Goal: Task Accomplishment & Management: Manage account settings

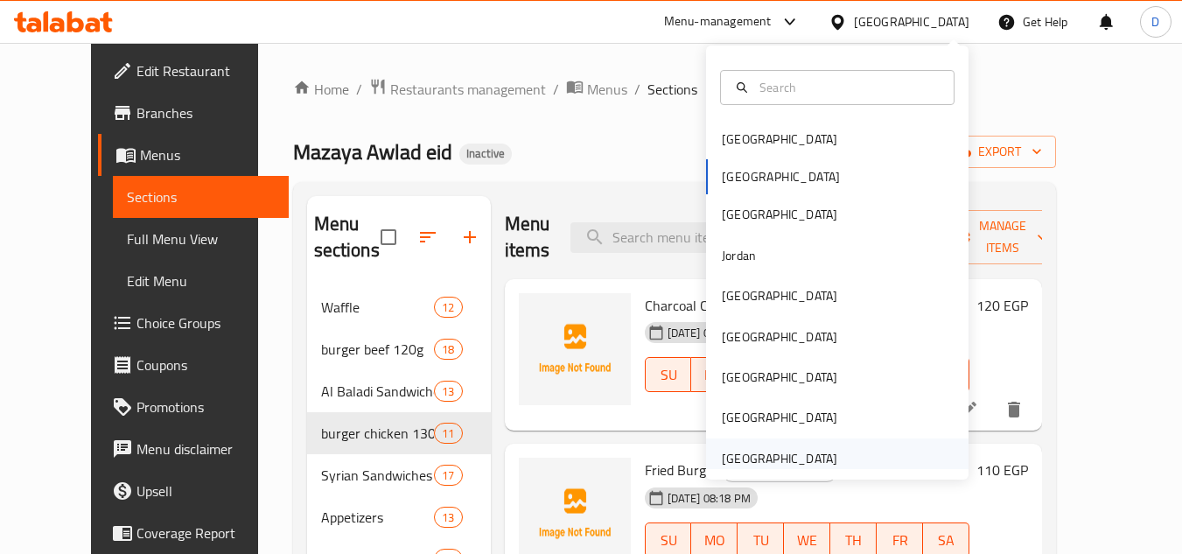
click at [803, 456] on div "[GEOGRAPHIC_DATA]" at bounding box center [780, 458] width 116 height 19
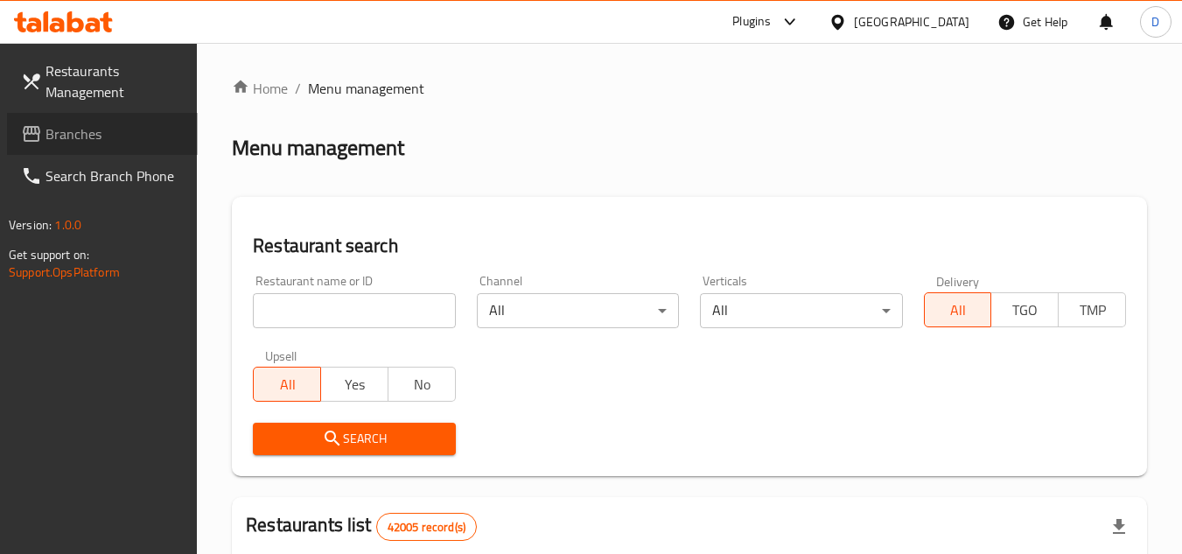
click at [82, 149] on link "Branches" at bounding box center [102, 134] width 191 height 42
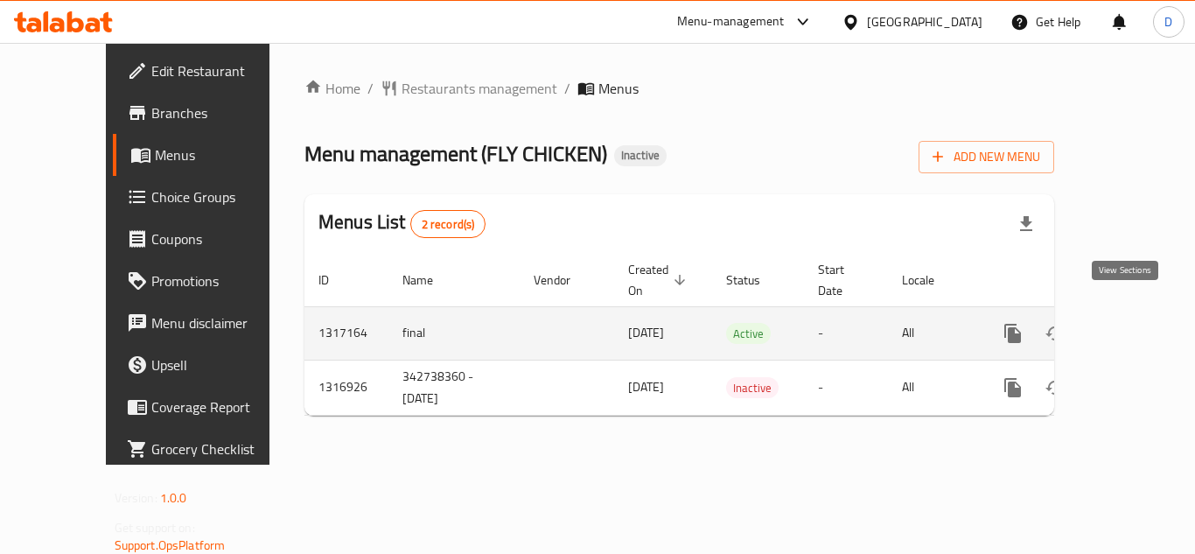
click at [1129, 323] on icon "enhanced table" at bounding box center [1139, 333] width 21 height 21
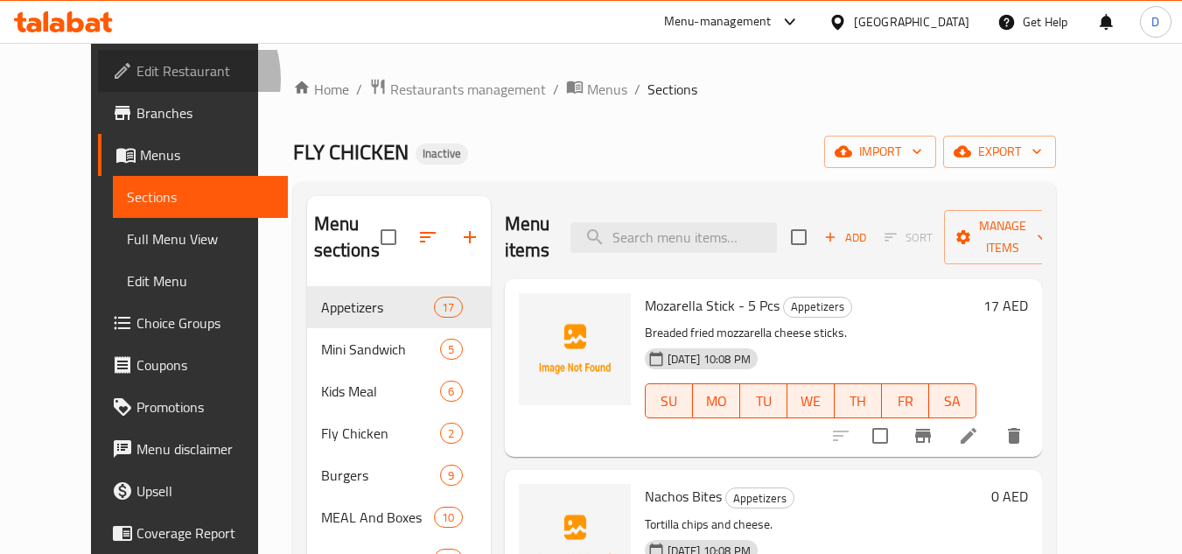
click at [137, 79] on span "Edit Restaurant" at bounding box center [206, 70] width 138 height 21
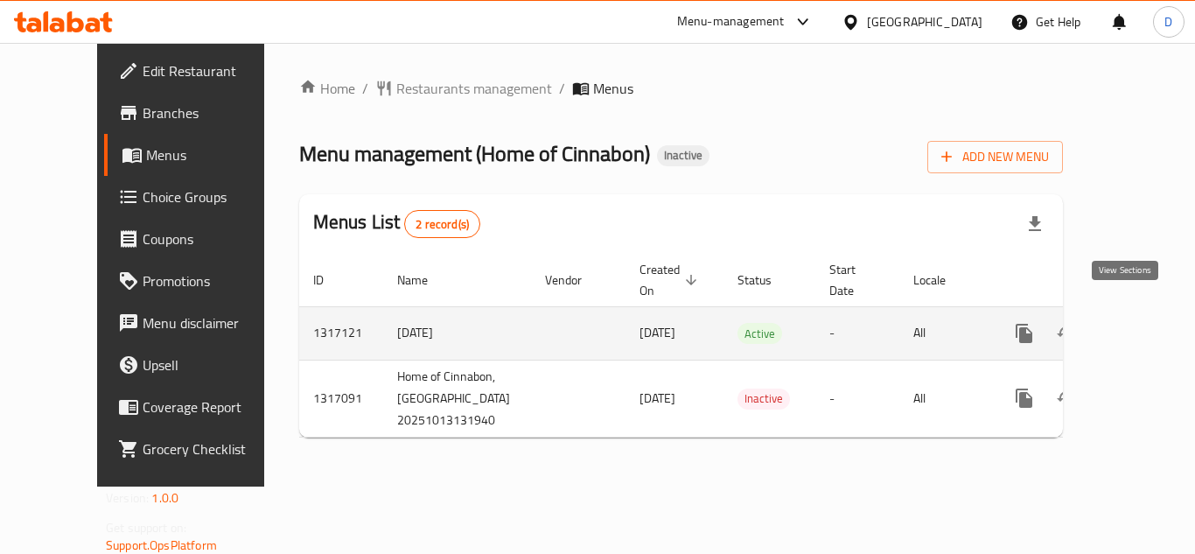
click at [1140, 323] on icon "enhanced table" at bounding box center [1150, 333] width 21 height 21
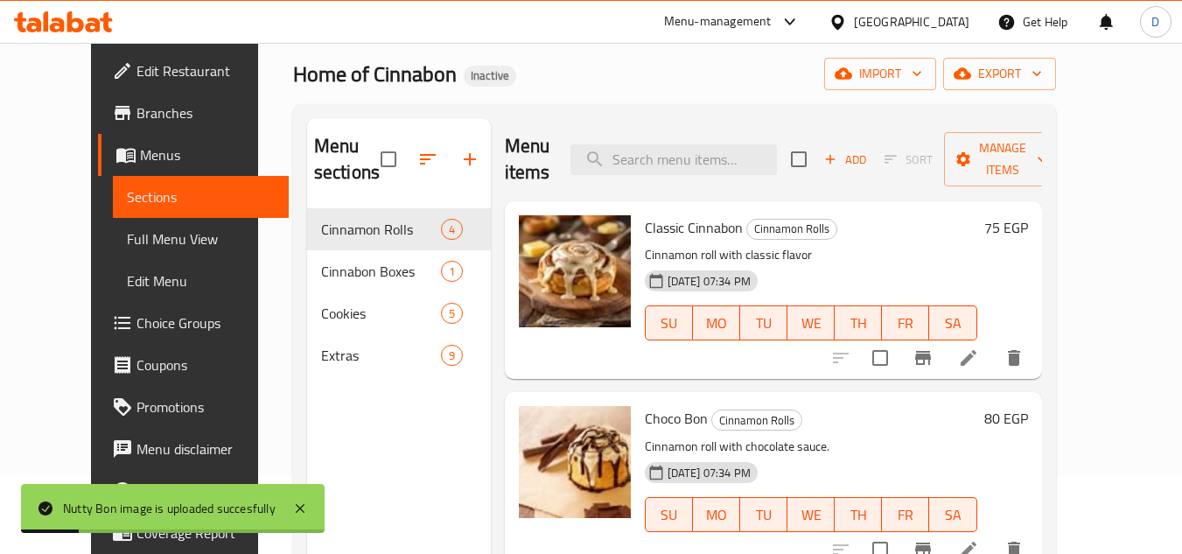
scroll to position [70, 0]
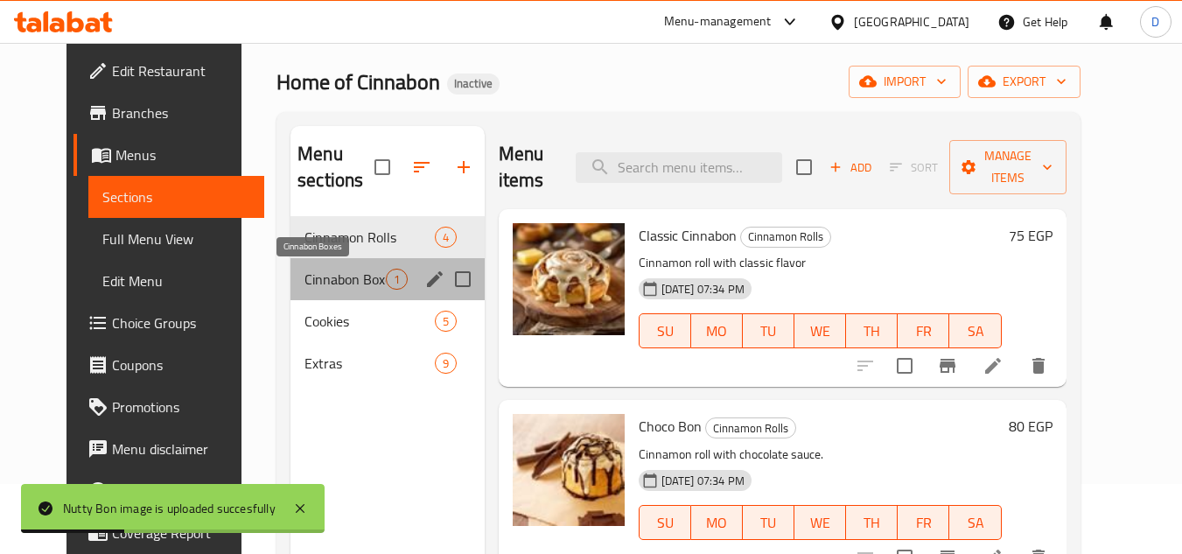
click at [335, 289] on span "Cinnabon Boxes" at bounding box center [345, 279] width 81 height 21
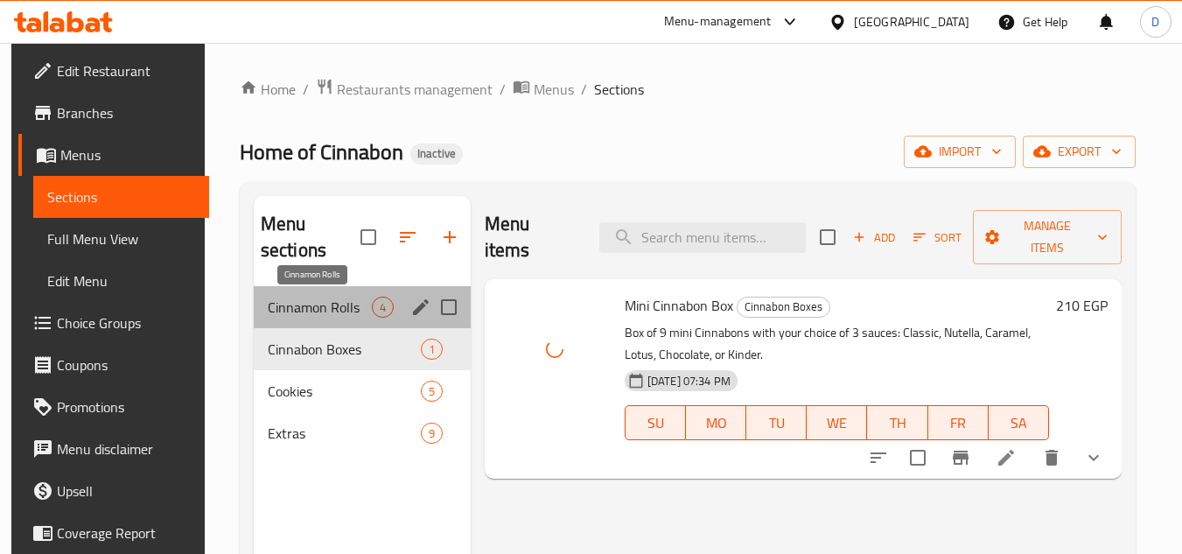
click at [298, 307] on span "Cinnamon Rolls" at bounding box center [320, 307] width 104 height 21
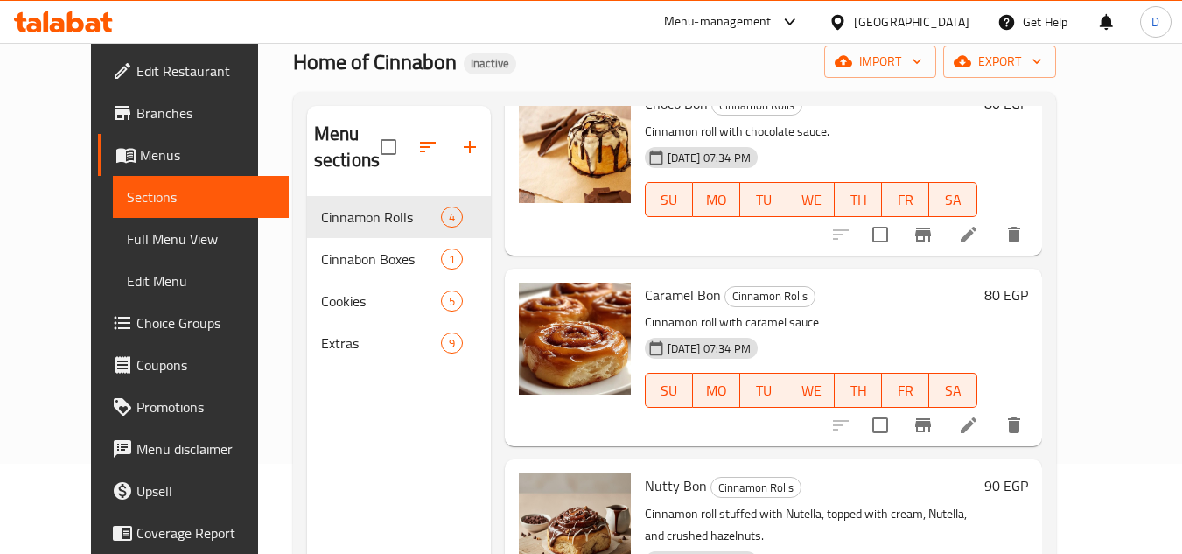
scroll to position [245, 0]
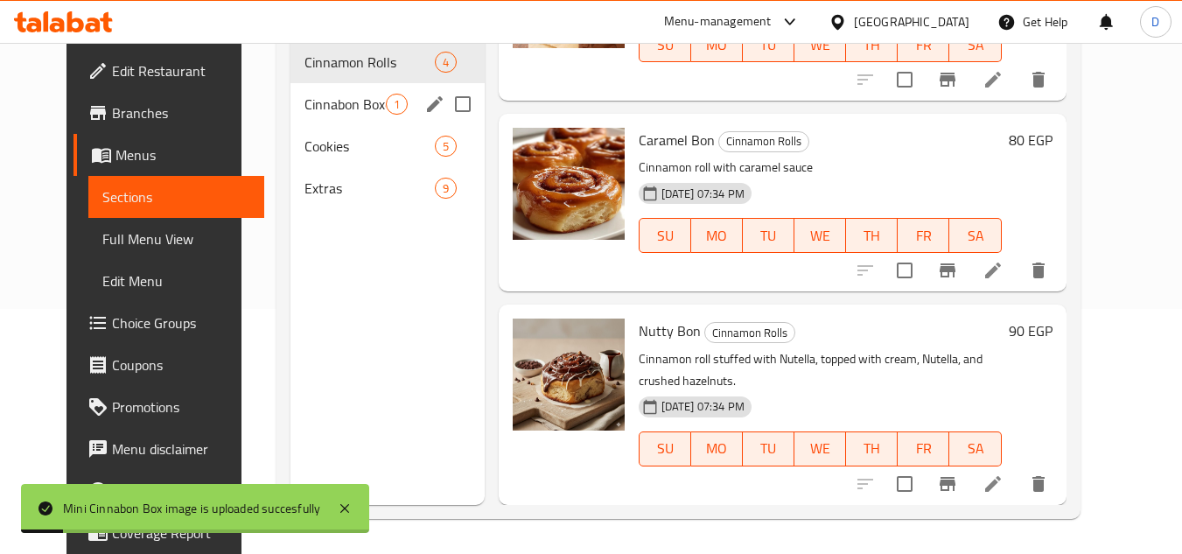
click at [333, 109] on span "Cinnabon Boxes" at bounding box center [345, 104] width 81 height 21
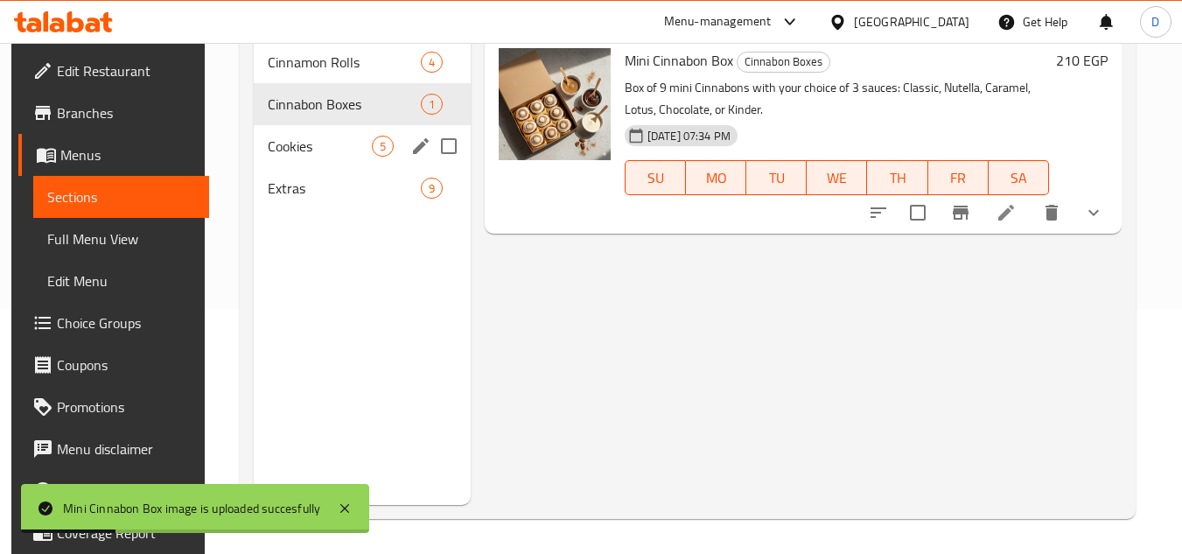
click at [337, 128] on div "Cookies 5" at bounding box center [362, 146] width 217 height 42
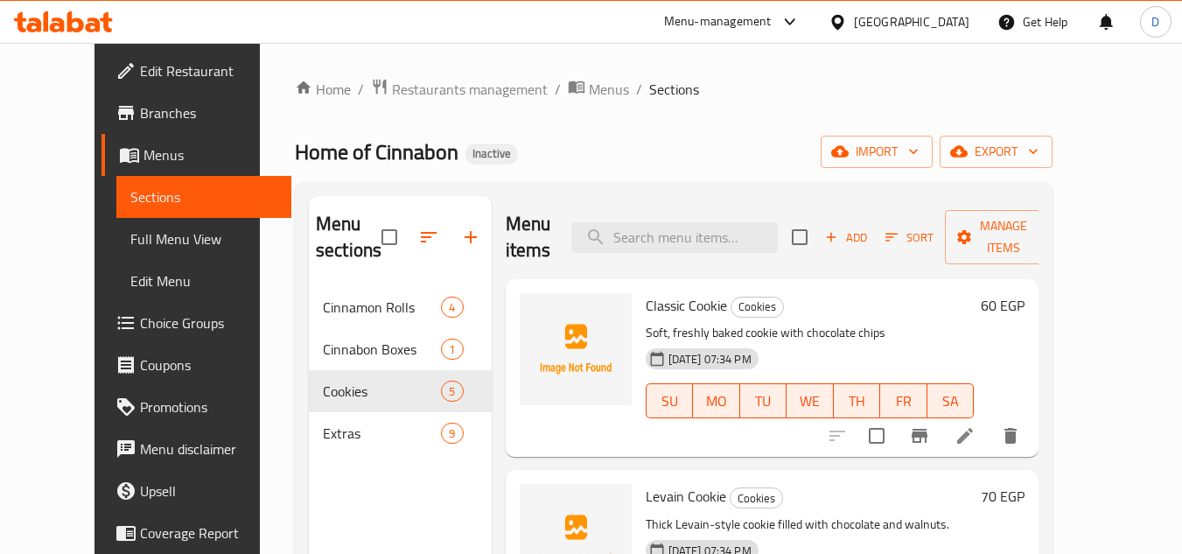
click at [646, 305] on span "Classic Cookie" at bounding box center [686, 305] width 81 height 26
copy h6 "Classic Cookie"
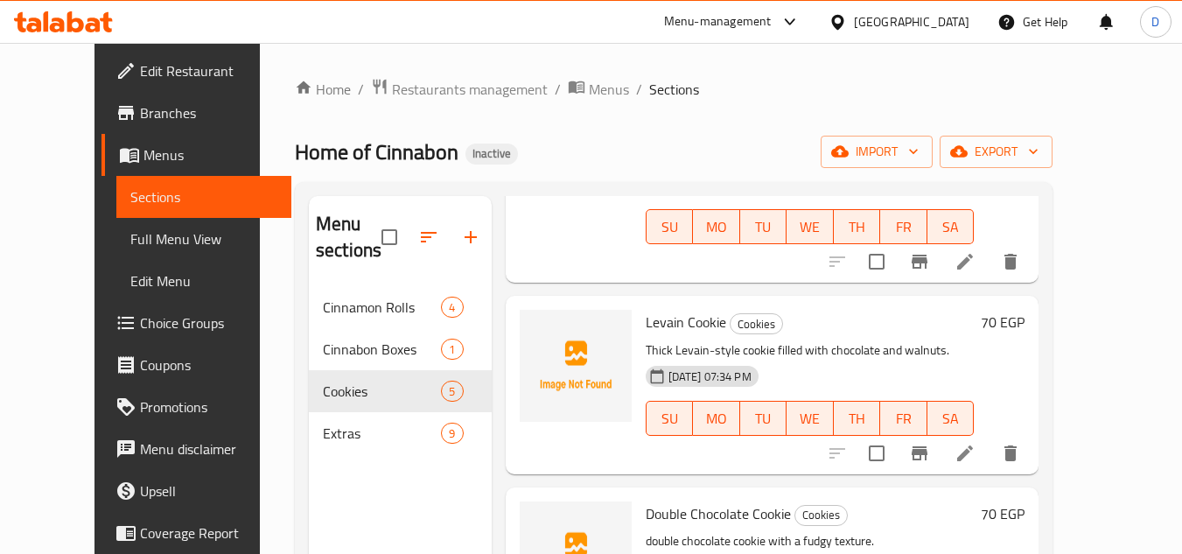
scroll to position [175, 0]
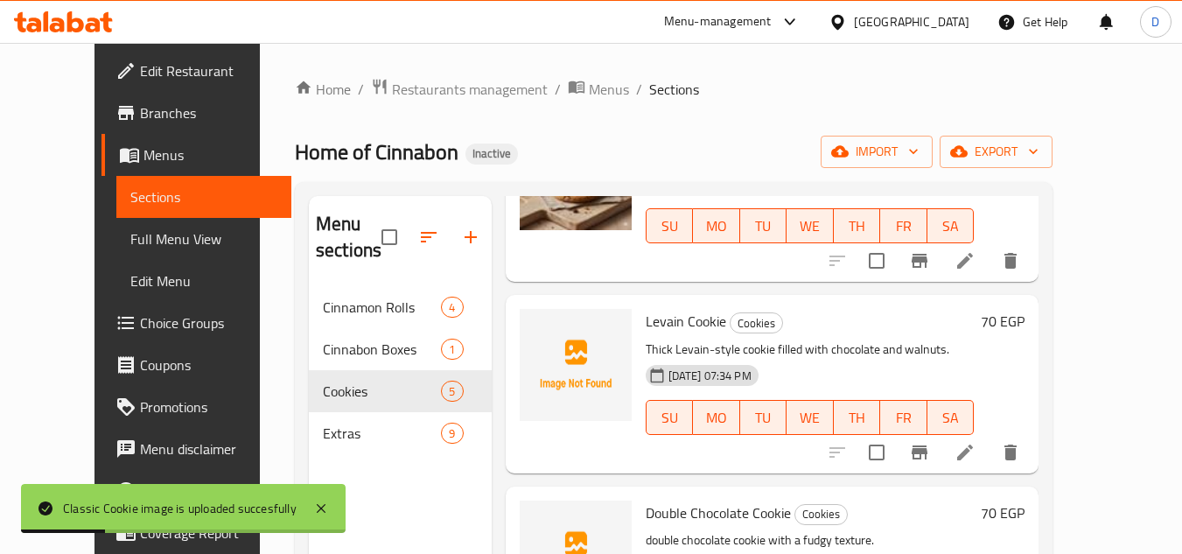
click at [646, 310] on span "Levain Cookie" at bounding box center [686, 321] width 81 height 26
copy span "Levain"
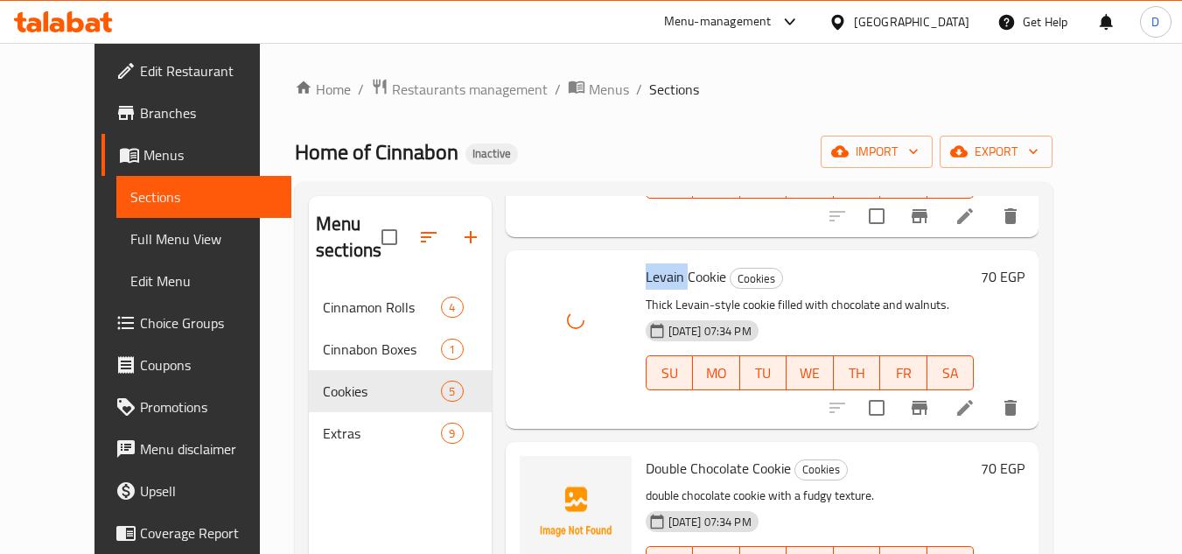
scroll to position [350, 0]
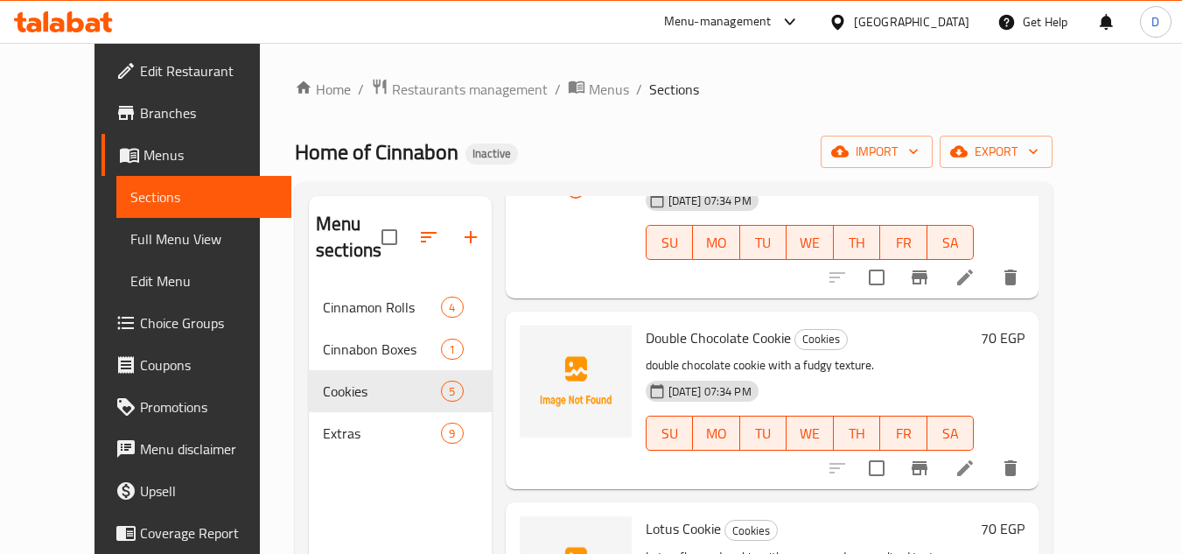
click at [648, 342] on span "Double Chocolate Cookie" at bounding box center [718, 338] width 145 height 26
copy span "Double"
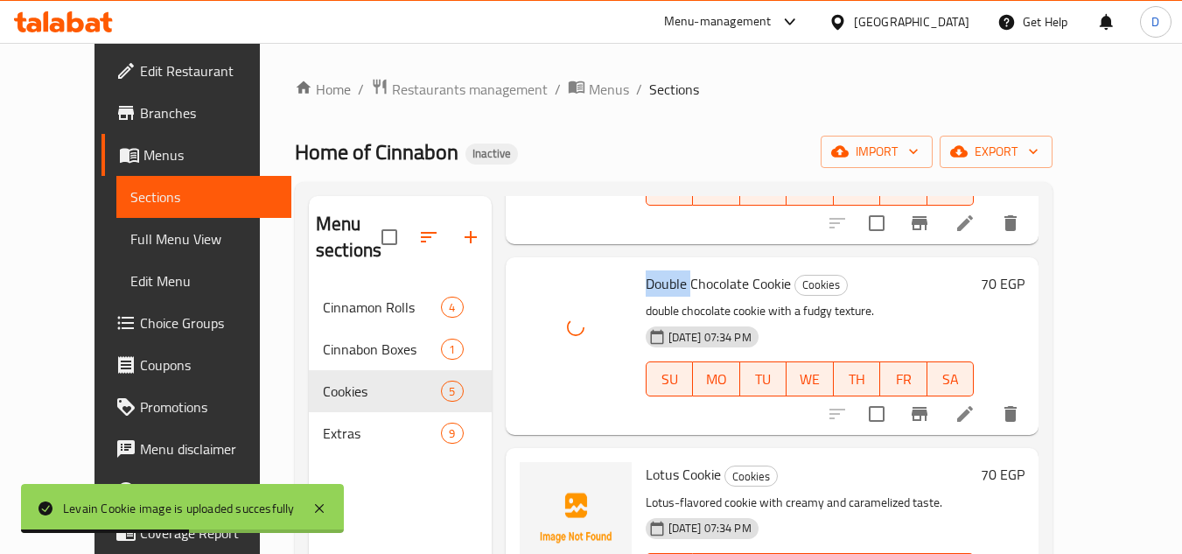
scroll to position [472, 0]
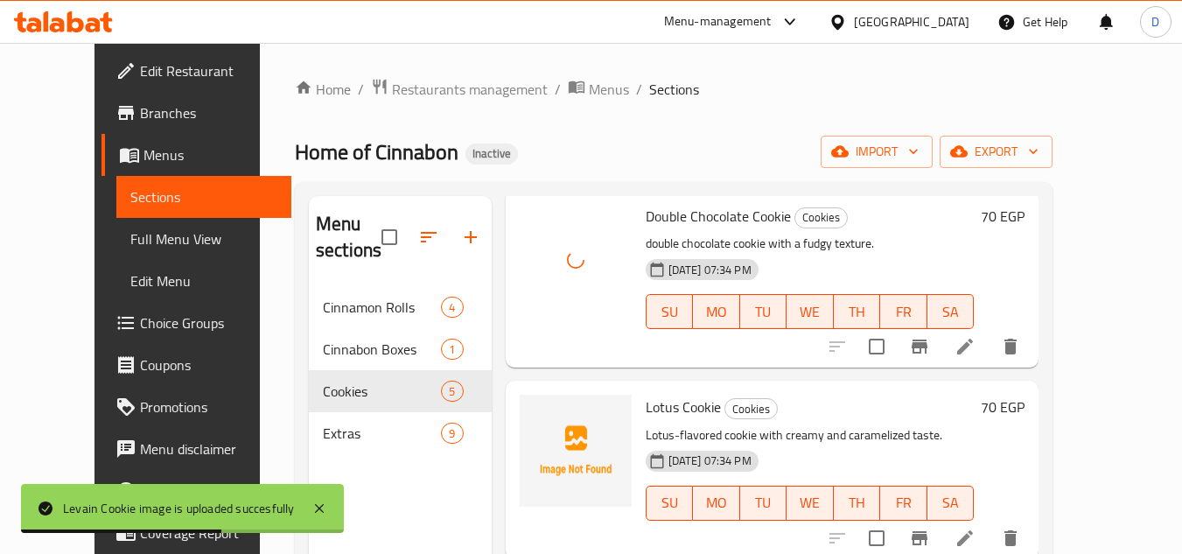
click at [646, 420] on span "Lotus Cookie" at bounding box center [683, 407] width 75 height 26
copy span "Lotus"
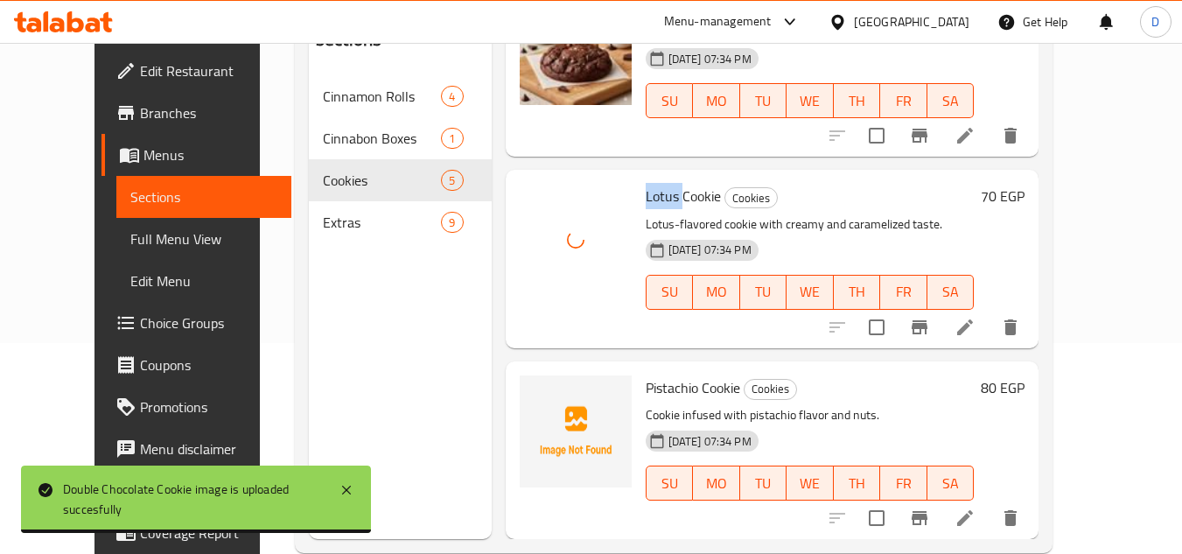
scroll to position [245, 0]
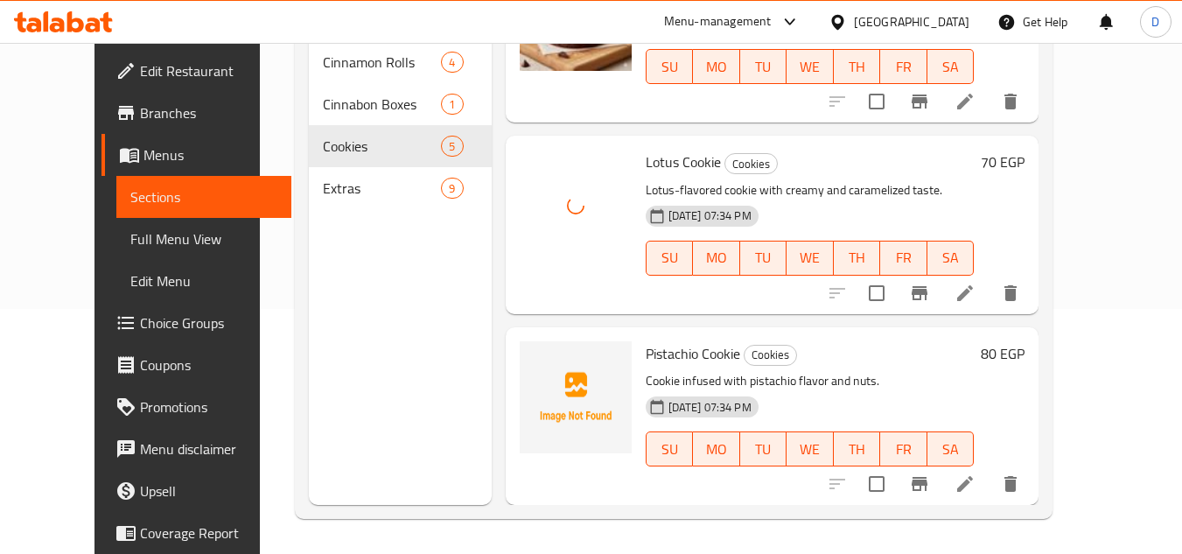
click at [646, 345] on span "Pistachio Cookie" at bounding box center [693, 353] width 95 height 26
copy span "Pistachio"
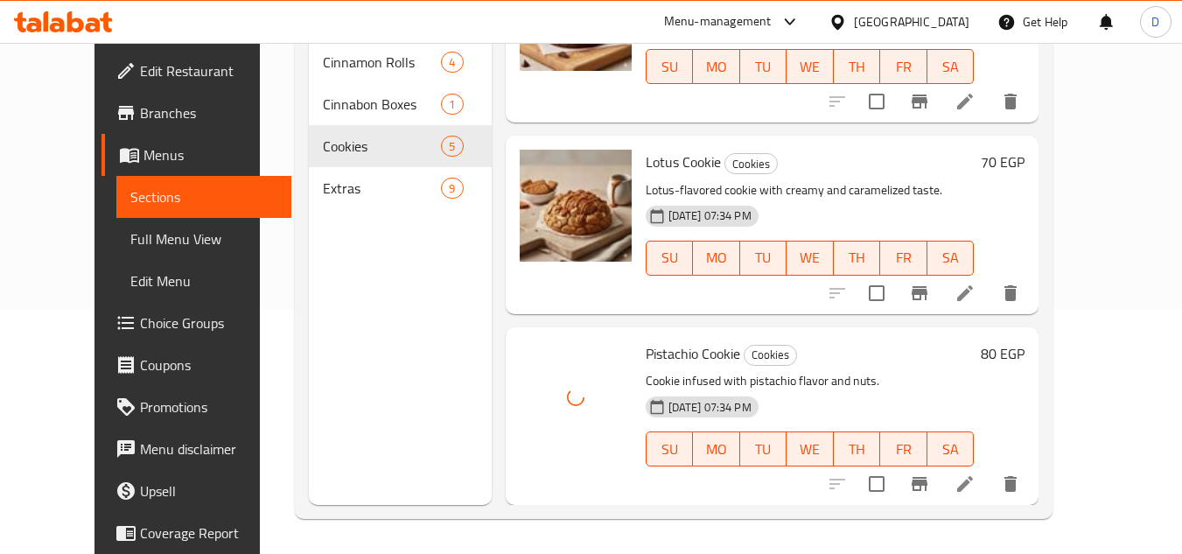
click at [853, 374] on p "Cookie infused with pistachio flavor and nuts." at bounding box center [810, 381] width 329 height 22
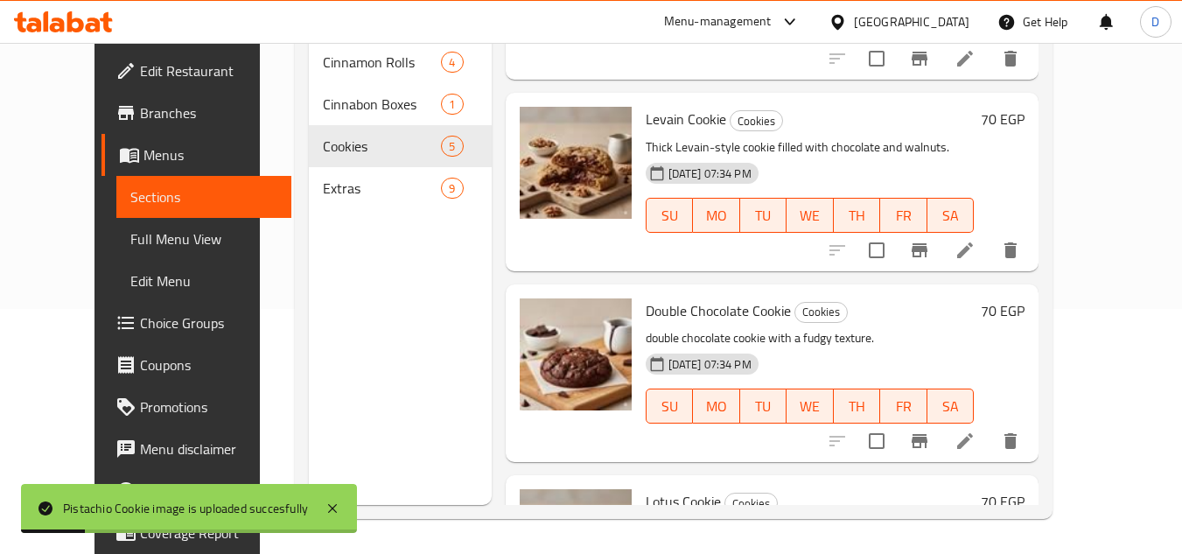
scroll to position [122, 0]
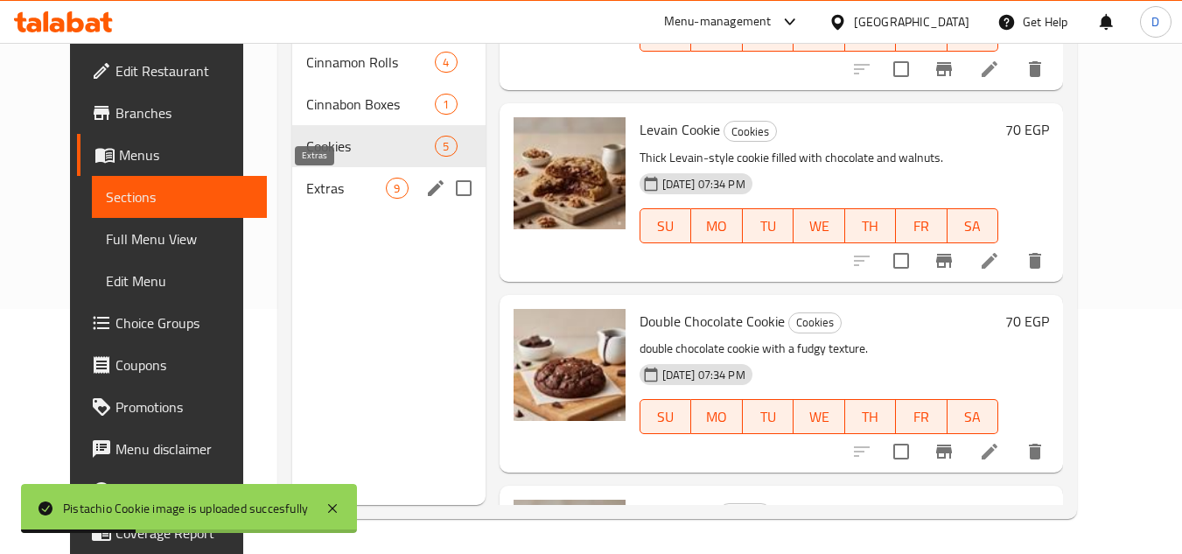
click at [306, 193] on span "Extras" at bounding box center [346, 188] width 80 height 21
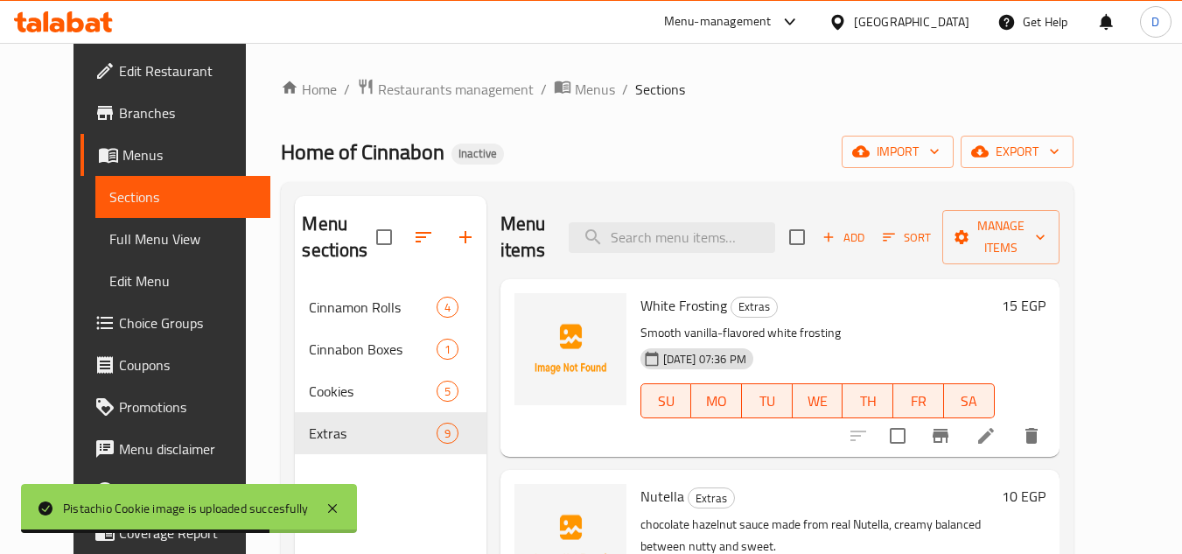
click at [683, 308] on span "White Frosting" at bounding box center [684, 305] width 87 height 26
copy h6 "Frosting"
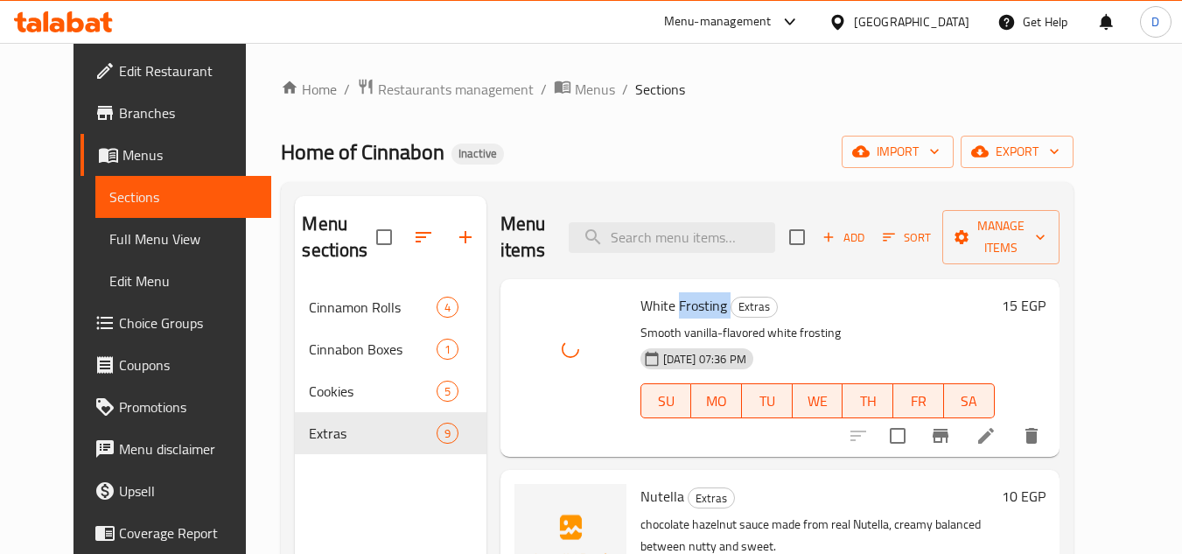
scroll to position [88, 0]
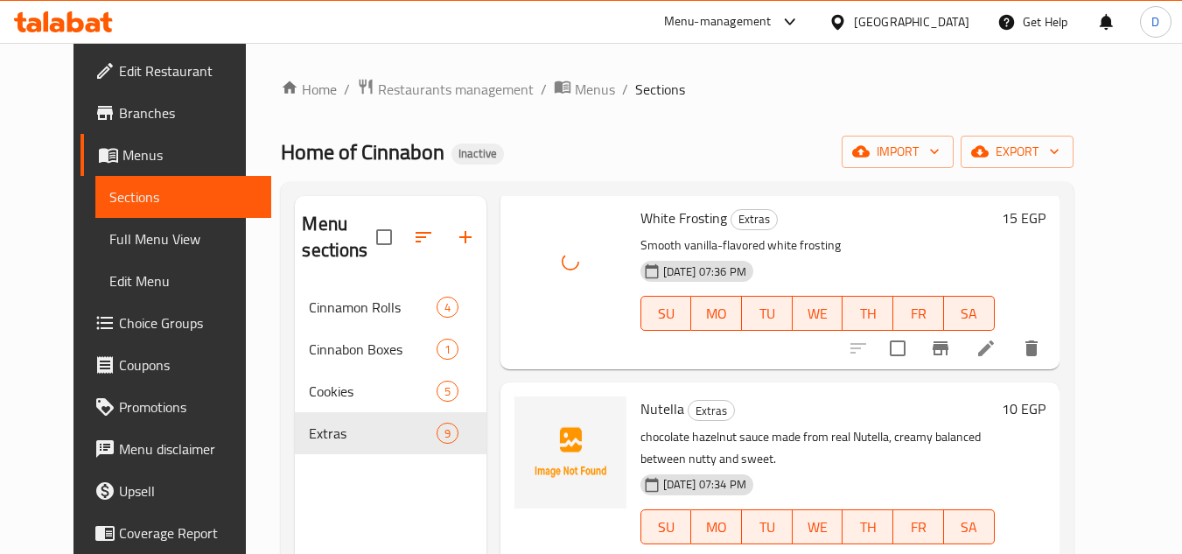
click at [647, 417] on span "Nutella" at bounding box center [663, 409] width 44 height 26
copy h6 "Nutella"
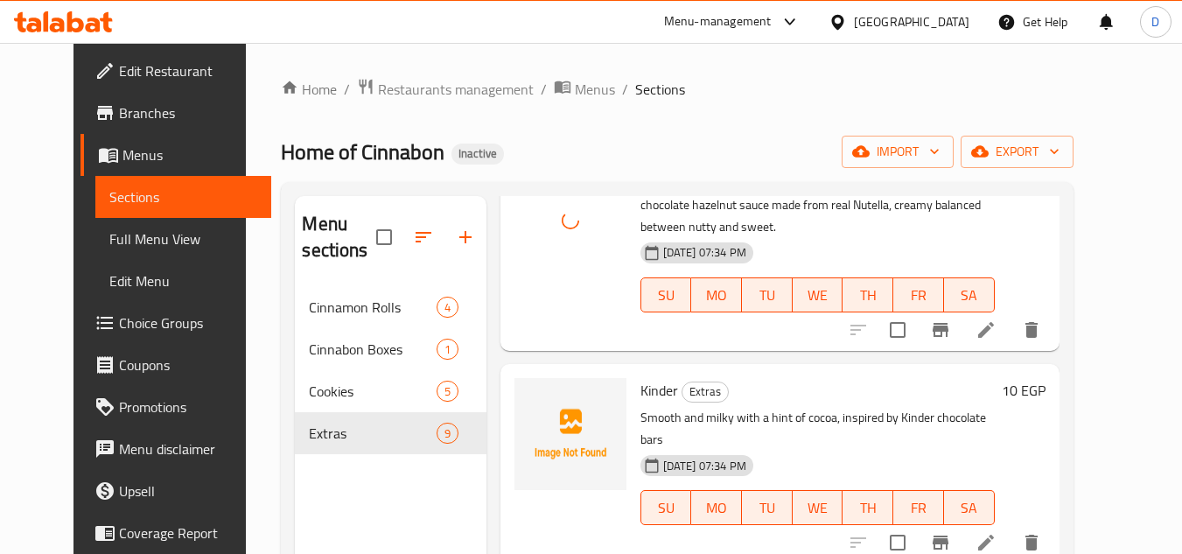
scroll to position [350, 0]
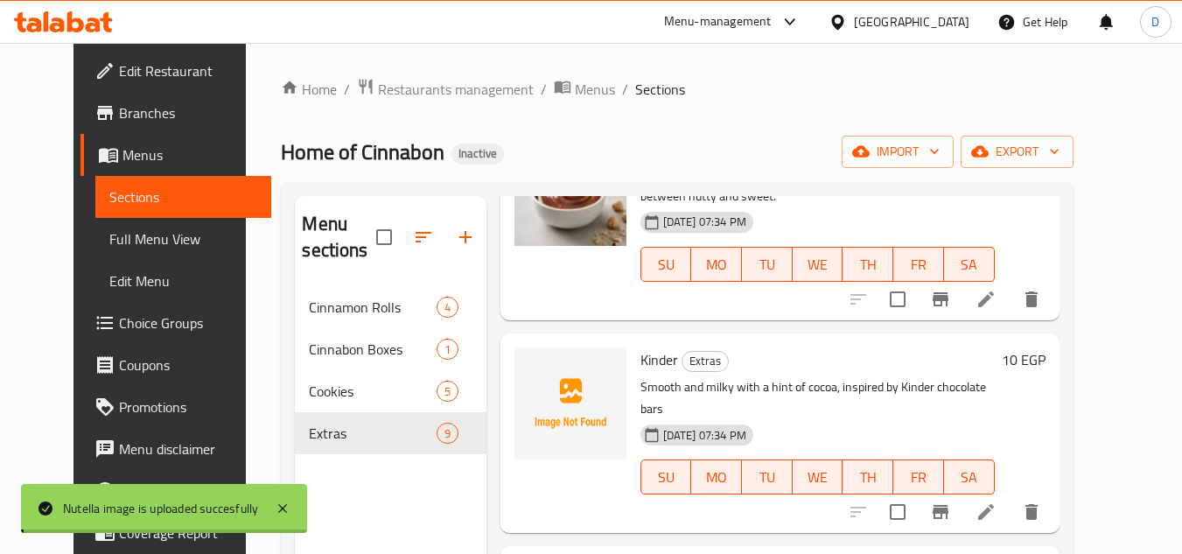
click at [642, 358] on span "Kinder" at bounding box center [660, 360] width 38 height 26
copy h6 "Kinder"
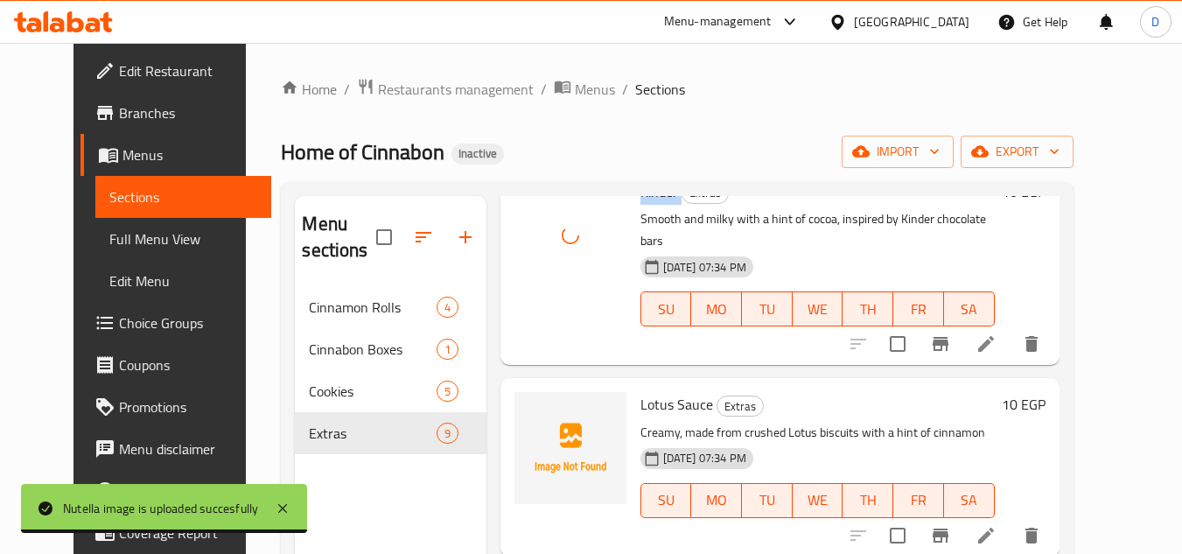
scroll to position [525, 0]
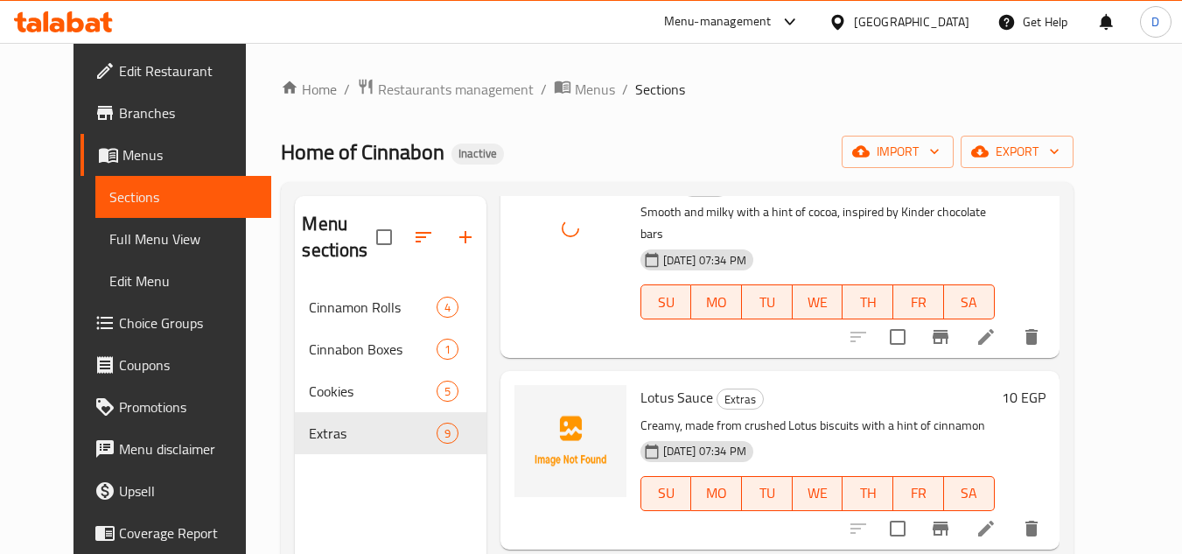
click at [641, 384] on span "Lotus Sauce" at bounding box center [677, 397] width 73 height 26
copy span "Lotus"
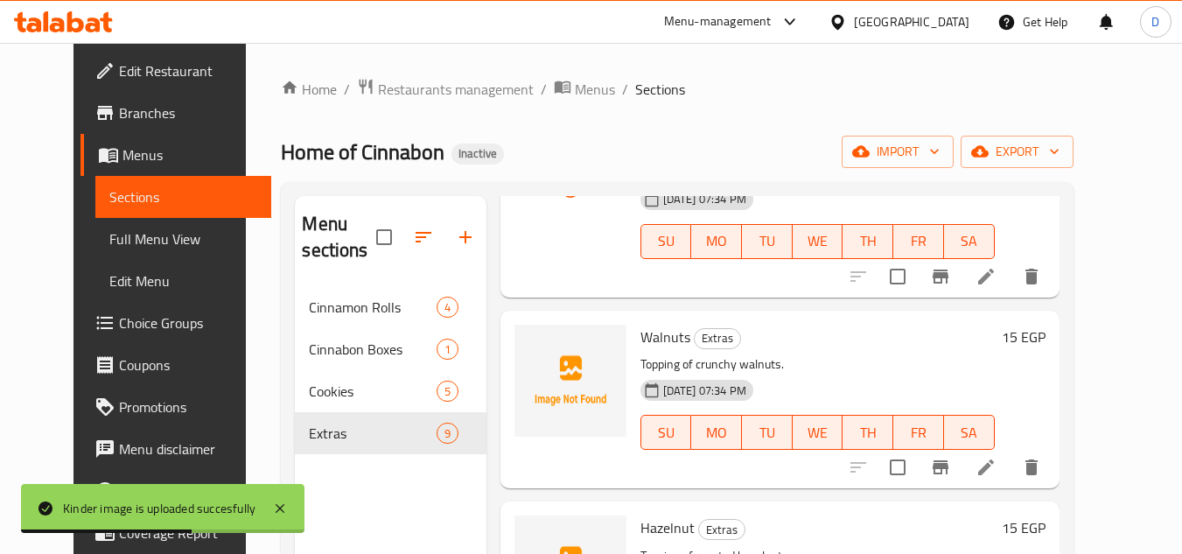
scroll to position [788, 0]
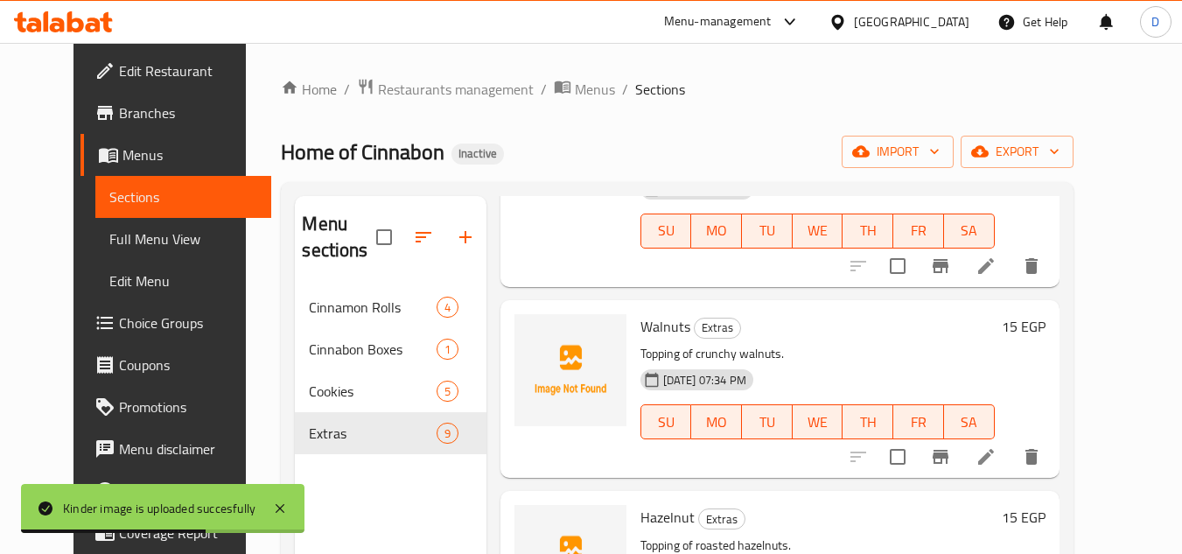
click at [644, 313] on span "Walnuts" at bounding box center [666, 326] width 50 height 26
copy h6 "Walnuts"
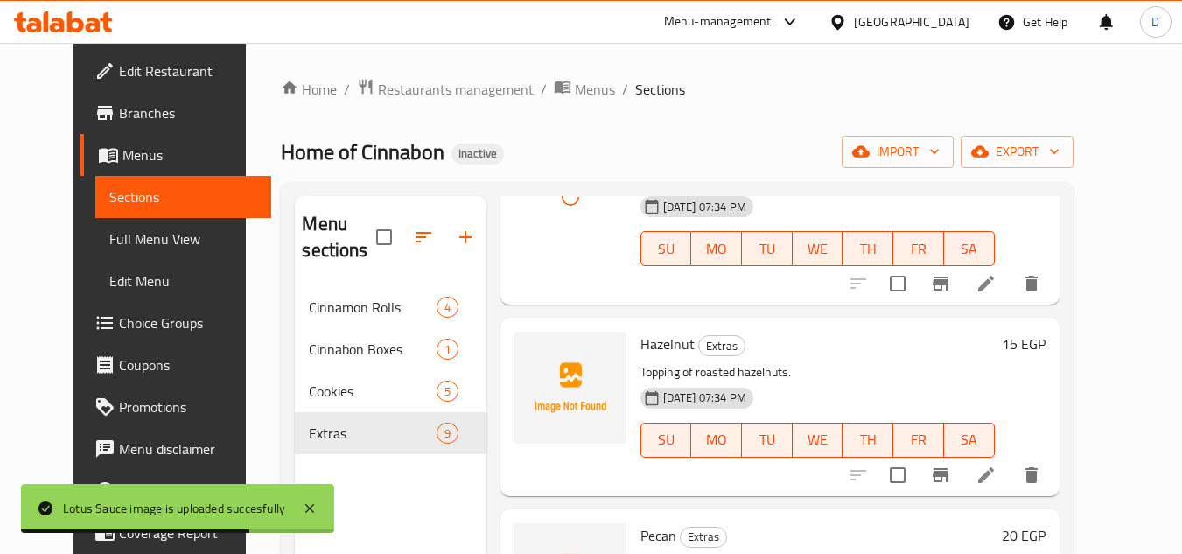
scroll to position [963, 0]
click at [652, 329] on span "Hazelnut" at bounding box center [668, 342] width 54 height 26
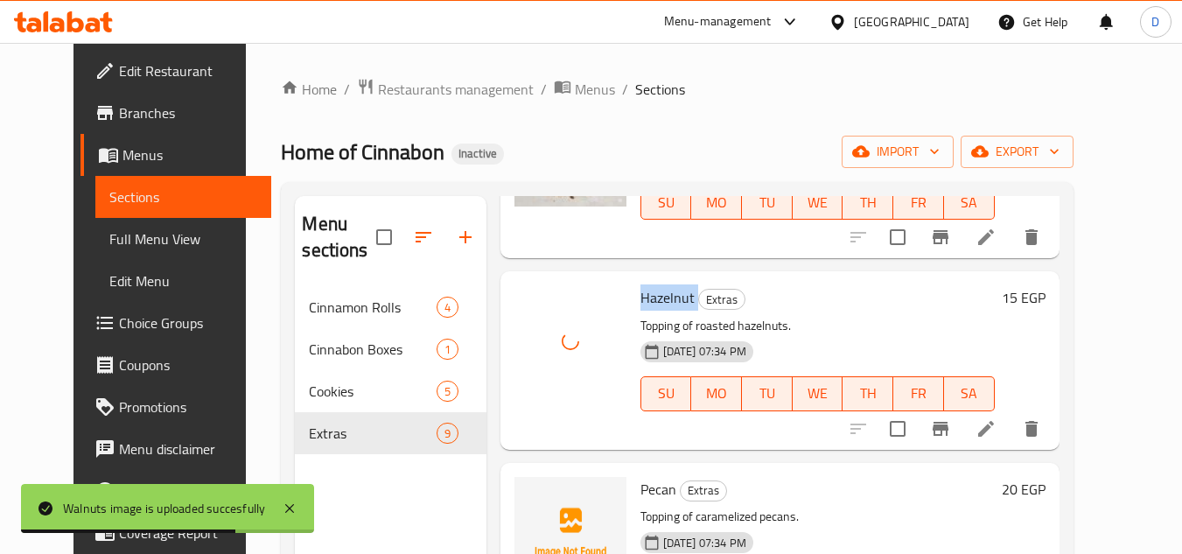
scroll to position [1138, 0]
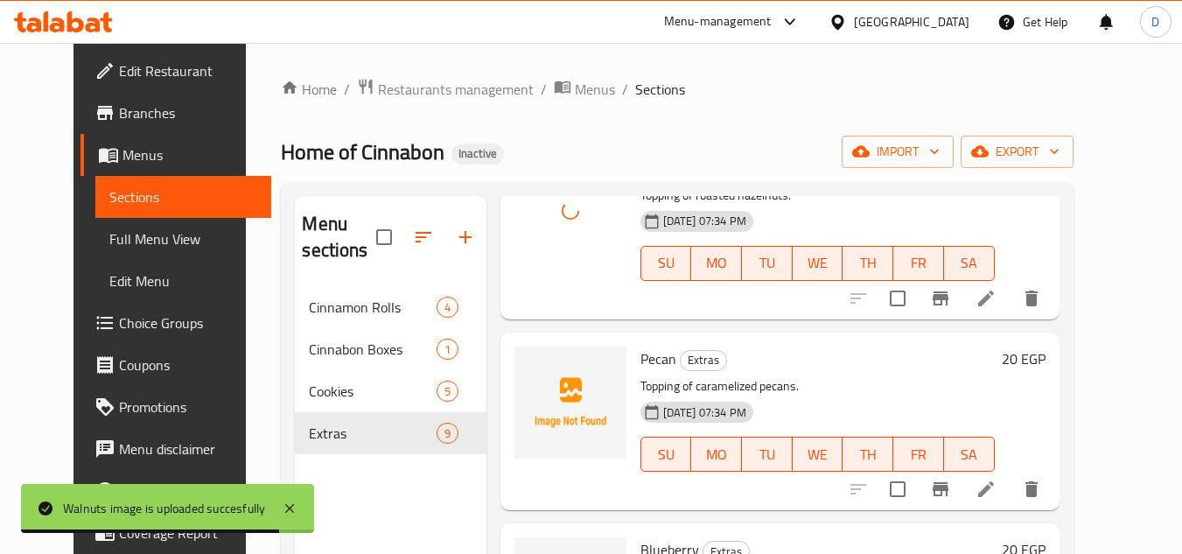
click at [641, 346] on span "Pecan" at bounding box center [659, 359] width 36 height 26
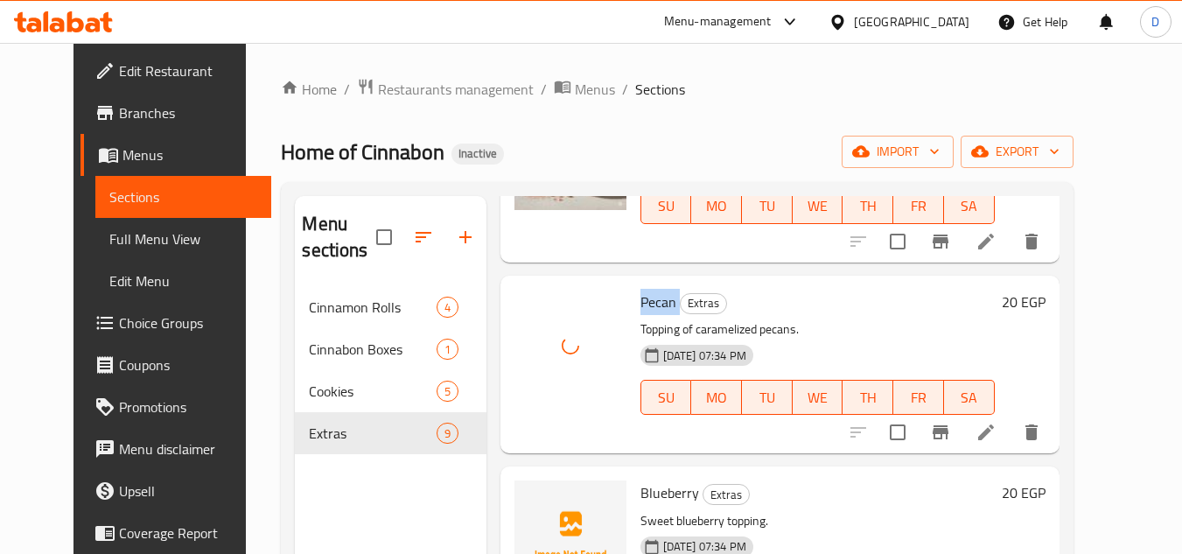
scroll to position [1225, 0]
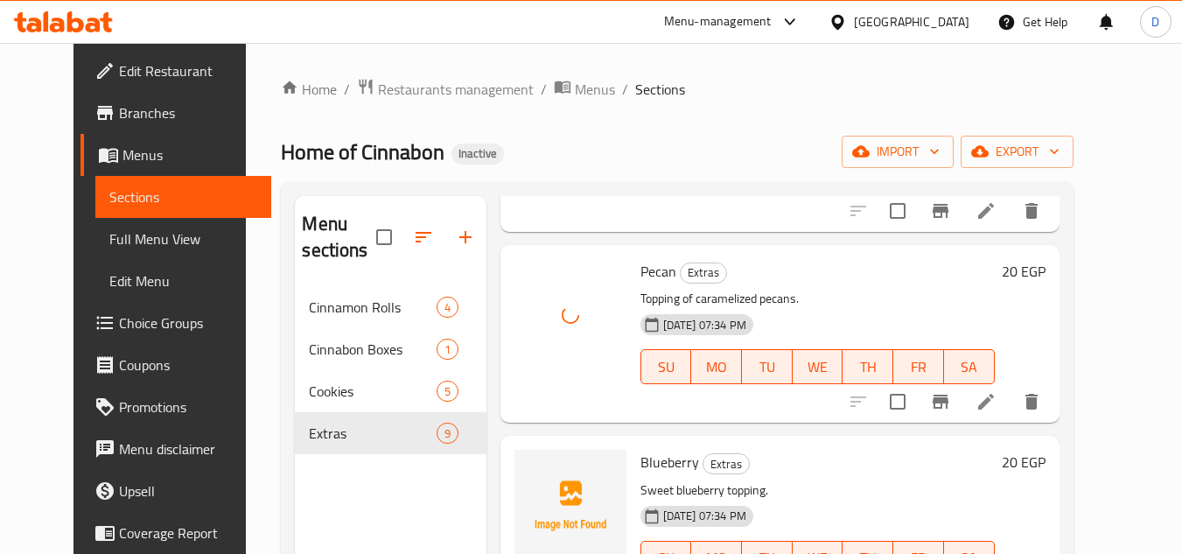
click at [652, 449] on span "Blueberry" at bounding box center [670, 462] width 59 height 26
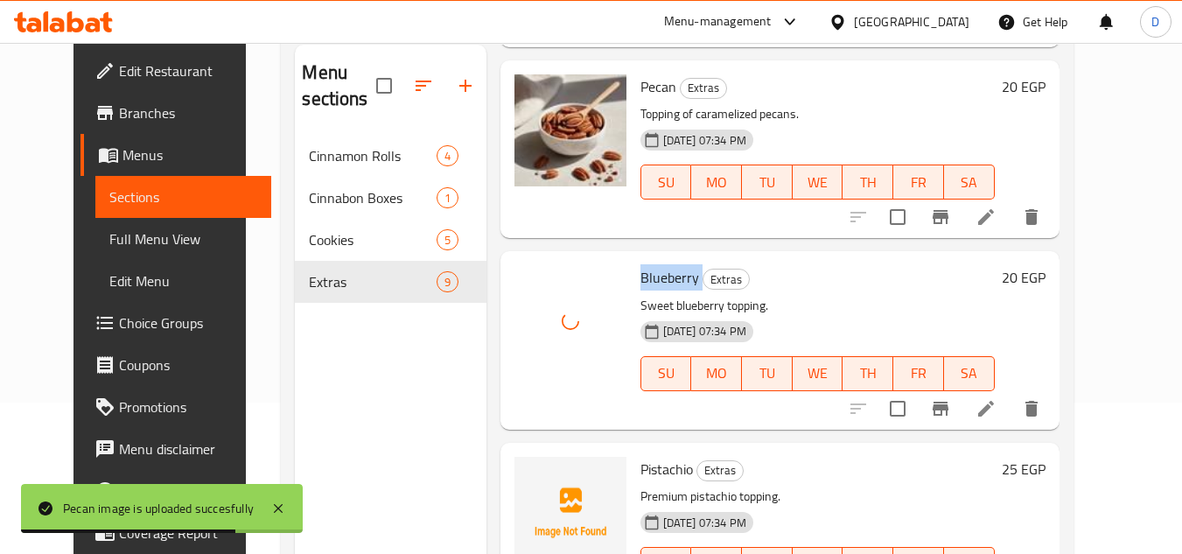
scroll to position [245, 0]
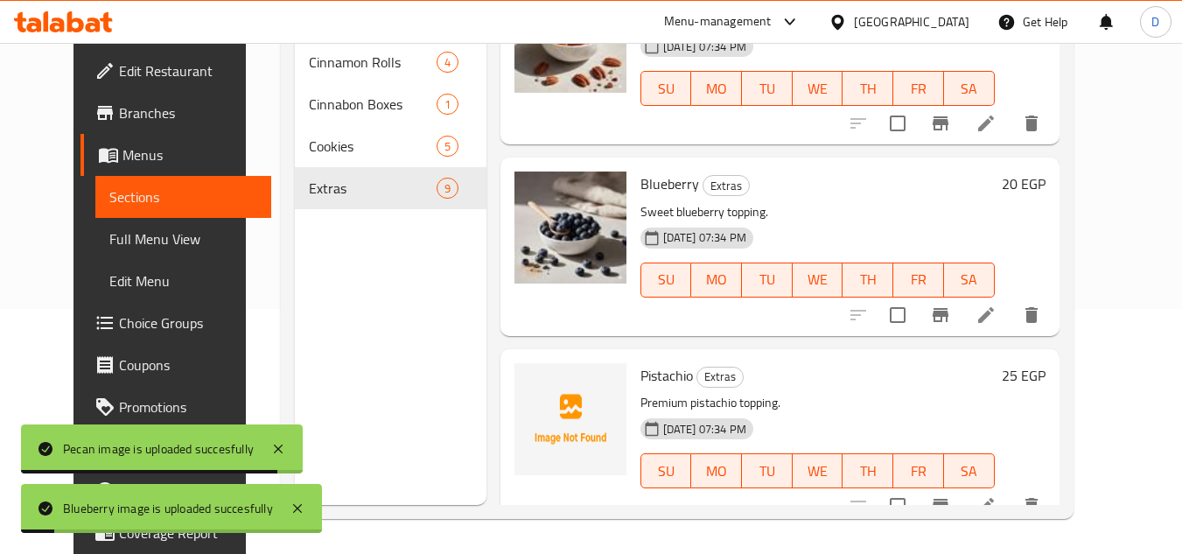
click at [646, 362] on span "Pistachio" at bounding box center [667, 375] width 53 height 26
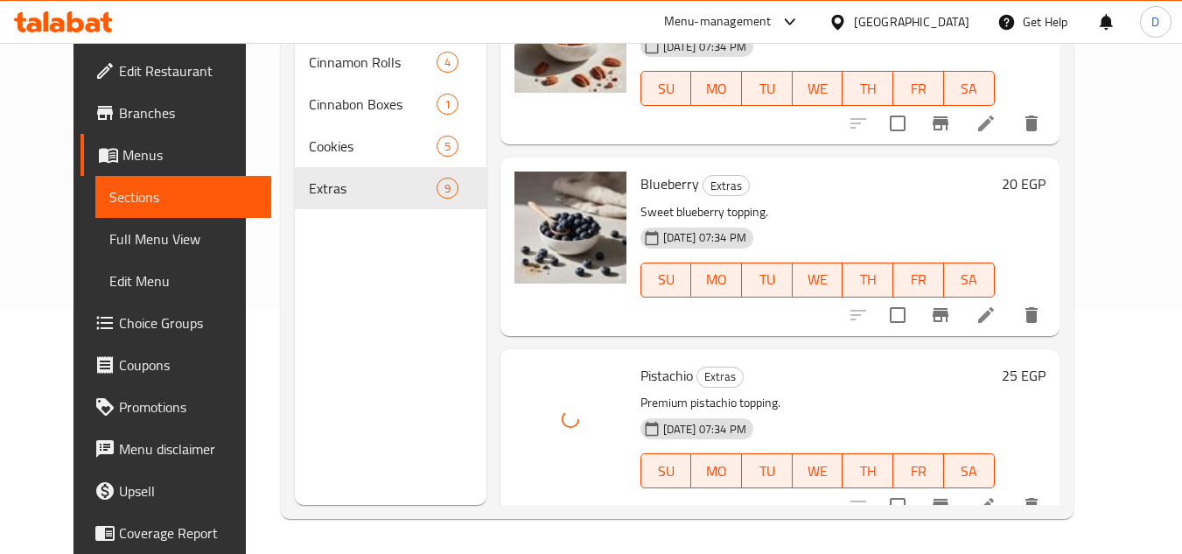
click at [895, 363] on h6 "Pistachio Extras" at bounding box center [818, 375] width 354 height 25
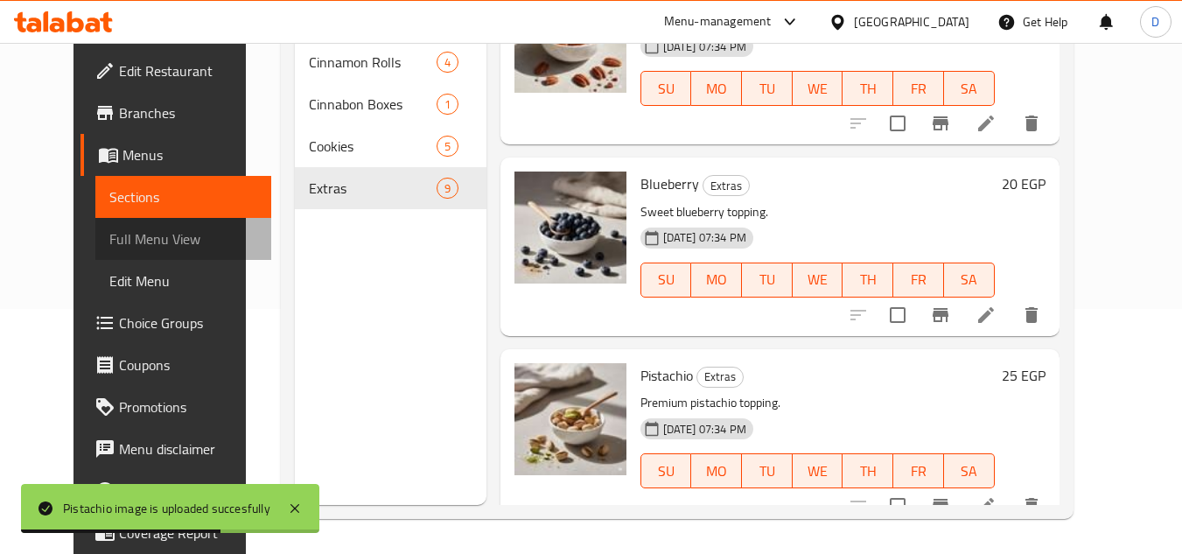
click at [120, 241] on span "Full Menu View" at bounding box center [183, 238] width 148 height 21
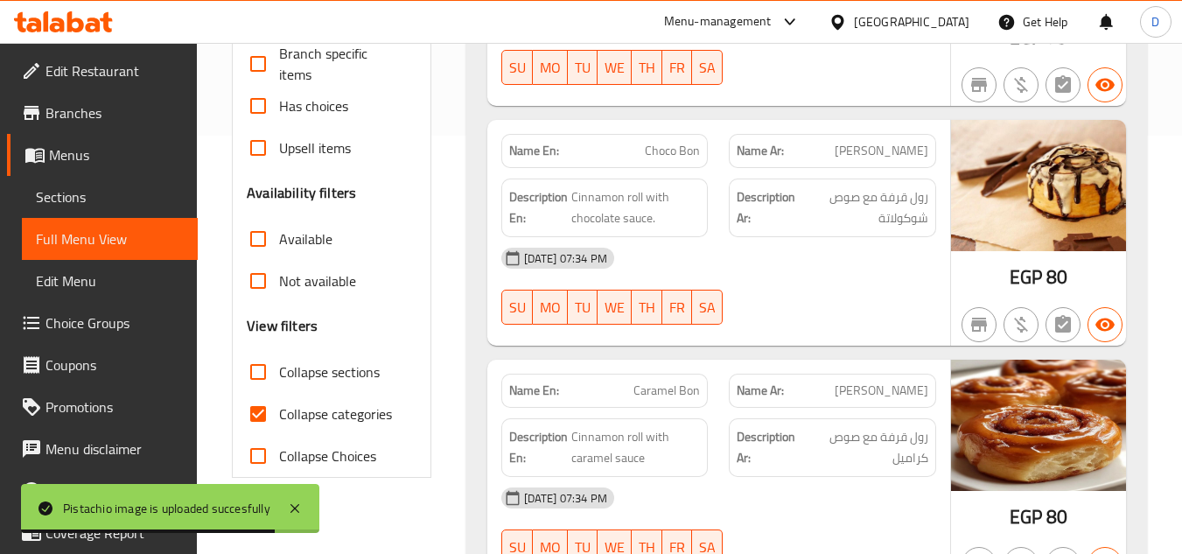
scroll to position [420, 0]
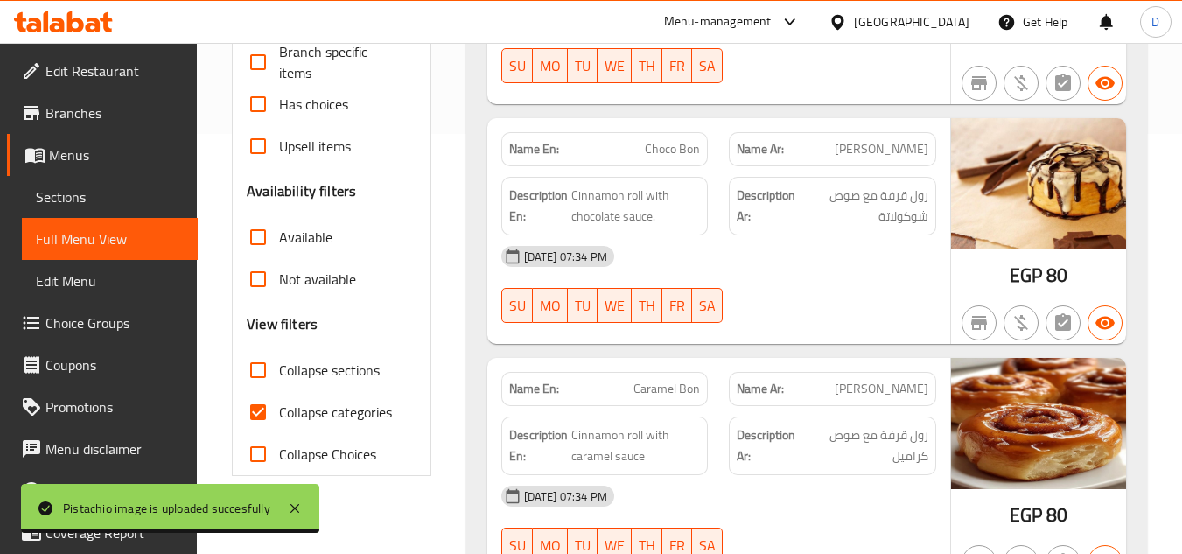
click at [287, 407] on span "Collapse categories" at bounding box center [335, 412] width 113 height 21
click at [279, 407] on input "Collapse categories" at bounding box center [258, 412] width 42 height 42
checkbox input "false"
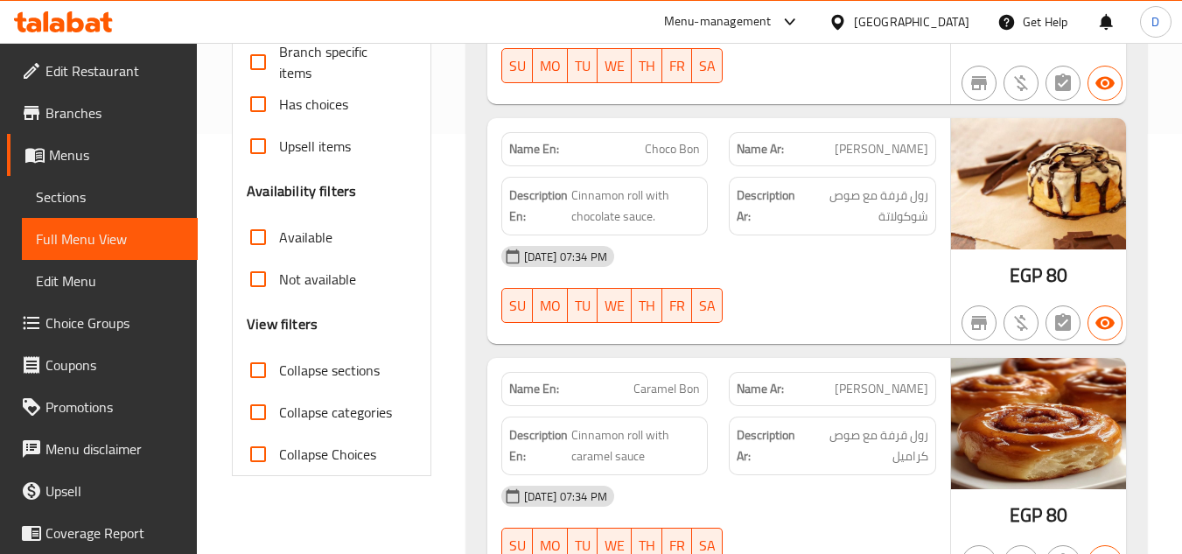
click at [290, 371] on span "Collapse sections" at bounding box center [329, 370] width 101 height 21
click at [279, 371] on input "Collapse sections" at bounding box center [258, 370] width 42 height 42
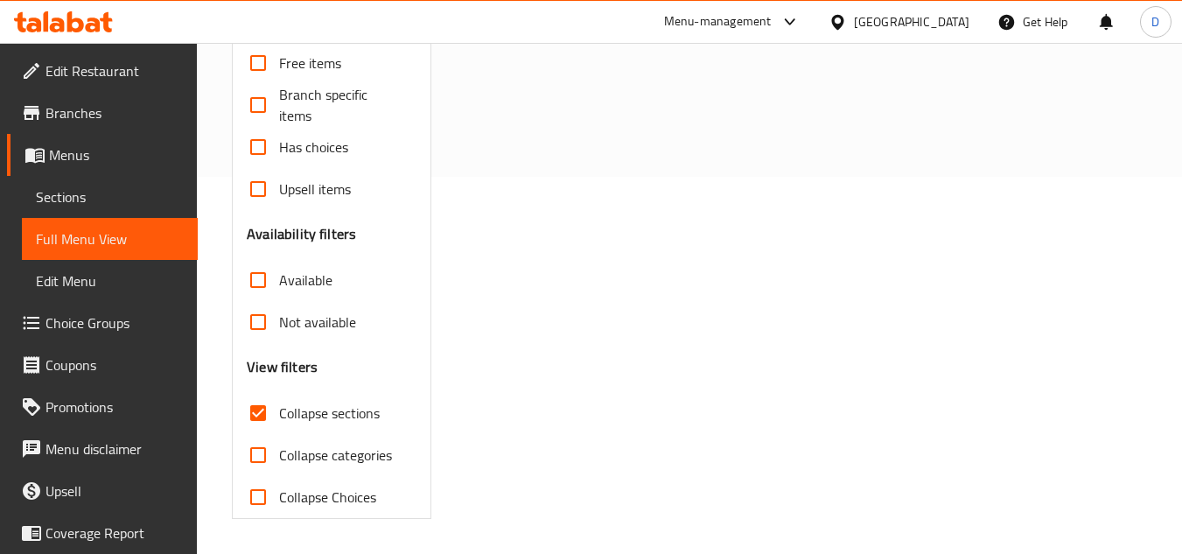
scroll to position [377, 0]
click at [296, 415] on span "Collapse sections" at bounding box center [329, 413] width 101 height 21
click at [279, 415] on input "Collapse sections" at bounding box center [258, 413] width 42 height 42
checkbox input "false"
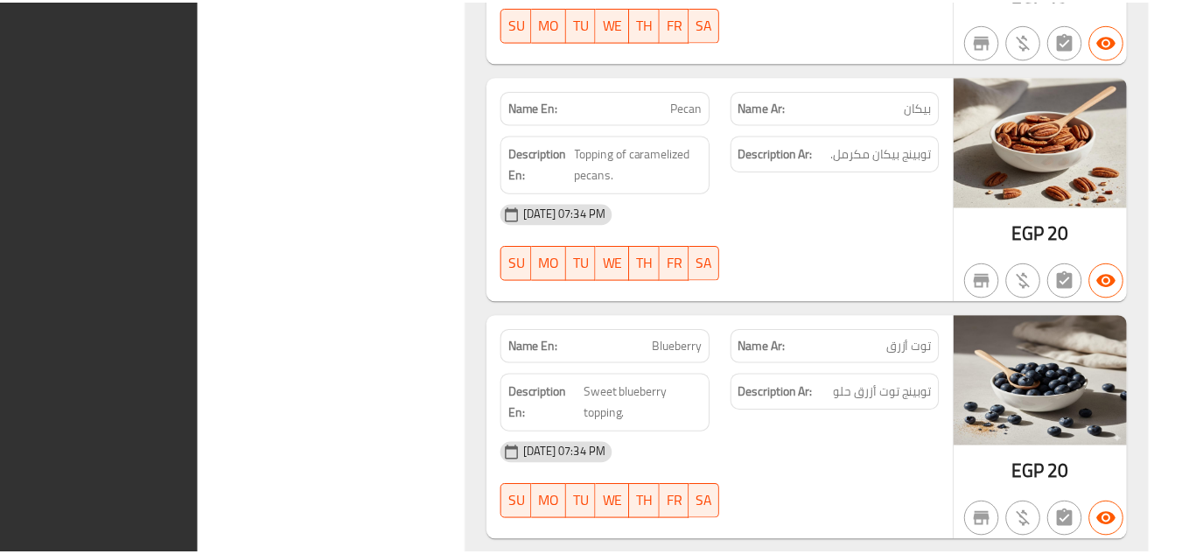
scroll to position [6346, 0]
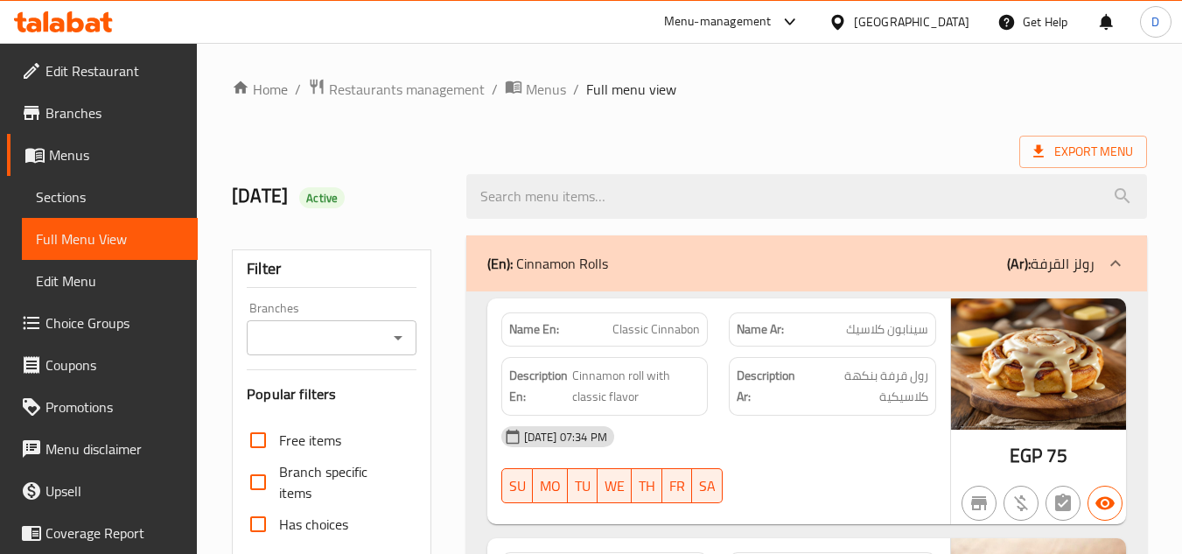
click at [939, 18] on div "Egypt" at bounding box center [912, 21] width 116 height 19
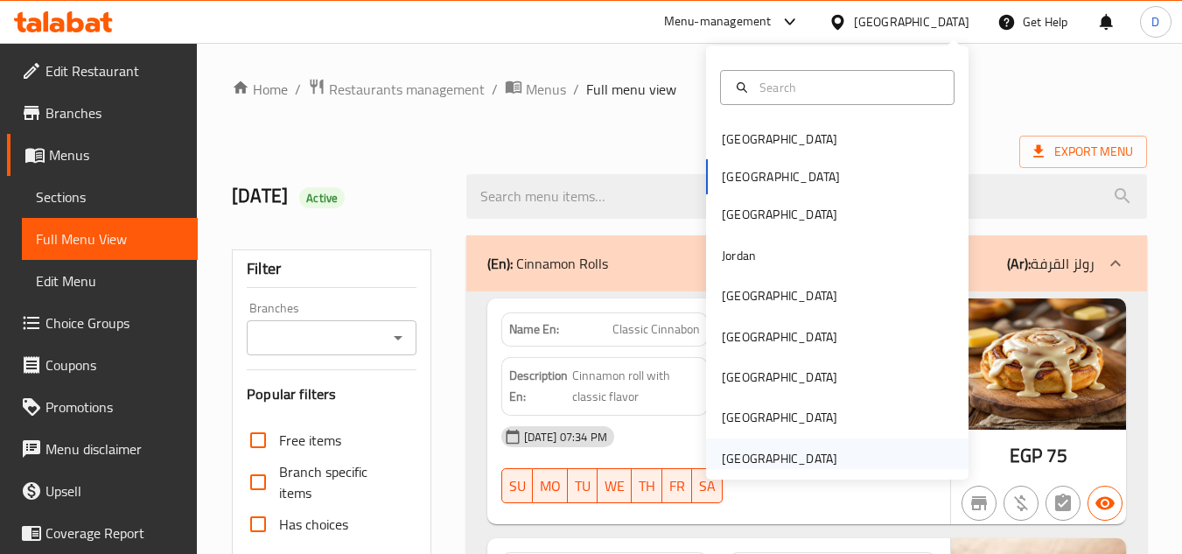
click at [751, 458] on div "[GEOGRAPHIC_DATA]" at bounding box center [780, 458] width 116 height 19
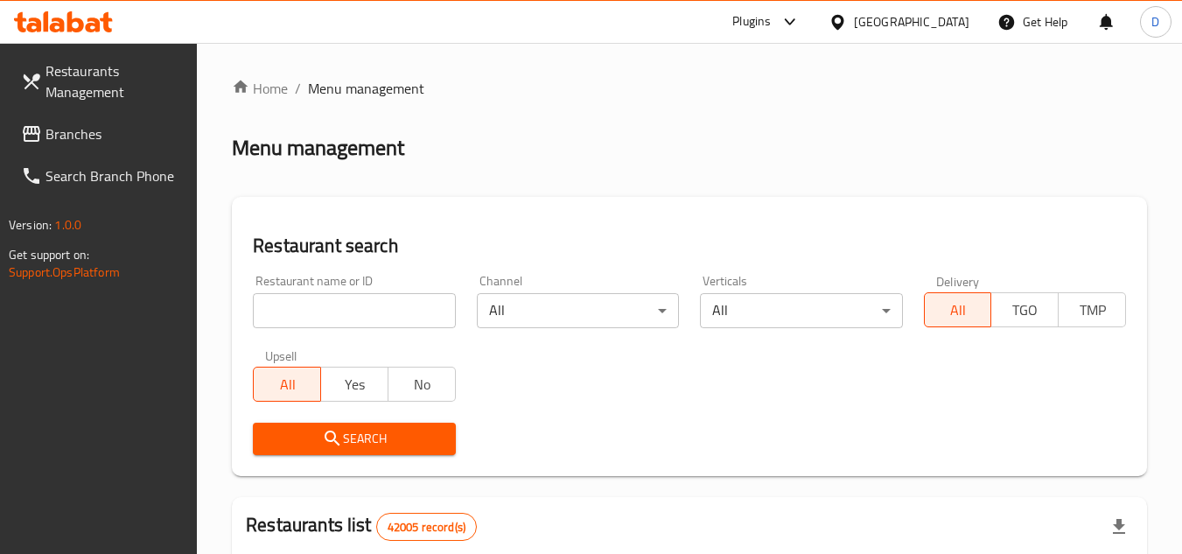
click at [68, 128] on span "Branches" at bounding box center [115, 133] width 138 height 21
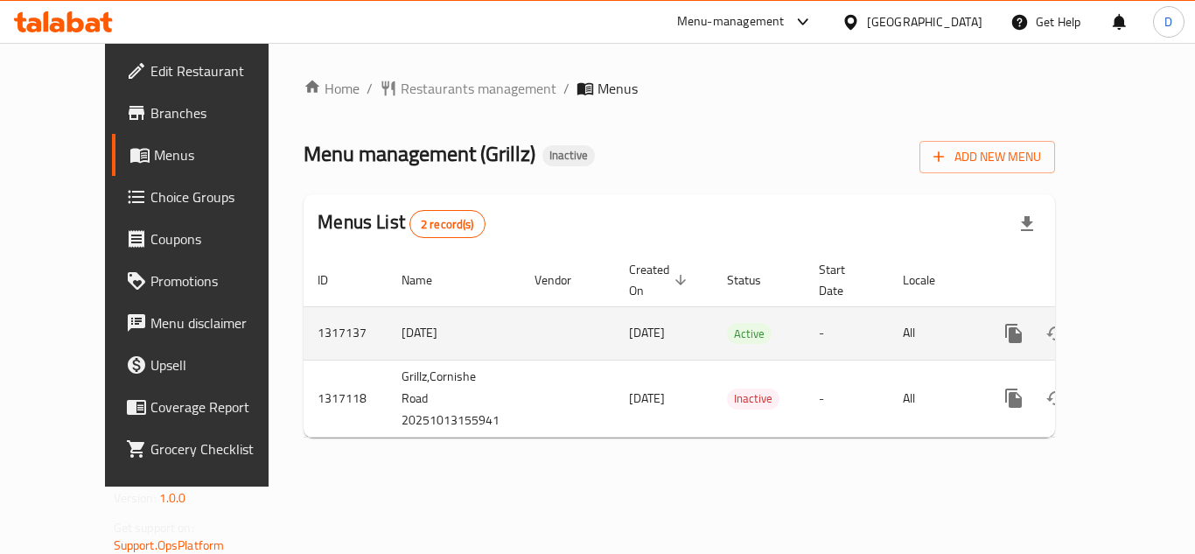
click at [1130, 323] on icon "enhanced table" at bounding box center [1140, 333] width 21 height 21
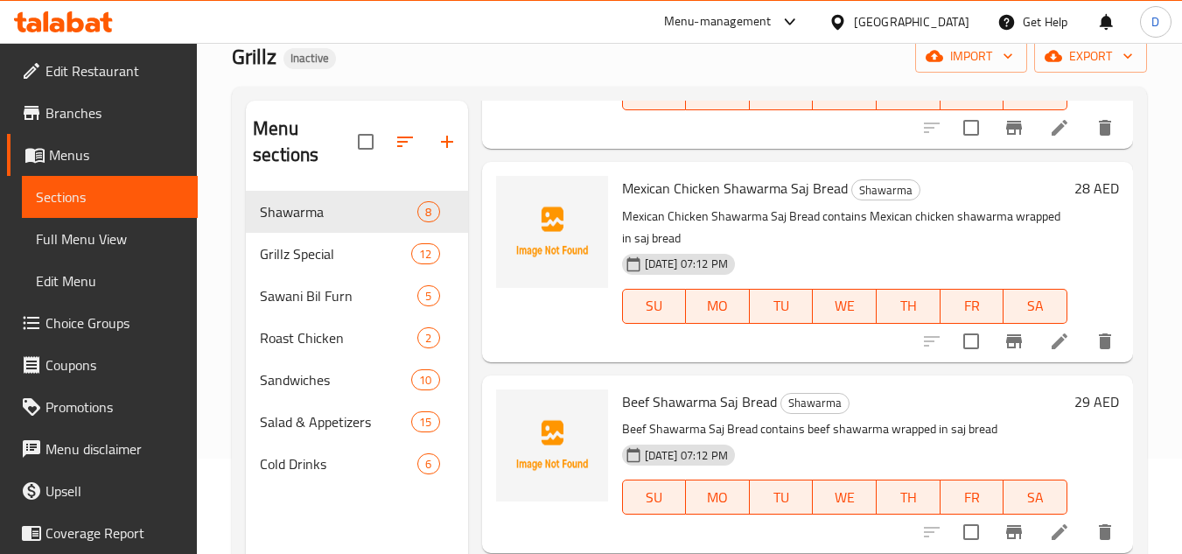
scroll to position [245, 0]
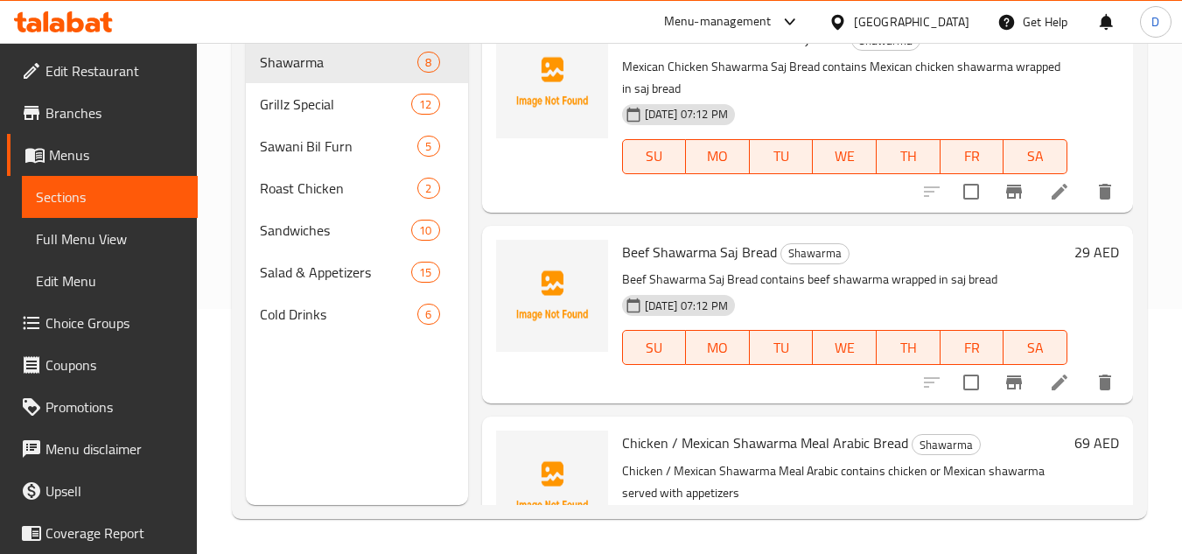
click at [112, 52] on link "Edit Restaurant" at bounding box center [102, 71] width 191 height 42
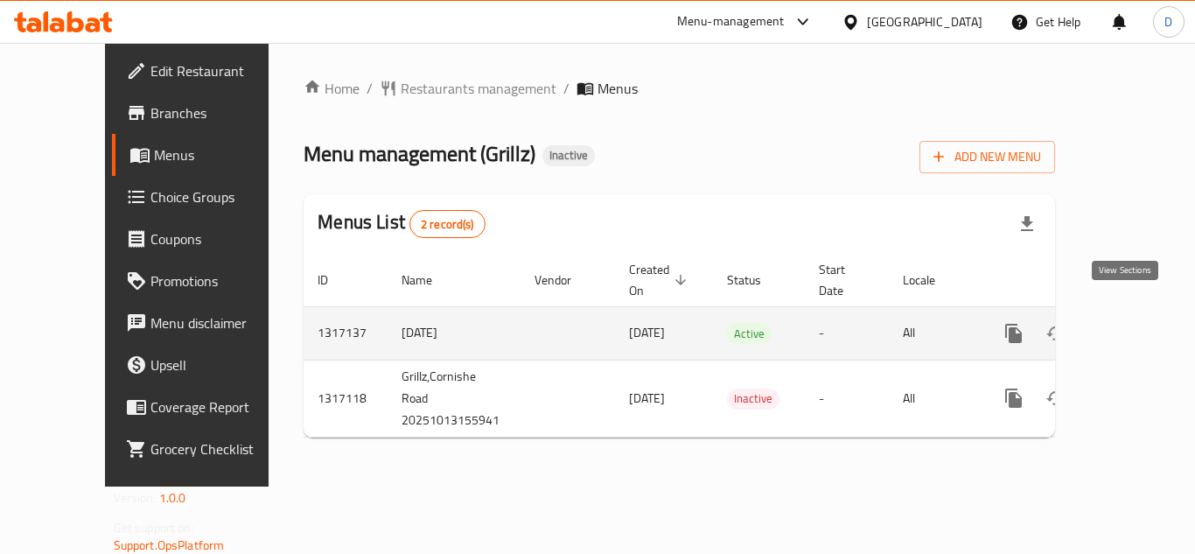
click at [1119, 312] on link "enhanced table" at bounding box center [1140, 333] width 42 height 42
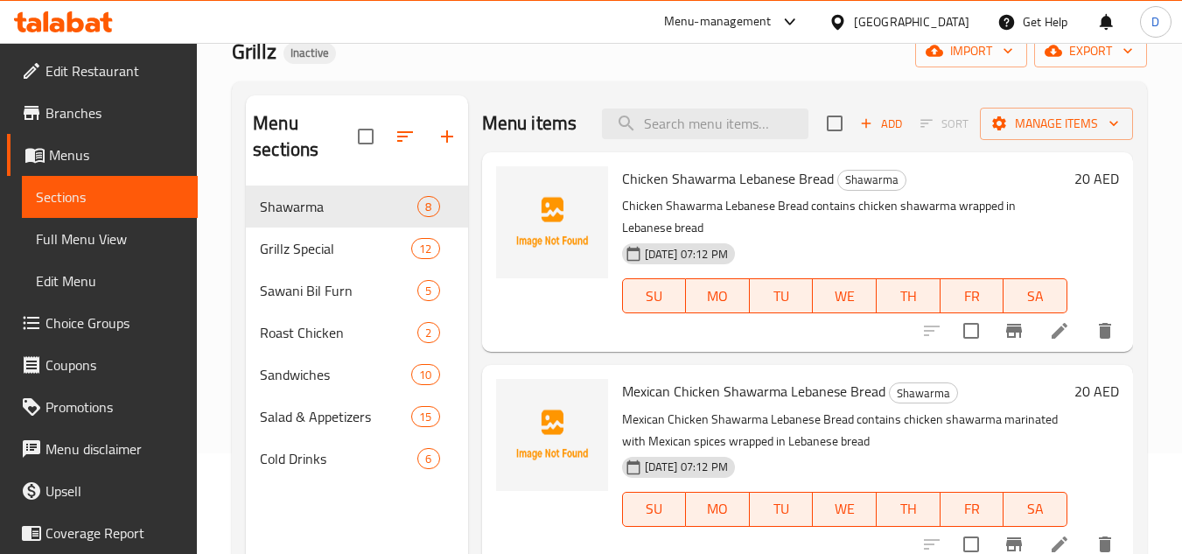
scroll to position [70, 0]
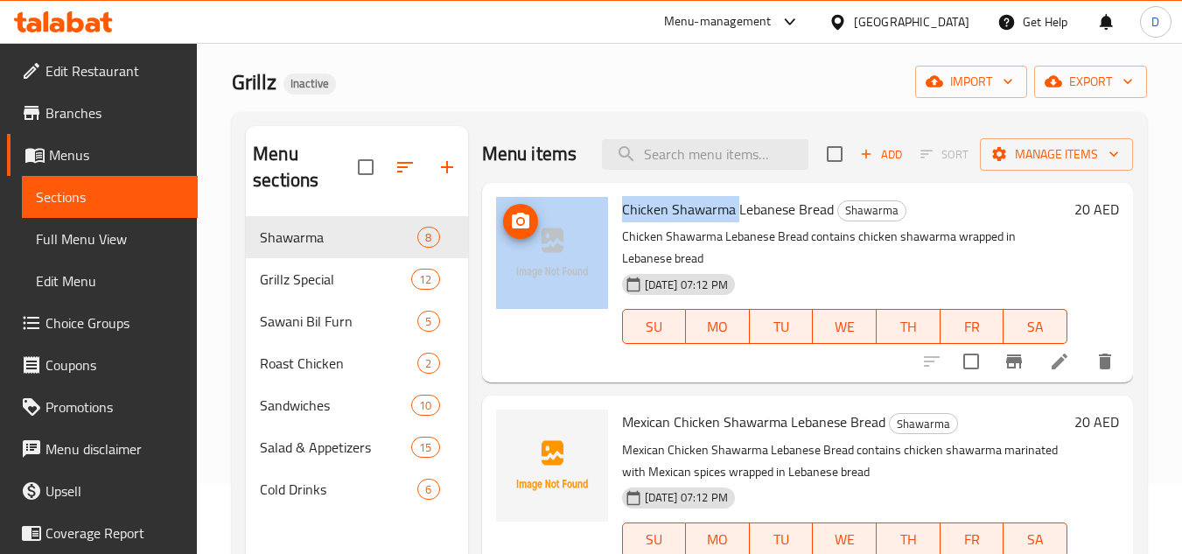
drag, startPoint x: 700, startPoint y: 237, endPoint x: 607, endPoint y: 235, distance: 92.8
click at [607, 235] on div "Chicken Shawarma Lebanese Bread Shawarma Chicken Shawarma Lebanese Bread contai…" at bounding box center [807, 283] width 637 height 186
copy div "Chicken Shawarma"
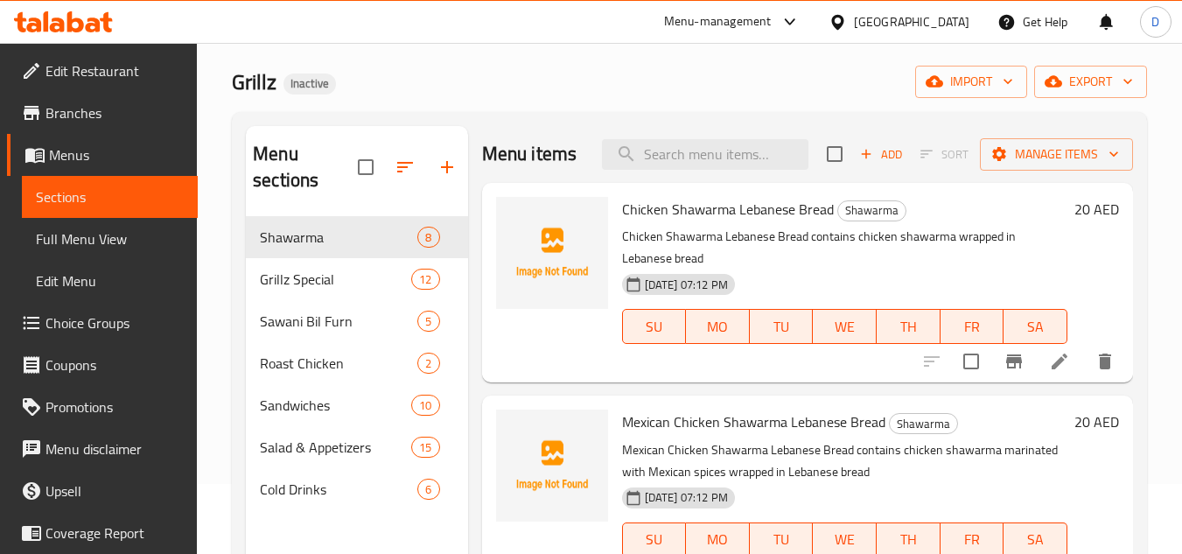
click at [760, 222] on span "Chicken Shawarma Lebanese Bread" at bounding box center [728, 209] width 212 height 26
copy span "Lebanese"
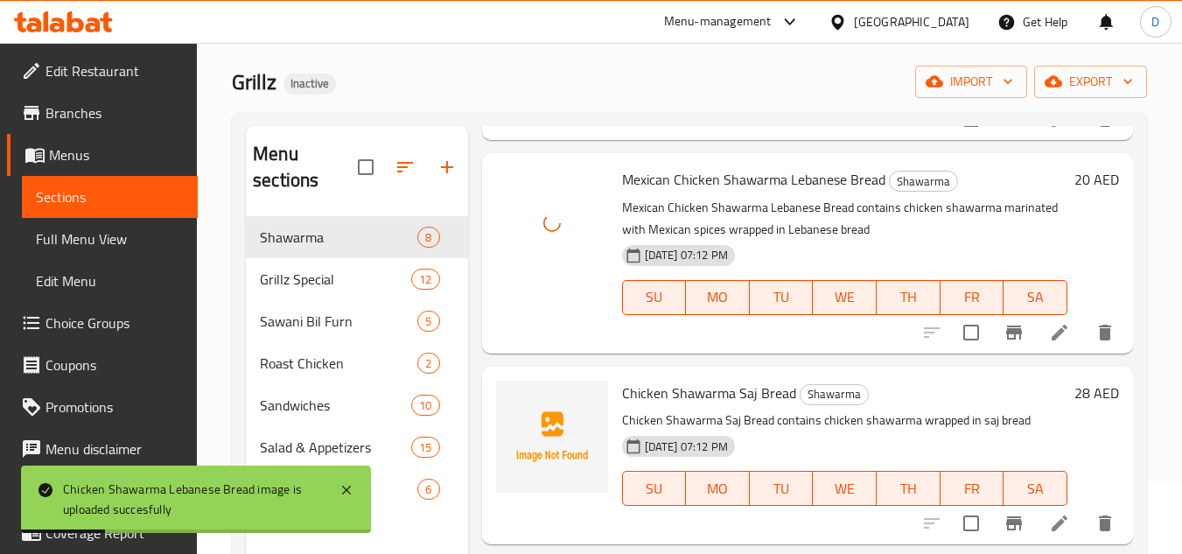
scroll to position [263, 0]
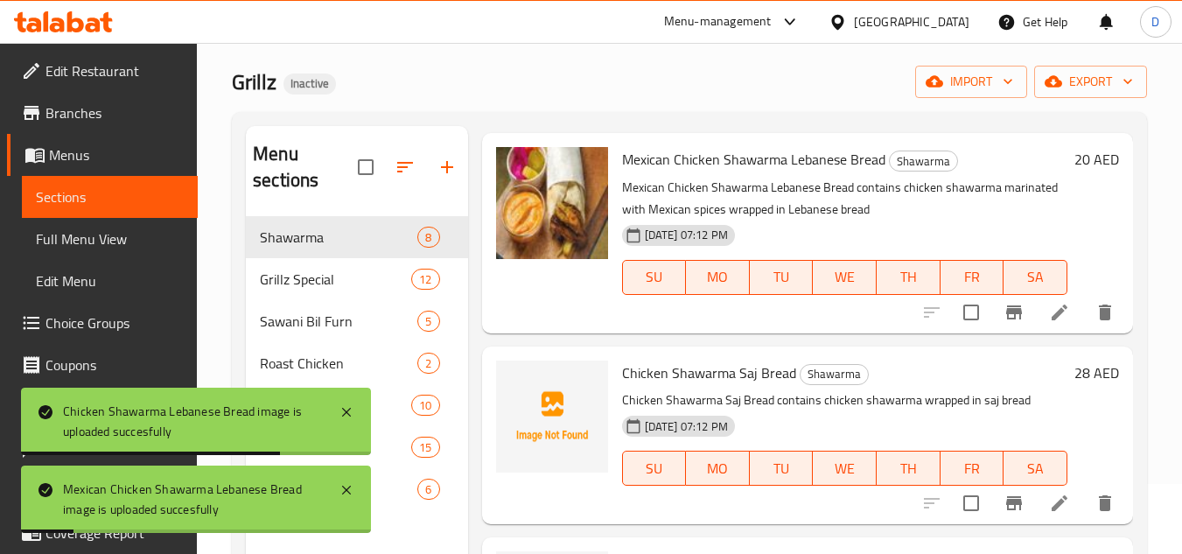
click at [742, 386] on span "Chicken Shawarma Saj Bread" at bounding box center [709, 373] width 174 height 26
copy span "Saj"
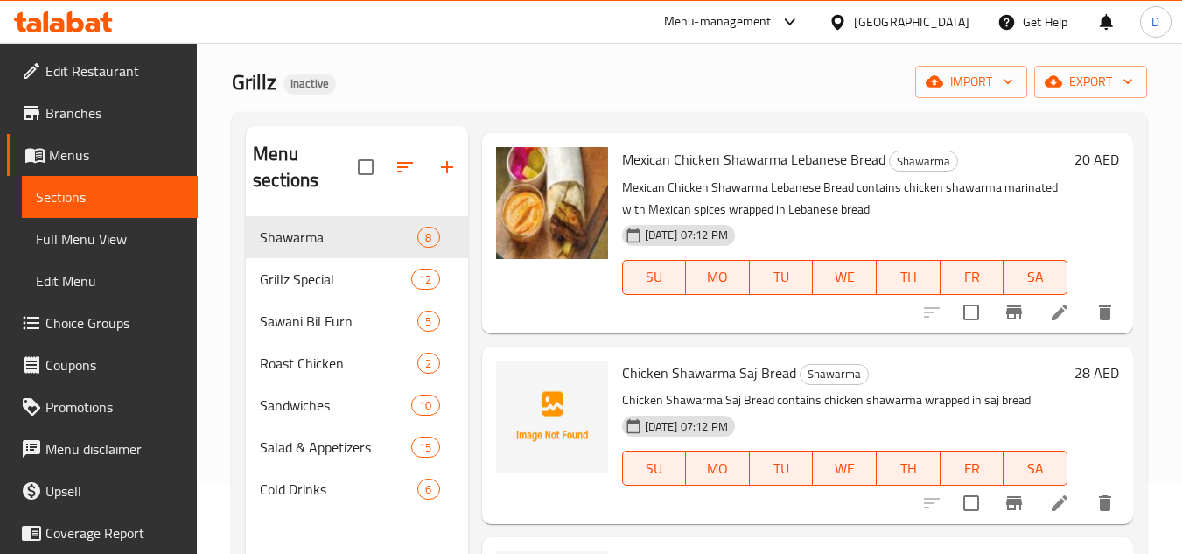
click at [683, 386] on span "Chicken Shawarma Saj Bread" at bounding box center [709, 373] width 174 height 26
copy h6 "Chicken Shawarma Saj Bread"
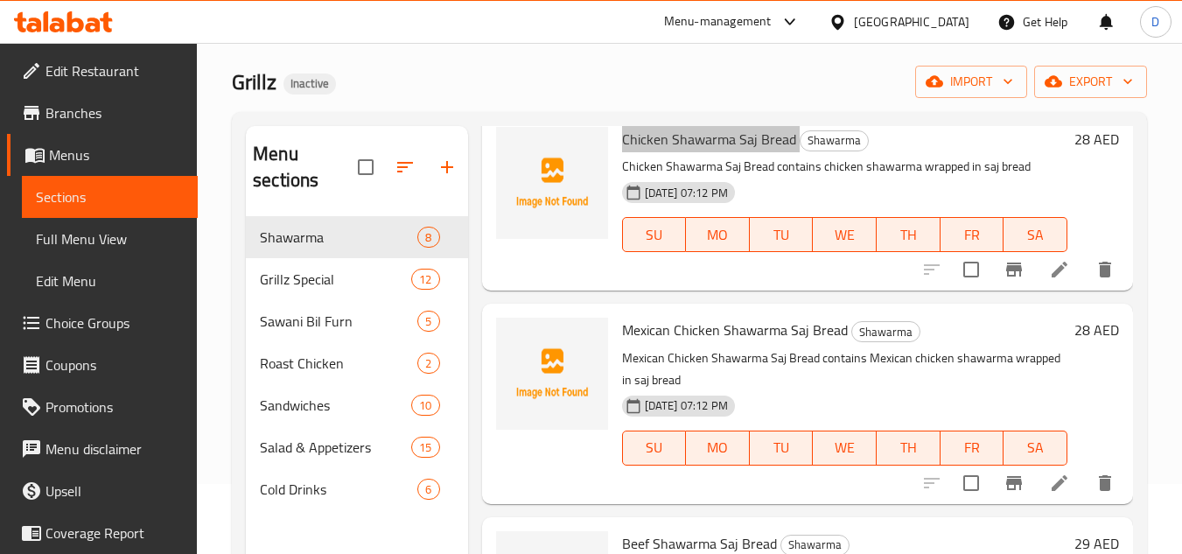
scroll to position [525, 0]
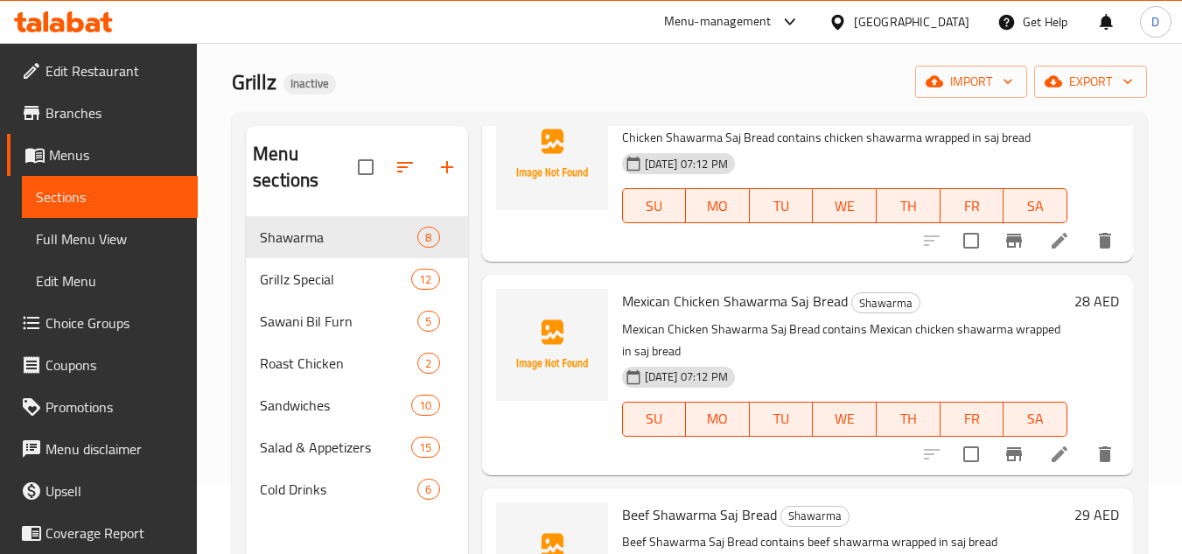
click at [754, 314] on span "Mexican Chicken Shawarma Saj Bread" at bounding box center [735, 301] width 226 height 26
copy h6 "Mexican Chicken Shawarma Saj Bread"
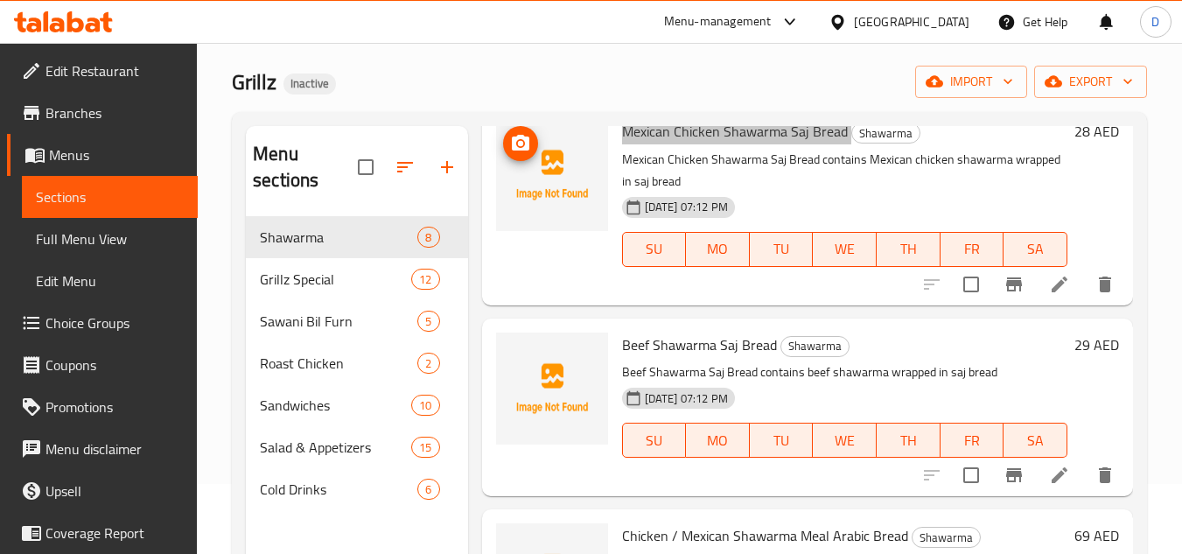
scroll to position [700, 0]
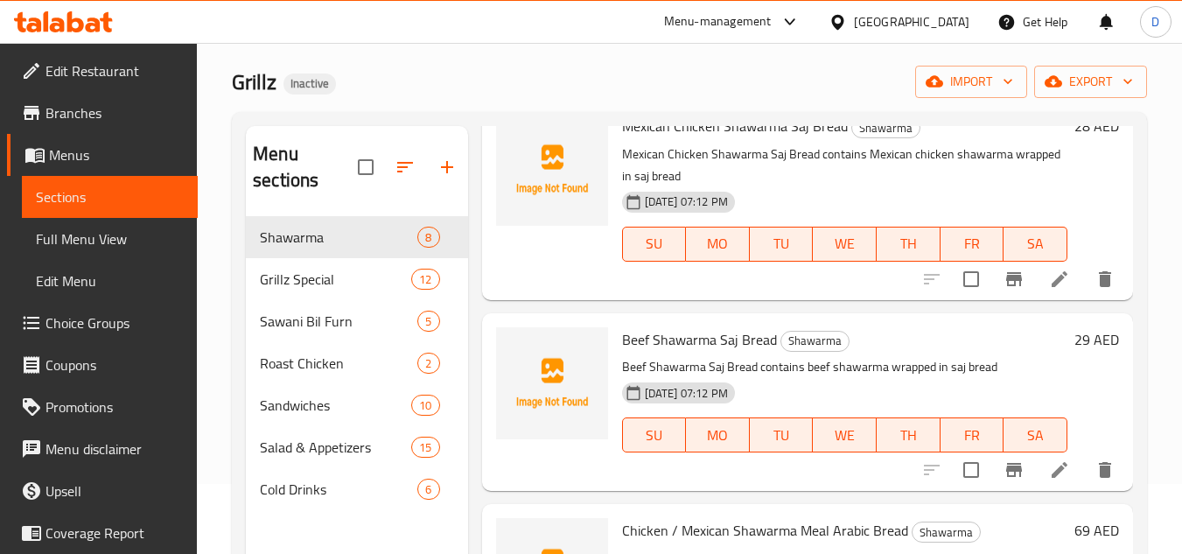
click at [688, 353] on span "Beef Shawarma Saj Bread" at bounding box center [699, 339] width 155 height 26
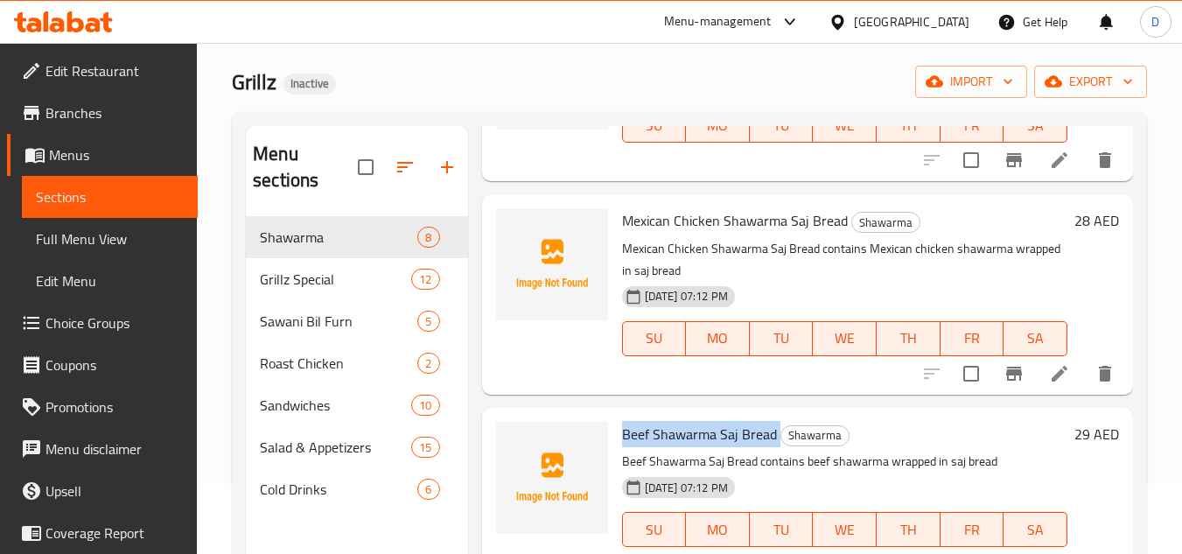
scroll to position [613, 0]
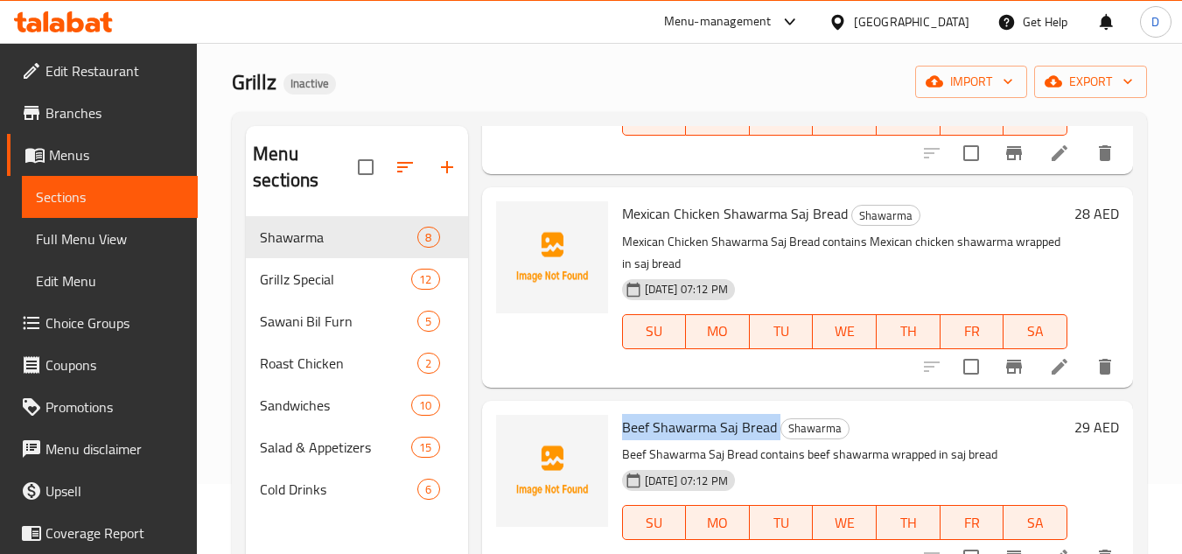
click at [725, 440] on span "Beef Shawarma Saj Bread" at bounding box center [699, 427] width 155 height 26
click at [632, 440] on span "Beef Shawarma Saj Bread" at bounding box center [699, 427] width 155 height 26
copy span "Beef"
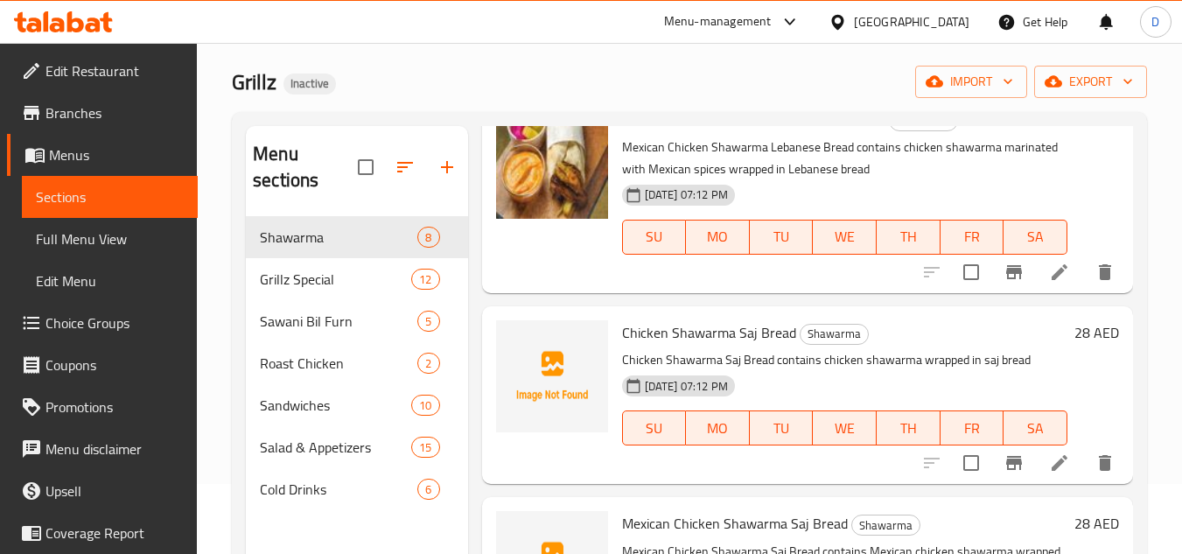
scroll to position [350, 0]
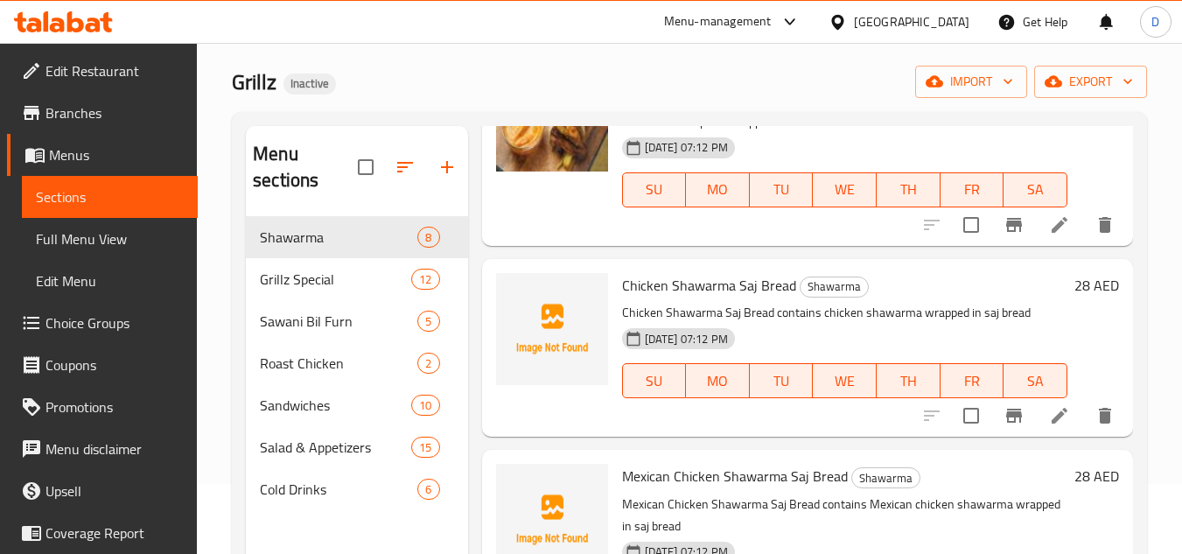
click at [696, 298] on span "Chicken Shawarma Saj Bread" at bounding box center [709, 285] width 174 height 26
copy h6 "Chicken Shawarma Saj Bread"
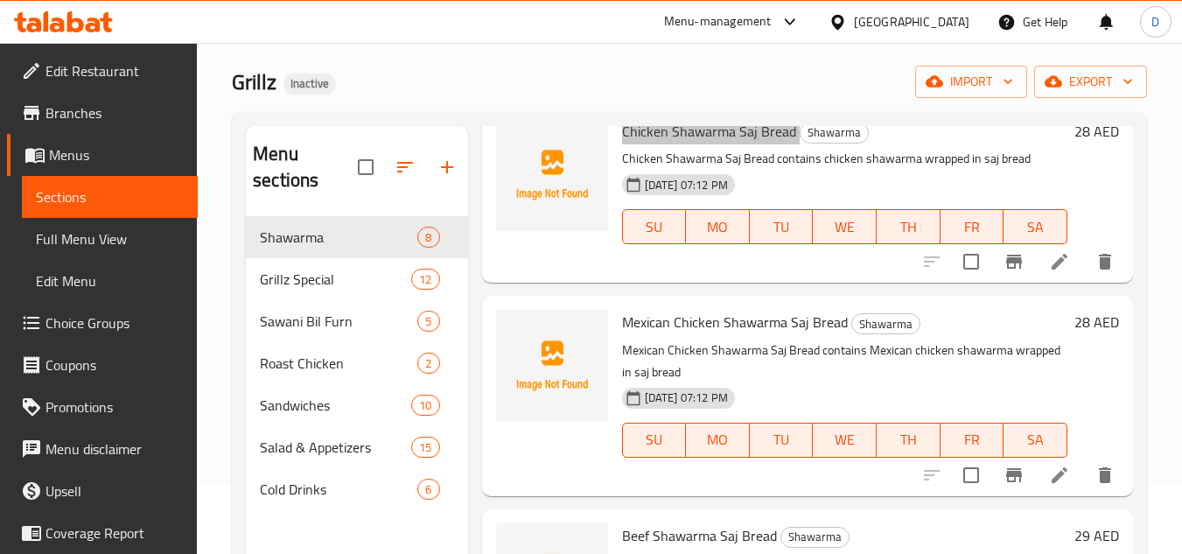
scroll to position [525, 0]
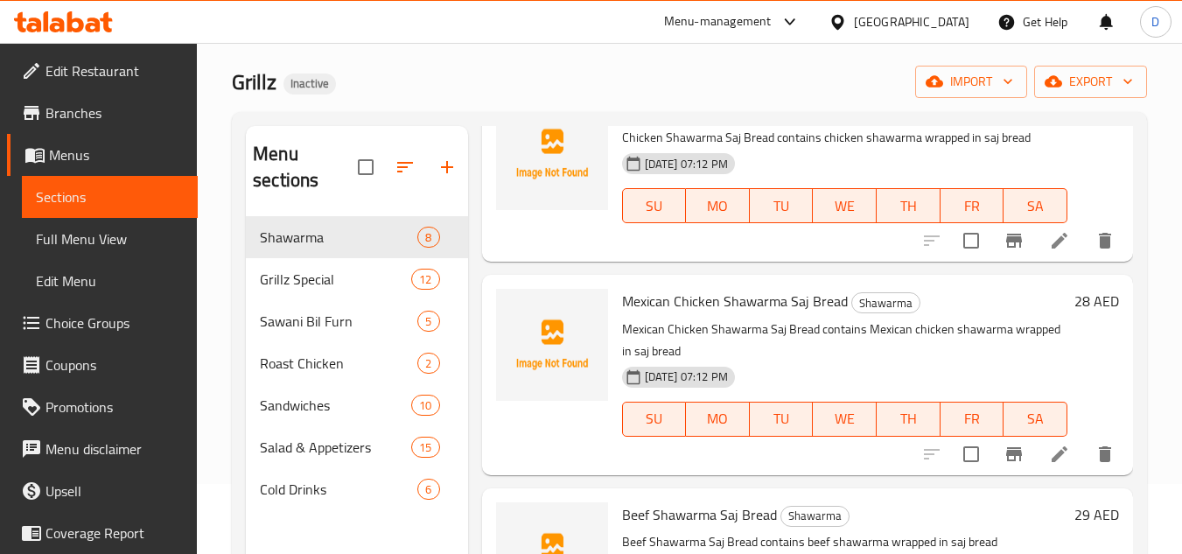
click at [658, 314] on span "Mexican Chicken Shawarma Saj Bread" at bounding box center [735, 301] width 226 height 26
copy h6 "Mexican Chicken Shawarma Saj Bread"
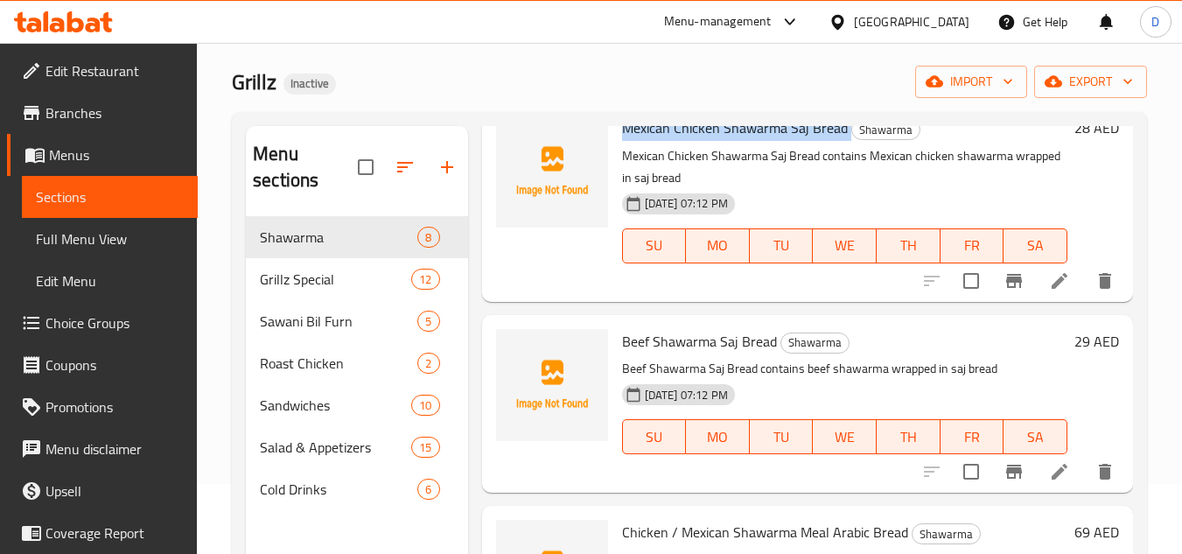
scroll to position [700, 0]
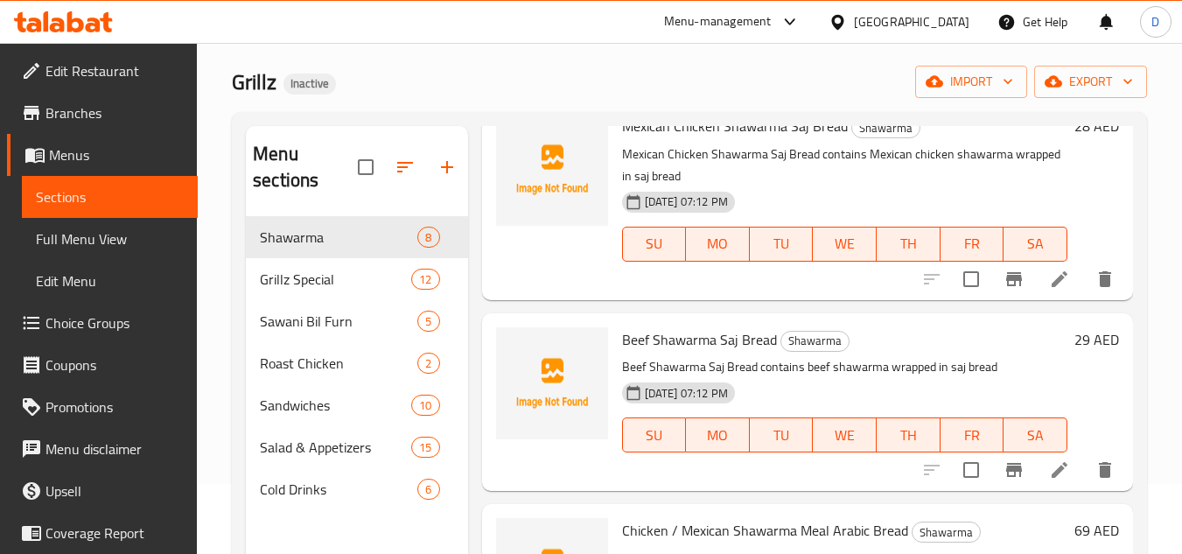
click at [690, 353] on span "Beef Shawarma Saj Bread" at bounding box center [699, 339] width 155 height 26
copy h6 "Beef Shawarma Saj Bread"
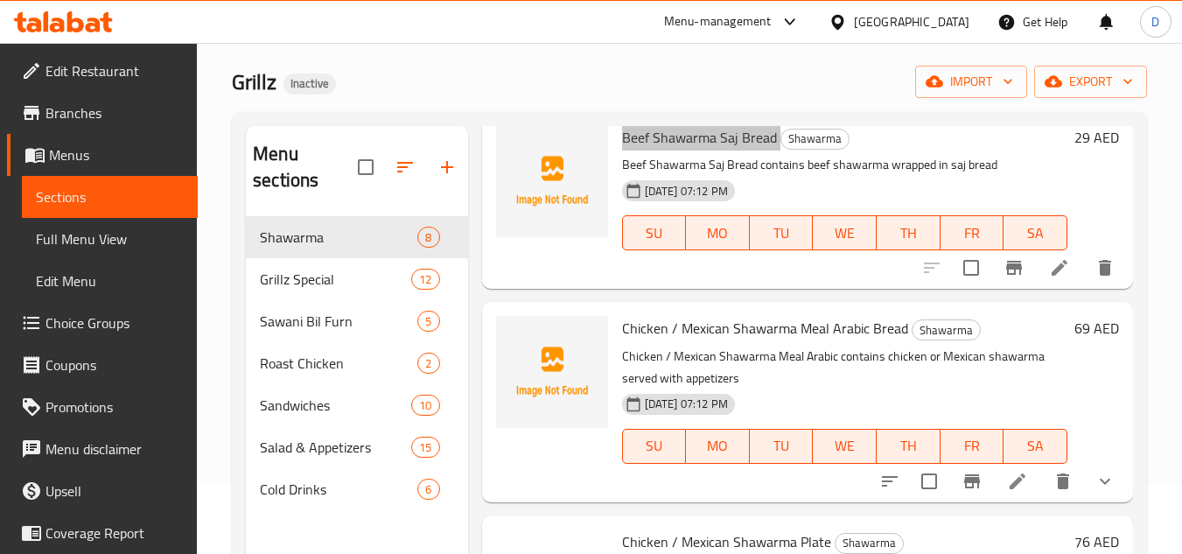
scroll to position [963, 0]
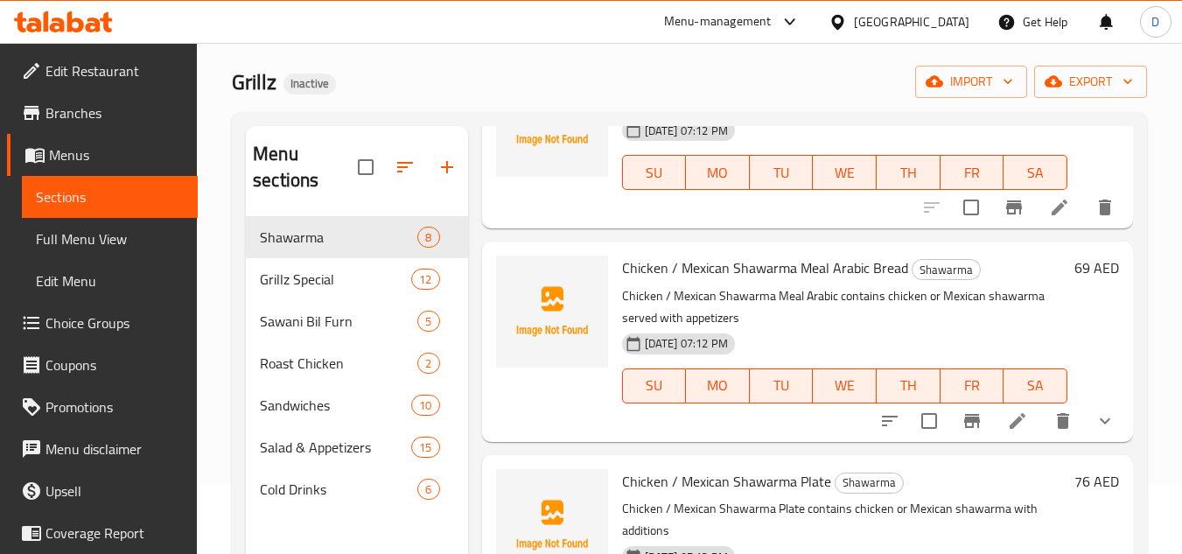
click at [841, 281] on span "Chicken / Mexican Shawarma Meal Arabic Bread" at bounding box center [765, 268] width 286 height 26
copy span "Arabic"
click at [808, 281] on span "Chicken / Mexican Shawarma Meal Arabic Bread" at bounding box center [765, 268] width 286 height 26
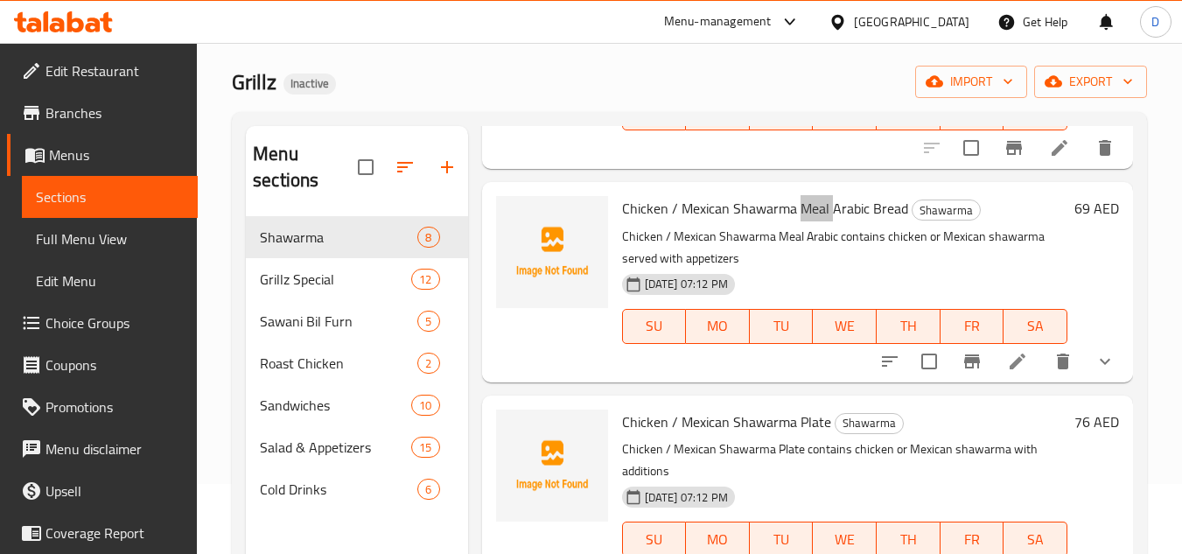
scroll to position [1050, 0]
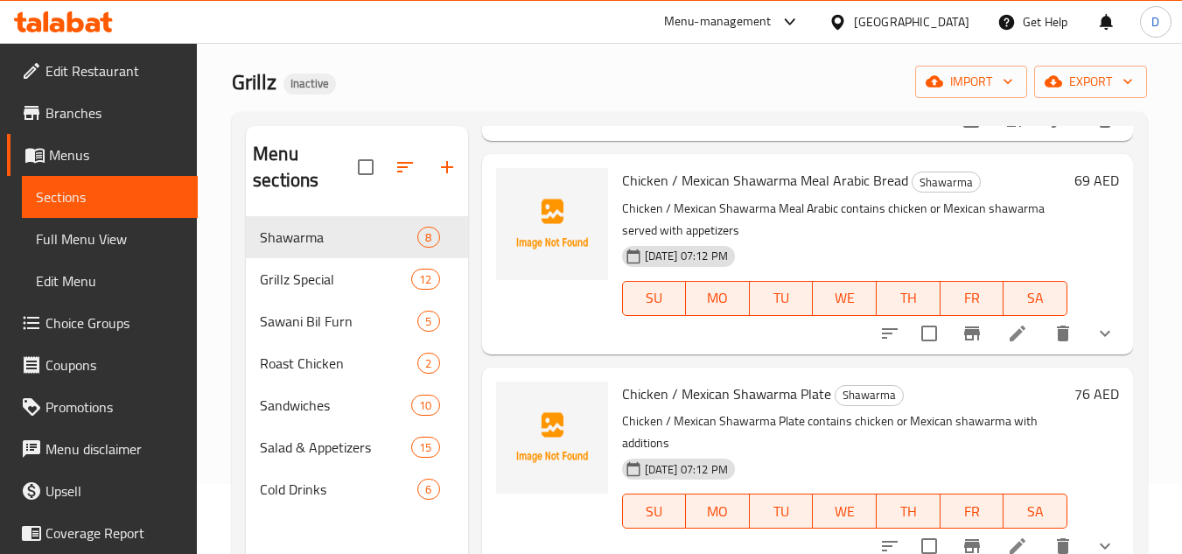
click at [810, 407] on span "Chicken / Mexican Shawarma Plate" at bounding box center [726, 394] width 209 height 26
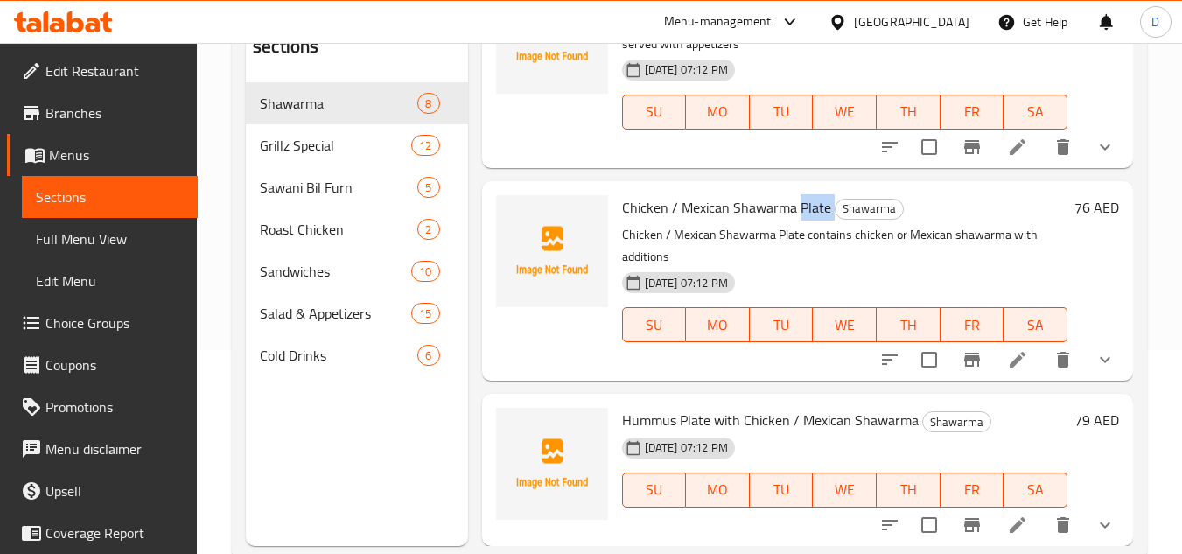
scroll to position [245, 0]
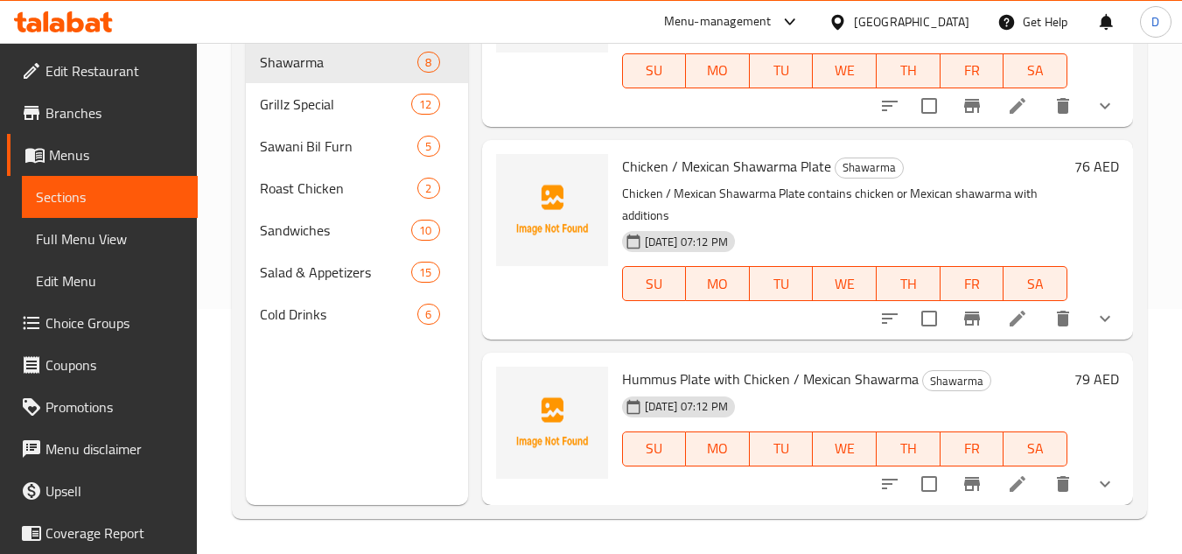
click at [650, 373] on span "Hummus Plate with Chicken / Mexican Shawarma" at bounding box center [770, 379] width 297 height 26
click at [642, 375] on span "Hummus Plate with Chicken / Mexican Shawarma" at bounding box center [770, 379] width 297 height 26
click at [879, 485] on icon "sort-choices" at bounding box center [889, 483] width 21 height 21
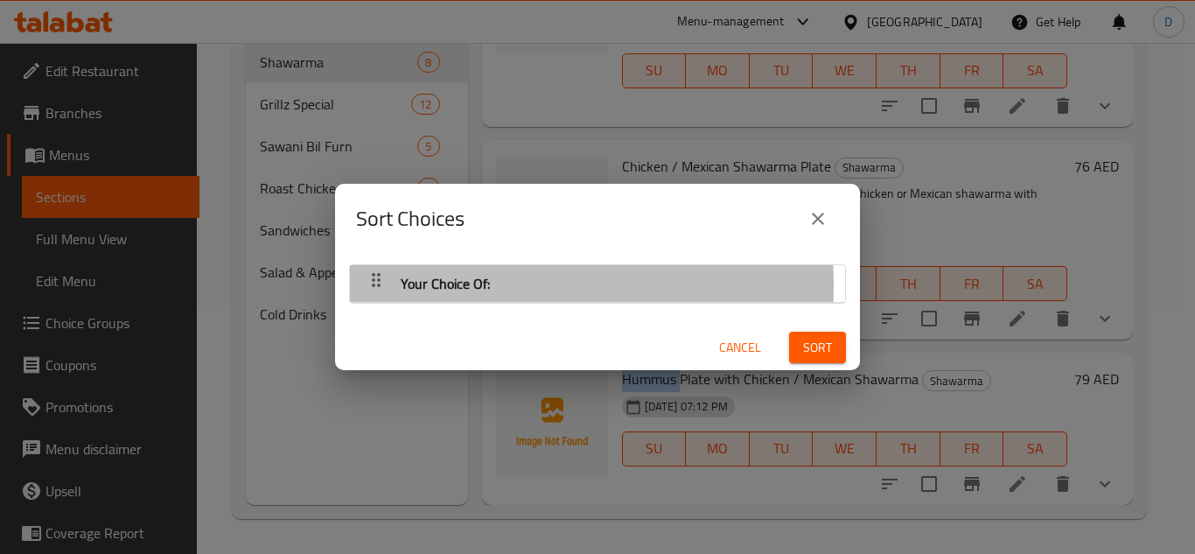
click at [375, 285] on icon "button" at bounding box center [376, 280] width 9 height 14
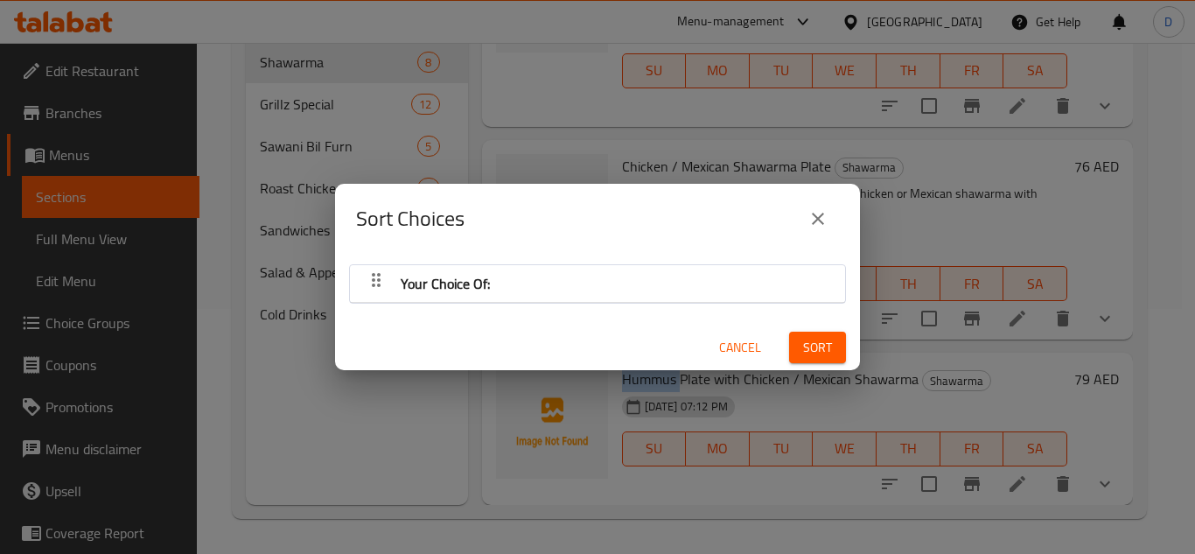
click at [819, 220] on icon "close" at bounding box center [818, 219] width 12 height 12
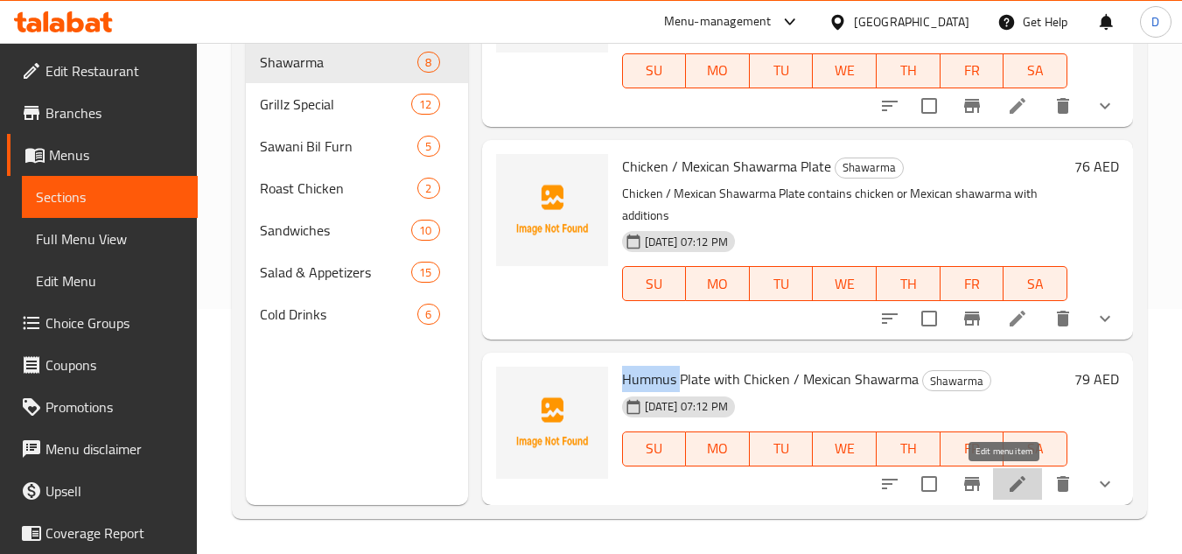
click at [1010, 488] on icon at bounding box center [1017, 483] width 21 height 21
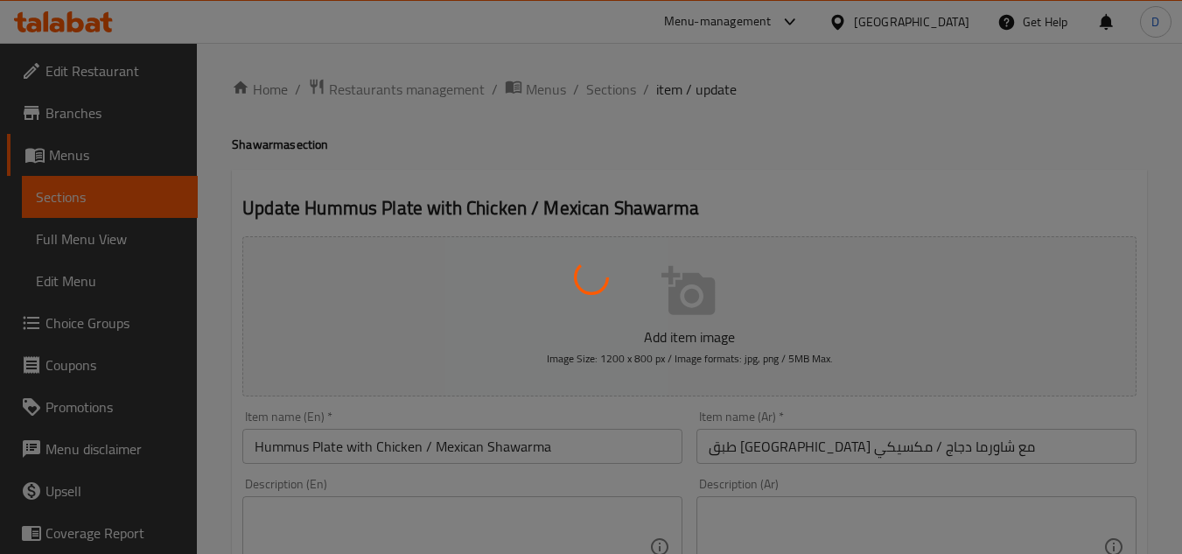
type input "إختيارك من:"
type input "1"
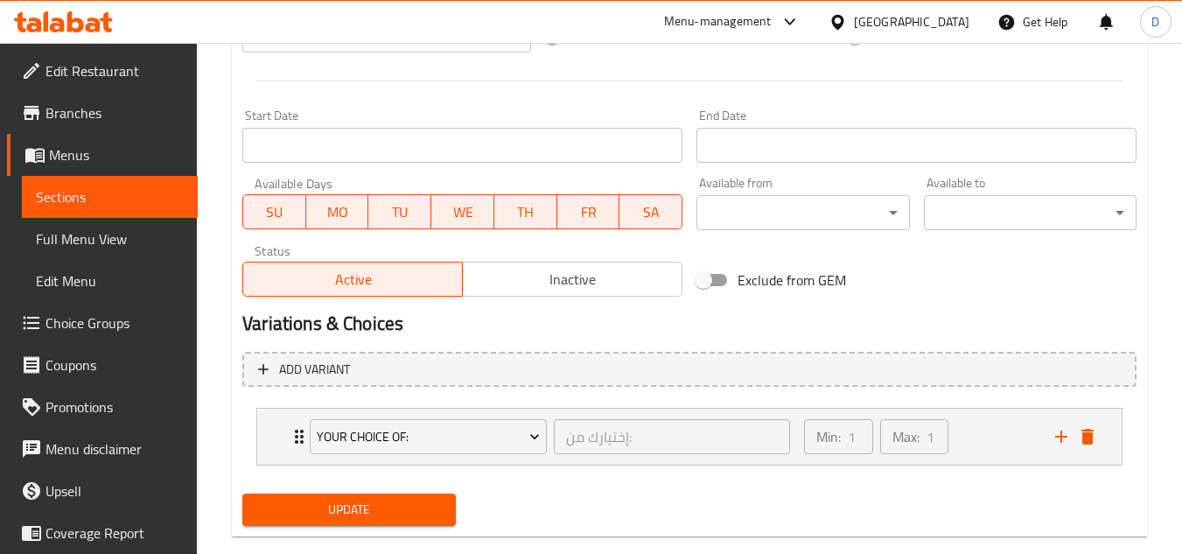
scroll to position [711, 0]
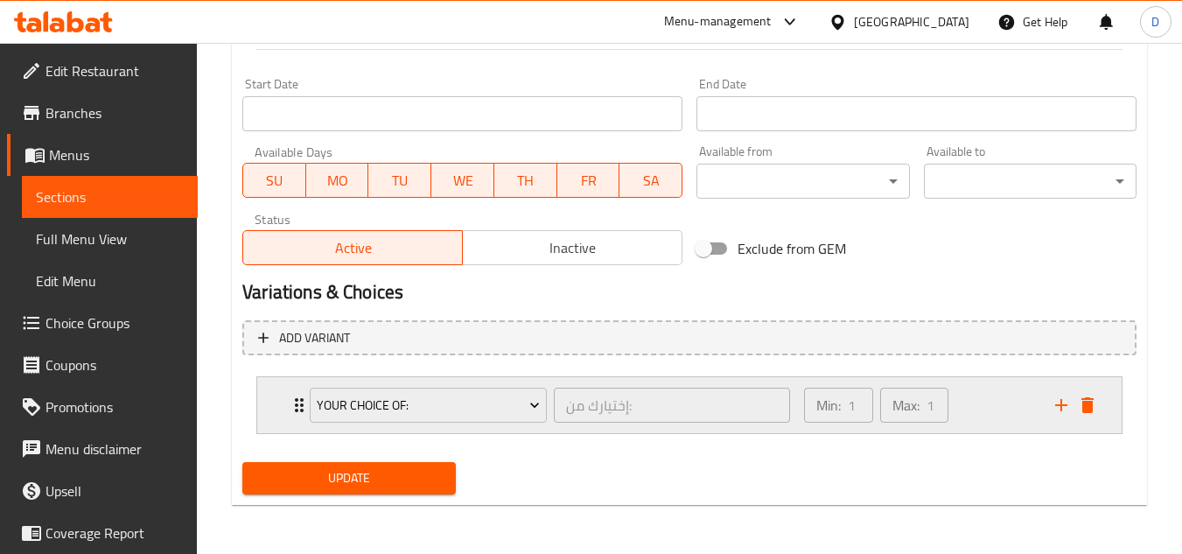
click at [304, 403] on div "Your Choice Of: إختيارك من: ​" at bounding box center [549, 405] width 501 height 56
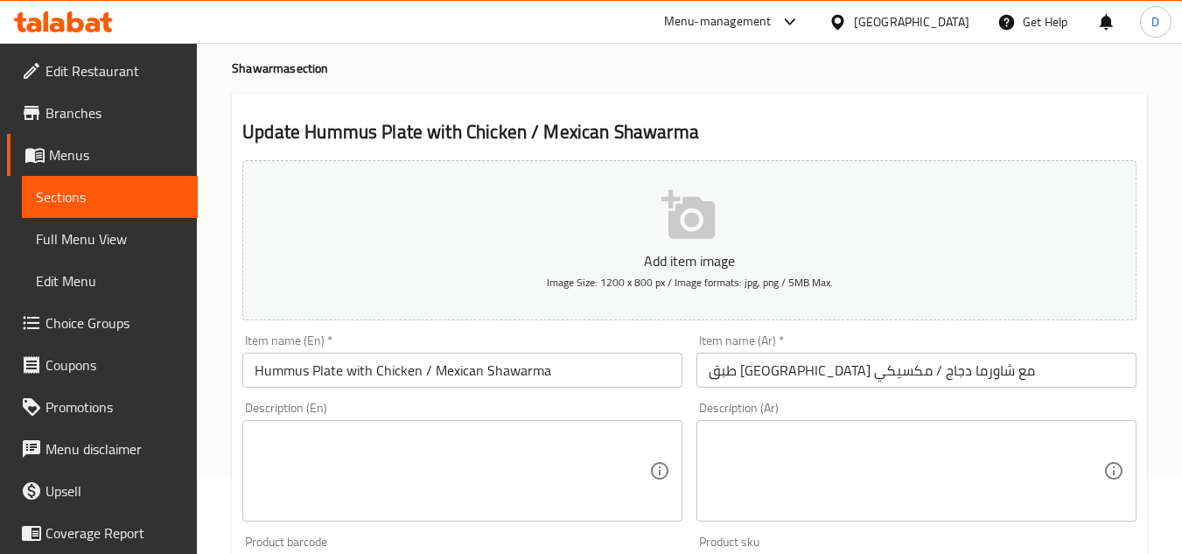
scroll to position [0, 0]
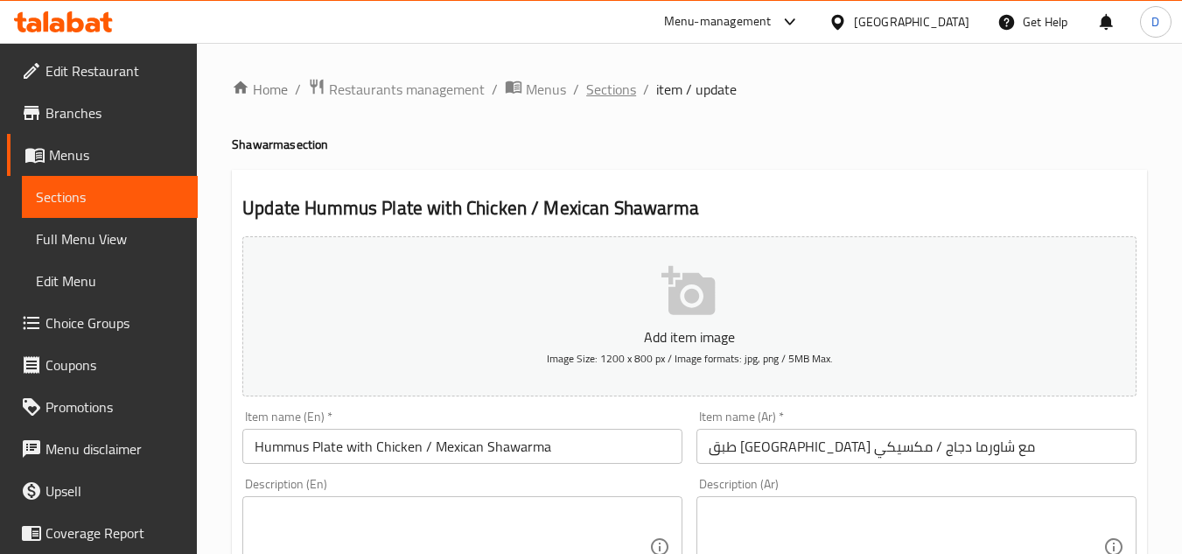
click at [627, 82] on span "Sections" at bounding box center [611, 89] width 50 height 21
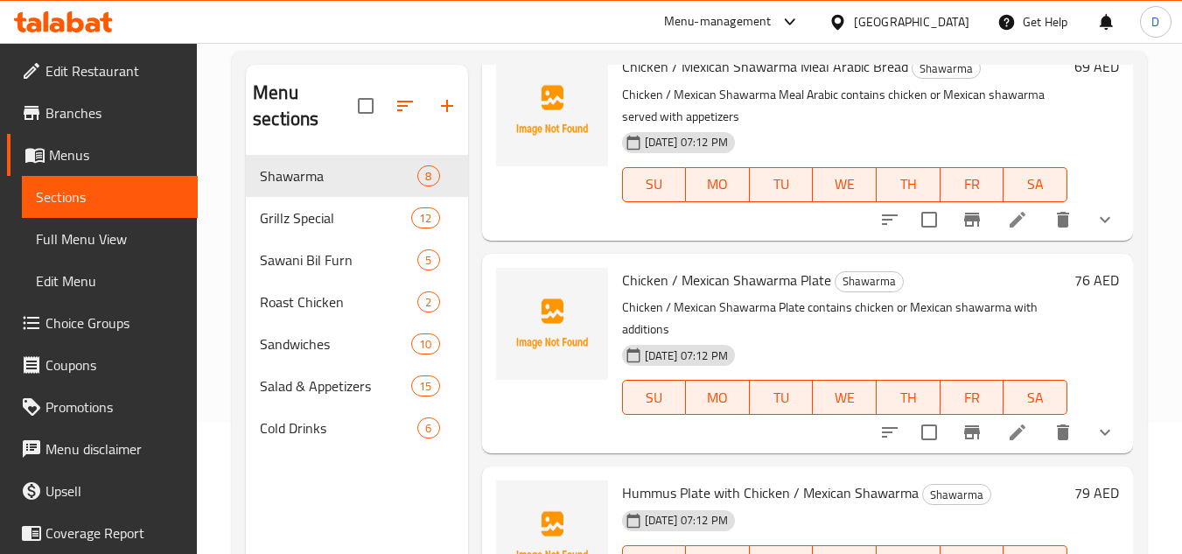
scroll to position [245, 0]
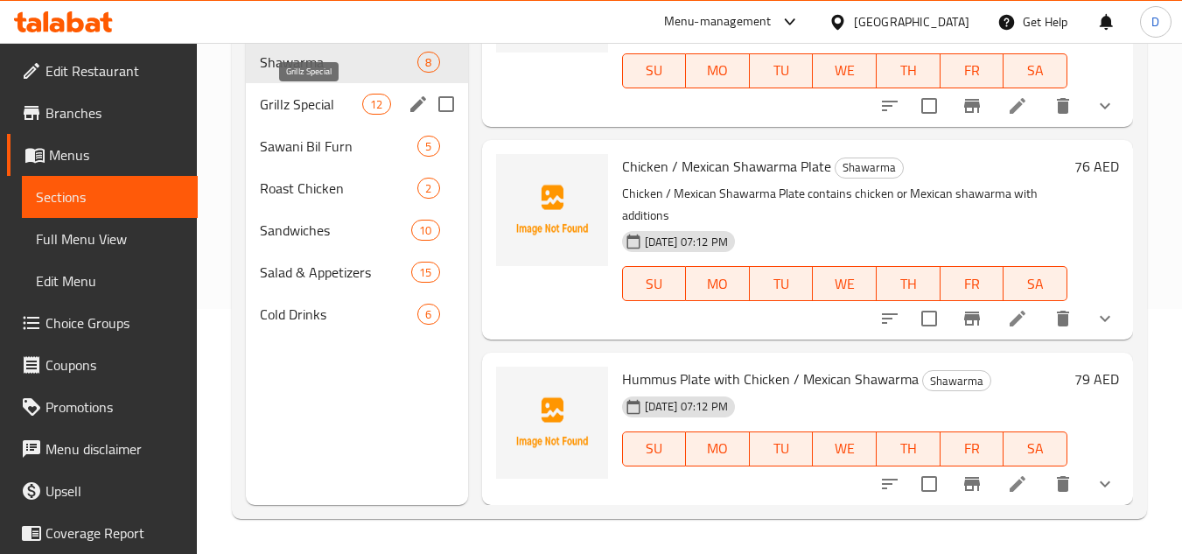
click at [327, 111] on span "Grillz Special" at bounding box center [311, 104] width 102 height 21
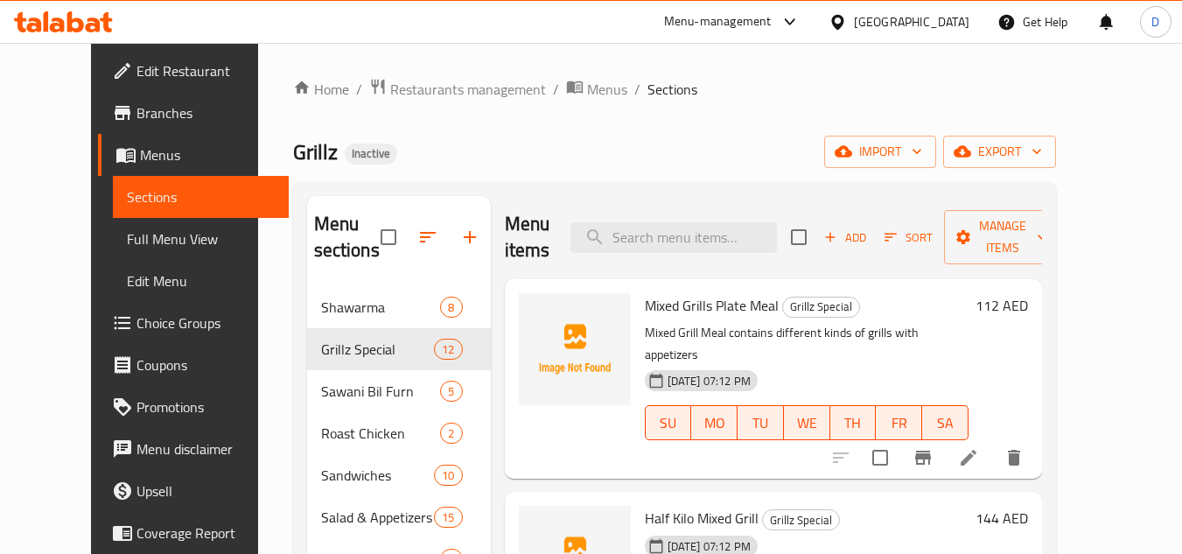
click at [648, 309] on span "Mixed Grills Plate Meal" at bounding box center [712, 305] width 134 height 26
click at [711, 306] on span "Mixed Grills Plate Meal" at bounding box center [712, 305] width 134 height 26
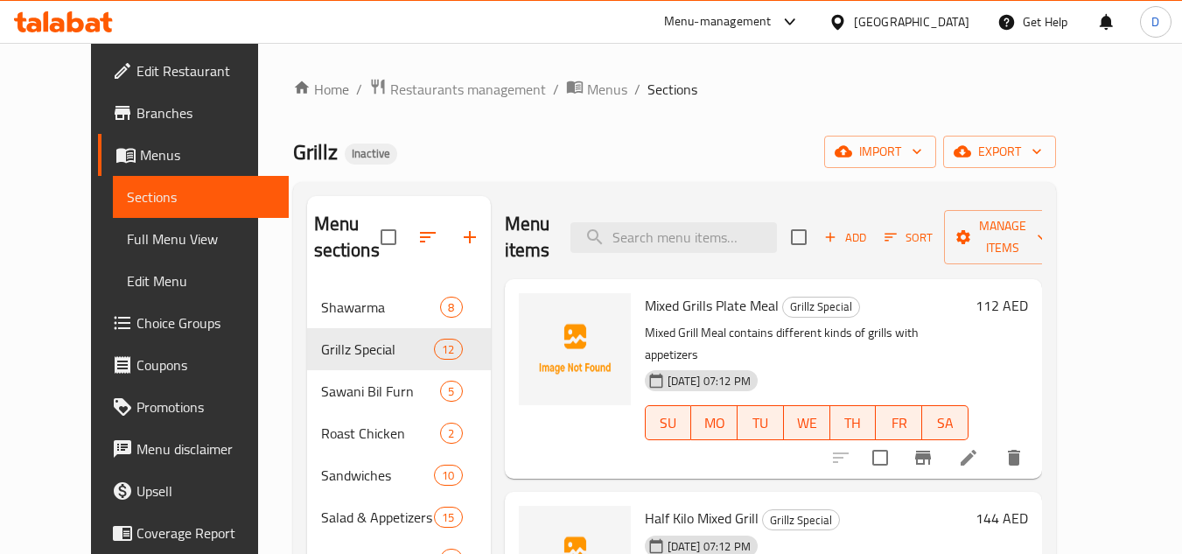
click at [697, 505] on span "Half Kilo Mixed Grill" at bounding box center [702, 518] width 114 height 26
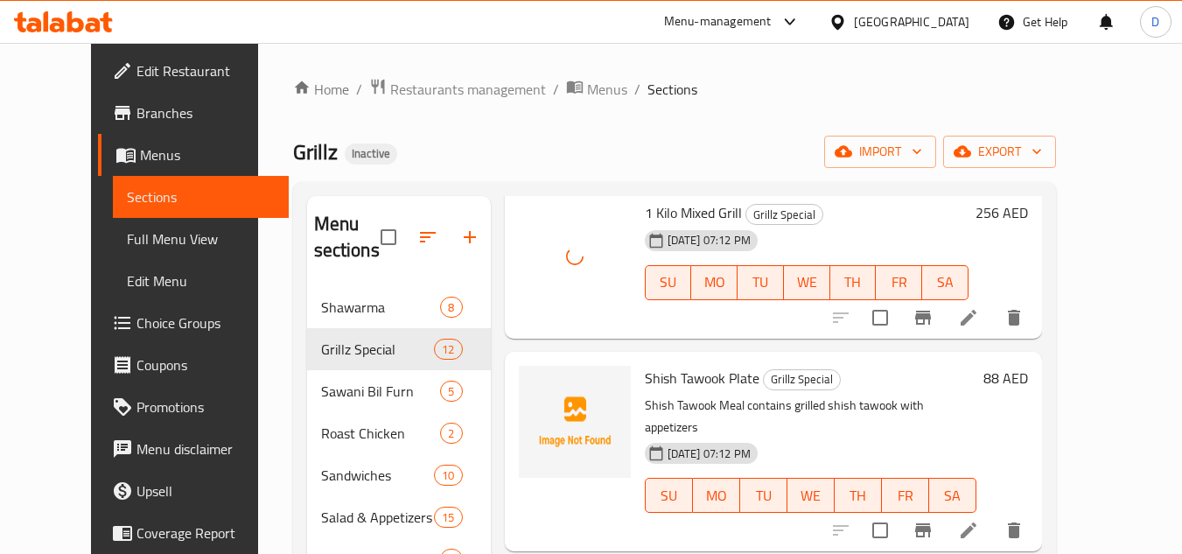
scroll to position [525, 0]
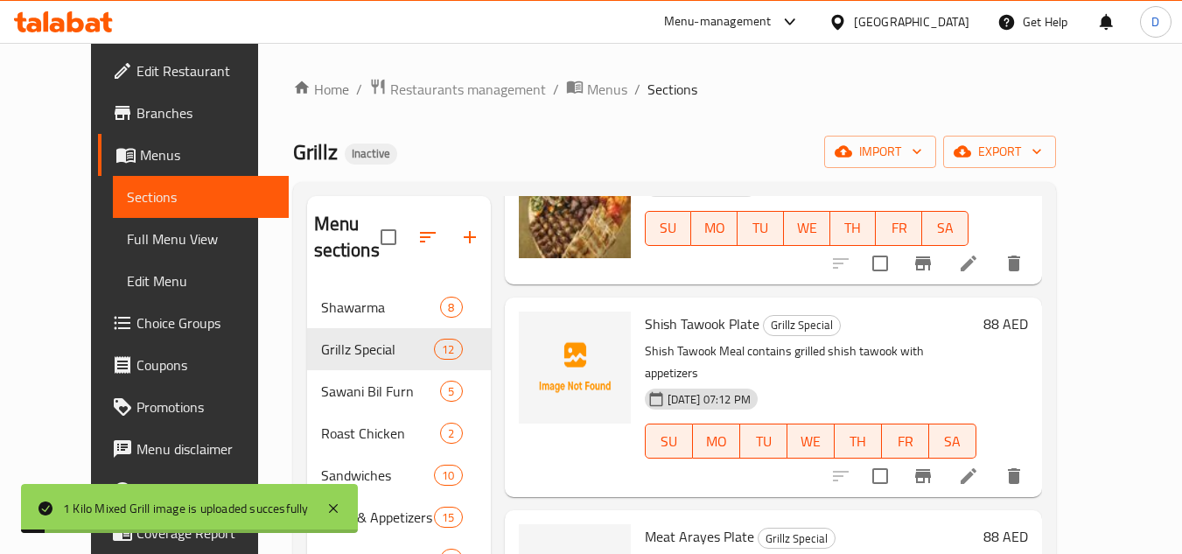
click at [645, 311] on span "Shish Tawook Plate" at bounding box center [702, 324] width 115 height 26
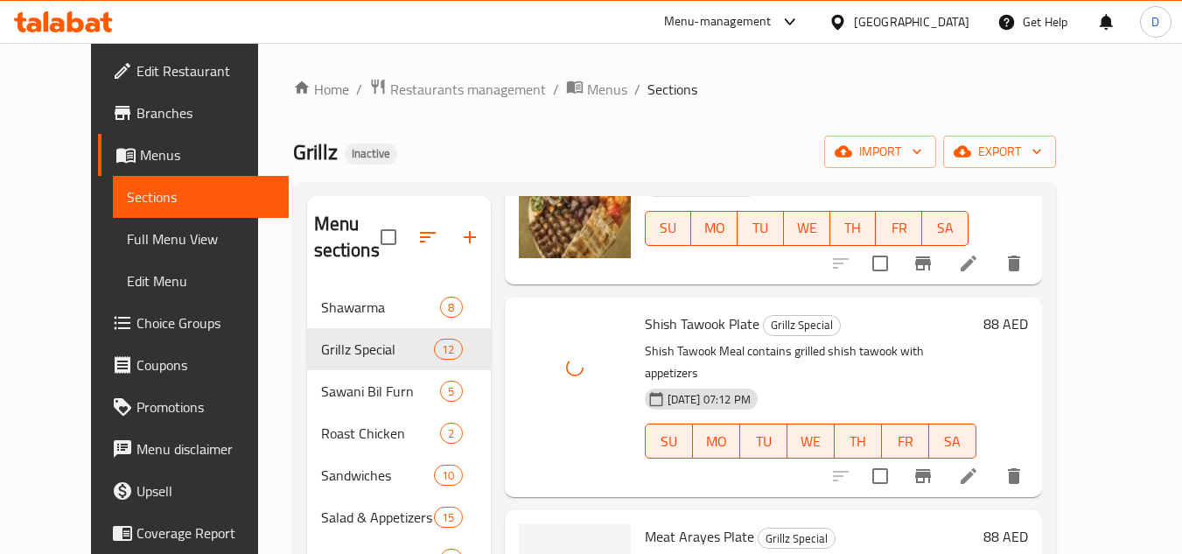
click at [684, 523] on span "Meat Arayes Plate" at bounding box center [699, 536] width 109 height 26
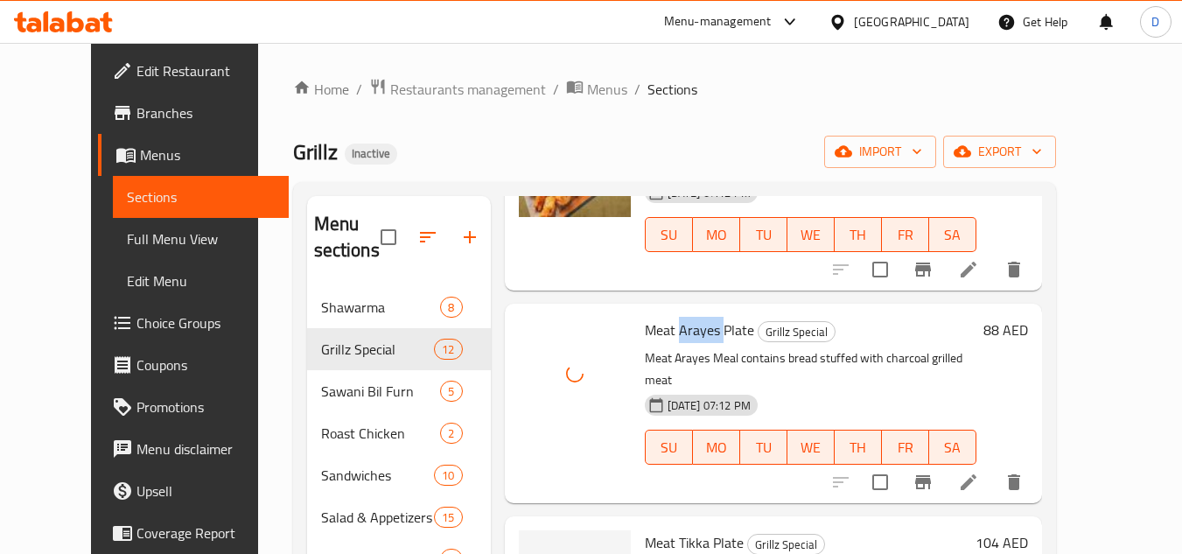
scroll to position [788, 0]
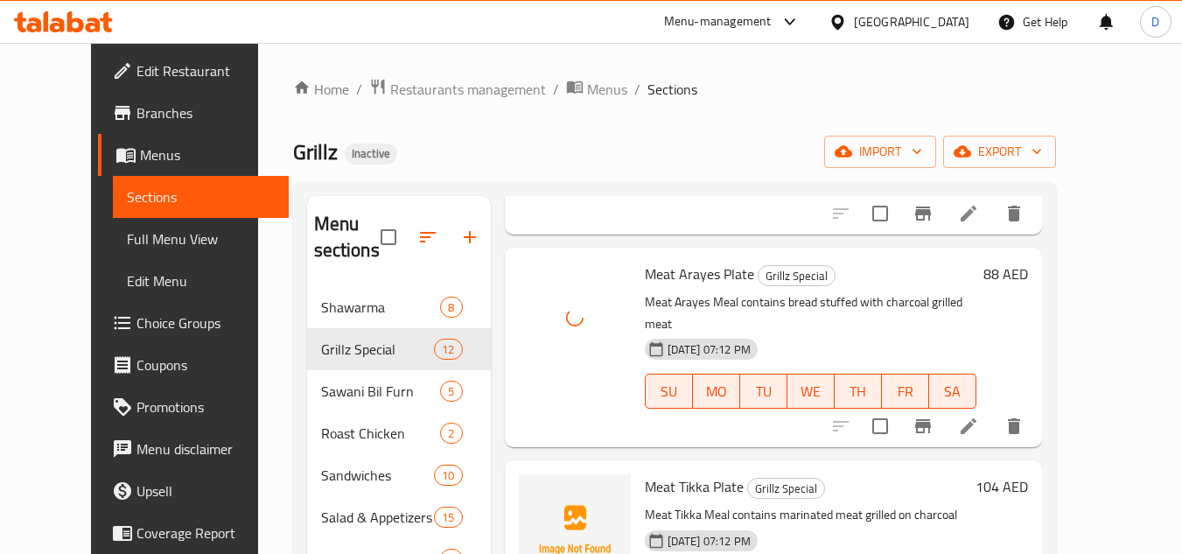
click at [660, 473] on span "Meat Tikka Plate" at bounding box center [694, 486] width 99 height 26
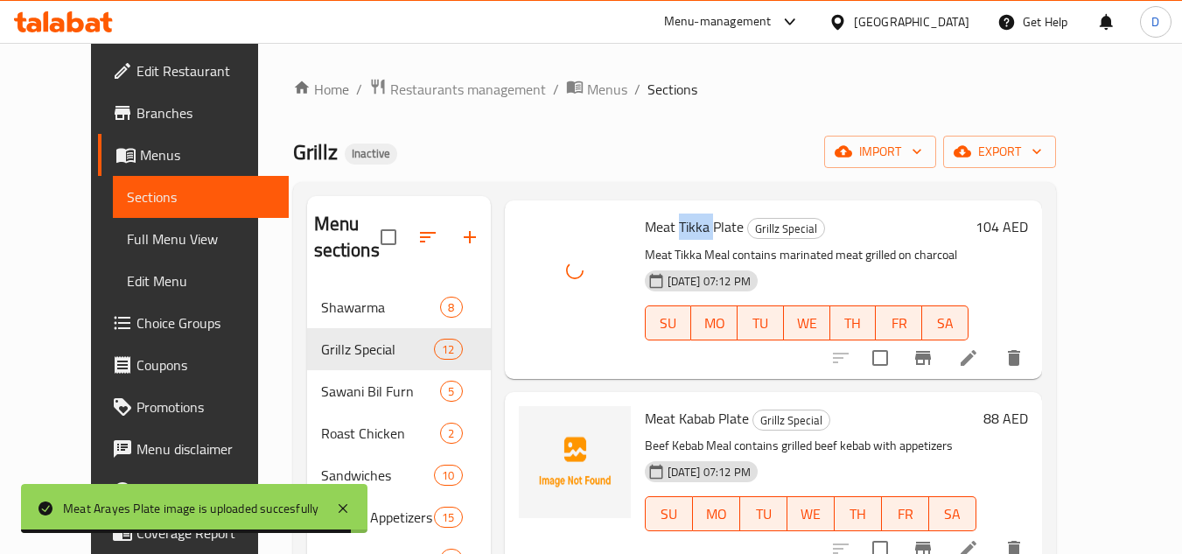
scroll to position [1050, 0]
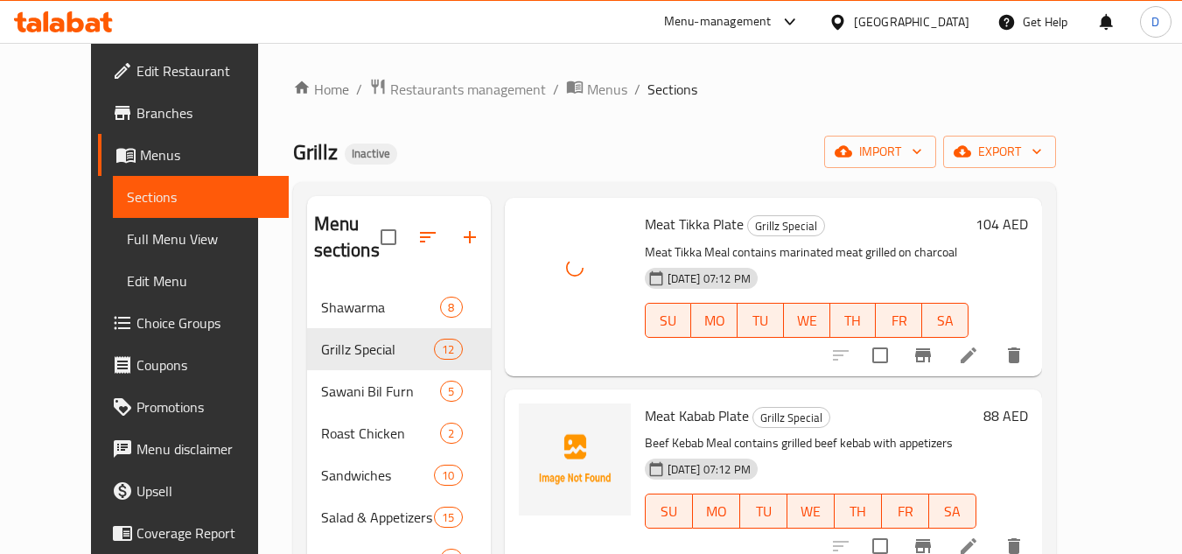
click at [684, 403] on span "Meat Kabab Plate" at bounding box center [697, 416] width 104 height 26
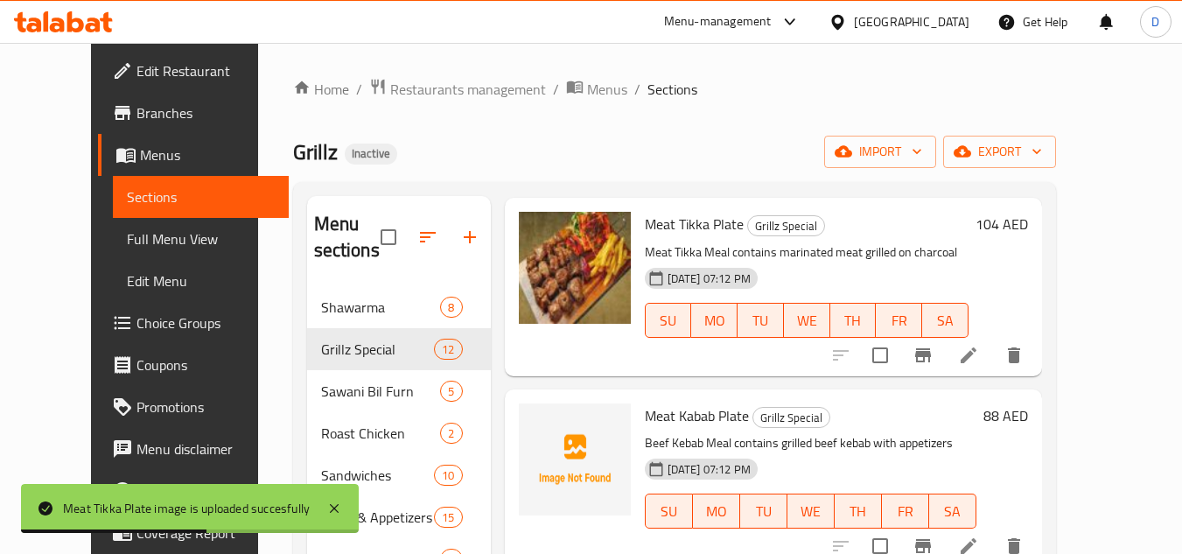
click at [645, 403] on span "Meat Kabab Plate" at bounding box center [697, 416] width 104 height 26
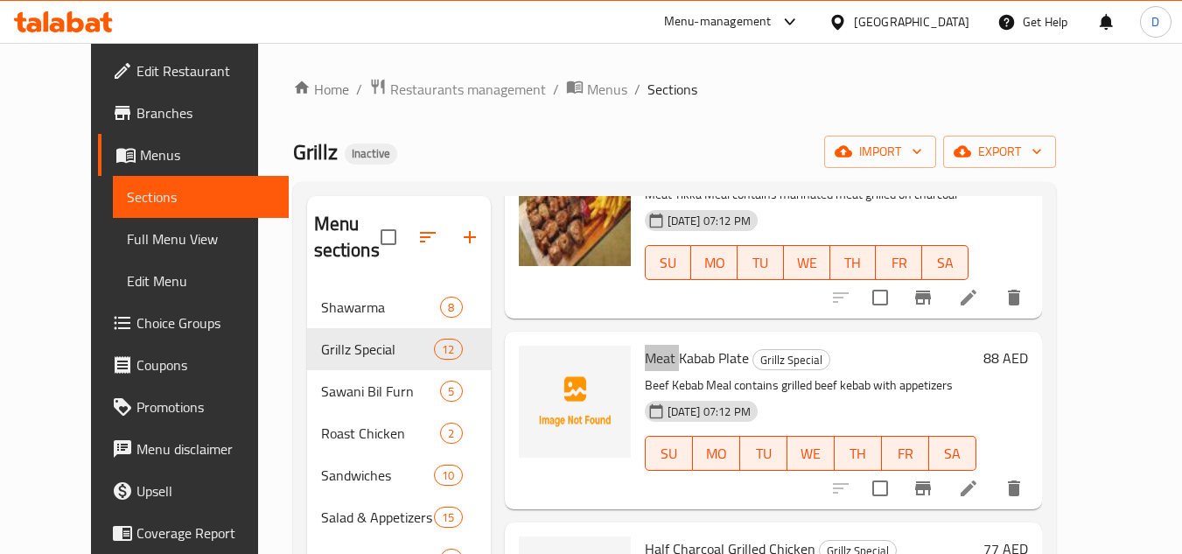
scroll to position [1138, 0]
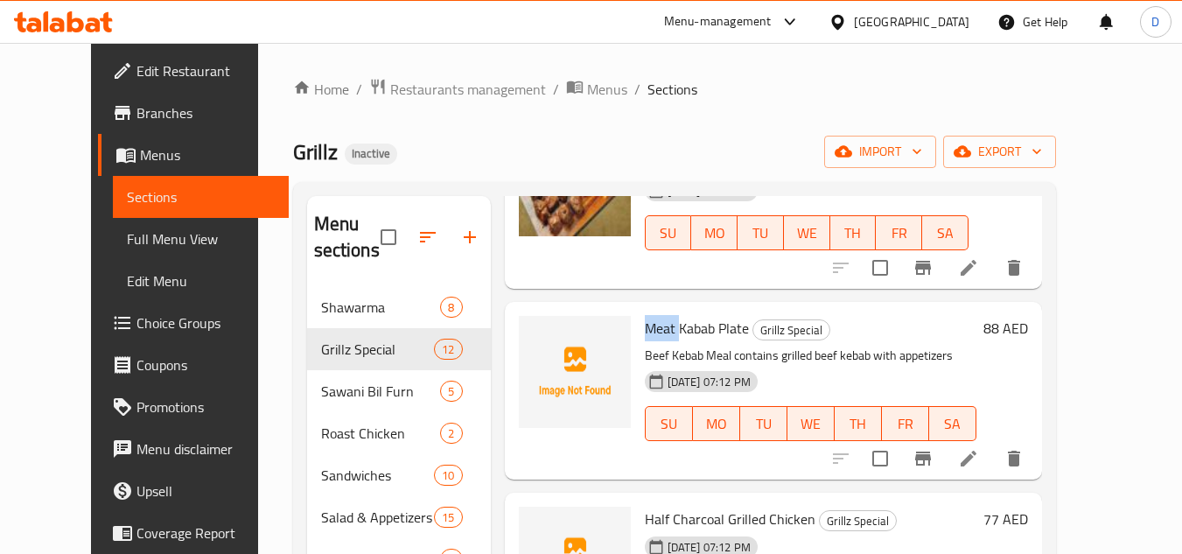
click at [686, 506] on span "Half Charcoal Grilled Chicken" at bounding box center [730, 519] width 171 height 26
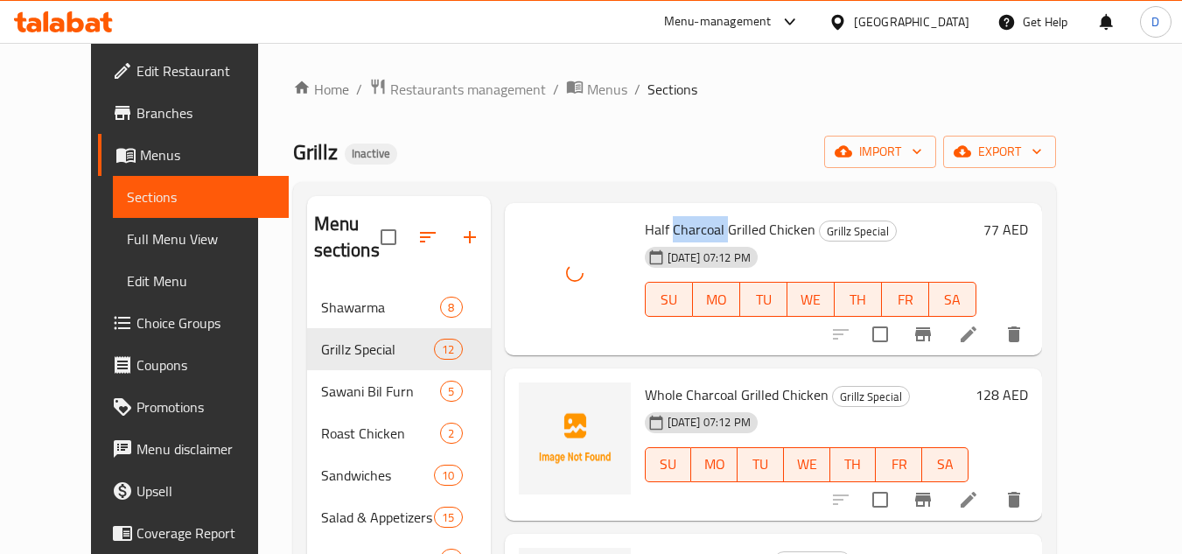
scroll to position [1488, 0]
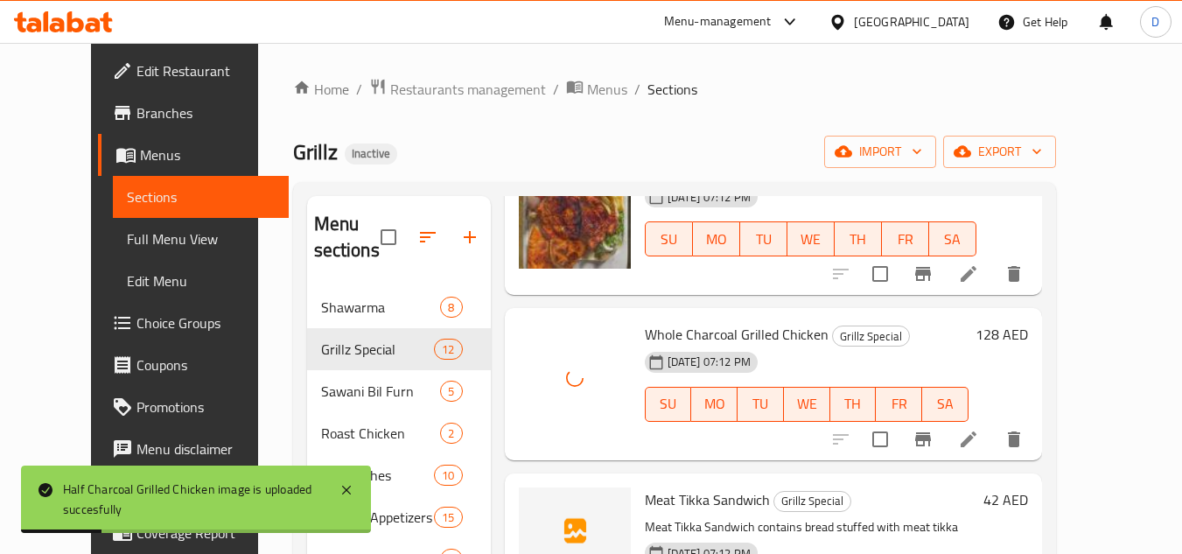
click at [646, 487] on span "Meat Tikka Sandwich" at bounding box center [707, 500] width 125 height 26
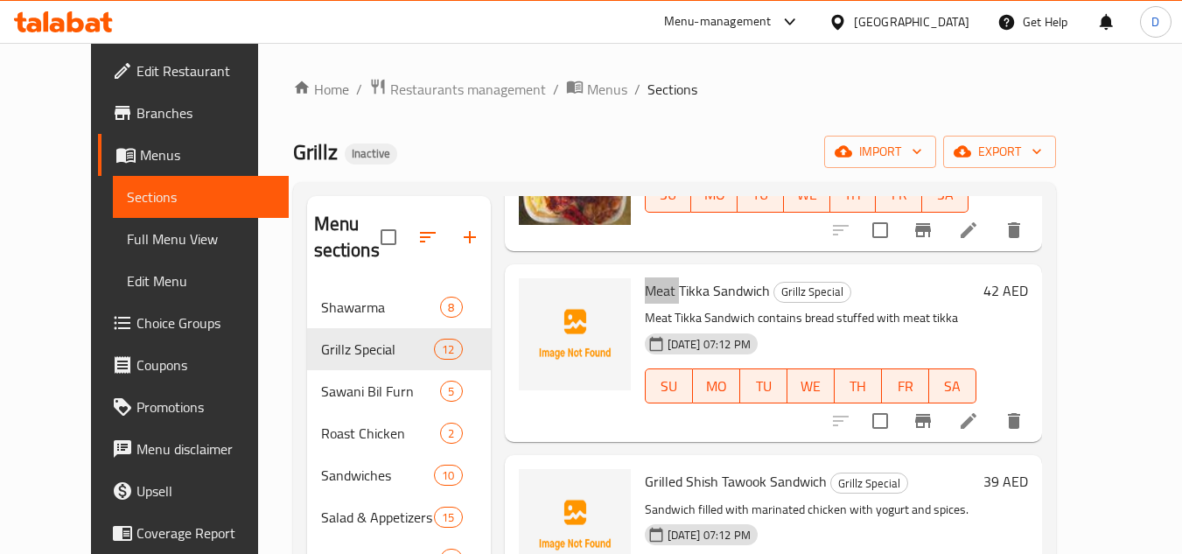
scroll to position [1706, 0]
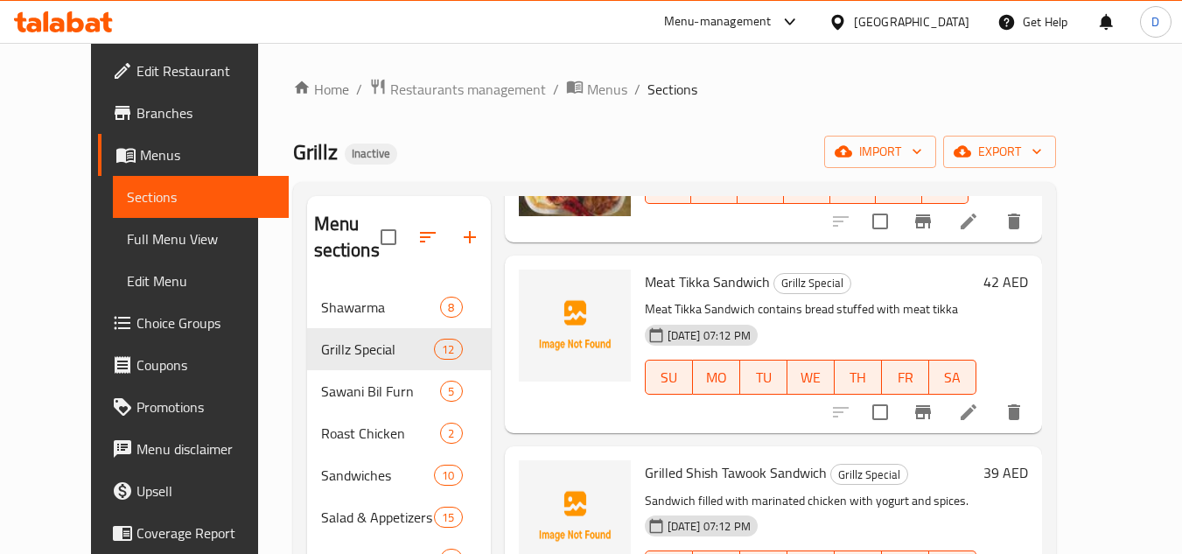
click at [712, 459] on span "Grilled Shish Tawook Sandwich" at bounding box center [736, 472] width 182 height 26
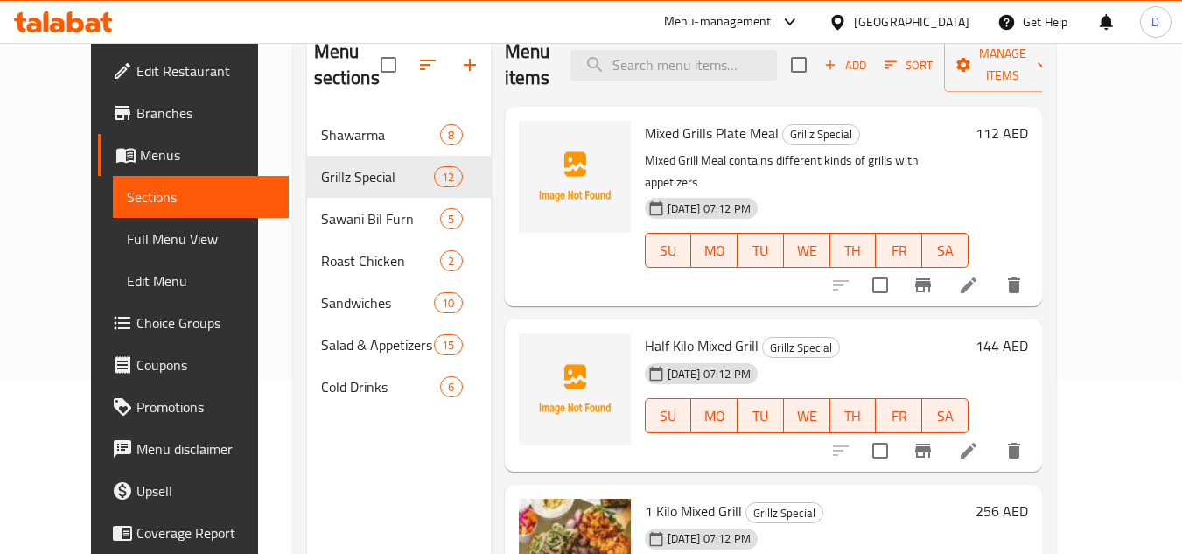
scroll to position [0, 0]
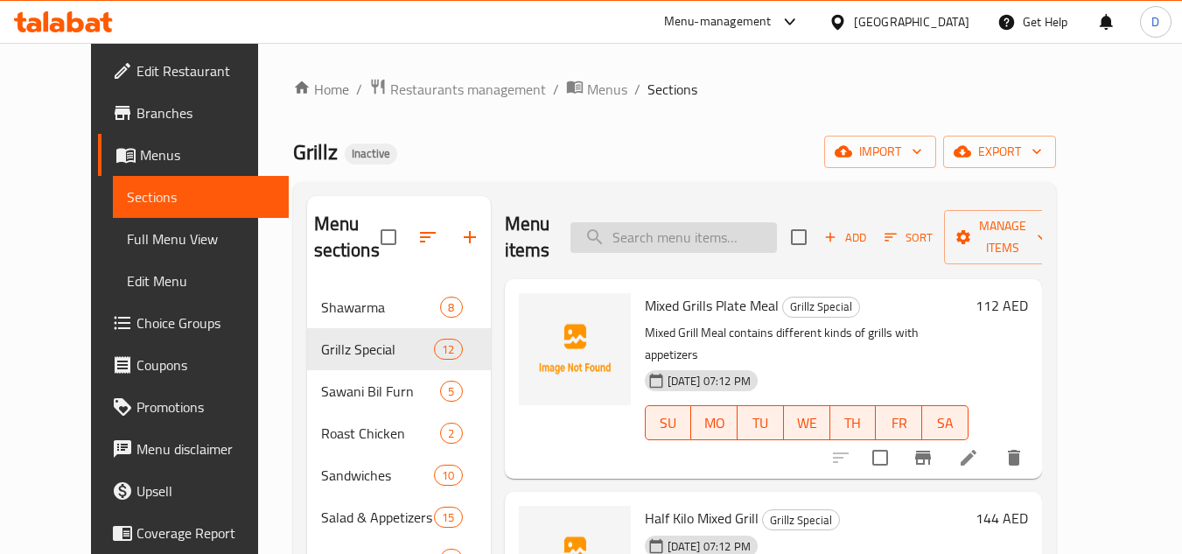
click at [725, 236] on input "search" at bounding box center [674, 237] width 207 height 31
paste input "Meat Kebab Plate"
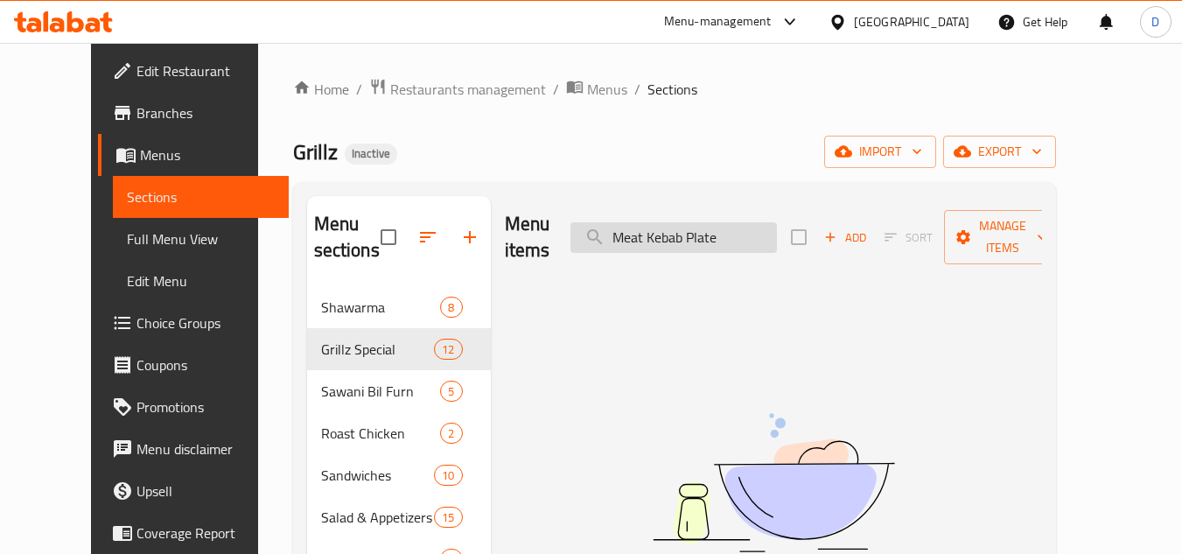
click at [740, 224] on input "Meat Kebab Plate" at bounding box center [674, 237] width 207 height 31
click at [694, 226] on input "Meat Kebab" at bounding box center [674, 237] width 207 height 31
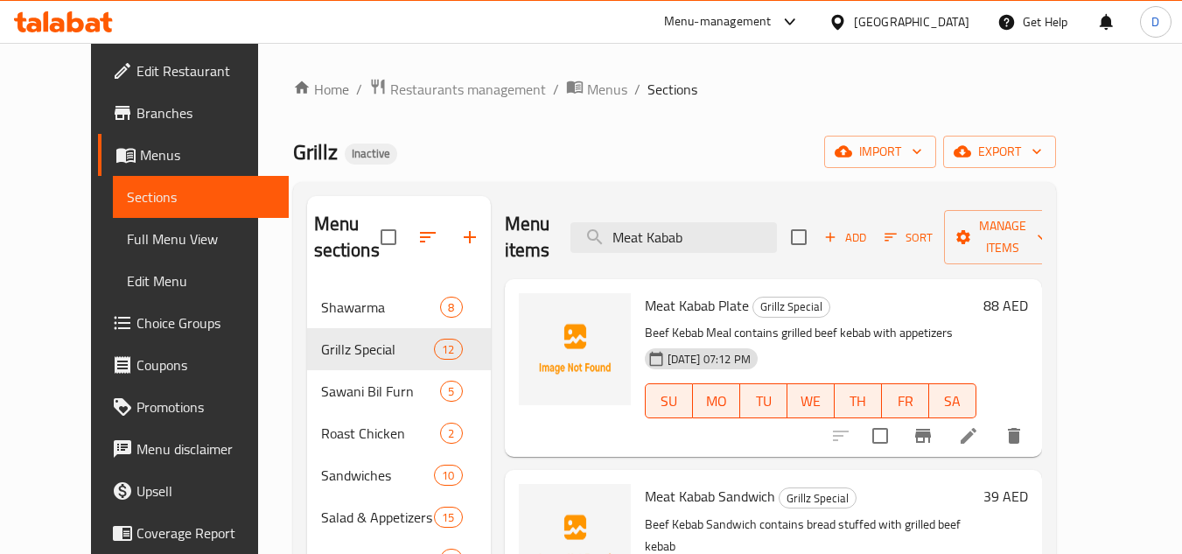
type input "Meat Kabab"
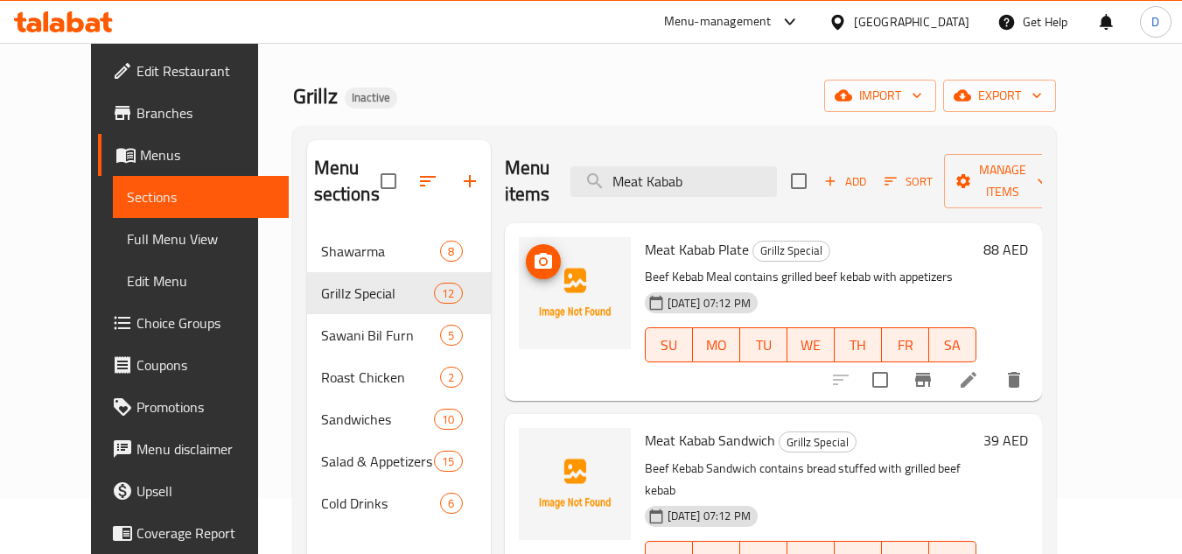
scroll to position [88, 0]
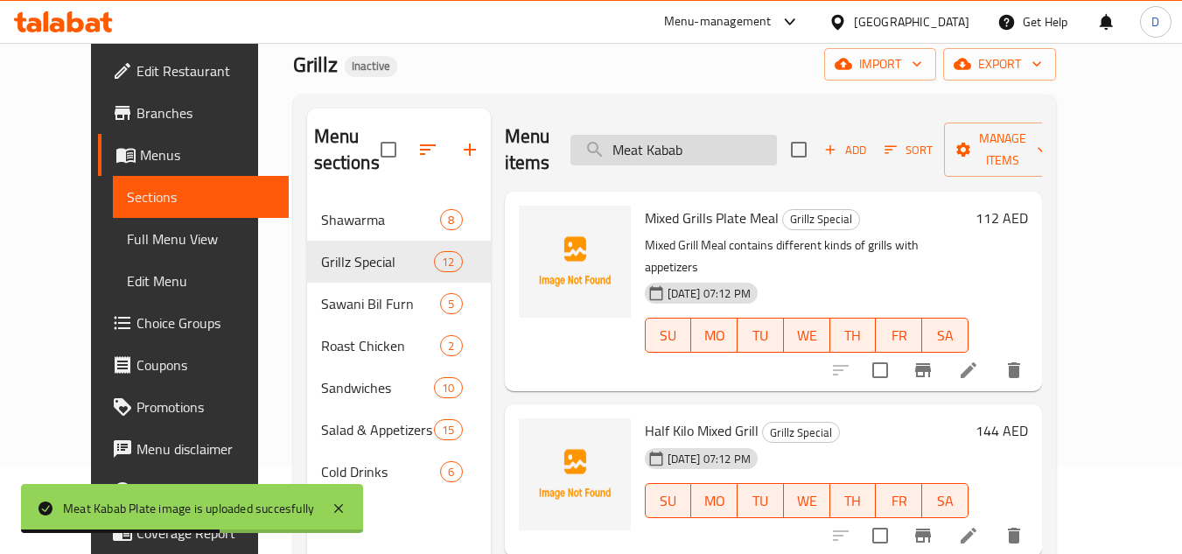
click at [690, 151] on input "Meat Kabab" at bounding box center [674, 150] width 207 height 31
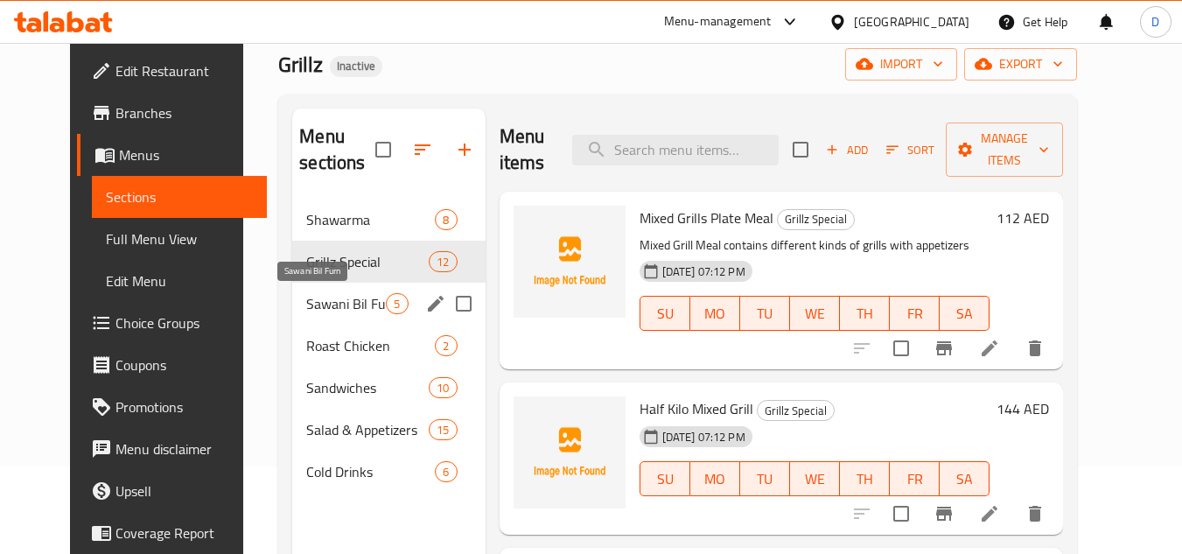
click at [351, 310] on span "Sawani Bil Furn" at bounding box center [346, 303] width 80 height 21
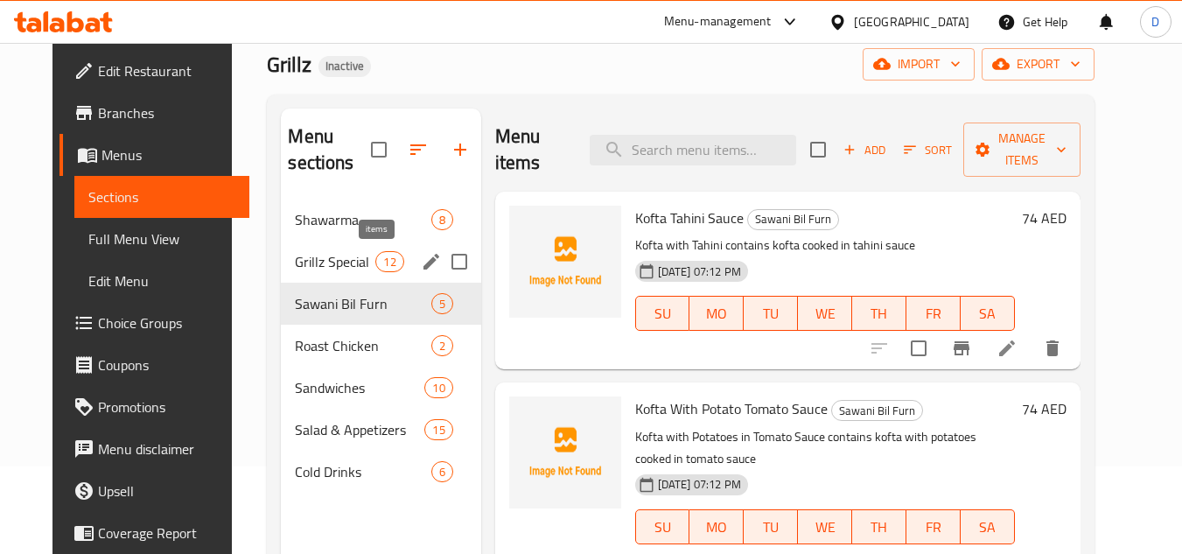
click at [376, 268] on span "12" at bounding box center [389, 262] width 26 height 17
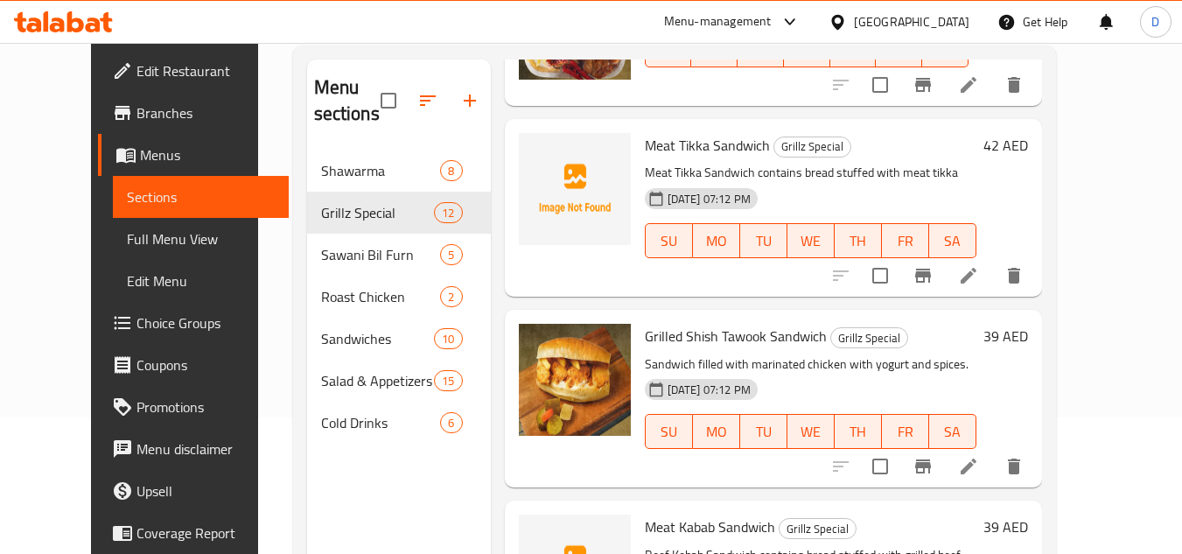
scroll to position [245, 0]
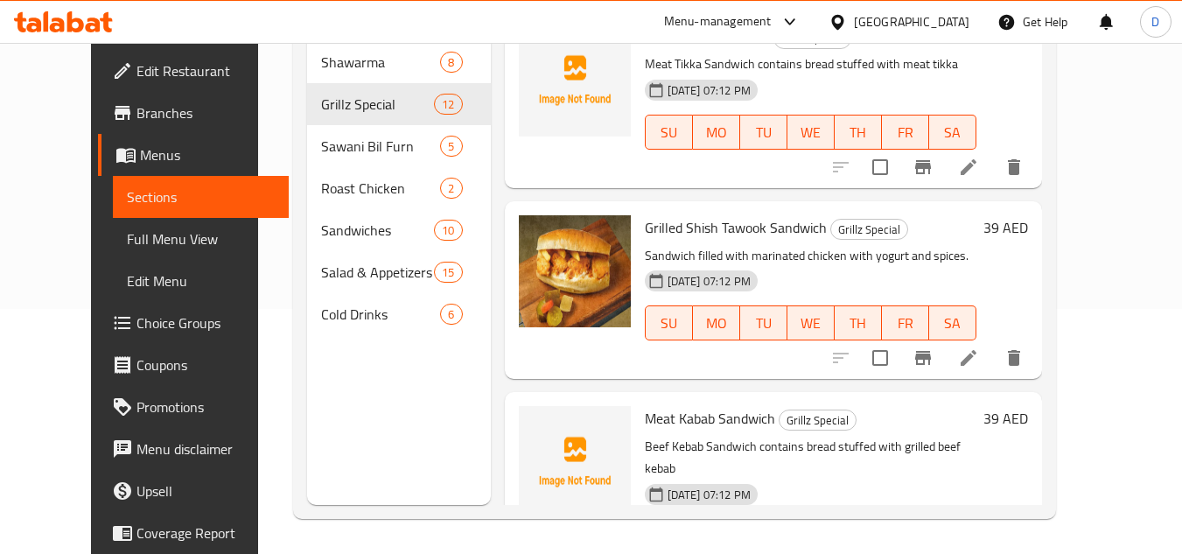
click at [674, 405] on span "Meat Kabab Sandwich" at bounding box center [710, 418] width 130 height 26
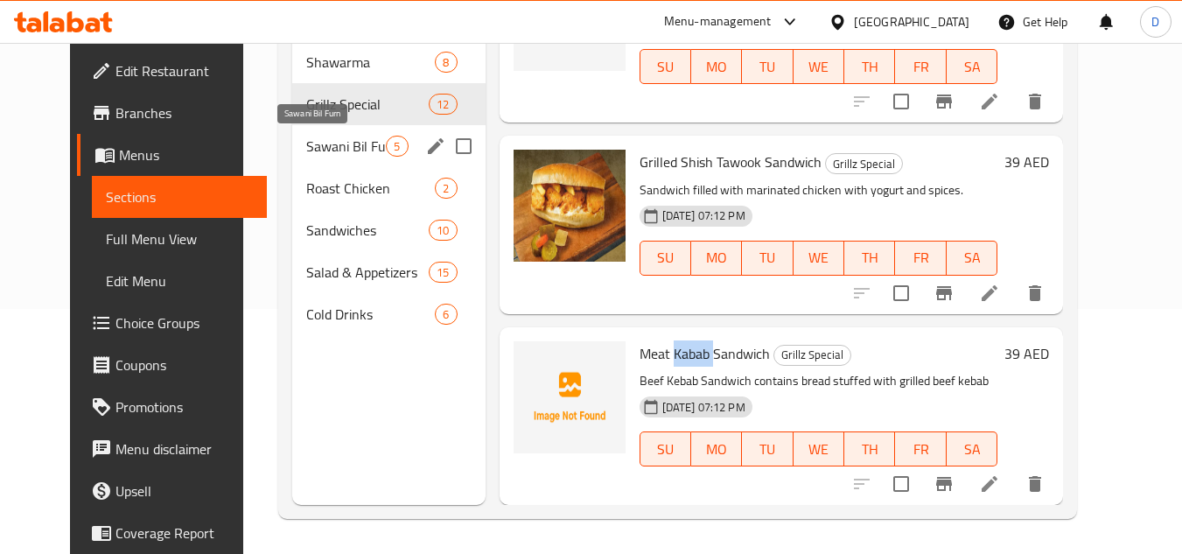
click at [306, 148] on span "Sawani Bil Furn" at bounding box center [346, 146] width 80 height 21
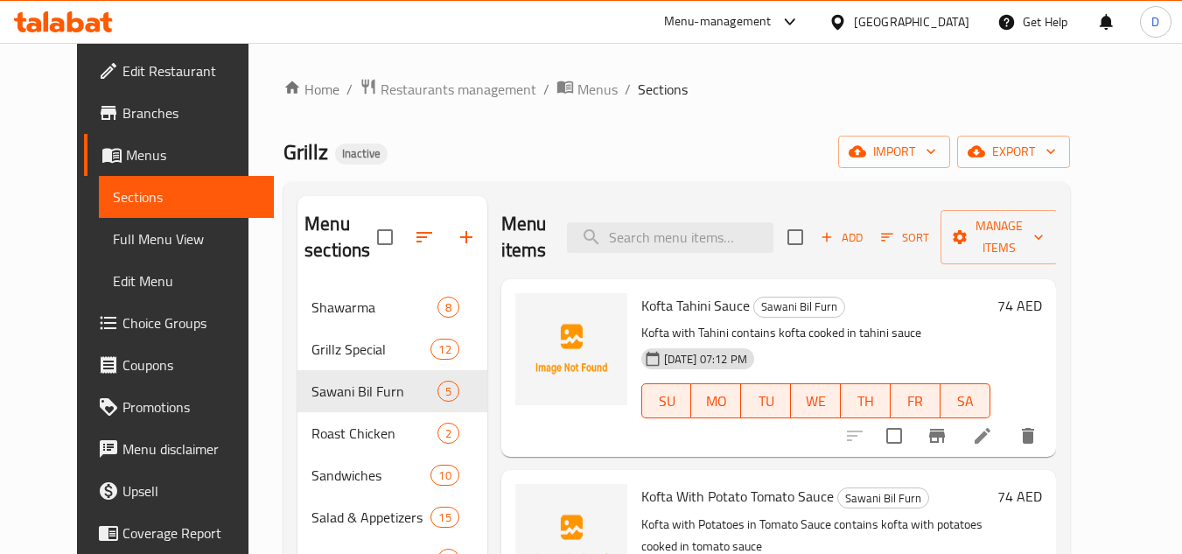
click at [669, 292] on span "Kofta Tahini Sauce" at bounding box center [695, 305] width 109 height 26
click at [679, 314] on span "Kofta Tahini Sauce" at bounding box center [695, 305] width 109 height 26
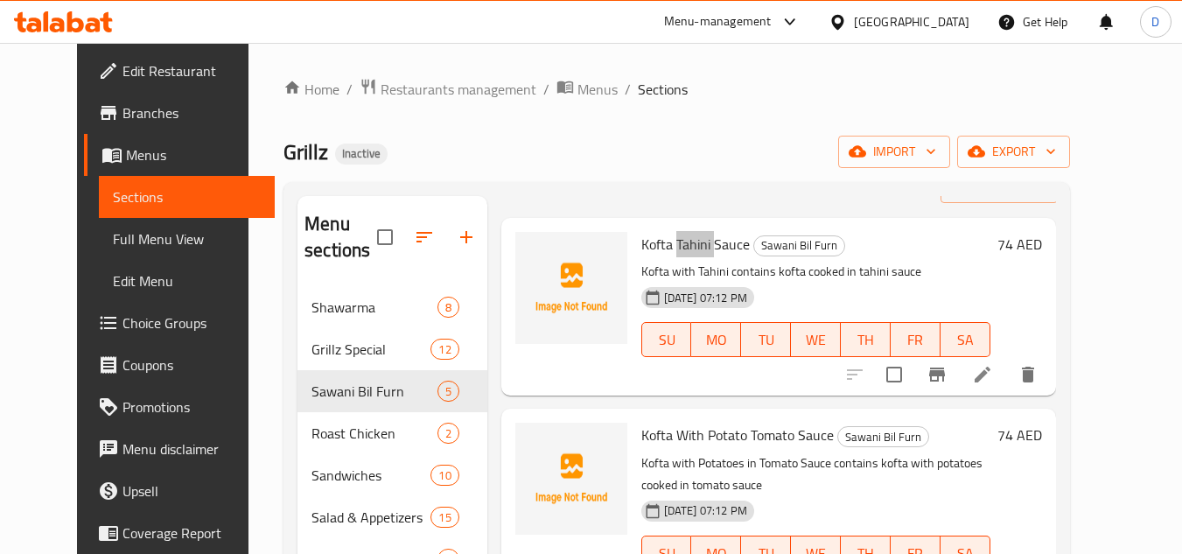
scroll to position [88, 0]
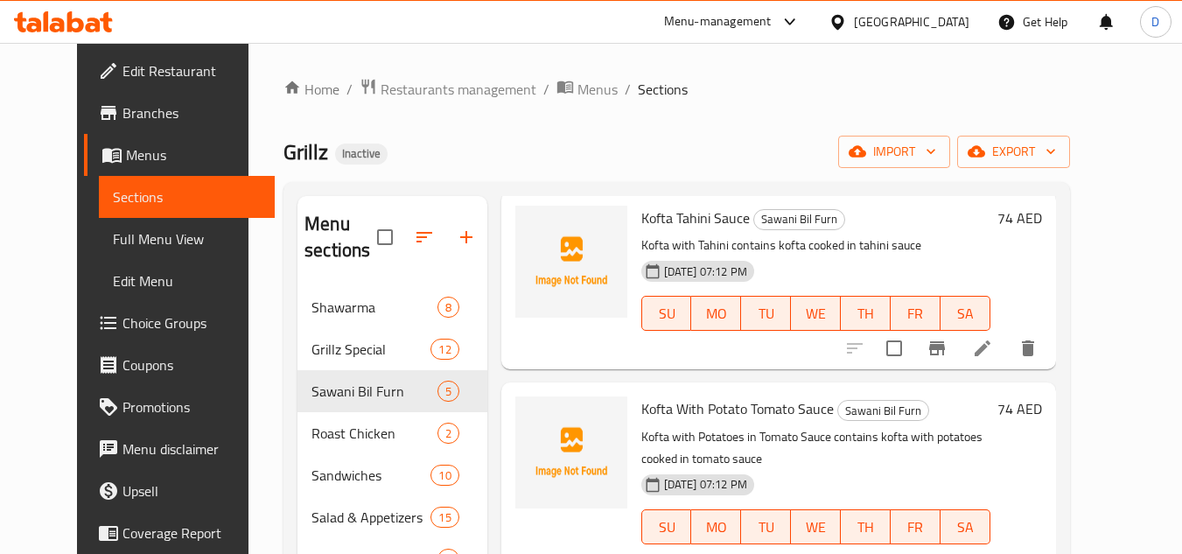
click at [706, 412] on span "Kofta With Potato Tomato Sauce" at bounding box center [737, 409] width 193 height 26
click at [641, 424] on div "Kofta With Potato Tomato Sauce Sawani Bil Furn Kofta with Potatoes in Tomato Sa…" at bounding box center [815, 482] width 363 height 186
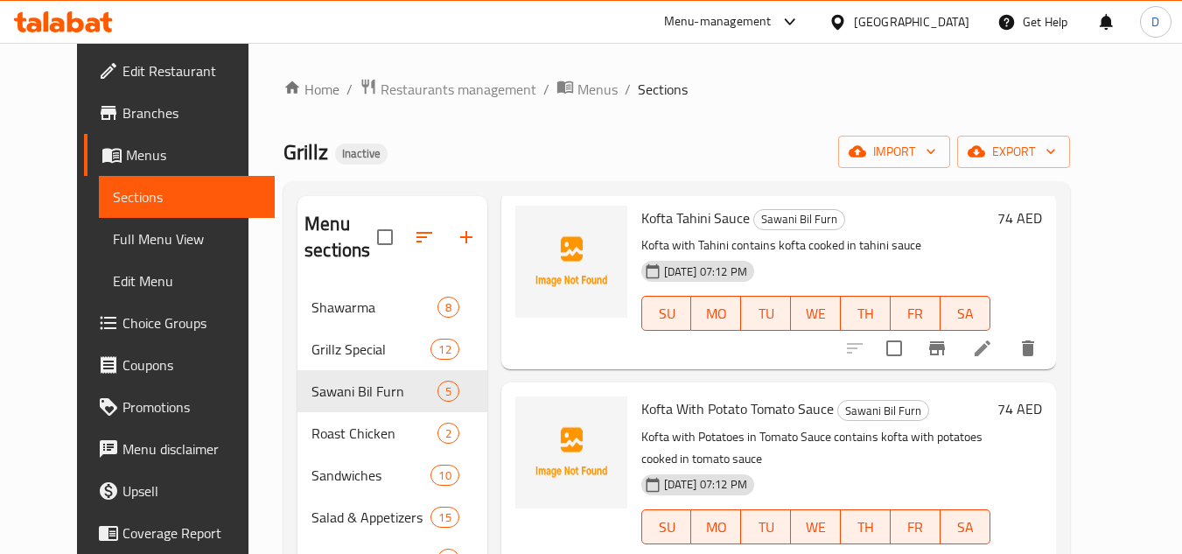
click at [641, 411] on span "Kofta With Potato Tomato Sauce" at bounding box center [737, 409] width 193 height 26
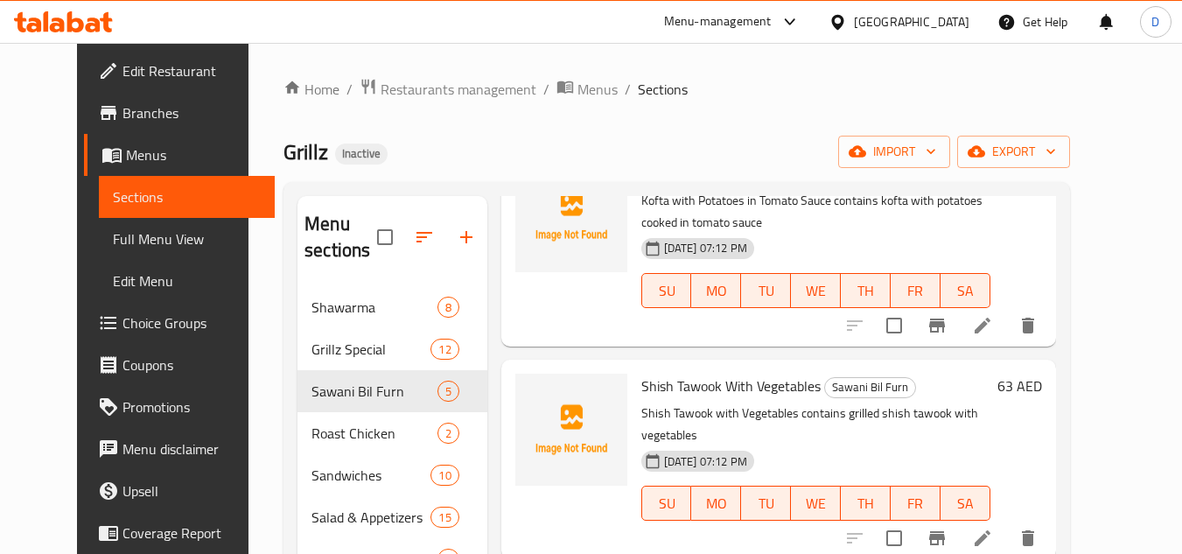
scroll to position [350, 0]
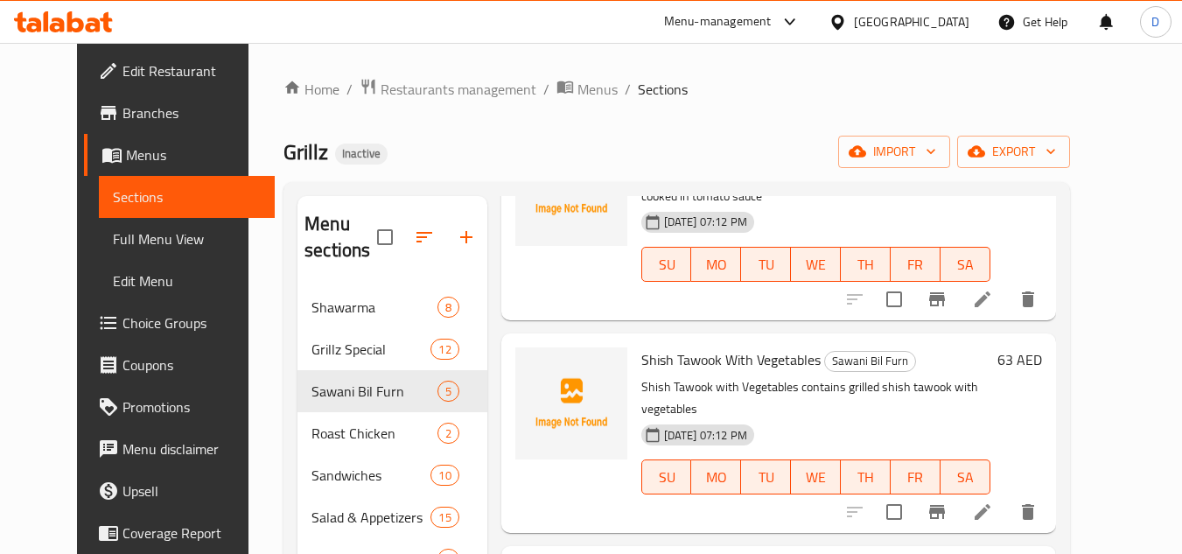
click at [641, 361] on span "Shish Tawook With Vegetables" at bounding box center [730, 360] width 179 height 26
click at [659, 353] on span "Shish Tawook With Vegetables" at bounding box center [730, 360] width 179 height 26
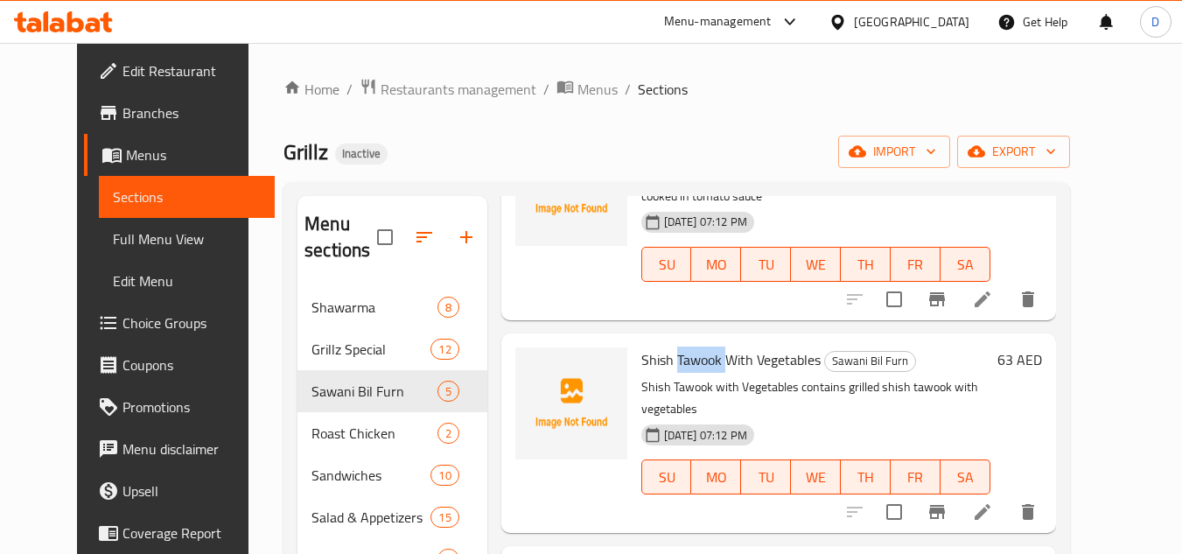
click at [659, 353] on span "Shish Tawook With Vegetables" at bounding box center [730, 360] width 179 height 26
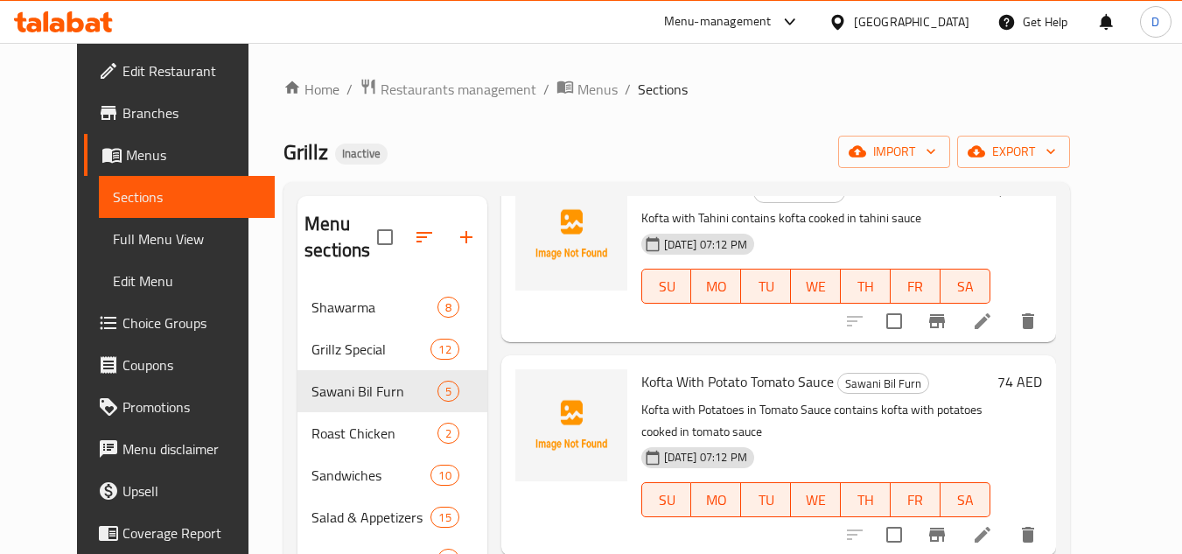
scroll to position [88, 0]
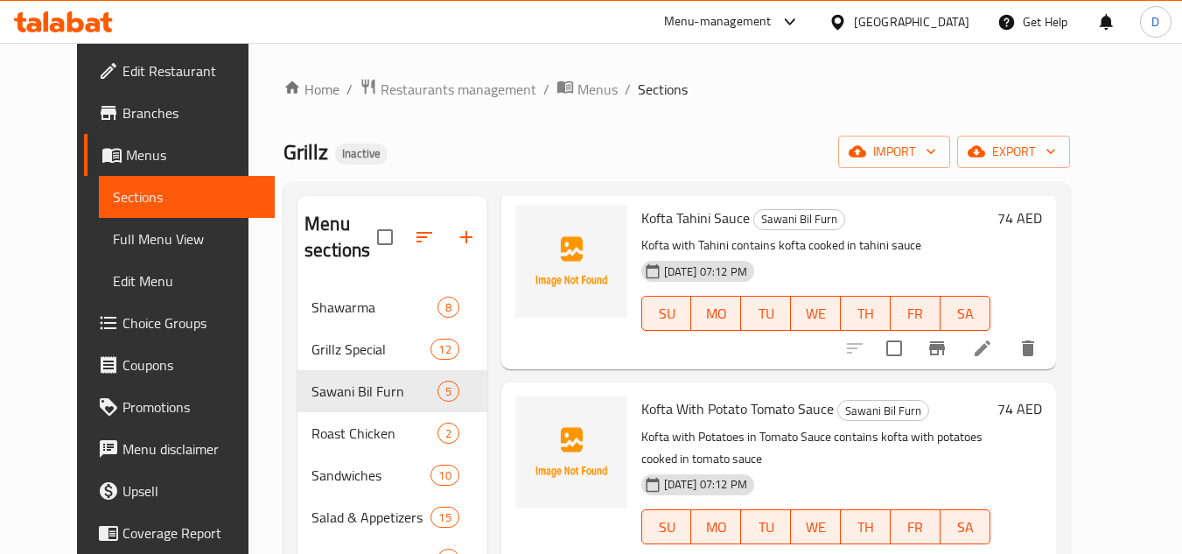
click at [659, 399] on span "Kofta With Potato Tomato Sauce" at bounding box center [737, 409] width 193 height 26
click at [692, 398] on span "Kofta With Potato Tomato Sauce" at bounding box center [737, 409] width 193 height 26
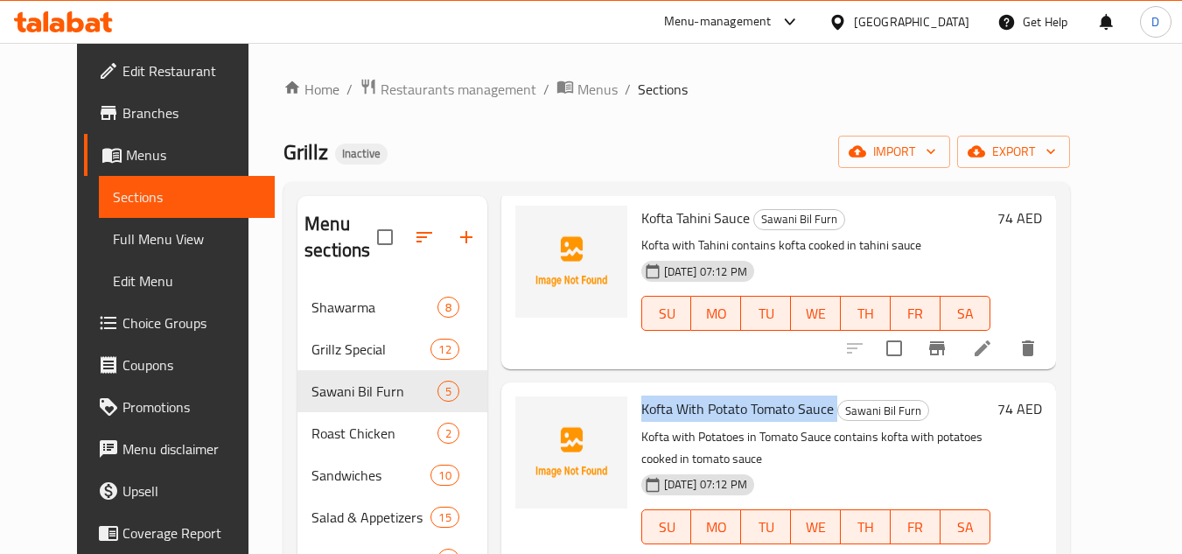
click at [692, 398] on span "Kofta With Potato Tomato Sauce" at bounding box center [737, 409] width 193 height 26
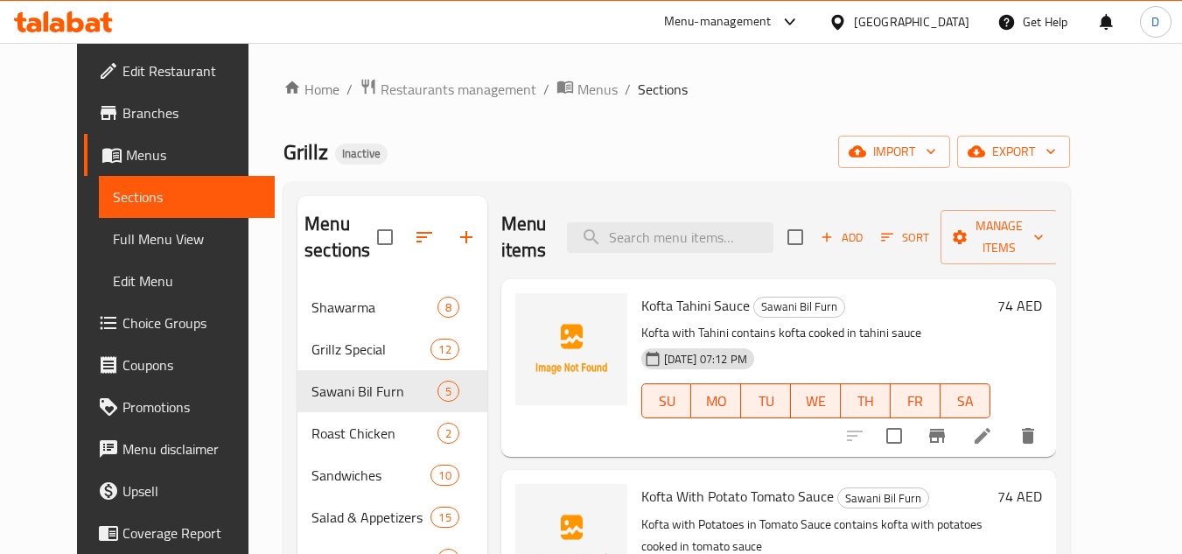
click at [673, 312] on span "Kofta Tahini Sauce" at bounding box center [695, 305] width 109 height 26
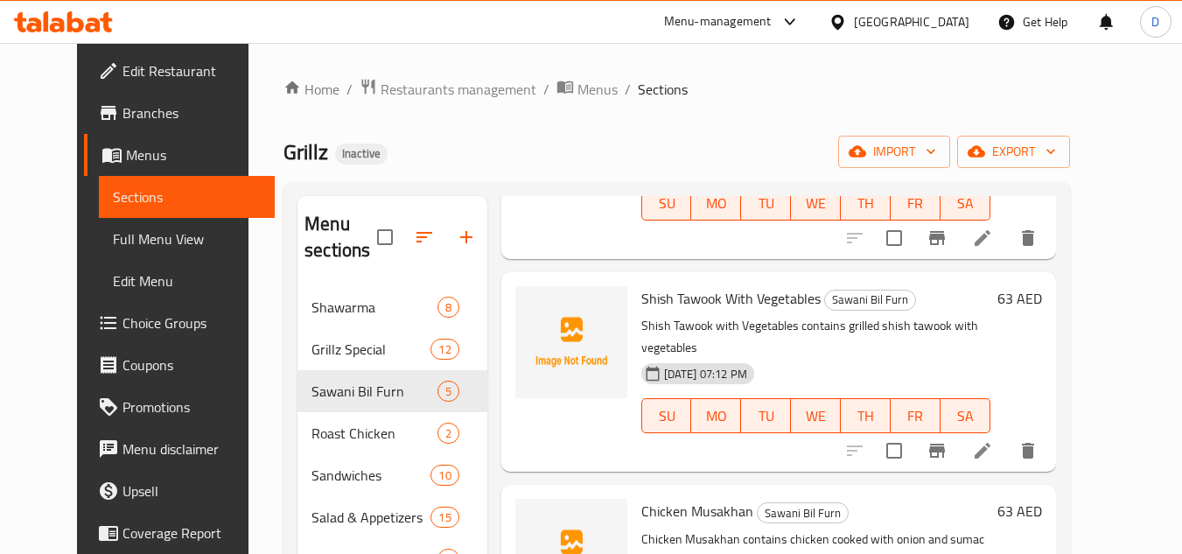
scroll to position [494, 0]
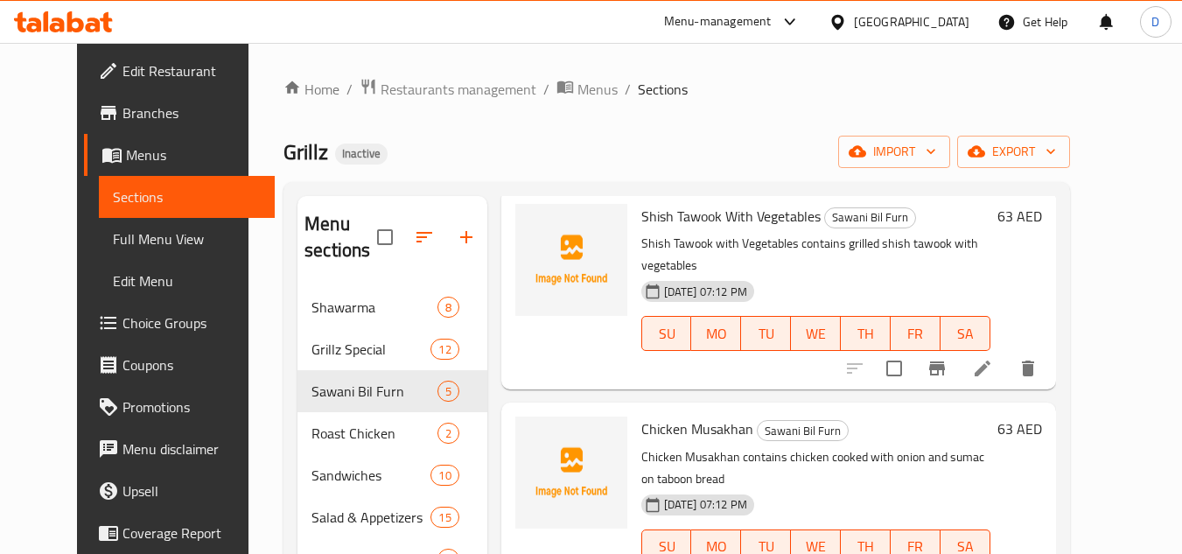
click at [712, 416] on span "Chicken Musakhan" at bounding box center [697, 429] width 112 height 26
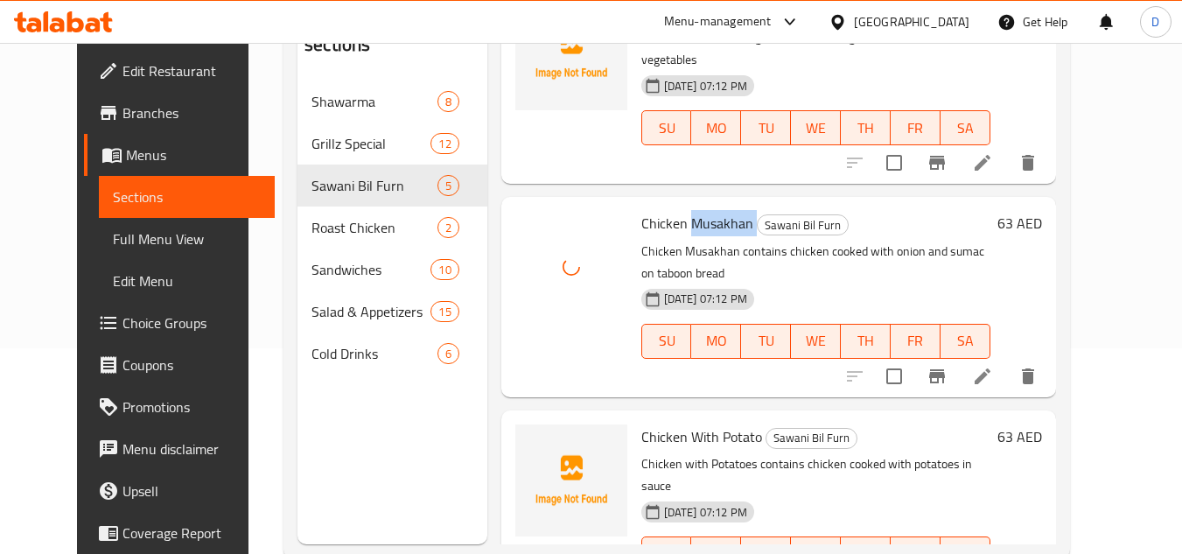
scroll to position [245, 0]
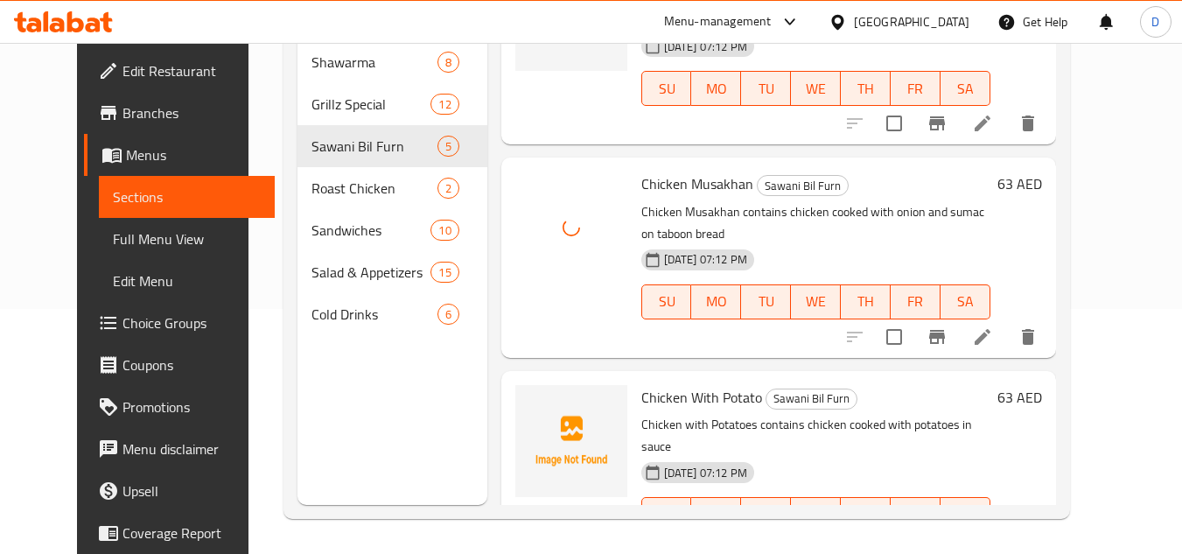
click at [698, 384] on span "Chicken With Potato" at bounding box center [701, 397] width 121 height 26
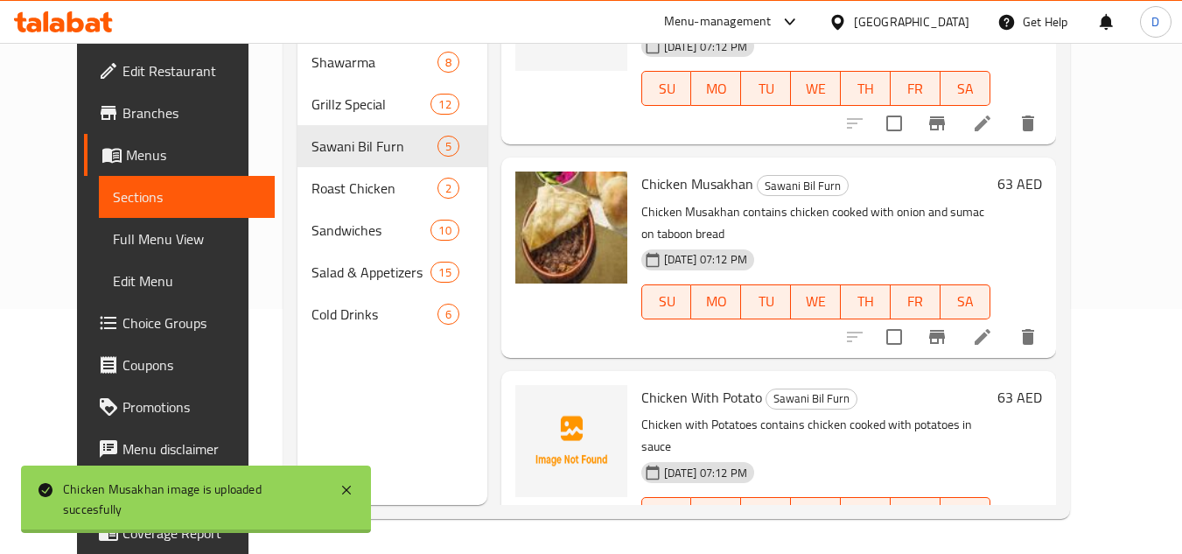
click at [724, 384] on span "Chicken With Potato" at bounding box center [701, 397] width 121 height 26
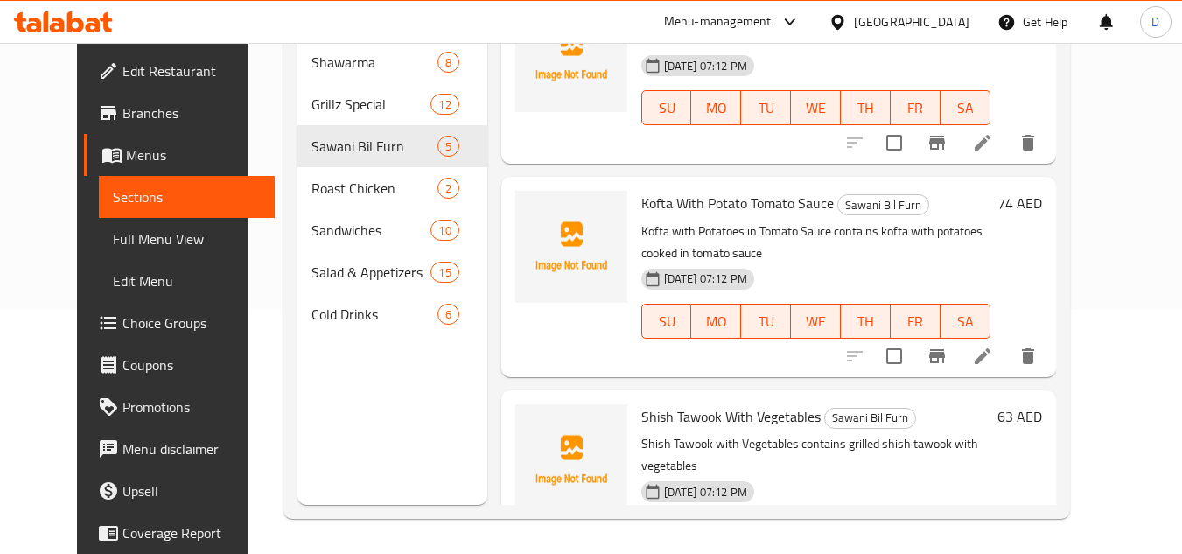
scroll to position [88, 0]
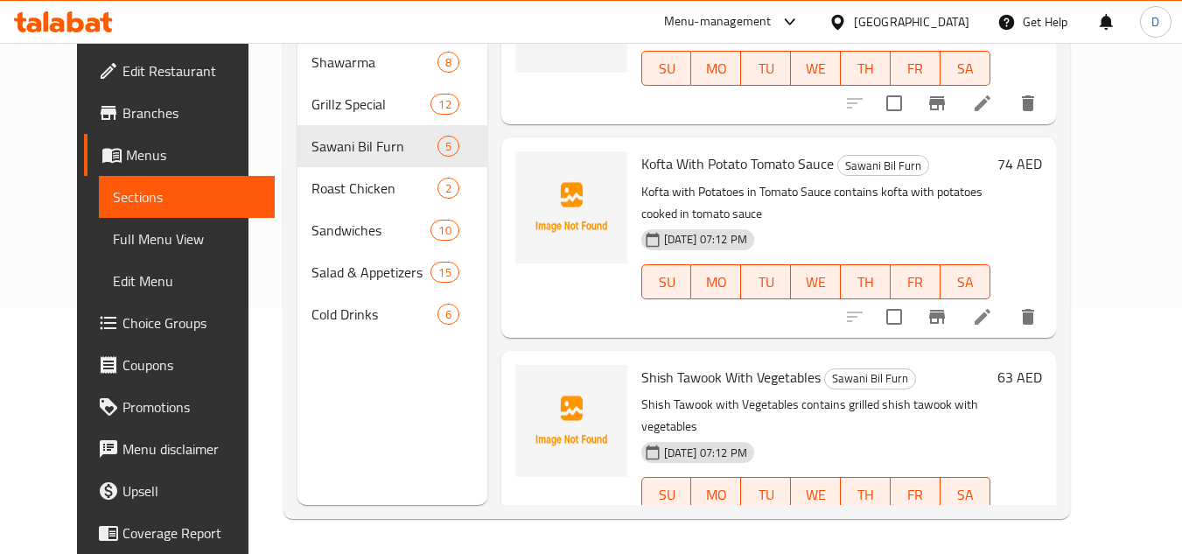
click at [775, 378] on span "Shish Tawook With Vegetables" at bounding box center [730, 377] width 179 height 26
click at [753, 167] on span "Kofta With Potato Tomato Sauce" at bounding box center [737, 164] width 193 height 26
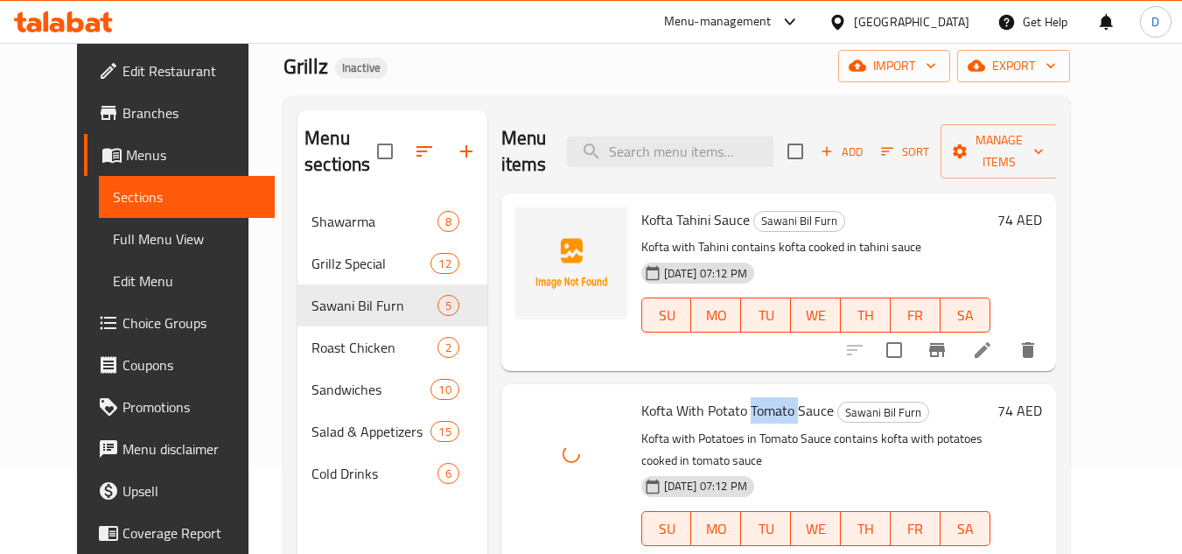
scroll to position [70, 0]
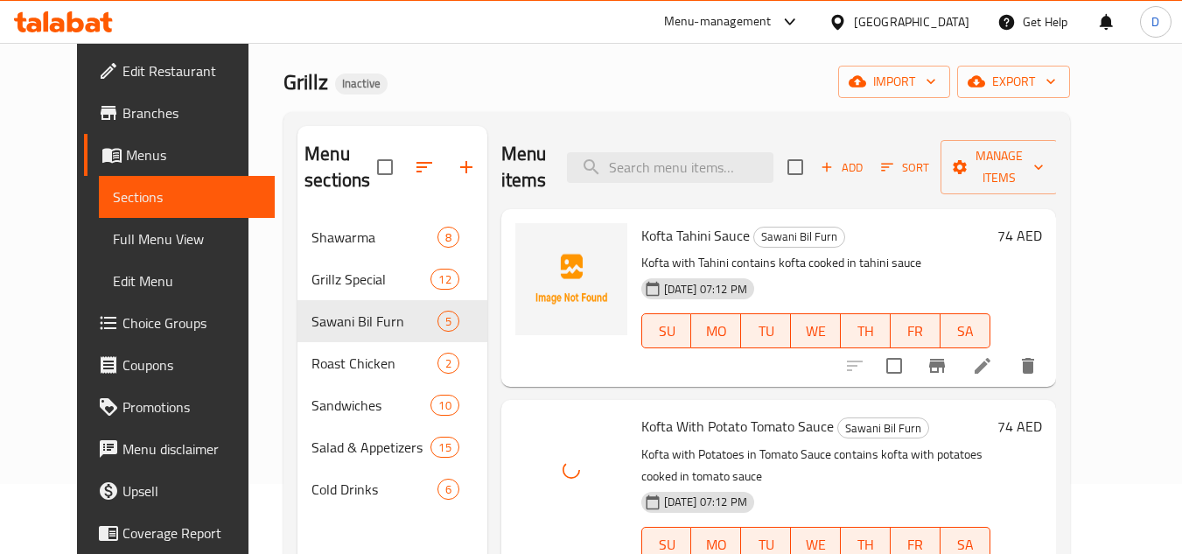
click at [679, 228] on span "Kofta Tahini Sauce" at bounding box center [695, 235] width 109 height 26
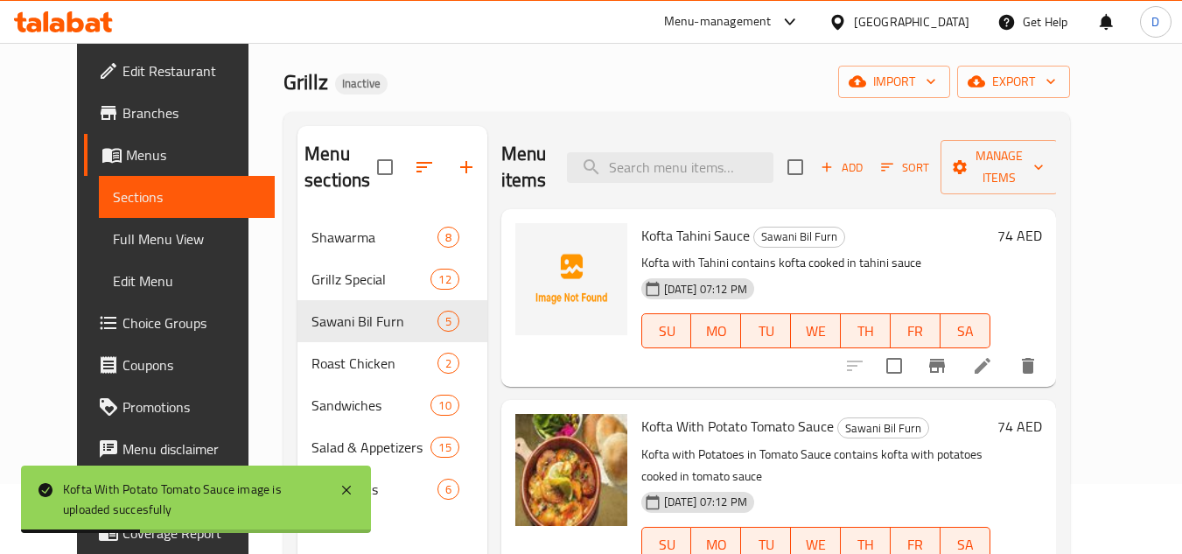
click at [699, 235] on span "Kofta Tahini Sauce" at bounding box center [695, 235] width 109 height 26
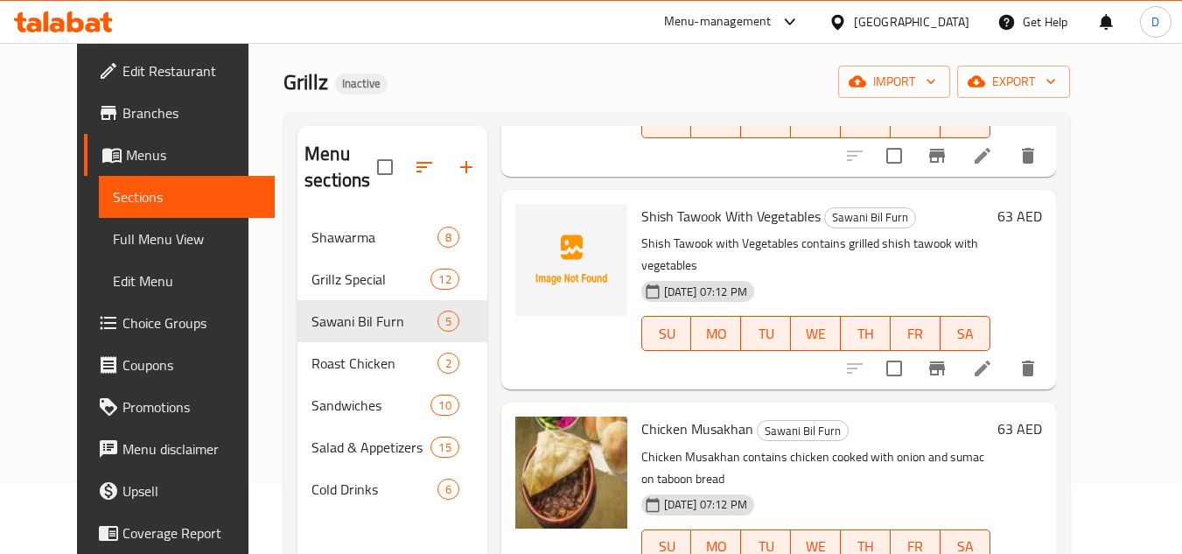
scroll to position [406, 0]
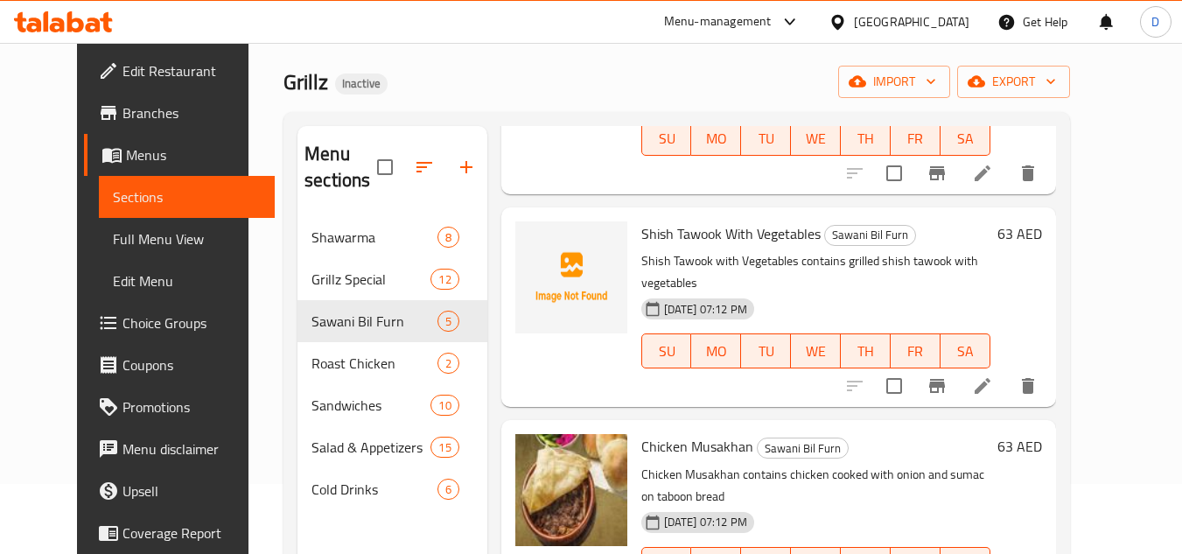
click at [781, 224] on span "Shish Tawook With Vegetables" at bounding box center [730, 234] width 179 height 26
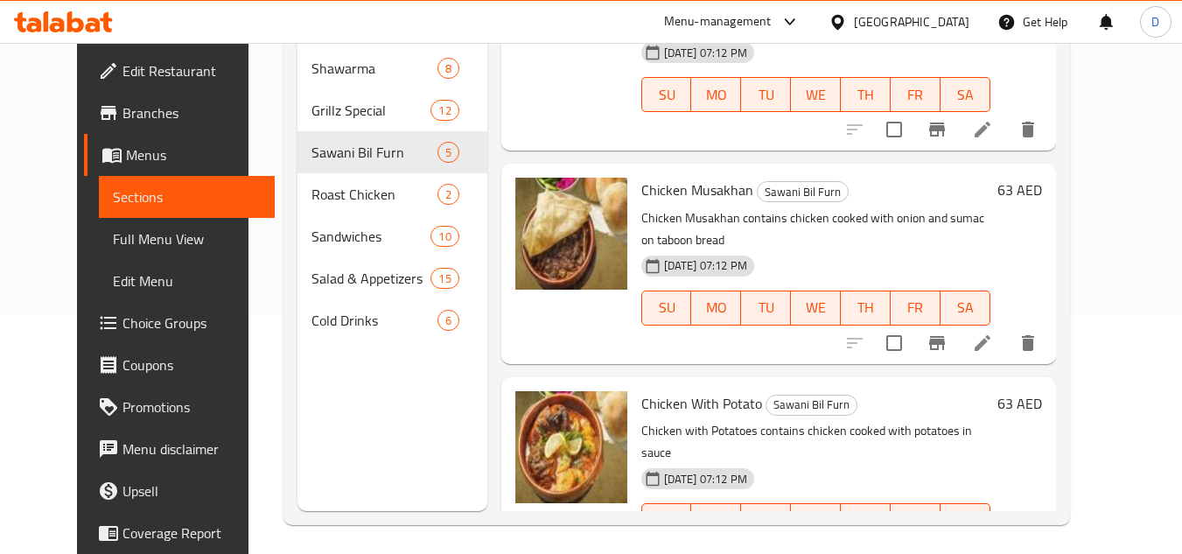
scroll to position [245, 0]
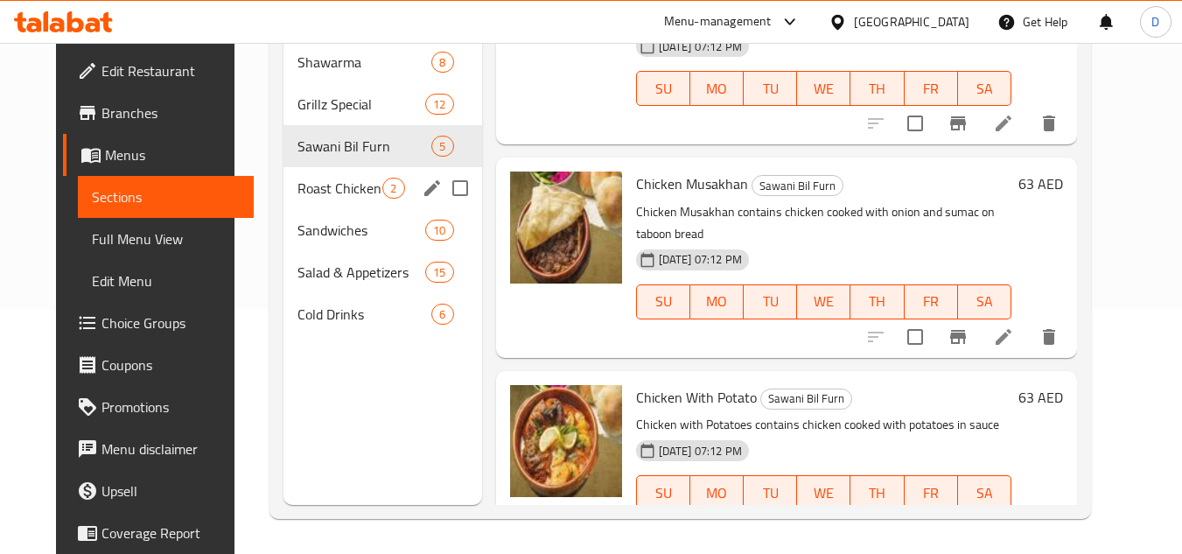
click at [321, 189] on span "Roast Chicken" at bounding box center [341, 188] width 86 height 21
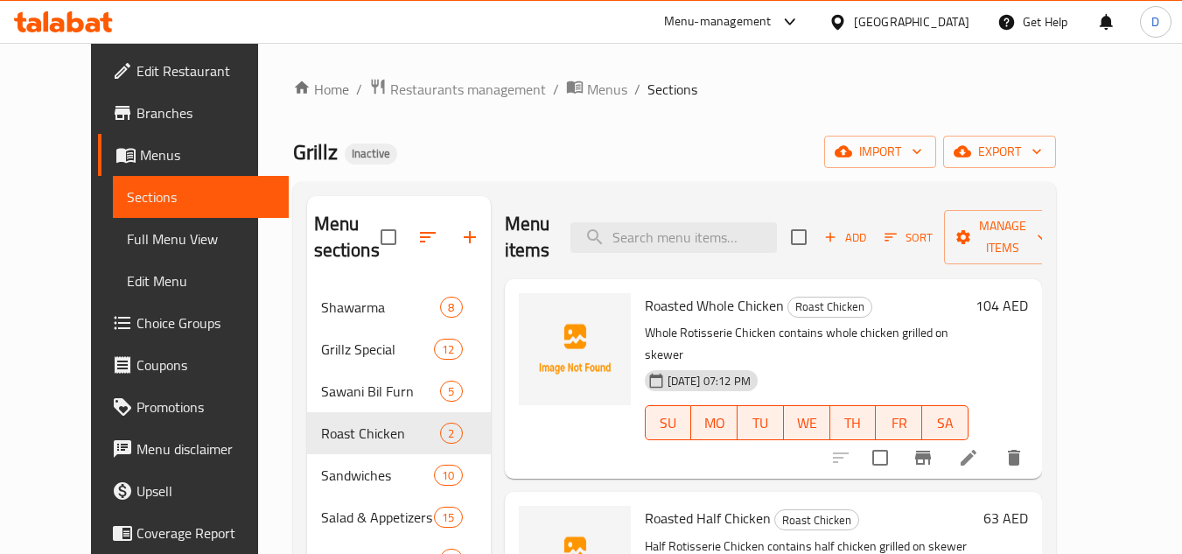
click at [705, 292] on span "Roasted Whole Chicken" at bounding box center [714, 305] width 139 height 26
click at [656, 292] on span "Roasted Whole Chicken" at bounding box center [714, 305] width 139 height 26
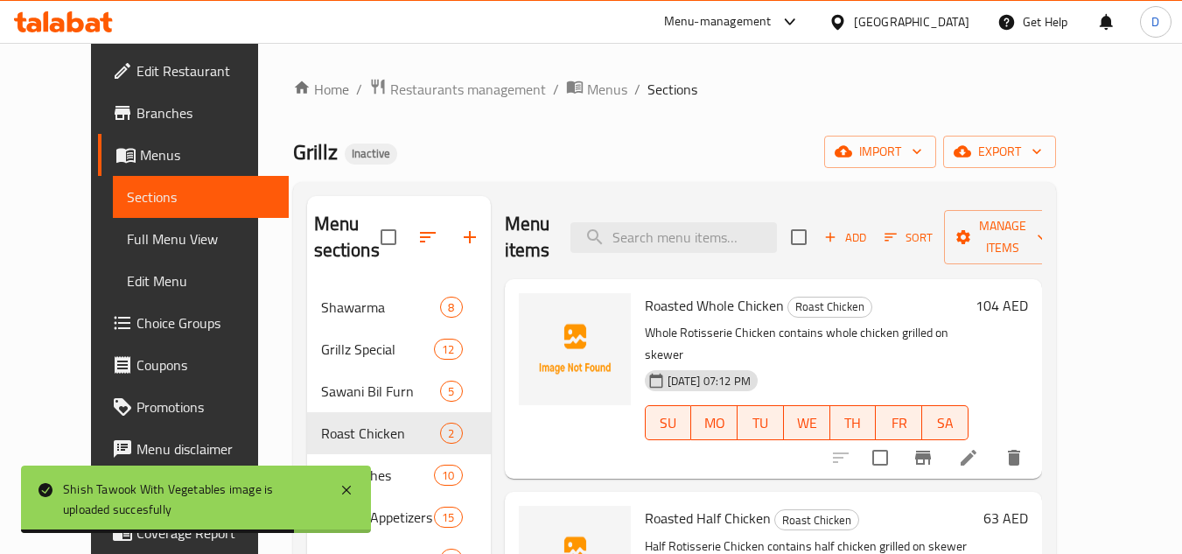
click at [695, 292] on span "Roasted Whole Chicken" at bounding box center [714, 305] width 139 height 26
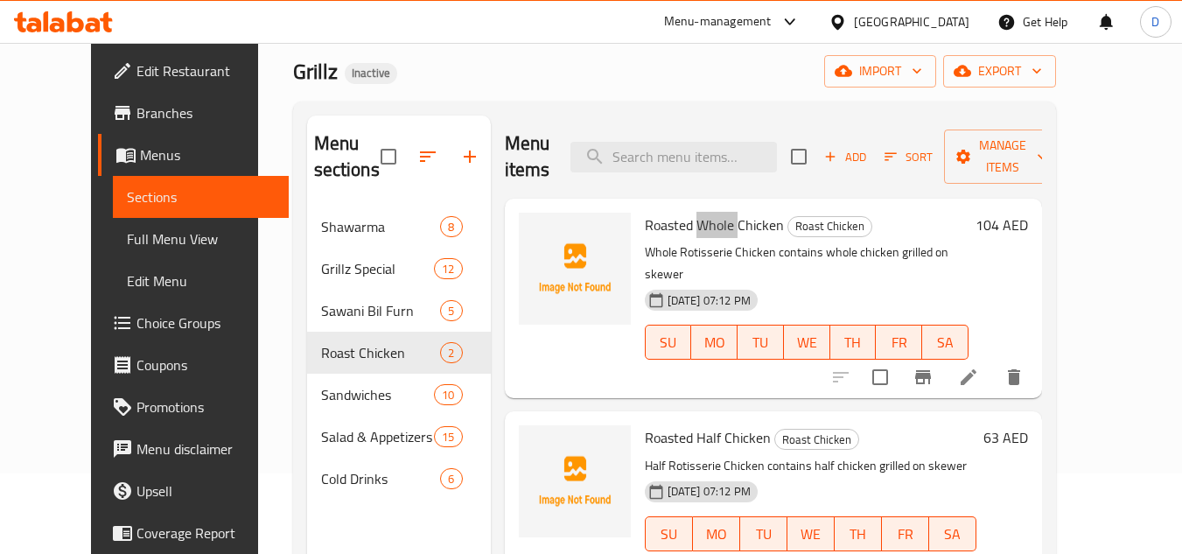
scroll to position [175, 0]
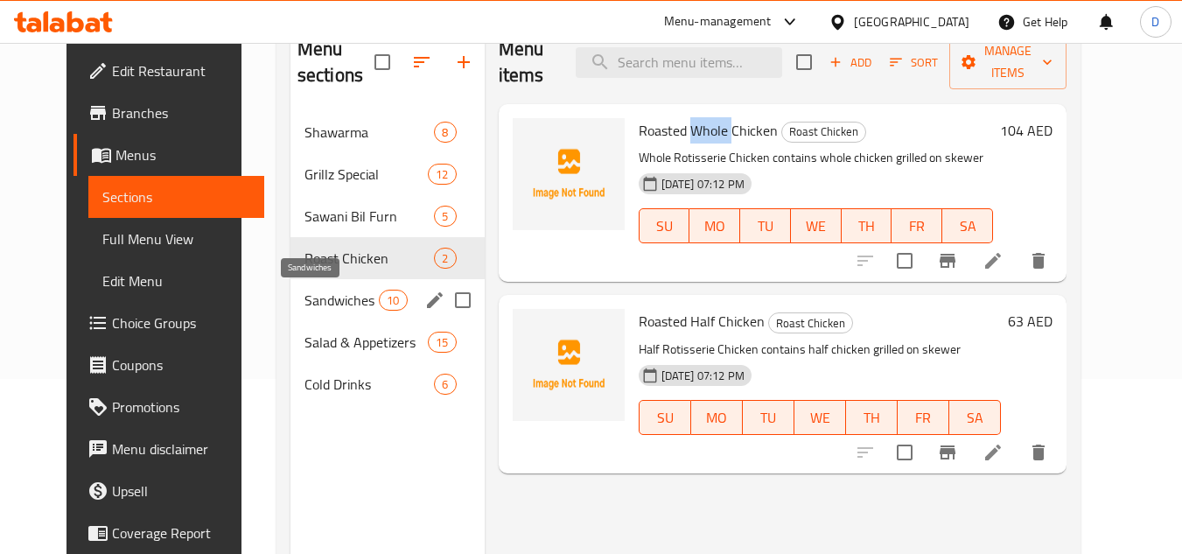
drag, startPoint x: 298, startPoint y: 305, endPoint x: 340, endPoint y: 301, distance: 42.2
click at [305, 305] on span "Sandwiches" at bounding box center [342, 300] width 74 height 21
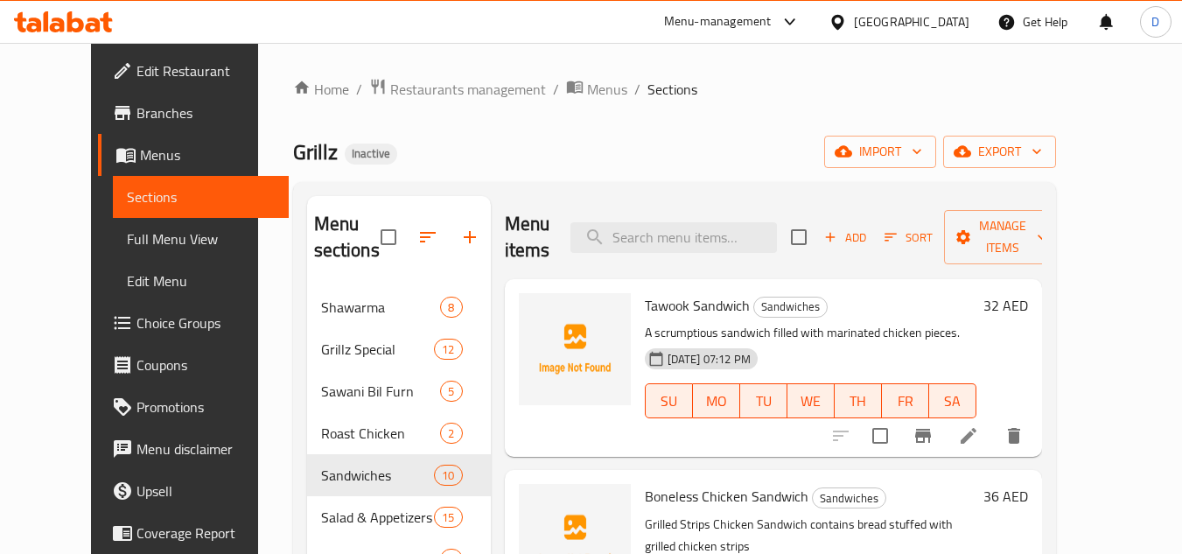
click at [711, 295] on span "Tawook Sandwich" at bounding box center [697, 305] width 105 height 26
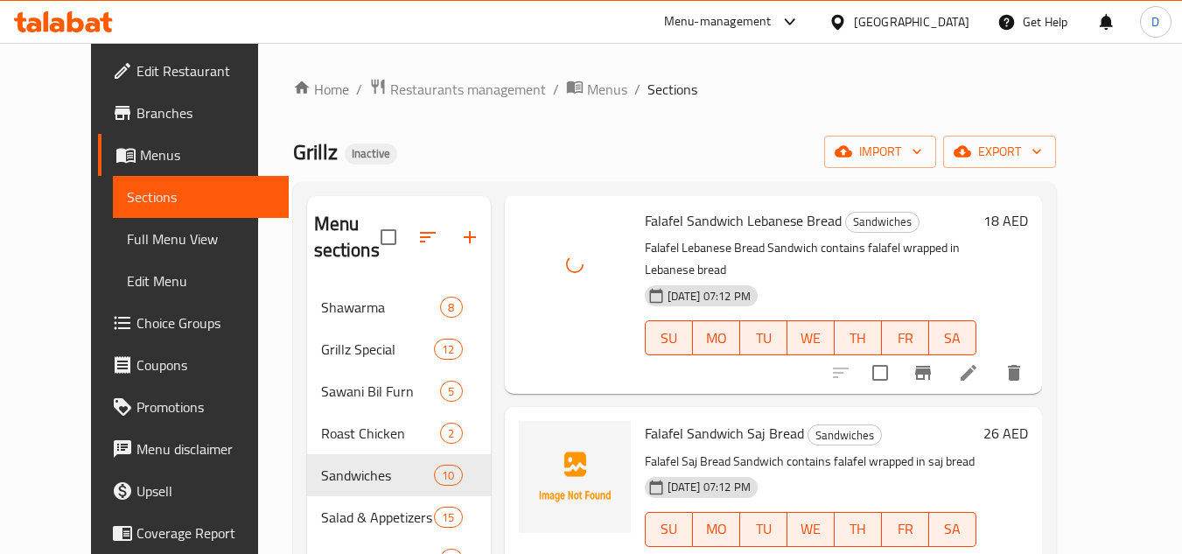
scroll to position [525, 0]
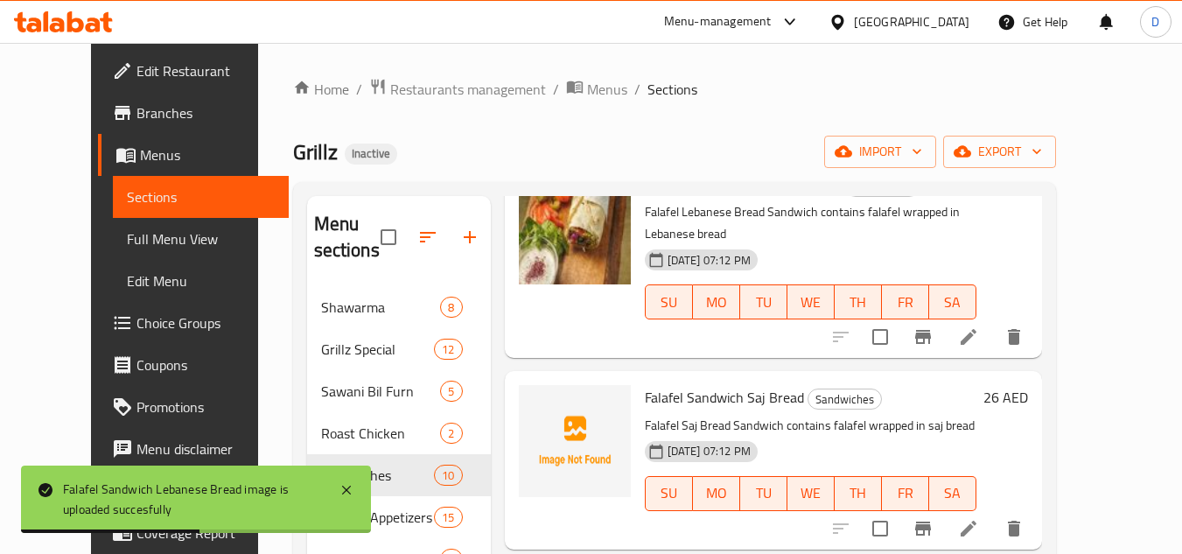
click at [762, 384] on span "Falafel Sandwich Saj Bread" at bounding box center [724, 397] width 159 height 26
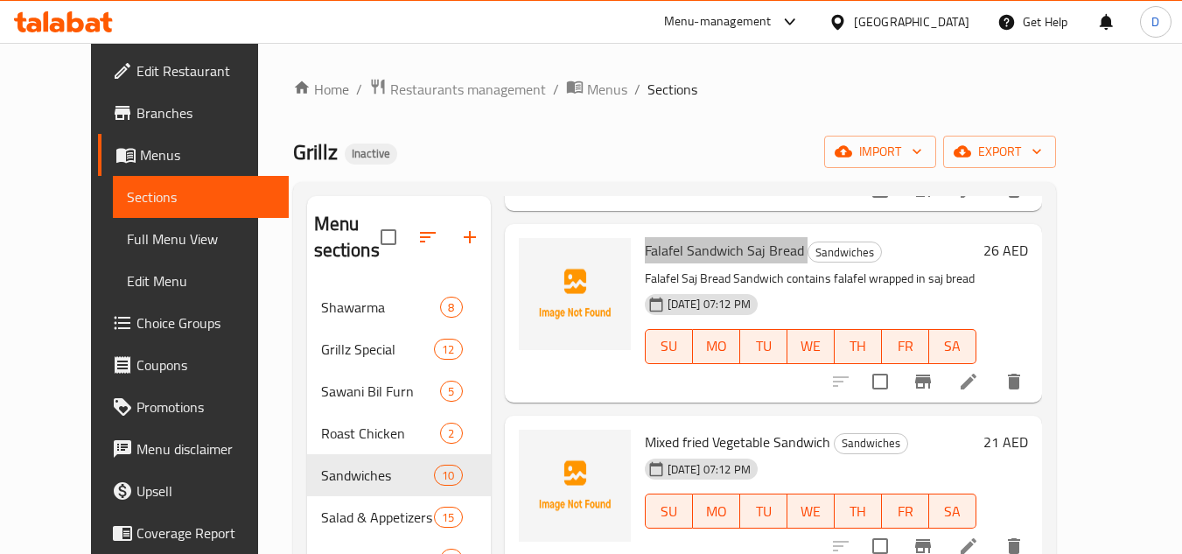
scroll to position [700, 0]
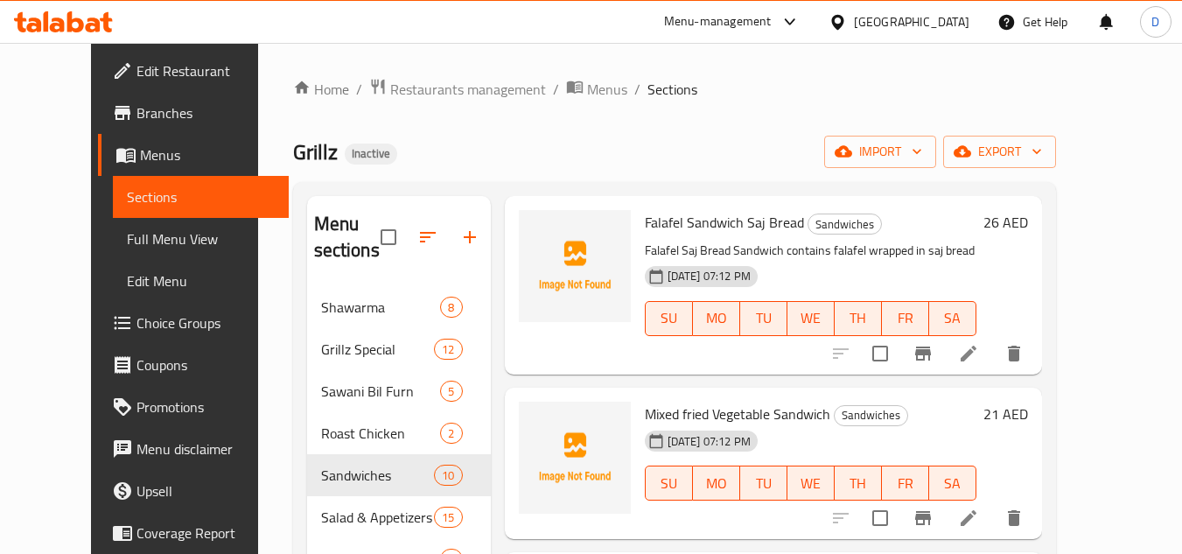
click at [669, 401] on span "Mixed fried Vegetable Sandwich" at bounding box center [738, 414] width 186 height 26
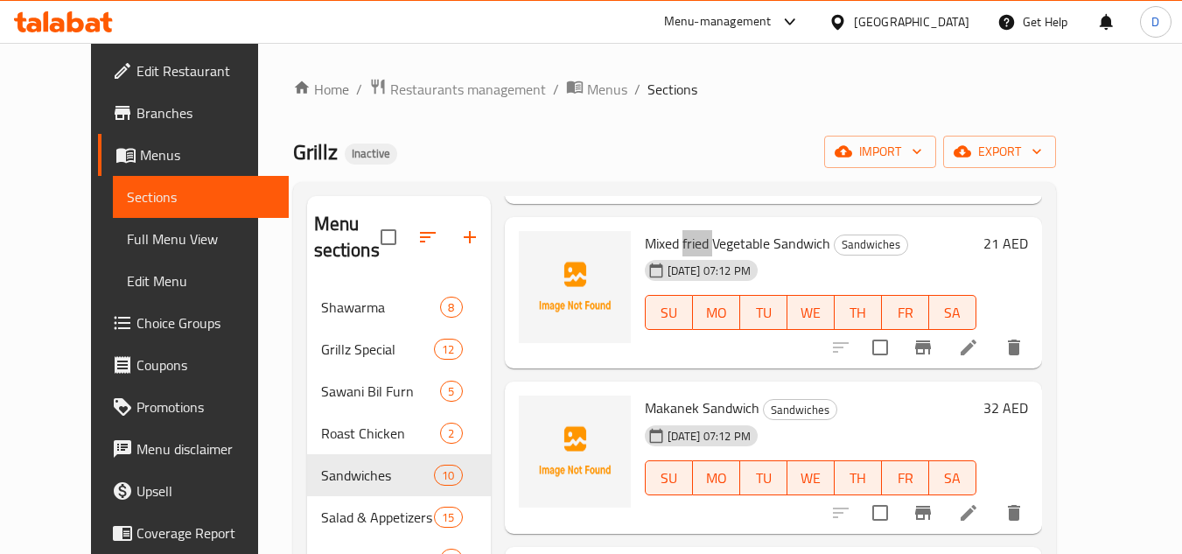
scroll to position [875, 0]
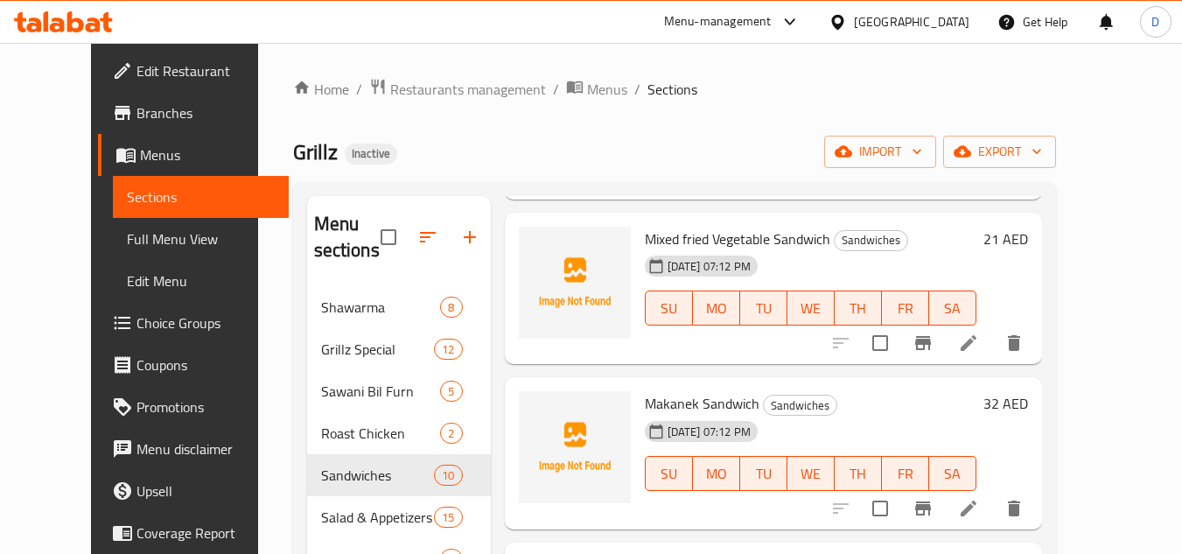
click at [658, 390] on span "Makanek Sandwich" at bounding box center [702, 403] width 115 height 26
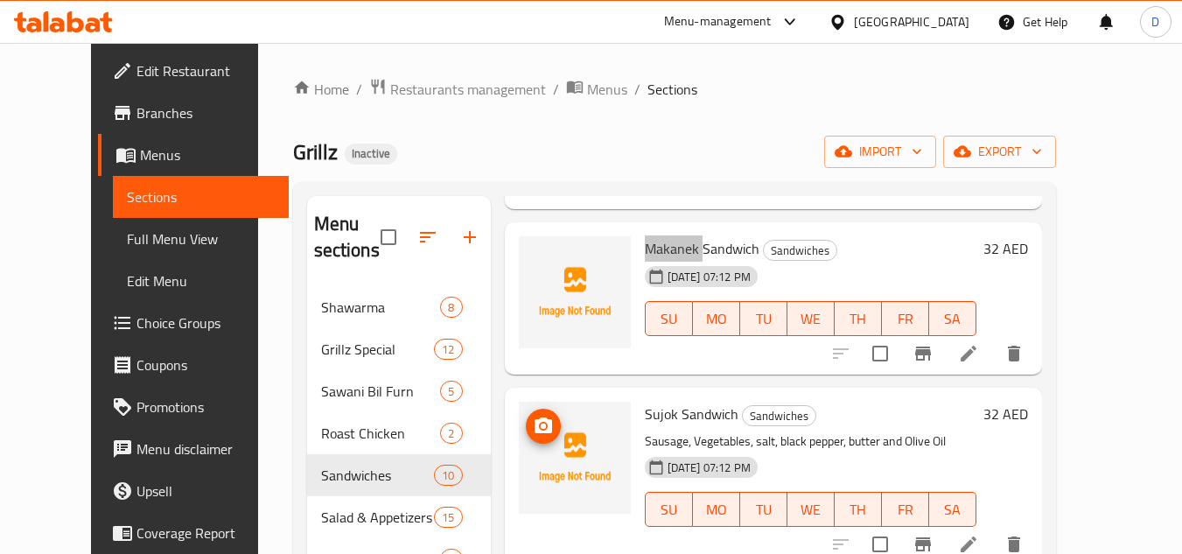
scroll to position [1050, 0]
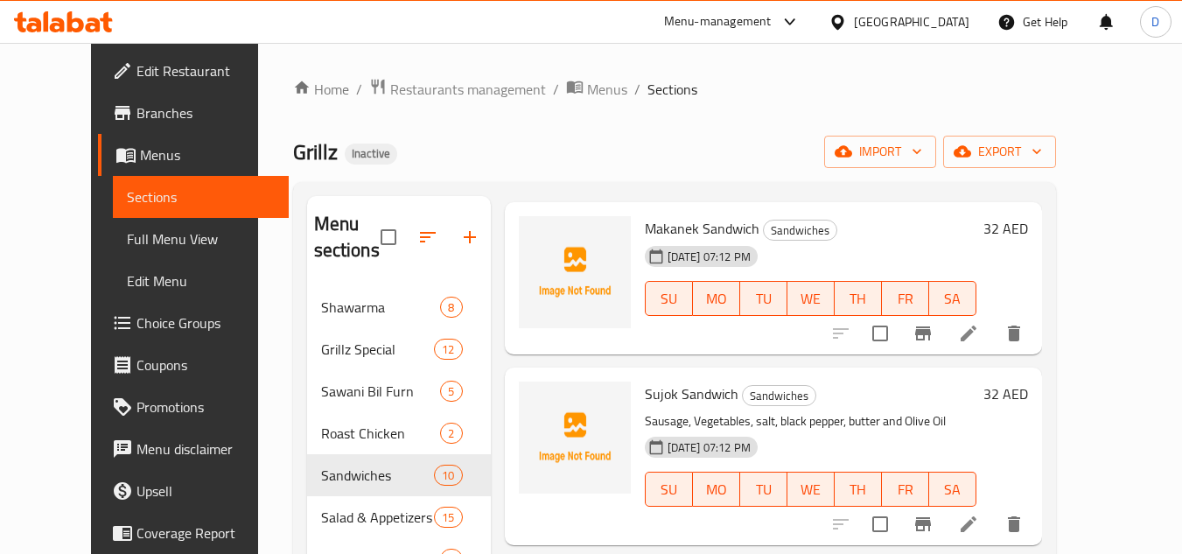
click at [645, 381] on span "Sujok Sandwich" at bounding box center [692, 394] width 94 height 26
click at [697, 381] on span "Sujok Sandwich" at bounding box center [692, 394] width 94 height 26
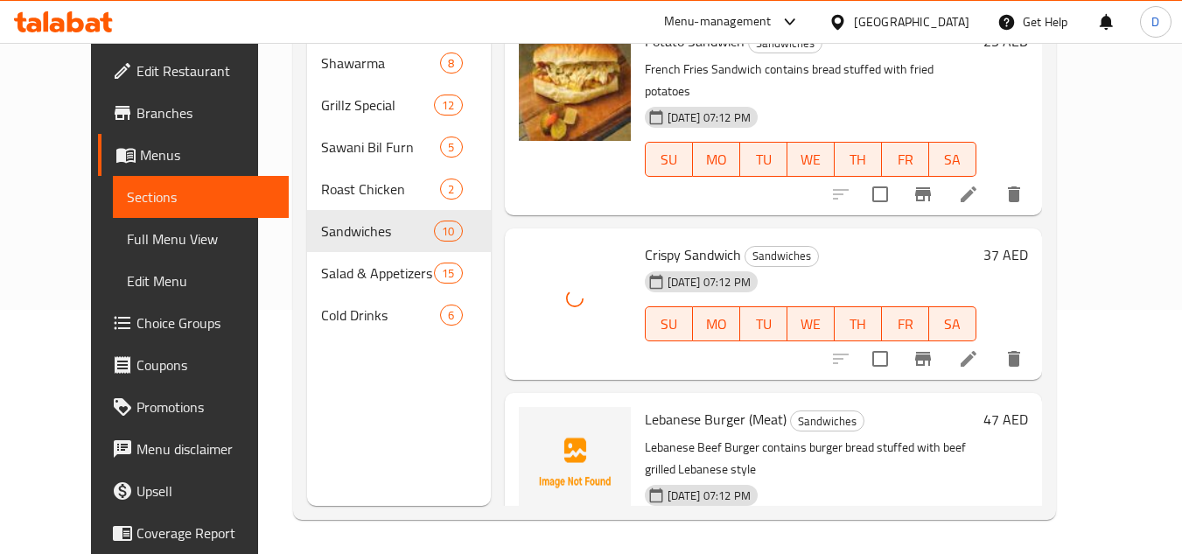
scroll to position [245, 0]
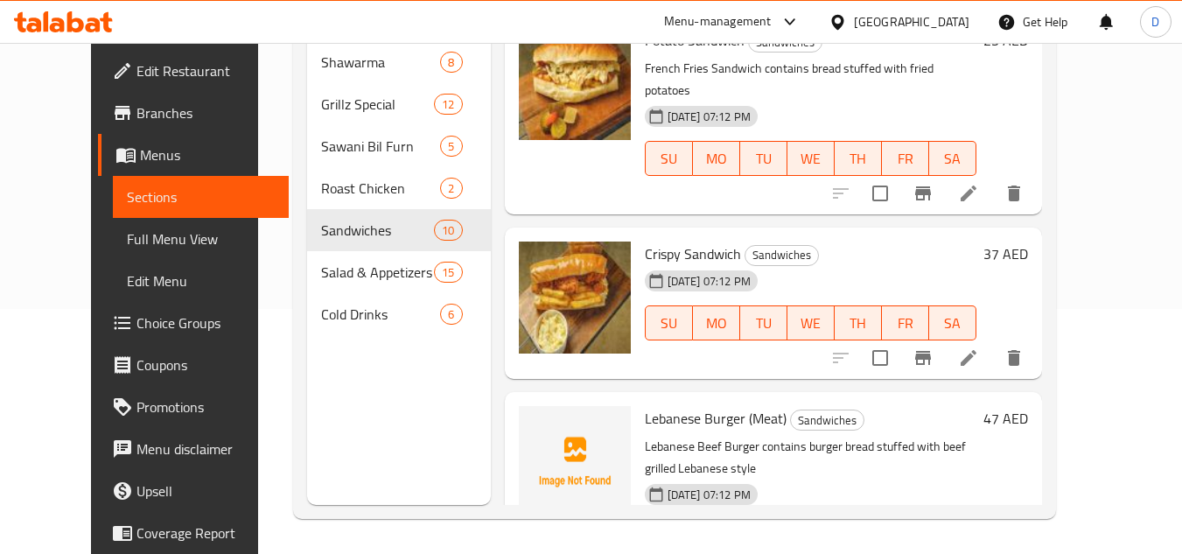
click at [684, 405] on span "Lebanese Burger (Meat)" at bounding box center [716, 418] width 142 height 26
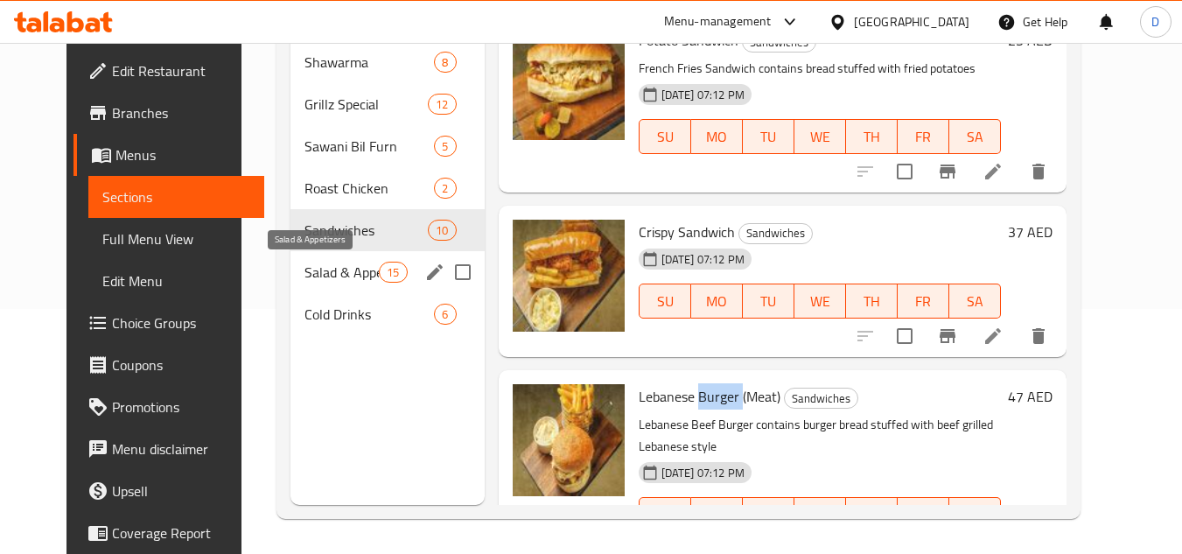
click at [321, 275] on span "Salad & Appetizers" at bounding box center [342, 272] width 74 height 21
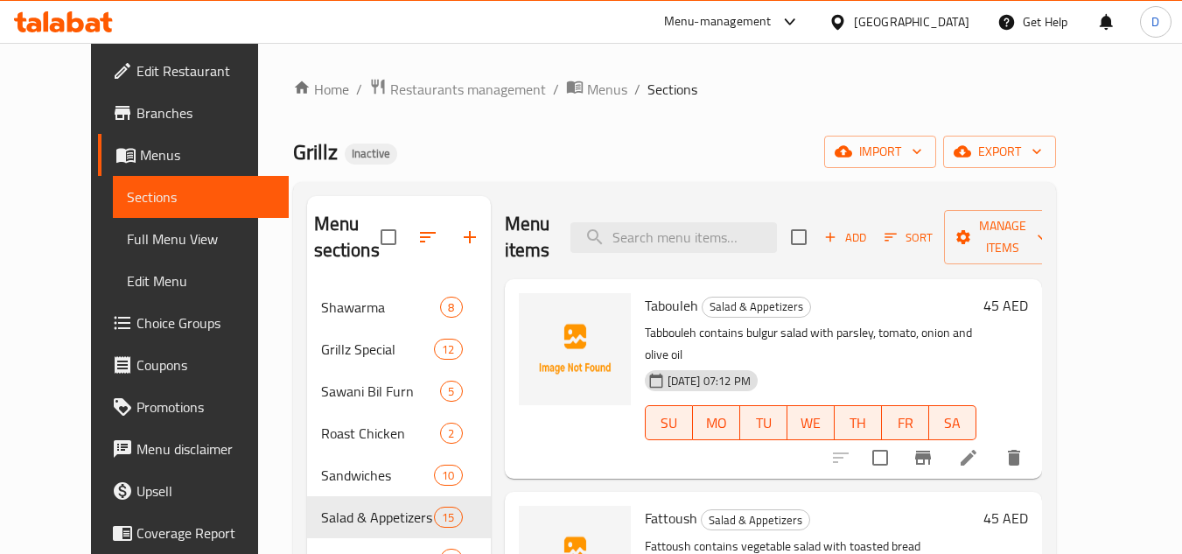
click at [652, 303] on span "Tabouleh" at bounding box center [671, 305] width 53 height 26
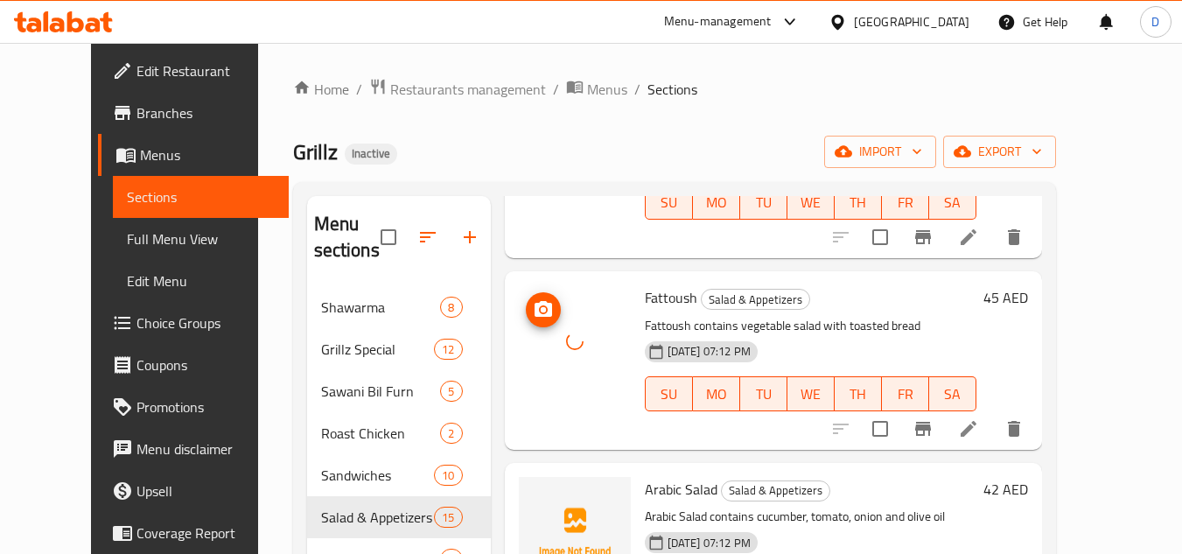
scroll to position [263, 0]
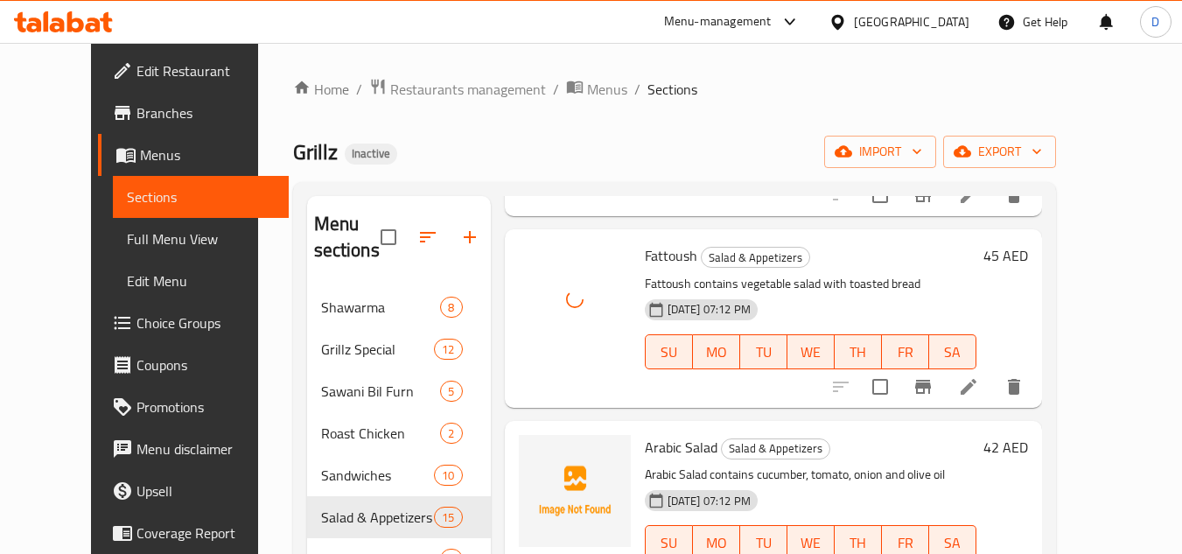
click at [645, 434] on span "Arabic Salad" at bounding box center [681, 447] width 73 height 26
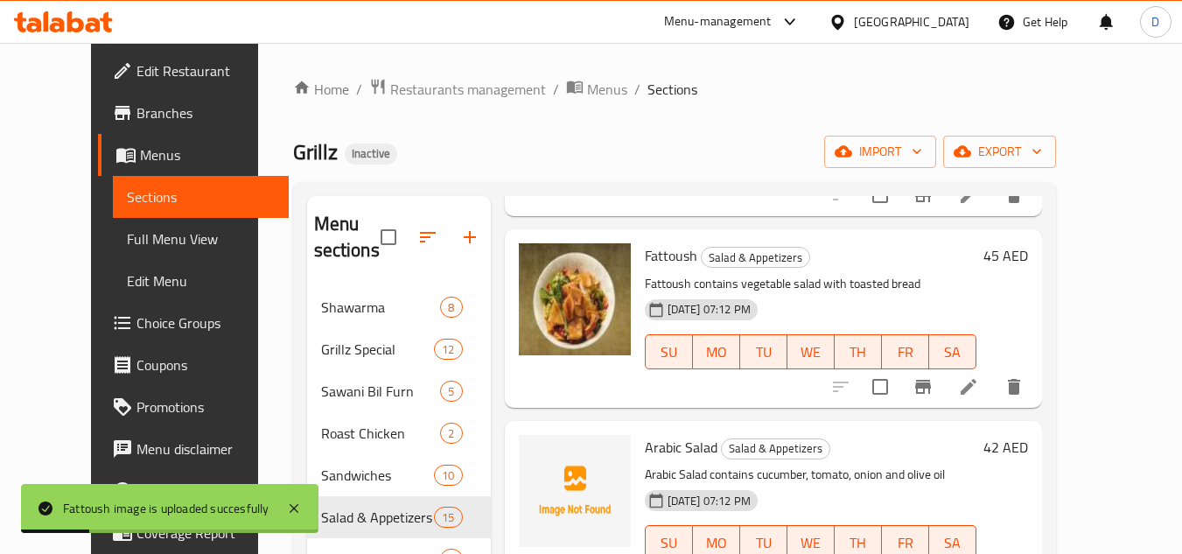
click at [676, 434] on span "Arabic Salad" at bounding box center [681, 447] width 73 height 26
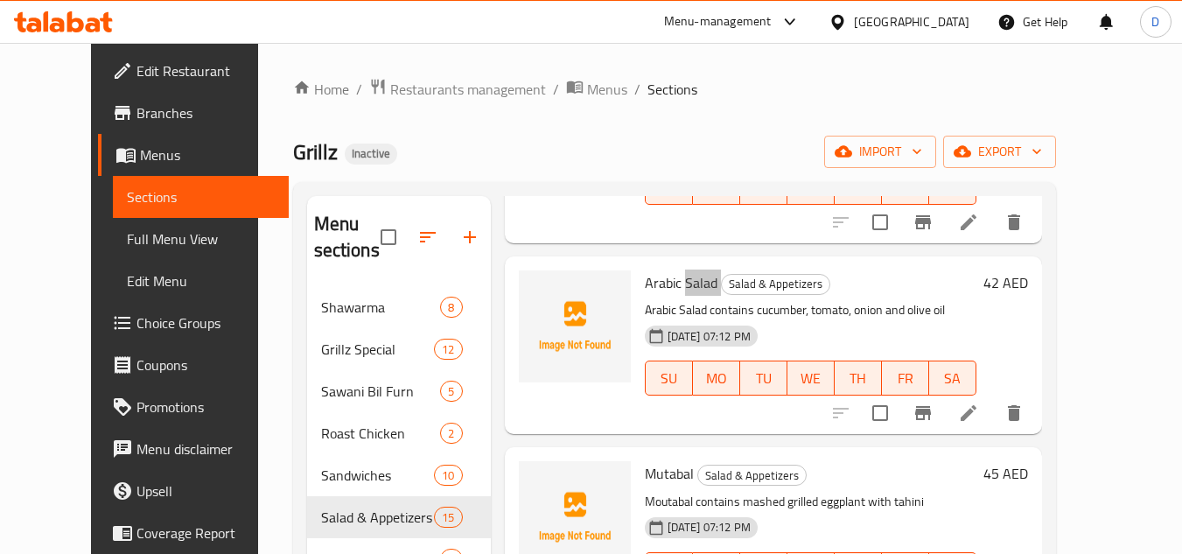
scroll to position [438, 0]
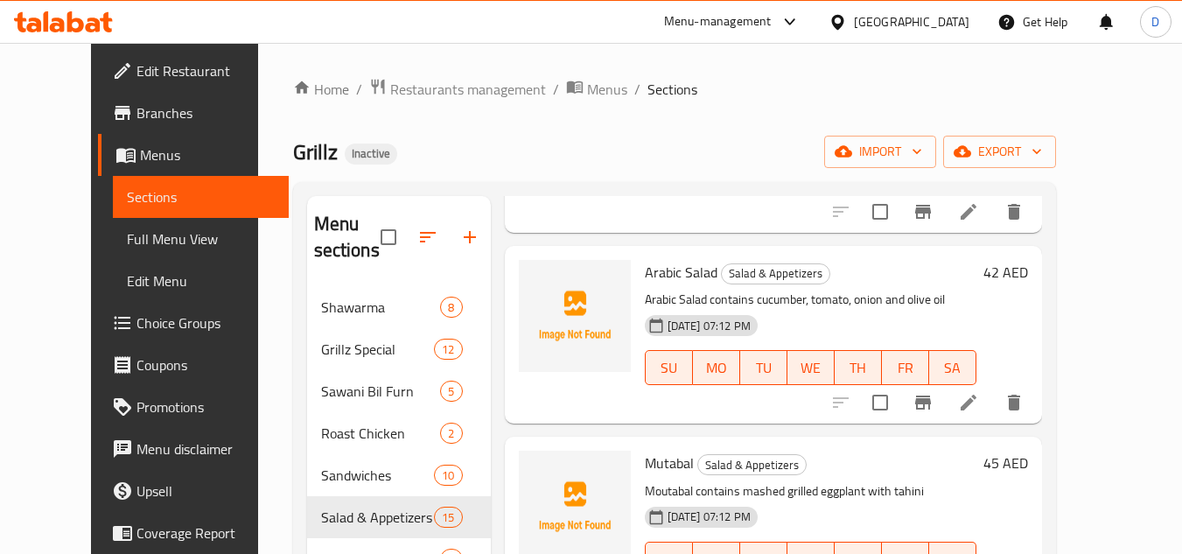
click at [652, 450] on span "Mutabal" at bounding box center [669, 463] width 49 height 26
click at [645, 450] on span "Mutabal" at bounding box center [669, 463] width 49 height 26
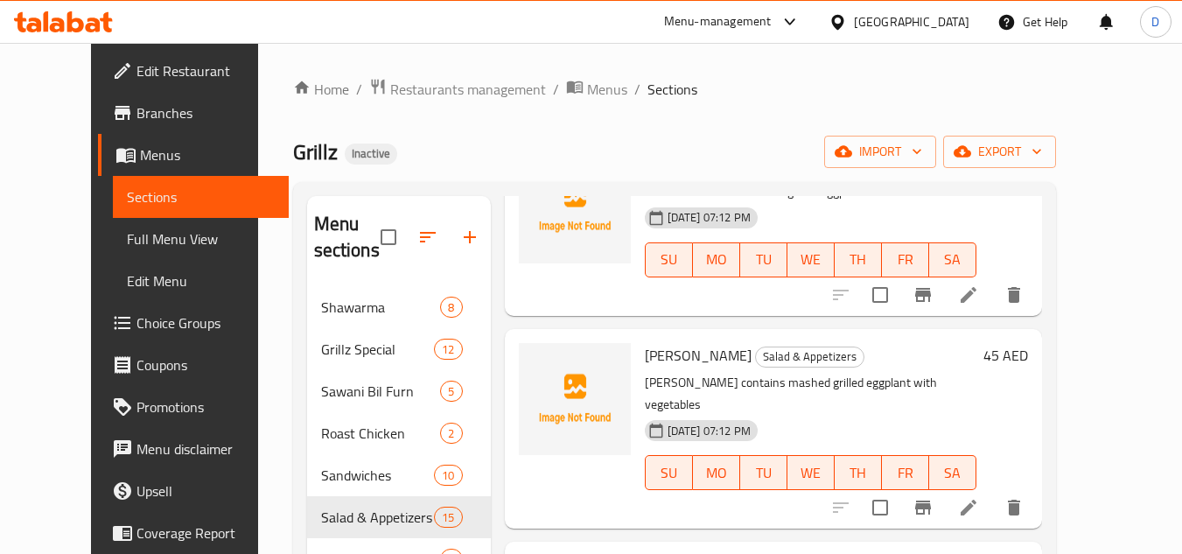
scroll to position [788, 0]
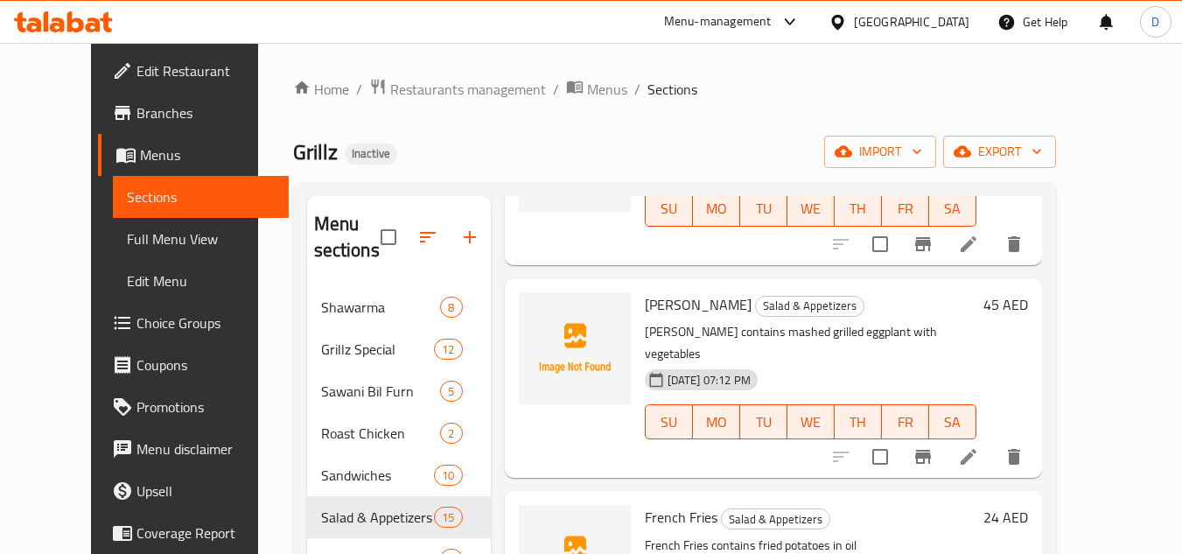
click at [645, 291] on span "Baba Ghanouj" at bounding box center [698, 304] width 107 height 26
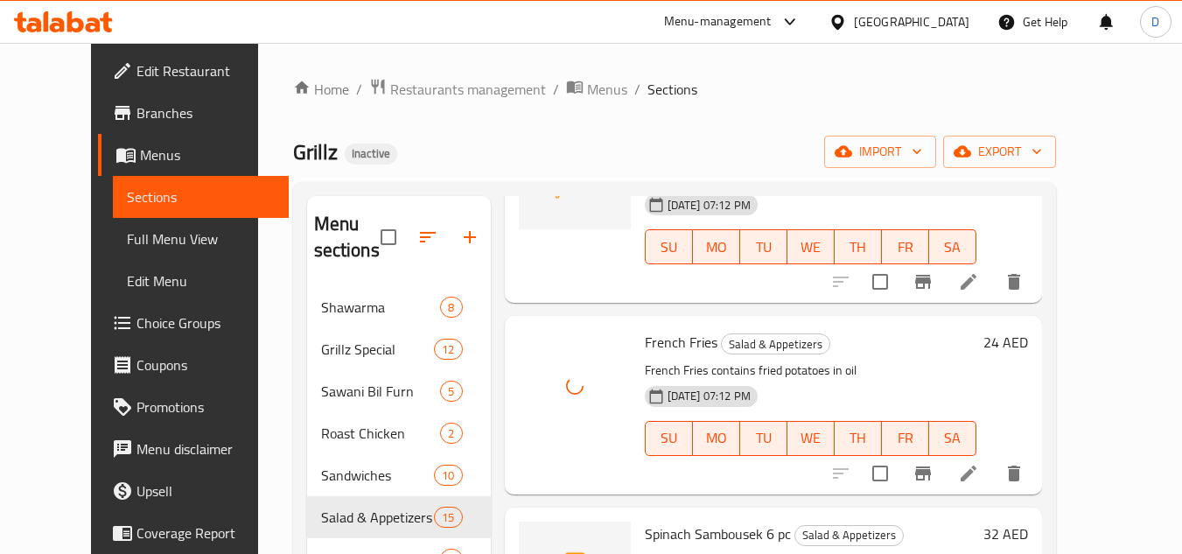
scroll to position [1050, 0]
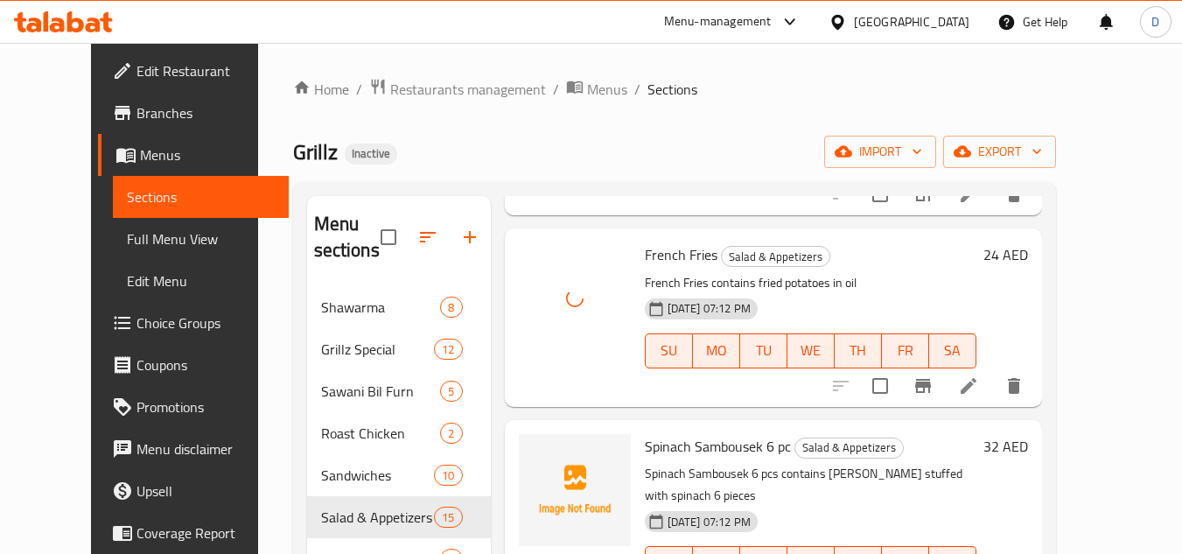
click at [645, 433] on span "Spinach Sambousek 6 pc" at bounding box center [718, 446] width 146 height 26
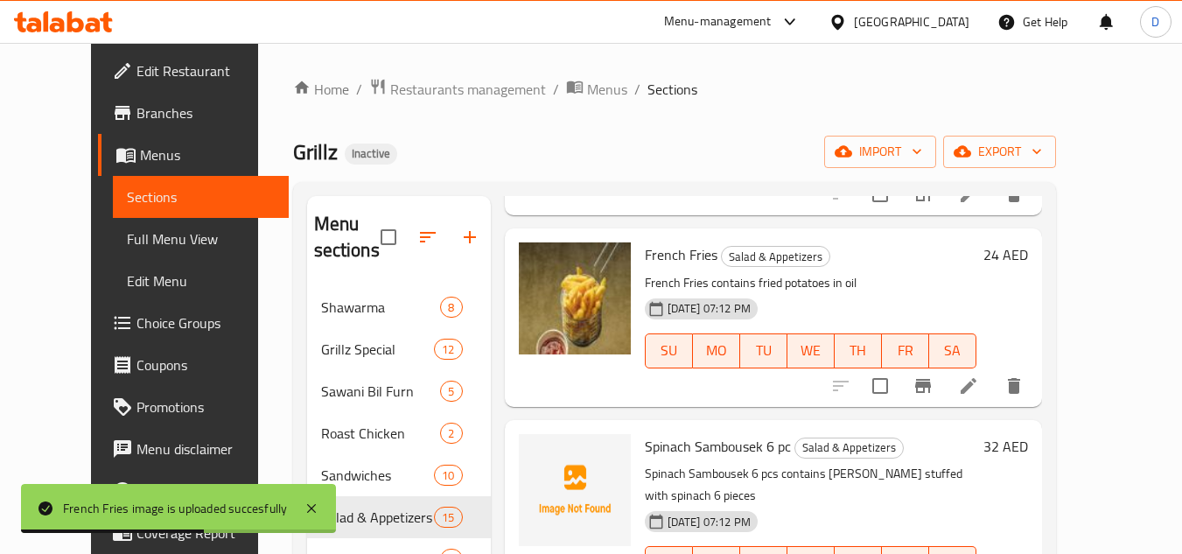
click at [613, 427] on div at bounding box center [575, 520] width 126 height 186
click at [645, 433] on span "Spinach Sambousek 6 pc" at bounding box center [718, 446] width 146 height 26
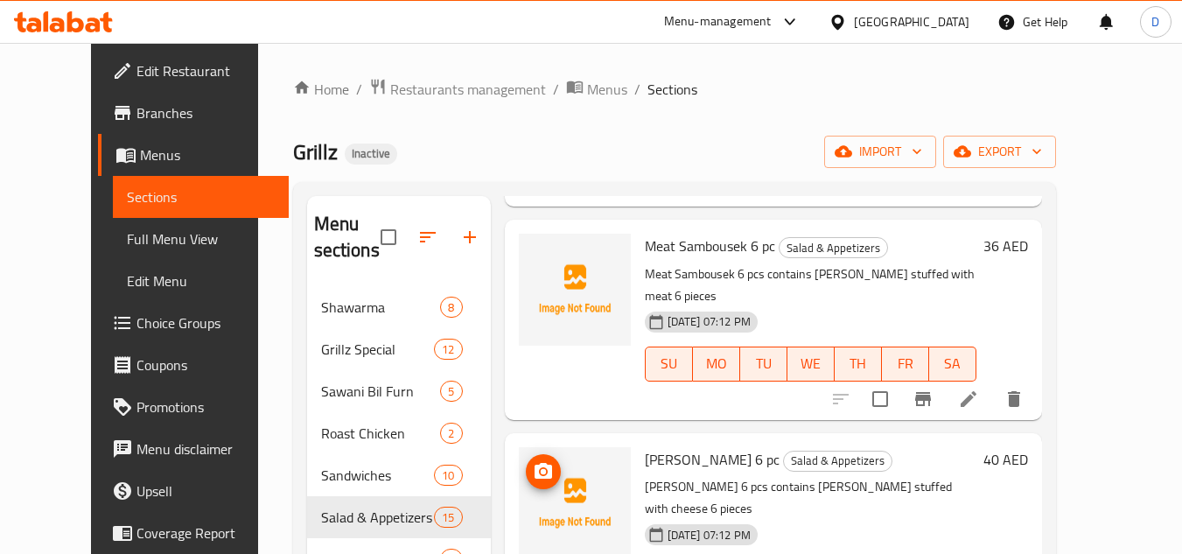
scroll to position [1488, 0]
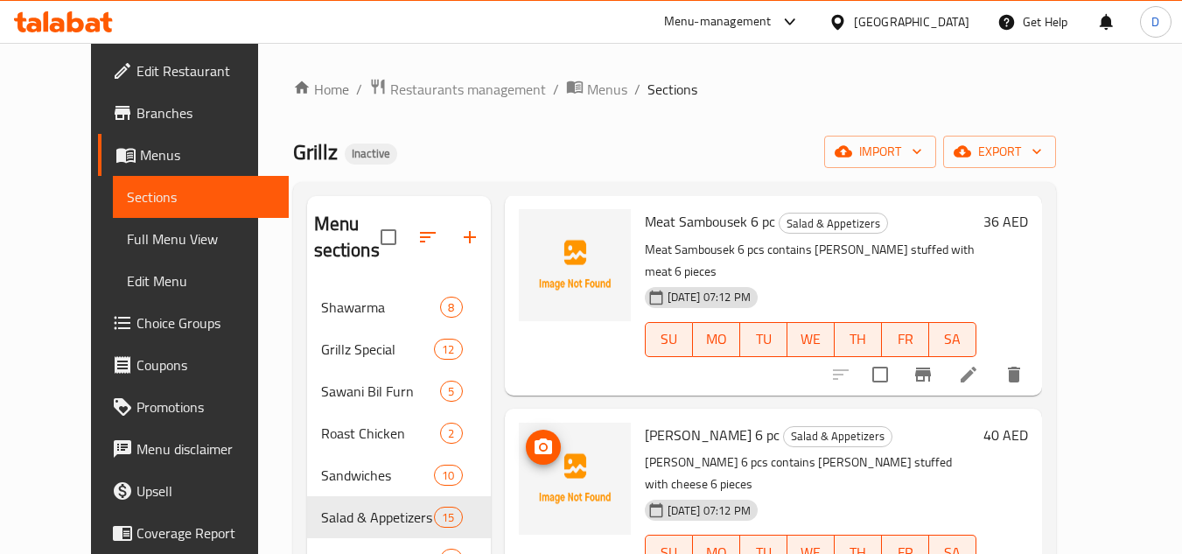
click at [707, 422] on span "Cheese Sambousek 6 pc" at bounding box center [712, 435] width 135 height 26
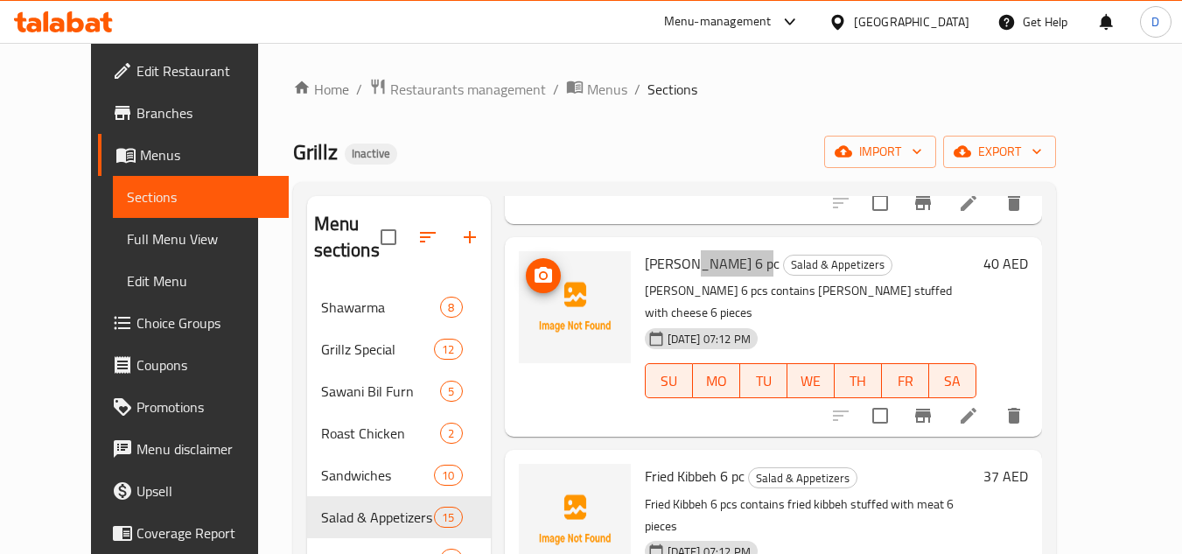
scroll to position [1663, 0]
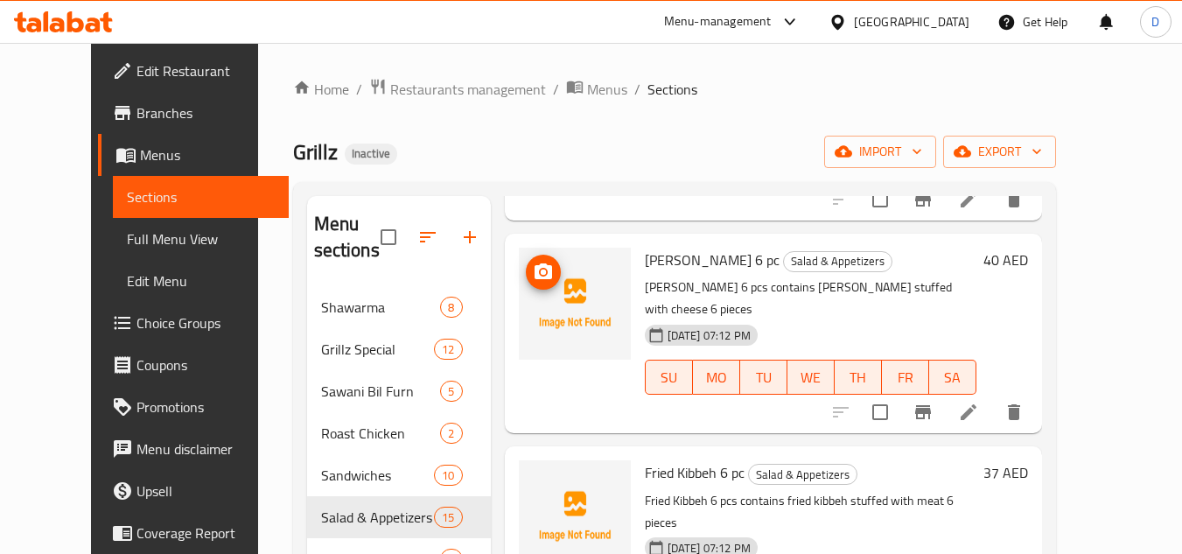
click at [680, 459] on span "Fried Kibbeh 6 pc" at bounding box center [695, 472] width 100 height 26
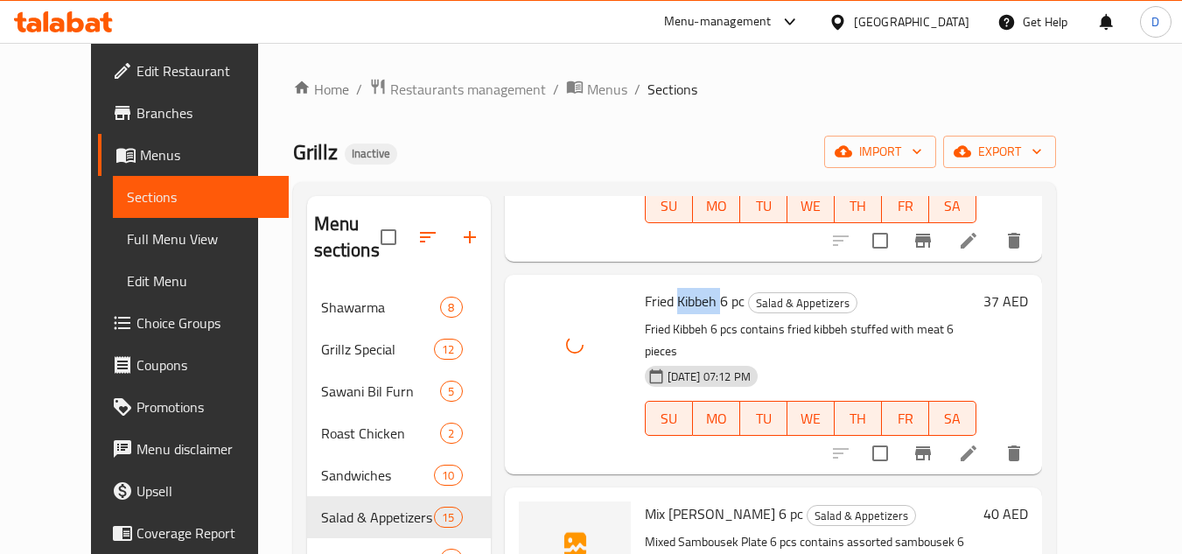
scroll to position [1838, 0]
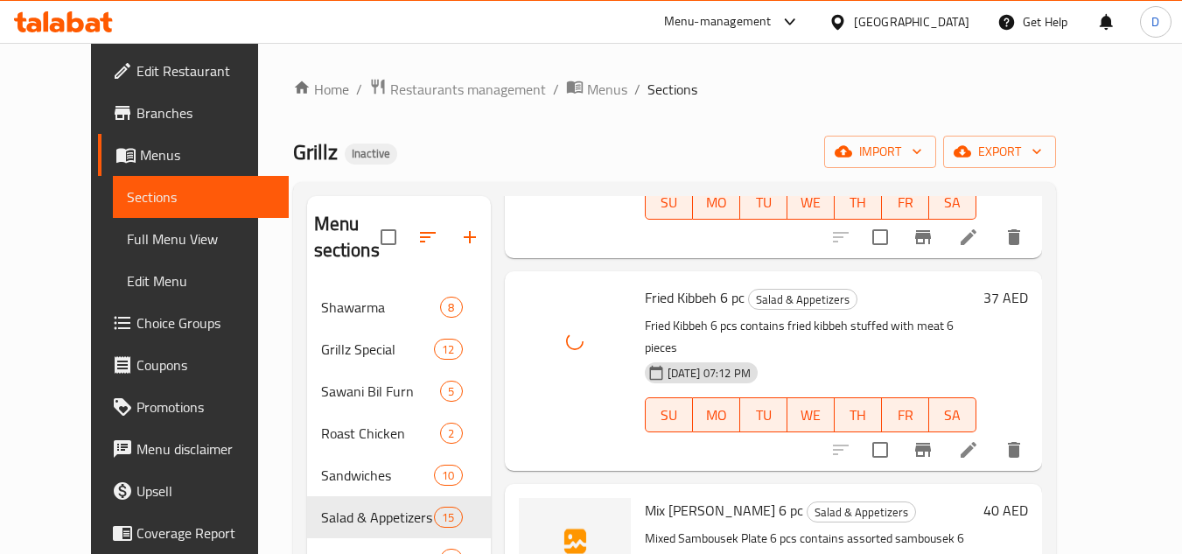
click at [645, 497] on span "Mix Sambousek 6 pc" at bounding box center [724, 510] width 158 height 26
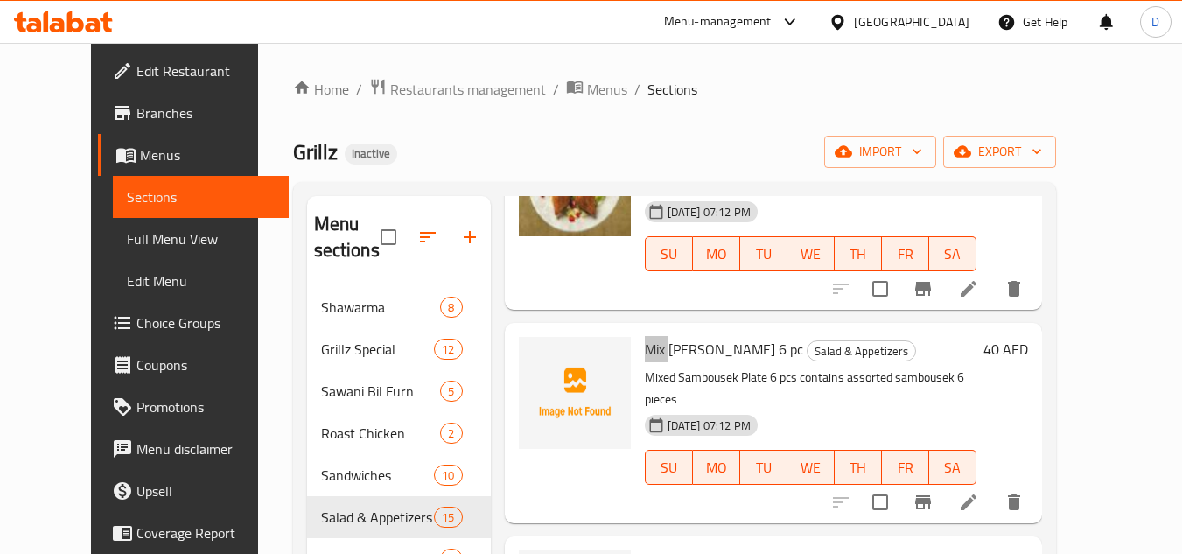
scroll to position [2013, 0]
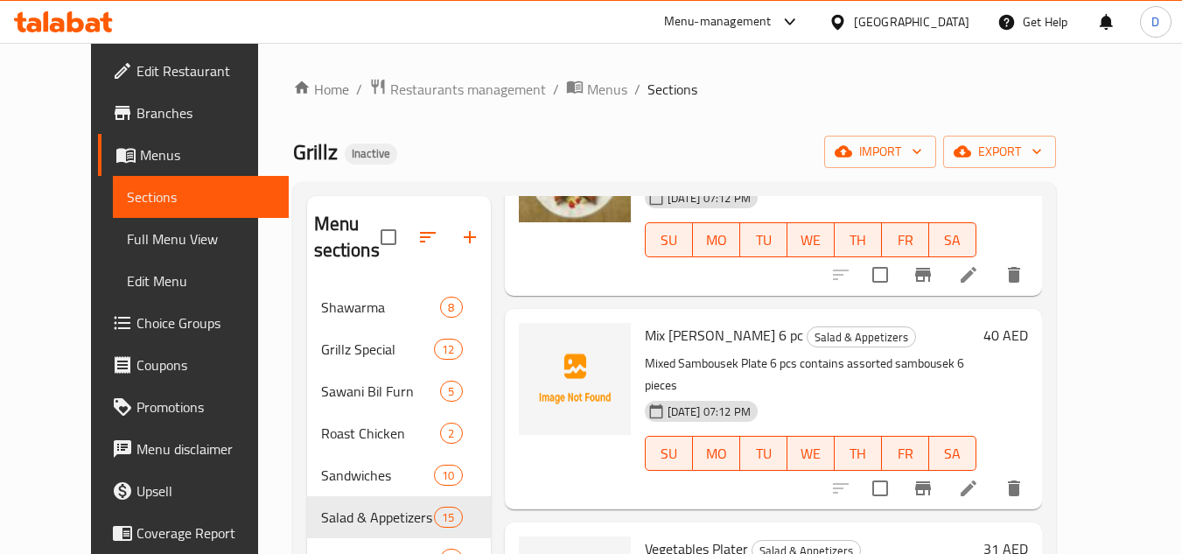
click at [655, 536] on span "Vegetables Plater" at bounding box center [696, 549] width 103 height 26
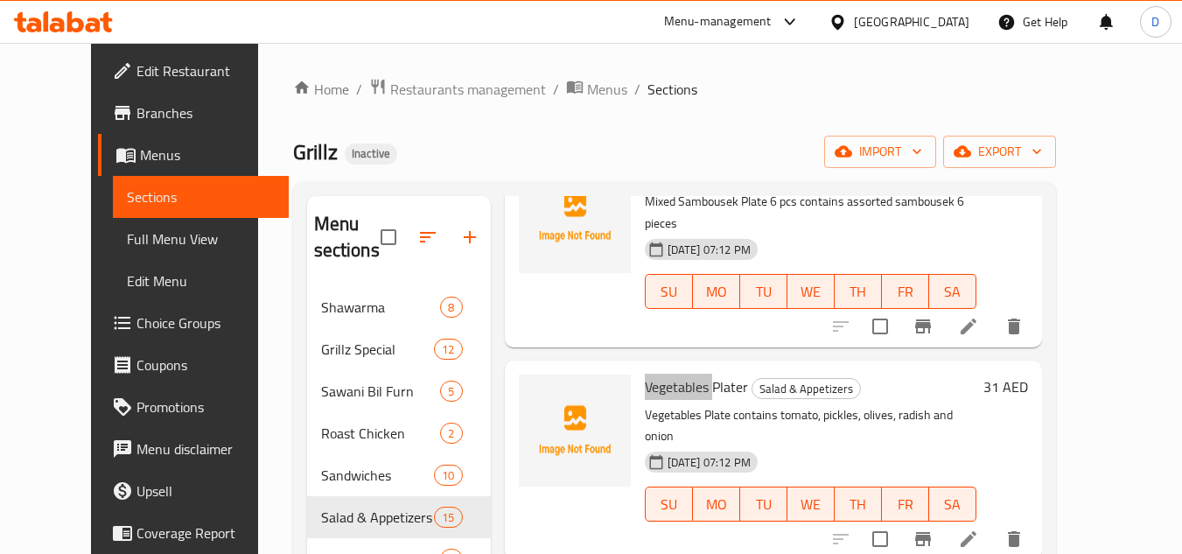
scroll to position [2188, 0]
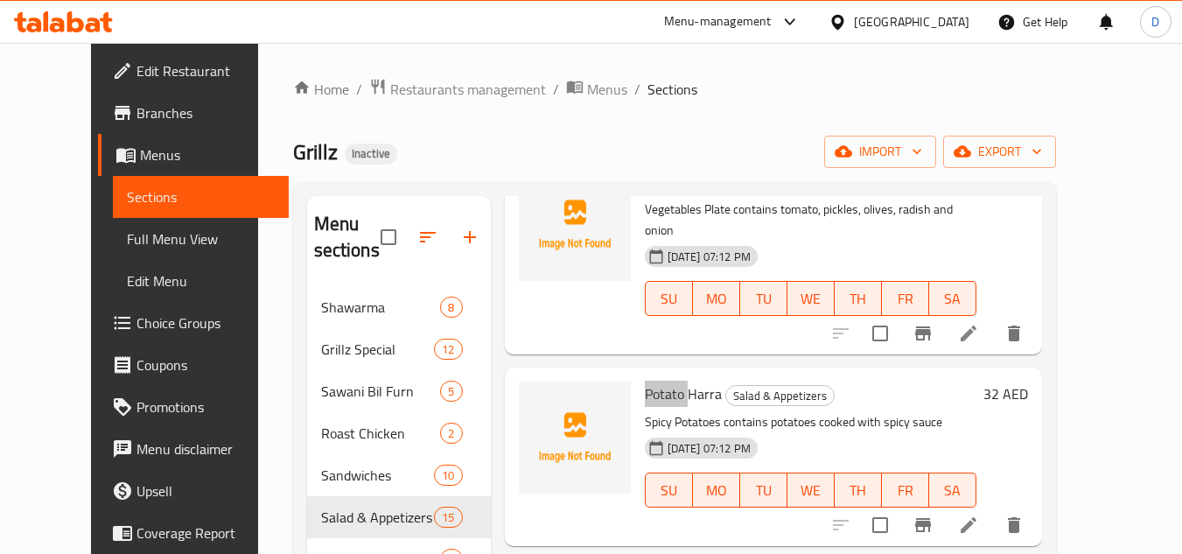
scroll to position [2384, 0]
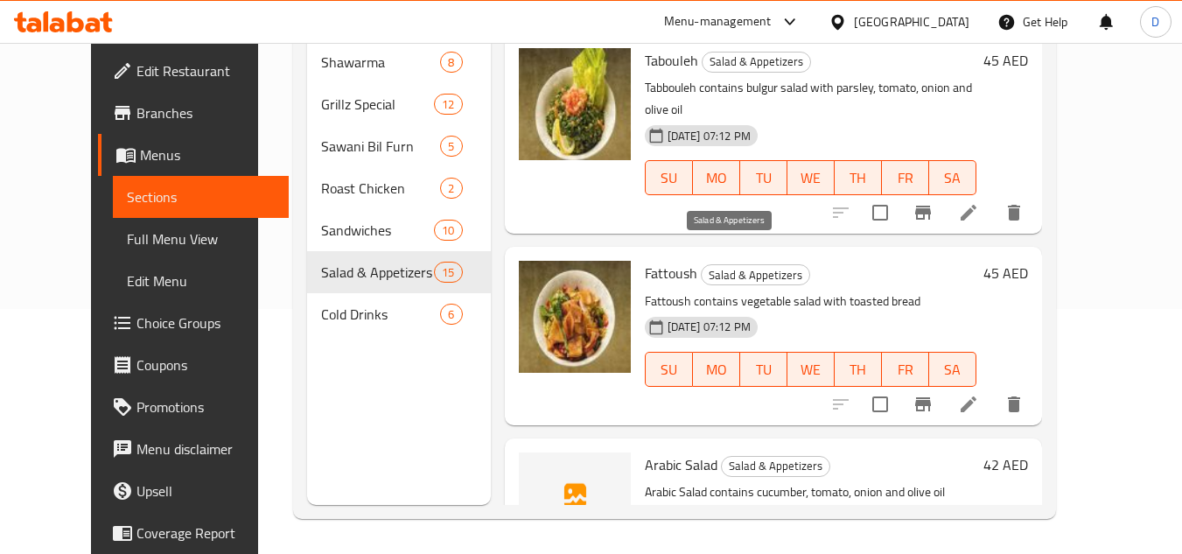
scroll to position [0, 0]
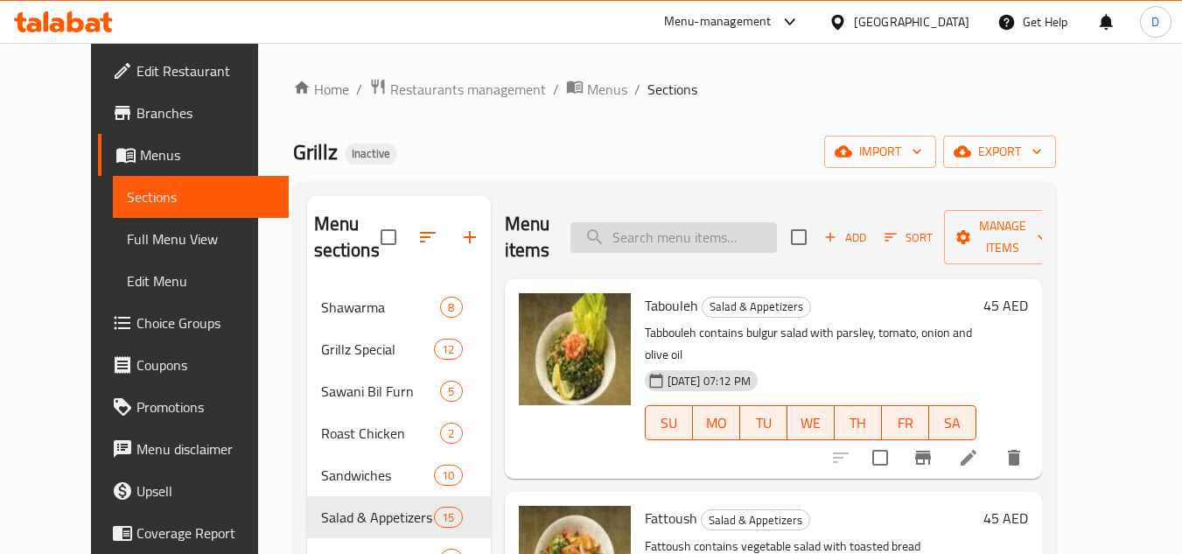
click at [724, 230] on input "search" at bounding box center [674, 237] width 207 height 31
paste input "Hummus Fatteh"
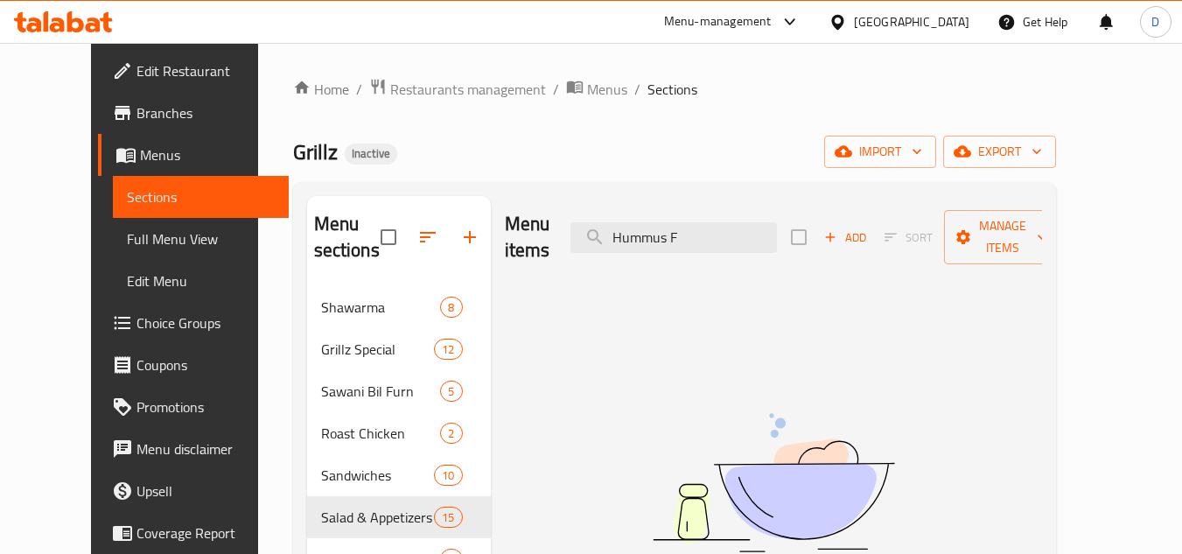
type input "Hummus"
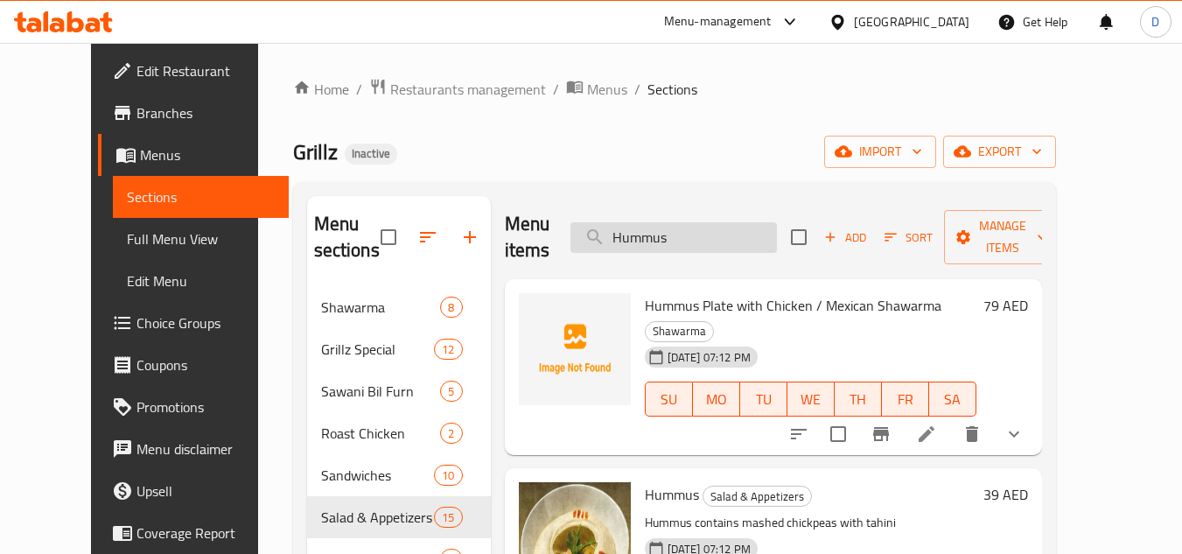
click at [666, 239] on input "Hummus" at bounding box center [674, 237] width 207 height 31
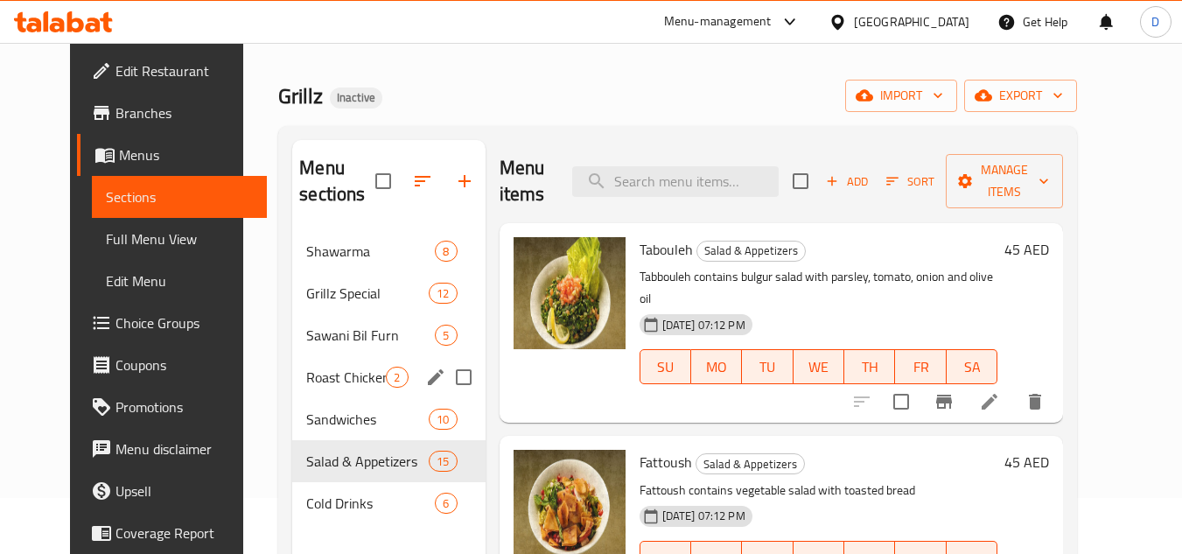
scroll to position [88, 0]
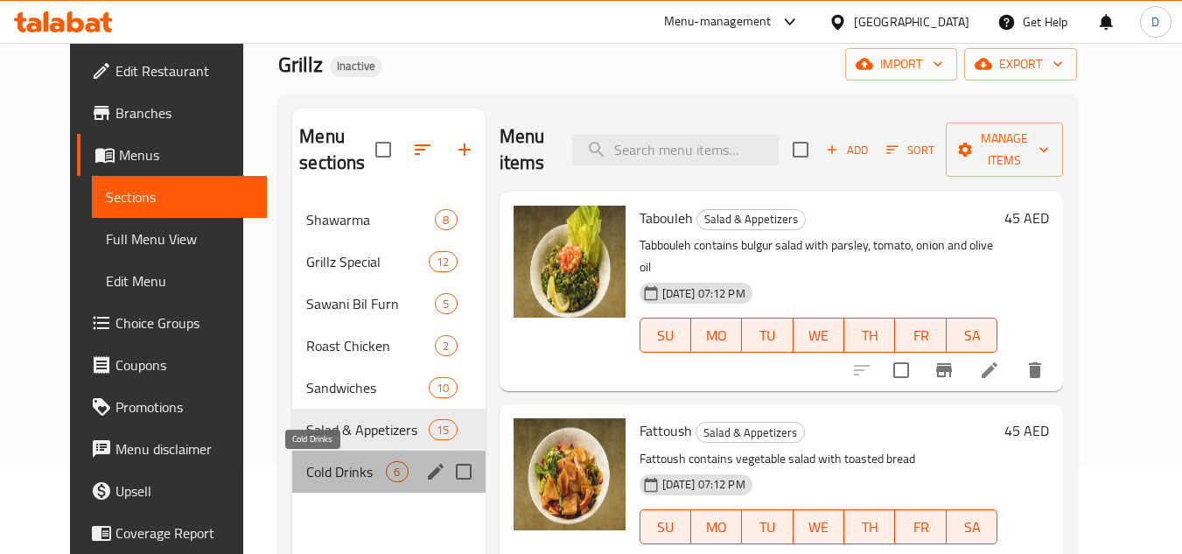
click at [306, 462] on span "Cold Drinks" at bounding box center [346, 471] width 80 height 21
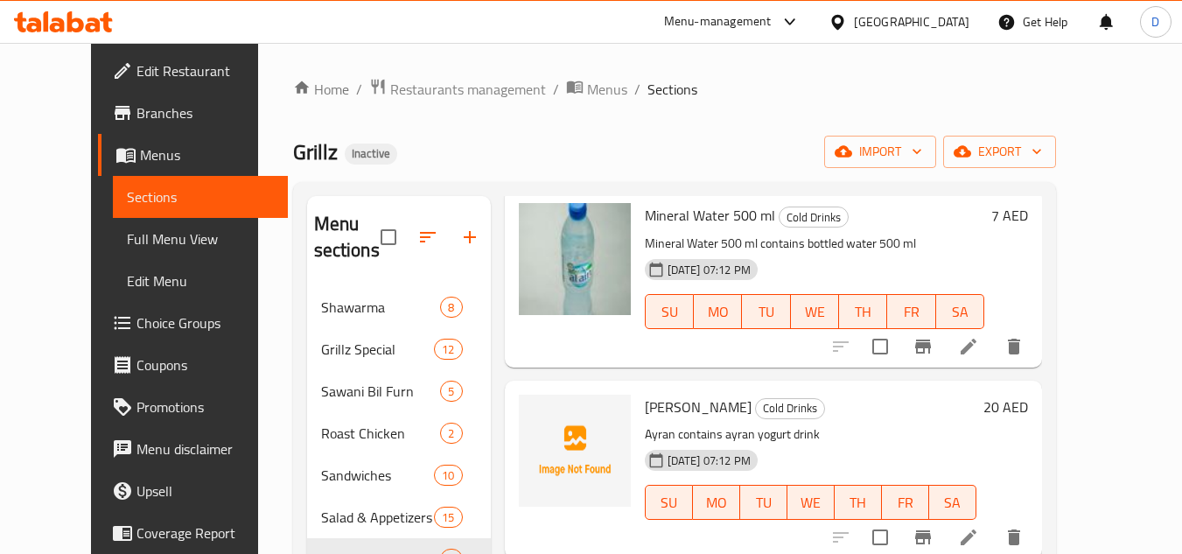
click at [127, 246] on span "Full Menu View" at bounding box center [201, 238] width 148 height 21
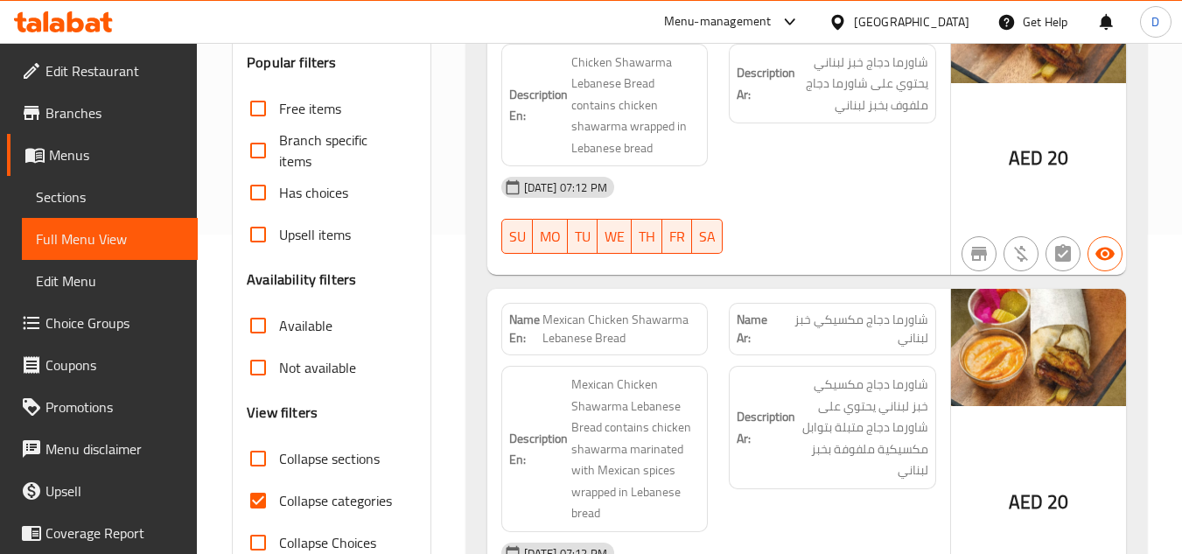
scroll to position [350, 0]
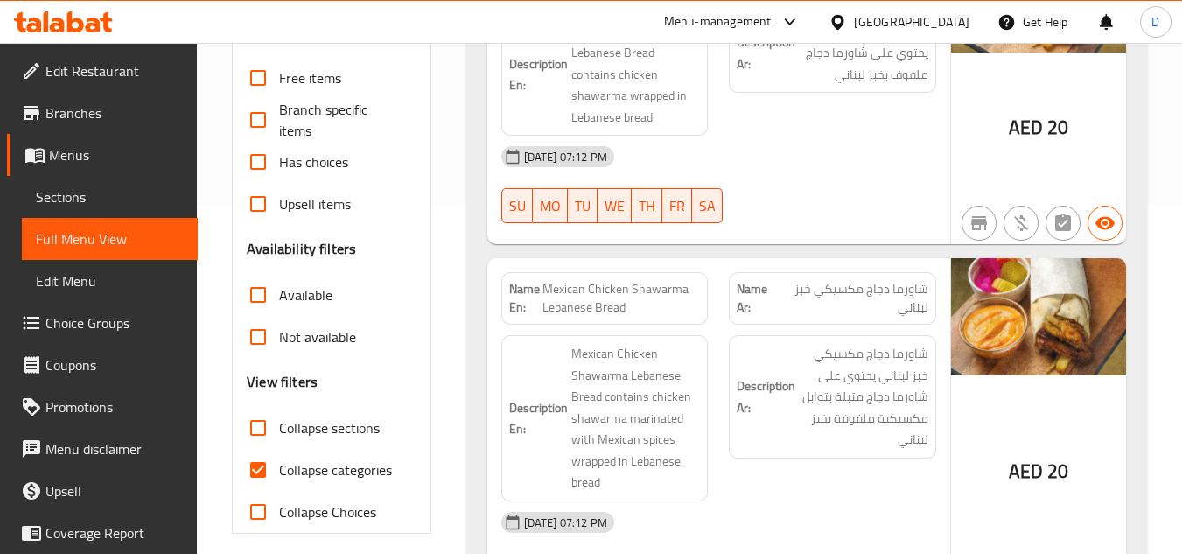
click at [274, 467] on input "Collapse categories" at bounding box center [258, 470] width 42 height 42
checkbox input "false"
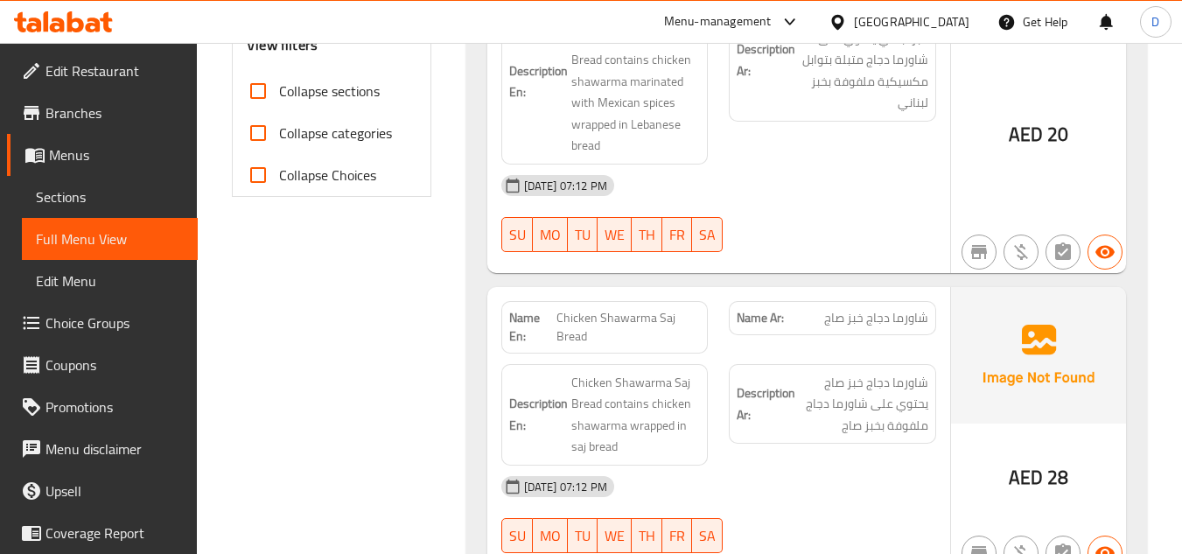
scroll to position [700, 0]
drag, startPoint x: 657, startPoint y: 316, endPoint x: 679, endPoint y: 313, distance: 22.0
click at [679, 313] on span "Chicken Shawarma Saj Bread" at bounding box center [629, 326] width 144 height 37
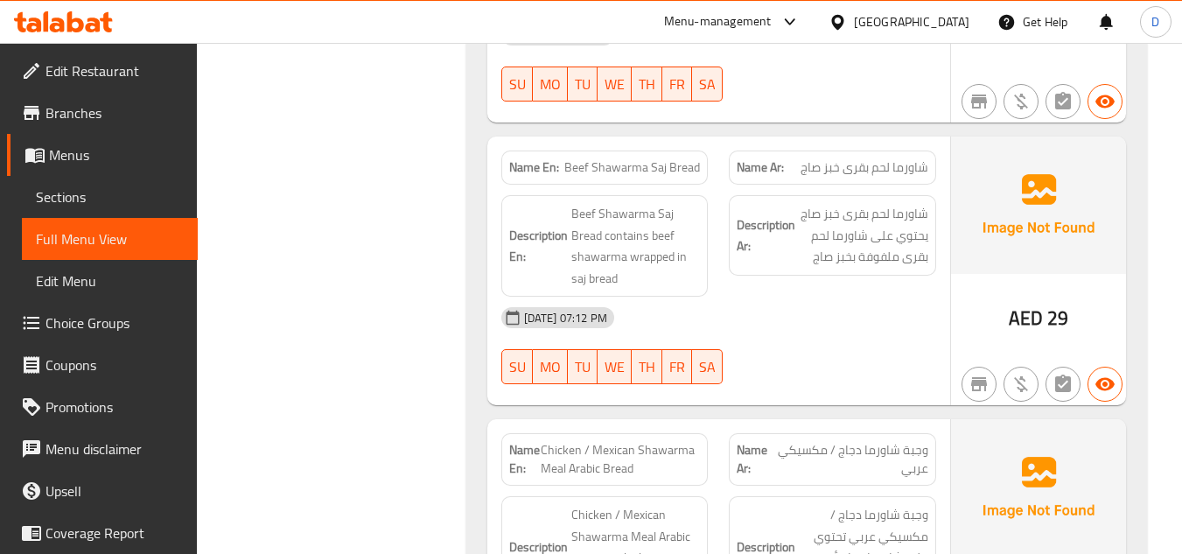
scroll to position [1575, 0]
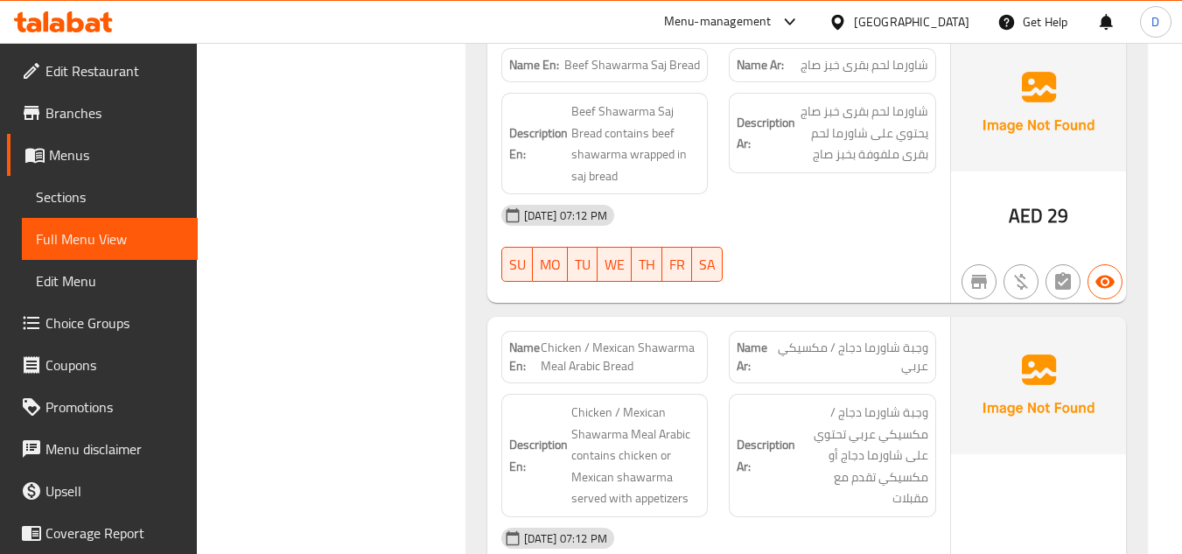
click at [666, 345] on span "Chicken / Mexican Shawarma Meal Arabic Bread" at bounding box center [620, 357] width 159 height 37
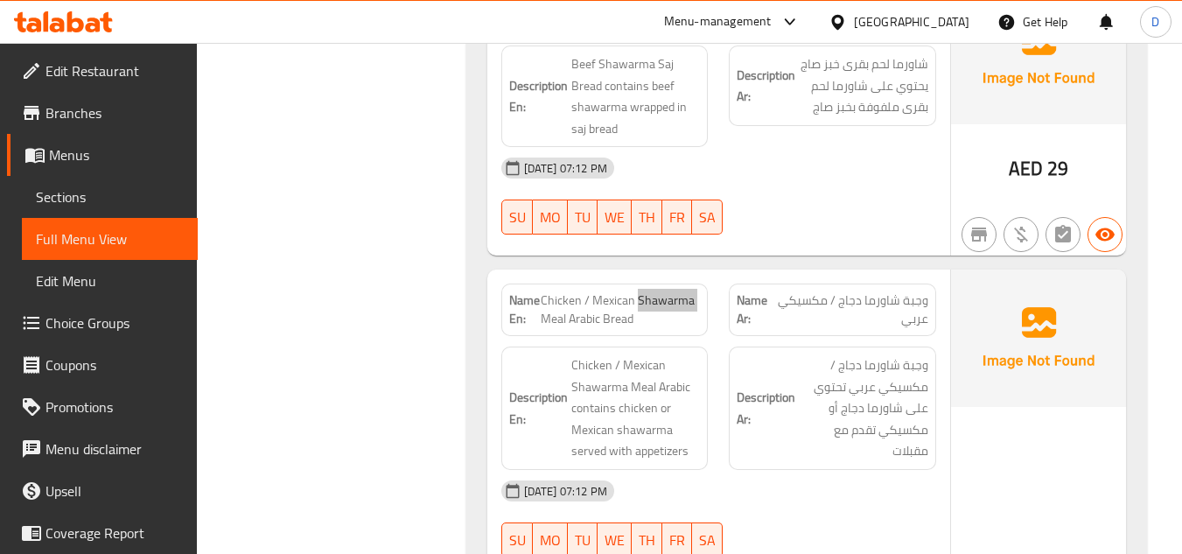
scroll to position [1663, 0]
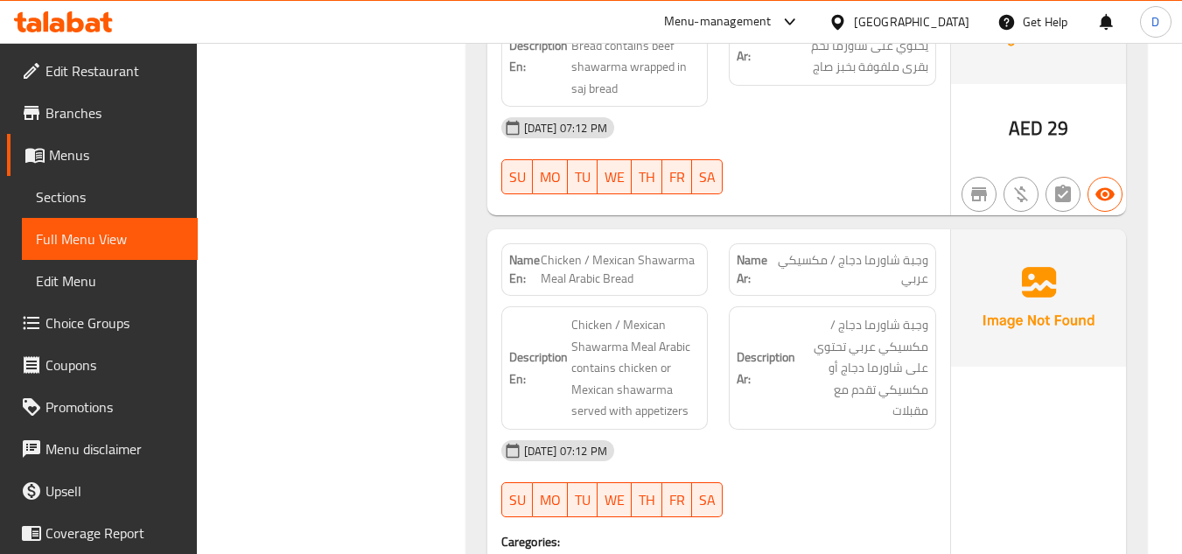
click at [737, 404] on h6 "Description Ar: وجبة شاورما دجاج / مكسيكي عربي تحتوي على شاورما دجاج أو مكسيكي …" at bounding box center [833, 368] width 192 height 108
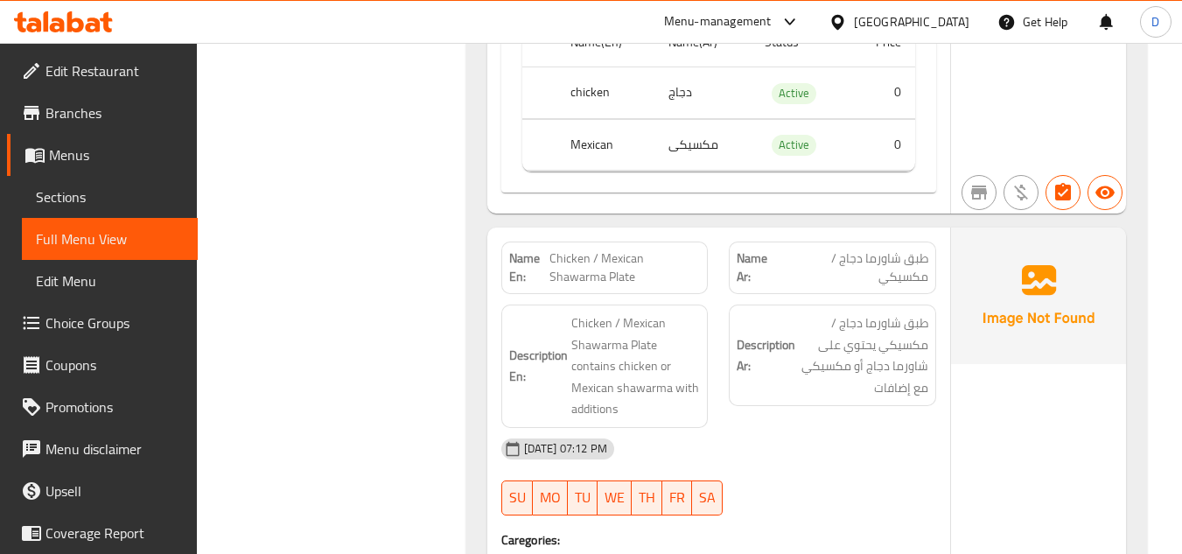
scroll to position [2363, 0]
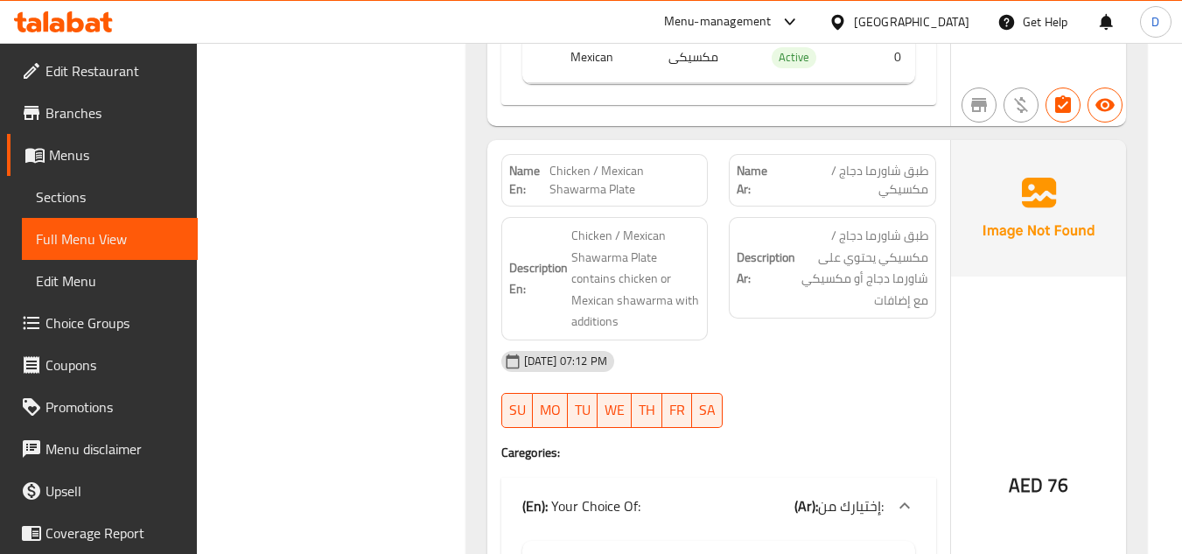
click at [619, 181] on span "Chicken / Mexican Shawarma Plate" at bounding box center [625, 180] width 151 height 37
click at [621, 189] on span "Chicken / Mexican Shawarma Plate" at bounding box center [625, 180] width 151 height 37
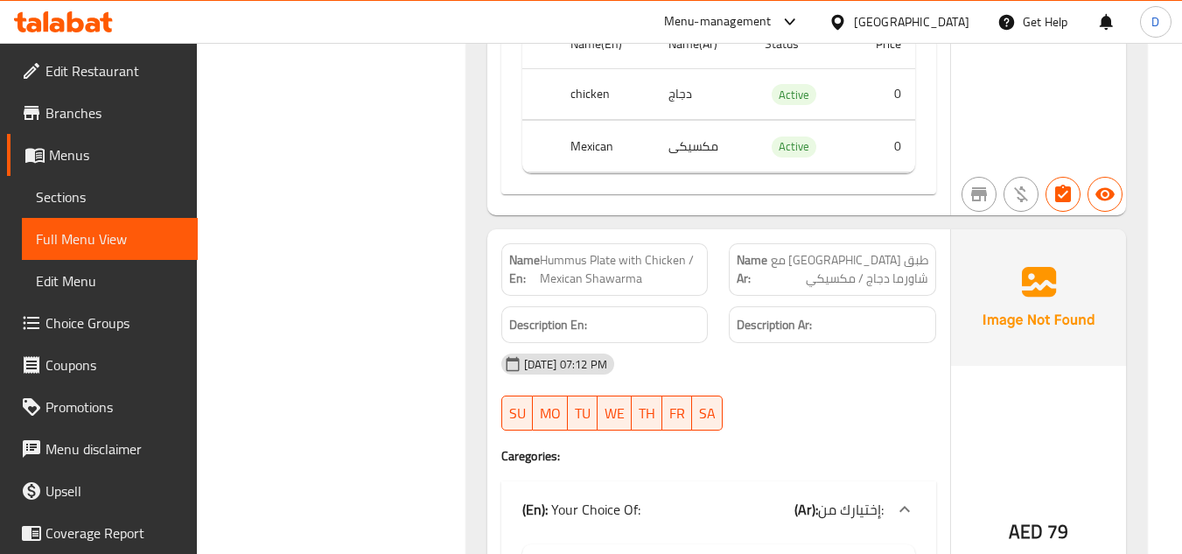
scroll to position [2888, 0]
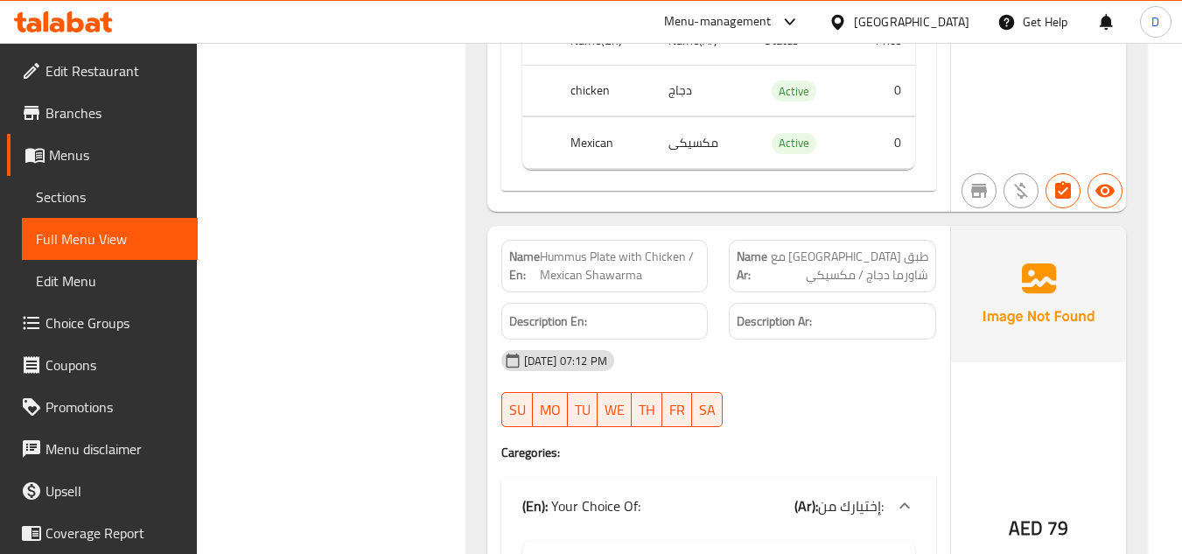
click at [563, 253] on span "Hummus Plate with Chicken / Mexican Shawarma" at bounding box center [620, 266] width 160 height 37
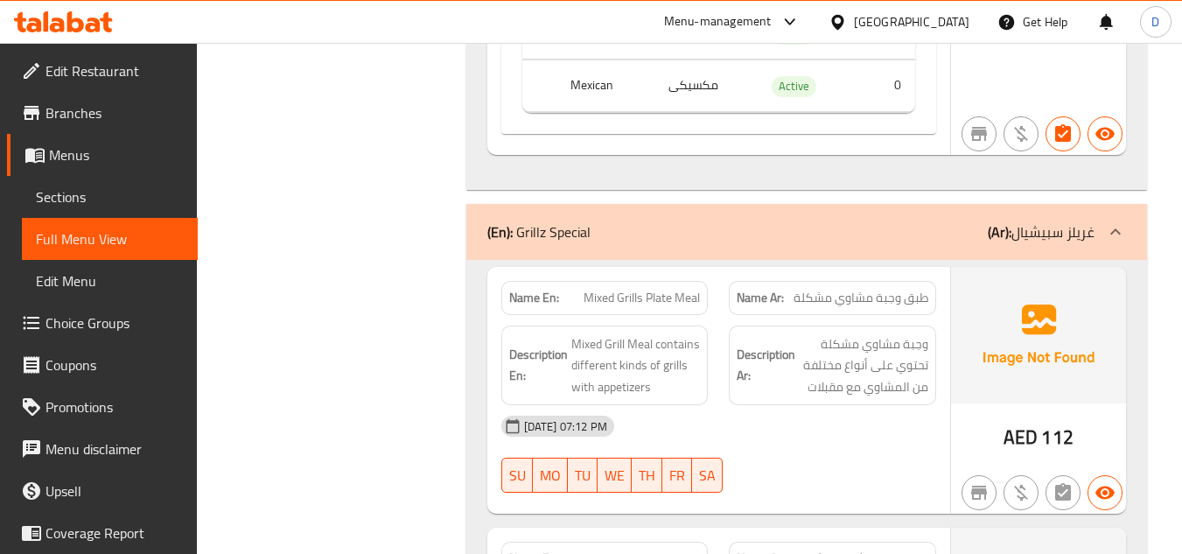
scroll to position [3500, 0]
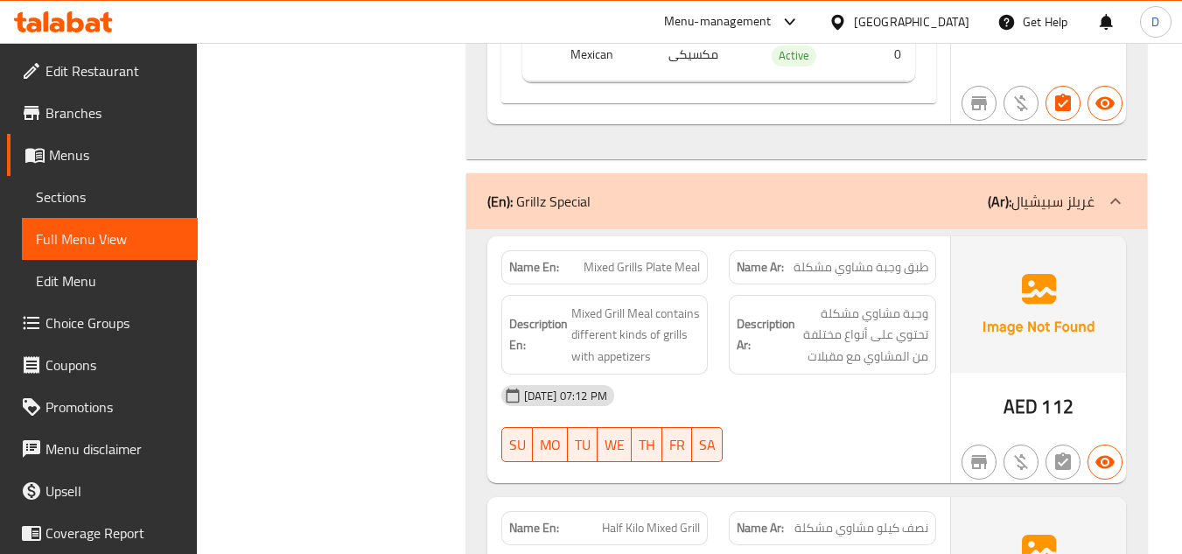
click at [597, 270] on span "Mixed Grills Plate Meal" at bounding box center [642, 267] width 116 height 18
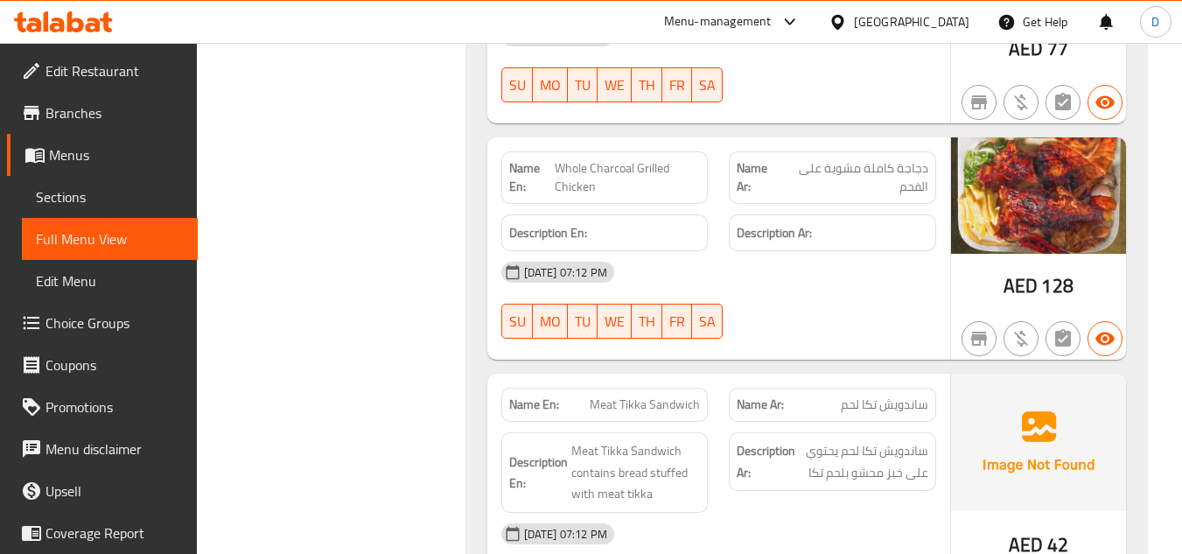
scroll to position [5776, 0]
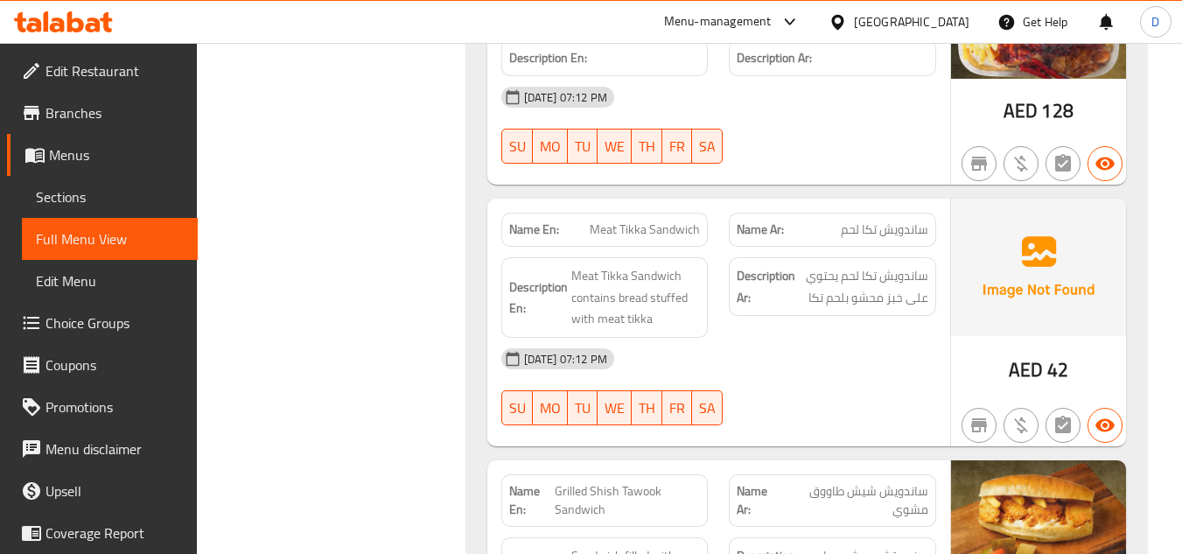
click at [633, 234] on span "Meat Tikka Sandwich" at bounding box center [645, 230] width 110 height 18
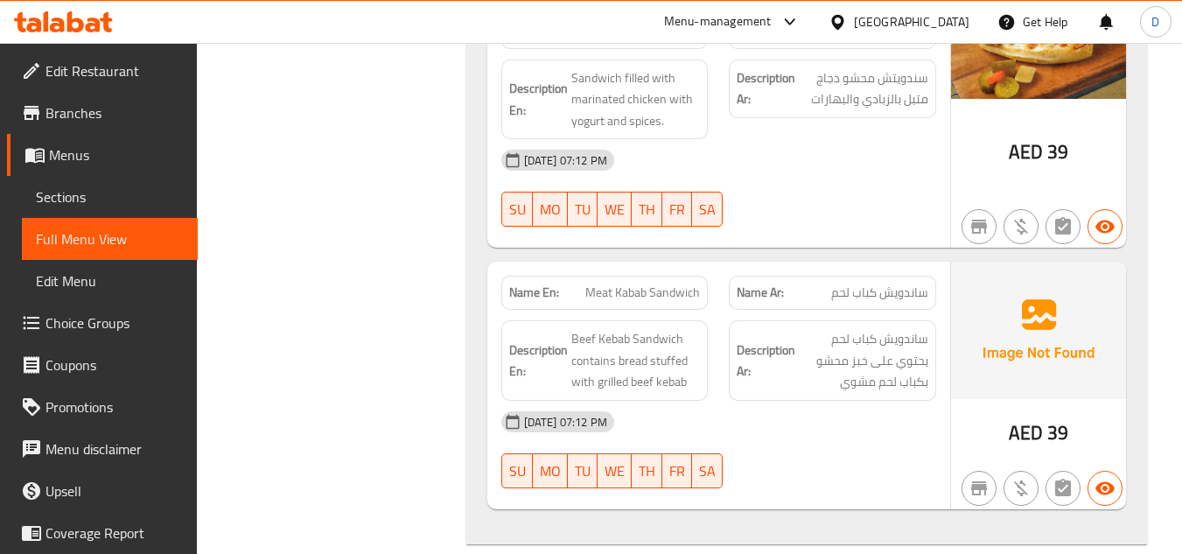
scroll to position [6301, 0]
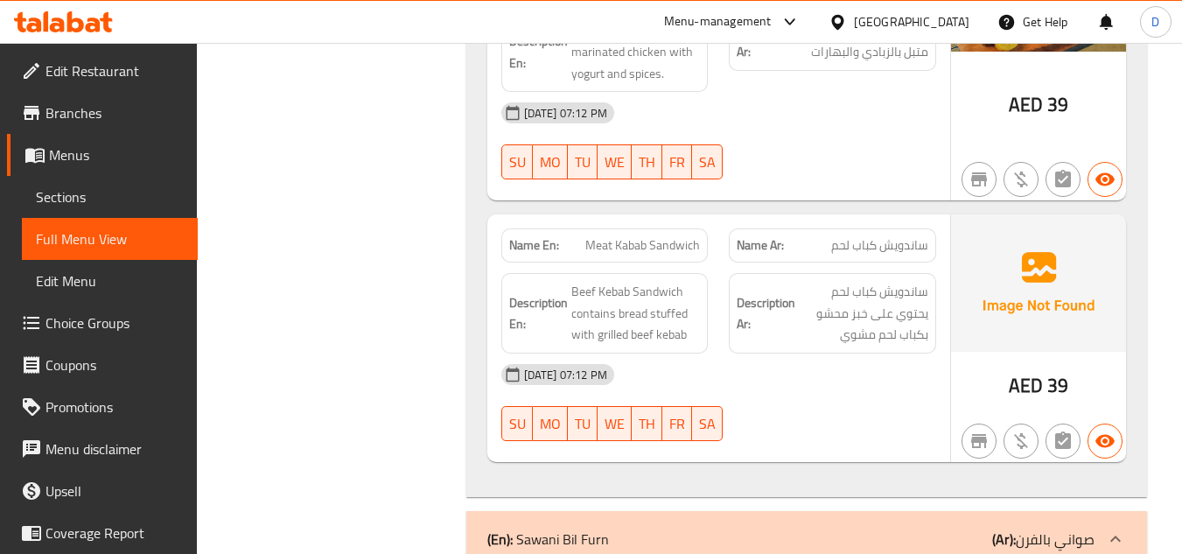
click at [638, 249] on span "Meat Kabab Sandwich" at bounding box center [642, 245] width 115 height 18
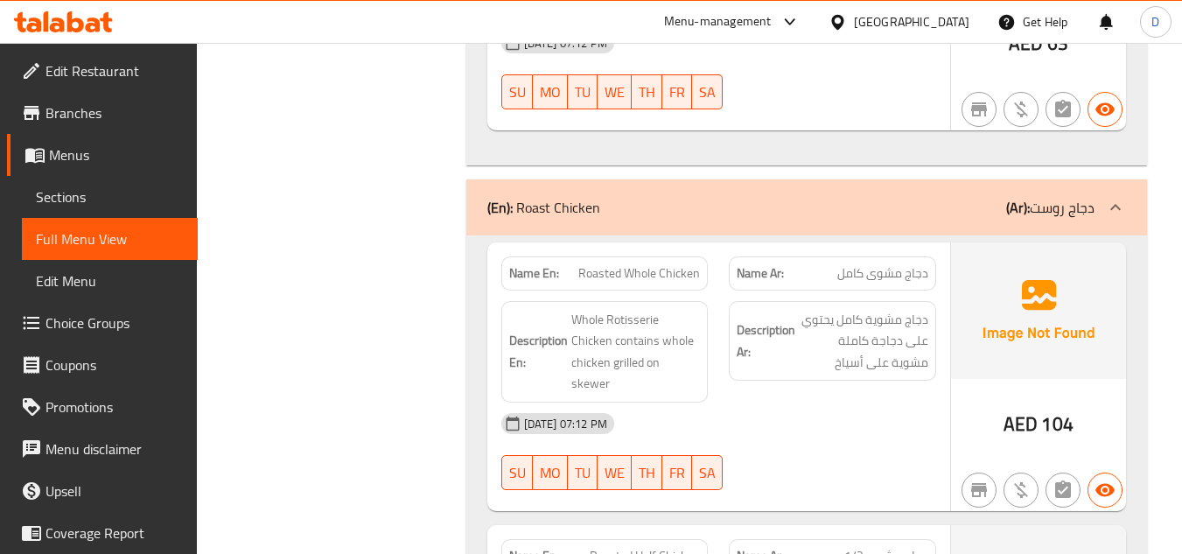
scroll to position [8138, 0]
click at [642, 270] on span "Roasted Whole Chicken" at bounding box center [639, 272] width 122 height 18
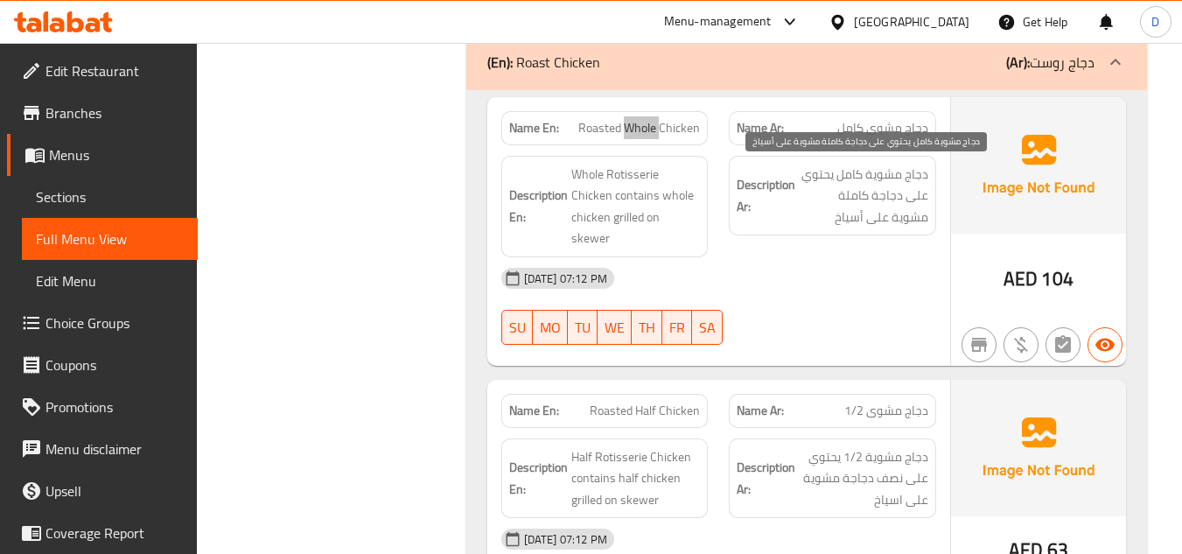
scroll to position [8314, 0]
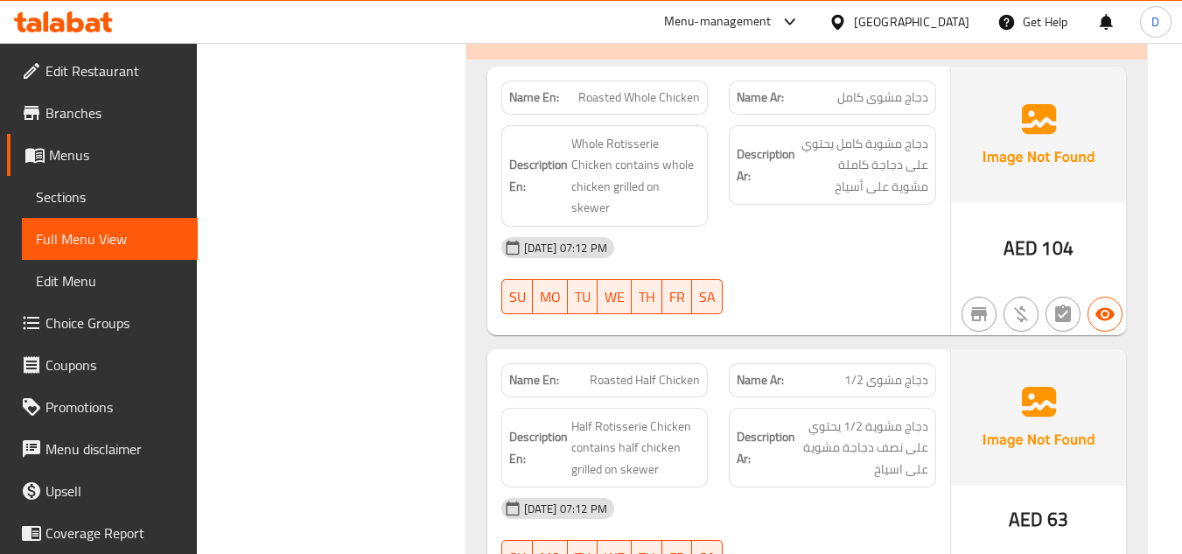
click at [684, 371] on span "Roasted Half Chicken" at bounding box center [645, 380] width 110 height 18
click at [598, 371] on span "Roasted Half Chicken" at bounding box center [645, 380] width 110 height 18
click at [900, 312] on div "Name En: Roasted Whole Chicken Name Ar: دجاج مشوى كامل Description En: Whole Ro…" at bounding box center [718, 201] width 463 height 269
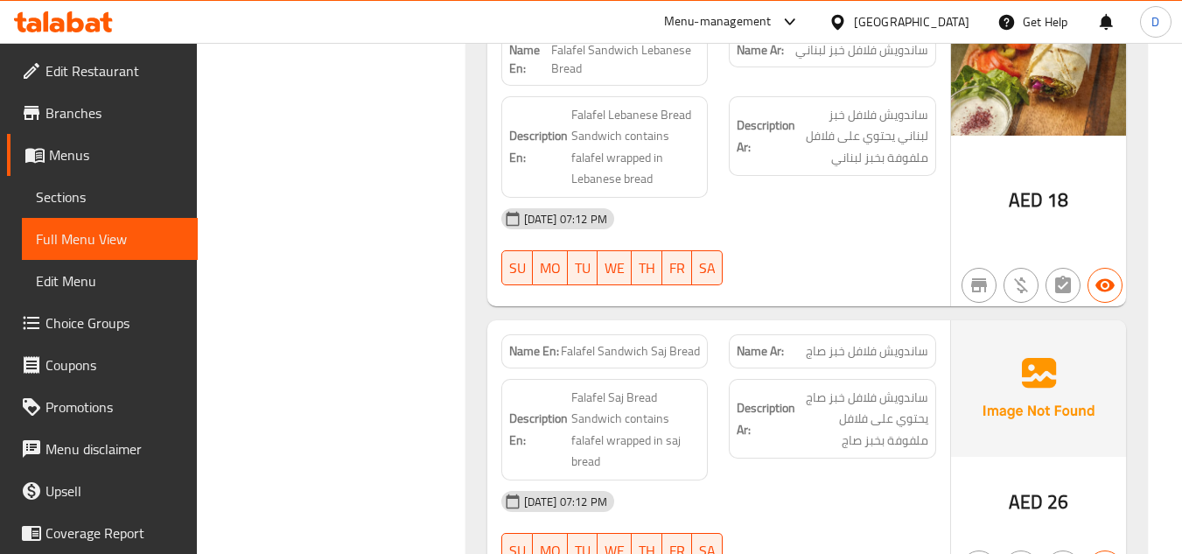
scroll to position [9626, 0]
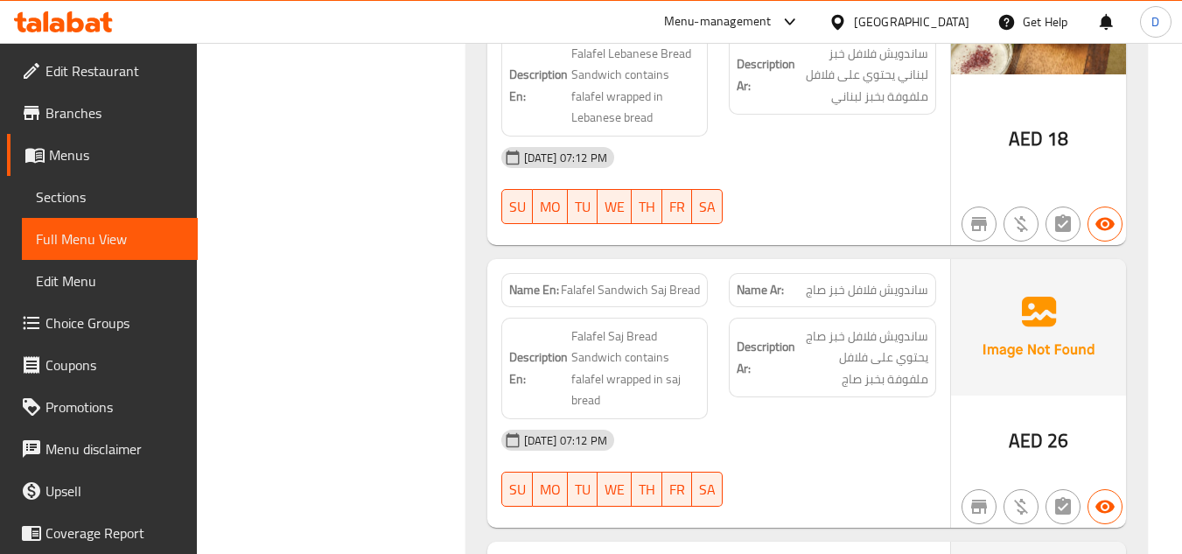
click at [586, 281] on span "Falafel Sandwich Saj Bread" at bounding box center [630, 290] width 139 height 18
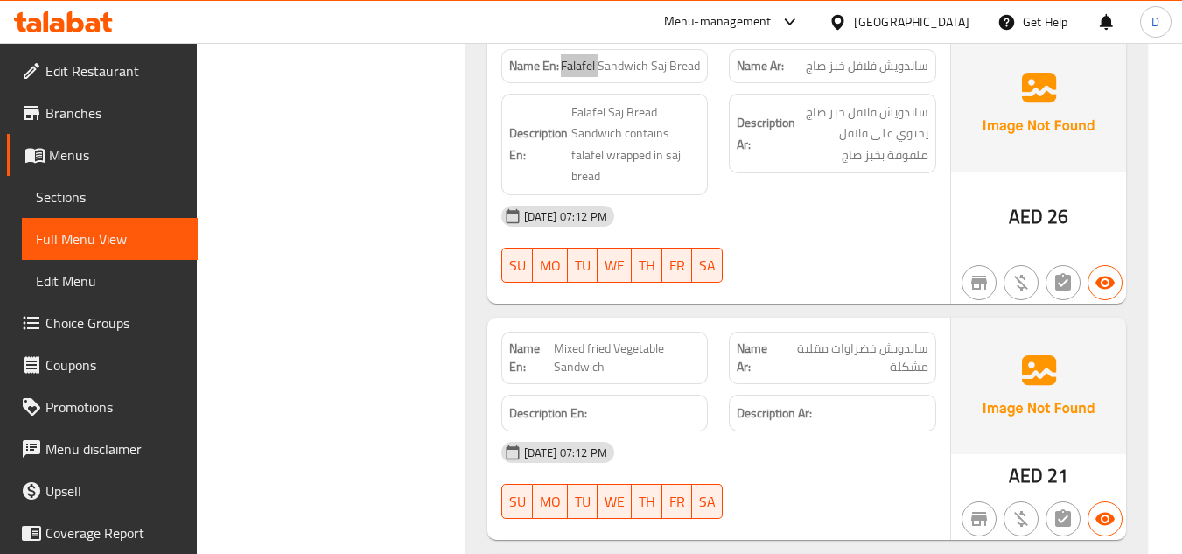
scroll to position [9889, 0]
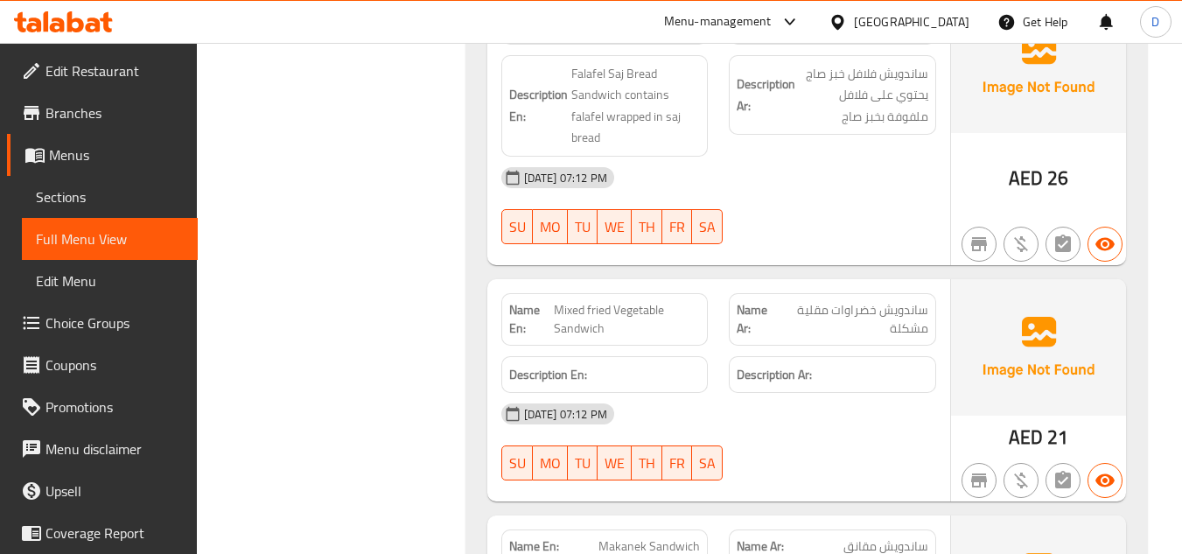
click at [591, 301] on span "Mixed fried Vegetable Sandwich" at bounding box center [627, 319] width 147 height 37
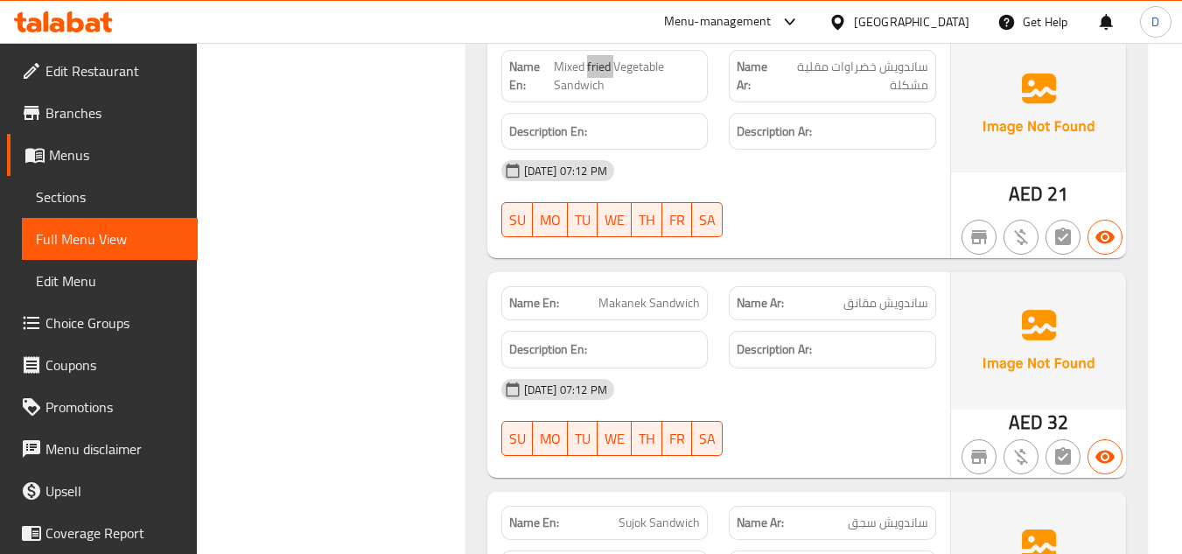
scroll to position [10151, 0]
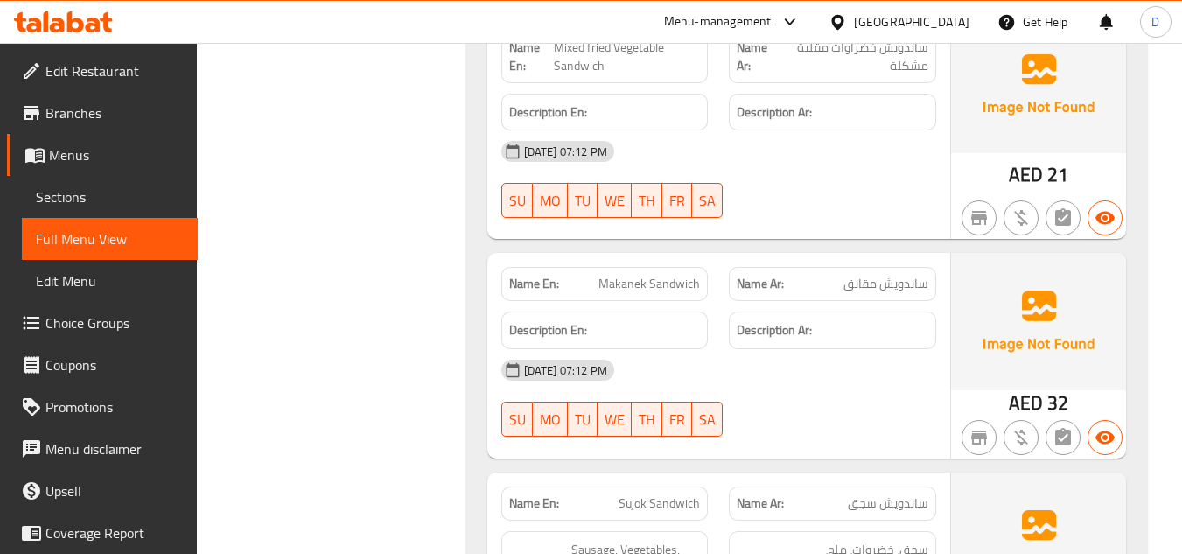
click at [627, 275] on span "Makanek Sandwich" at bounding box center [650, 284] width 102 height 18
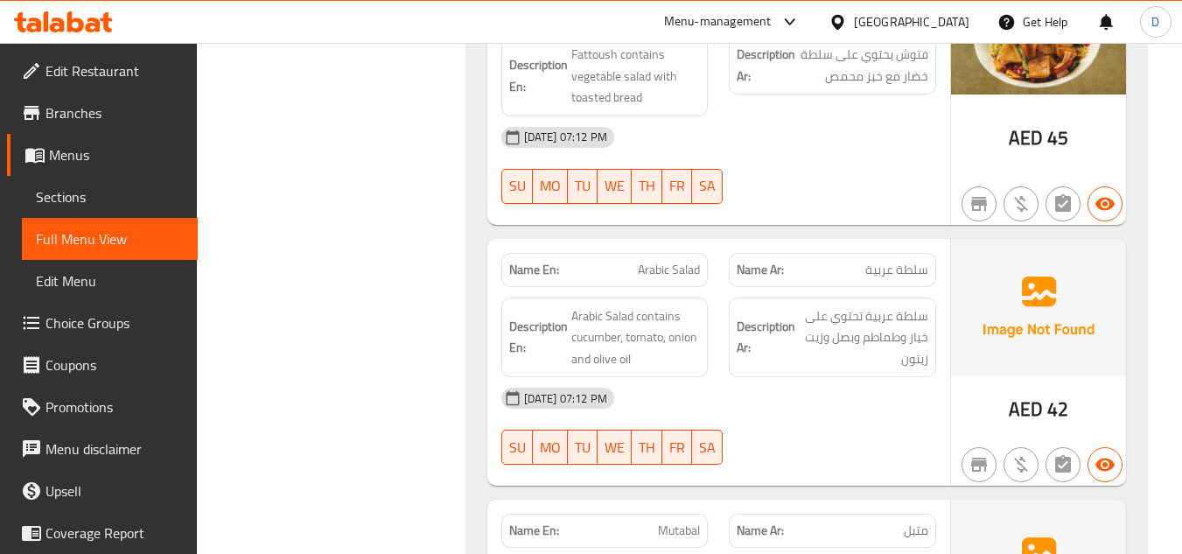
scroll to position [12076, 0]
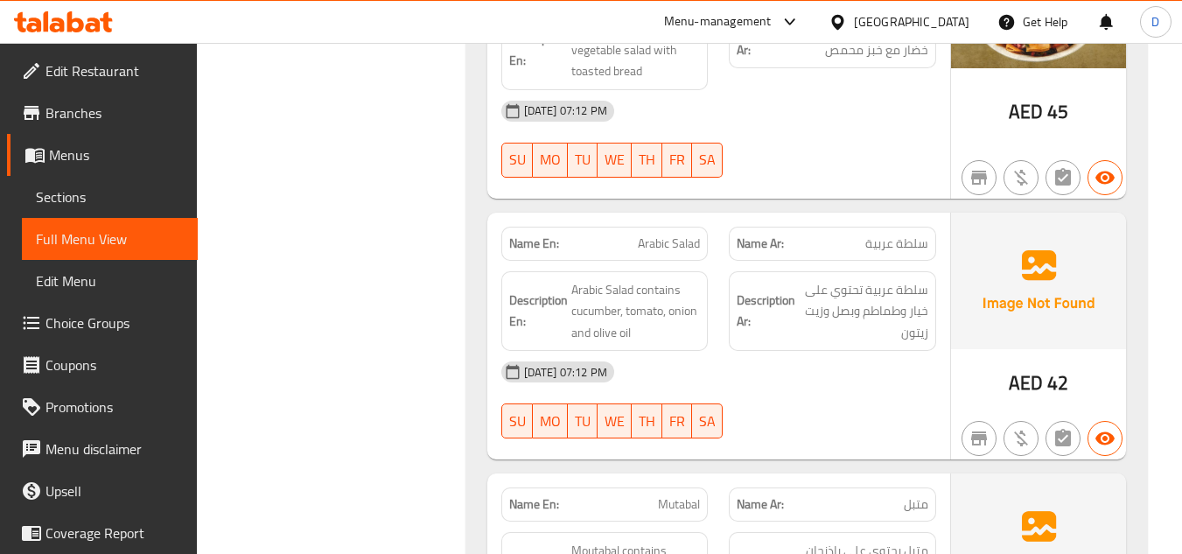
click at [645, 235] on span "Arabic Salad" at bounding box center [669, 244] width 62 height 18
click at [671, 235] on span "Arabic Salad" at bounding box center [669, 244] width 62 height 18
click at [680, 235] on span "Arabic Salad" at bounding box center [669, 244] width 62 height 18
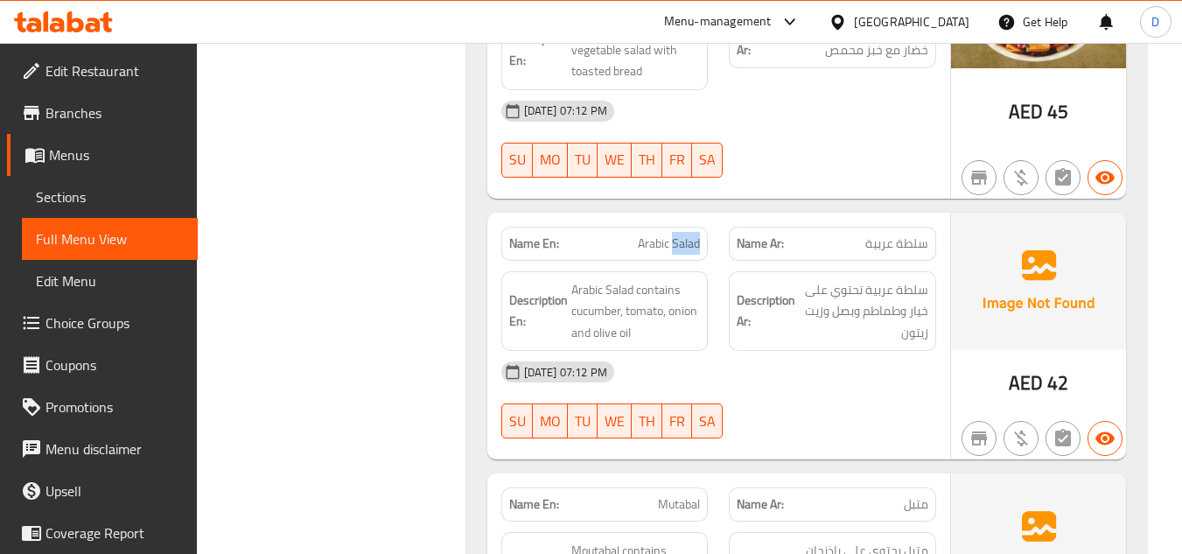
click at [860, 351] on div "13-10-2025 07:12 PM" at bounding box center [719, 372] width 456 height 42
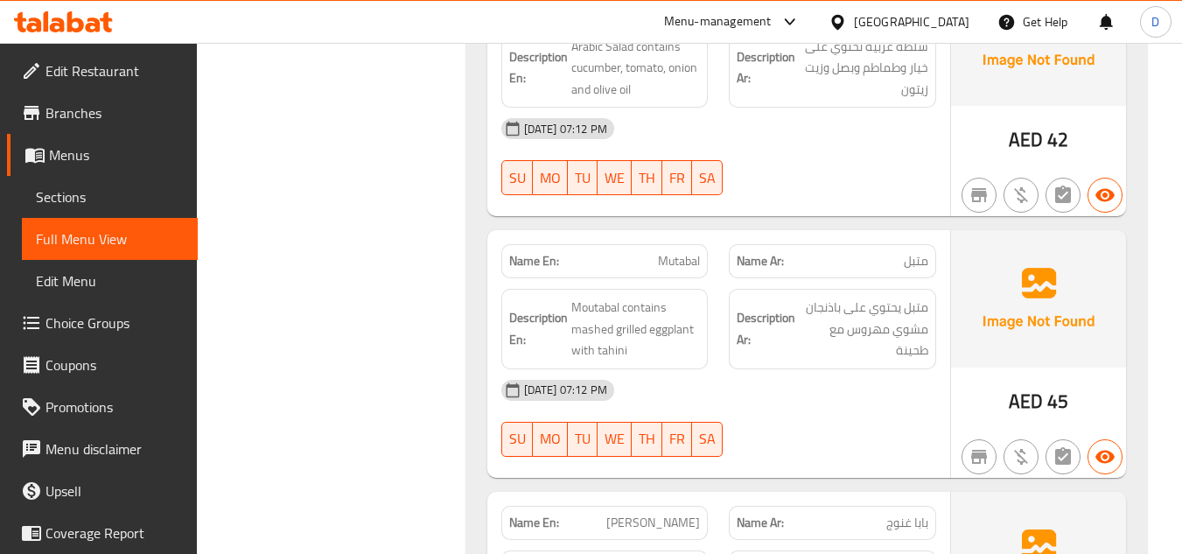
scroll to position [12339, 0]
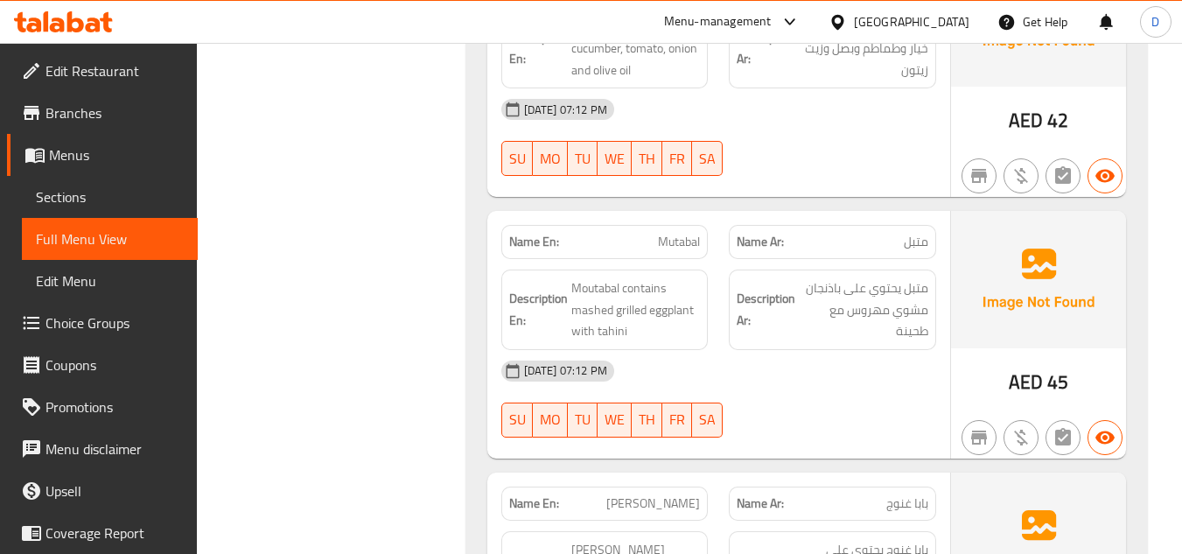
click at [686, 233] on span "Mutabal" at bounding box center [679, 242] width 42 height 18
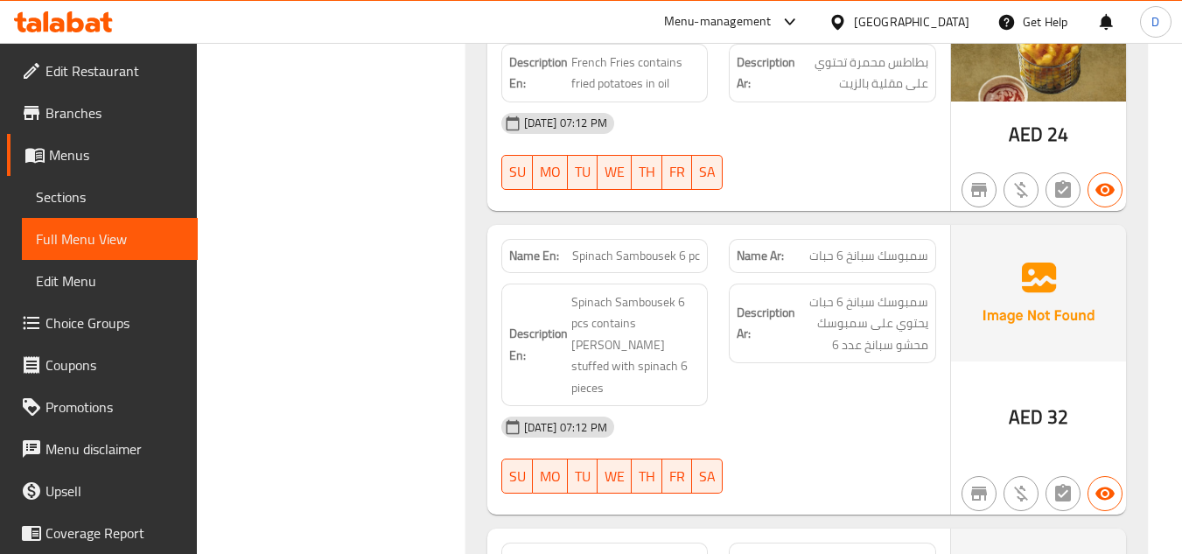
scroll to position [13302, 0]
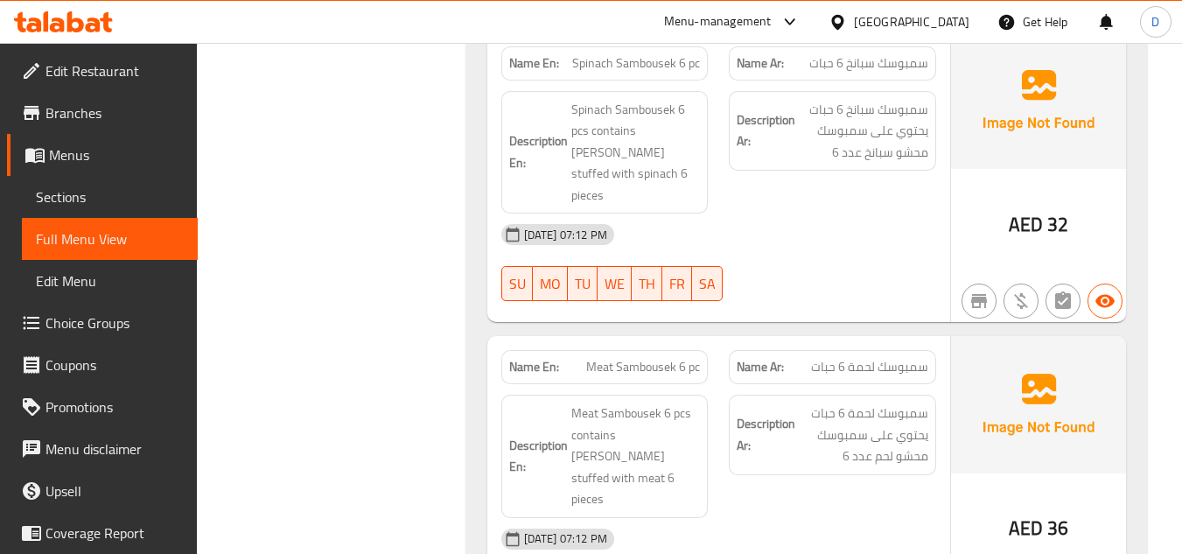
click at [600, 358] on span "Meat Sambousek 6 pc" at bounding box center [643, 367] width 114 height 18
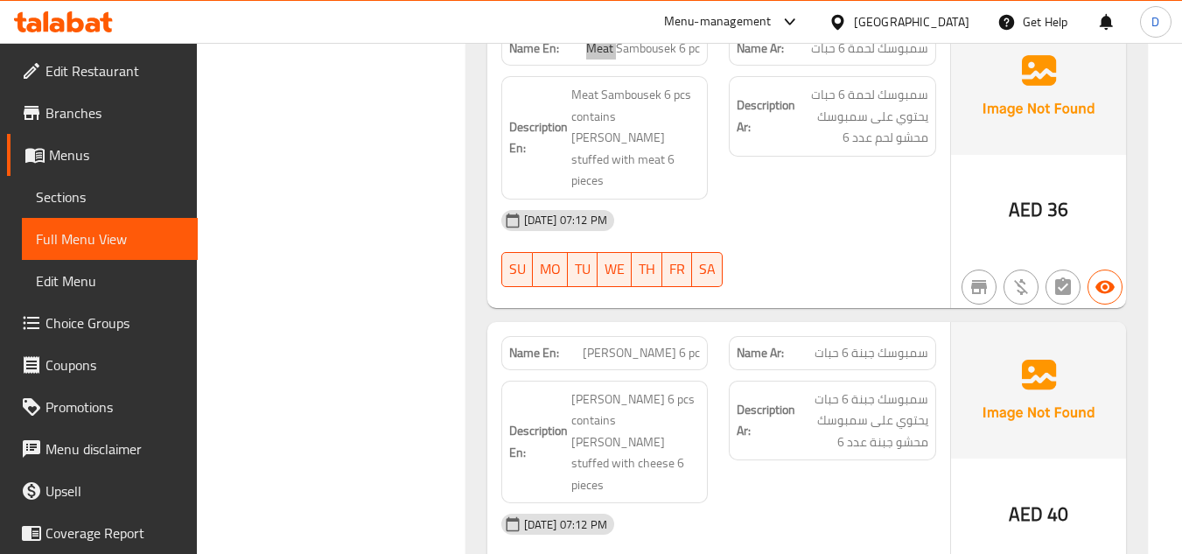
scroll to position [13652, 0]
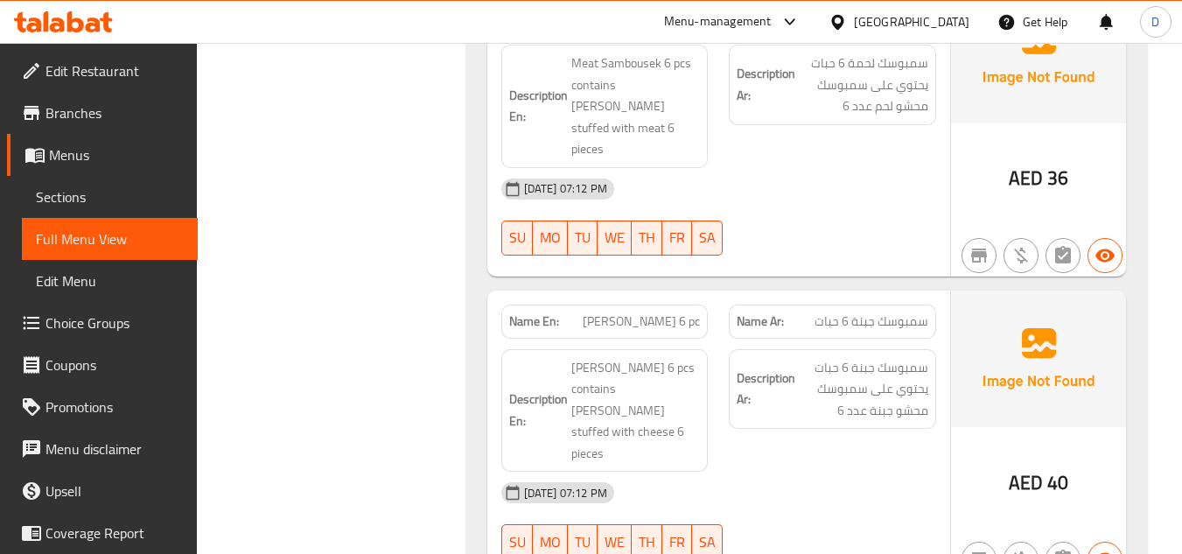
click at [605, 312] on span "Cheese Sambousek 6 pc" at bounding box center [641, 321] width 117 height 18
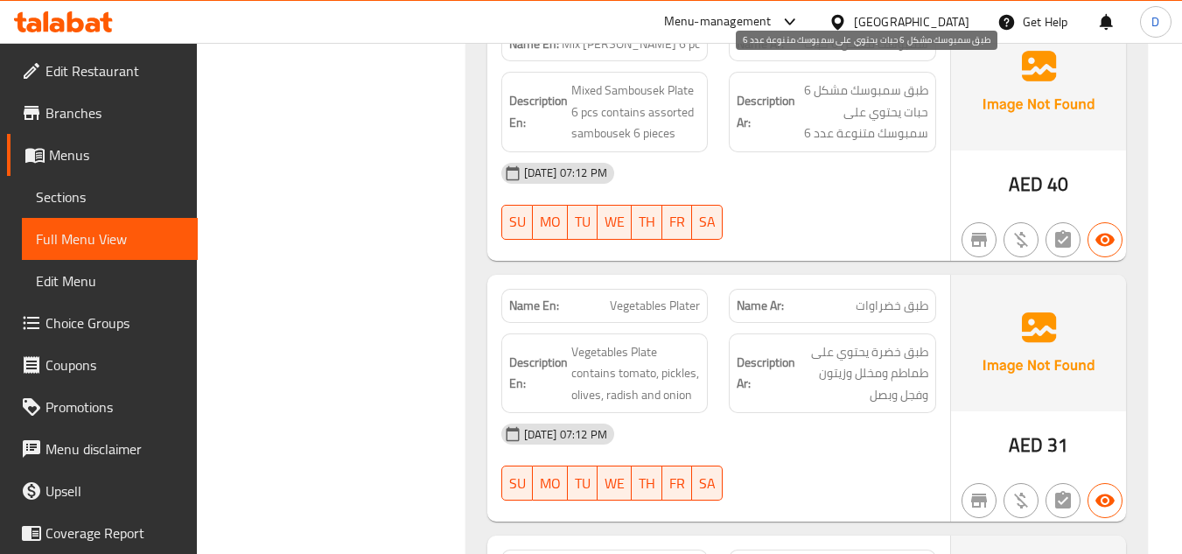
scroll to position [14527, 0]
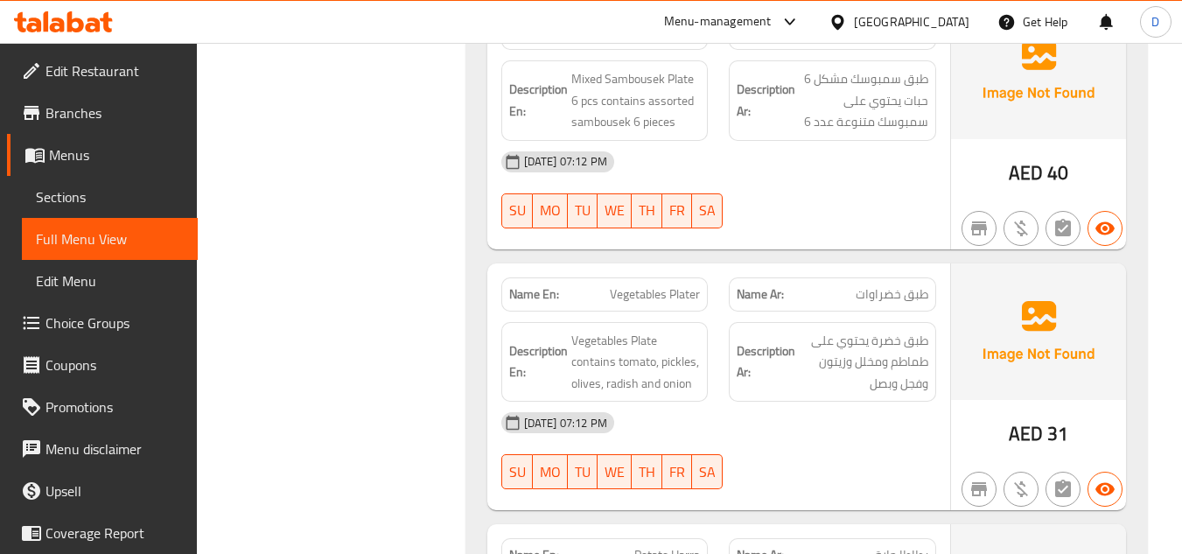
click at [645, 285] on span "Vegetables Plater" at bounding box center [655, 294] width 90 height 18
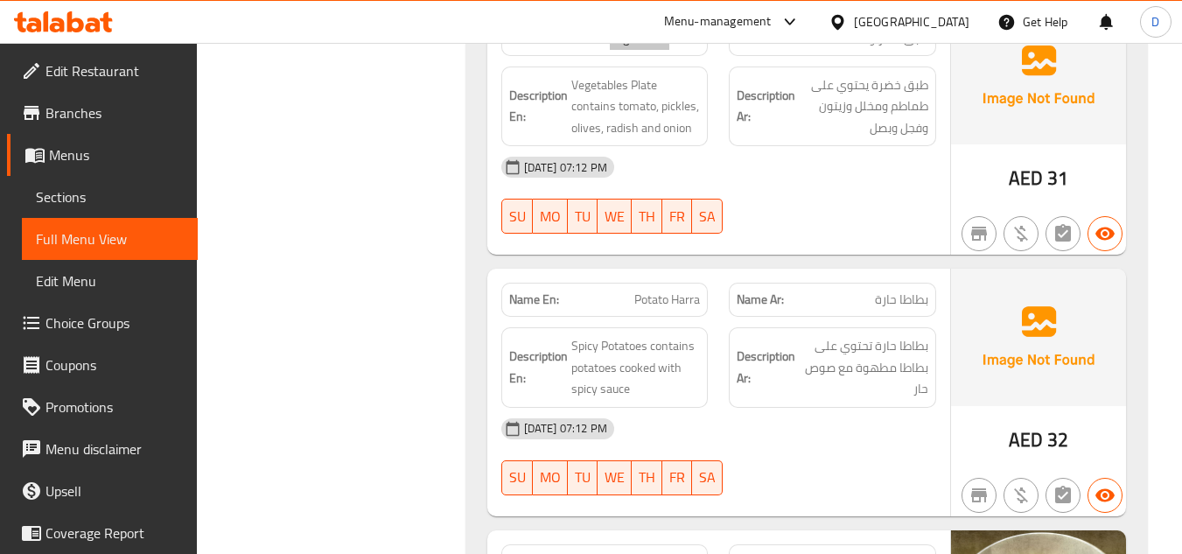
scroll to position [14789, 0]
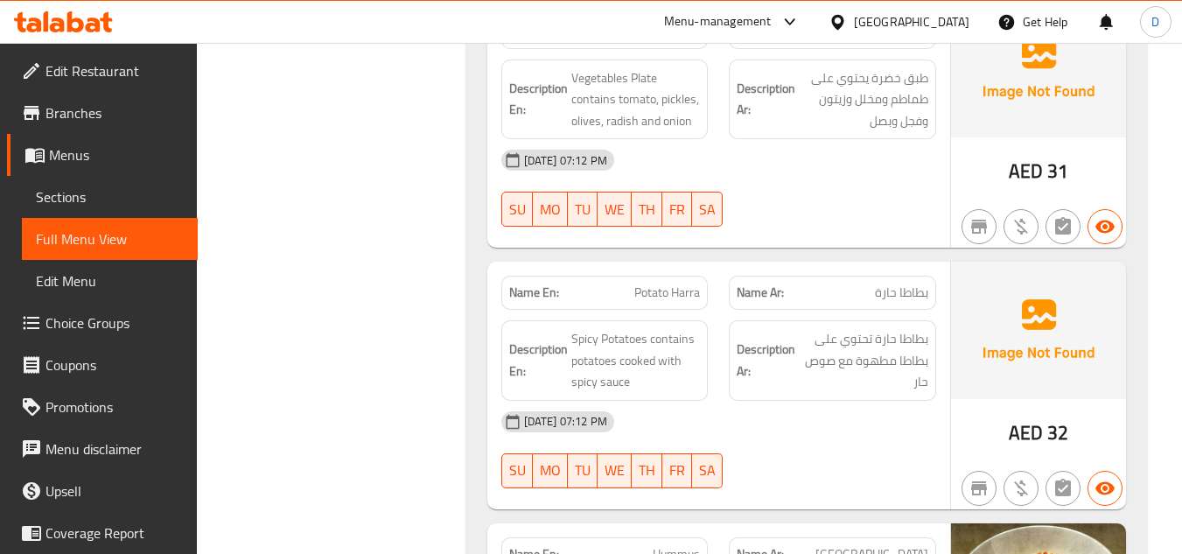
click at [648, 284] on span "Potato Harra" at bounding box center [667, 293] width 66 height 18
click at [666, 284] on span "Potato Harra" at bounding box center [667, 293] width 66 height 18
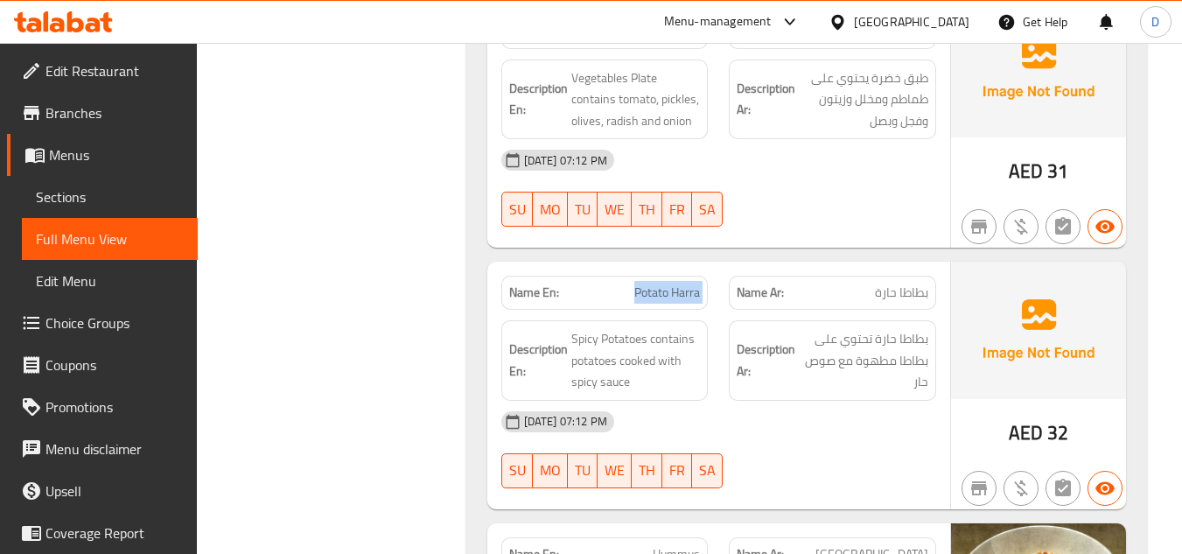
click at [60, 203] on span "Sections" at bounding box center [110, 196] width 148 height 21
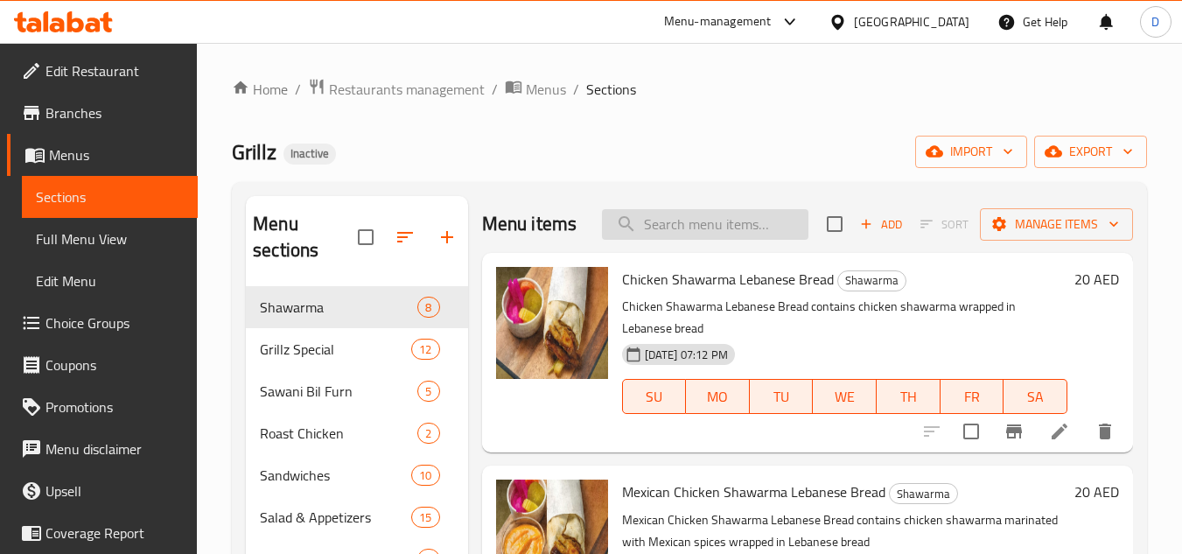
click at [718, 235] on input "search" at bounding box center [705, 224] width 207 height 31
paste input "Potato Harra"
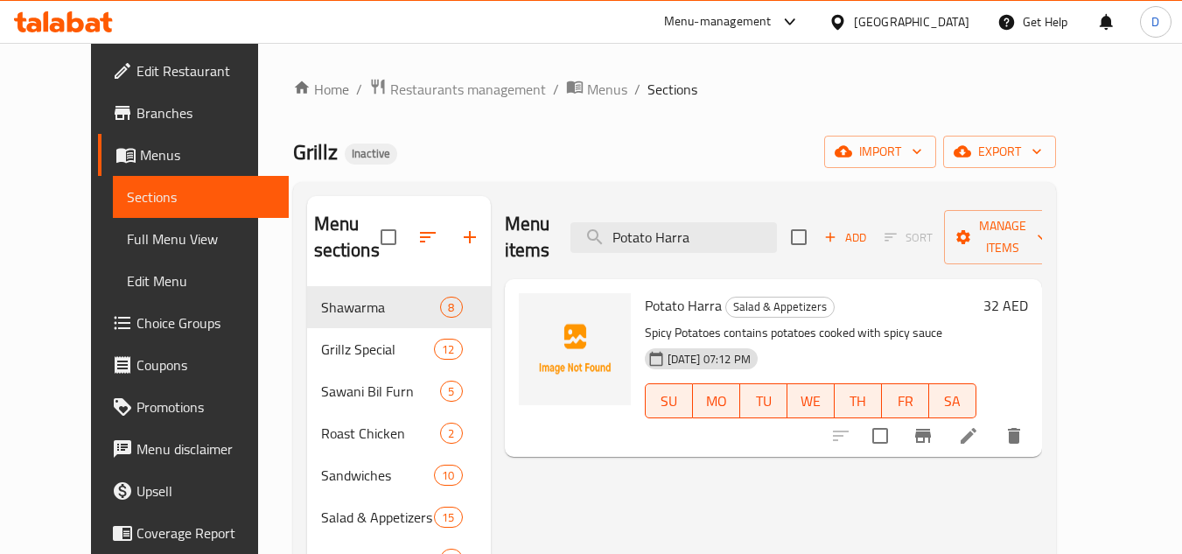
type input "Potato Harra"
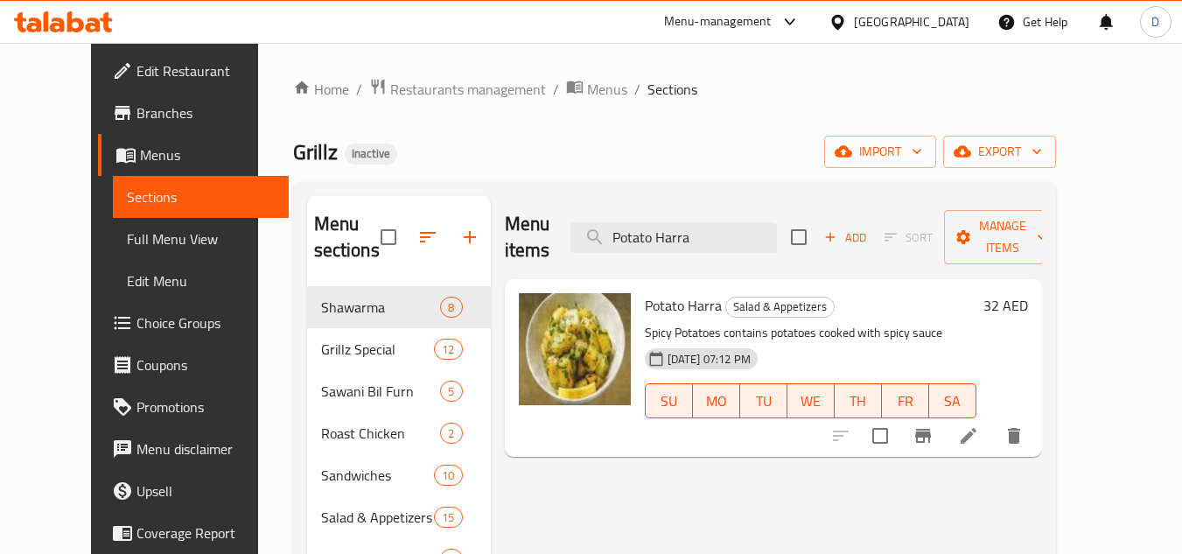
drag, startPoint x: 86, startPoint y: 244, endPoint x: 146, endPoint y: 222, distance: 64.2
click at [127, 244] on span "Full Menu View" at bounding box center [201, 238] width 148 height 21
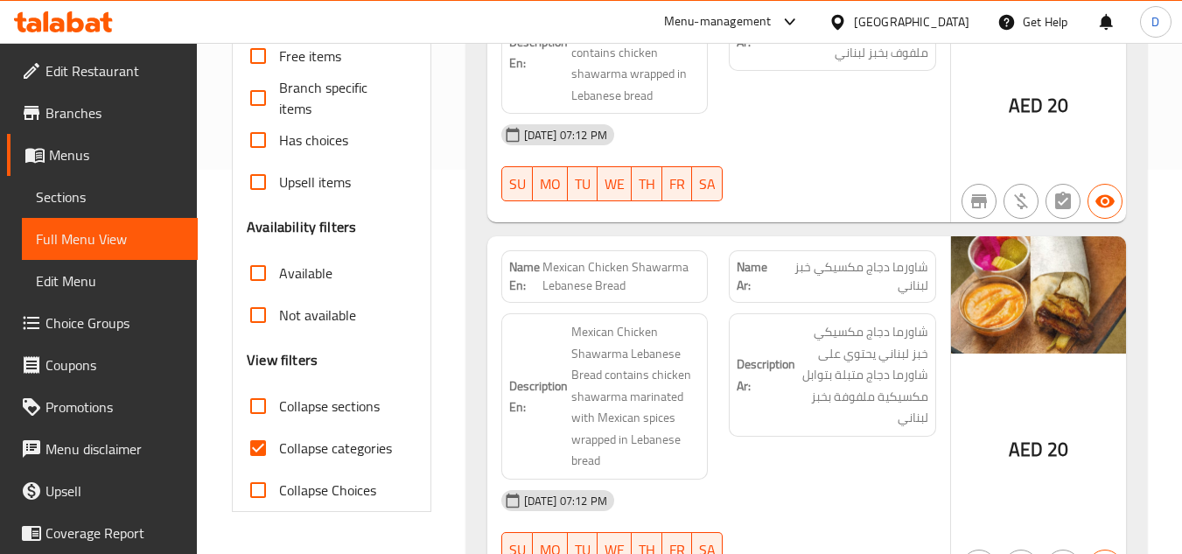
scroll to position [438, 0]
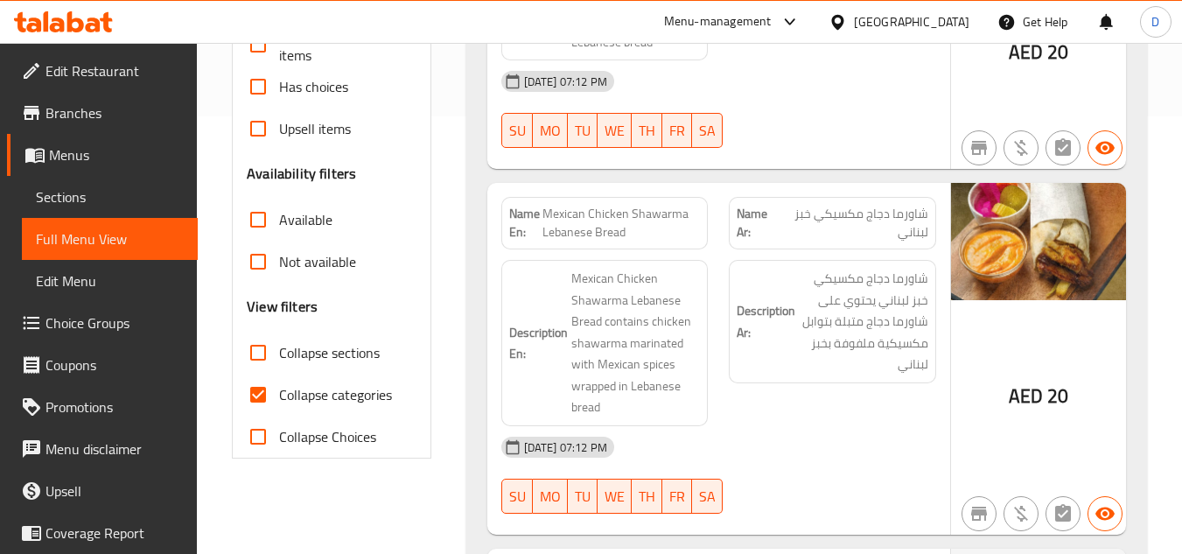
click at [320, 403] on span "Collapse categories" at bounding box center [335, 394] width 113 height 21
click at [279, 403] on input "Collapse categories" at bounding box center [258, 395] width 42 height 42
checkbox input "false"
click at [341, 347] on span "Collapse sections" at bounding box center [329, 352] width 101 height 21
click at [279, 347] on input "Collapse sections" at bounding box center [258, 353] width 42 height 42
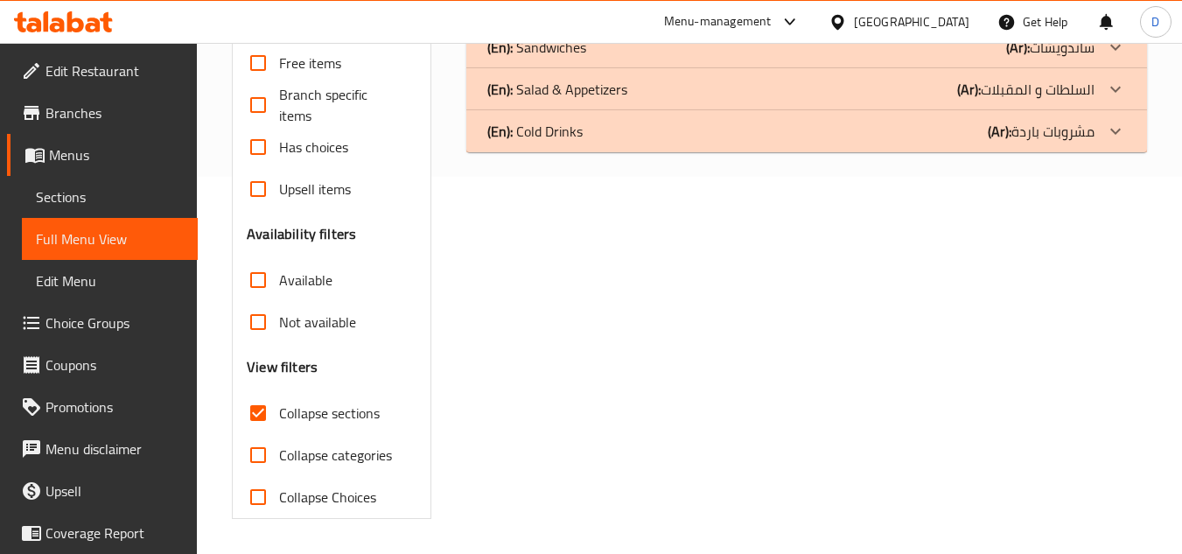
scroll to position [377, 0]
click at [335, 410] on span "Collapse sections" at bounding box center [329, 413] width 101 height 21
click at [279, 410] on input "Collapse sections" at bounding box center [258, 413] width 42 height 42
checkbox input "false"
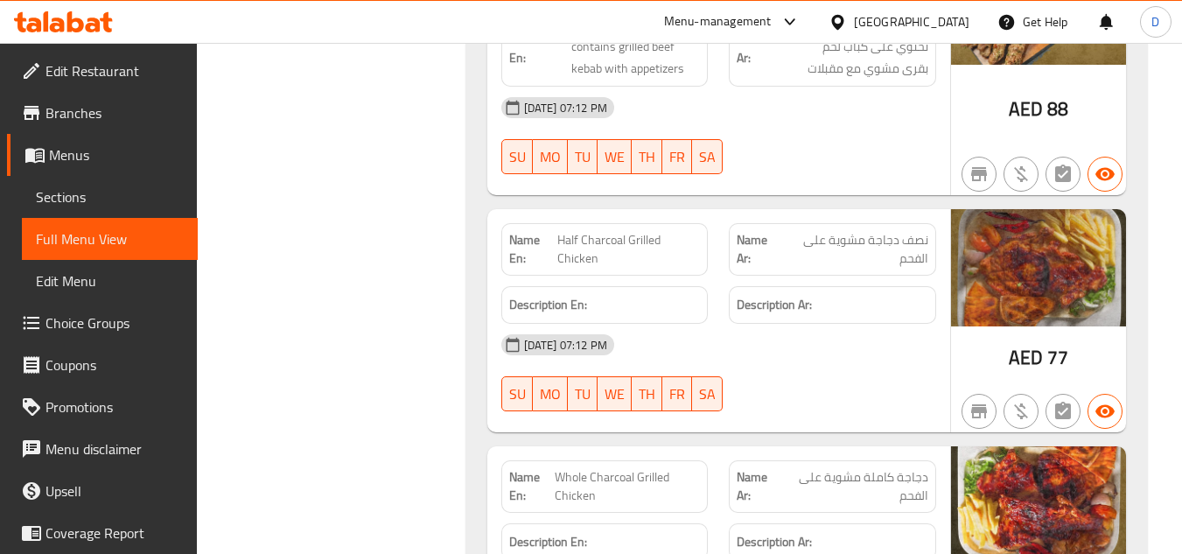
drag, startPoint x: 891, startPoint y: 263, endPoint x: 810, endPoint y: 455, distance: 207.9
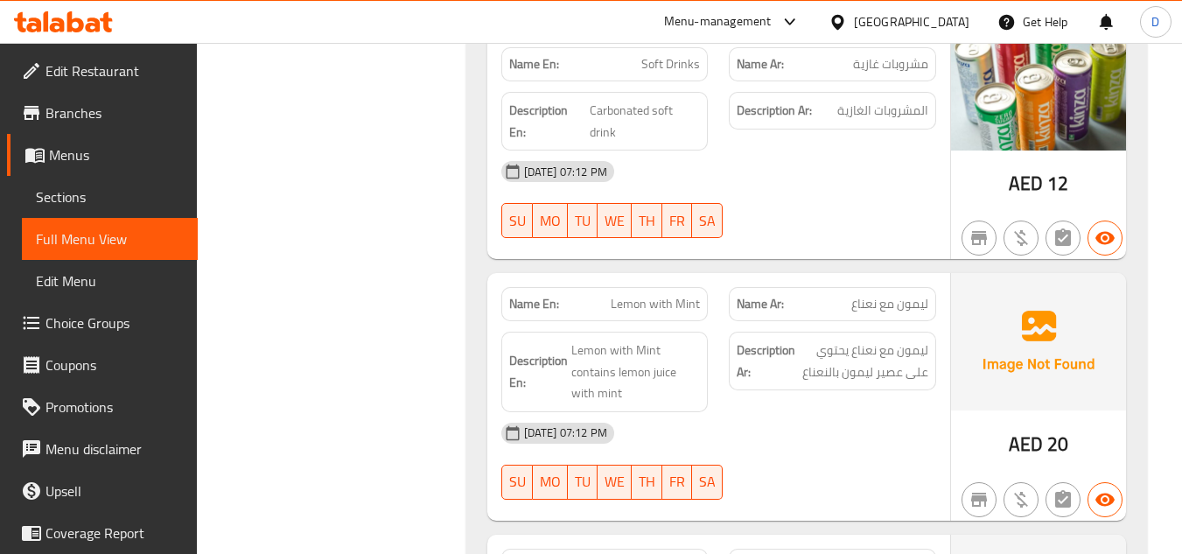
scroll to position [15958, 0]
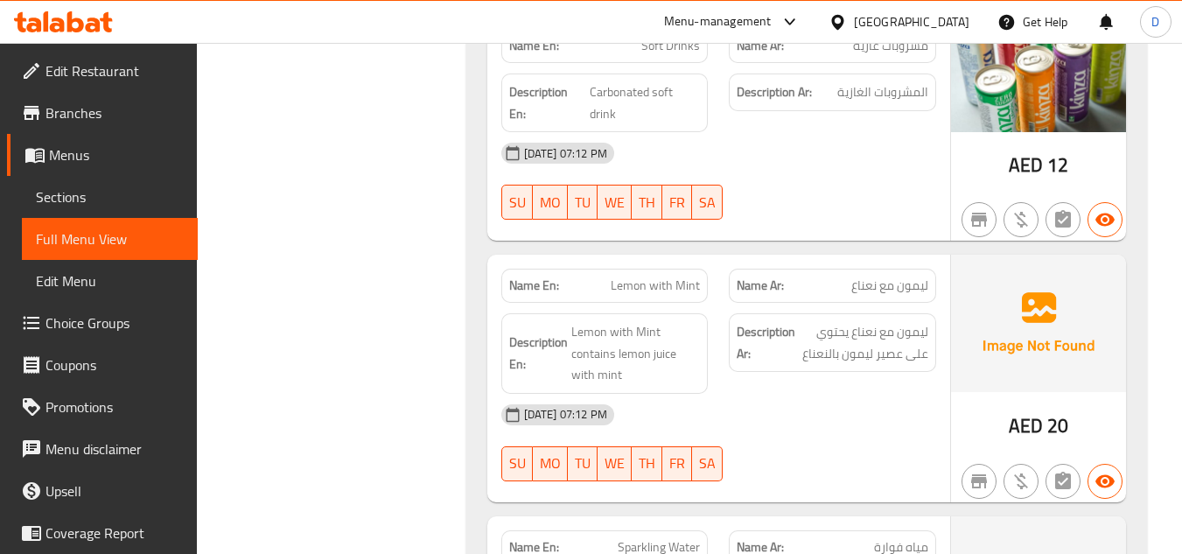
click at [634, 277] on span "Lemon with Mint" at bounding box center [655, 286] width 89 height 18
click at [646, 538] on span "Sparkling Water" at bounding box center [659, 547] width 82 height 18
click at [639, 538] on span "Sparkling Water" at bounding box center [659, 547] width 82 height 18
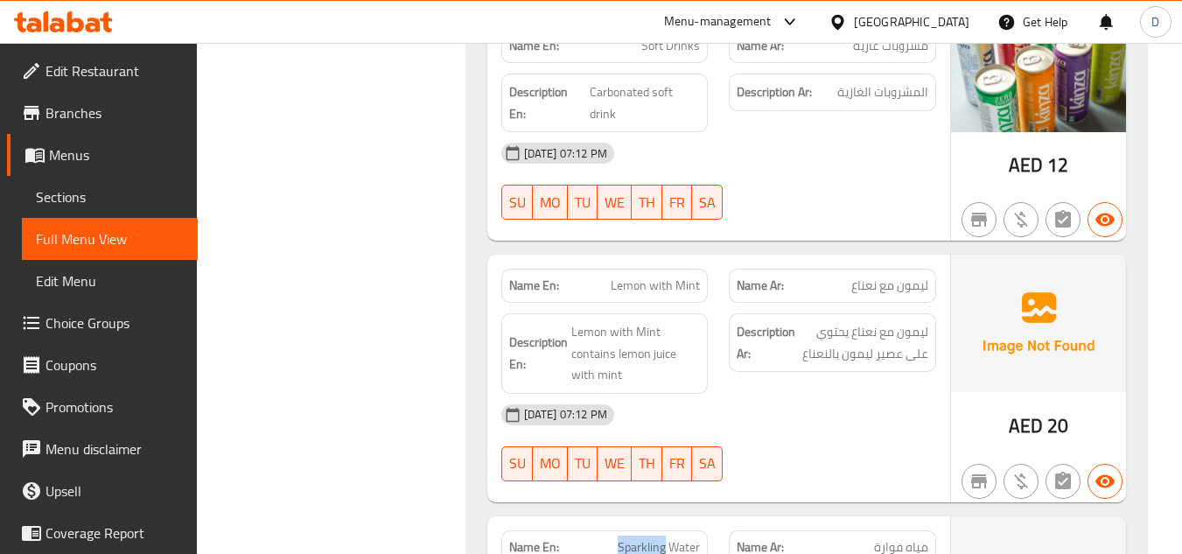
click at [640, 538] on span "Sparkling Water" at bounding box center [659, 547] width 82 height 18
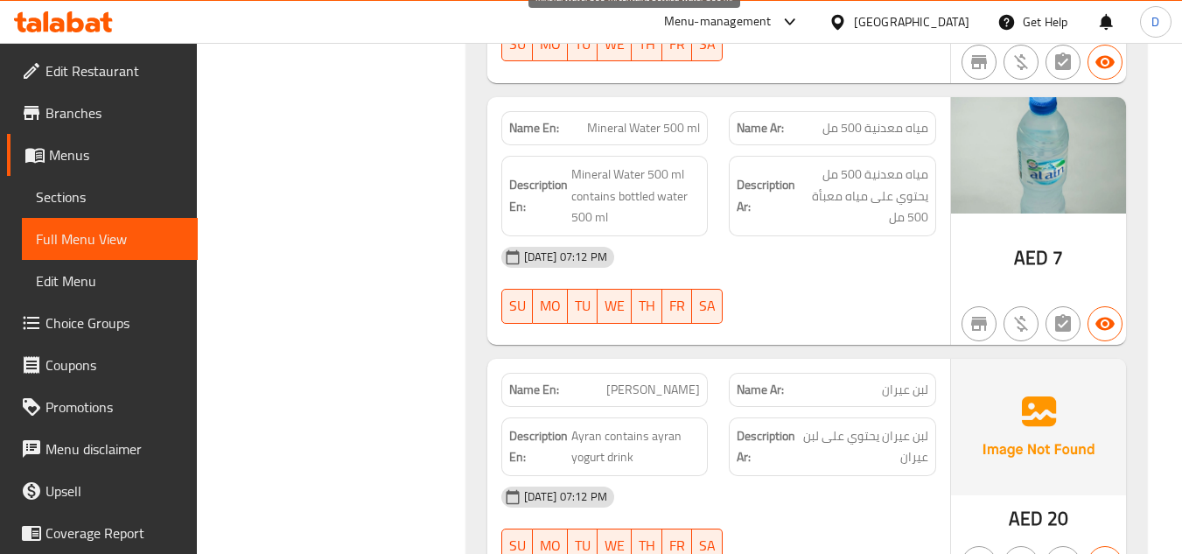
scroll to position [16658, 0]
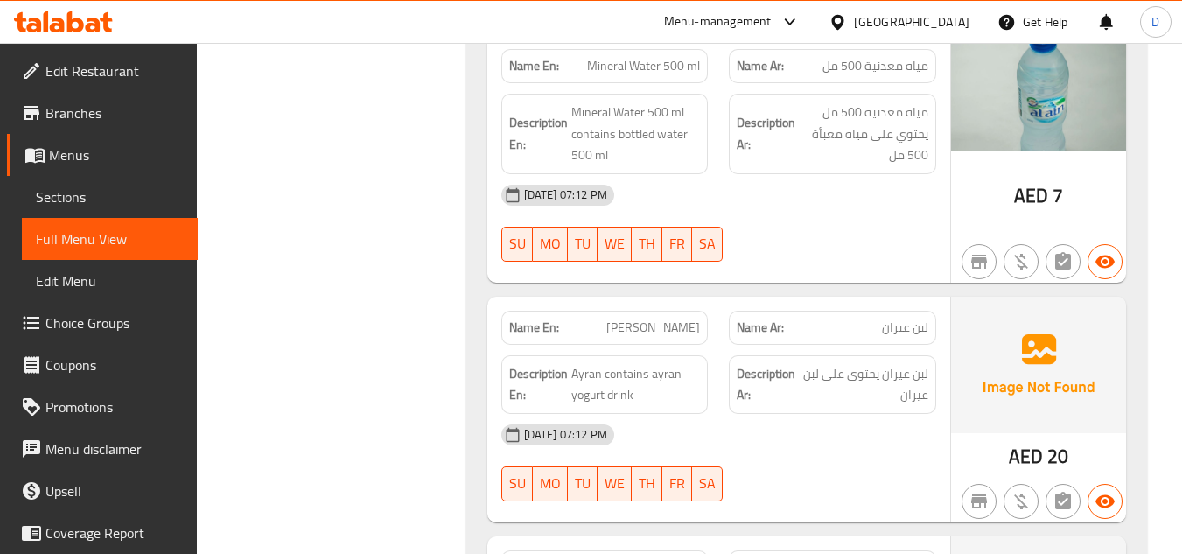
click at [684, 319] on span "Laban Ayran" at bounding box center [653, 328] width 94 height 18
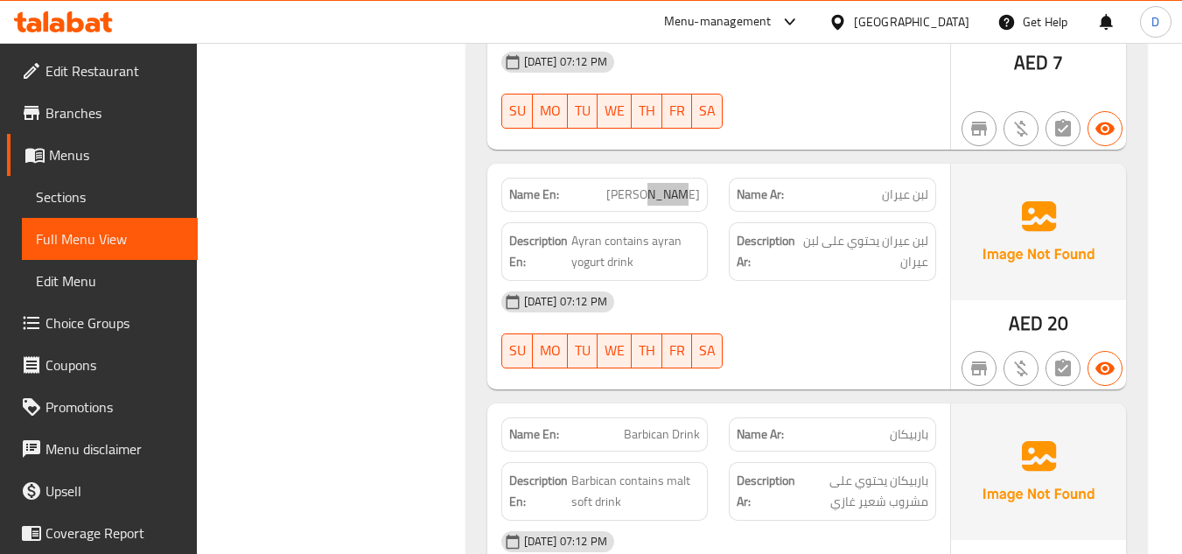
scroll to position [16792, 0]
click at [646, 424] on span "Barbican Drink" at bounding box center [662, 433] width 76 height 18
drag, startPoint x: 807, startPoint y: 396, endPoint x: 947, endPoint y: 51, distance: 372.9
click at [809, 520] on div "13-10-2025 07:12 PM" at bounding box center [719, 541] width 456 height 42
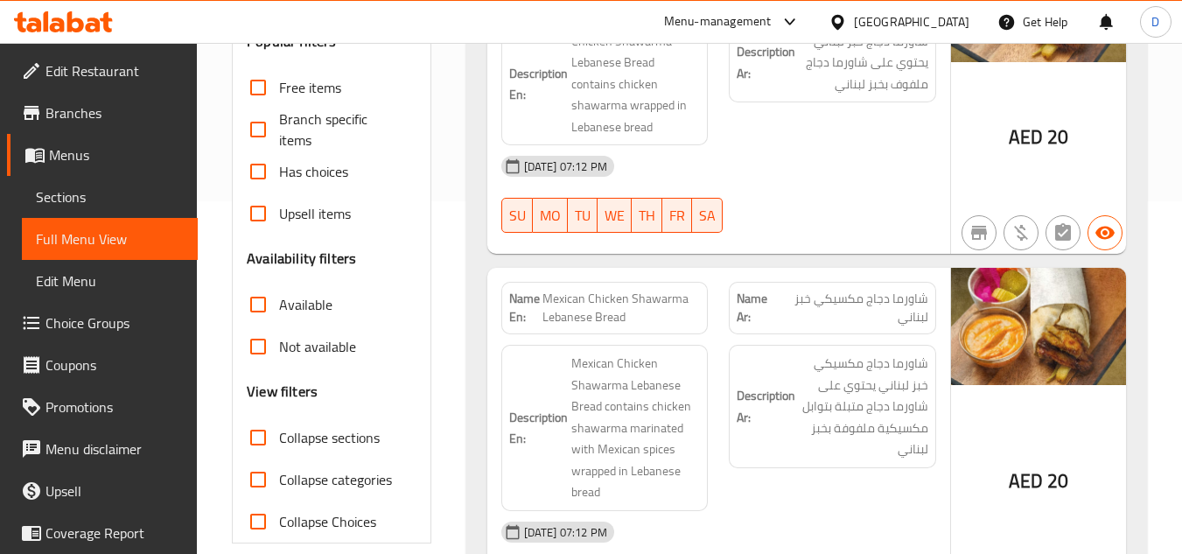
scroll to position [0, 0]
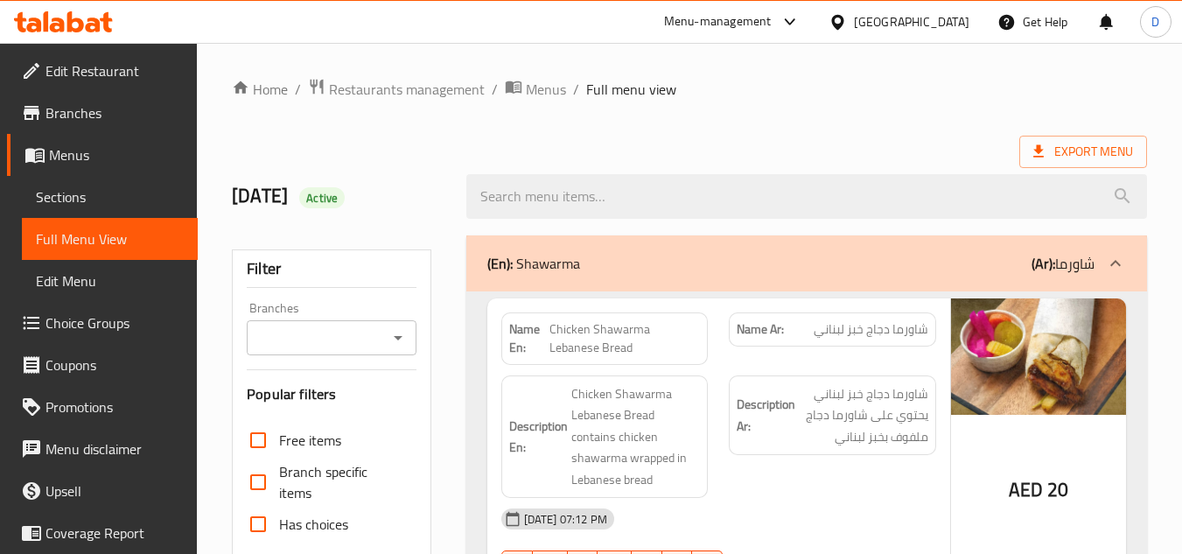
drag, startPoint x: 753, startPoint y: 163, endPoint x: 708, endPoint y: -76, distance: 243.0
click at [430, 97] on span "Restaurants management" at bounding box center [407, 89] width 156 height 21
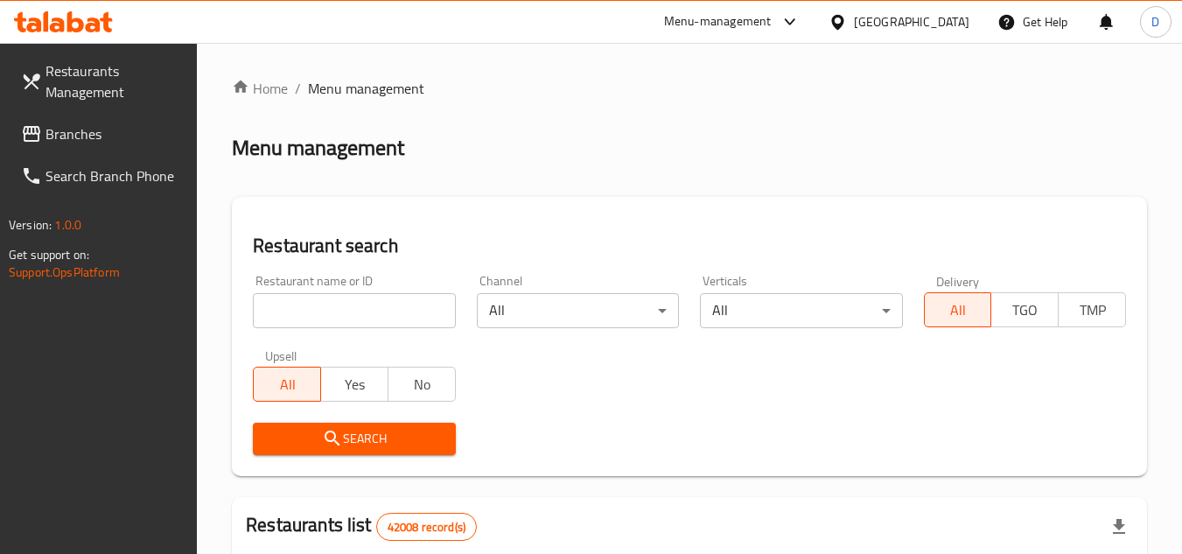
click at [61, 126] on span "Branches" at bounding box center [115, 133] width 138 height 21
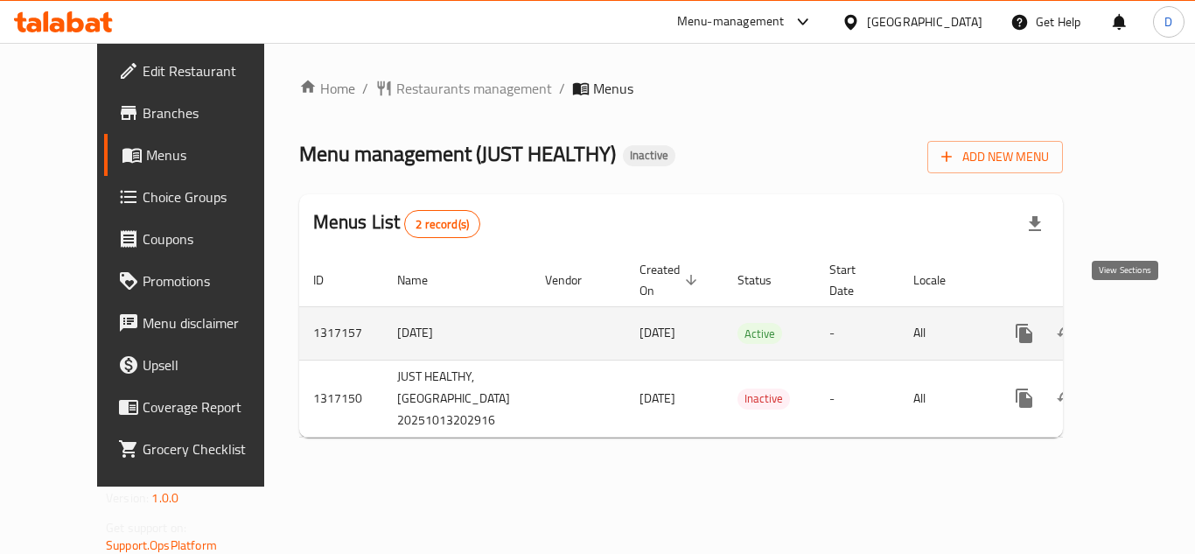
click at [1140, 323] on icon "enhanced table" at bounding box center [1150, 333] width 21 height 21
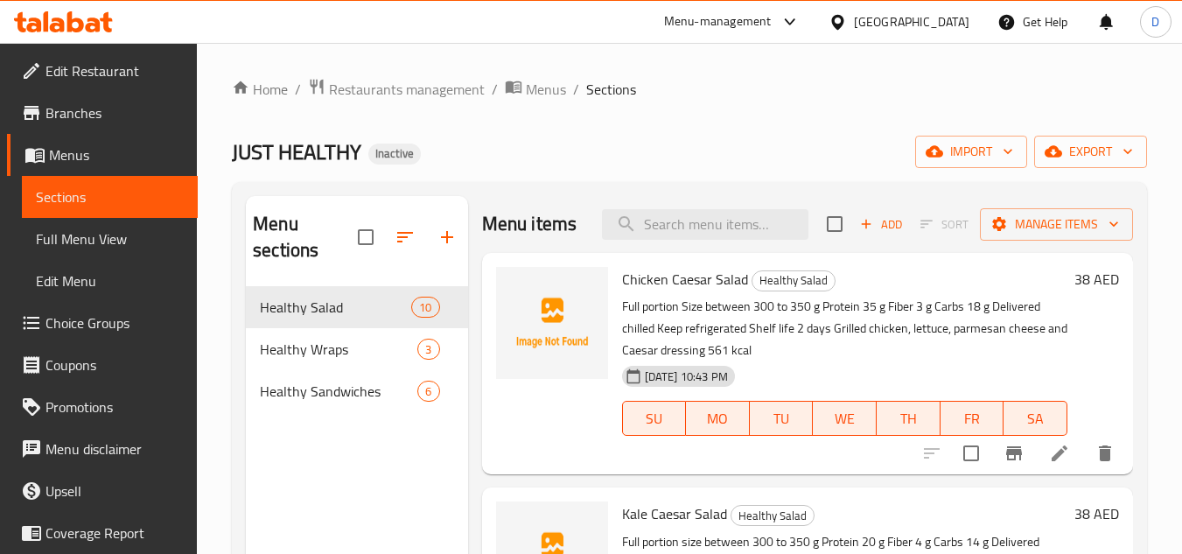
click at [690, 292] on span "Chicken Caesar Salad" at bounding box center [685, 279] width 126 height 26
copy span "Caesar"
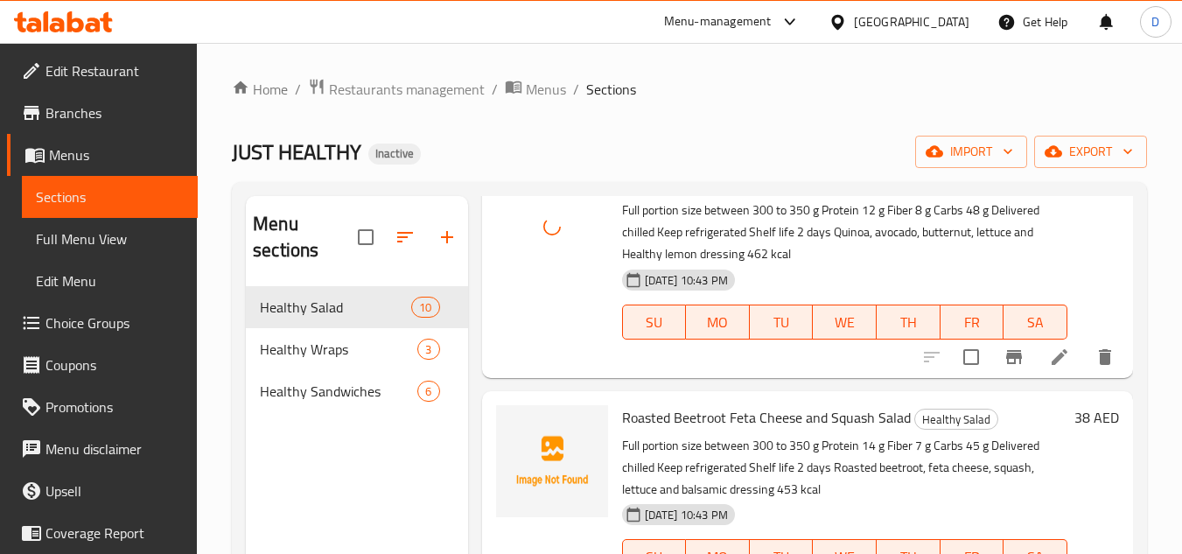
scroll to position [1138, 0]
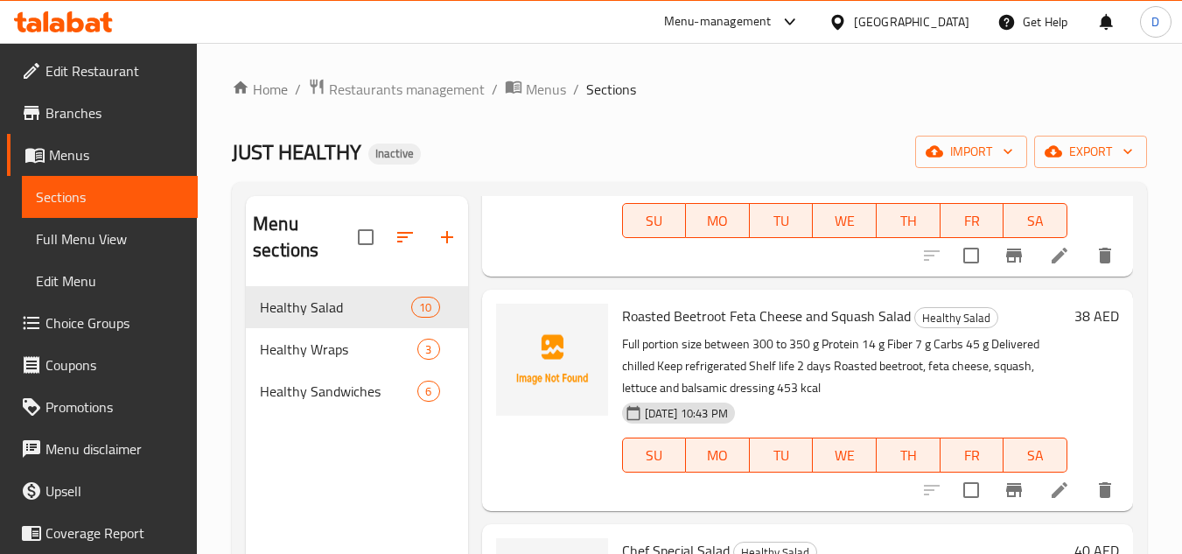
click at [704, 329] on span "Roasted Beetroot Feta Cheese and Squash Salad" at bounding box center [766, 316] width 289 height 26
copy span "Beetroot"
click at [698, 329] on span "Roasted Beetroot Feta Cheese and Squash Salad" at bounding box center [766, 316] width 289 height 26
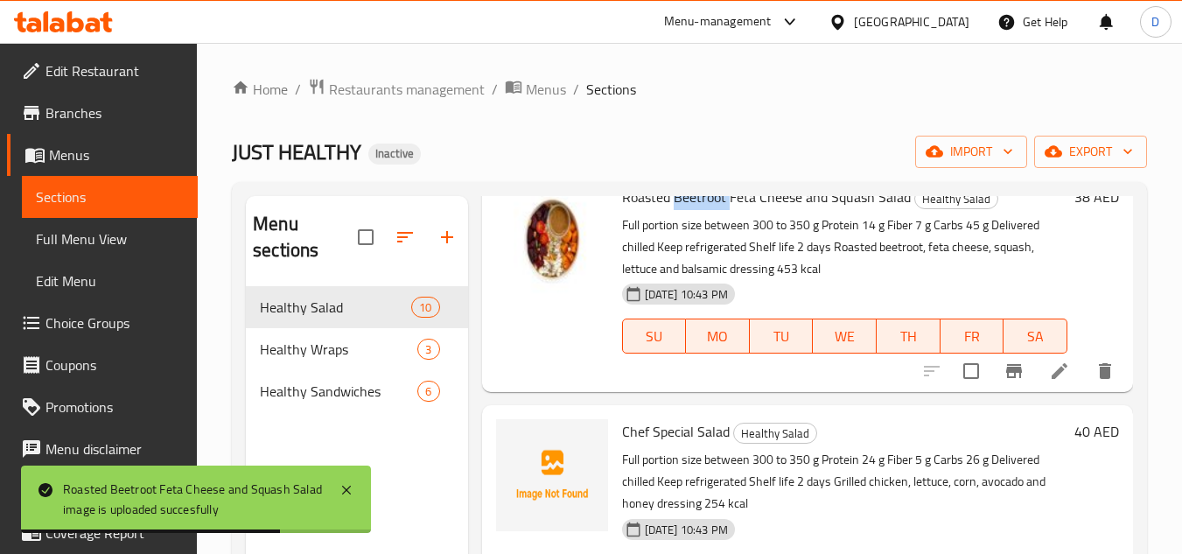
scroll to position [1313, 0]
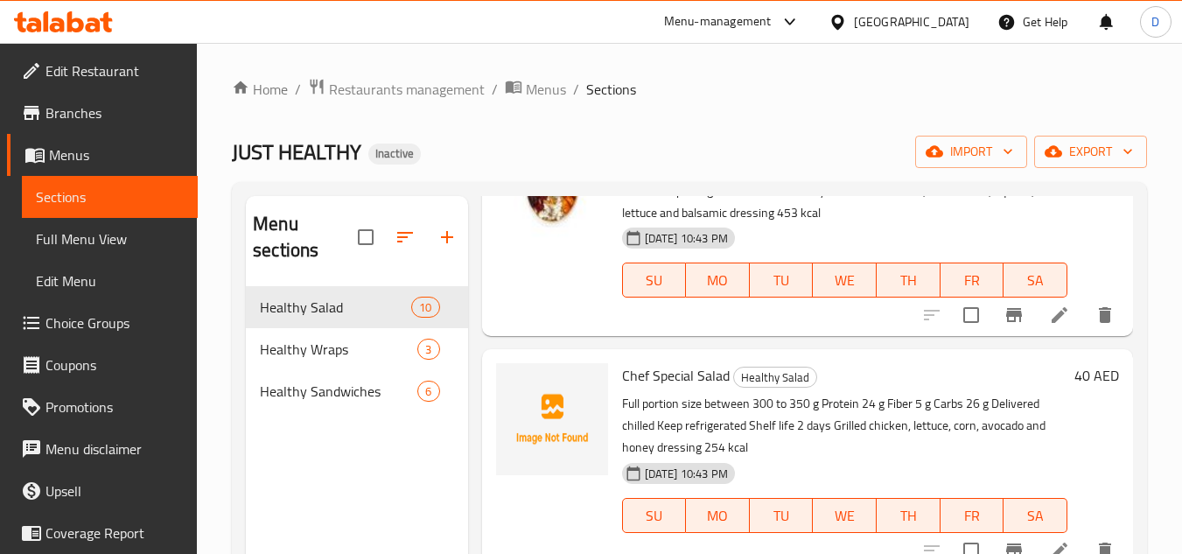
click at [678, 389] on span "Chef Special Salad" at bounding box center [676, 375] width 108 height 26
copy span "Special"
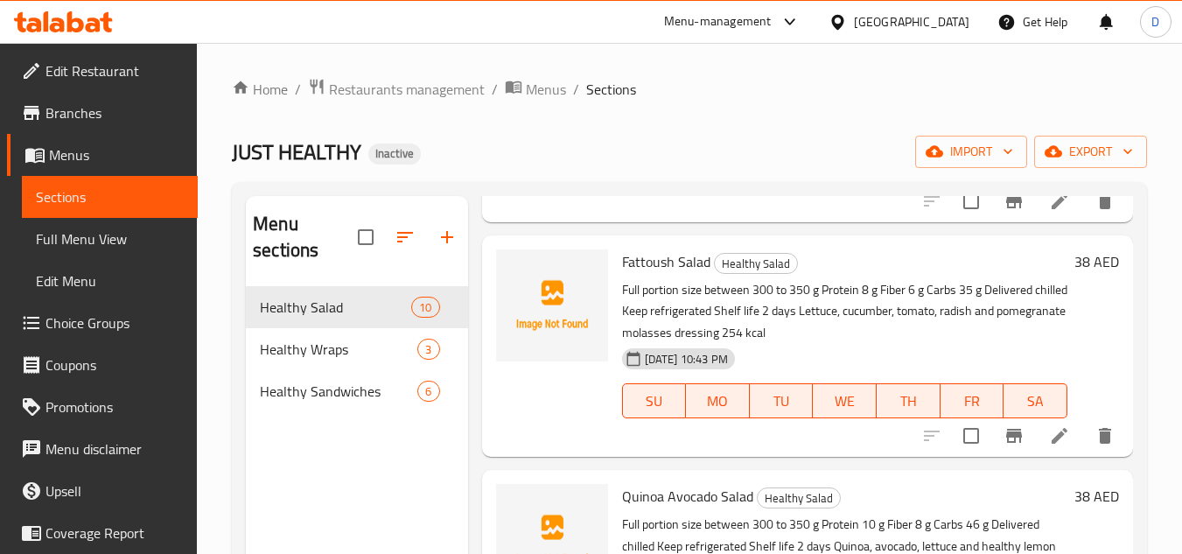
scroll to position [1663, 0]
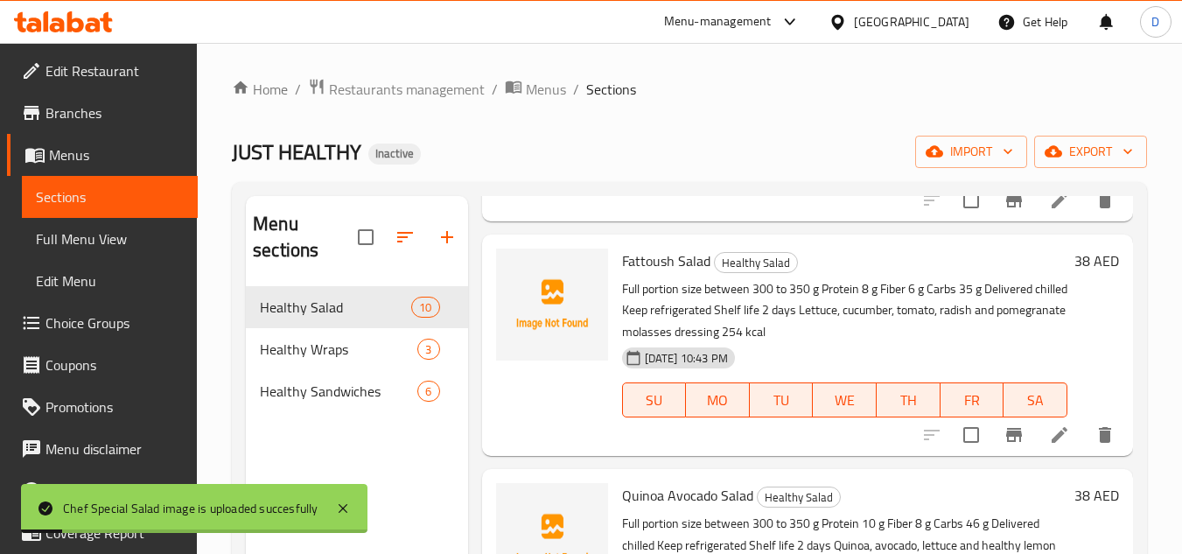
click at [652, 274] on span "Fattoush Salad" at bounding box center [666, 261] width 88 height 26
copy span "Fattoush"
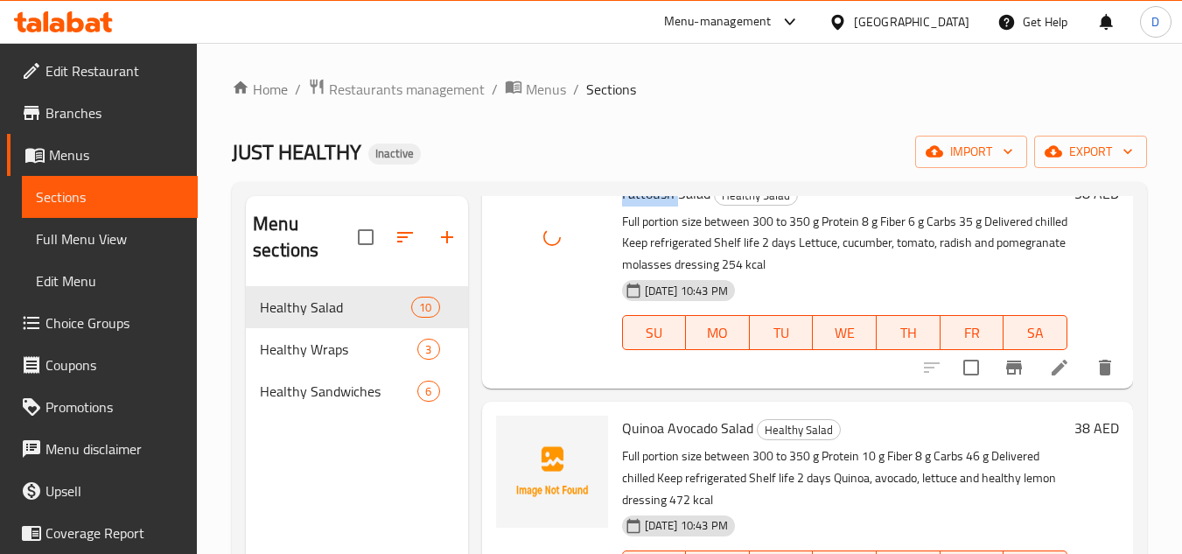
scroll to position [1750, 0]
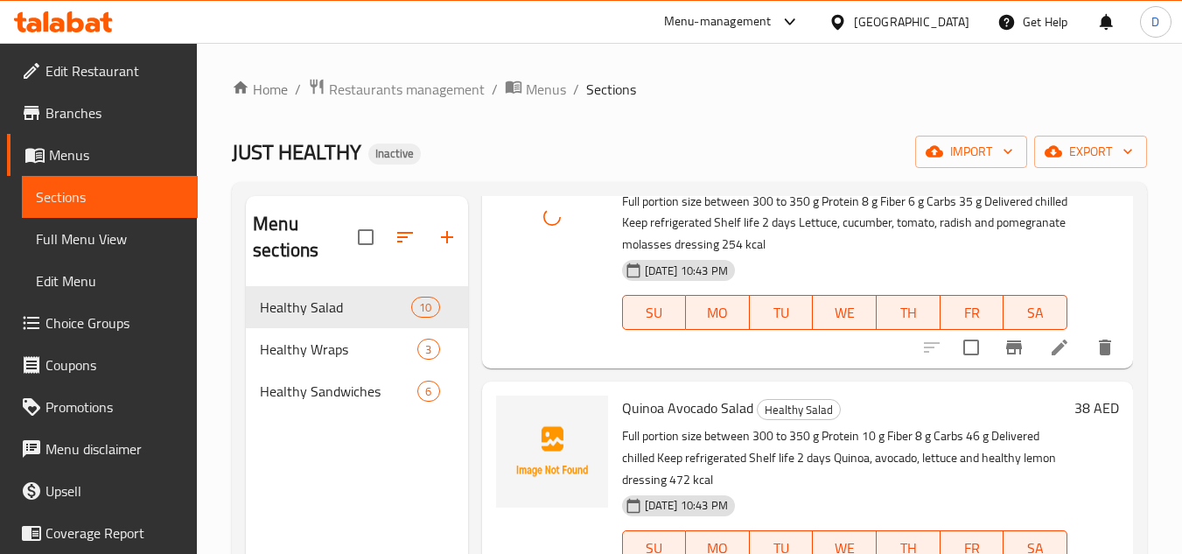
click at [639, 421] on span "Quinoa Avocado Salad" at bounding box center [687, 408] width 131 height 26
copy span "Quinoa"
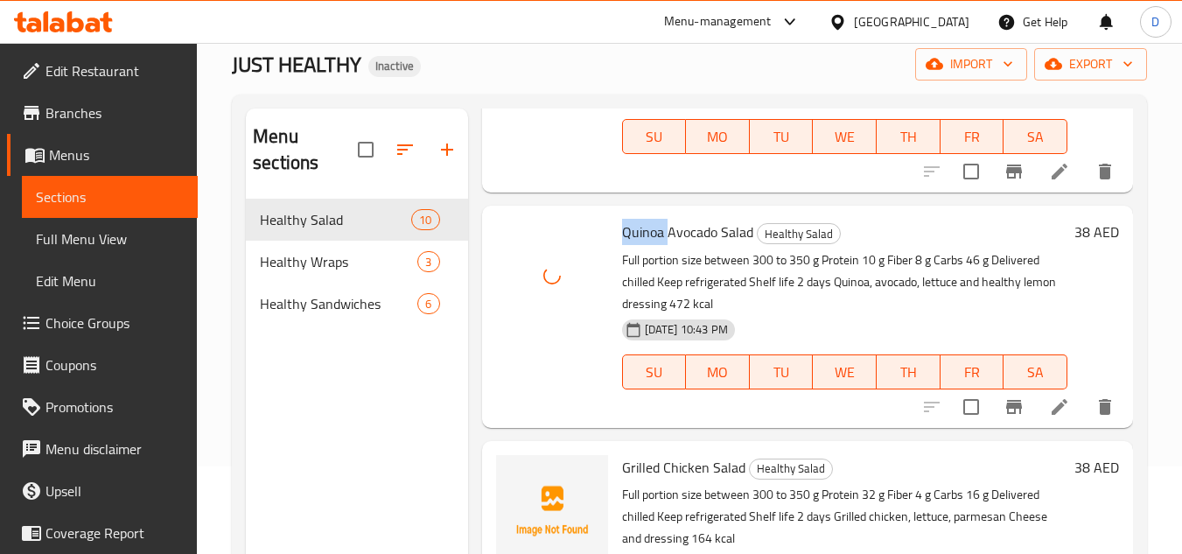
scroll to position [245, 0]
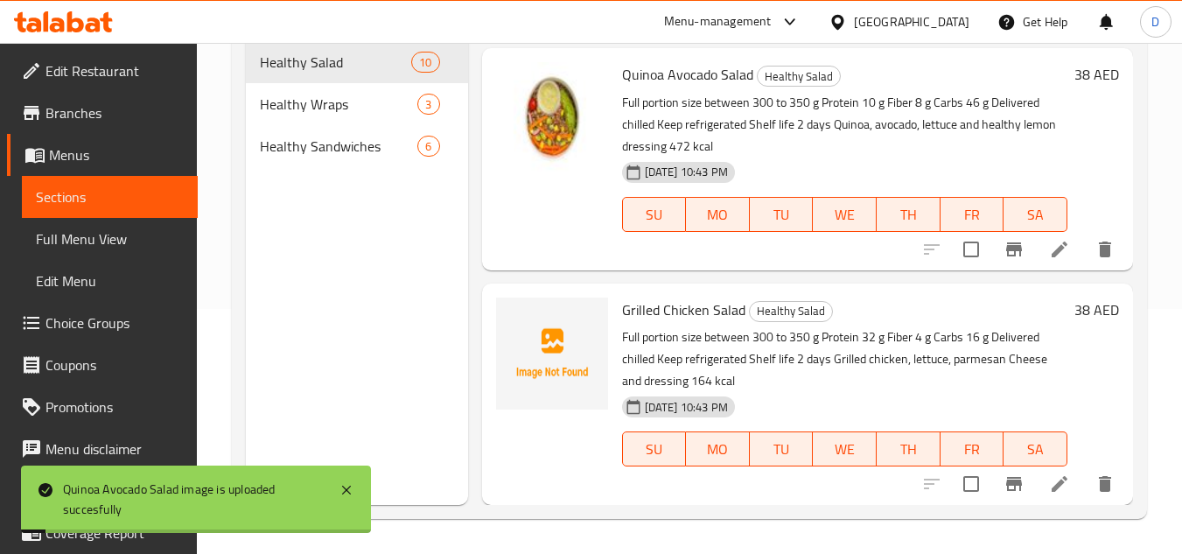
click at [679, 303] on span "Grilled Chicken Salad" at bounding box center [683, 310] width 123 height 26
copy span "Chicken"
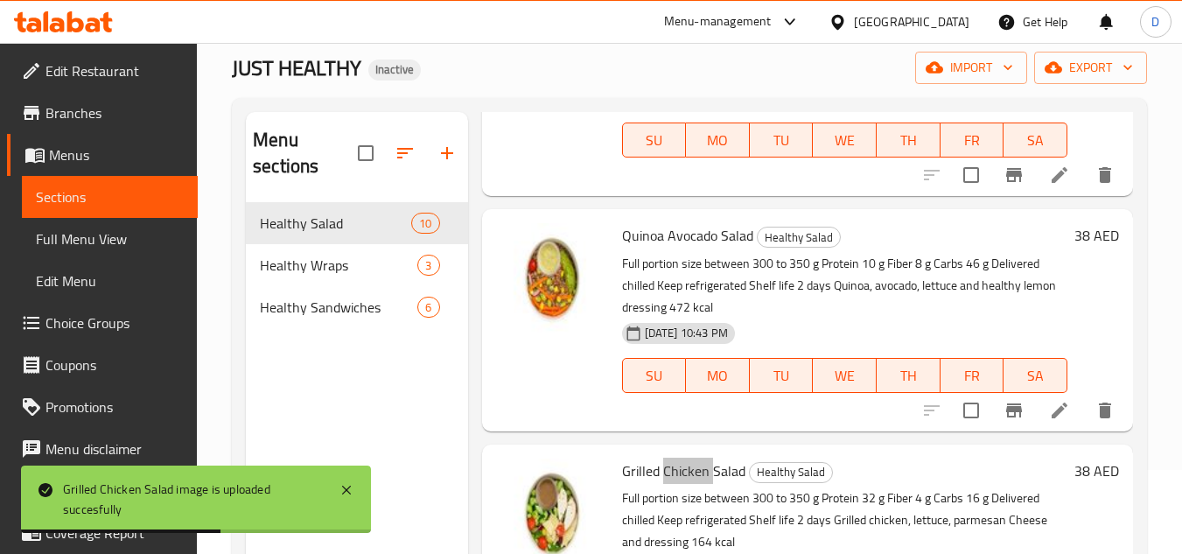
scroll to position [70, 0]
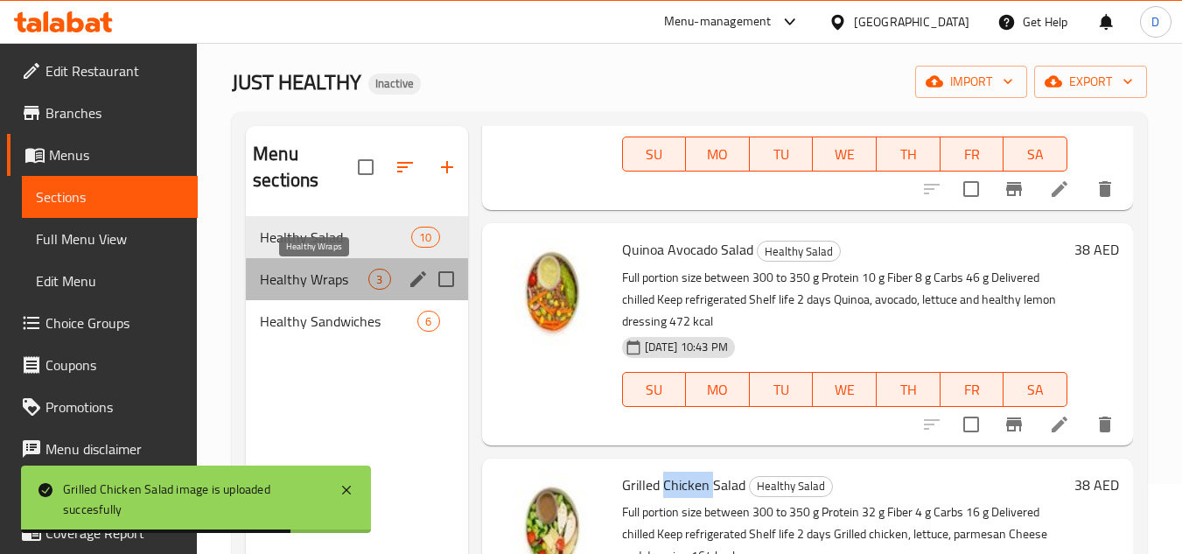
click at [302, 280] on span "Healthy Wraps" at bounding box center [314, 279] width 109 height 21
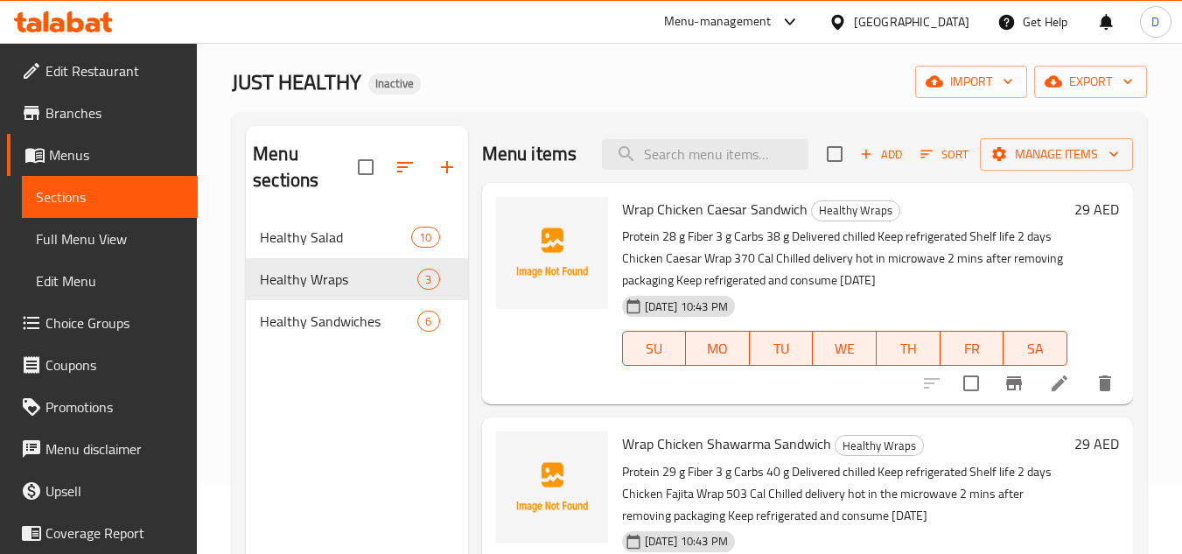
click at [641, 222] on span "Wrap Chicken Caesar Sandwich" at bounding box center [715, 209] width 186 height 26
copy span "Wrap"
click at [704, 222] on span "Wrap Chicken Caesar Sandwich" at bounding box center [715, 209] width 186 height 26
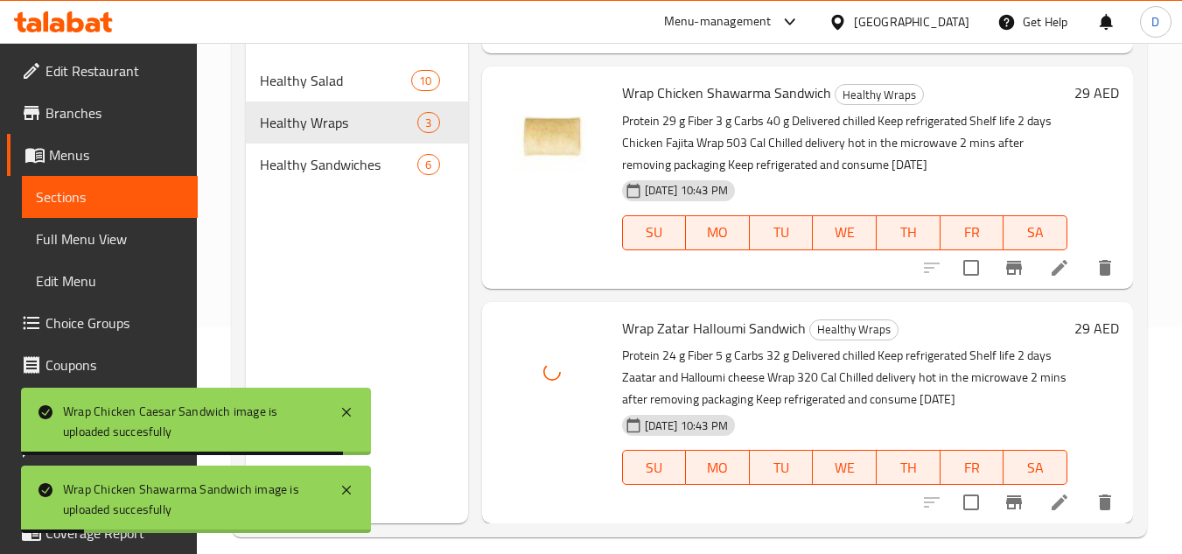
scroll to position [245, 0]
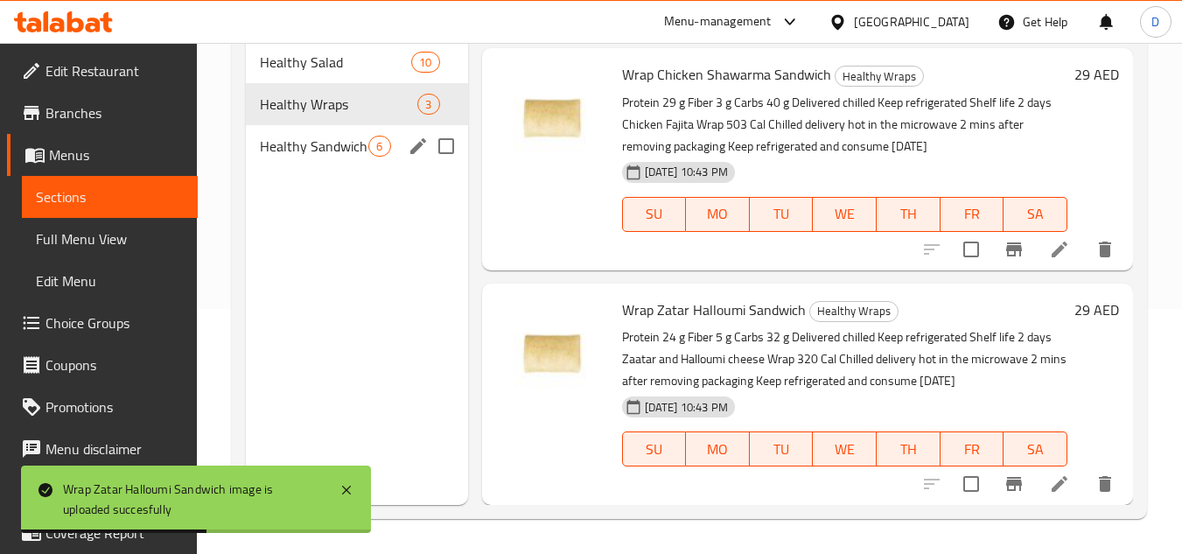
click at [332, 152] on span "Healthy Sandwiches" at bounding box center [314, 146] width 109 height 21
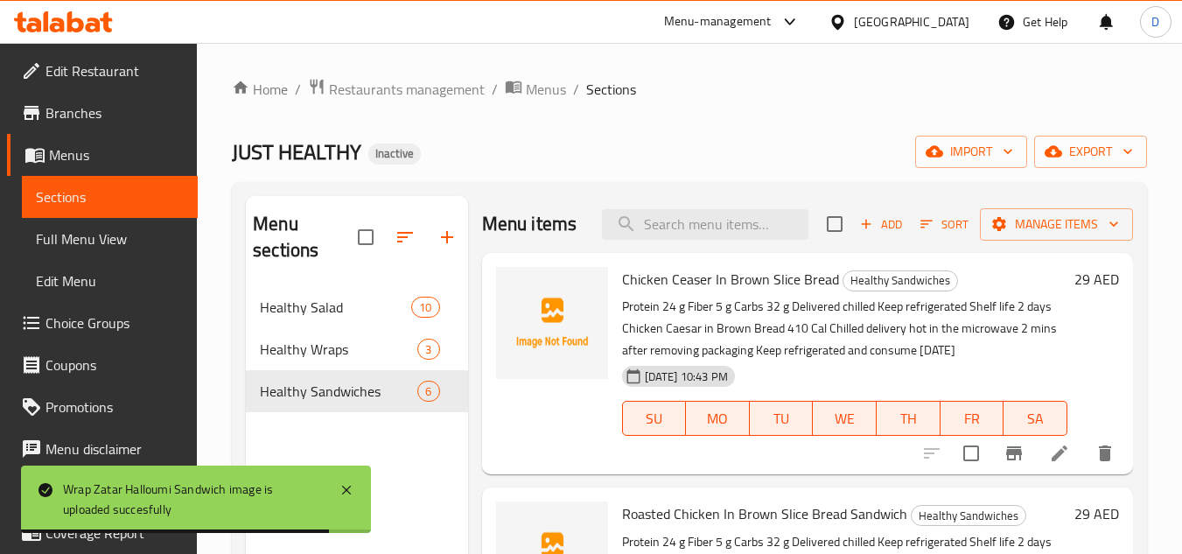
click at [646, 292] on span "Chicken Ceaser In Brown Slice Bread" at bounding box center [730, 279] width 217 height 26
copy span "Chicken"
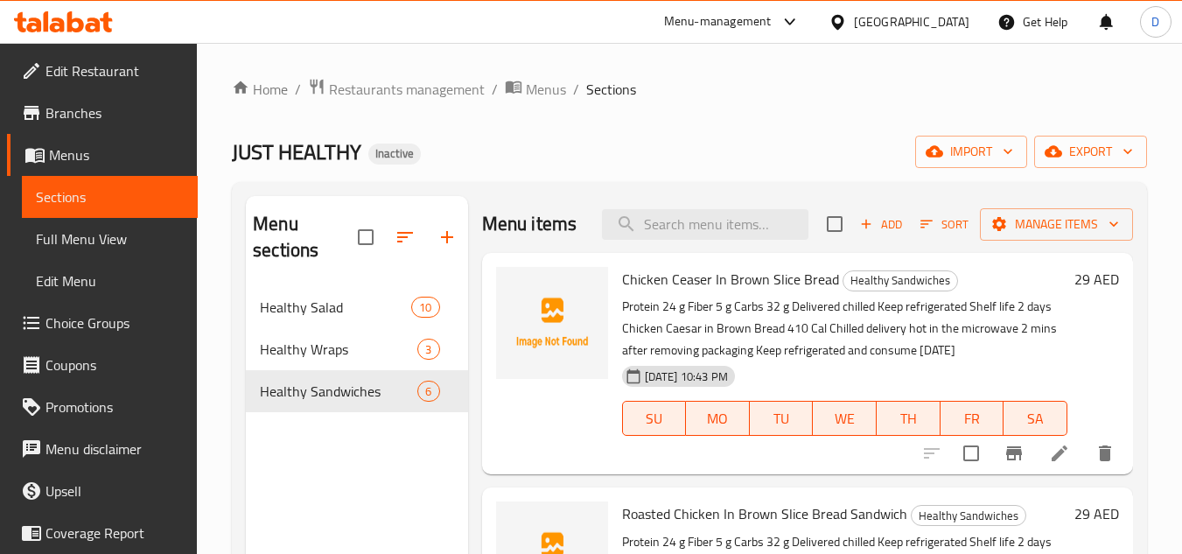
click at [774, 292] on span "Chicken Ceaser In Brown Slice Bread" at bounding box center [730, 279] width 217 height 26
copy span "Slice"
click at [631, 292] on span "Chicken Ceaser In Brown Slice Bread" at bounding box center [730, 279] width 217 height 26
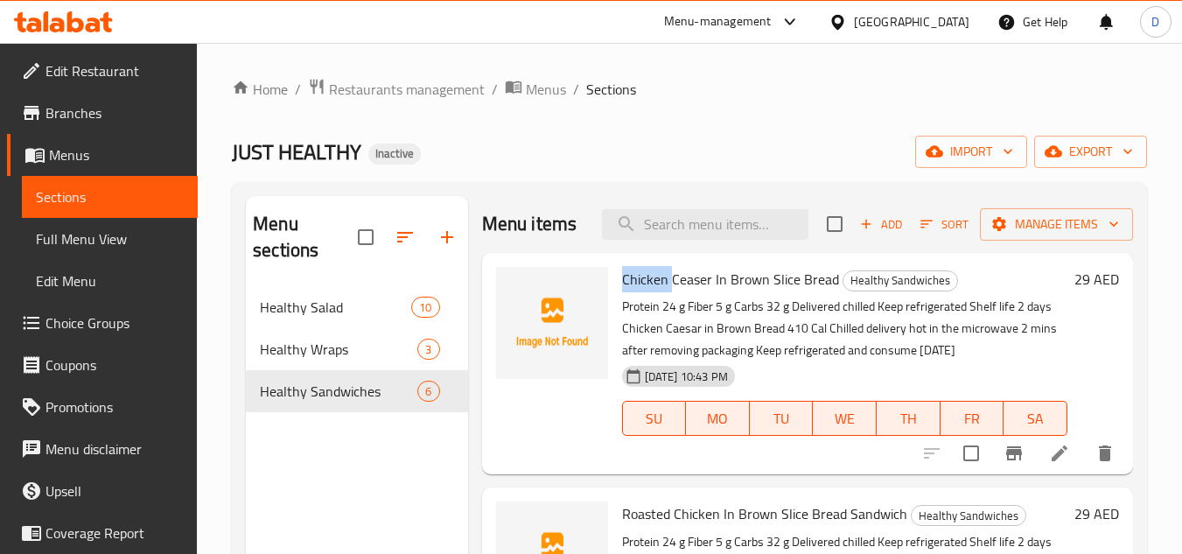
copy span "Chicken"
click at [747, 292] on span "Chicken Ceaser In Brown Slice Bread" at bounding box center [730, 279] width 217 height 26
click at [878, 124] on div "Home / Restaurants management / Menus / Sections JUST HEALTHY Inactive import e…" at bounding box center [689, 421] width 915 height 686
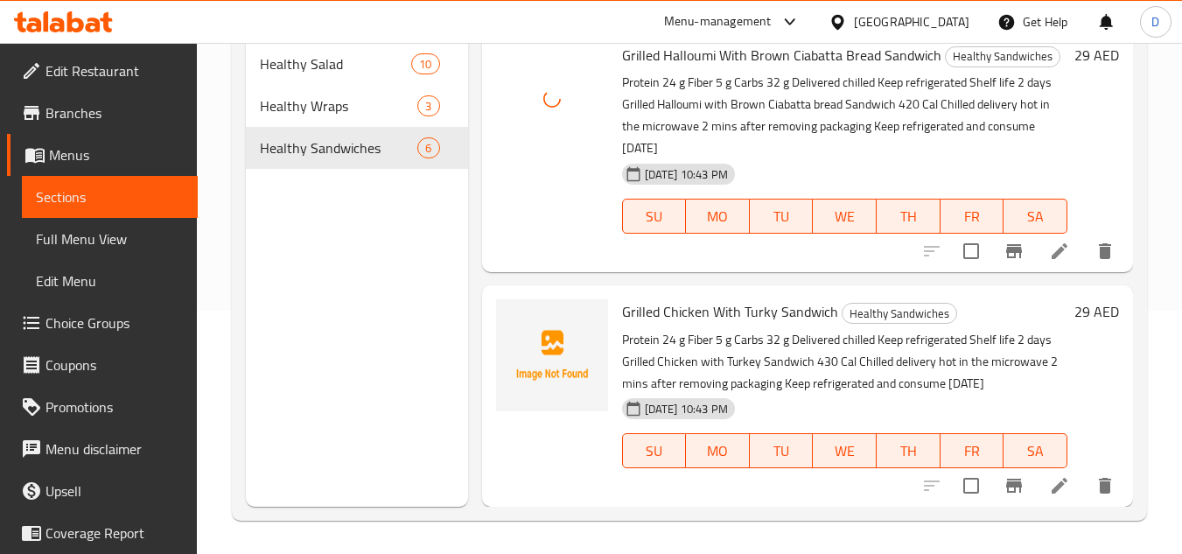
scroll to position [245, 0]
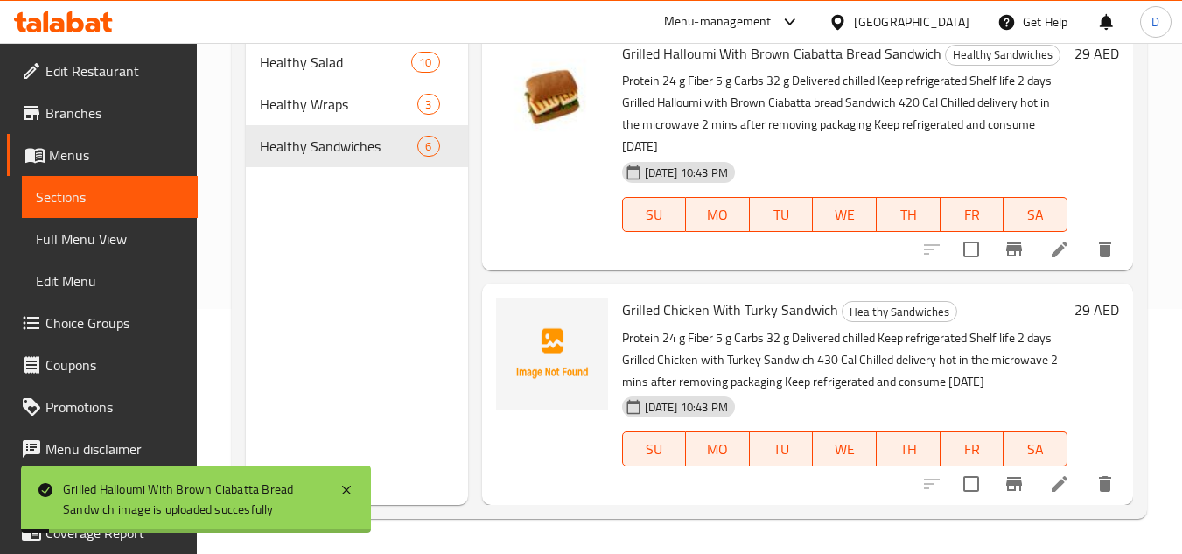
click at [755, 313] on span "Grilled Chicken With Turky Sandwich" at bounding box center [730, 310] width 216 height 26
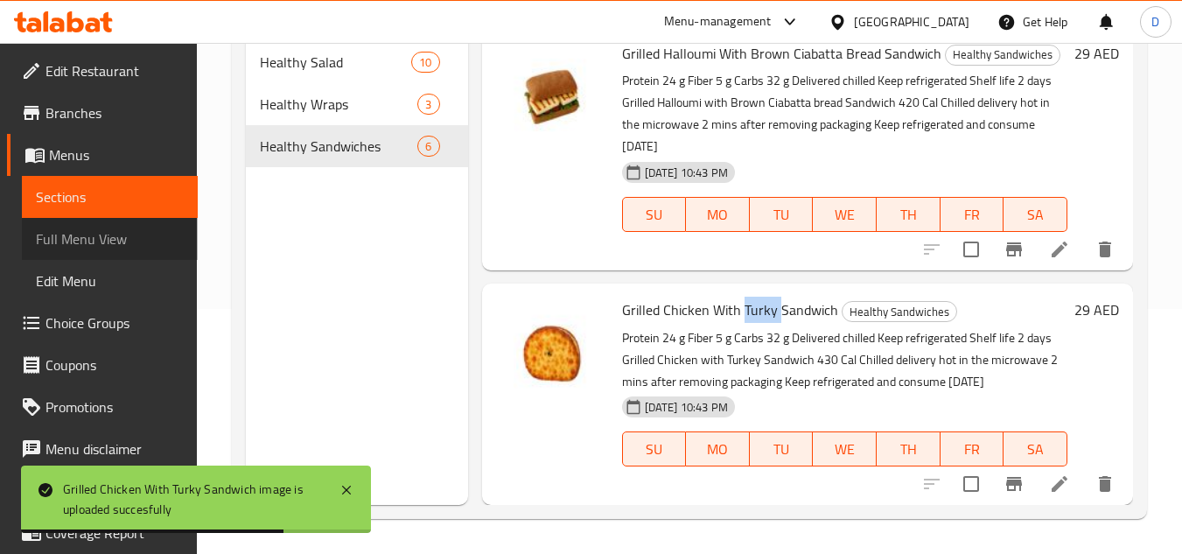
click at [120, 247] on span "Full Menu View" at bounding box center [110, 238] width 148 height 21
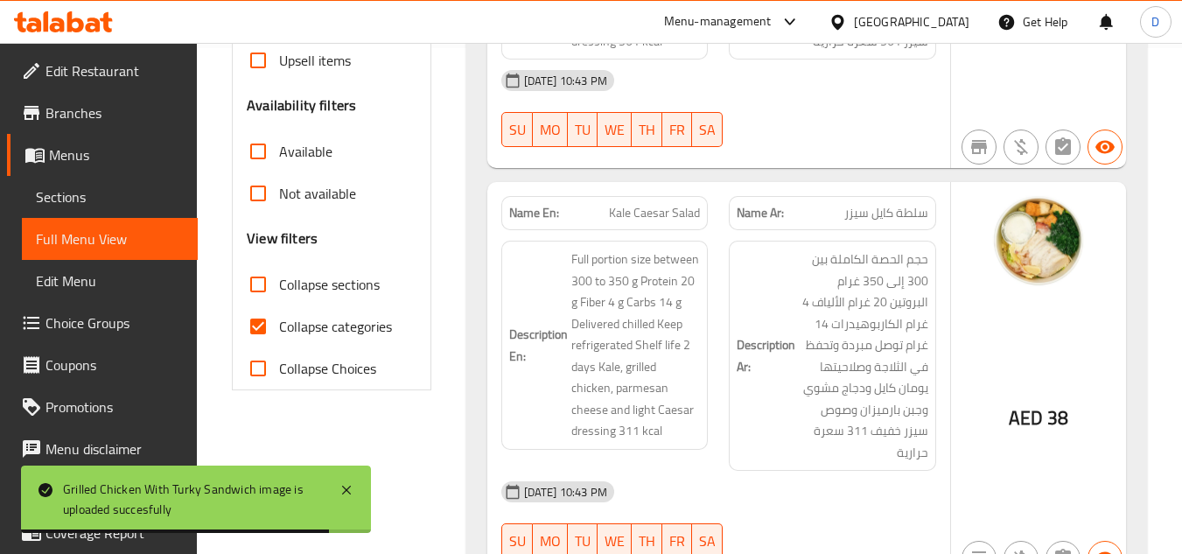
scroll to position [508, 0]
click at [262, 319] on input "Collapse categories" at bounding box center [258, 325] width 42 height 42
checkbox input "false"
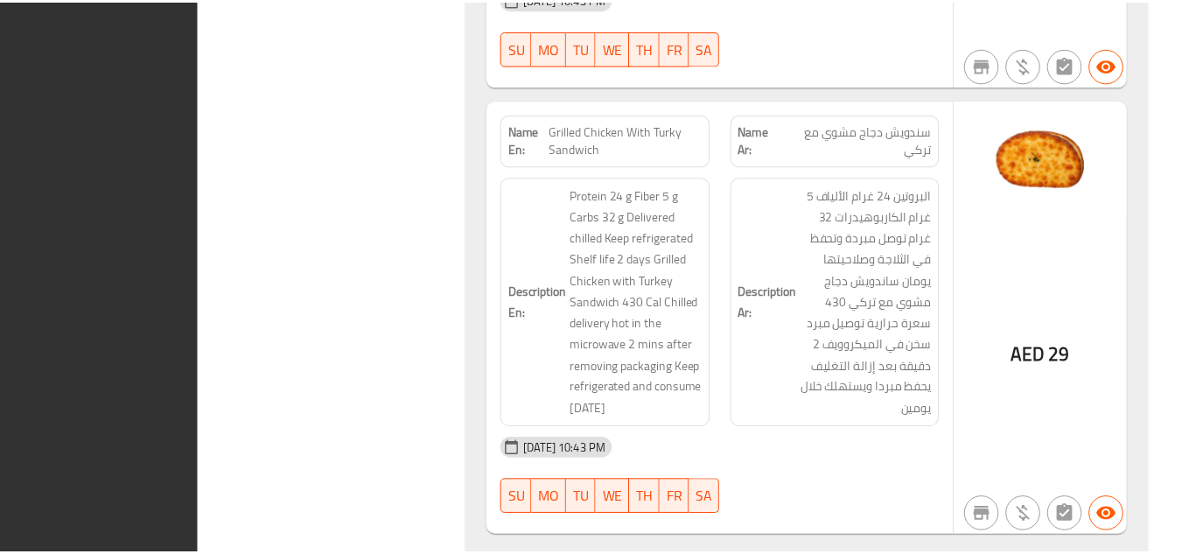
scroll to position [7991, 0]
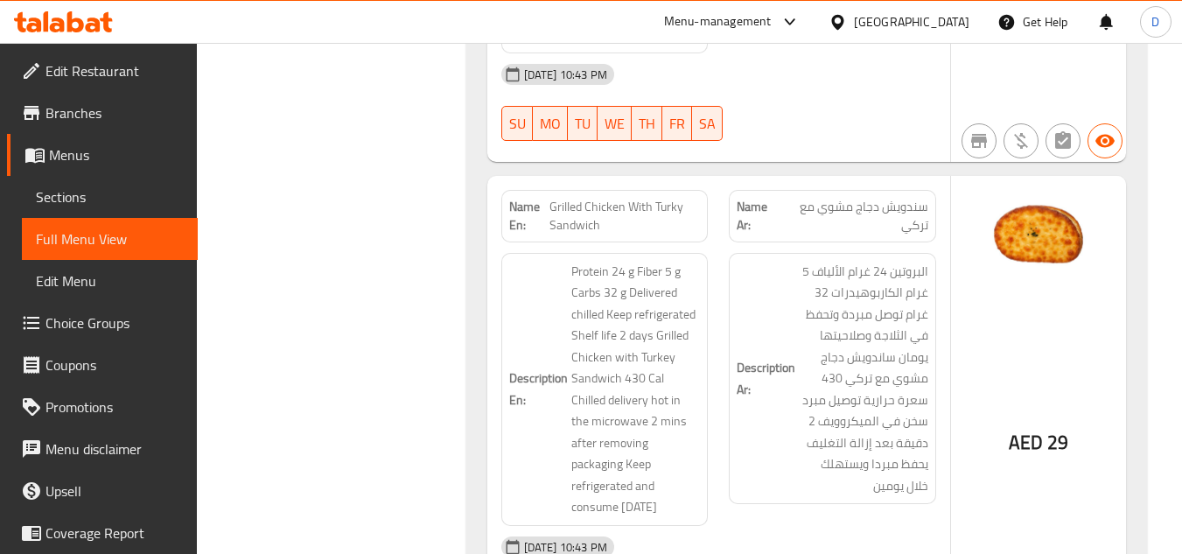
click at [922, 21] on div "United Arab Emirates" at bounding box center [912, 21] width 116 height 19
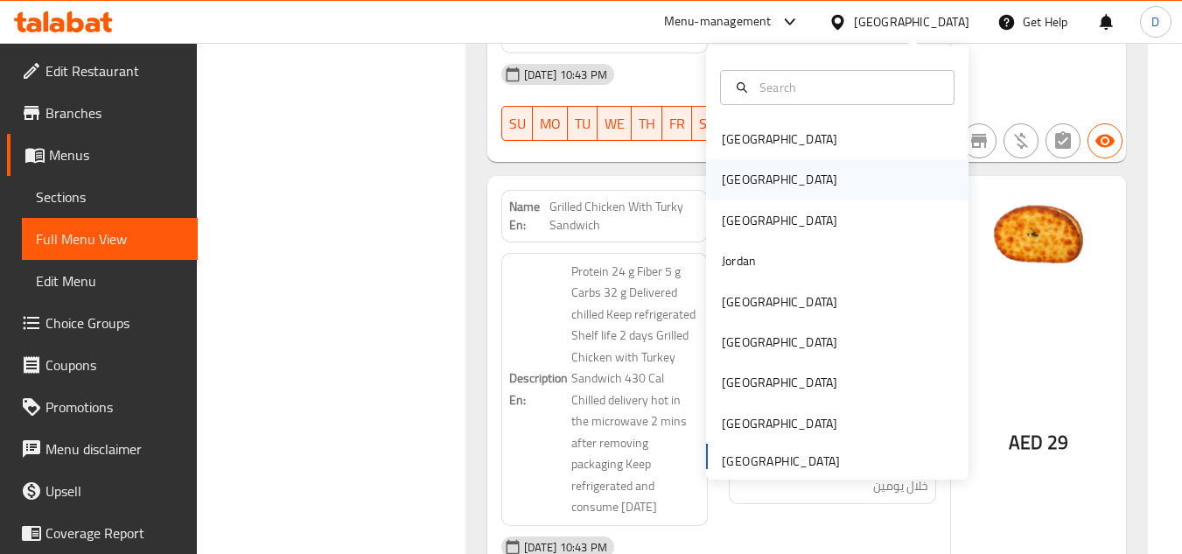
click at [744, 173] on div "[GEOGRAPHIC_DATA]" at bounding box center [780, 179] width 144 height 40
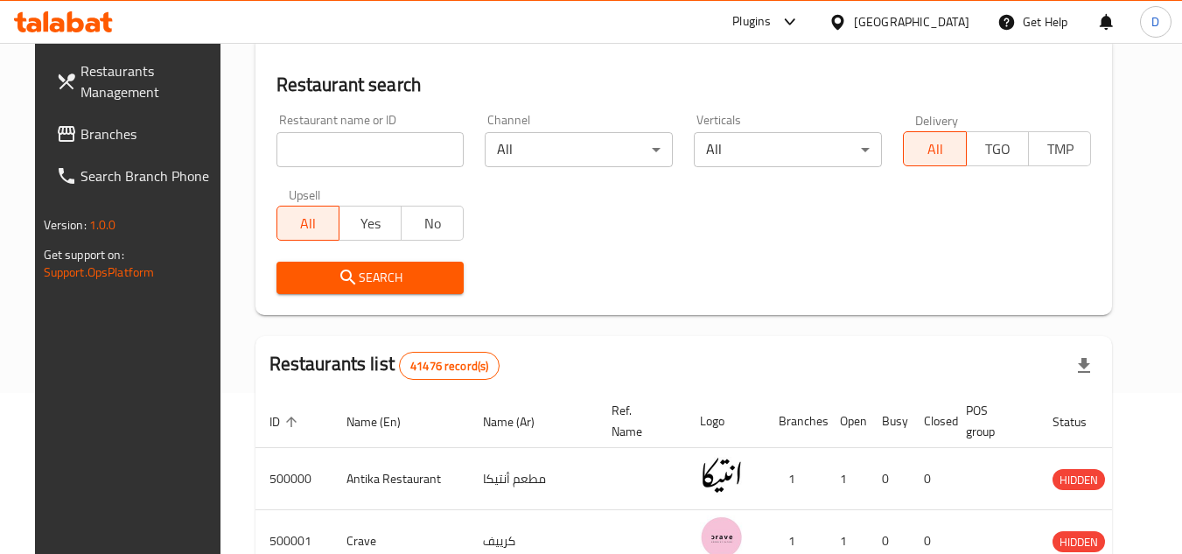
scroll to position [771, 0]
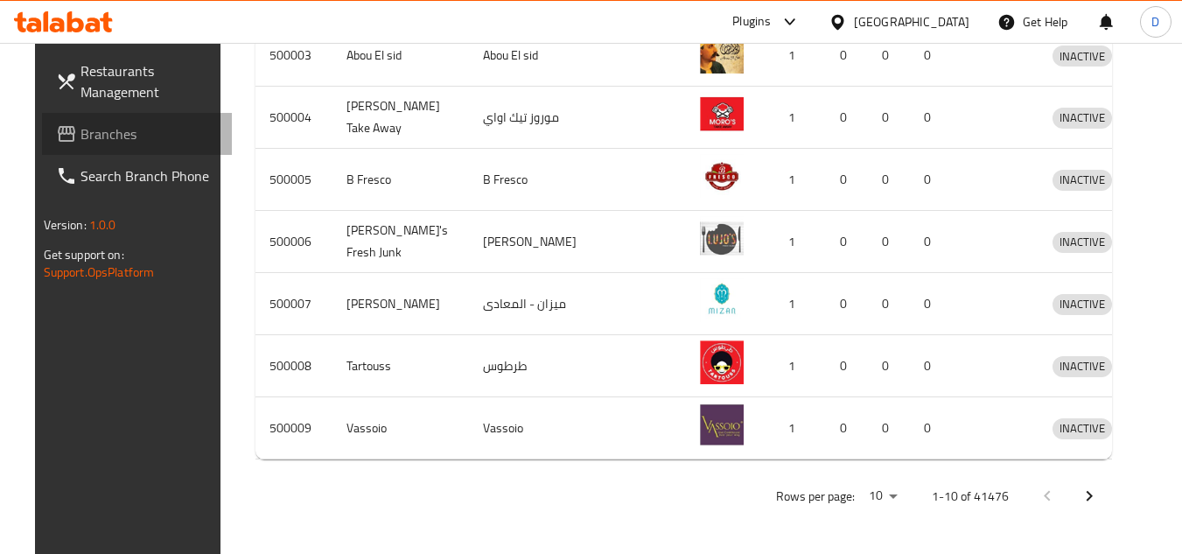
click at [81, 140] on span "Branches" at bounding box center [150, 133] width 138 height 21
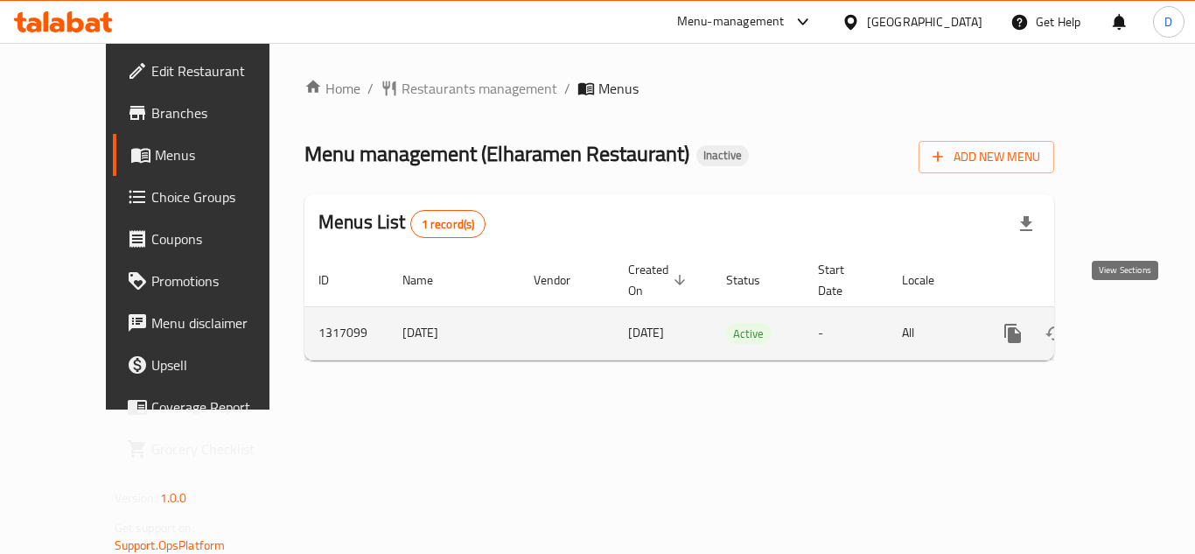
click at [1132, 326] on icon "enhanced table" at bounding box center [1140, 334] width 16 height 16
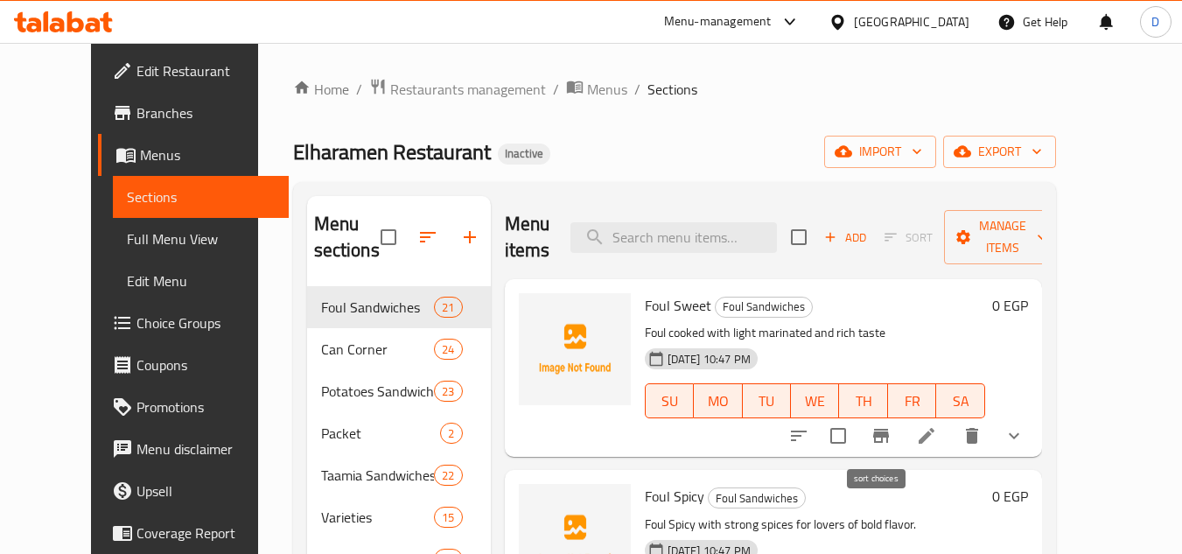
click at [809, 445] on icon "sort-choices" at bounding box center [798, 435] width 21 height 21
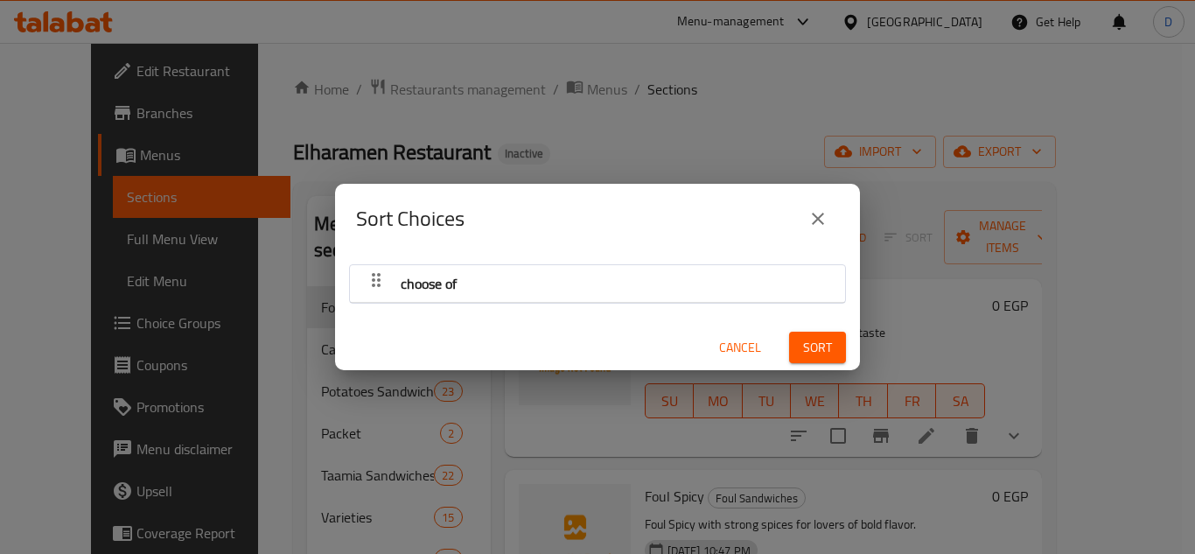
click at [380, 289] on icon "button" at bounding box center [376, 280] width 21 height 21
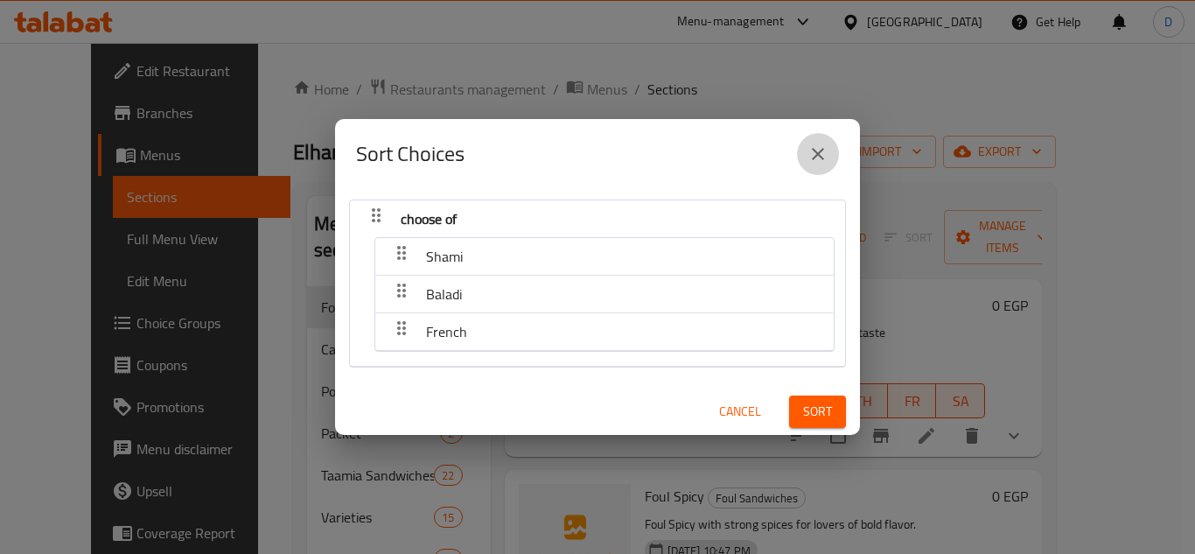
click at [822, 155] on icon "close" at bounding box center [818, 154] width 21 height 21
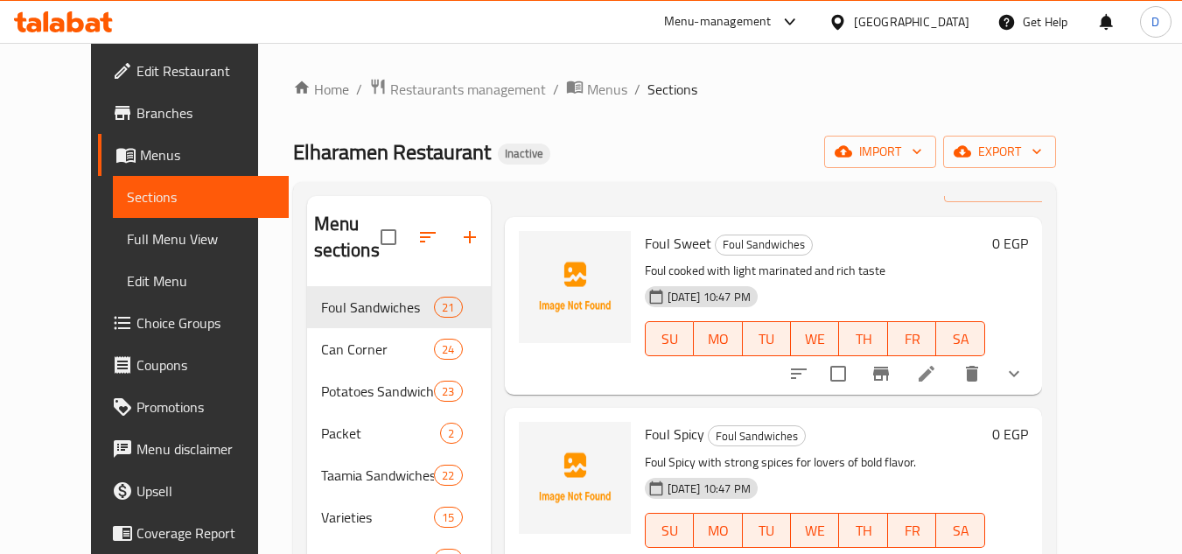
scroll to position [88, 0]
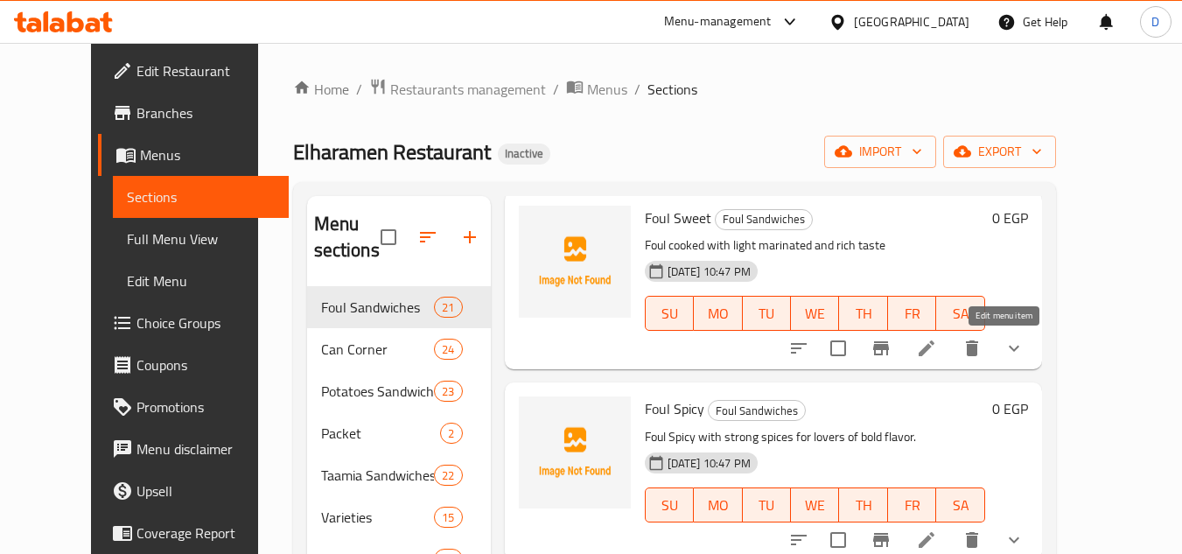
click at [935, 351] on icon at bounding box center [927, 348] width 16 height 16
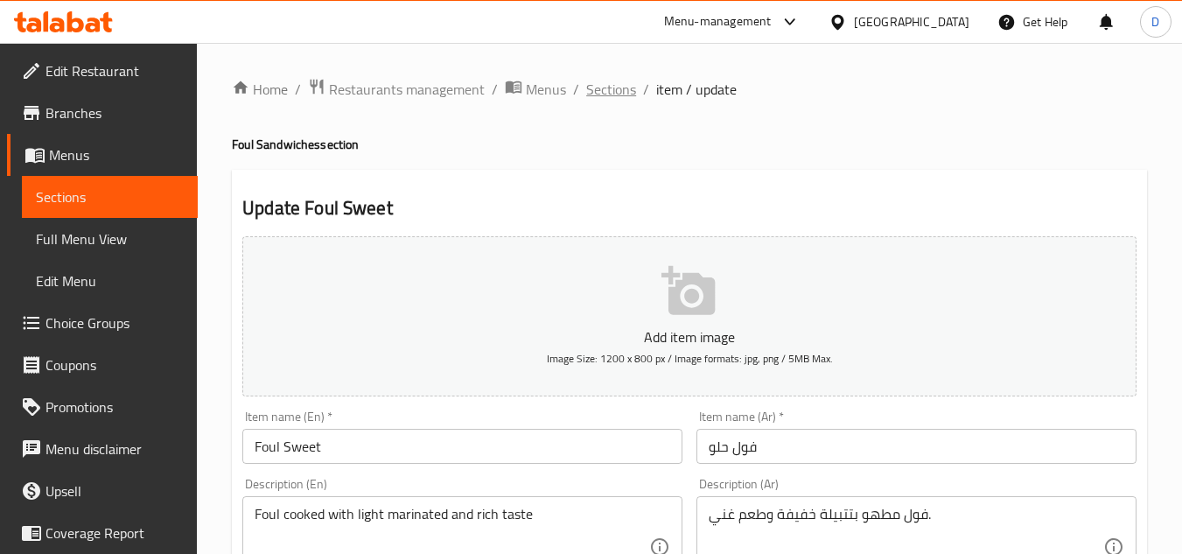
click at [613, 86] on span "Sections" at bounding box center [611, 89] width 50 height 21
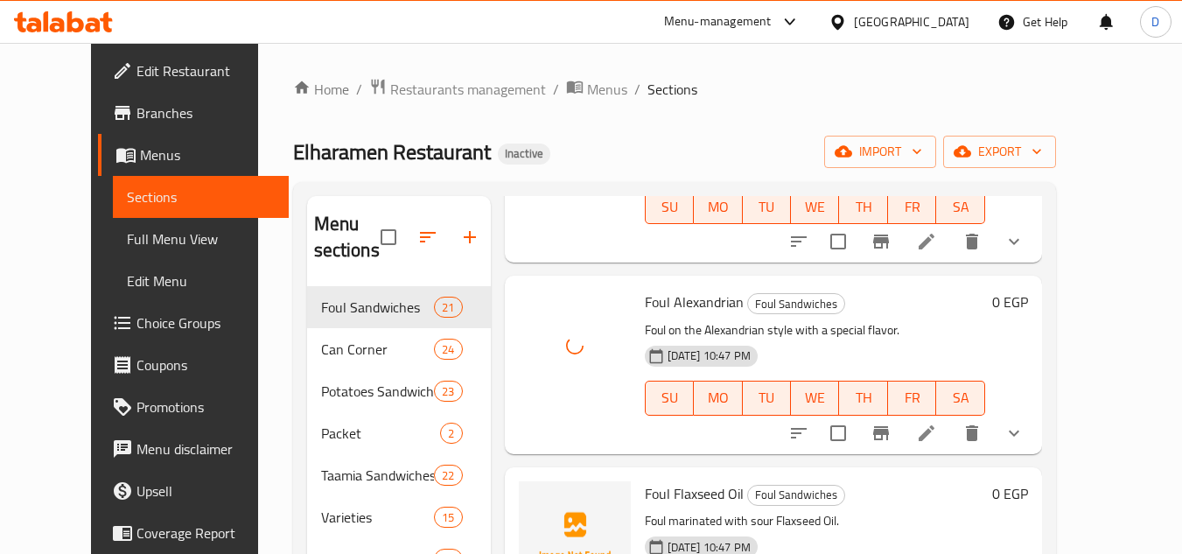
scroll to position [700, 0]
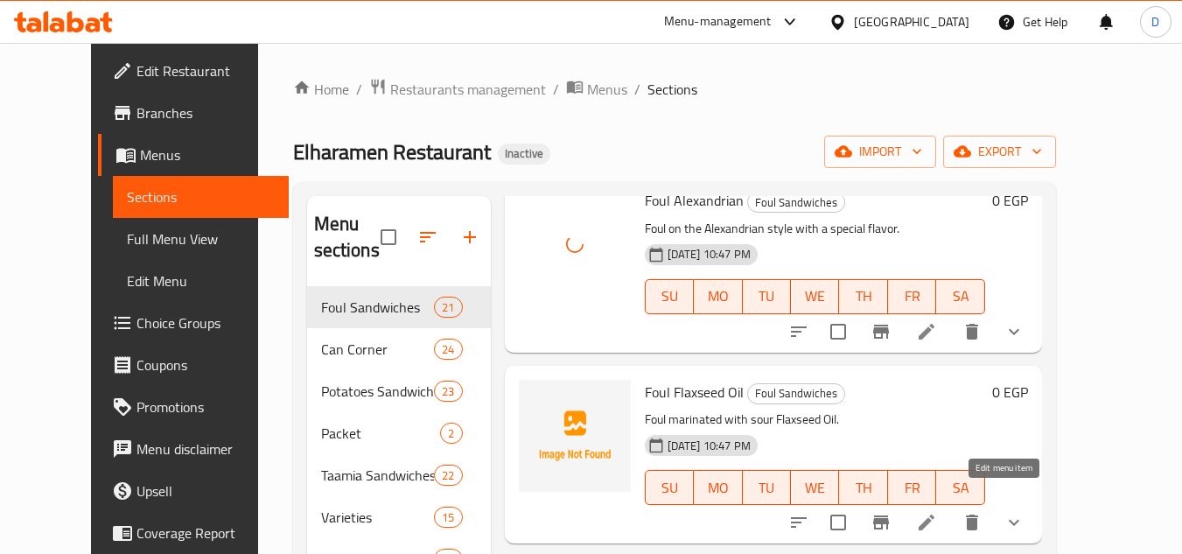
click at [937, 512] on icon at bounding box center [926, 522] width 21 height 21
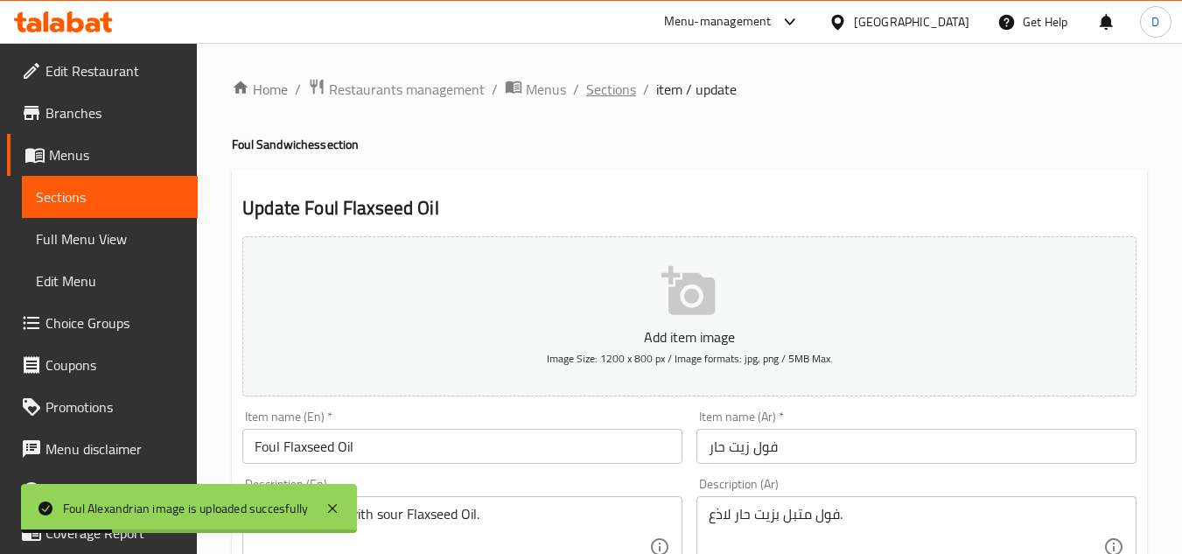
click at [621, 82] on span "Sections" at bounding box center [611, 89] width 50 height 21
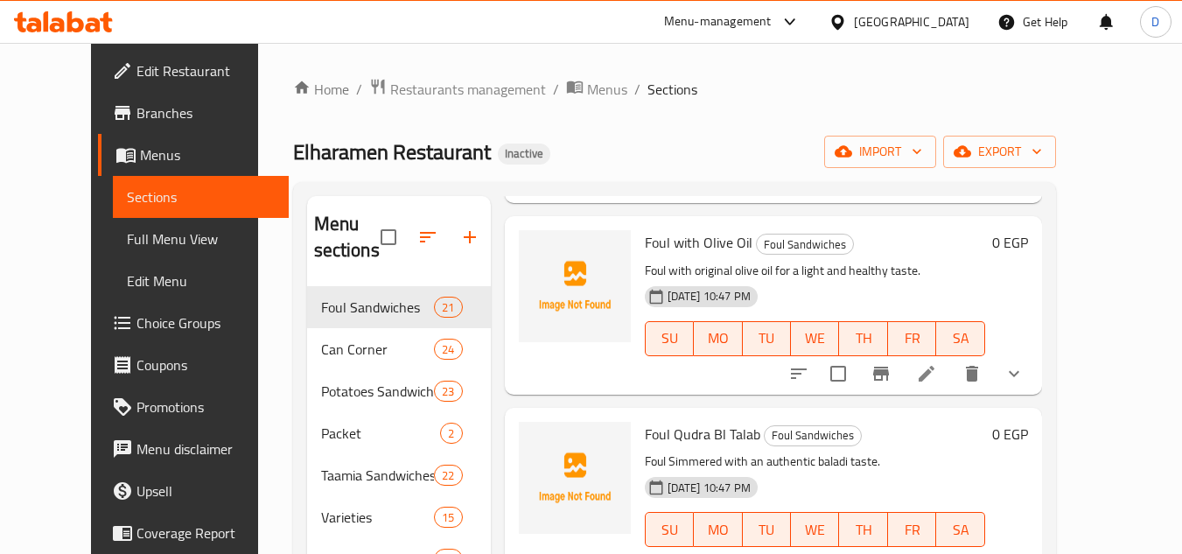
scroll to position [1145, 0]
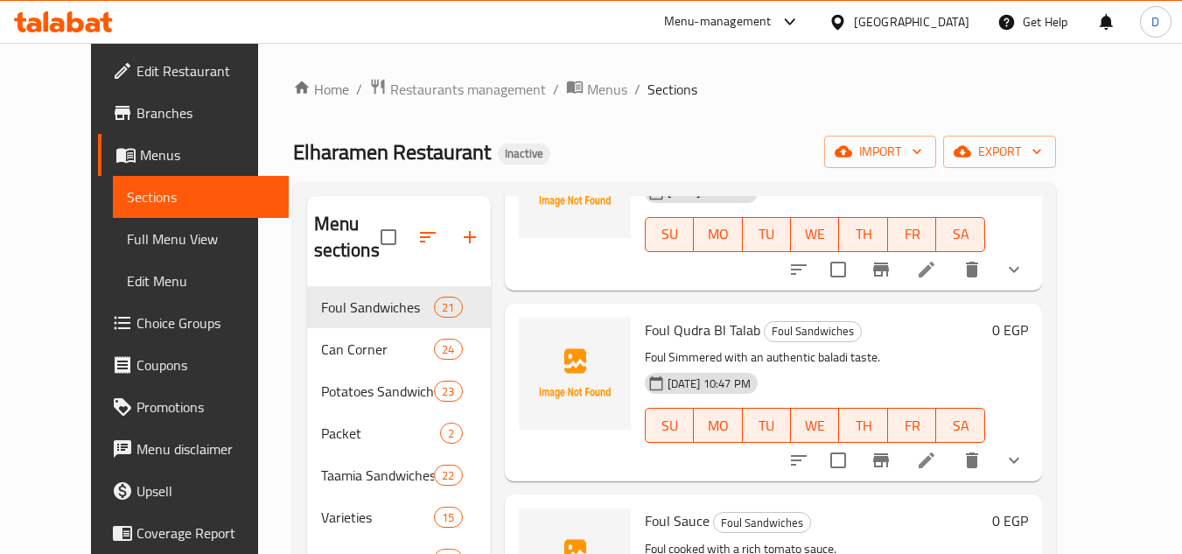
click at [935, 452] on icon at bounding box center [927, 460] width 16 height 16
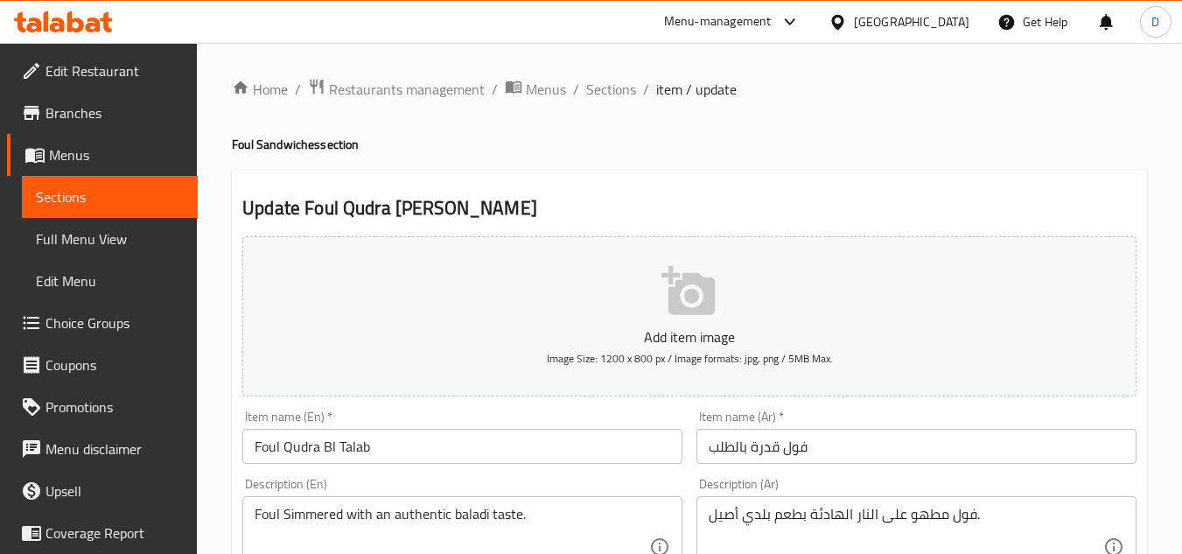
click at [774, 456] on input "فول قدرة بالطلب" at bounding box center [917, 446] width 440 height 35
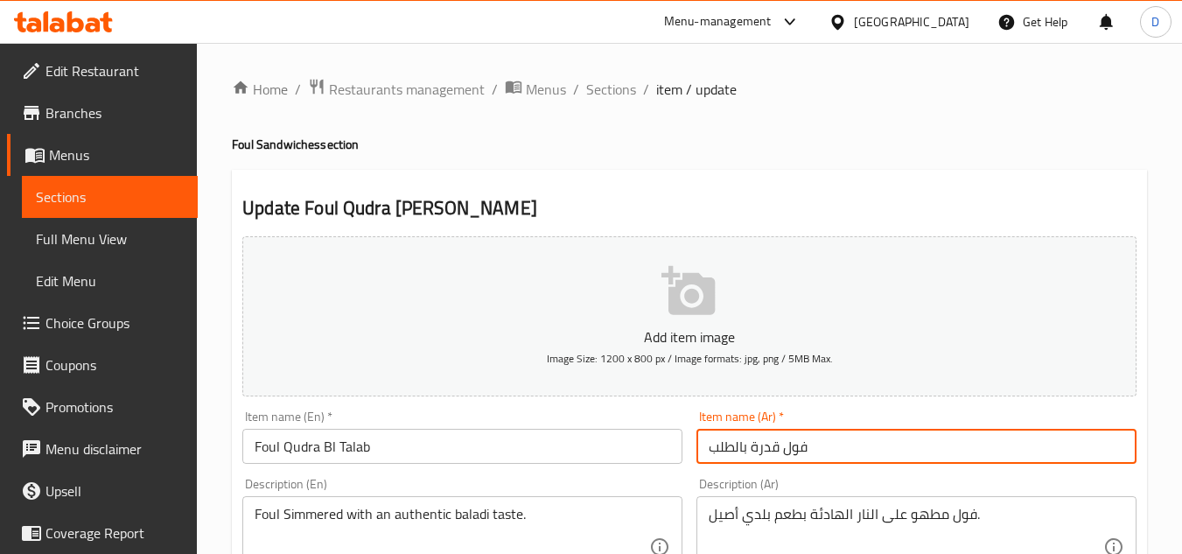
click at [774, 456] on input "فول قدرة بالطلب" at bounding box center [917, 446] width 440 height 35
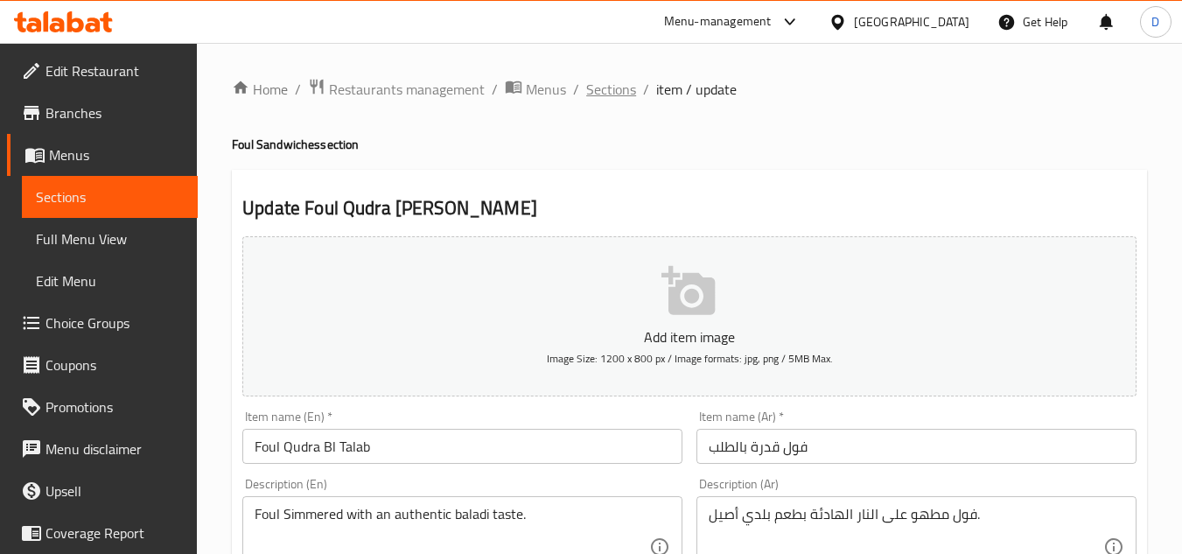
click at [613, 80] on span "Sections" at bounding box center [611, 89] width 50 height 21
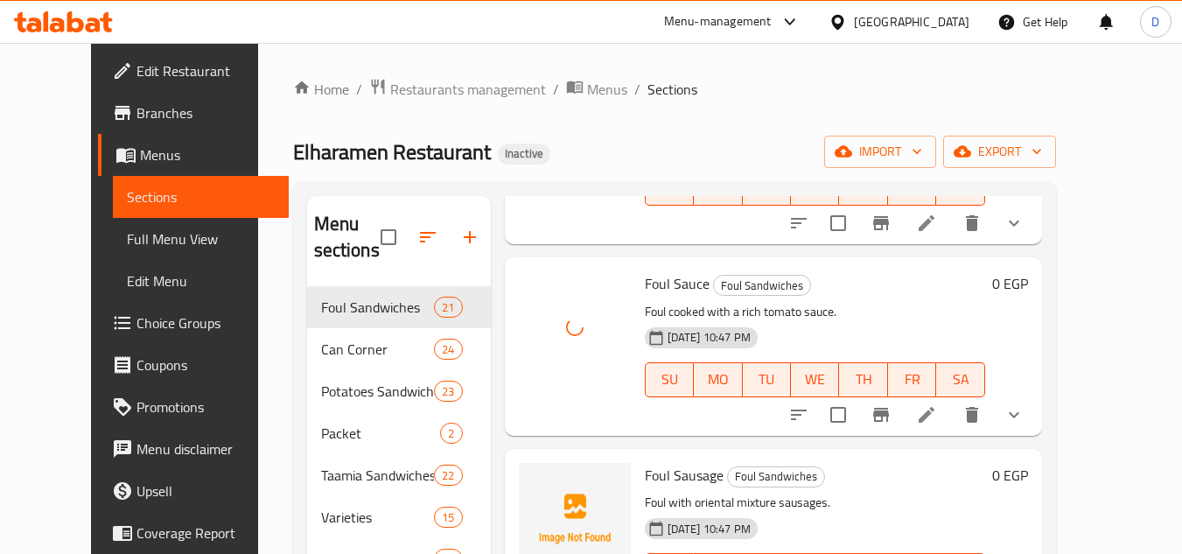
scroll to position [1488, 0]
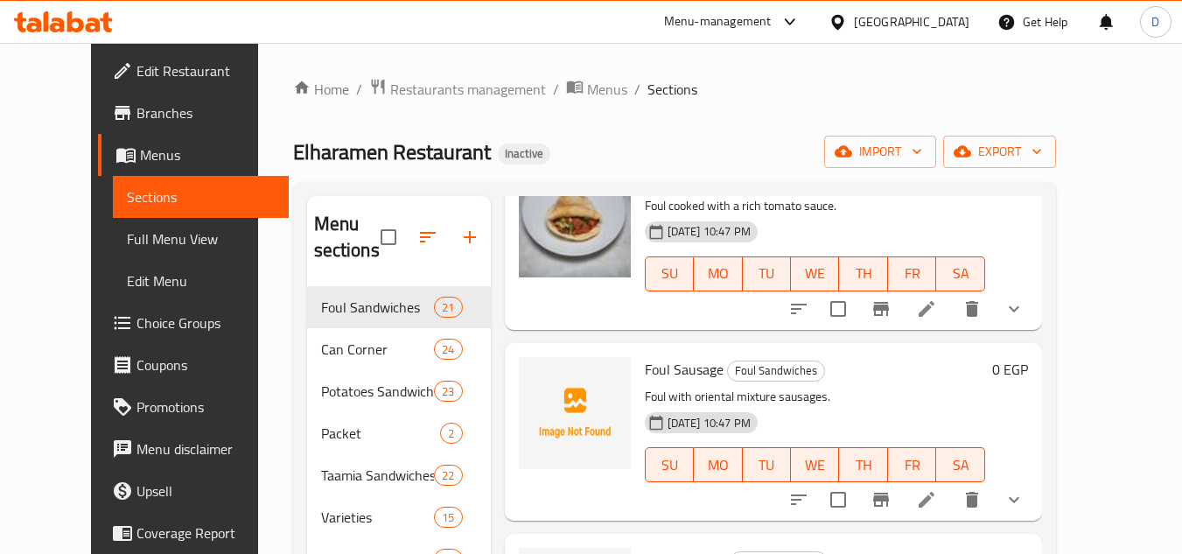
click at [851, 386] on p "Foul with oriental mixture sausages." at bounding box center [815, 397] width 340 height 22
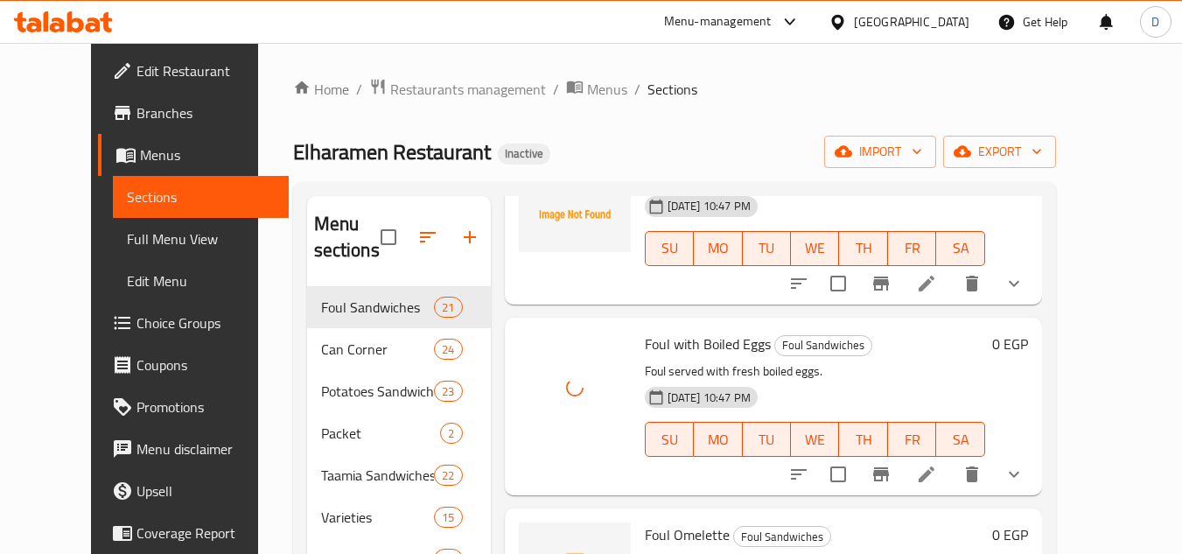
scroll to position [2013, 0]
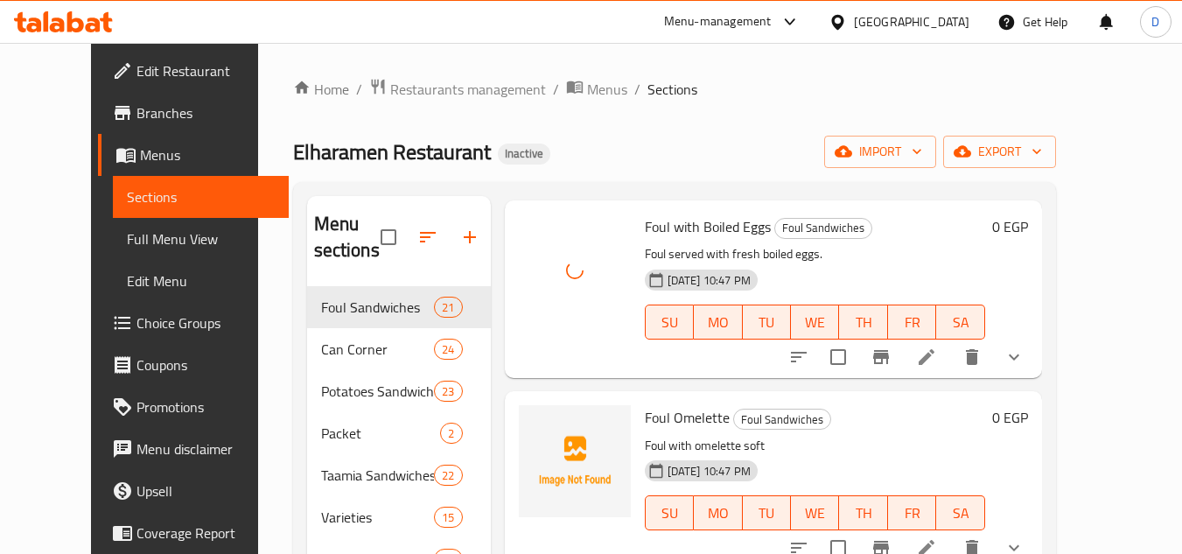
click at [907, 409] on div "Foul Omelette Foul Sandwiches Foul with omelette soft 13-10-2025 10:47 PM SU MO…" at bounding box center [815, 480] width 354 height 164
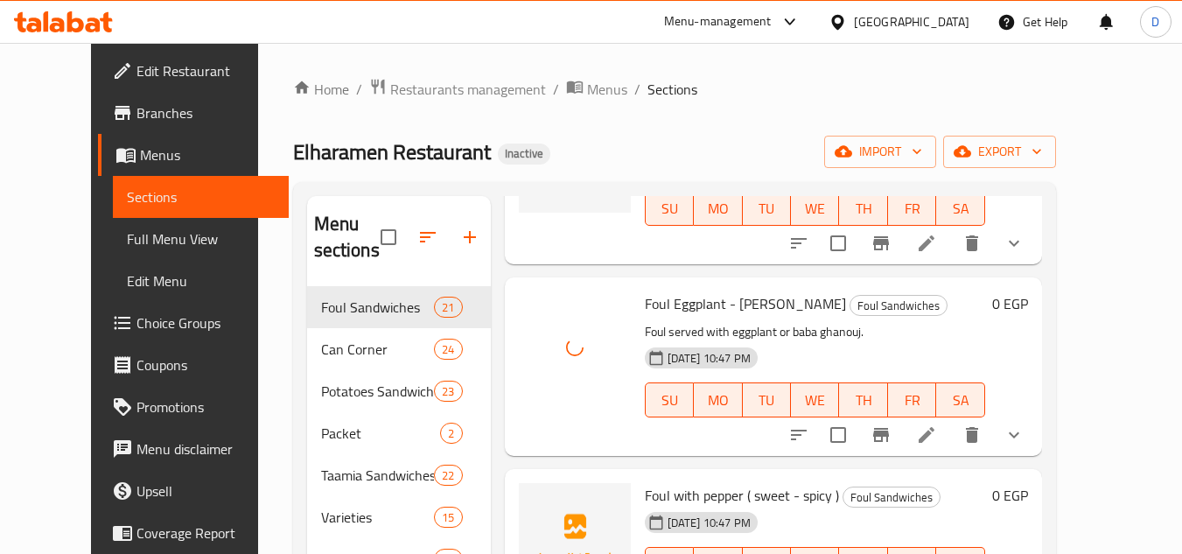
scroll to position [2800, 0]
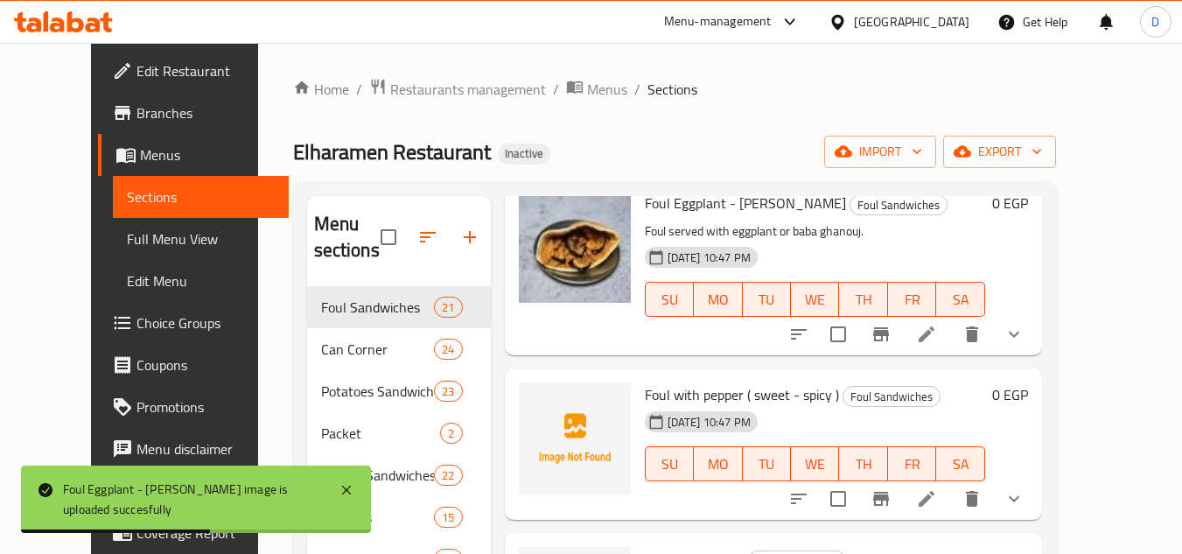
click at [707, 382] on span "Foul with pepper ( sweet - spicy )" at bounding box center [742, 395] width 194 height 26
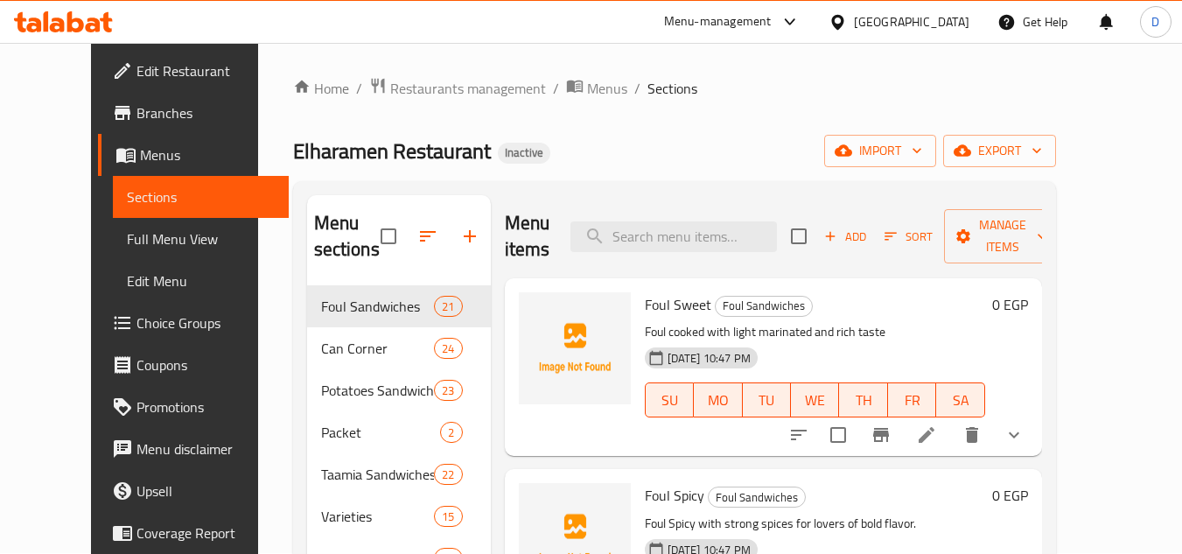
scroll to position [0, 0]
click at [720, 242] on input "search" at bounding box center [674, 237] width 207 height 31
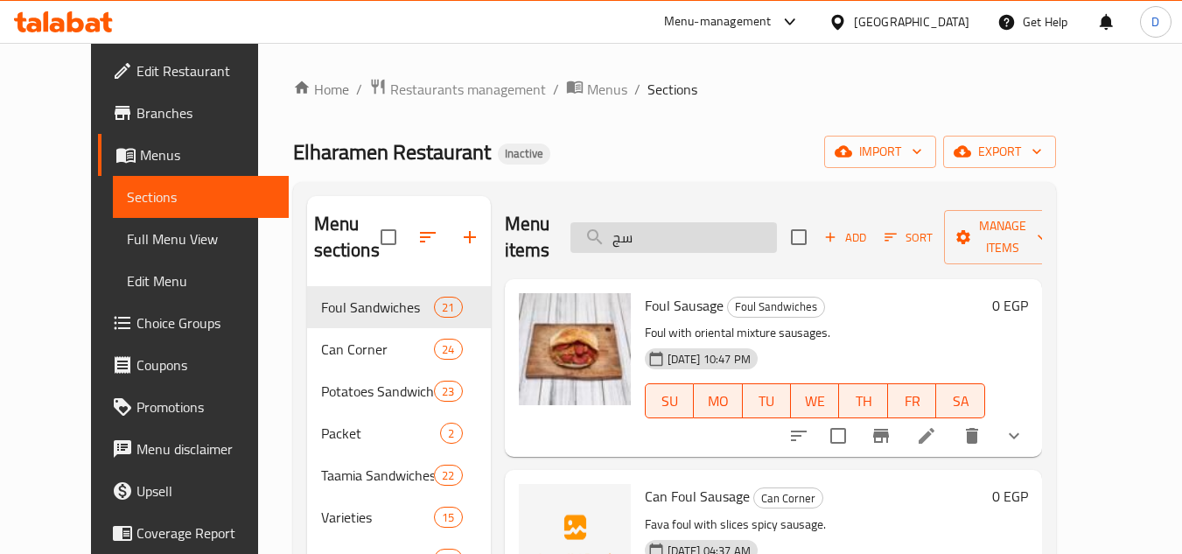
type input "س"
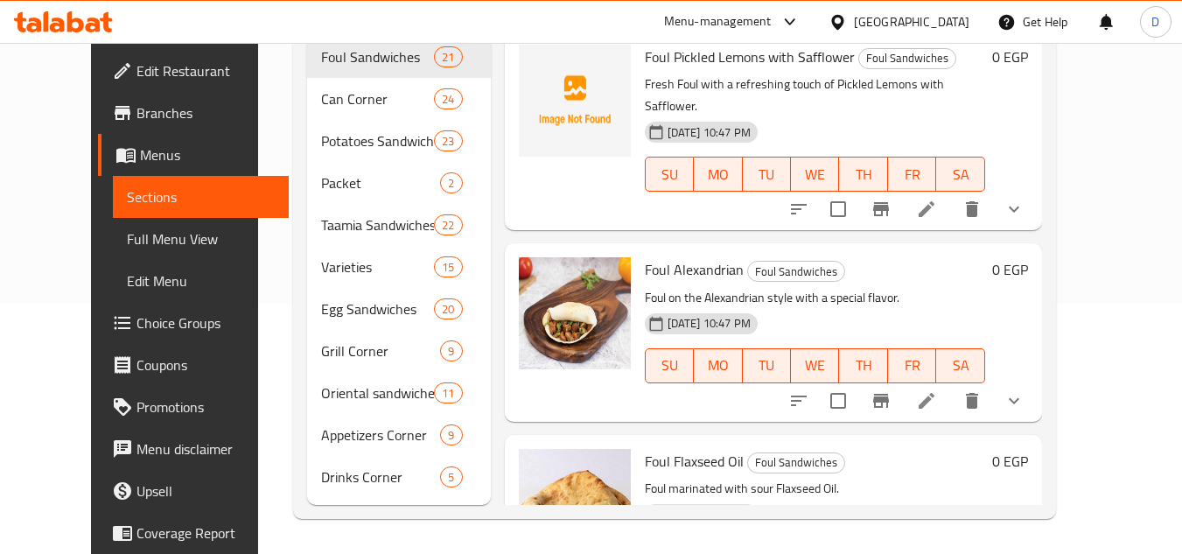
scroll to position [349, 0]
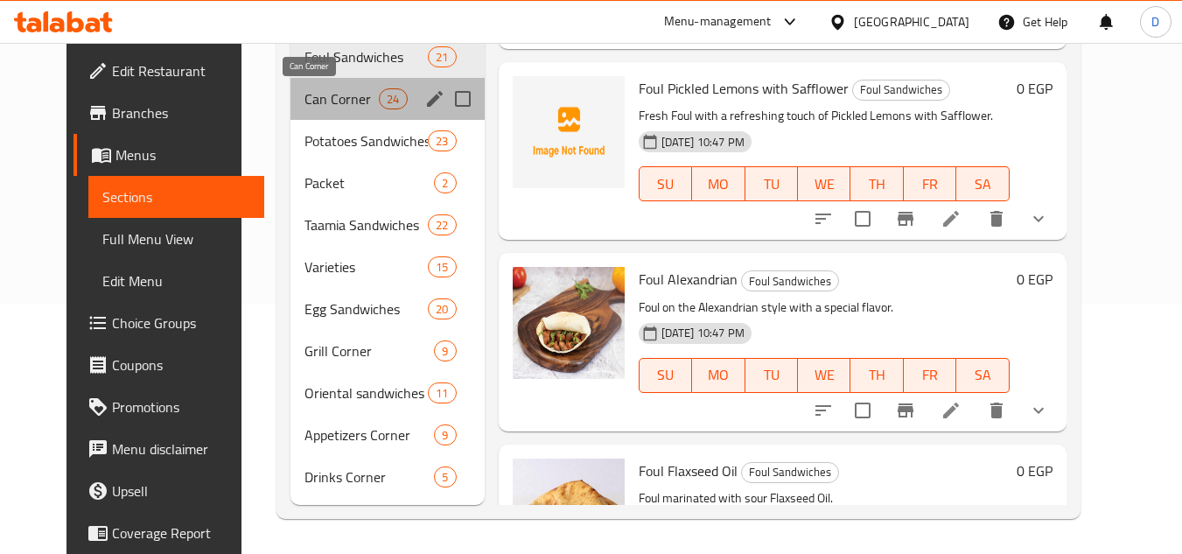
click at [319, 97] on span "Can Corner" at bounding box center [342, 98] width 74 height 21
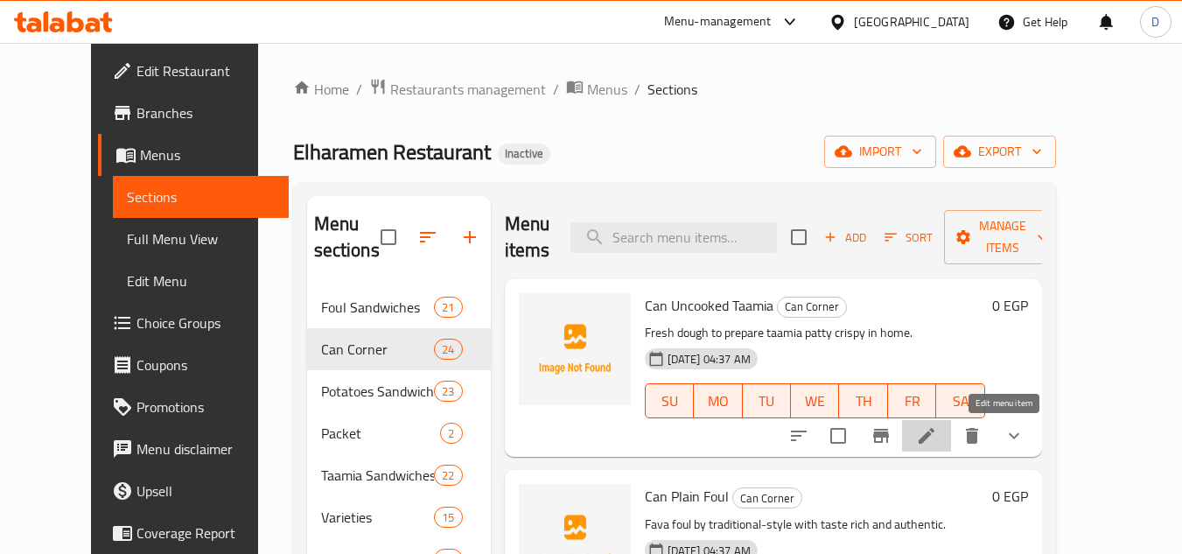
click at [937, 439] on icon at bounding box center [926, 435] width 21 height 21
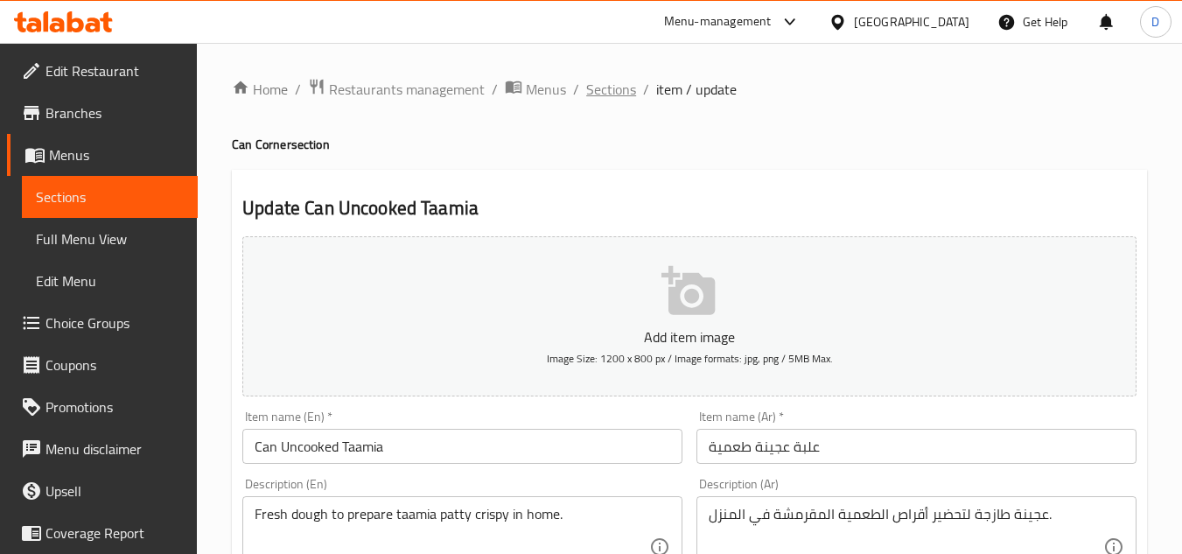
click at [609, 89] on span "Sections" at bounding box center [611, 89] width 50 height 21
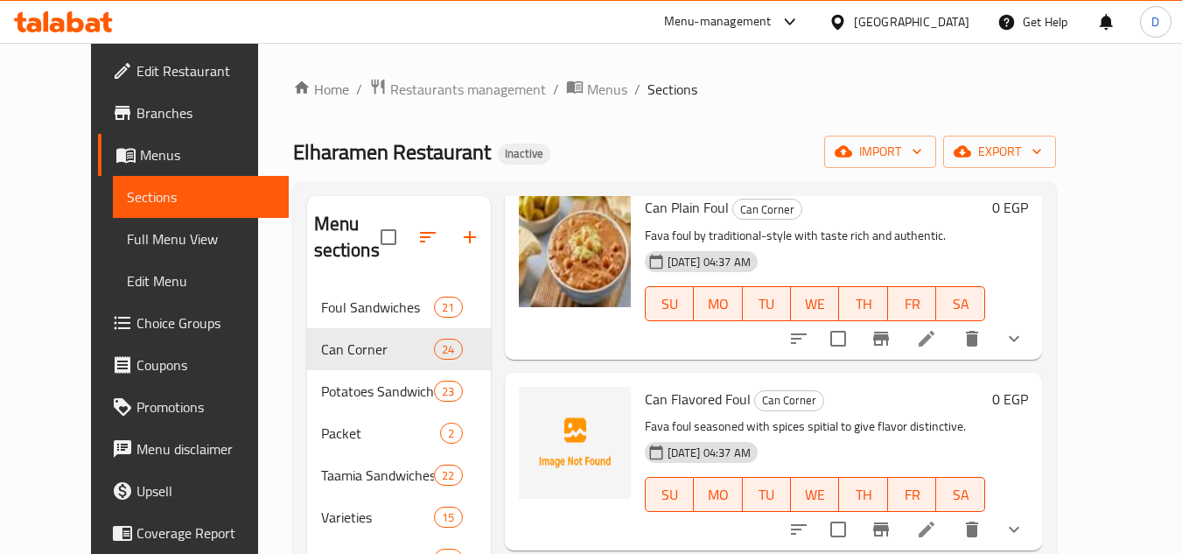
scroll to position [350, 0]
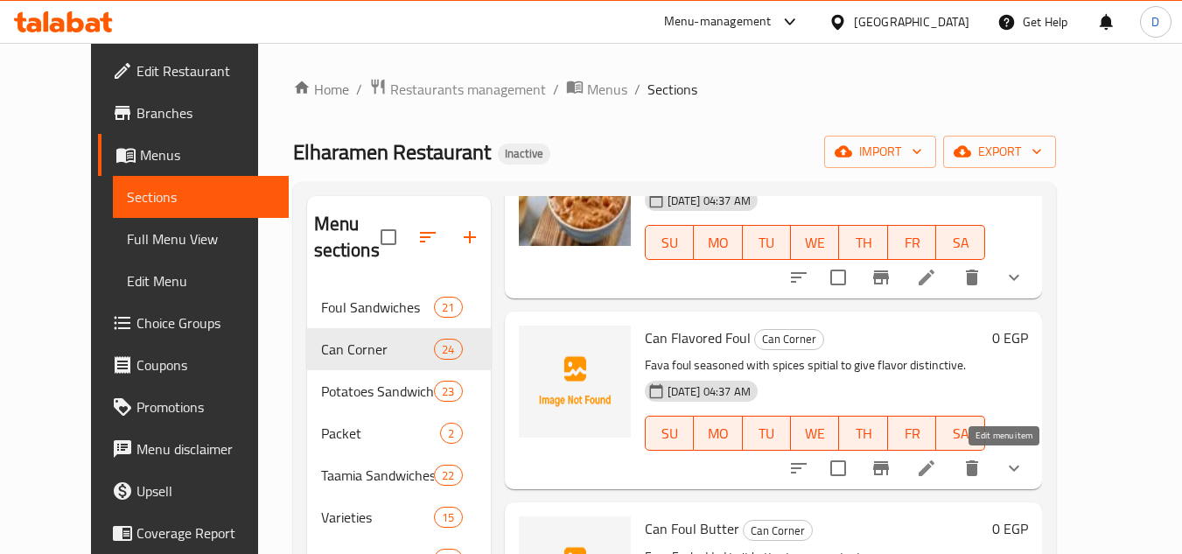
click at [937, 479] on icon at bounding box center [926, 468] width 21 height 21
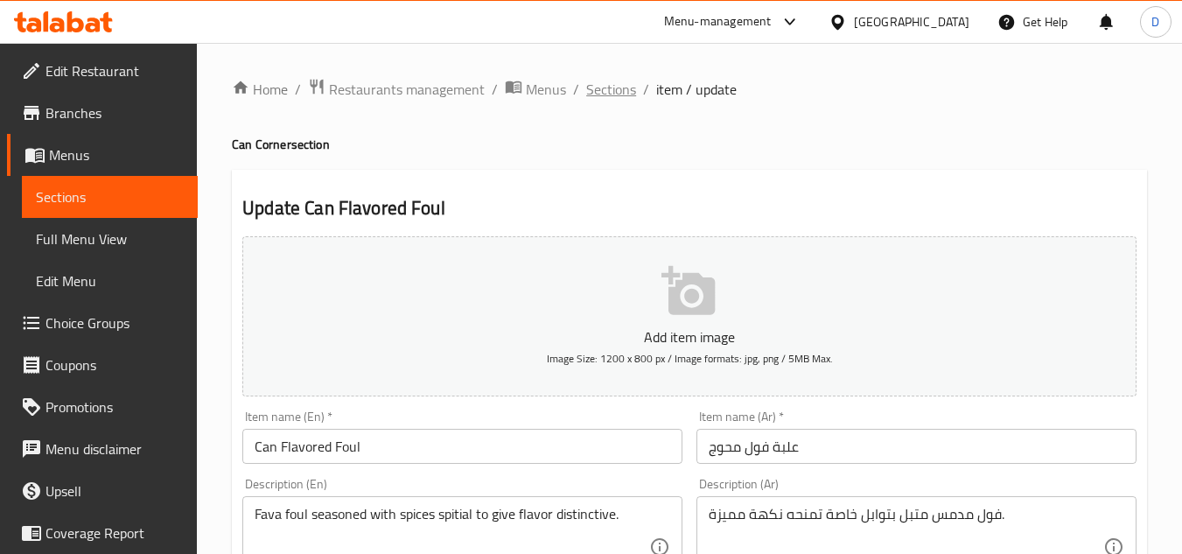
click at [620, 95] on span "Sections" at bounding box center [611, 89] width 50 height 21
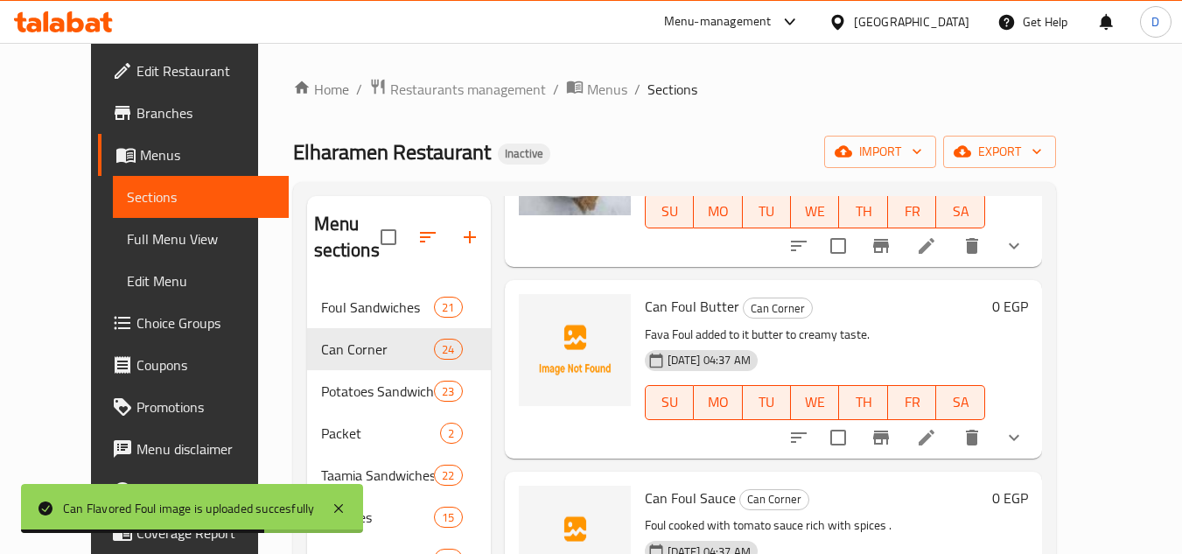
scroll to position [613, 0]
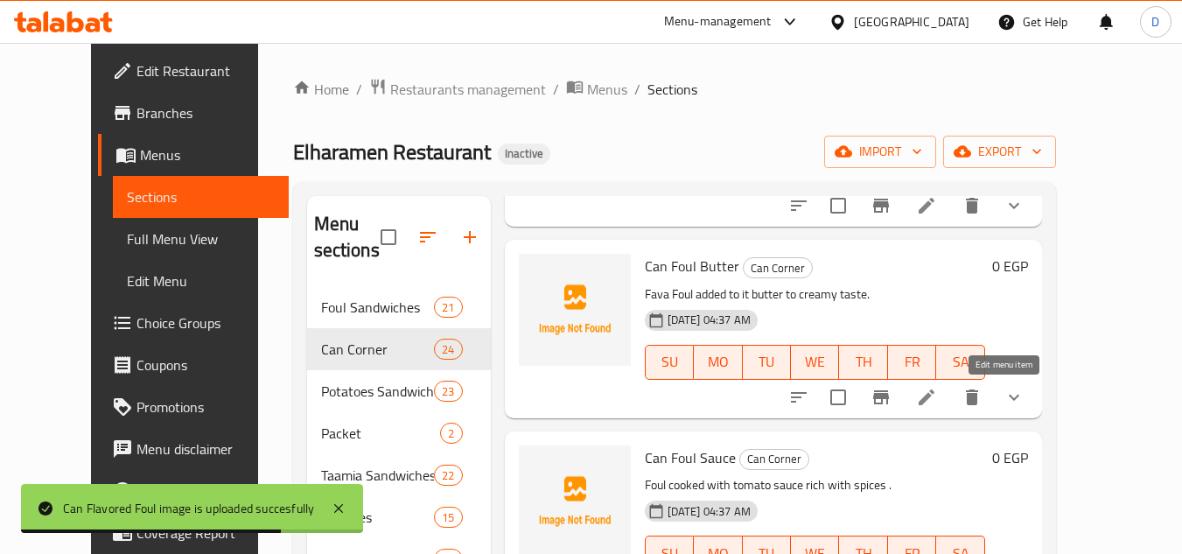
click at [937, 401] on icon at bounding box center [926, 397] width 21 height 21
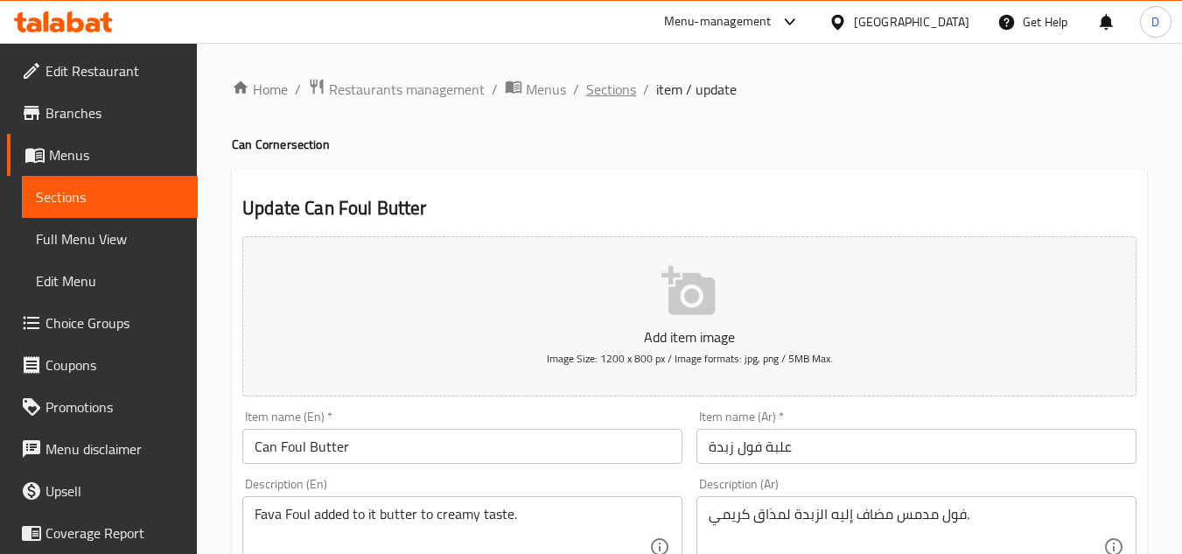
click at [601, 94] on span "Sections" at bounding box center [611, 89] width 50 height 21
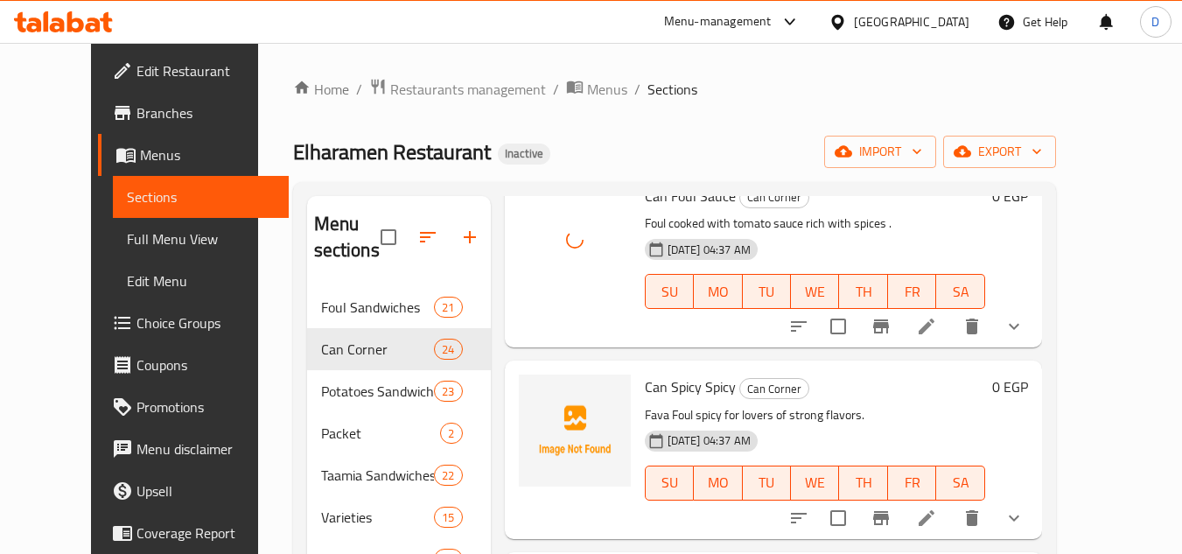
scroll to position [875, 0]
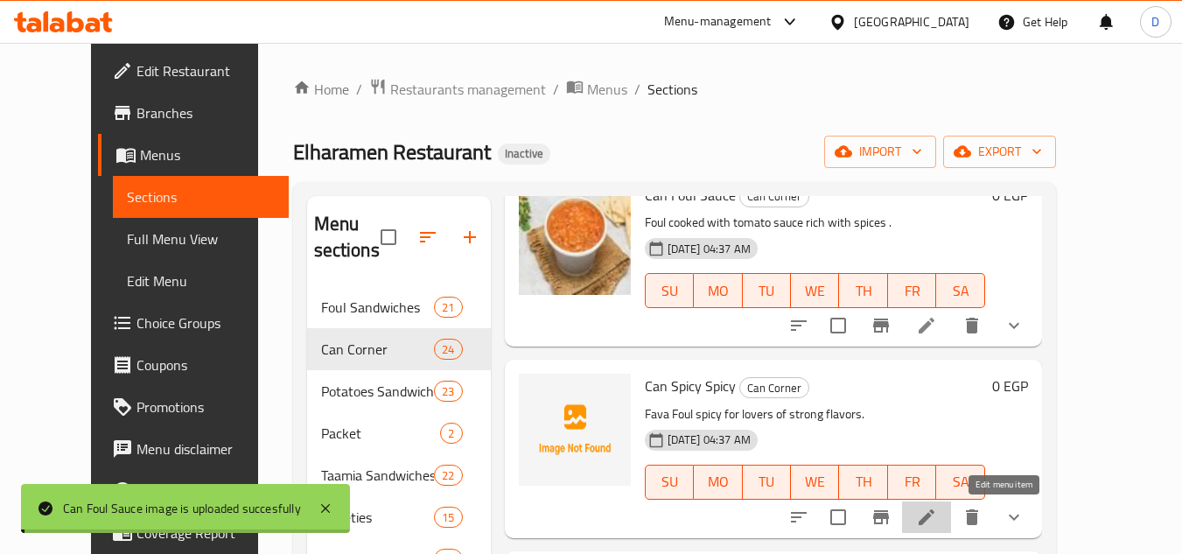
click at [937, 516] on icon at bounding box center [926, 517] width 21 height 21
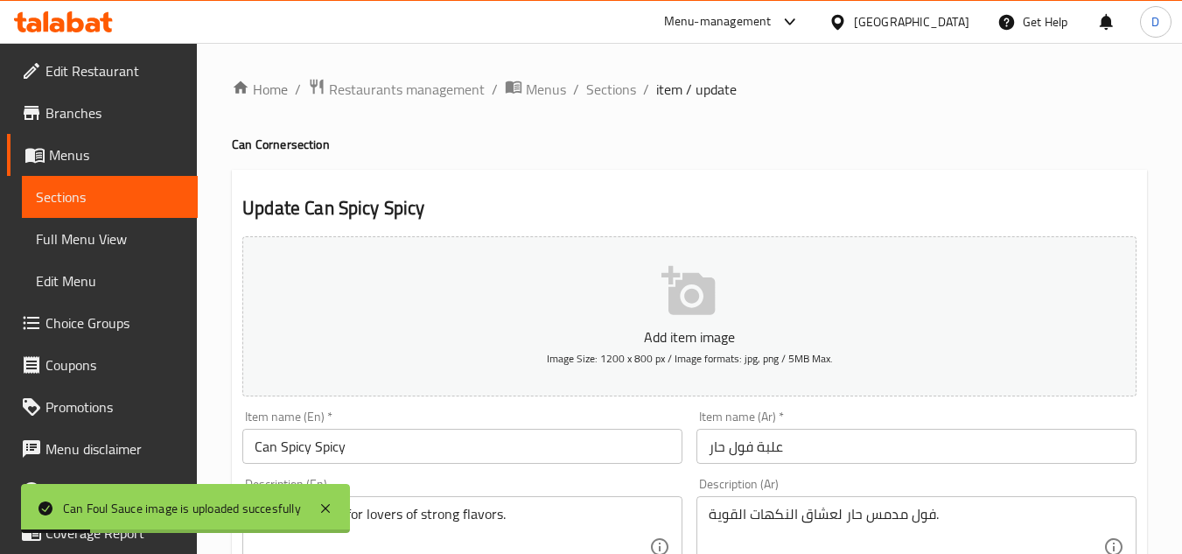
click at [711, 453] on input "علبة فول حار" at bounding box center [917, 446] width 440 height 35
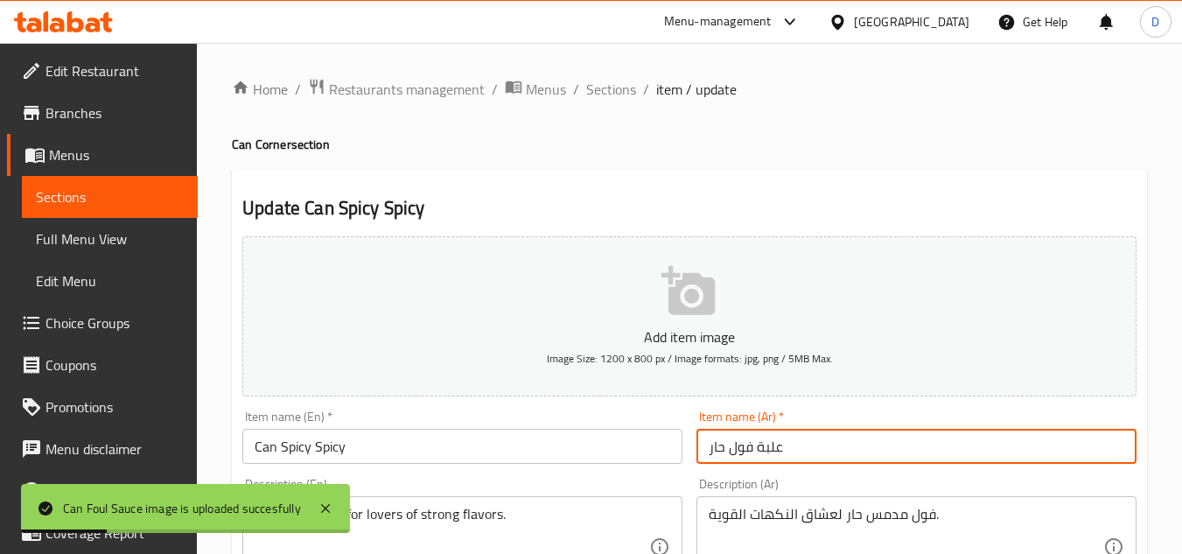
click at [711, 453] on input "علبة فول حار" at bounding box center [917, 446] width 440 height 35
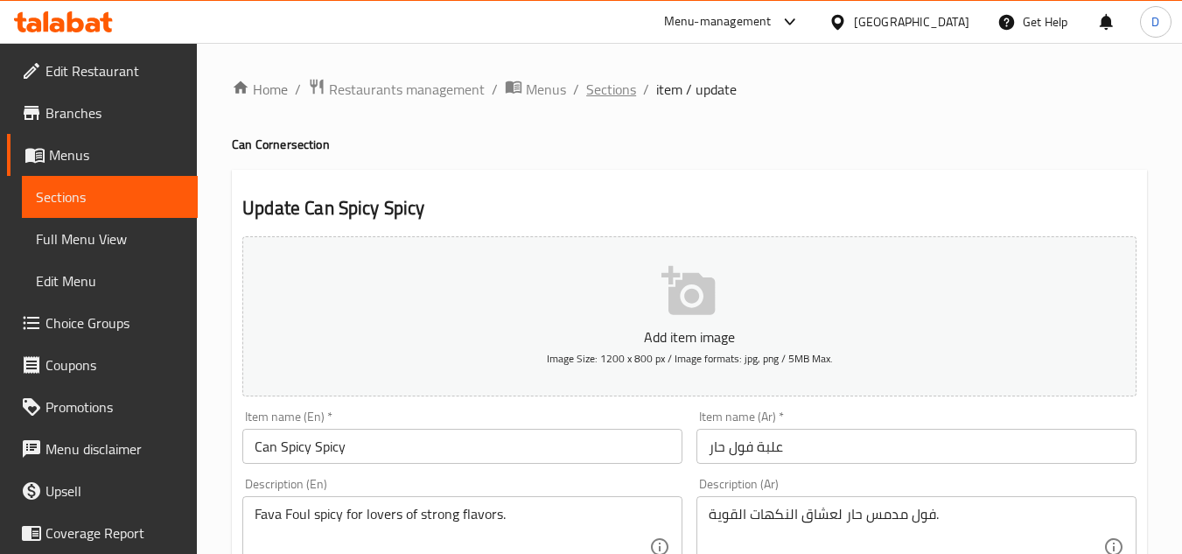
click at [608, 88] on span "Sections" at bounding box center [611, 89] width 50 height 21
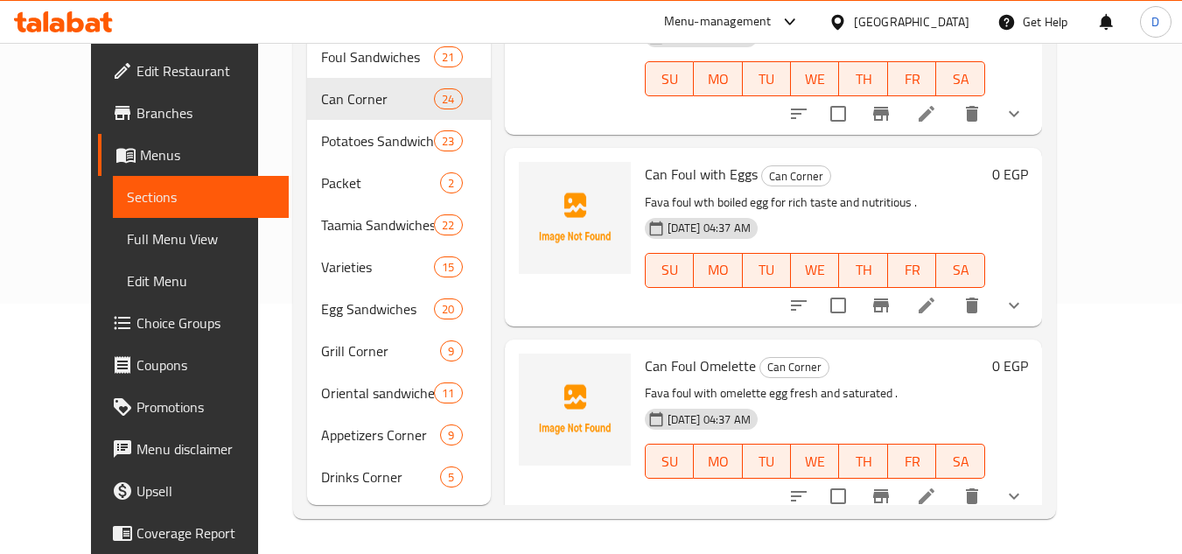
scroll to position [1488, 0]
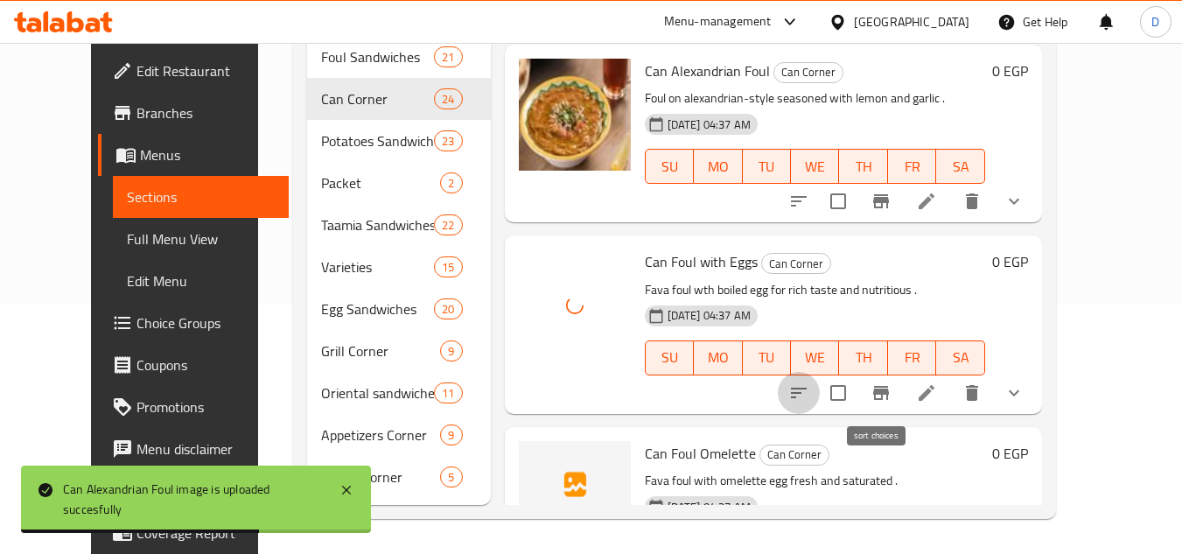
click at [809, 399] on icon "sort-choices" at bounding box center [798, 392] width 21 height 21
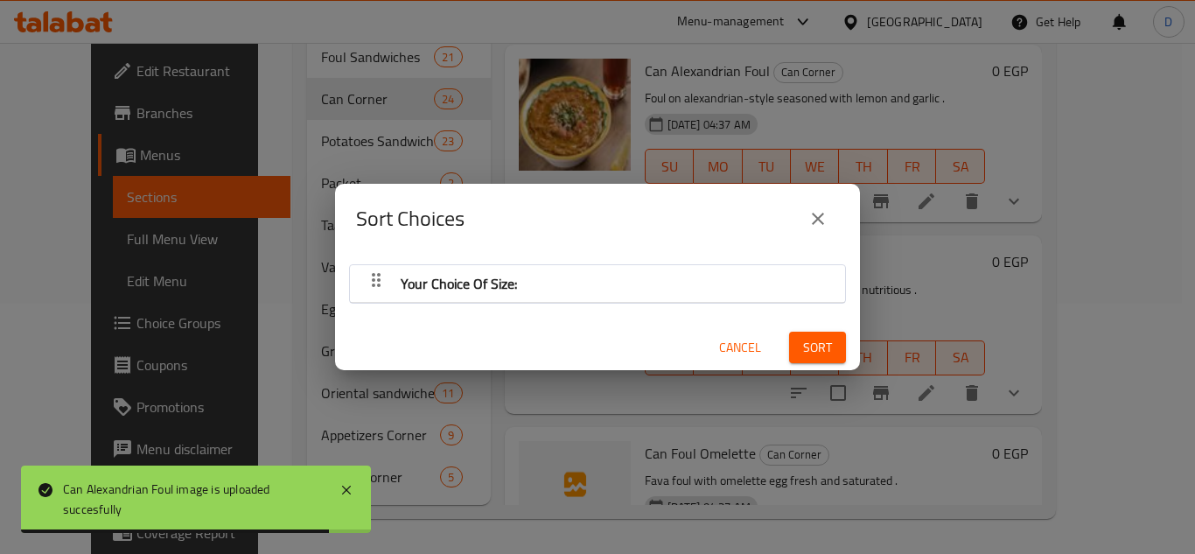
click at [382, 284] on icon "button" at bounding box center [376, 280] width 21 height 21
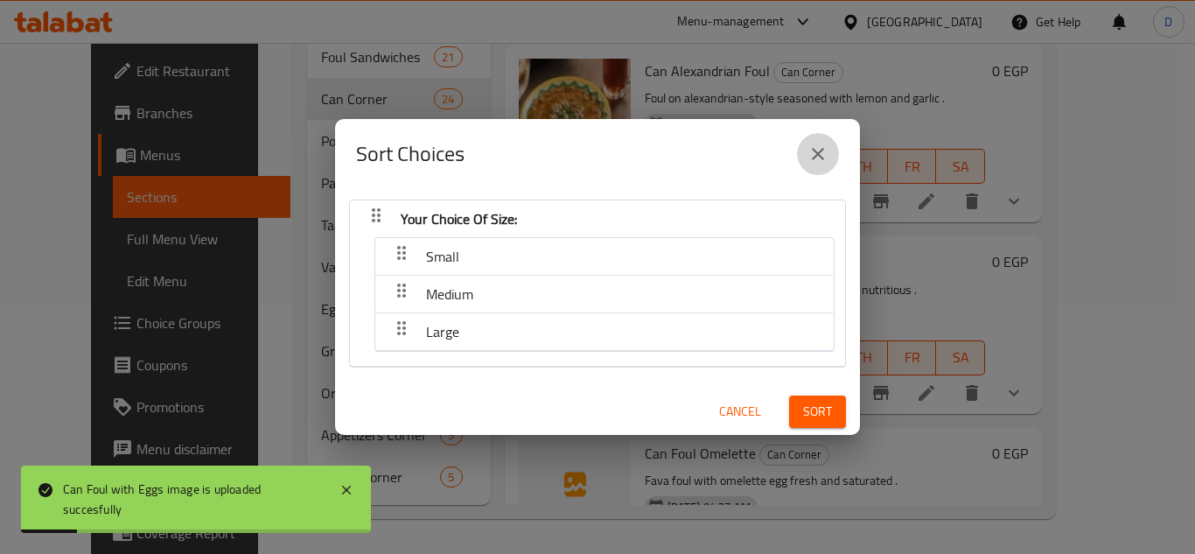
click at [822, 154] on icon "close" at bounding box center [818, 154] width 21 height 21
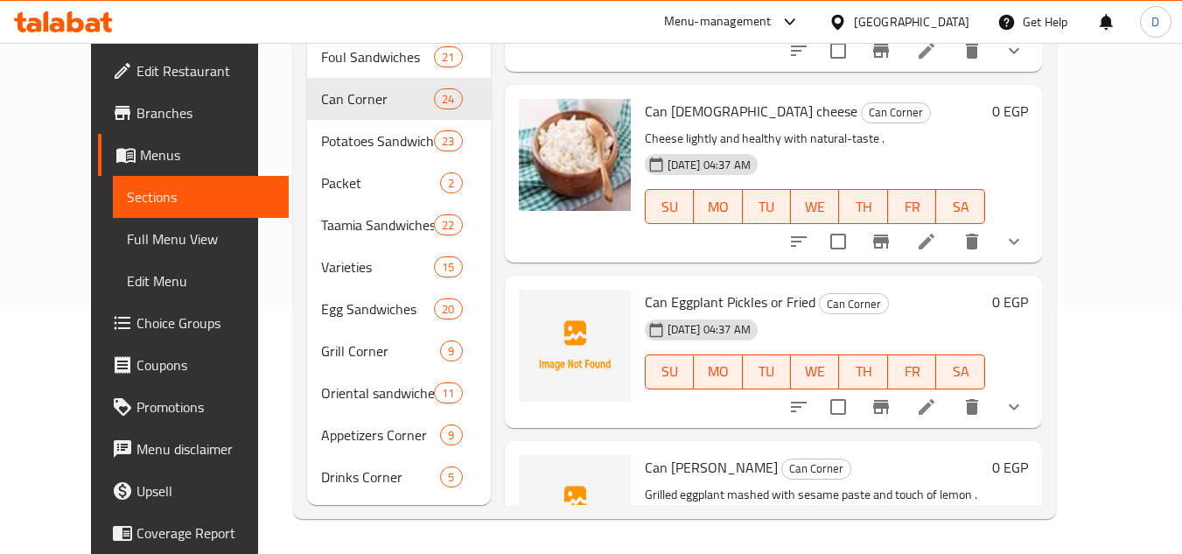
scroll to position [2625, 0]
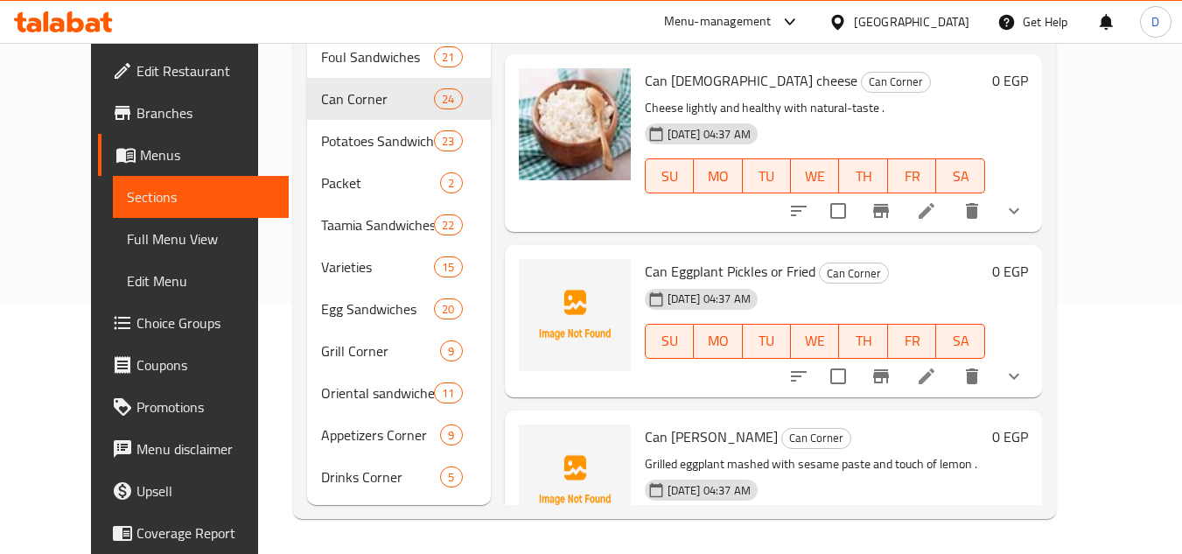
click at [809, 375] on icon "sort-choices" at bounding box center [798, 376] width 21 height 21
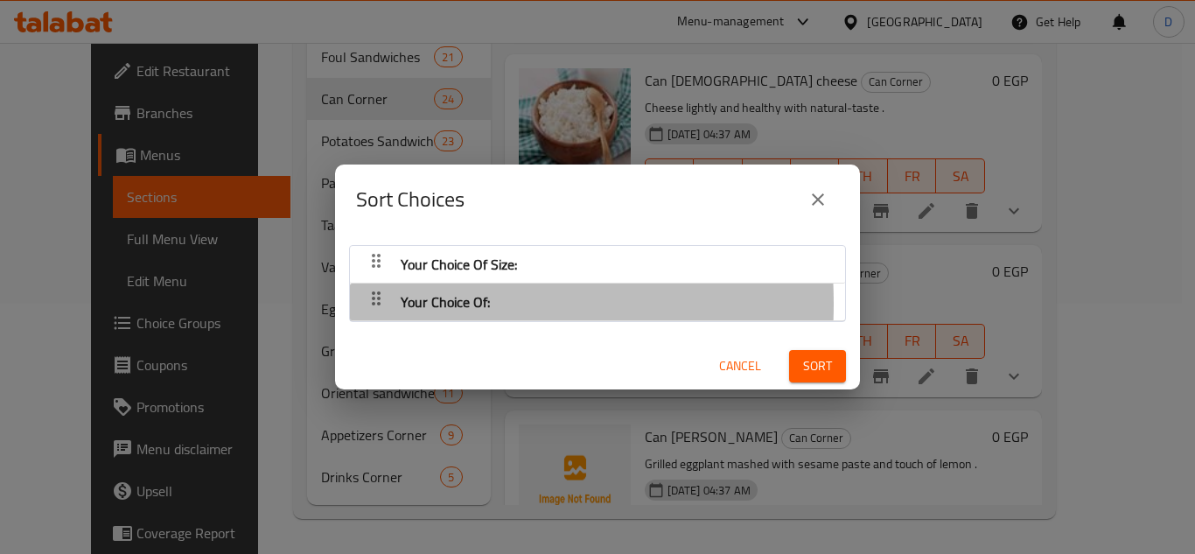
click at [375, 304] on icon "button" at bounding box center [376, 298] width 9 height 14
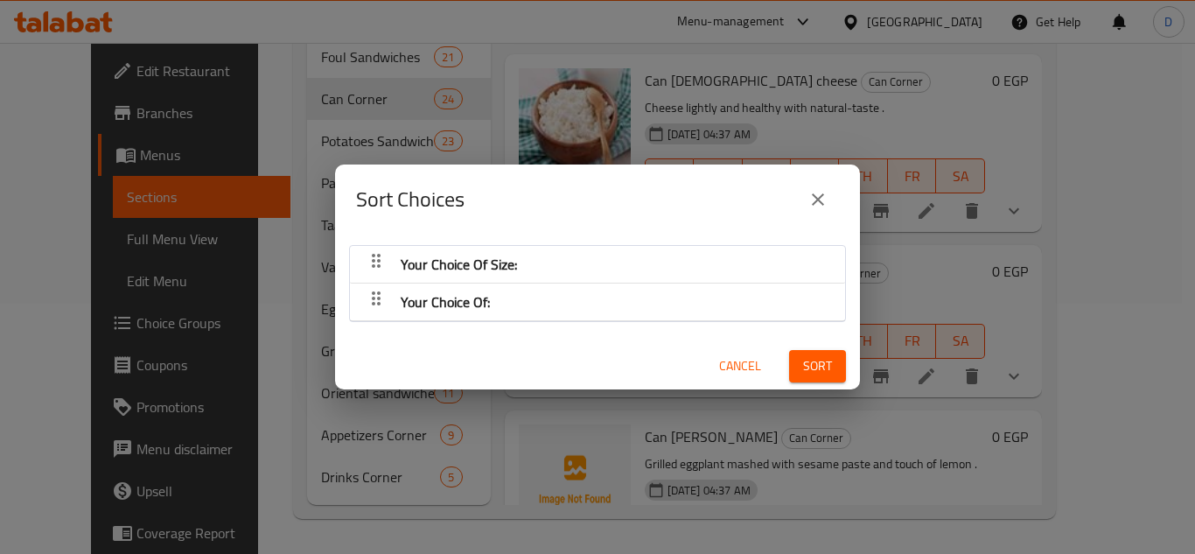
click at [719, 364] on span "Cancel" at bounding box center [740, 366] width 42 height 22
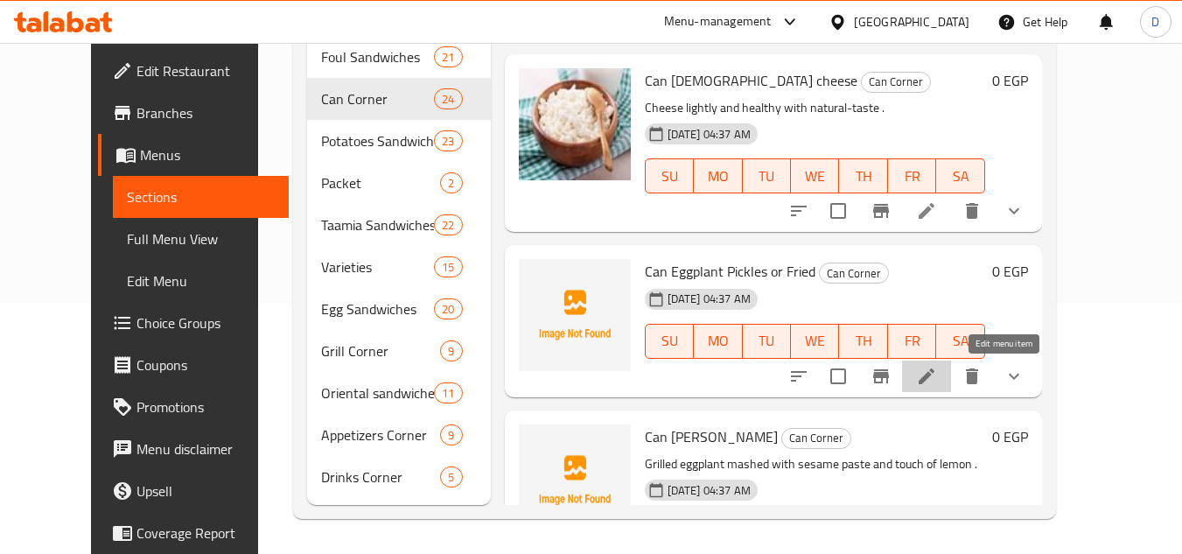
click at [937, 382] on icon at bounding box center [926, 376] width 21 height 21
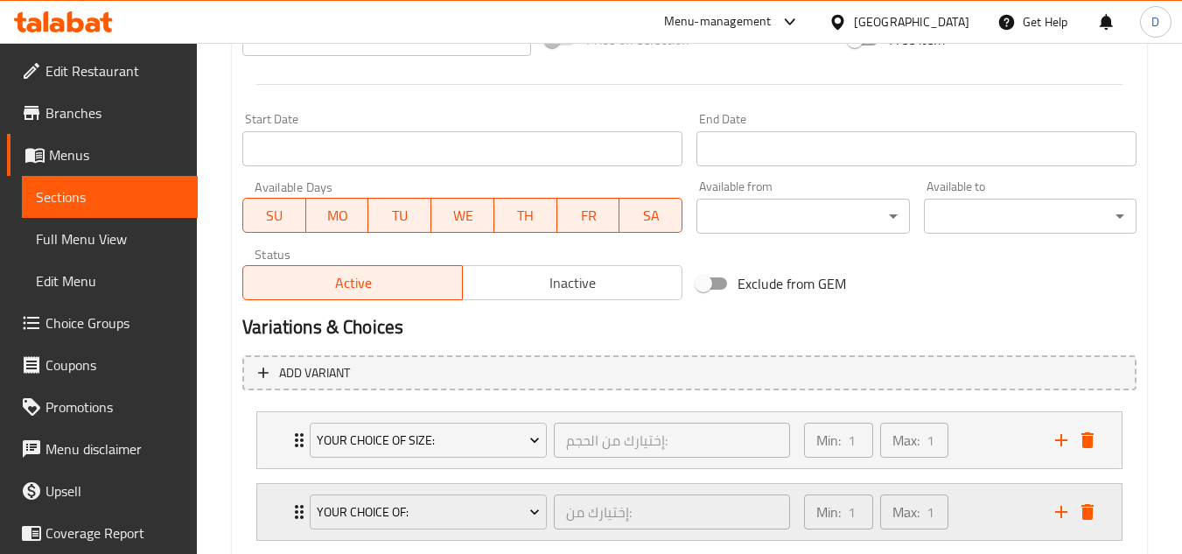
scroll to position [783, 0]
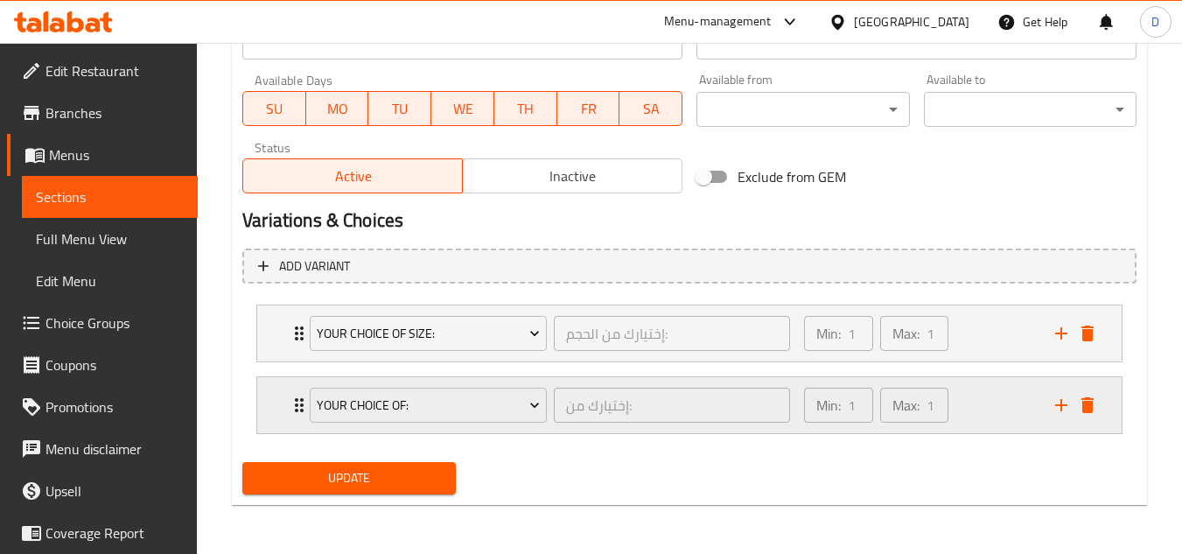
click at [298, 407] on icon "Expand" at bounding box center [299, 405] width 21 height 21
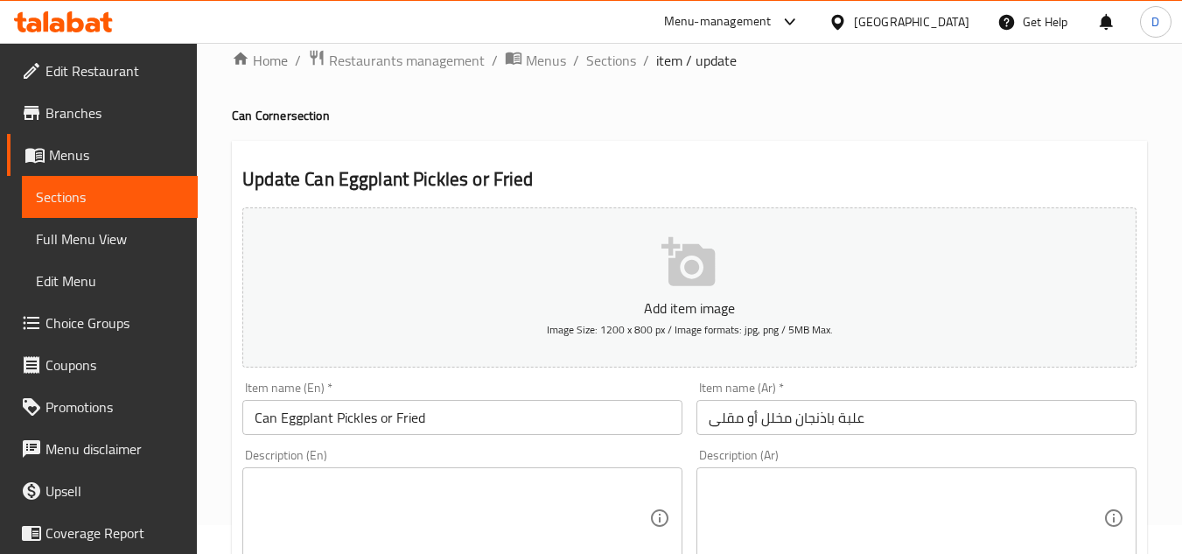
scroll to position [0, 0]
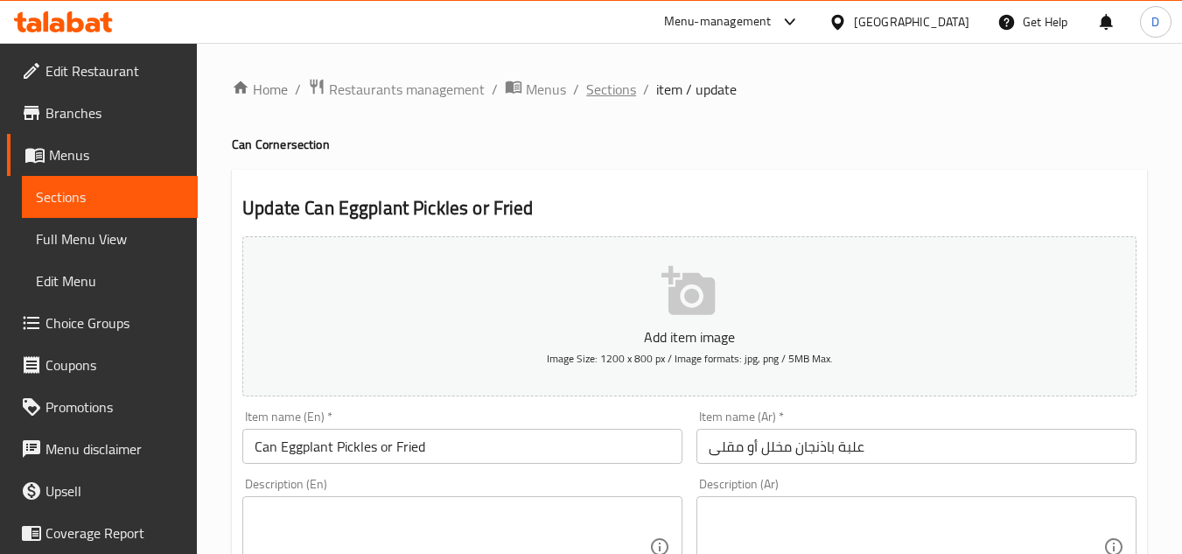
click at [598, 87] on span "Sections" at bounding box center [611, 89] width 50 height 21
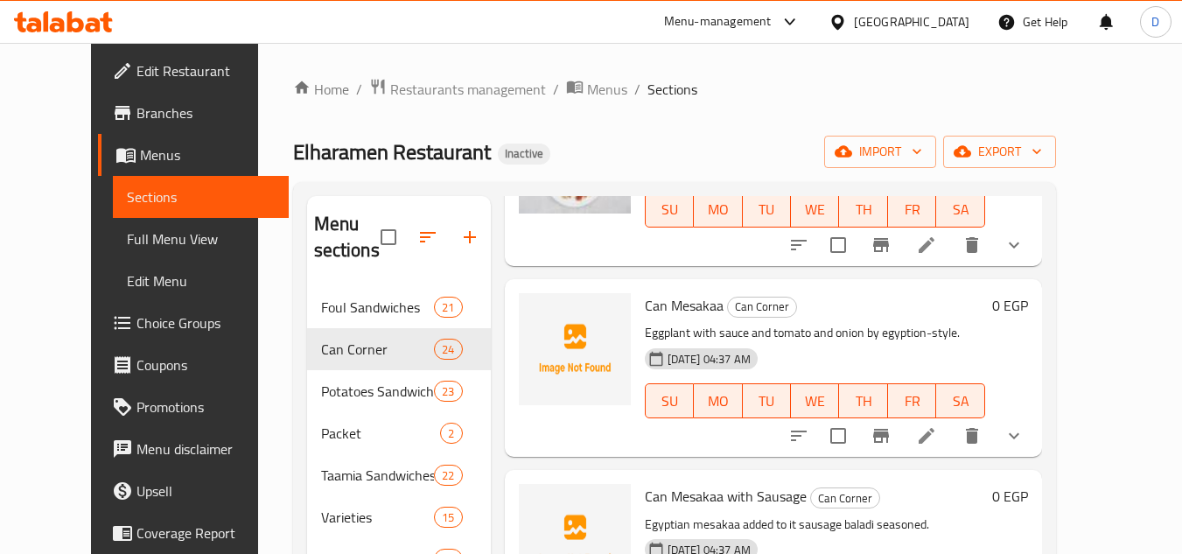
scroll to position [3413, 0]
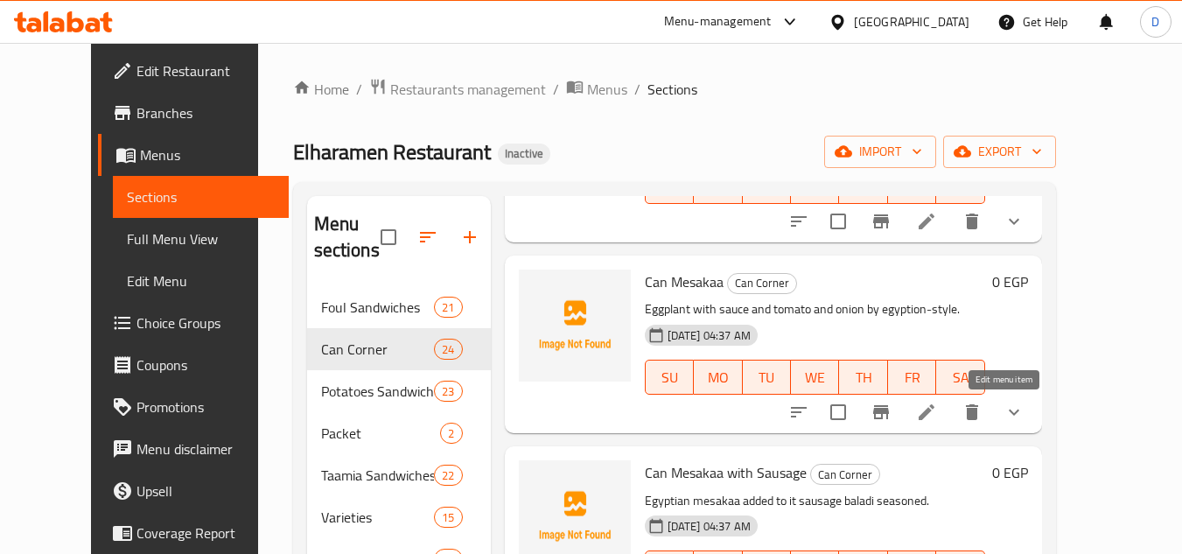
click at [937, 410] on icon at bounding box center [926, 412] width 21 height 21
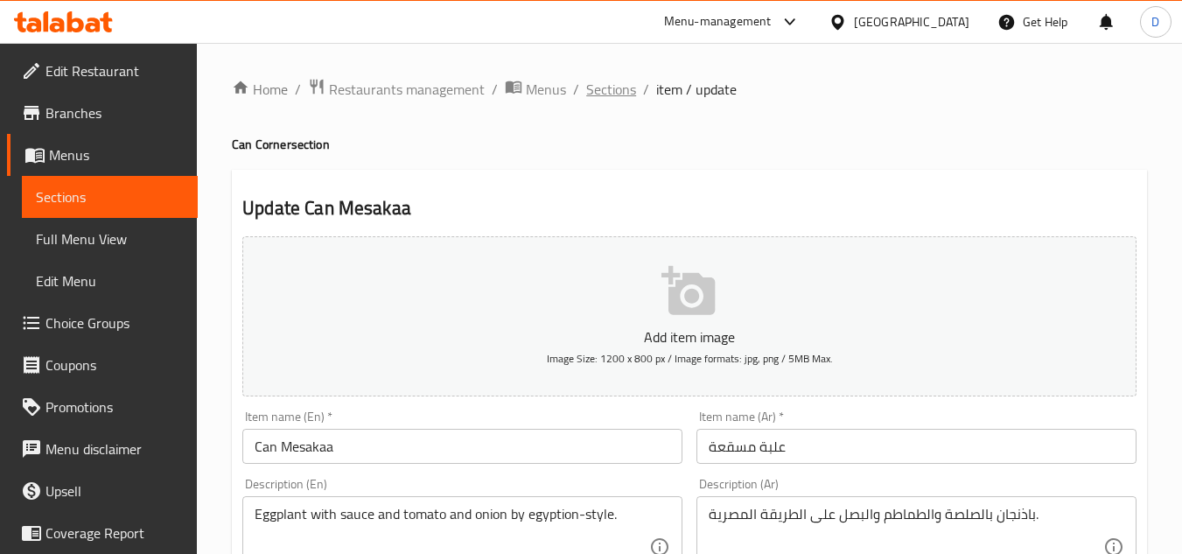
click at [606, 90] on span "Sections" at bounding box center [611, 89] width 50 height 21
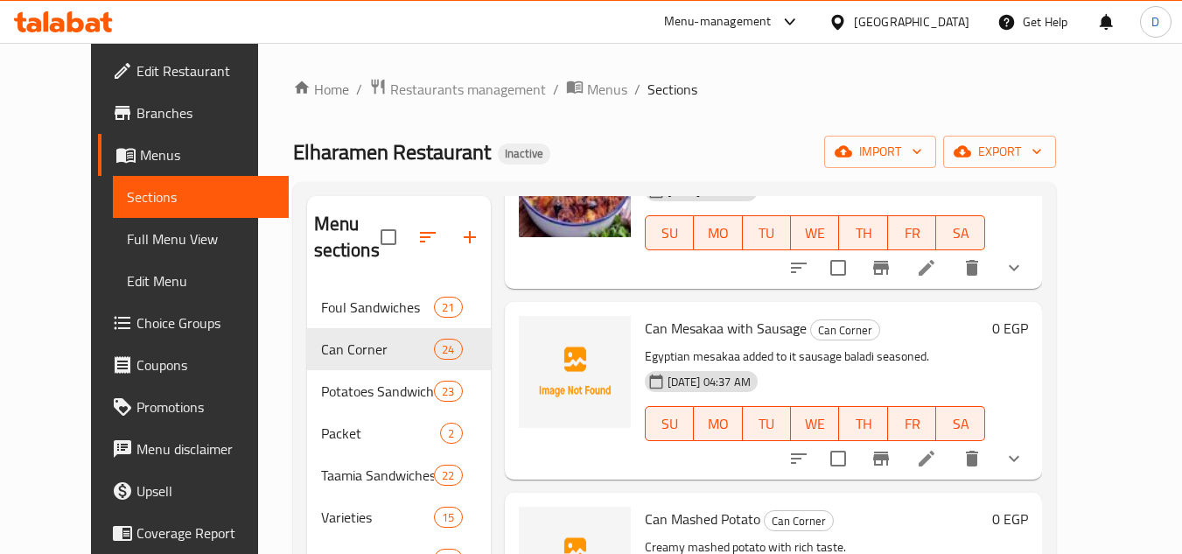
scroll to position [3588, 0]
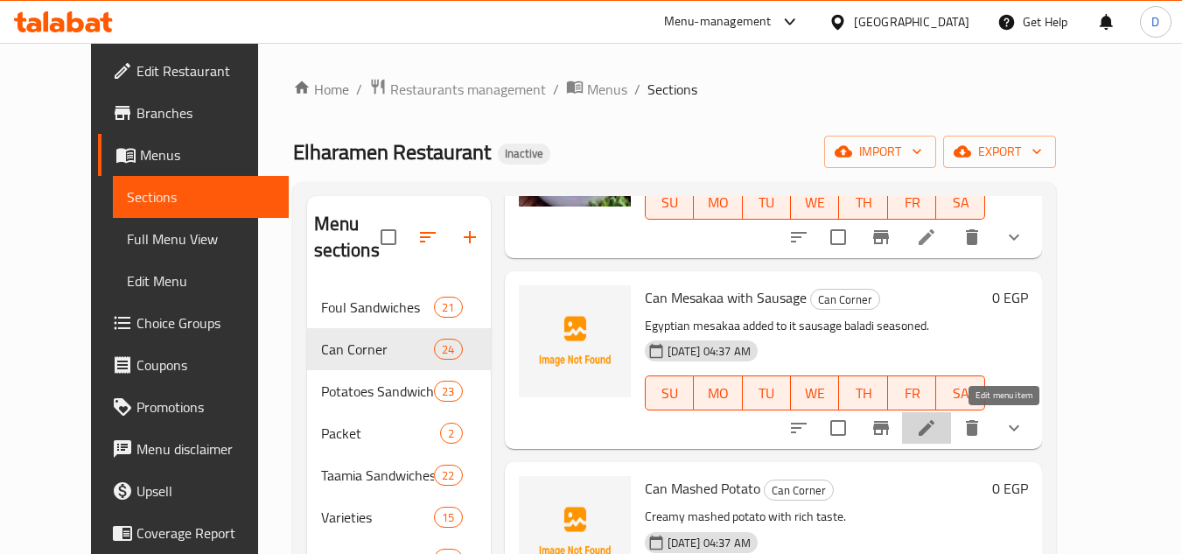
click at [935, 426] on icon at bounding box center [927, 428] width 16 height 16
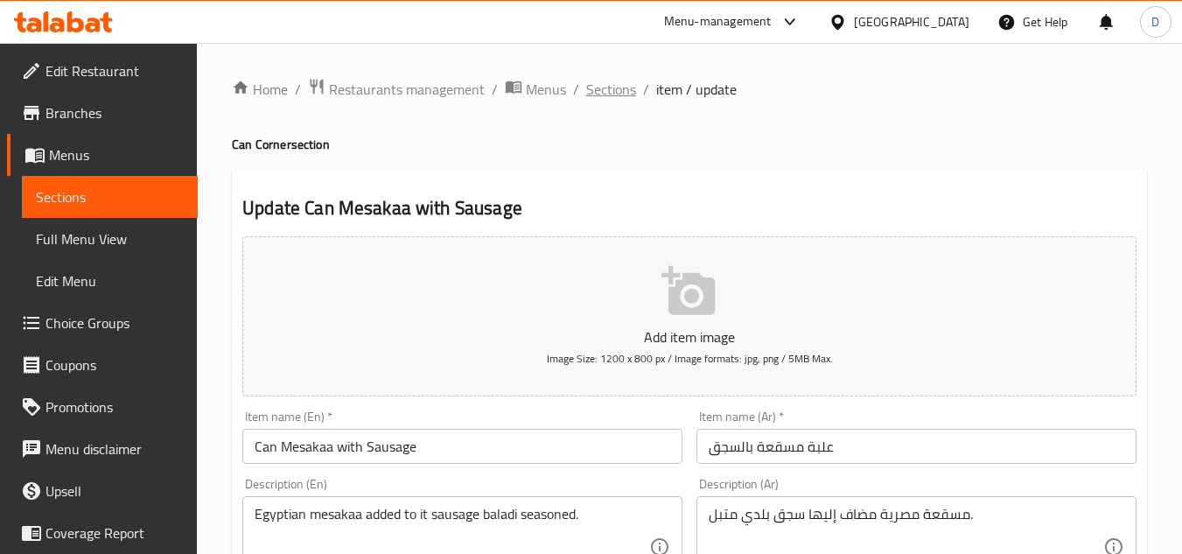
click at [612, 84] on span "Sections" at bounding box center [611, 89] width 50 height 21
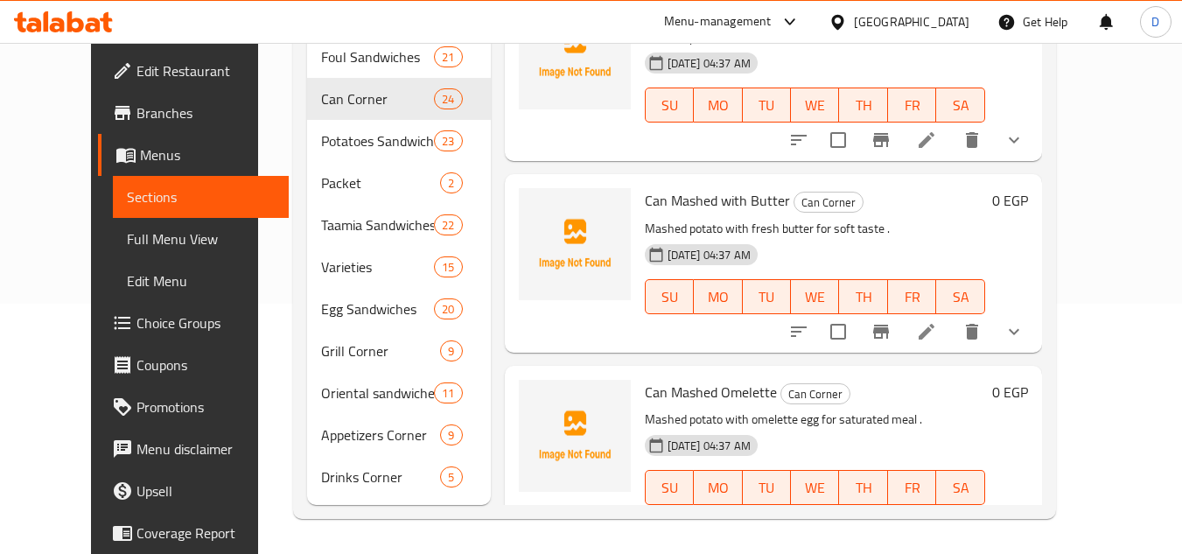
scroll to position [4046, 0]
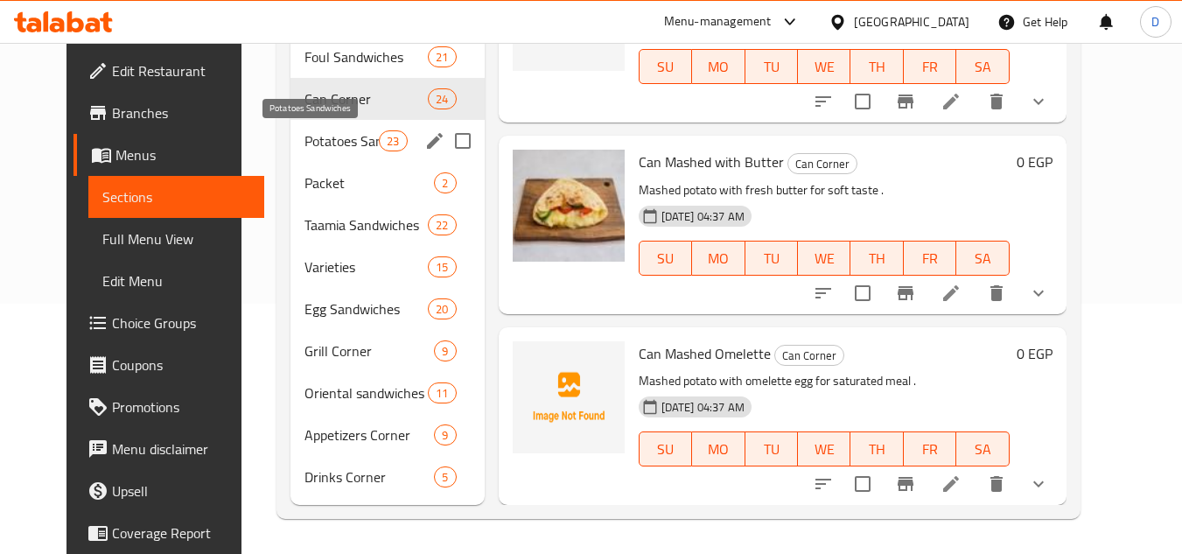
click at [305, 142] on span "Potatoes Sandwiches" at bounding box center [342, 140] width 74 height 21
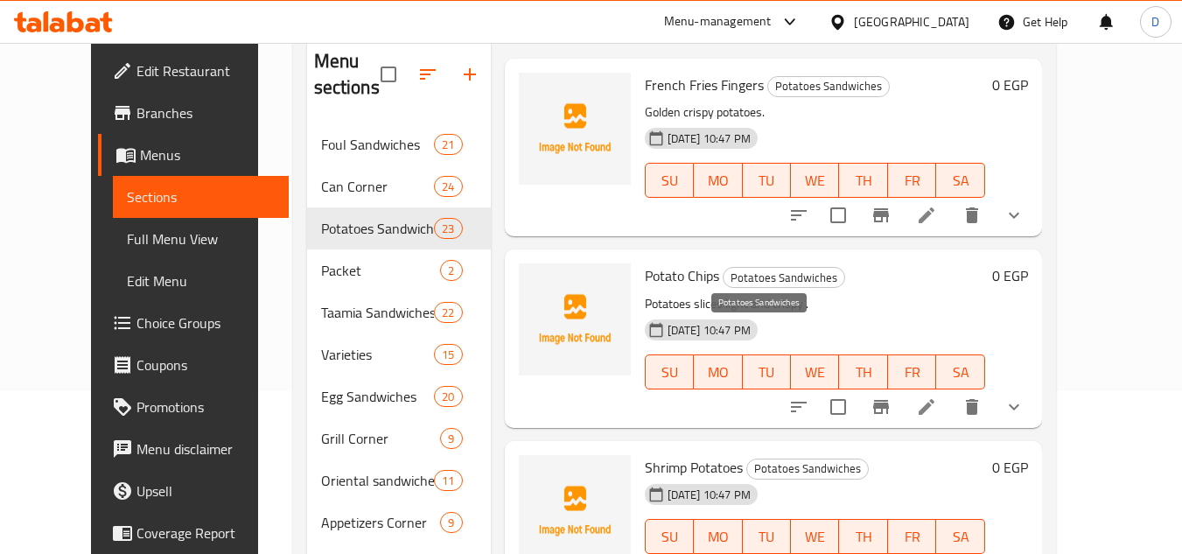
scroll to position [88, 0]
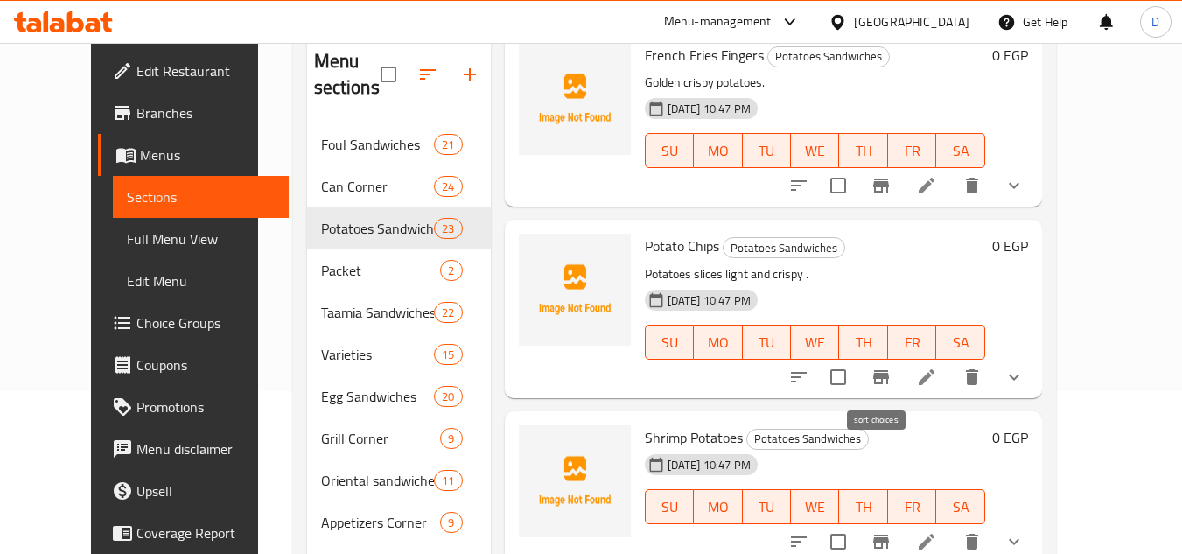
click at [820, 374] on button "sort-choices" at bounding box center [799, 377] width 42 height 42
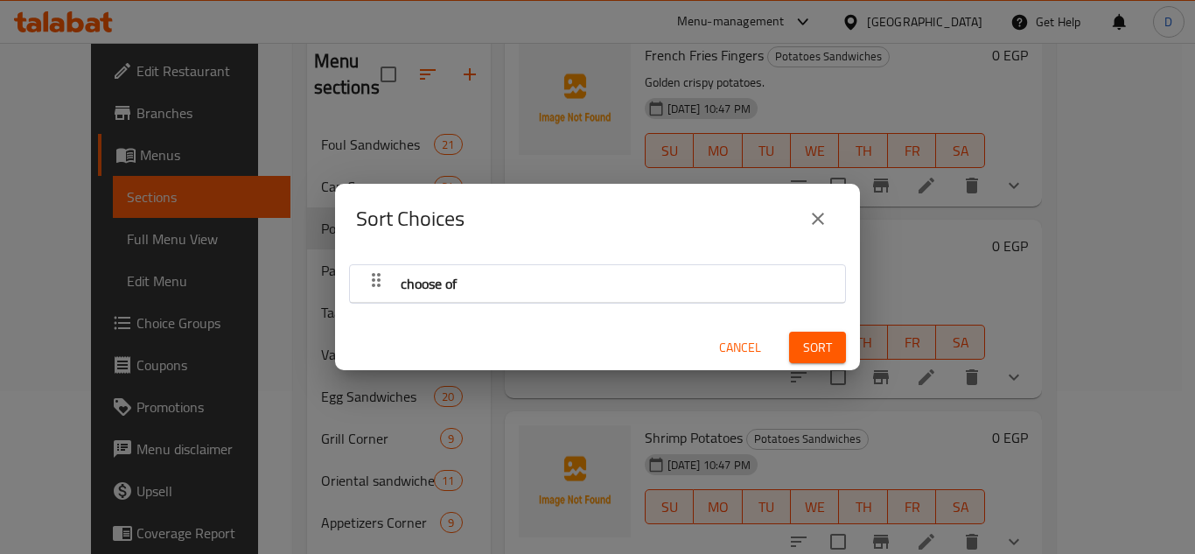
click at [384, 278] on icon "button" at bounding box center [376, 280] width 21 height 21
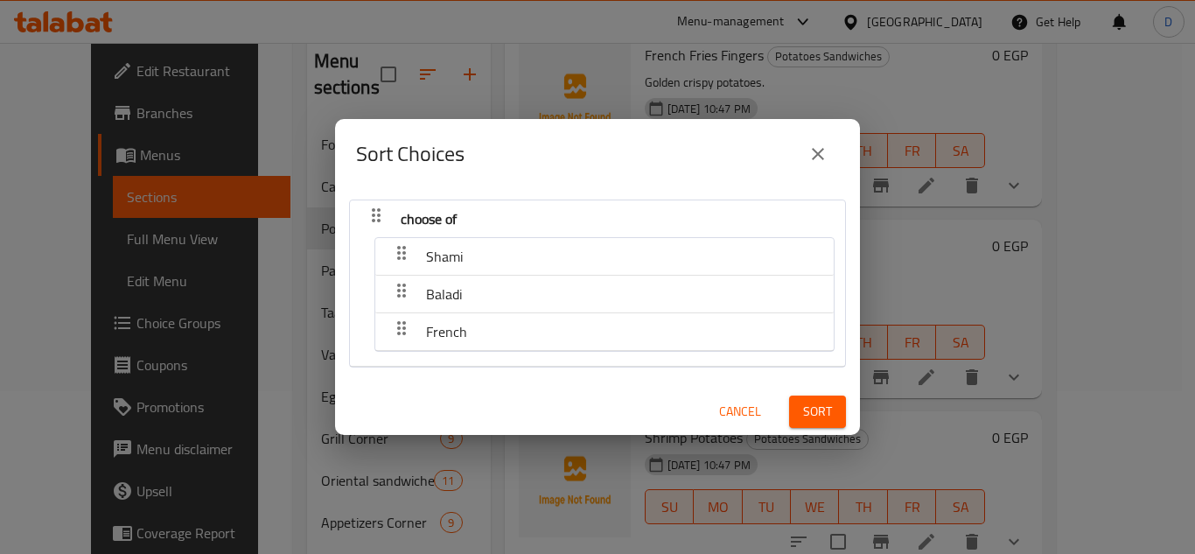
click at [823, 153] on icon "close" at bounding box center [818, 154] width 21 height 21
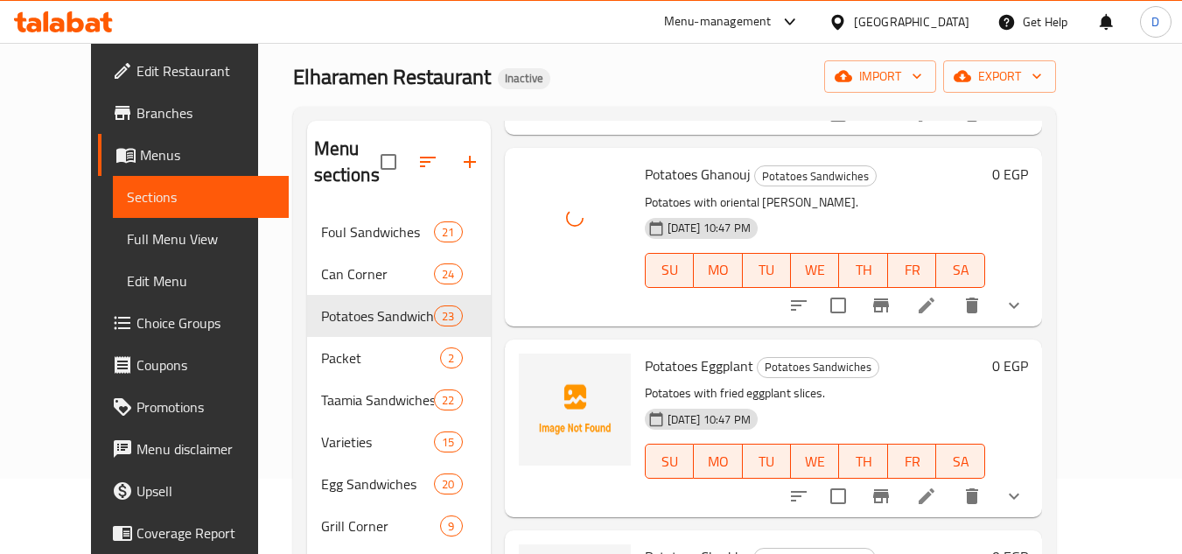
scroll to position [1400, 0]
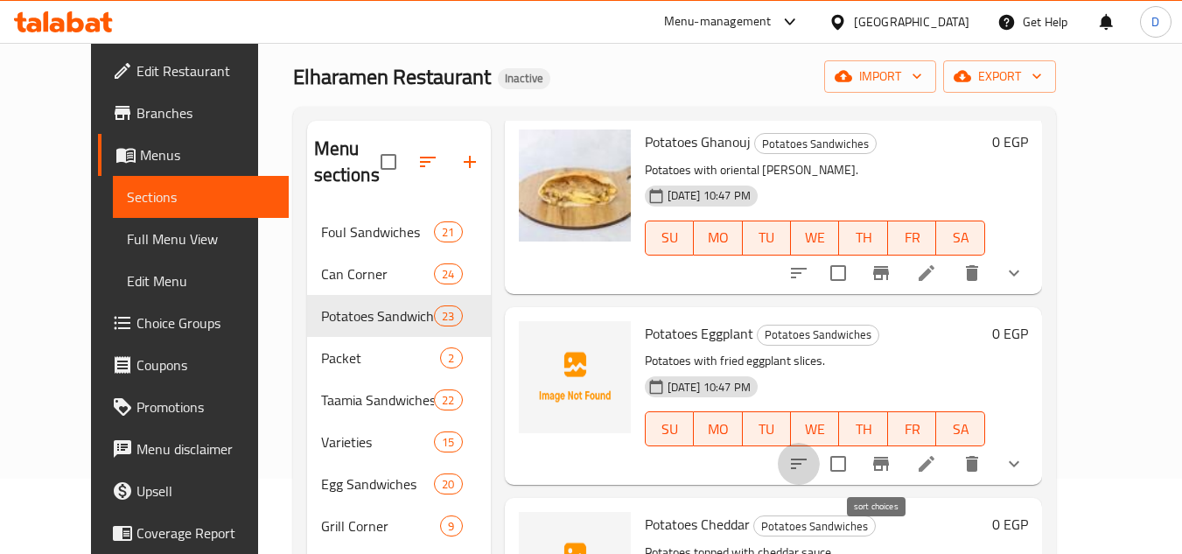
click at [820, 455] on button "sort-choices" at bounding box center [799, 464] width 42 height 42
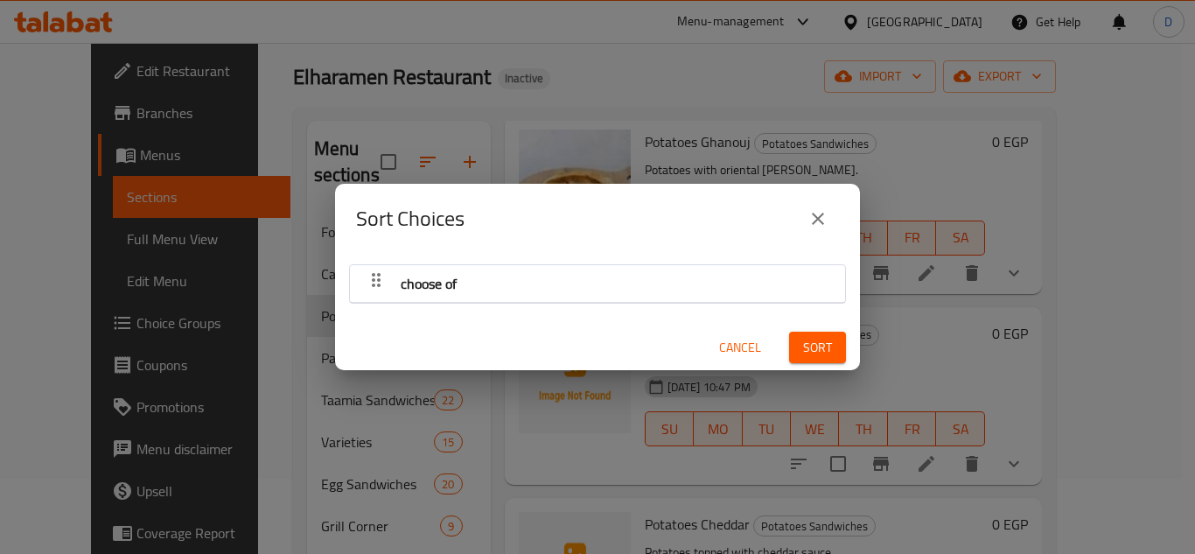
click at [373, 284] on icon "button" at bounding box center [376, 280] width 9 height 14
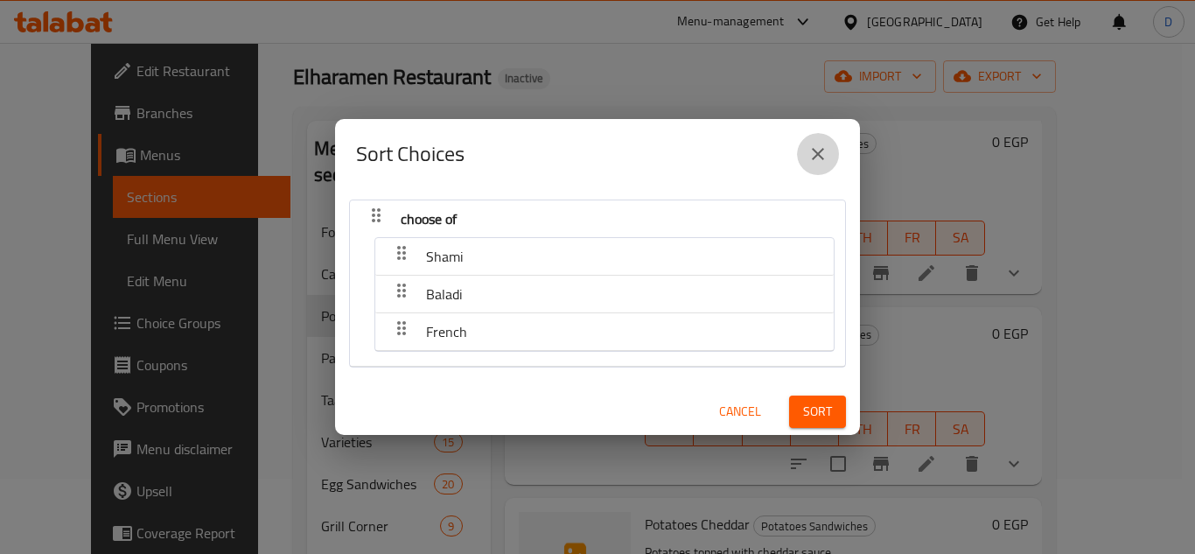
click at [821, 152] on icon "close" at bounding box center [818, 154] width 12 height 12
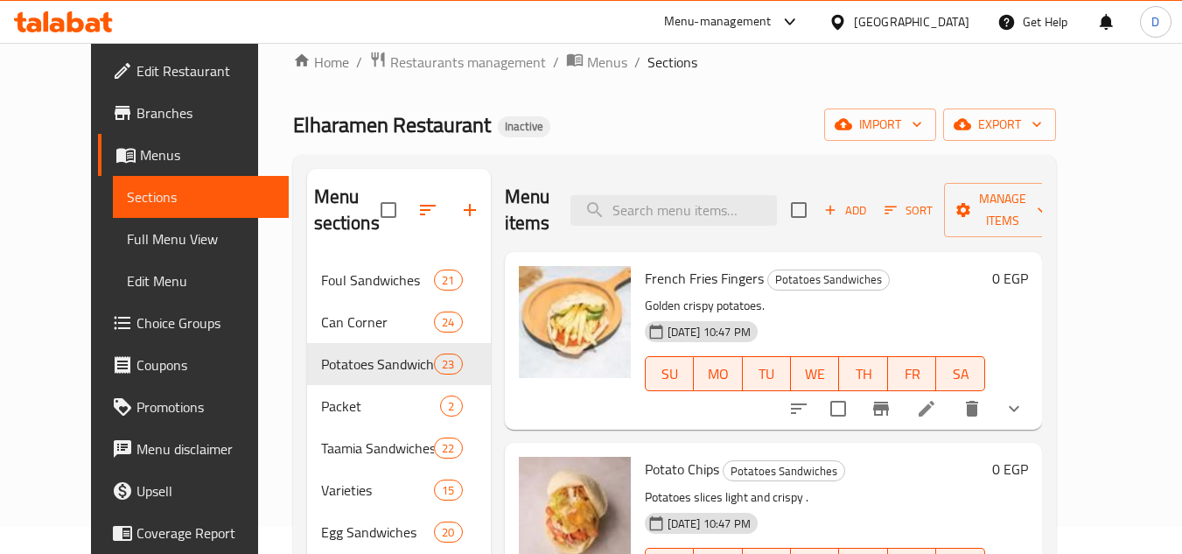
scroll to position [0, 0]
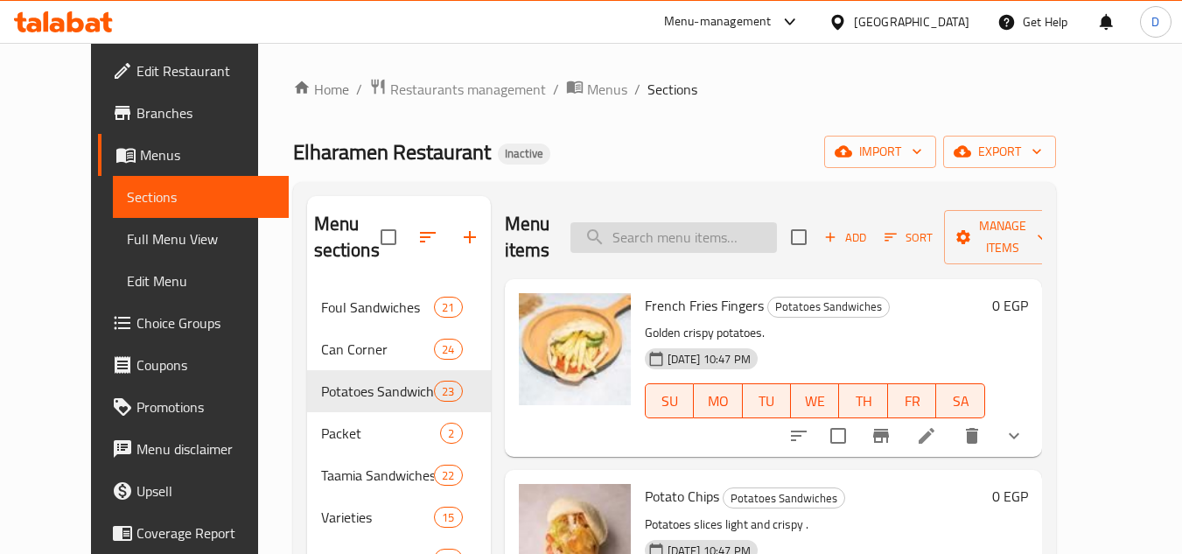
click at [698, 248] on input "search" at bounding box center [674, 237] width 207 height 31
paste input "طبق بيض مسلوق"
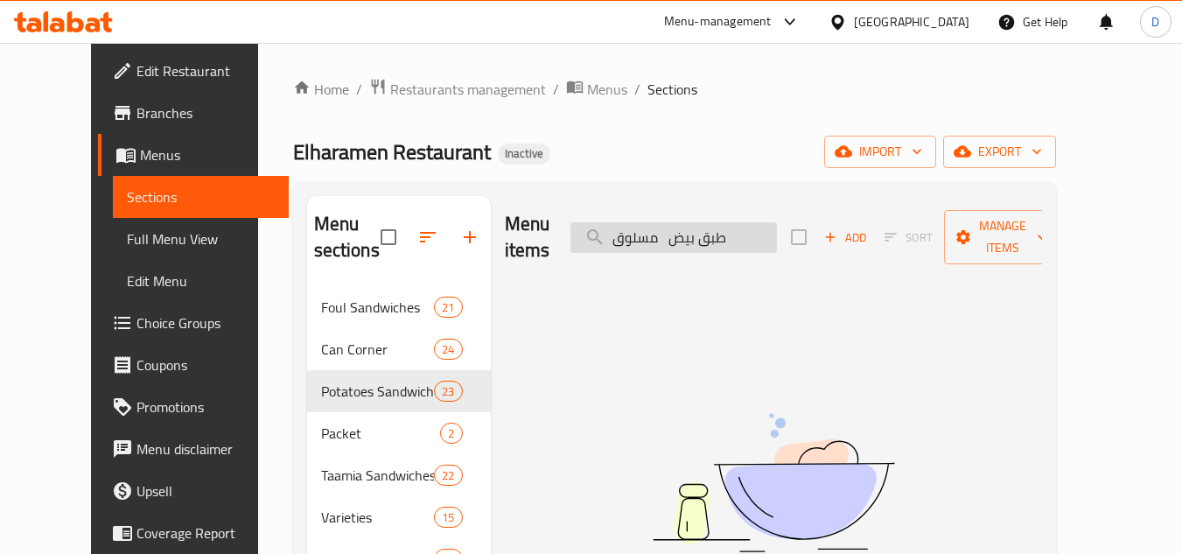
click at [694, 225] on input "طبق بيض مسلوق" at bounding box center [674, 237] width 207 height 31
click at [702, 225] on input "طبق بي مسلوق" at bounding box center [674, 237] width 207 height 31
click at [710, 223] on input "طبق مسلوق" at bounding box center [674, 237] width 207 height 31
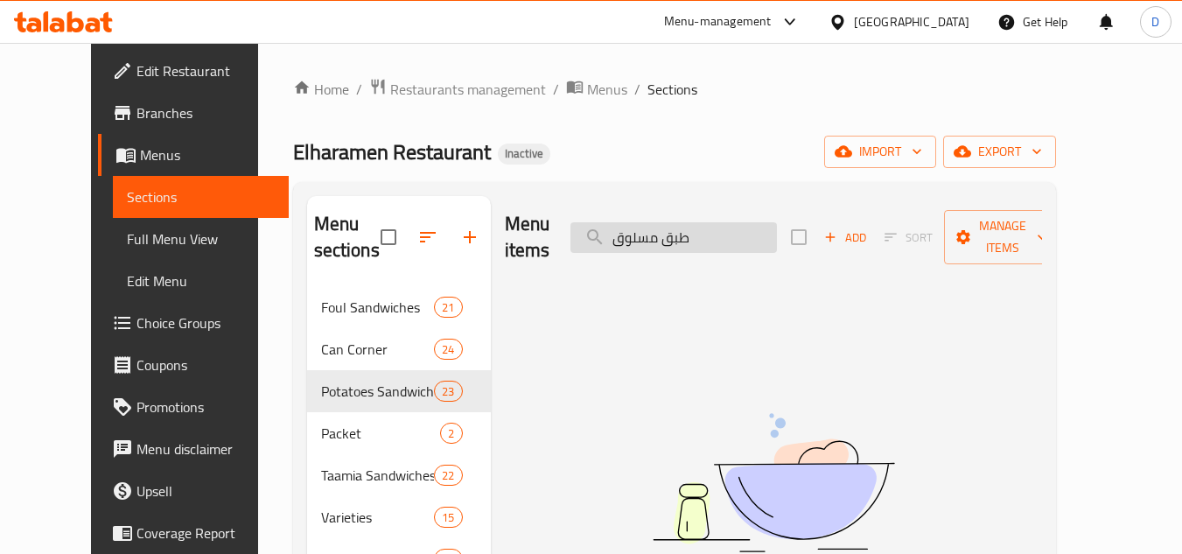
type input "مسلوق"
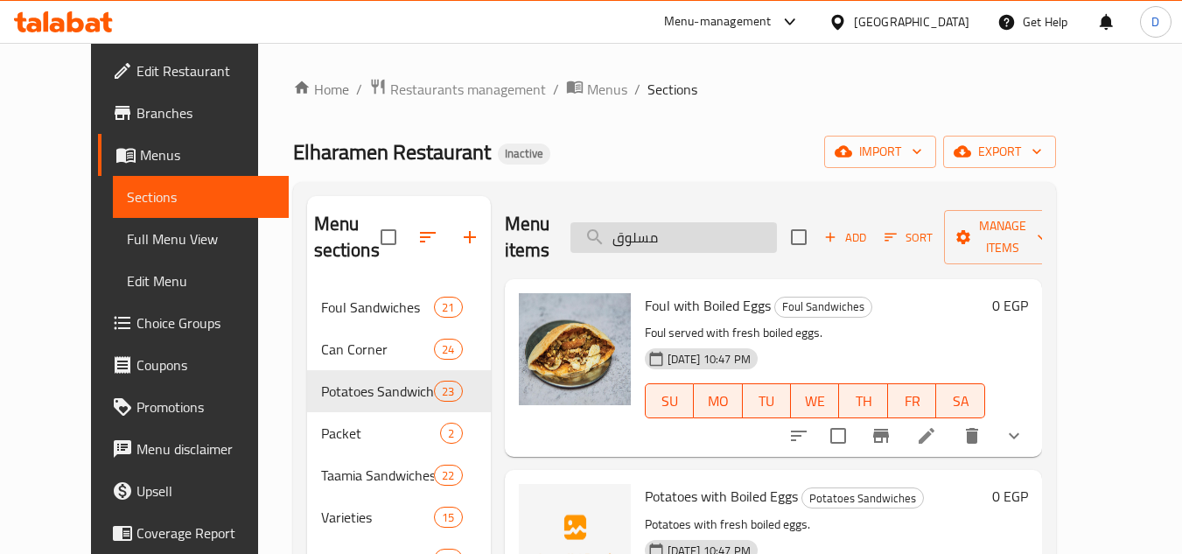
click at [663, 231] on input "مسلوق" at bounding box center [674, 237] width 207 height 31
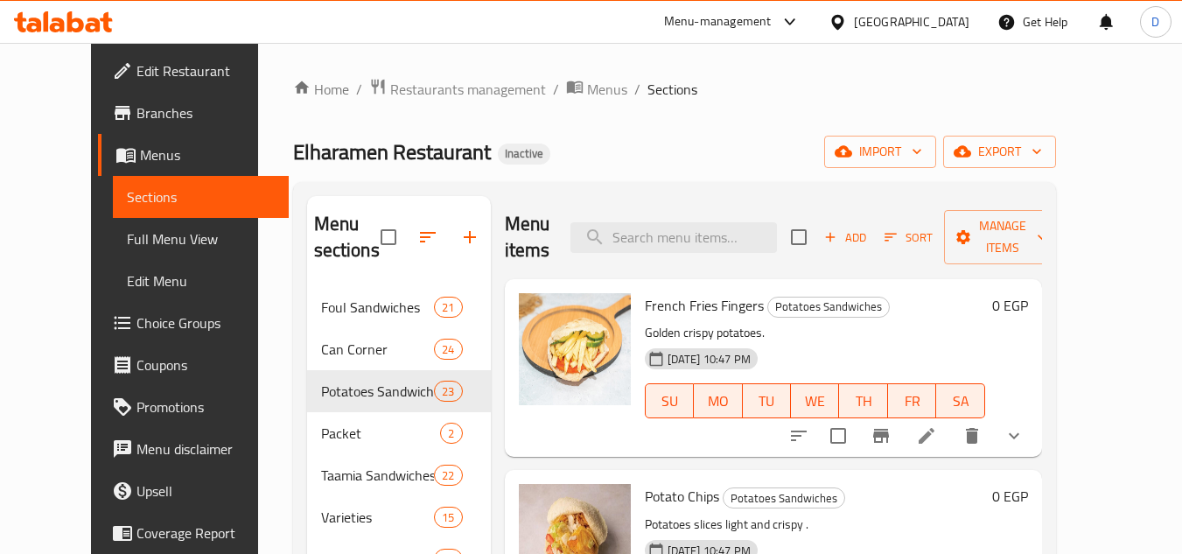
click at [694, 150] on div "Elharamen Restaurant Inactive import export" at bounding box center [674, 152] width 763 height 32
click at [131, 238] on span "Full Menu View" at bounding box center [201, 238] width 148 height 21
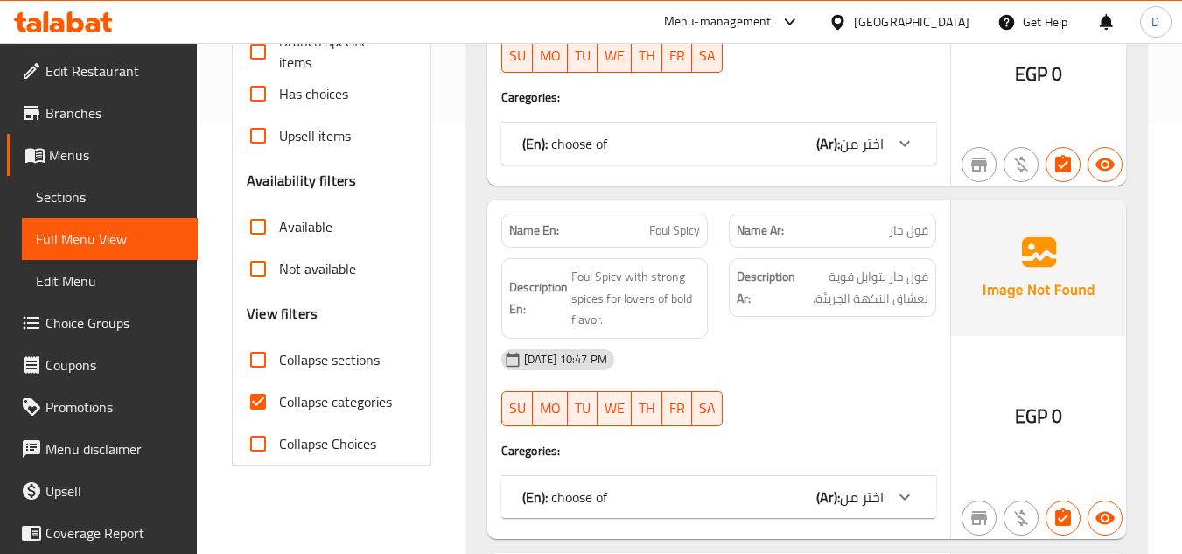
scroll to position [438, 0]
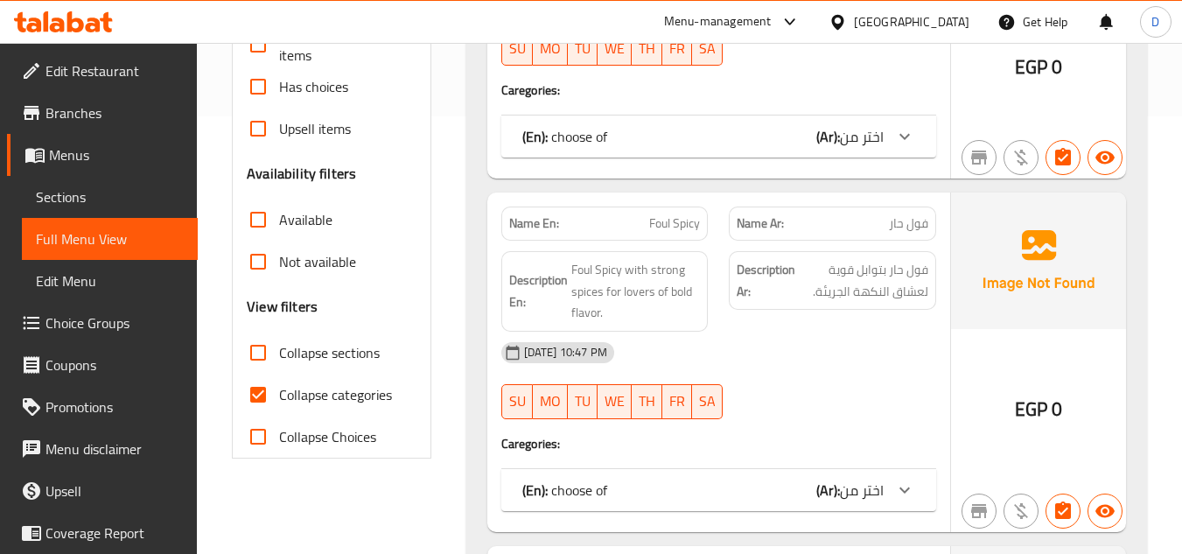
click at [270, 398] on input "Collapse categories" at bounding box center [258, 395] width 42 height 42
checkbox input "false"
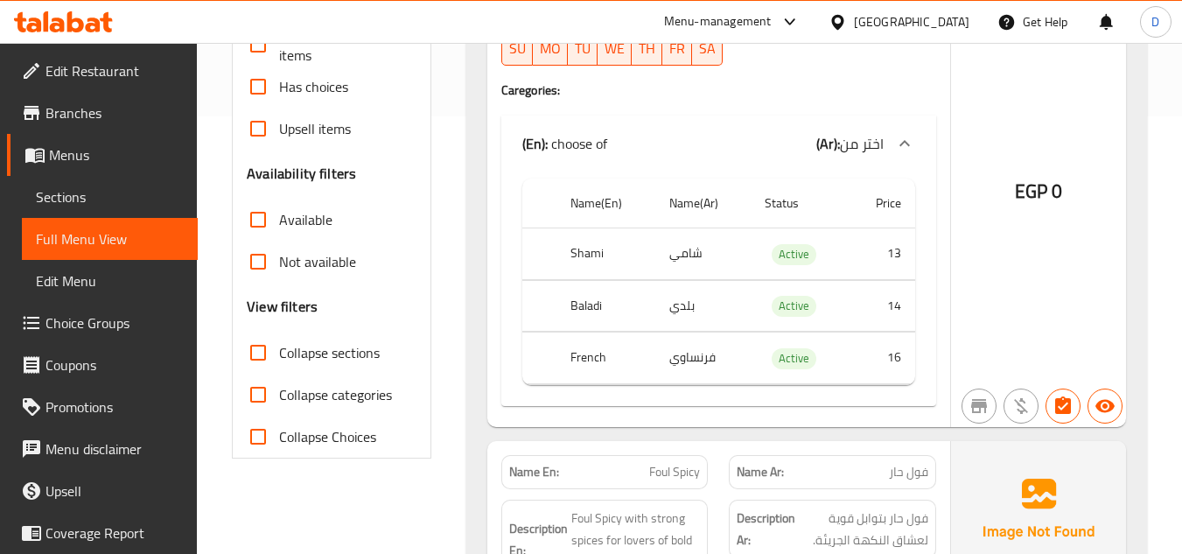
click at [258, 350] on input "Collapse sections" at bounding box center [258, 353] width 42 height 42
checkbox input "true"
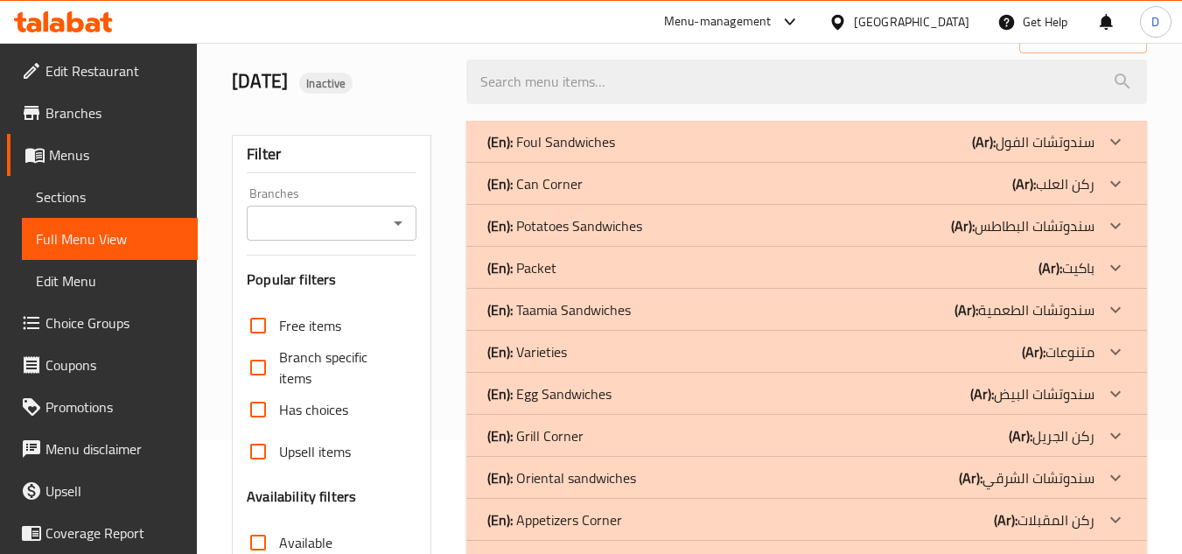
scroll to position [27, 0]
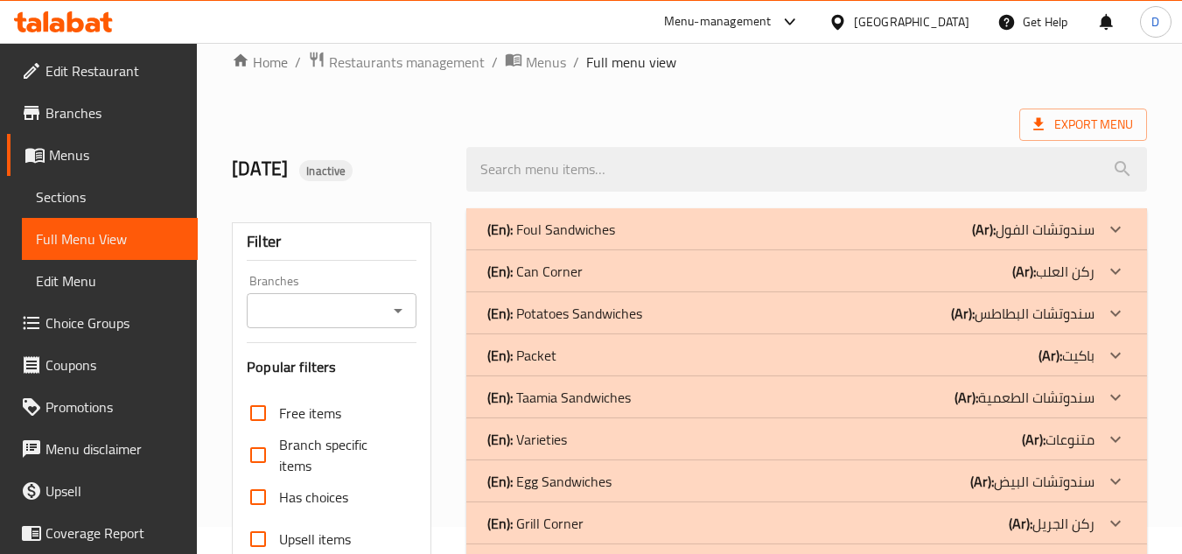
click at [74, 191] on span "Sections" at bounding box center [110, 196] width 148 height 21
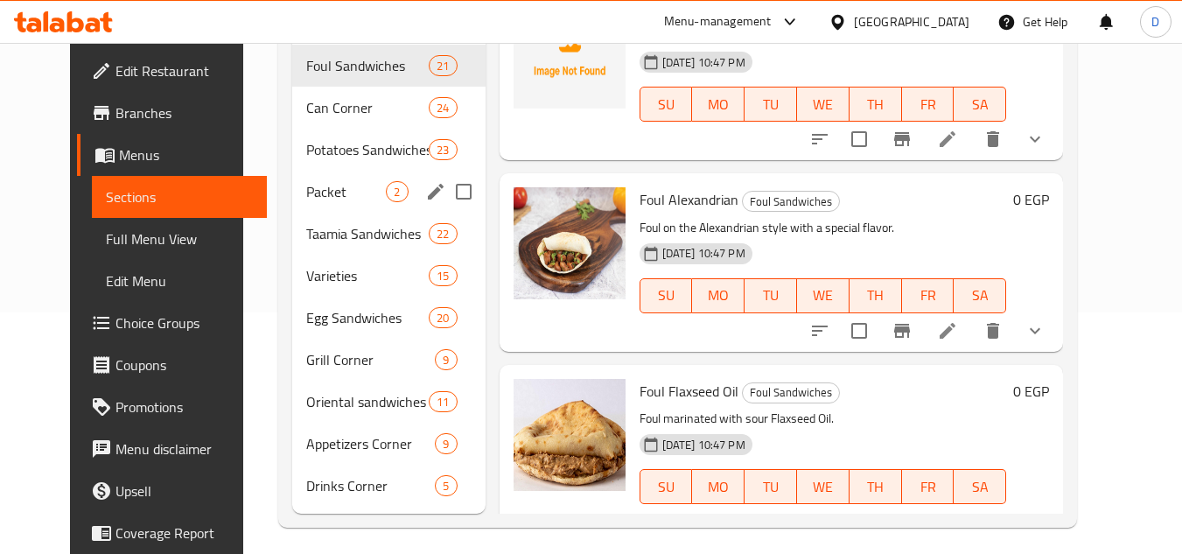
scroll to position [250, 0]
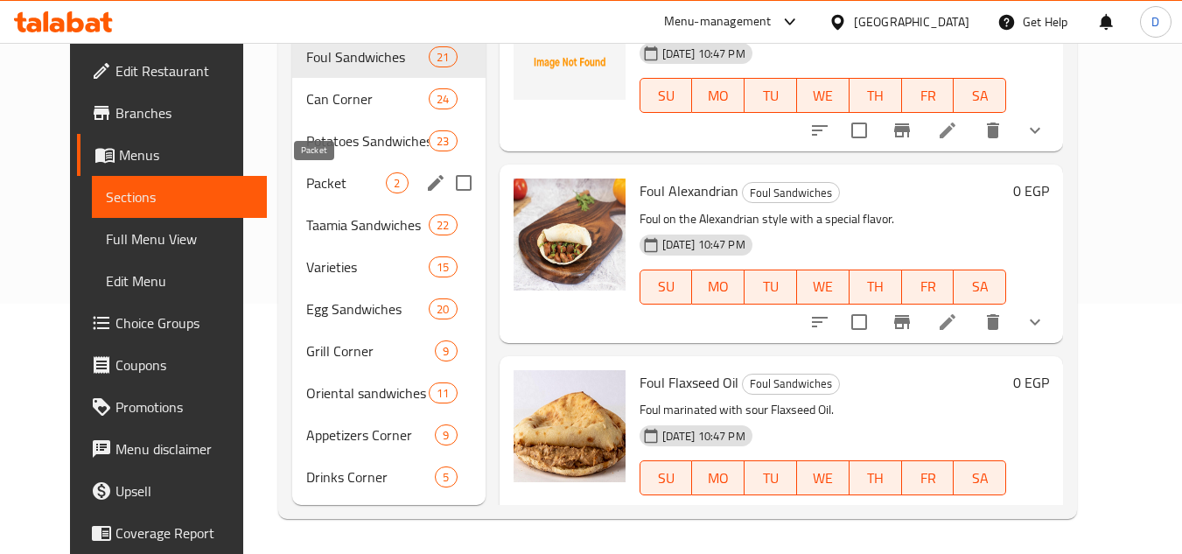
click at [313, 182] on span "Packet" at bounding box center [346, 182] width 80 height 21
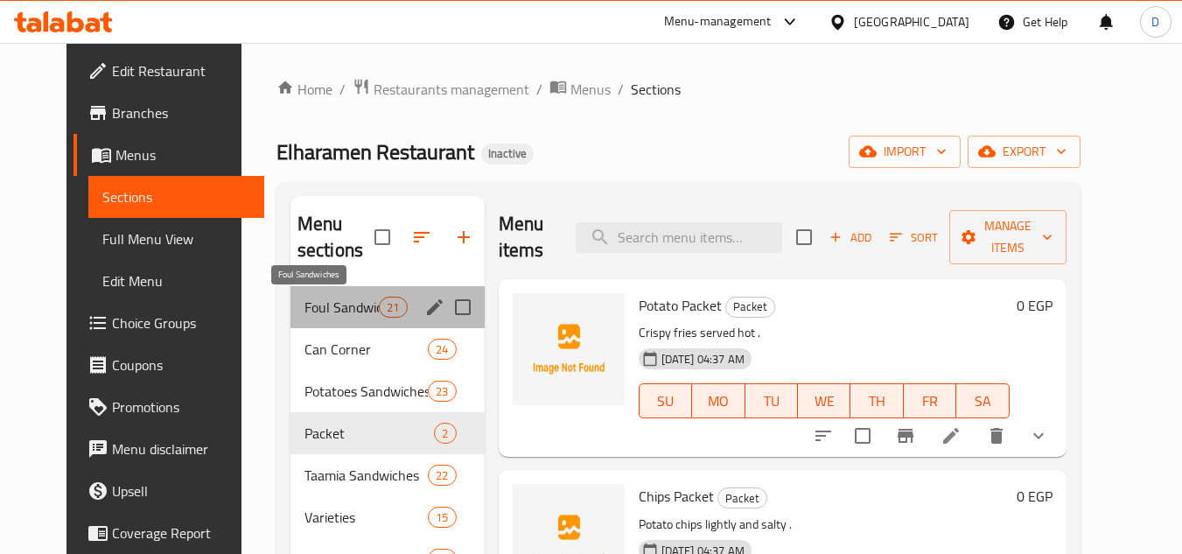
click at [348, 307] on span "Foul Sandwiches" at bounding box center [342, 307] width 74 height 21
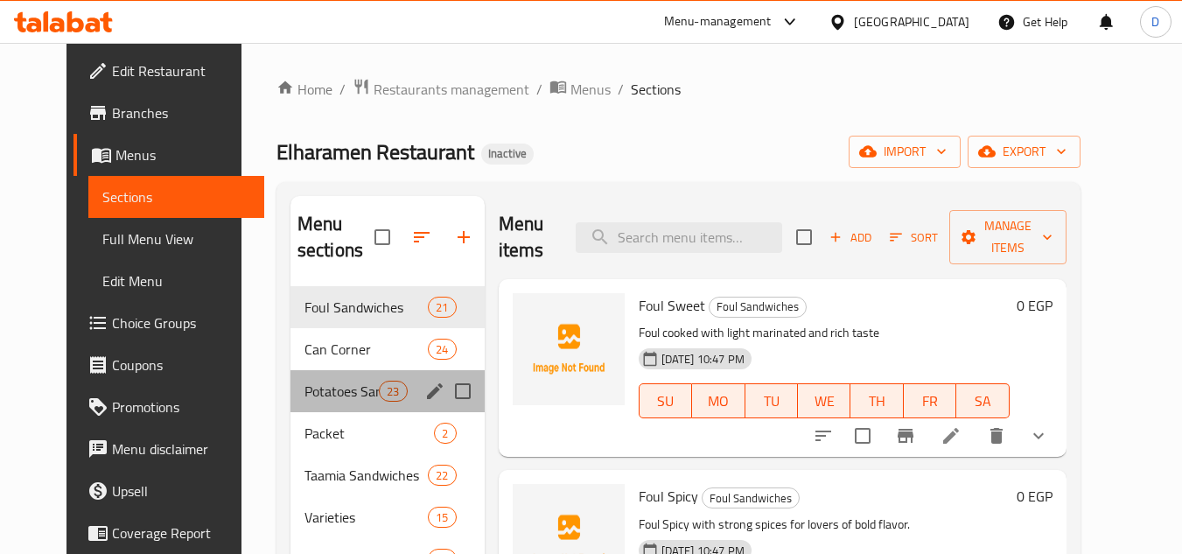
click at [309, 377] on div "Potatoes Sandwiches 23" at bounding box center [388, 391] width 194 height 42
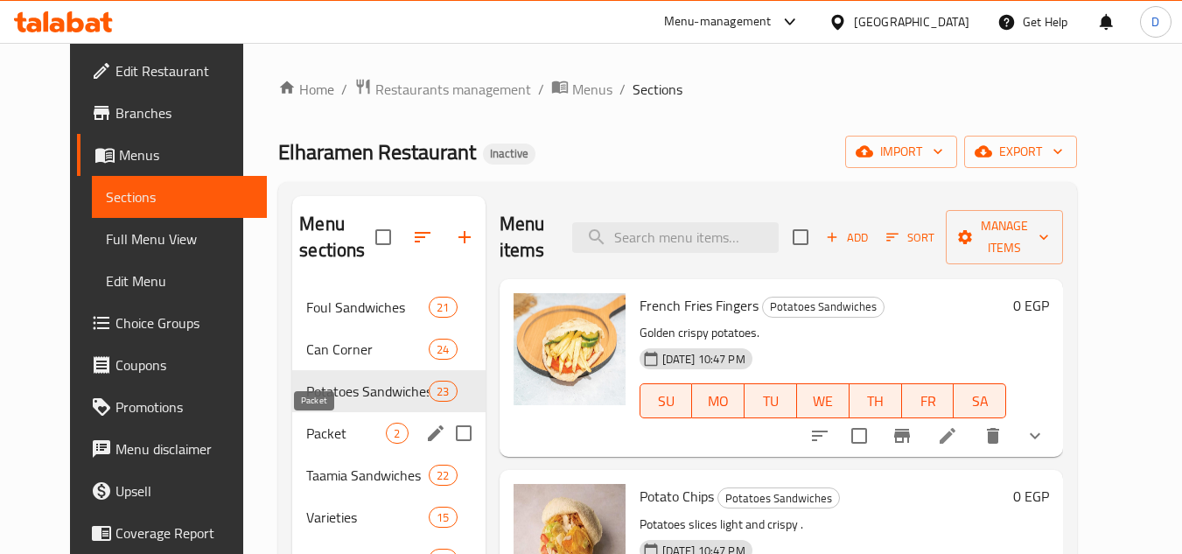
click at [334, 442] on span "Packet" at bounding box center [346, 433] width 80 height 21
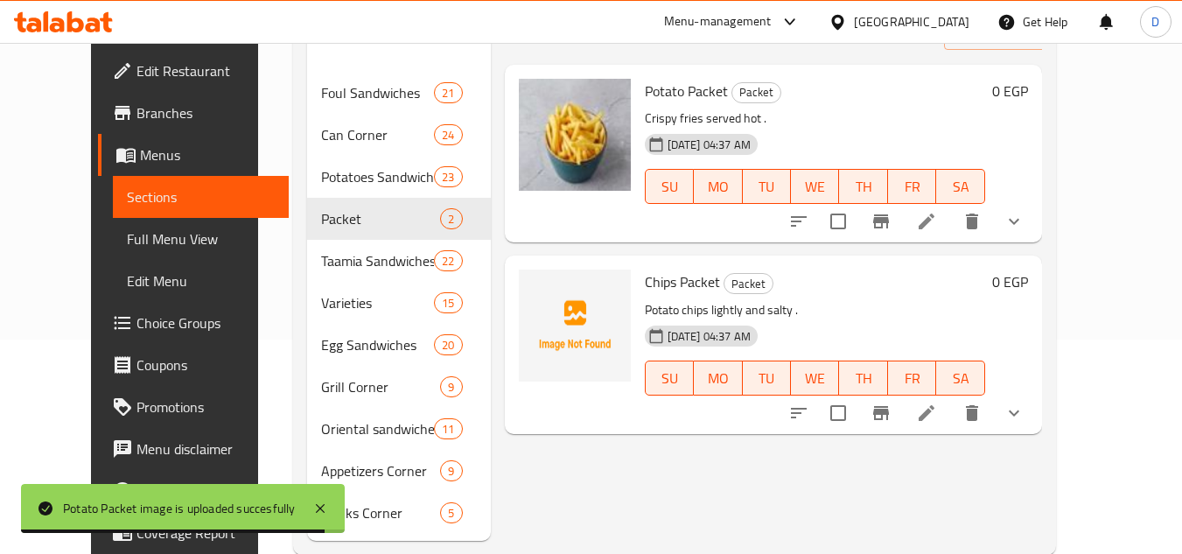
scroll to position [250, 0]
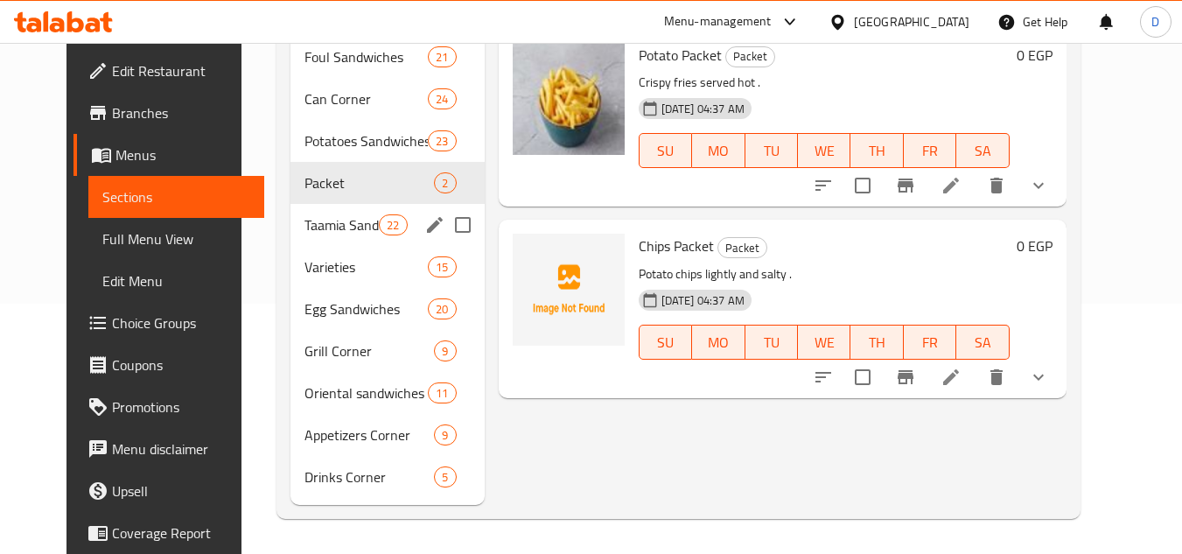
click at [335, 234] on span "Taamia Sandwiches" at bounding box center [342, 224] width 74 height 21
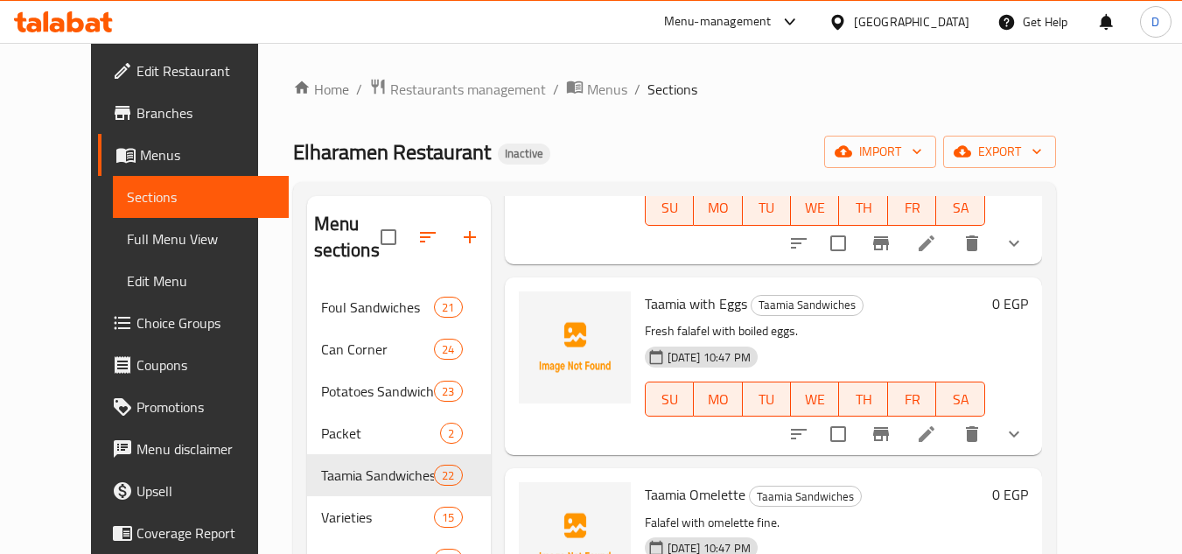
scroll to position [525, 0]
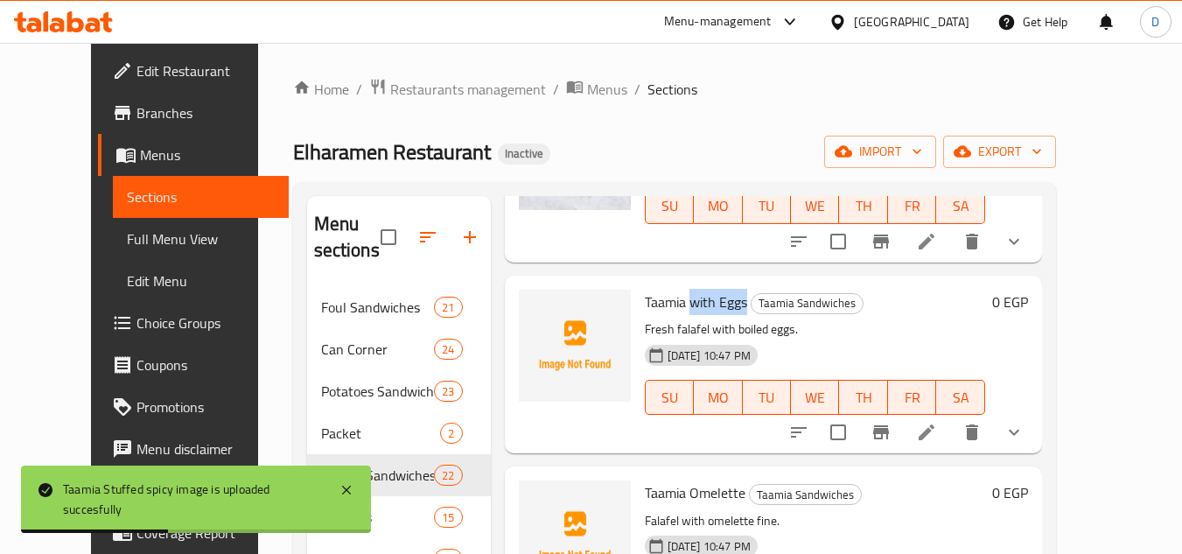
drag, startPoint x: 667, startPoint y: 305, endPoint x: 723, endPoint y: 308, distance: 56.1
click at [723, 308] on span "Taamia with Eggs" at bounding box center [696, 302] width 102 height 26
click at [851, 297] on h6 "Taamia with Eggs Taamia Sandwiches" at bounding box center [815, 302] width 340 height 25
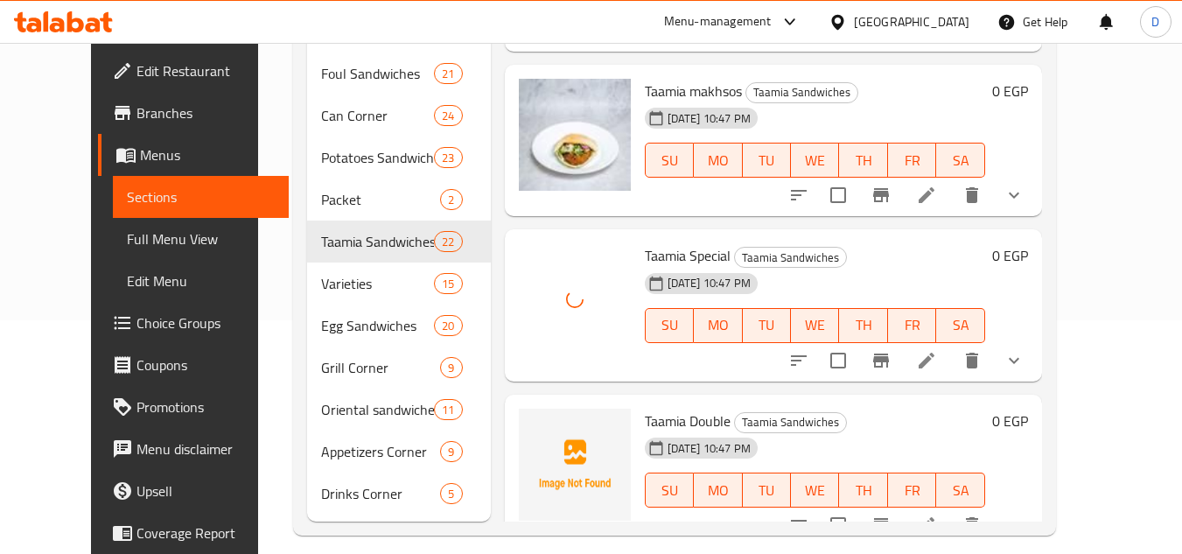
scroll to position [250, 0]
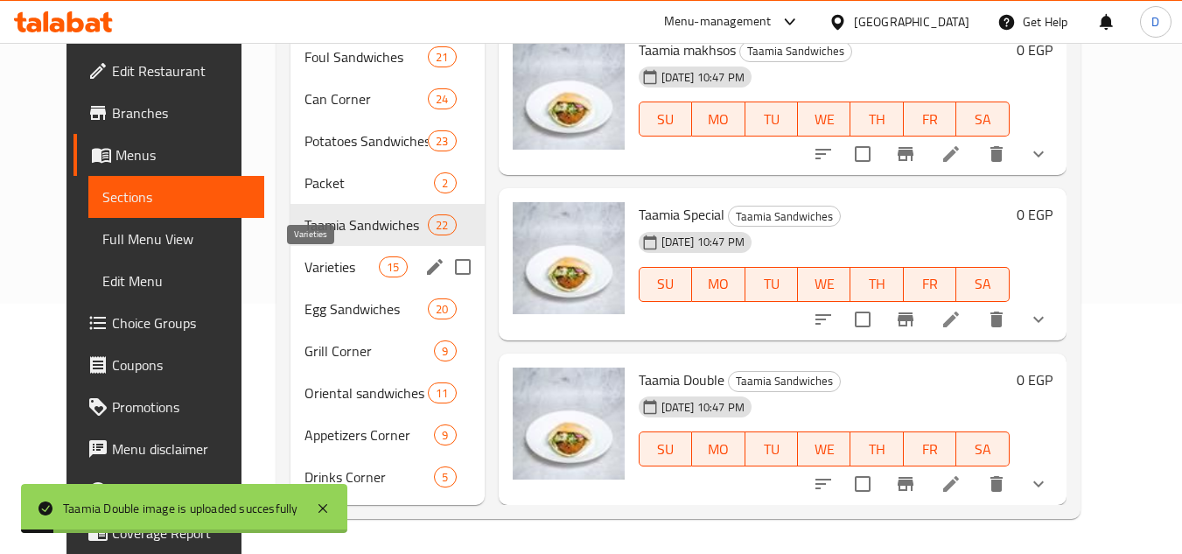
click at [313, 270] on span "Varieties" at bounding box center [342, 266] width 74 height 21
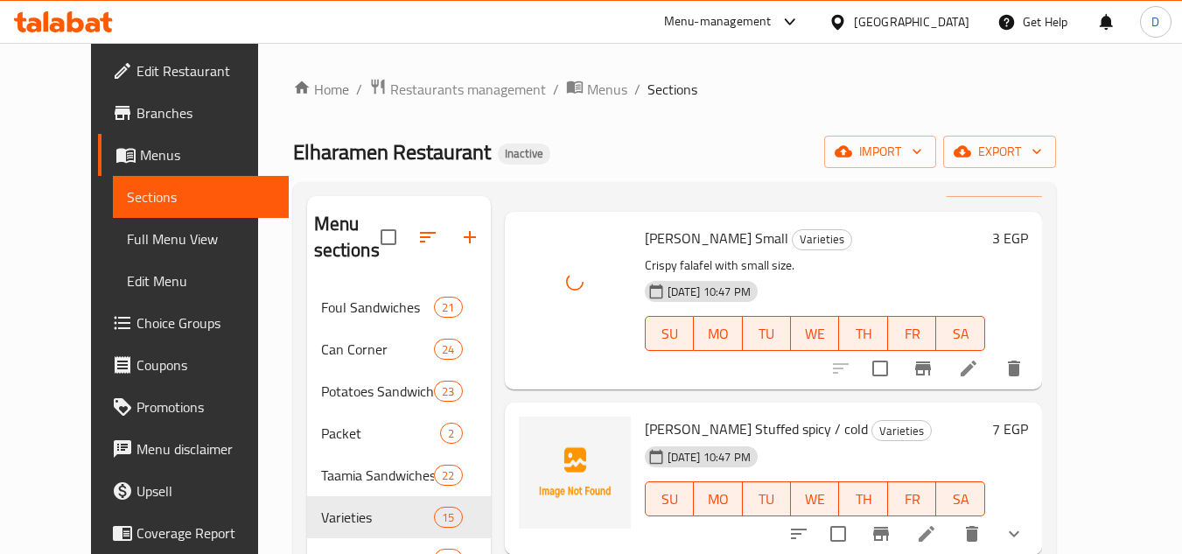
scroll to position [88, 0]
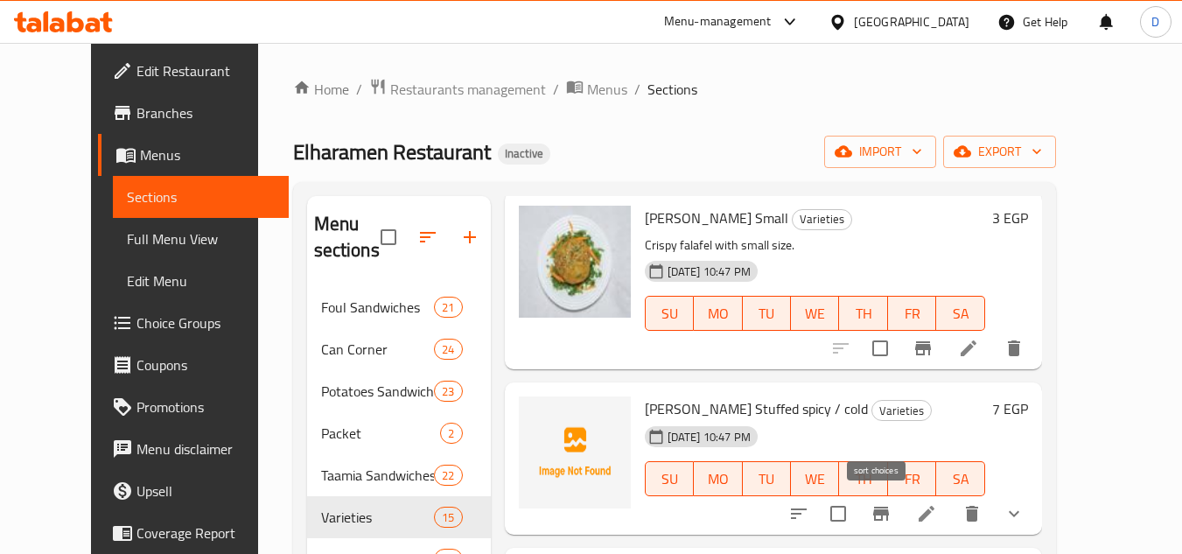
click at [809, 519] on icon "sort-choices" at bounding box center [798, 513] width 21 height 21
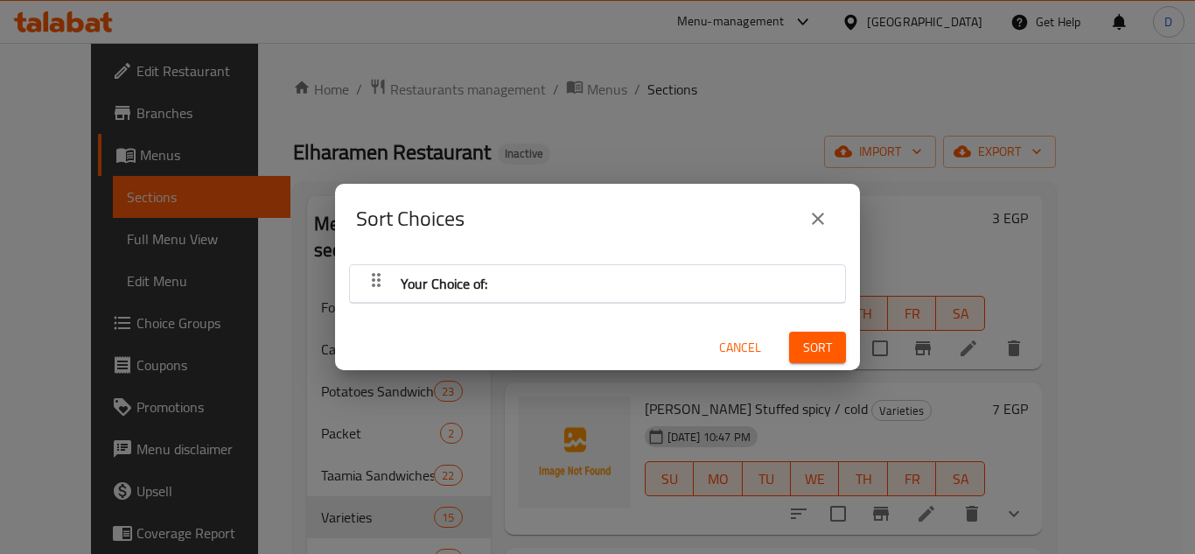
click at [382, 279] on icon "button" at bounding box center [376, 280] width 21 height 21
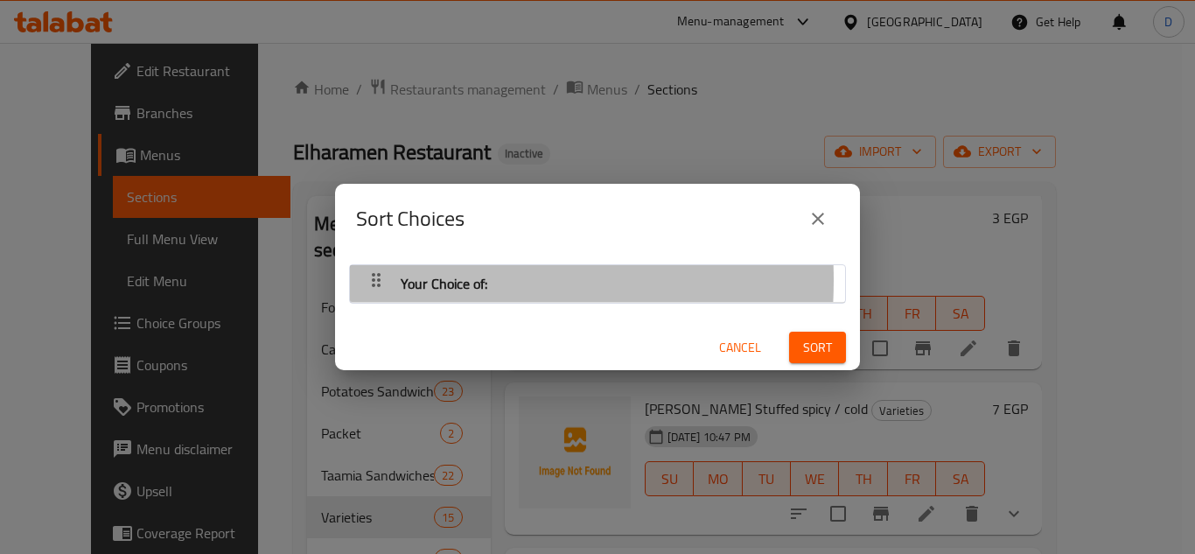
click at [375, 280] on icon "button" at bounding box center [376, 280] width 21 height 21
click at [375, 281] on icon "button" at bounding box center [376, 280] width 9 height 14
drag, startPoint x: 375, startPoint y: 281, endPoint x: 662, endPoint y: 386, distance: 306.5
click at [386, 287] on nav "Your Choice of:" at bounding box center [597, 283] width 497 height 39
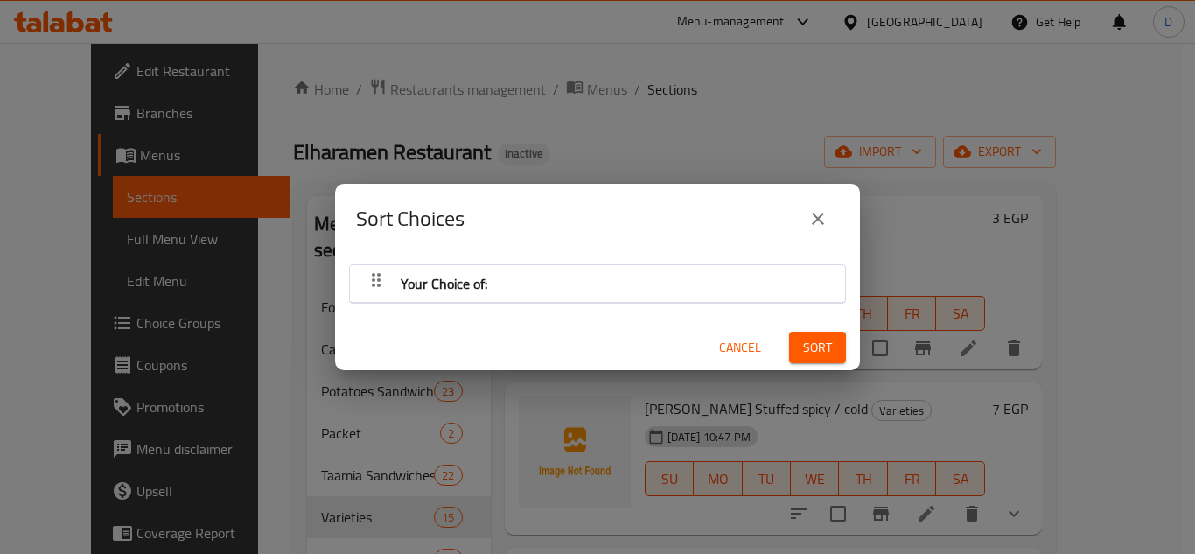
drag, startPoint x: 736, startPoint y: 342, endPoint x: 748, endPoint y: 357, distance: 19.3
click at [736, 341] on span "Cancel" at bounding box center [740, 348] width 42 height 22
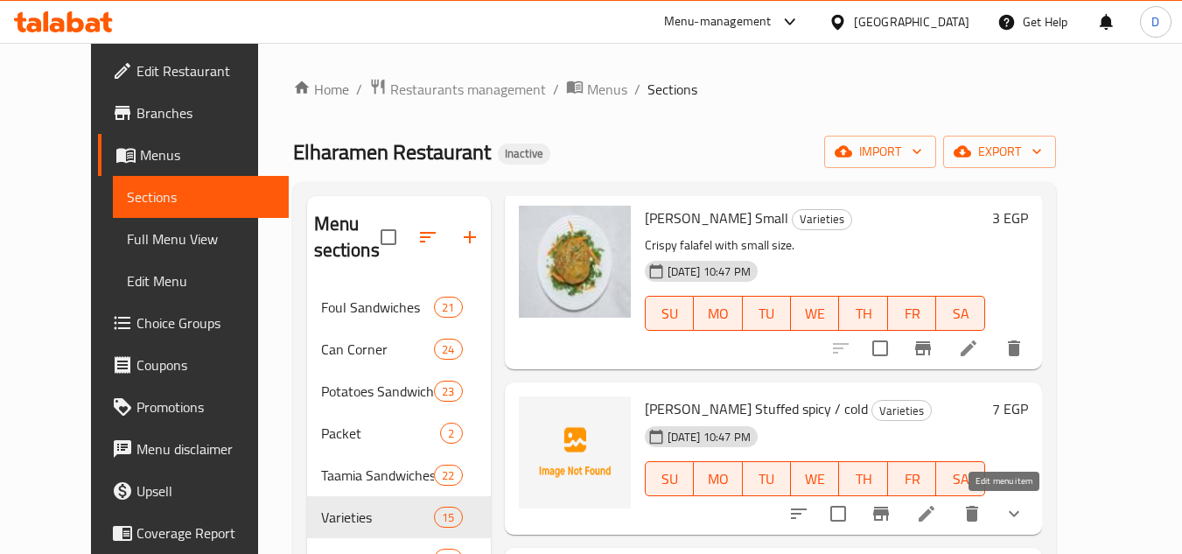
click at [937, 508] on icon at bounding box center [926, 513] width 21 height 21
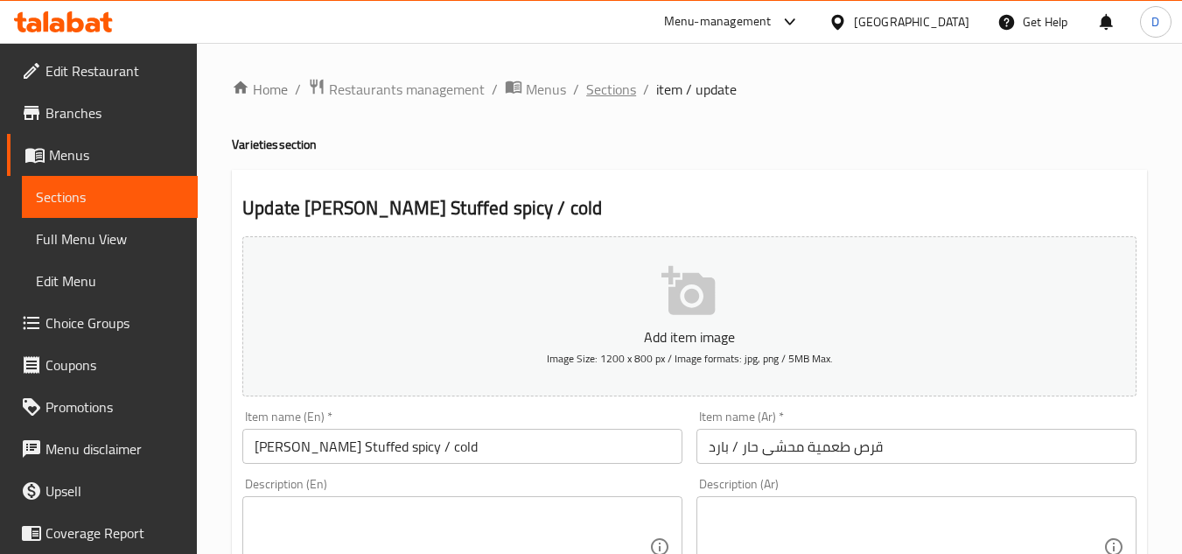
click at [606, 84] on span "Sections" at bounding box center [611, 89] width 50 height 21
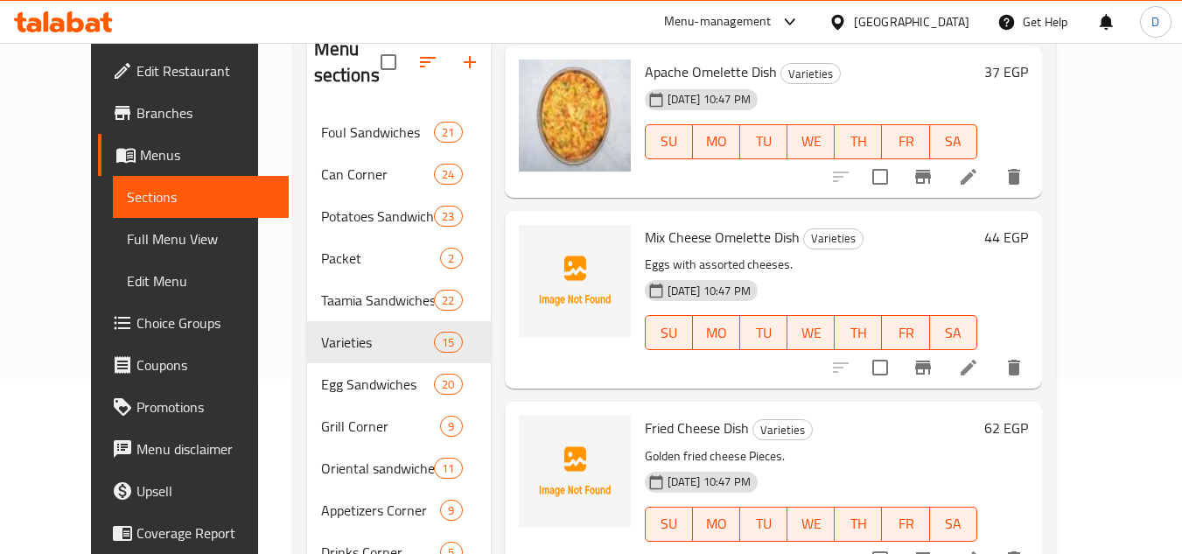
scroll to position [250, 0]
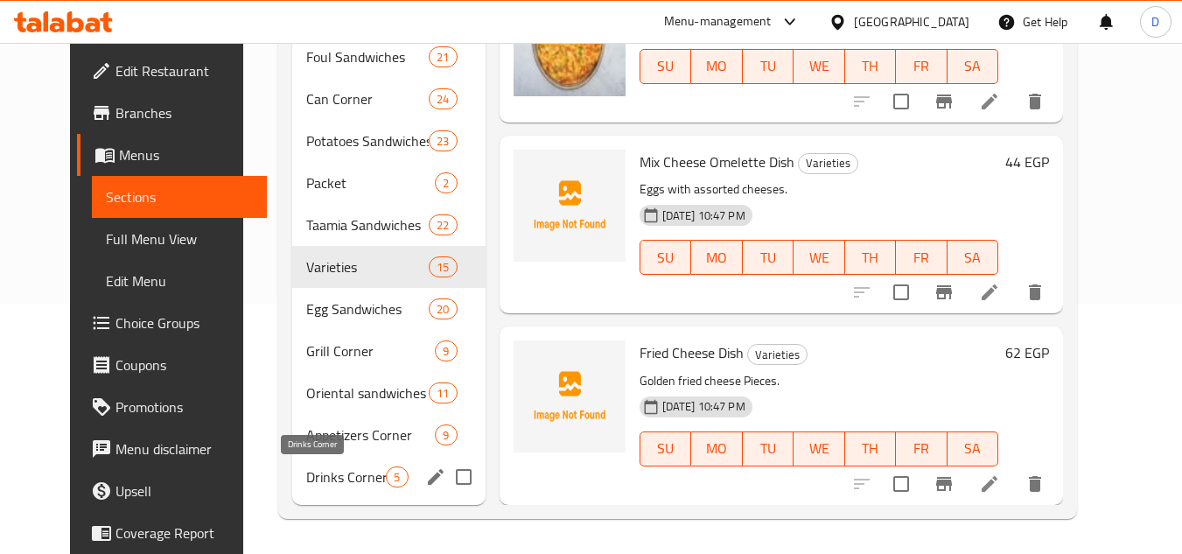
click at [332, 483] on span "Drinks Corner" at bounding box center [346, 476] width 80 height 21
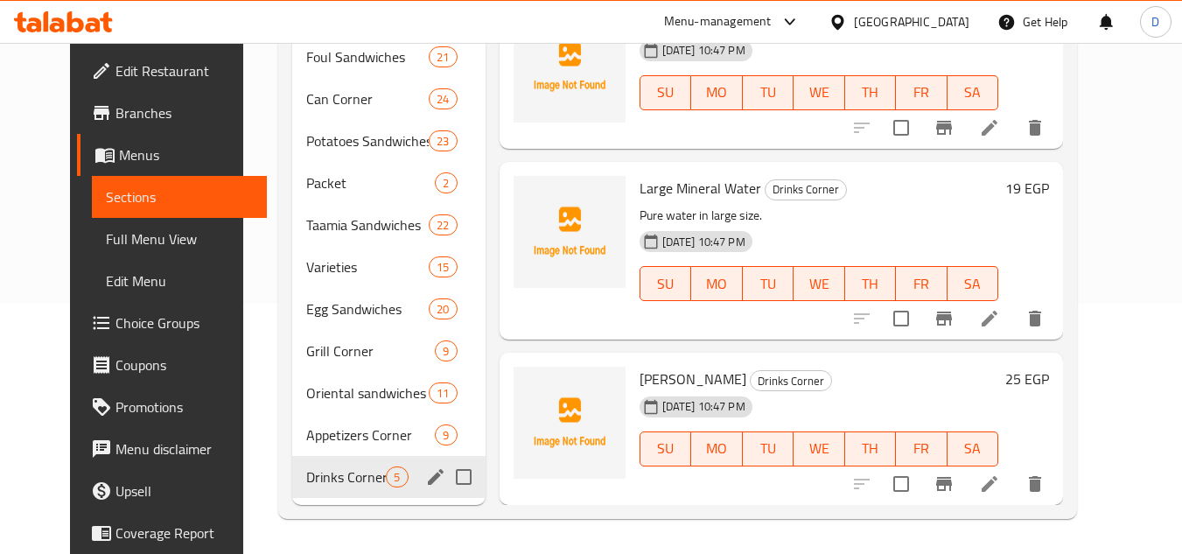
scroll to position [389, 0]
click at [354, 441] on span "Appetizers Corner" at bounding box center [346, 434] width 80 height 21
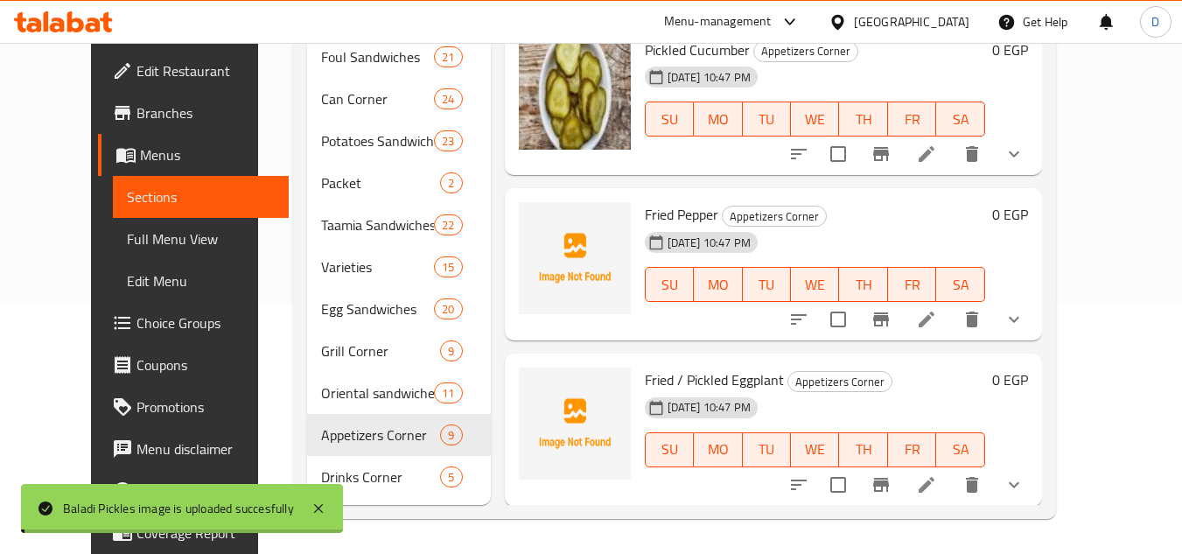
scroll to position [1127, 0]
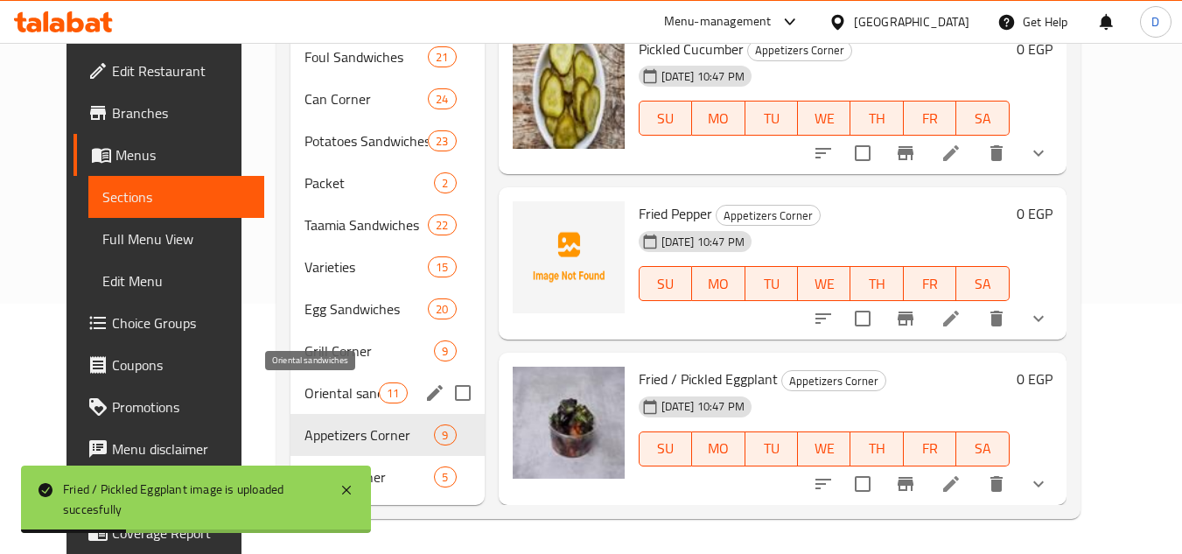
drag, startPoint x: 334, startPoint y: 389, endPoint x: 371, endPoint y: 390, distance: 36.8
click at [334, 389] on span "Oriental sandwiches" at bounding box center [342, 392] width 74 height 21
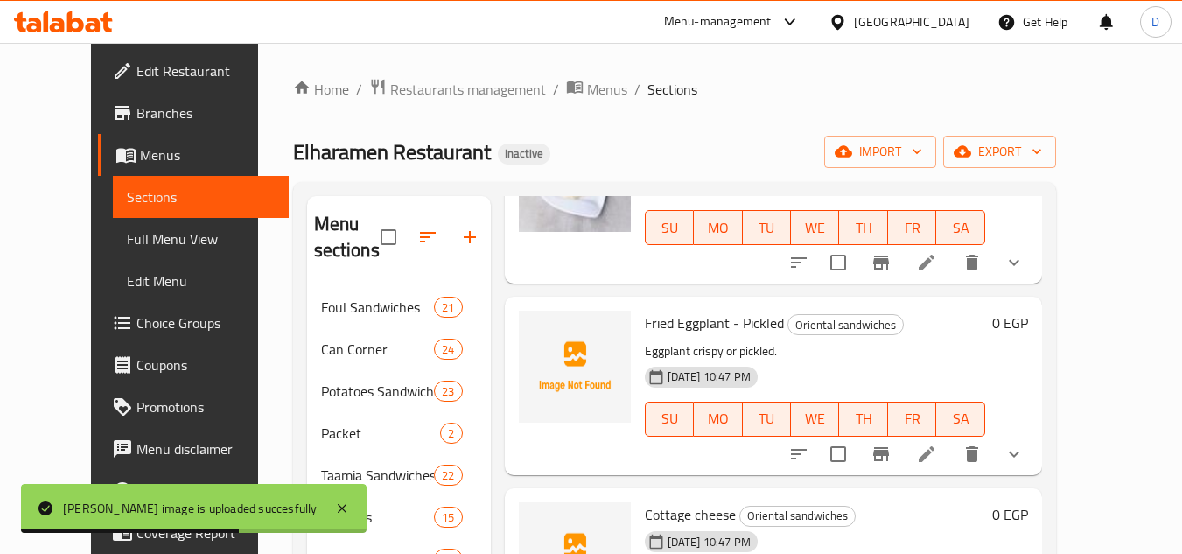
scroll to position [525, 0]
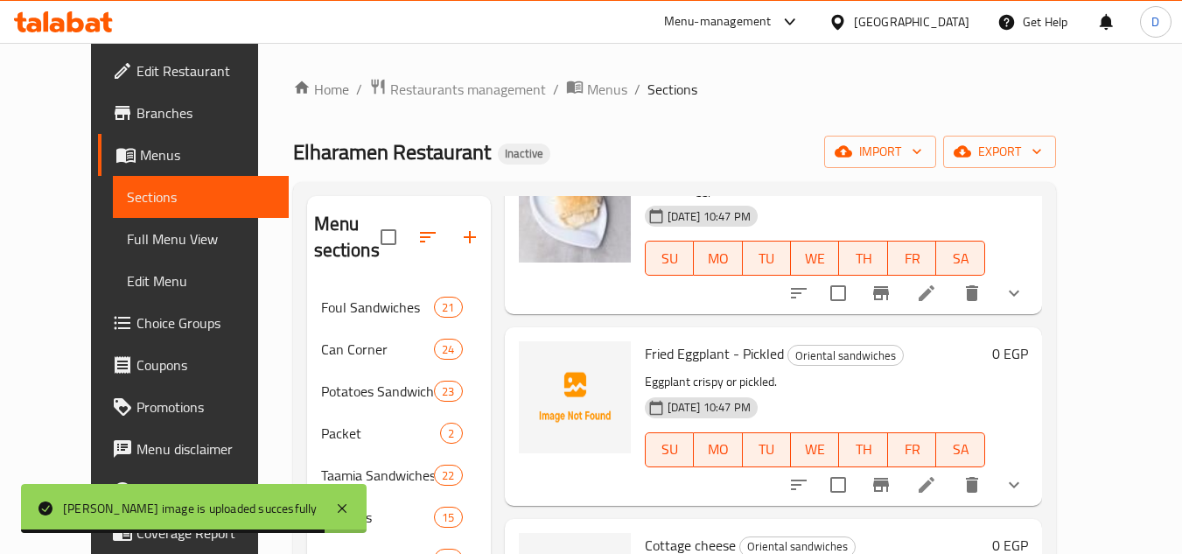
click at [669, 354] on span "Fried Eggplant - Pickled" at bounding box center [714, 353] width 139 height 26
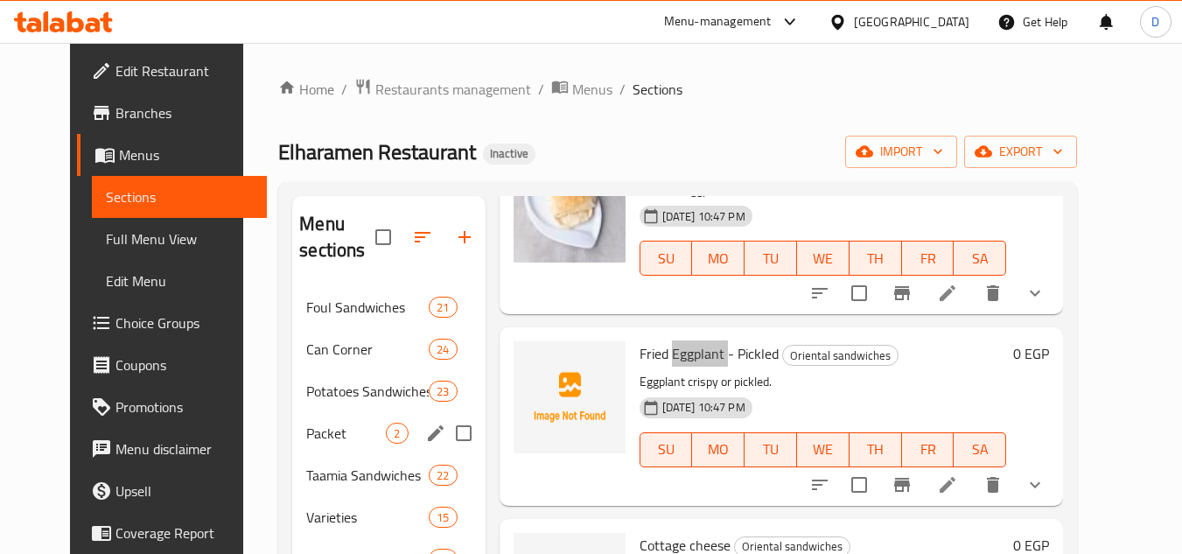
scroll to position [250, 0]
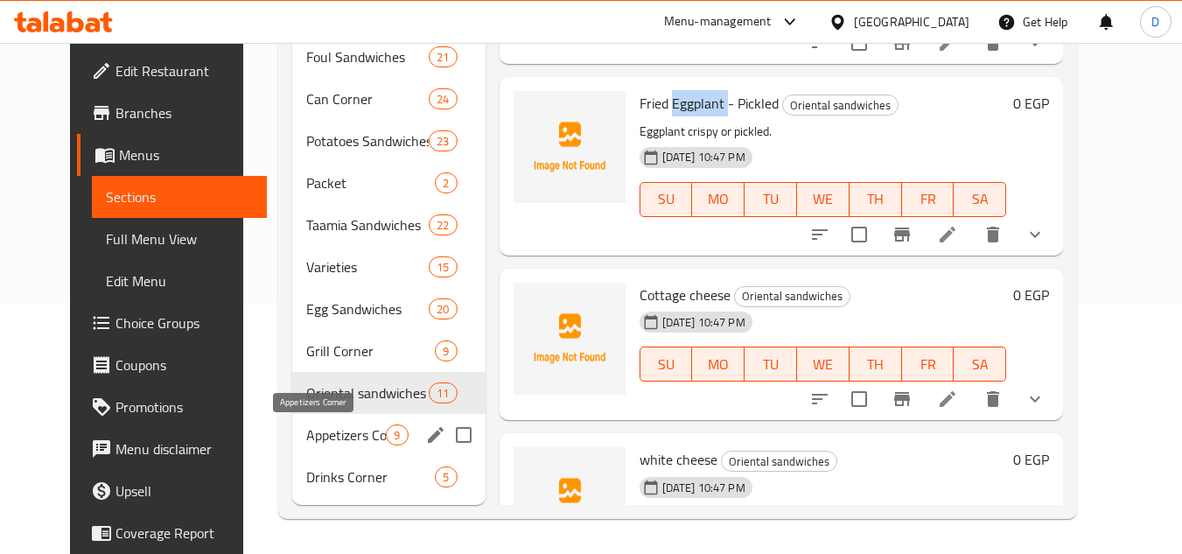
click at [322, 438] on span "Appetizers Corner" at bounding box center [346, 434] width 80 height 21
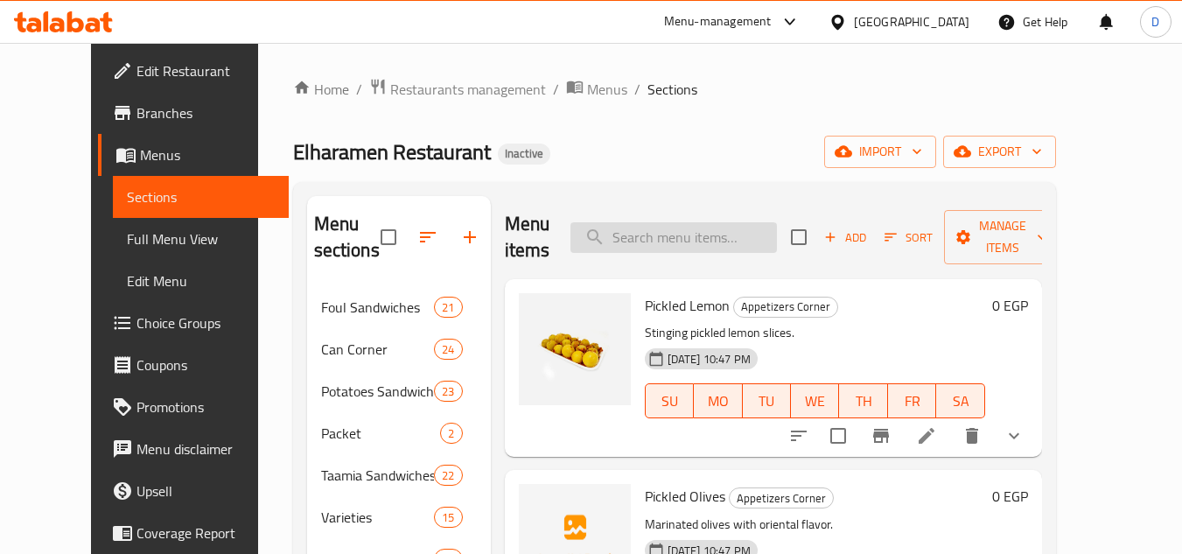
click at [731, 236] on input "search" at bounding box center [674, 237] width 207 height 31
click at [718, 241] on input "search" at bounding box center [674, 237] width 207 height 31
paste input "اومليت بالجبنة الرومى"
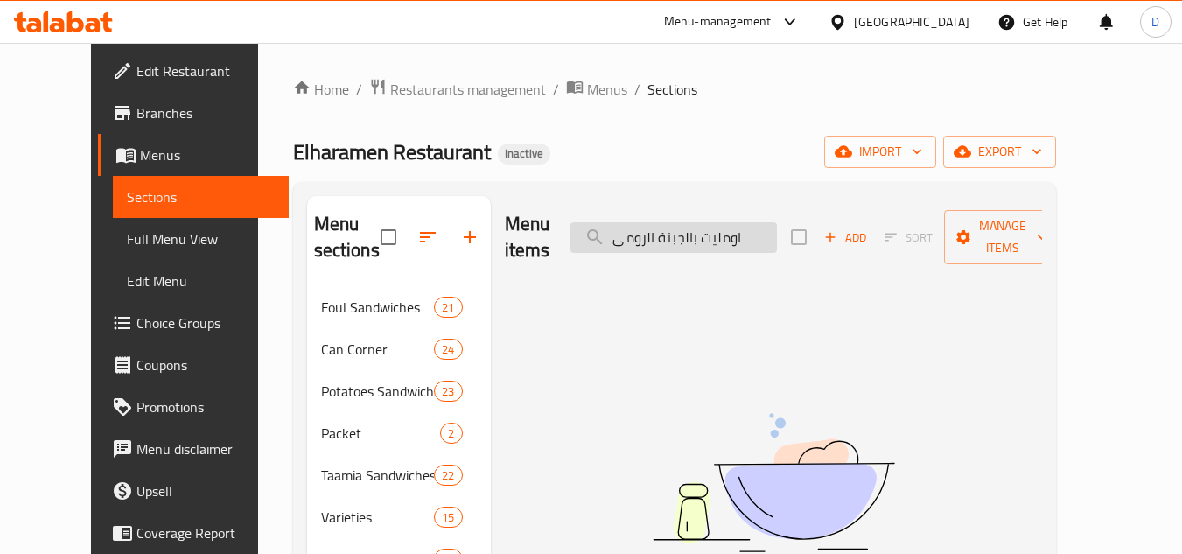
click at [669, 226] on input "اومليت بالجبنة الرومى" at bounding box center [674, 237] width 207 height 31
click at [662, 228] on input "اومليت بالجبنة" at bounding box center [674, 237] width 207 height 31
type input "اومليت"
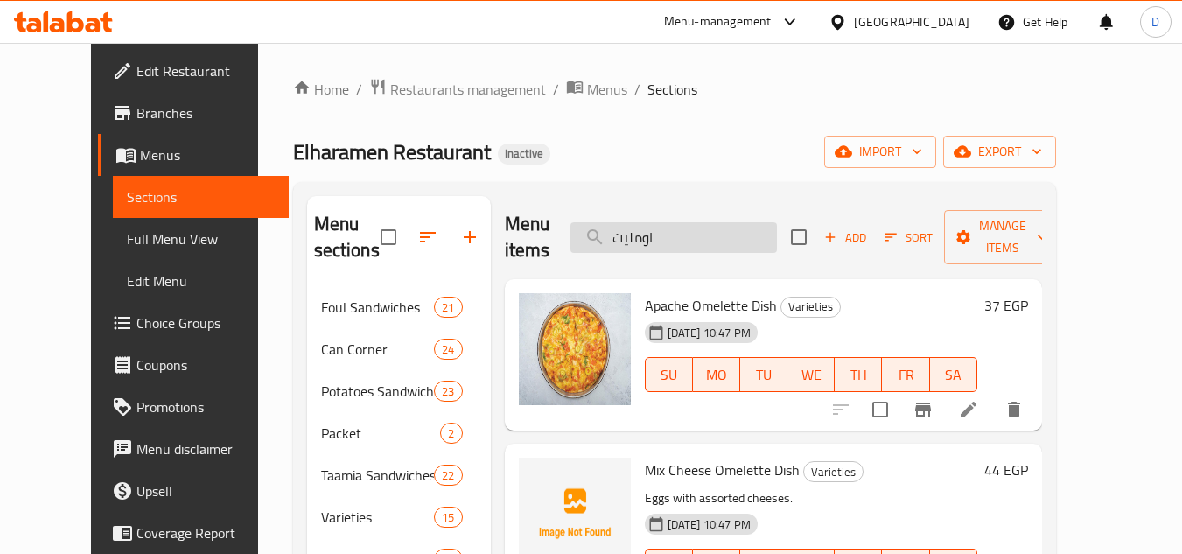
click at [676, 224] on input "اومليت" at bounding box center [674, 237] width 207 height 31
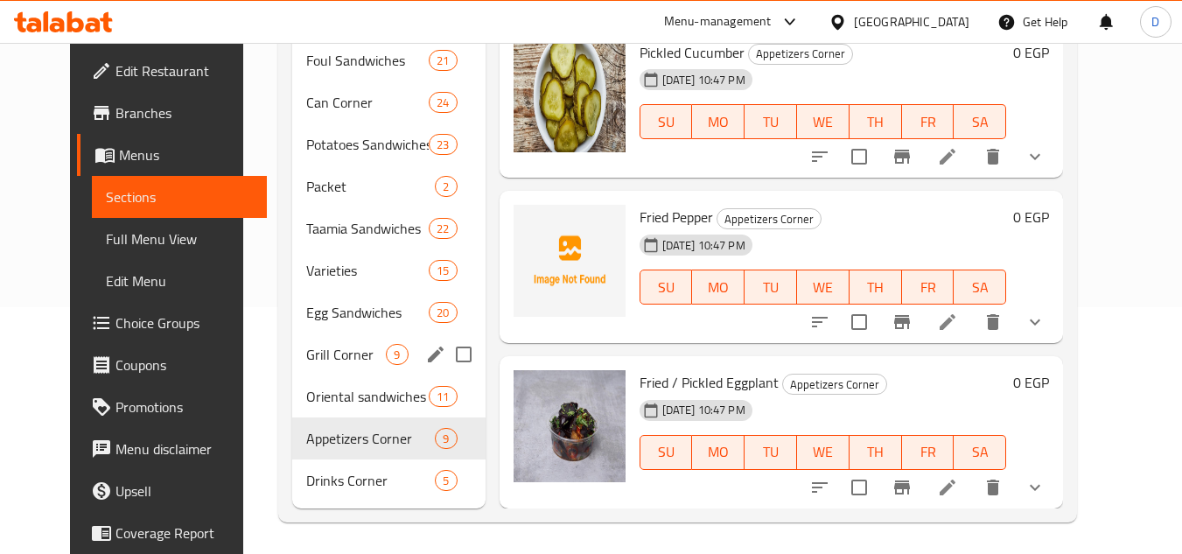
scroll to position [250, 0]
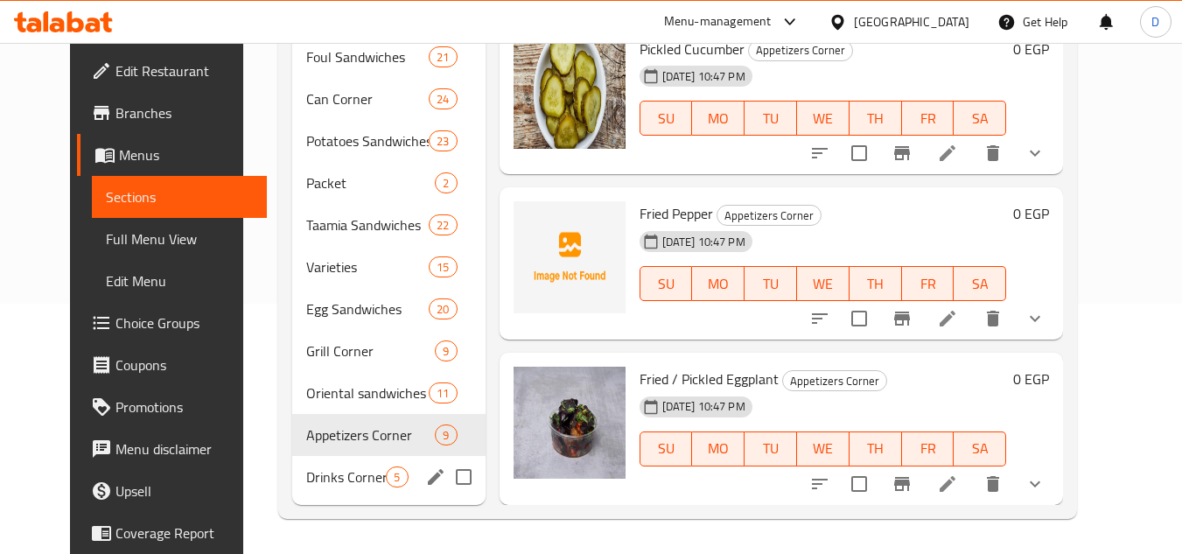
click at [306, 486] on span "Drinks Corner" at bounding box center [346, 476] width 80 height 21
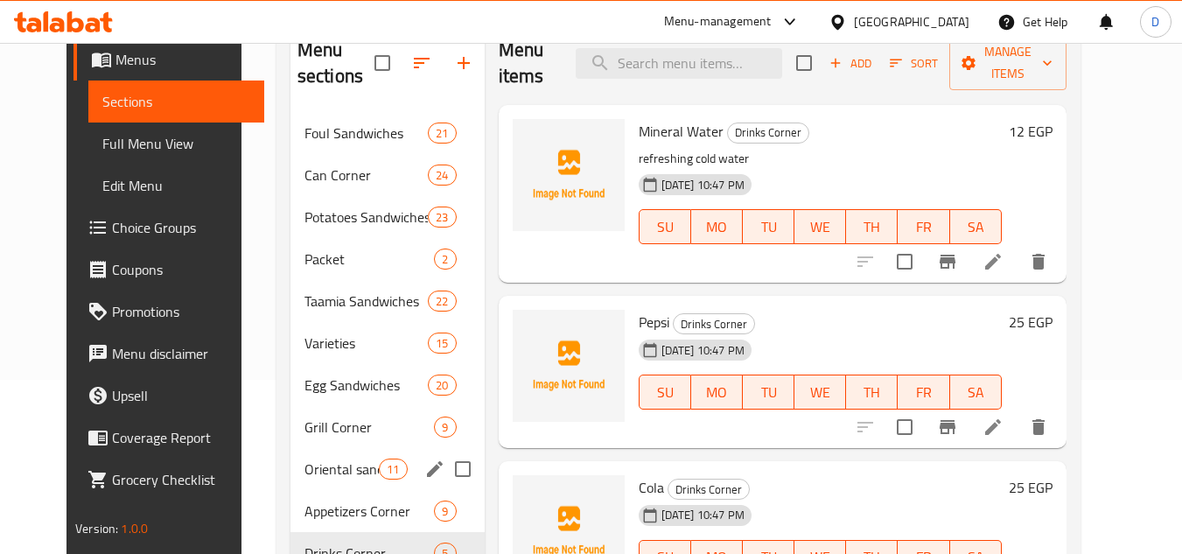
scroll to position [250, 0]
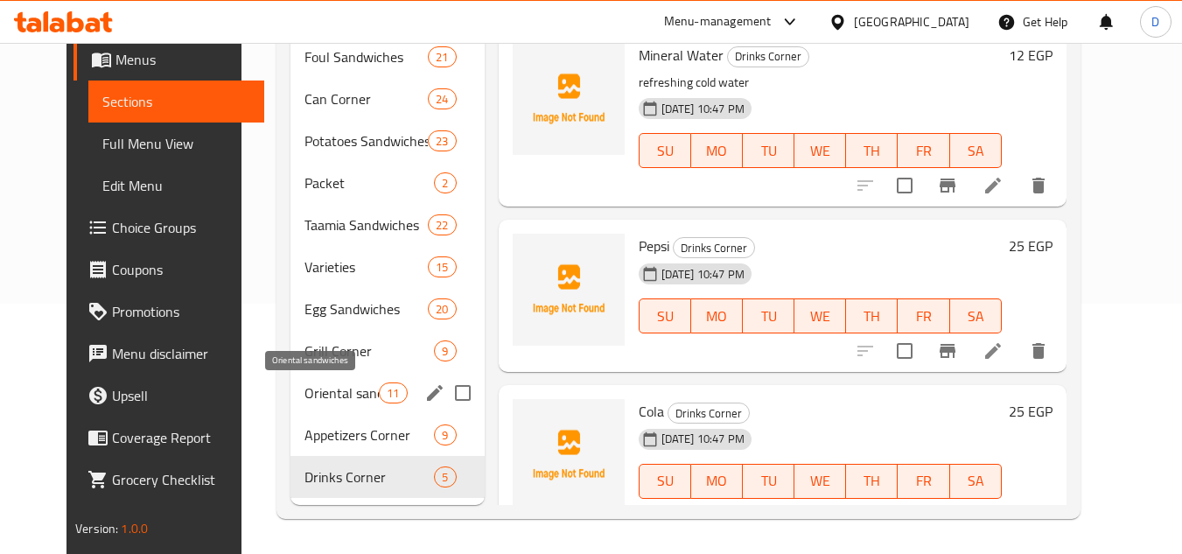
click at [312, 394] on span "Oriental sandwiches" at bounding box center [342, 392] width 74 height 21
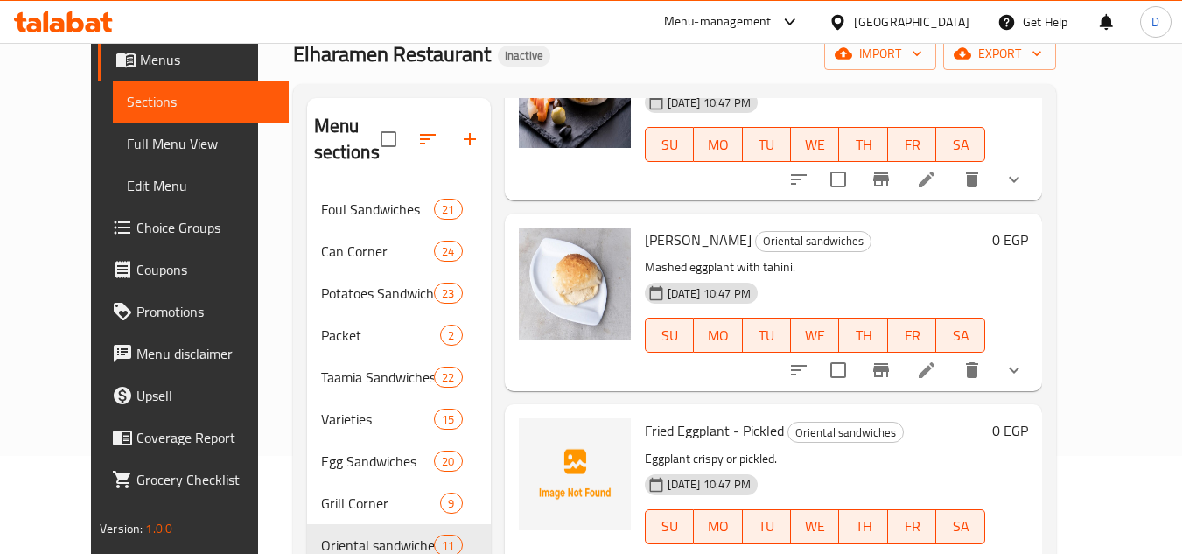
scroll to position [250, 0]
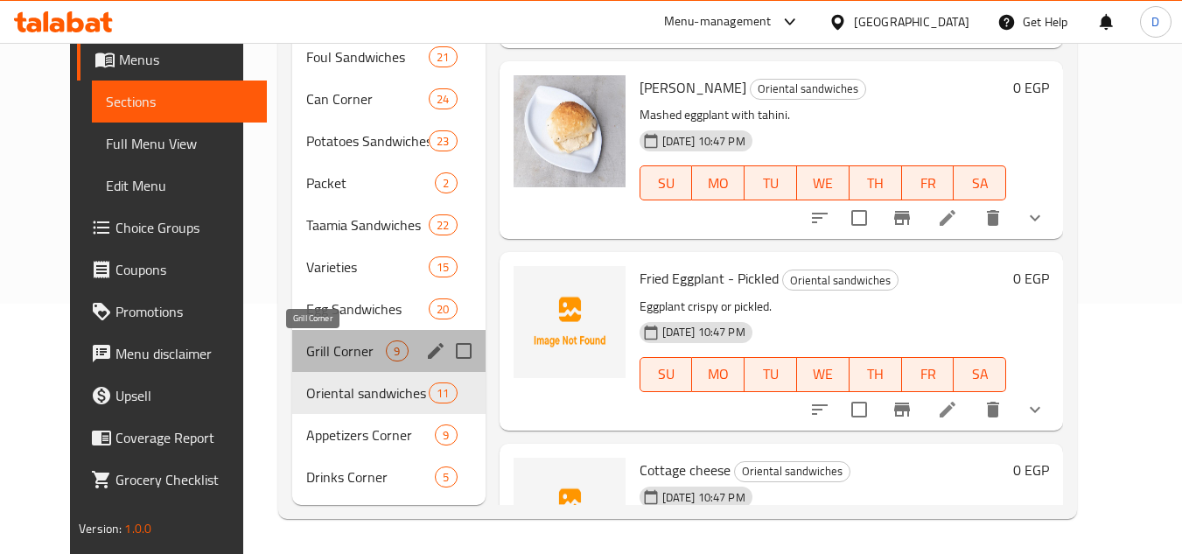
click at [350, 352] on span "Grill Corner" at bounding box center [346, 350] width 80 height 21
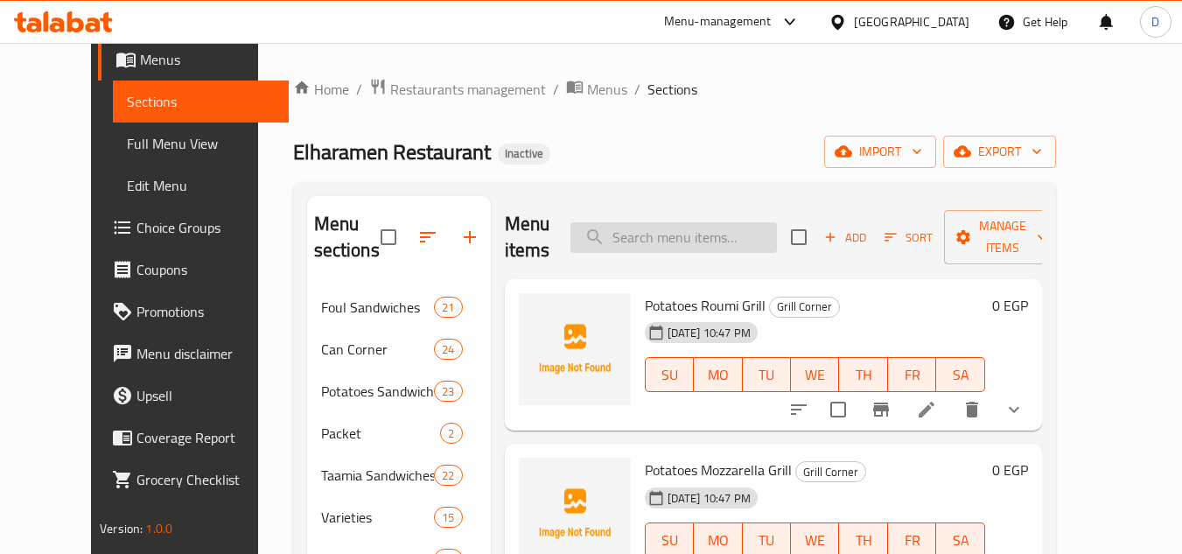
click at [732, 235] on input "search" at bounding box center [674, 237] width 207 height 31
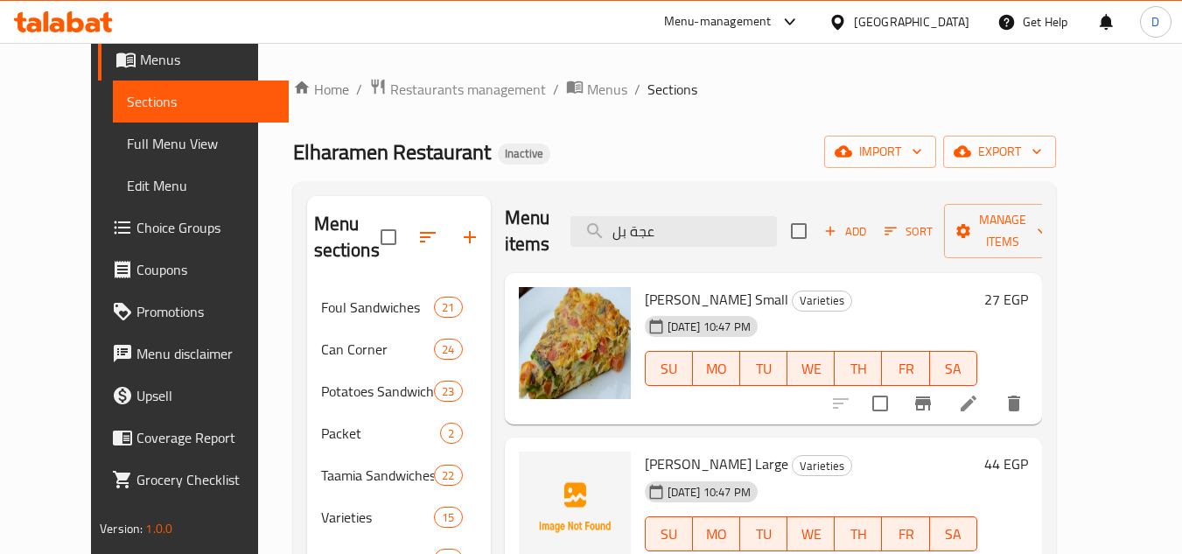
scroll to position [250, 0]
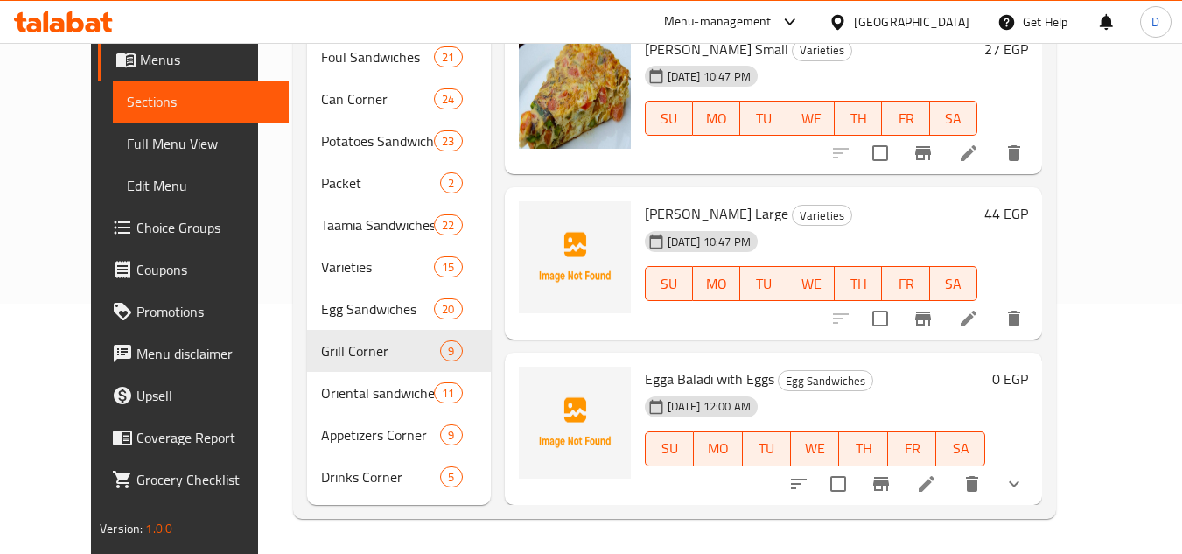
type input "عجة بل"
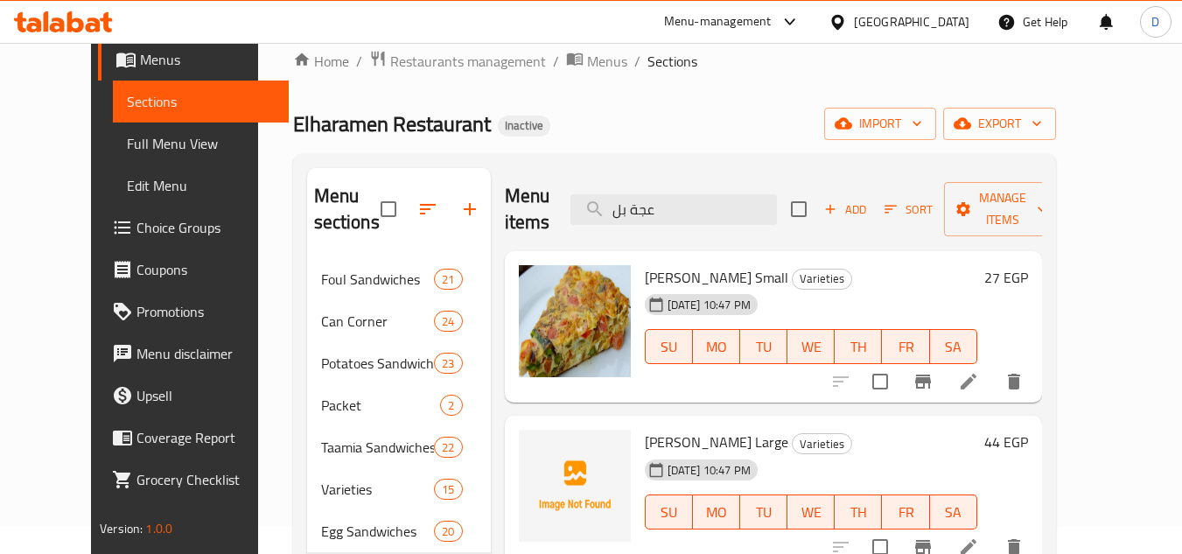
scroll to position [0, 0]
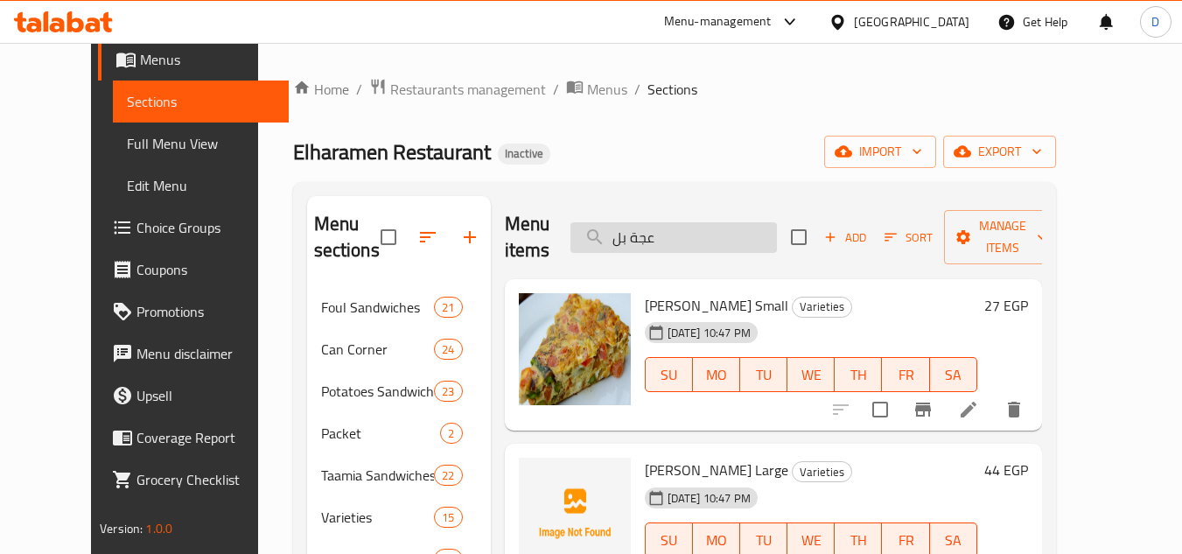
click at [662, 229] on input "عجة بل" at bounding box center [674, 237] width 207 height 31
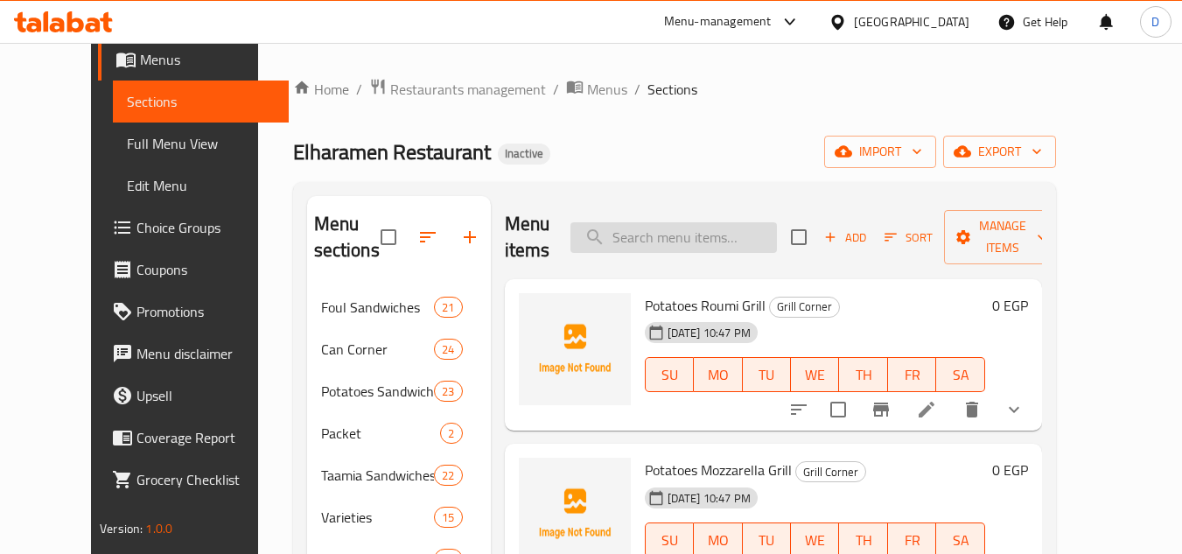
click at [736, 239] on input "search" at bounding box center [674, 237] width 207 height 31
paste input "Foul With Corn Oil Sandwich"
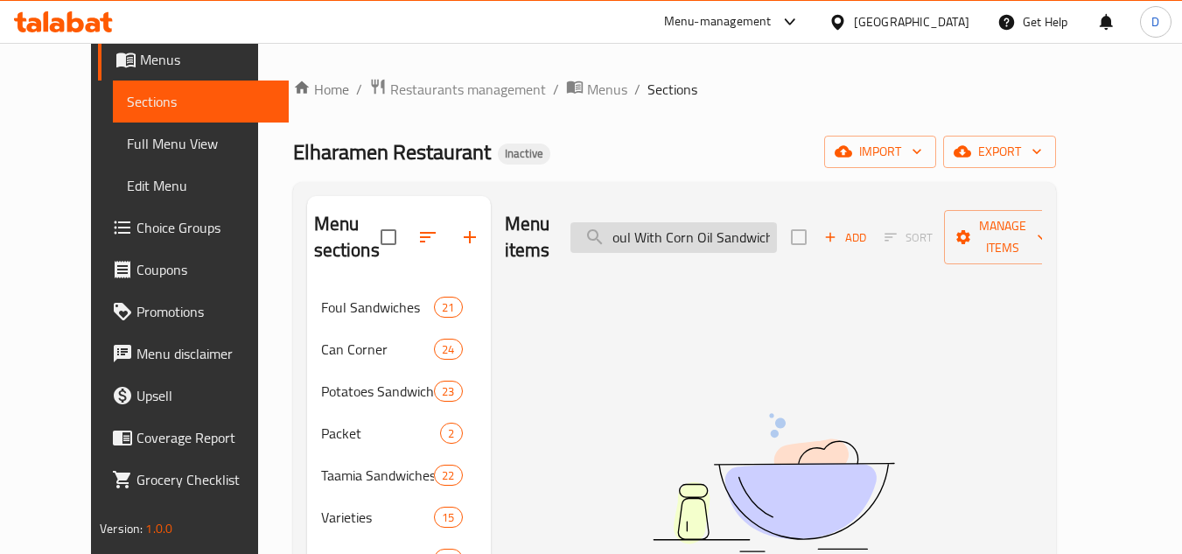
click at [711, 223] on input "Foul With Corn Oil Sandwich" at bounding box center [674, 237] width 207 height 31
click at [711, 223] on input "Foul With Oil Sandwich" at bounding box center [674, 237] width 207 height 31
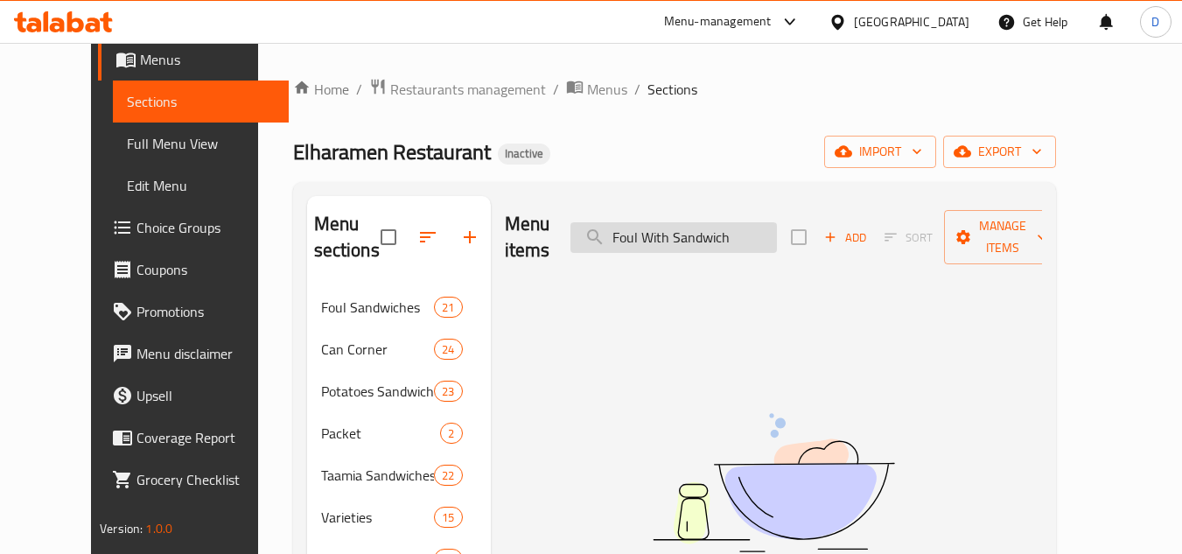
click at [744, 231] on input "Foul With Sandwich" at bounding box center [674, 237] width 207 height 31
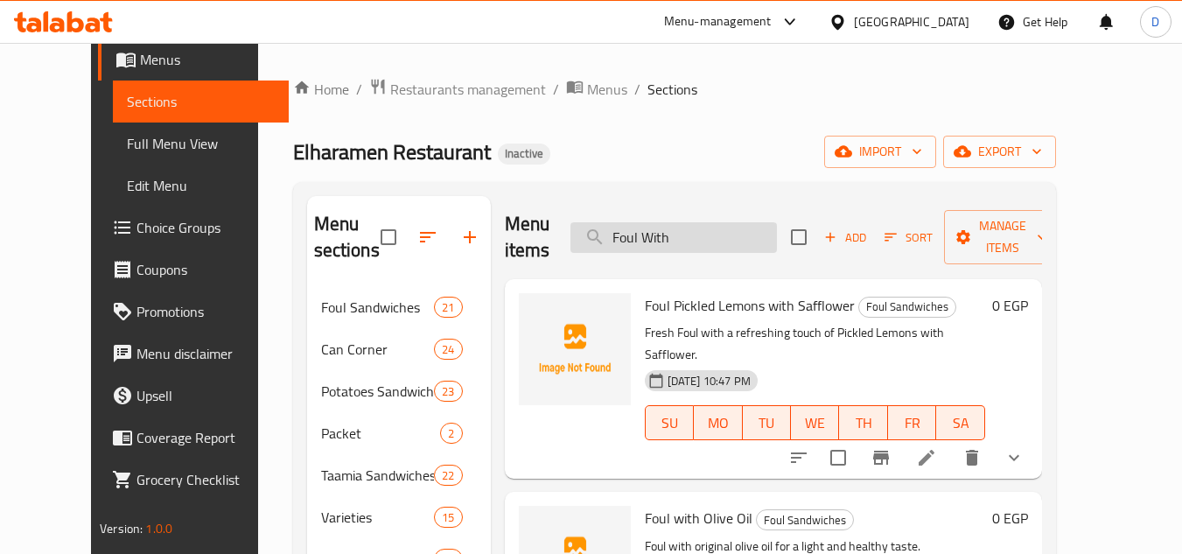
click at [683, 238] on input "Foul With" at bounding box center [674, 237] width 207 height 31
paste input "Pasta With Minced Meat Casserole"
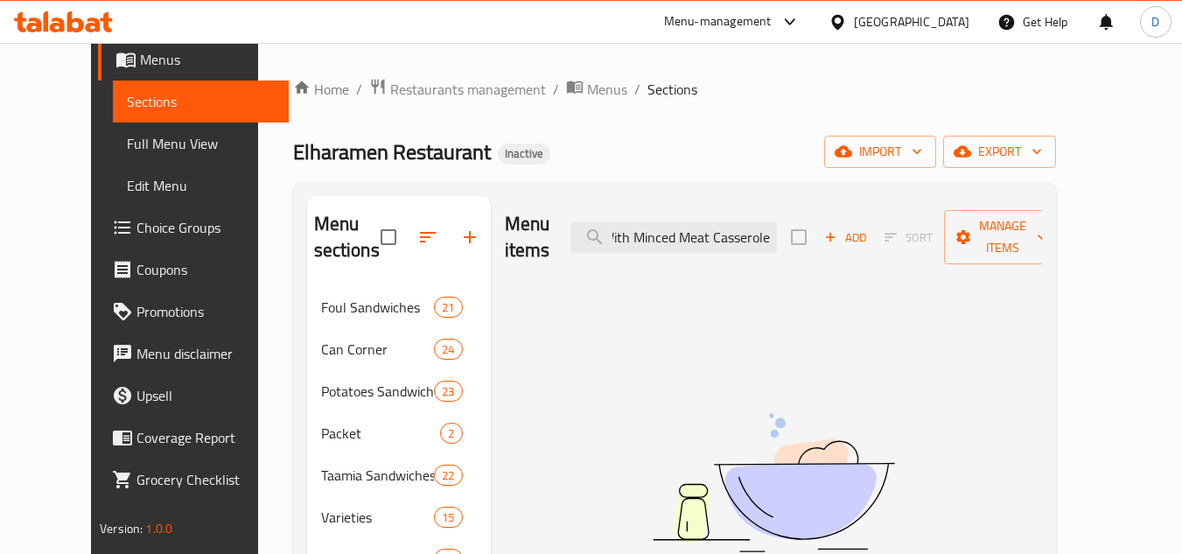
drag, startPoint x: 659, startPoint y: 225, endPoint x: 872, endPoint y: 244, distance: 213.5
click at [872, 244] on div "Menu items Pasta With Minced Meat Casserole Add Sort Manage items" at bounding box center [773, 237] width 537 height 83
click at [696, 228] on input "Pasta With" at bounding box center [674, 237] width 207 height 31
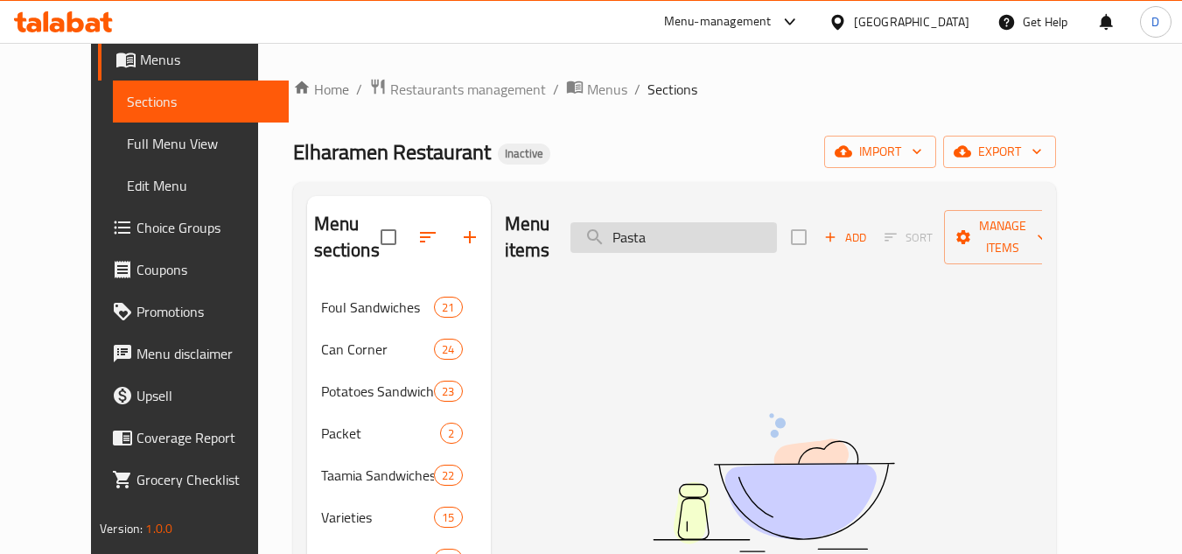
type input "Pasta"
click at [662, 228] on input "Pasta" at bounding box center [674, 237] width 207 height 31
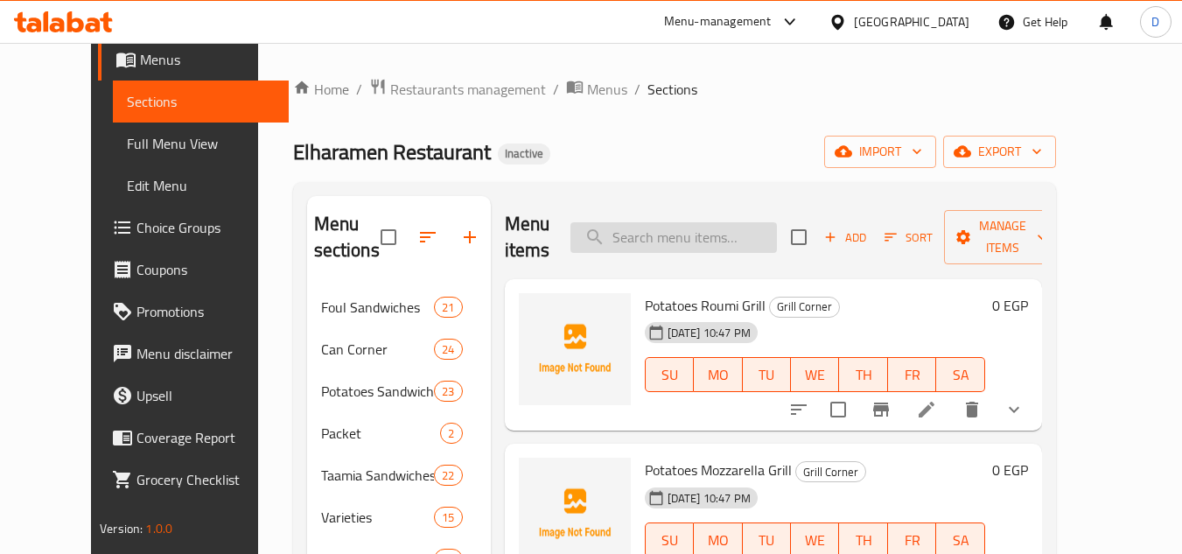
click at [739, 242] on input "search" at bounding box center [674, 237] width 207 height 31
paste input "Small Pickles"
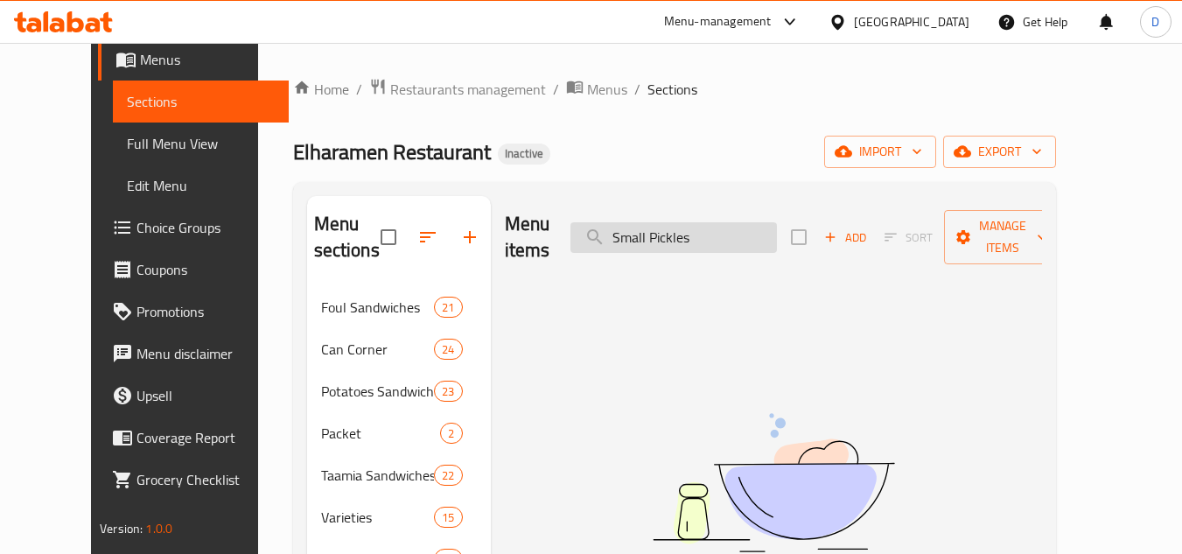
click at [660, 228] on input "Small Pickles" at bounding box center [674, 237] width 207 height 31
type input "Pickles"
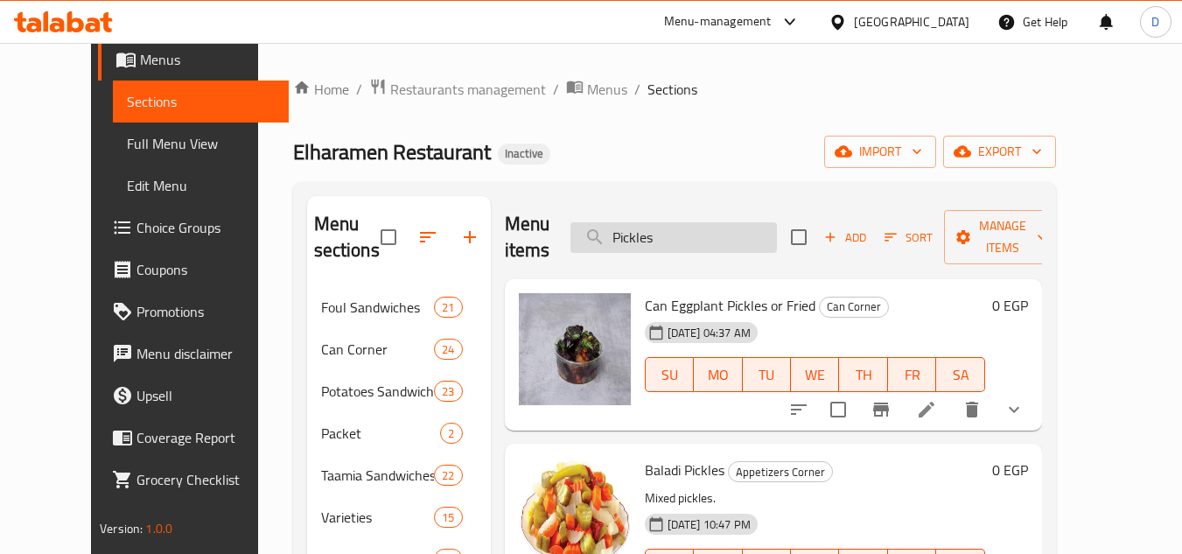
click at [708, 227] on input "Pickles" at bounding box center [674, 237] width 207 height 31
click at [662, 222] on input "Pickles" at bounding box center [674, 237] width 207 height 31
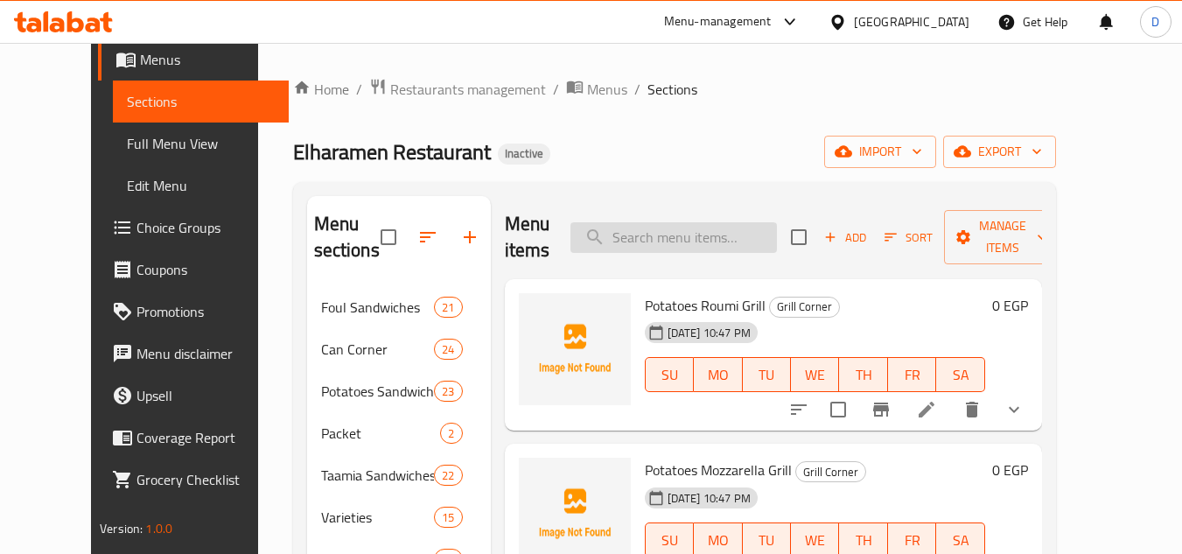
click at [711, 235] on input "search" at bounding box center [674, 237] width 207 height 31
paste input "French Fries Sandwich"
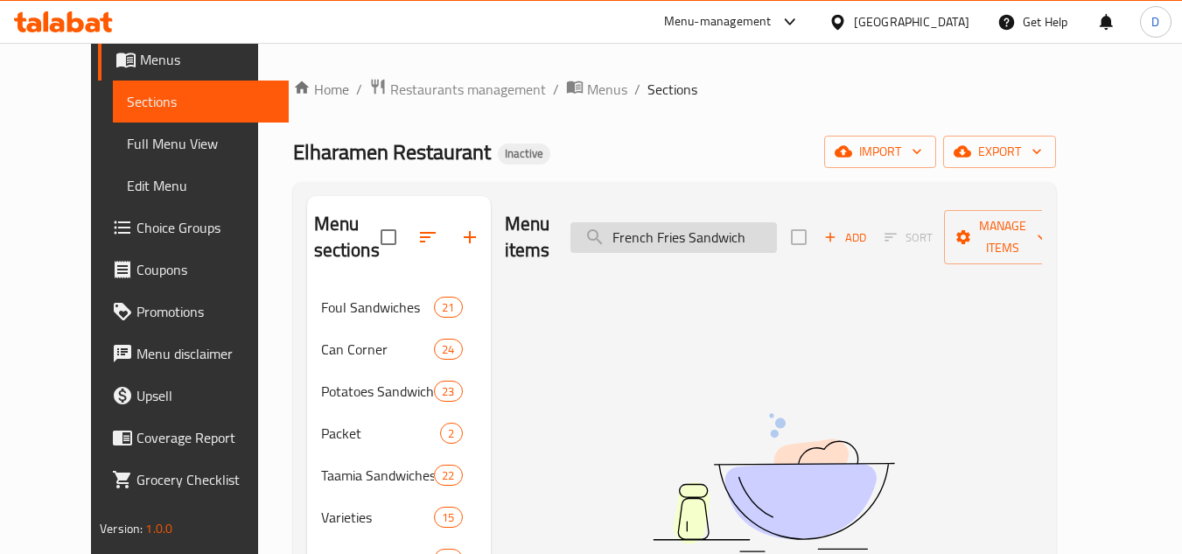
click at [749, 225] on input "French Fries Sandwich" at bounding box center [674, 237] width 207 height 31
type input "French Fries"
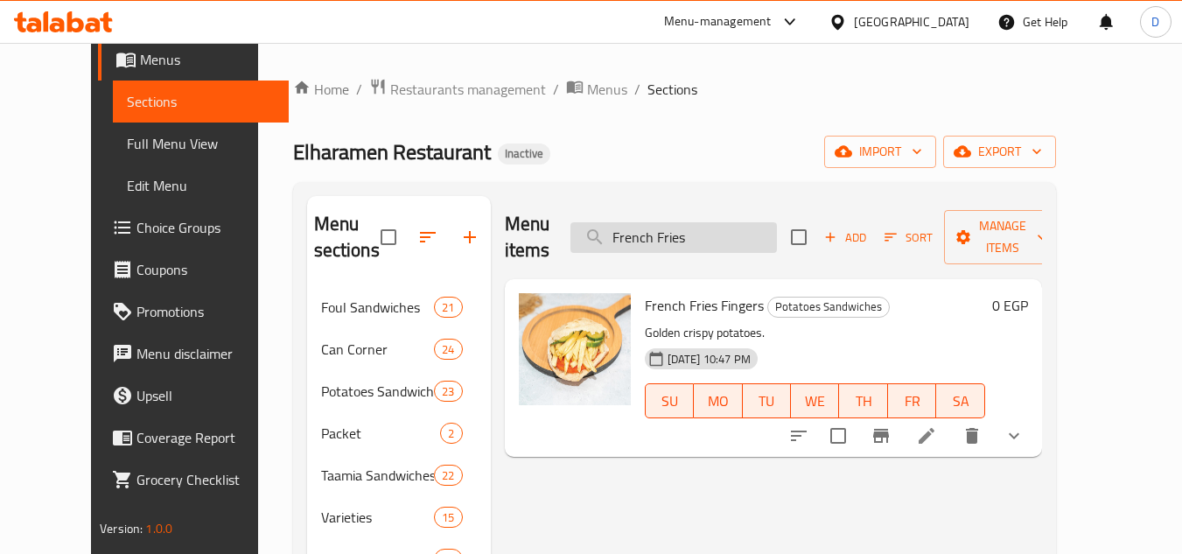
click at [711, 228] on input "French Fries" at bounding box center [674, 237] width 207 height 31
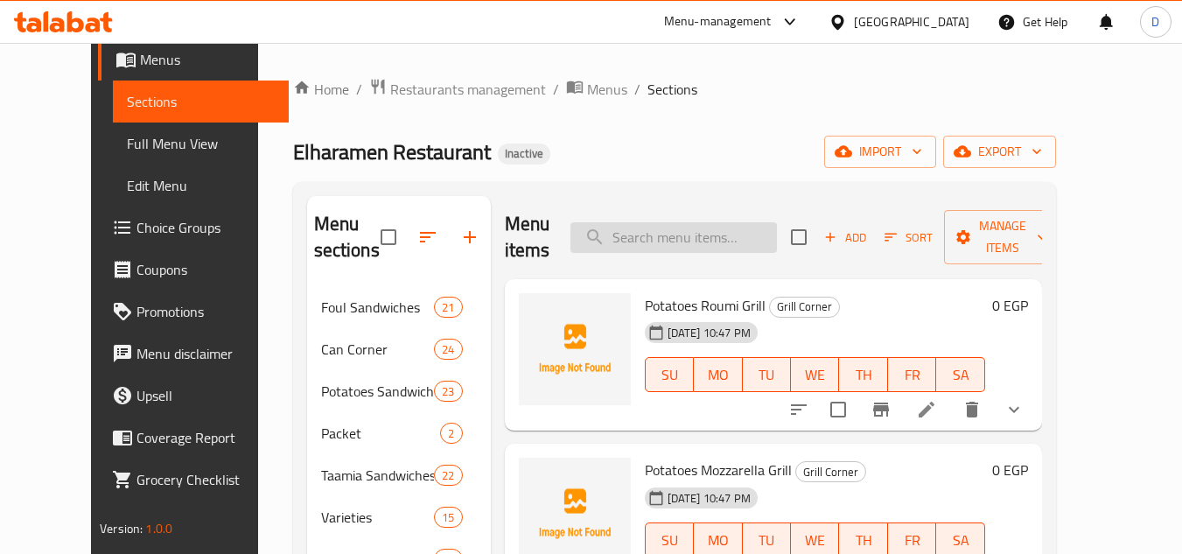
click at [718, 236] on input "search" at bounding box center [674, 237] width 207 height 31
click at [726, 241] on input "ر" at bounding box center [674, 237] width 207 height 31
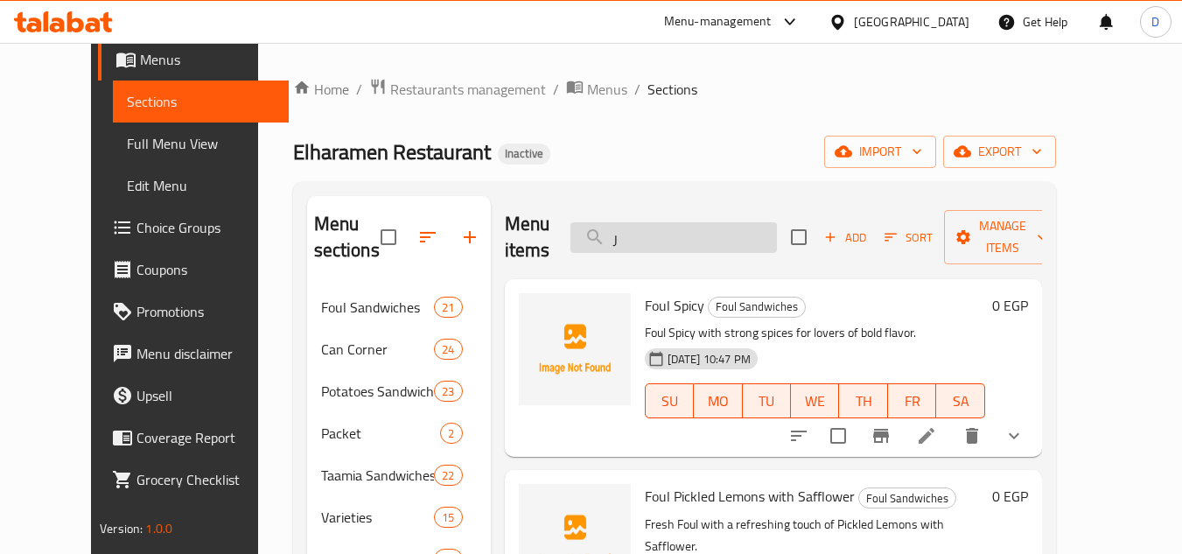
click at [726, 241] on input "ر" at bounding box center [674, 237] width 207 height 31
paste input "French Fries With Mayonnaise Sandwich"
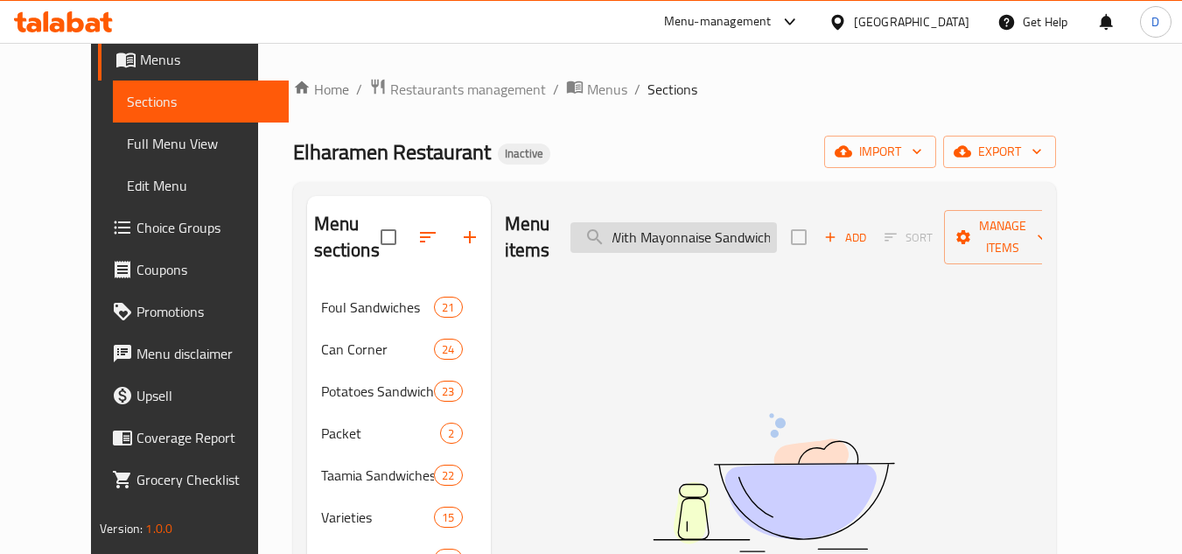
click at [698, 225] on input "French Fries With Mayonnaise Sandwich" at bounding box center [674, 237] width 207 height 31
type input "French Fries With Sandwich"
click at [683, 231] on input "French Fries With Sandwich" at bounding box center [674, 237] width 207 height 31
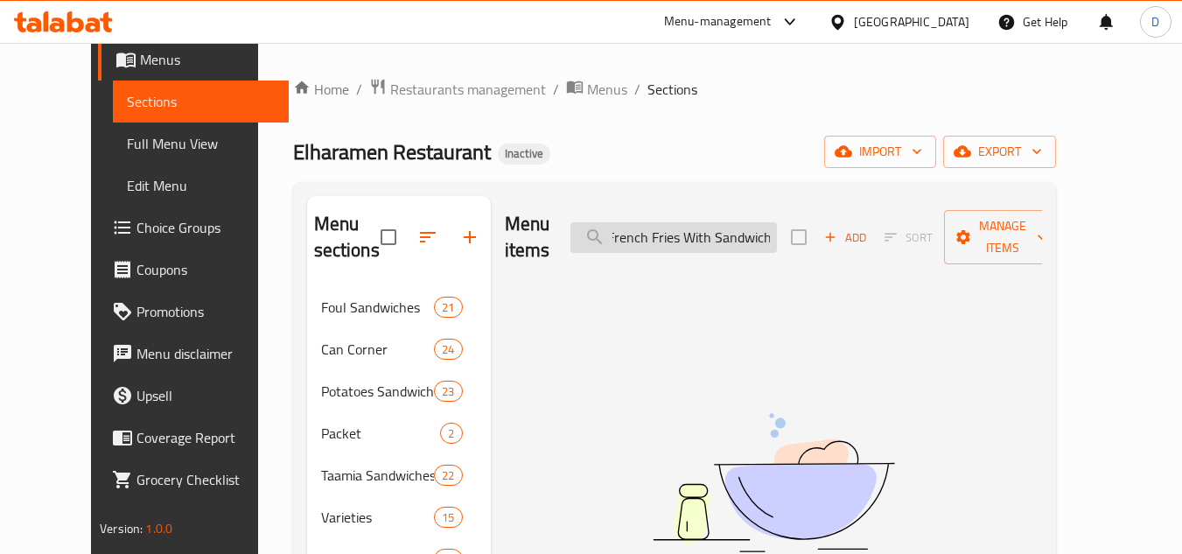
click at [683, 231] on input "French Fries With Sandwich" at bounding box center [674, 237] width 207 height 31
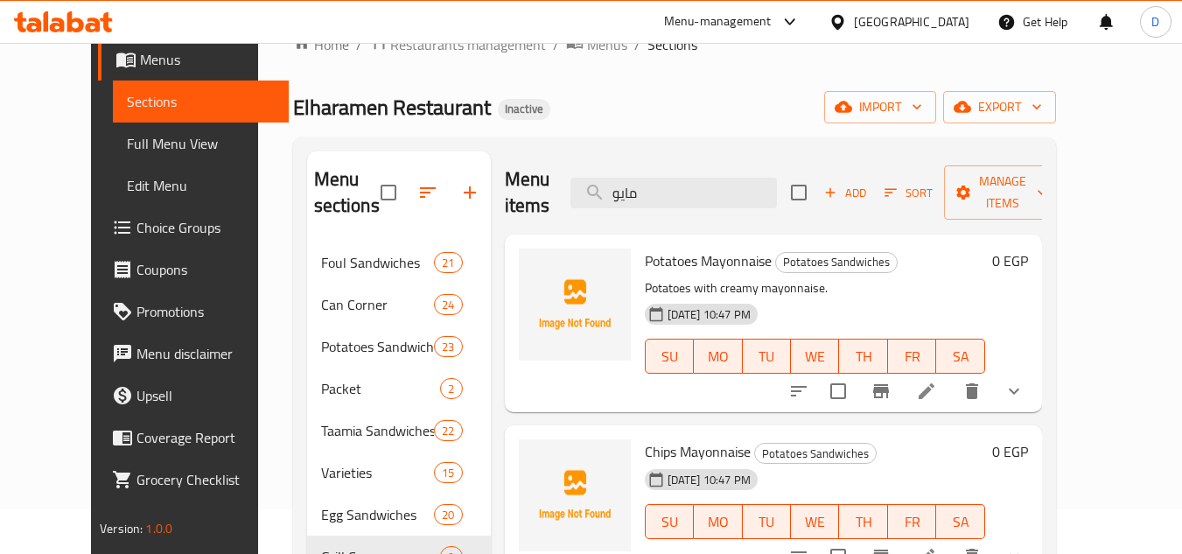
scroll to position [88, 0]
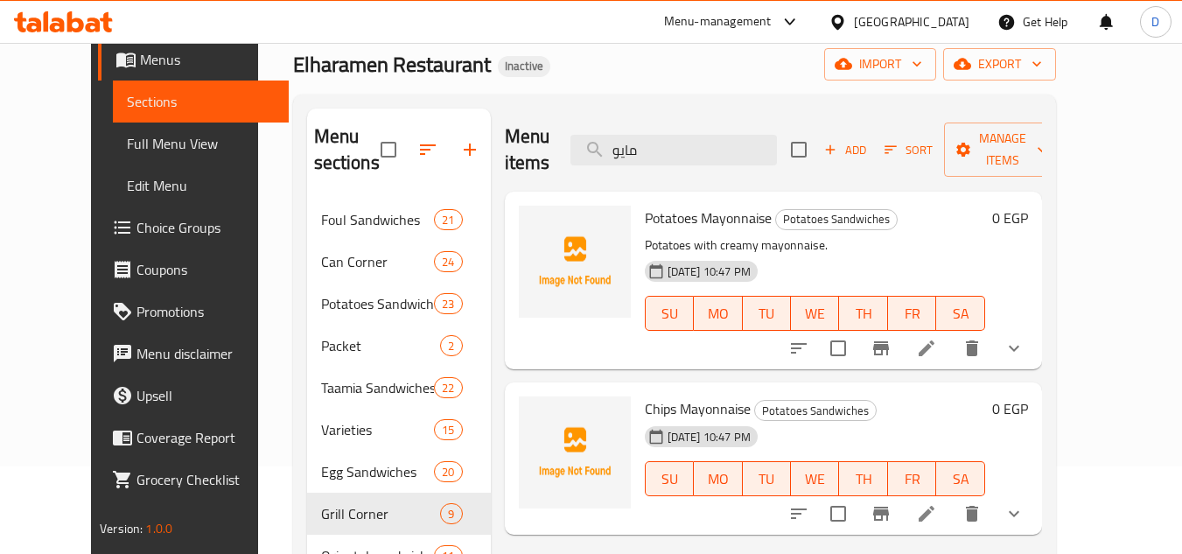
type input "مايو"
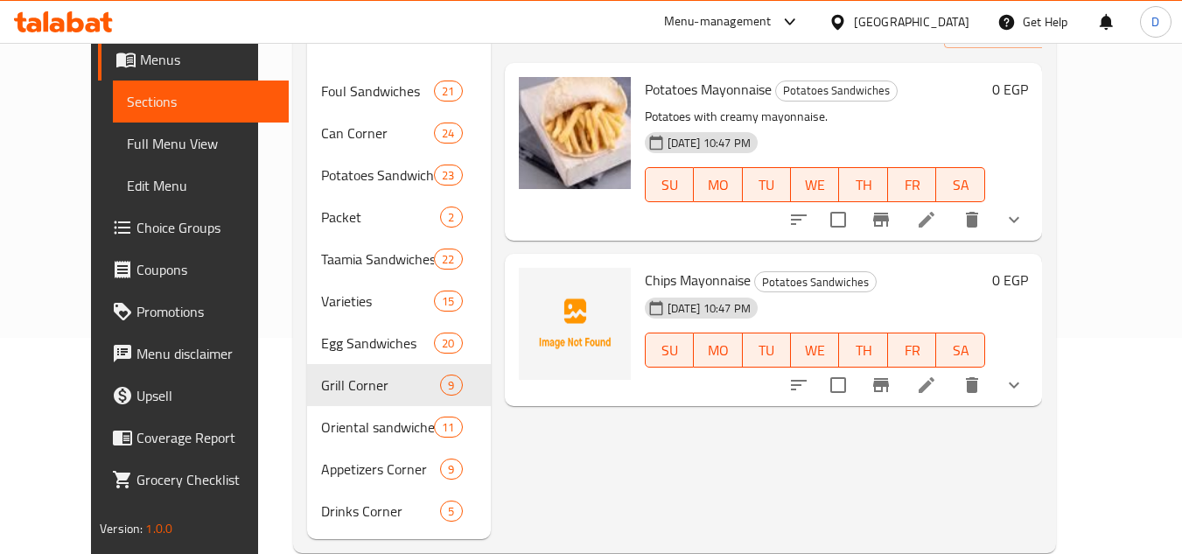
scroll to position [250, 0]
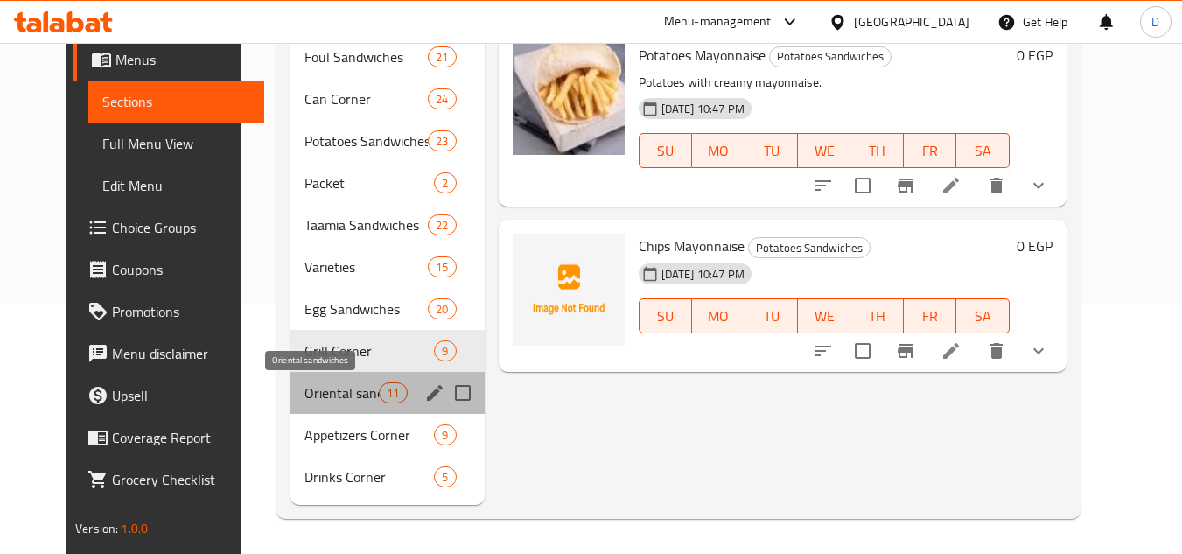
click at [311, 398] on span "Oriental sandwiches" at bounding box center [342, 392] width 74 height 21
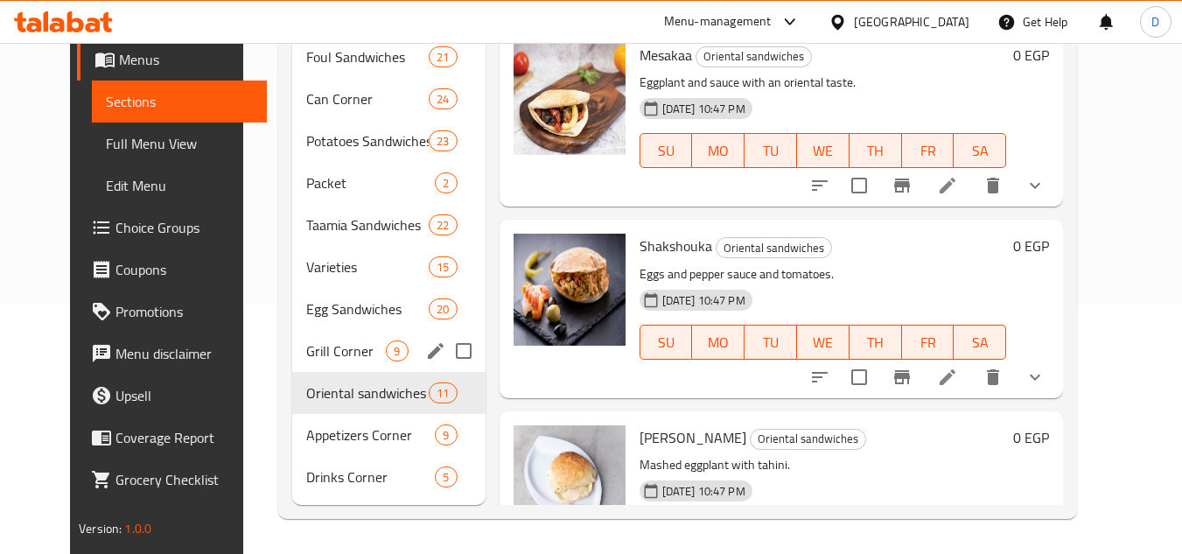
click at [292, 332] on div "Grill Corner 9" at bounding box center [388, 351] width 193 height 42
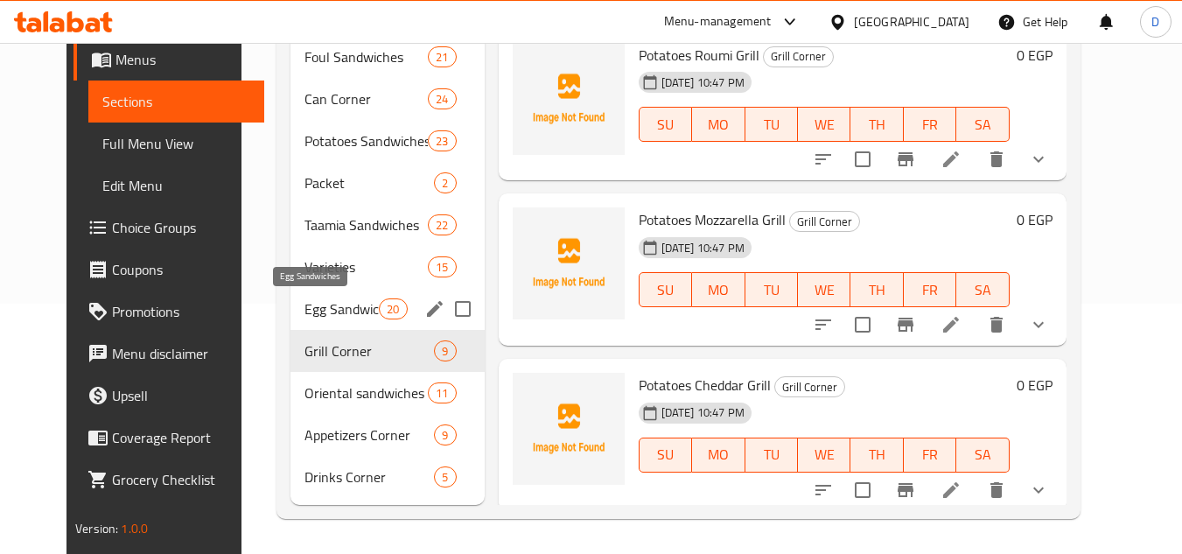
click at [335, 314] on span "Egg Sandwiches" at bounding box center [342, 308] width 74 height 21
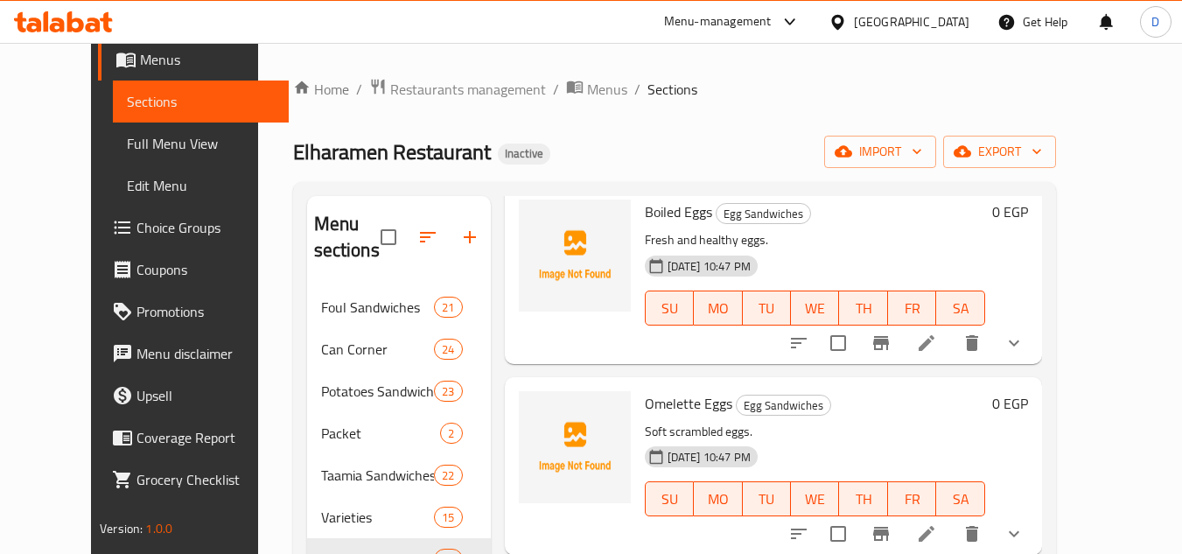
scroll to position [263, 0]
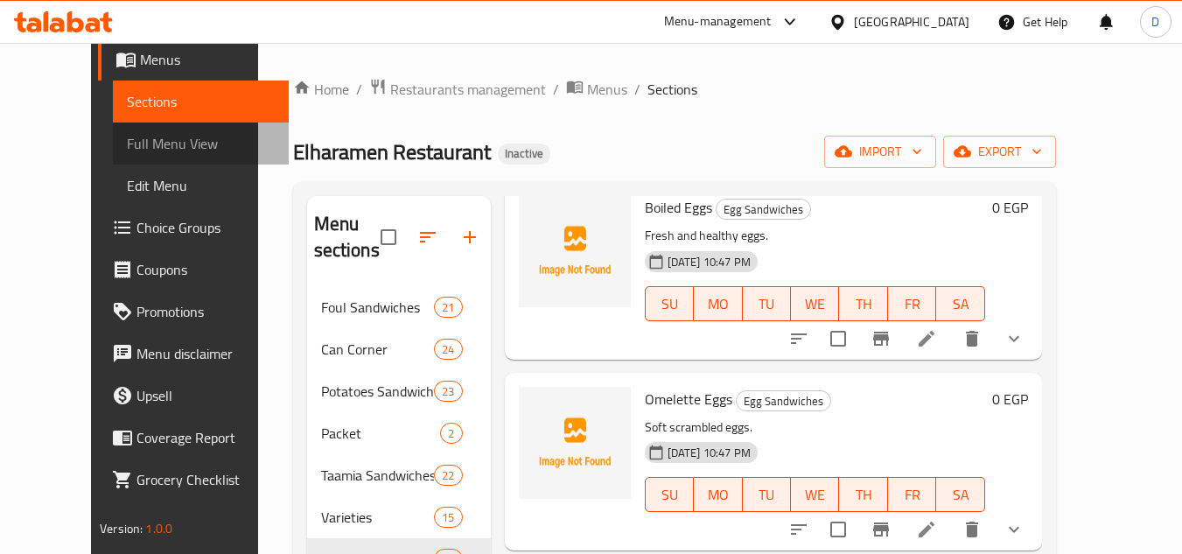
click at [127, 143] on span "Full Menu View" at bounding box center [201, 143] width 148 height 21
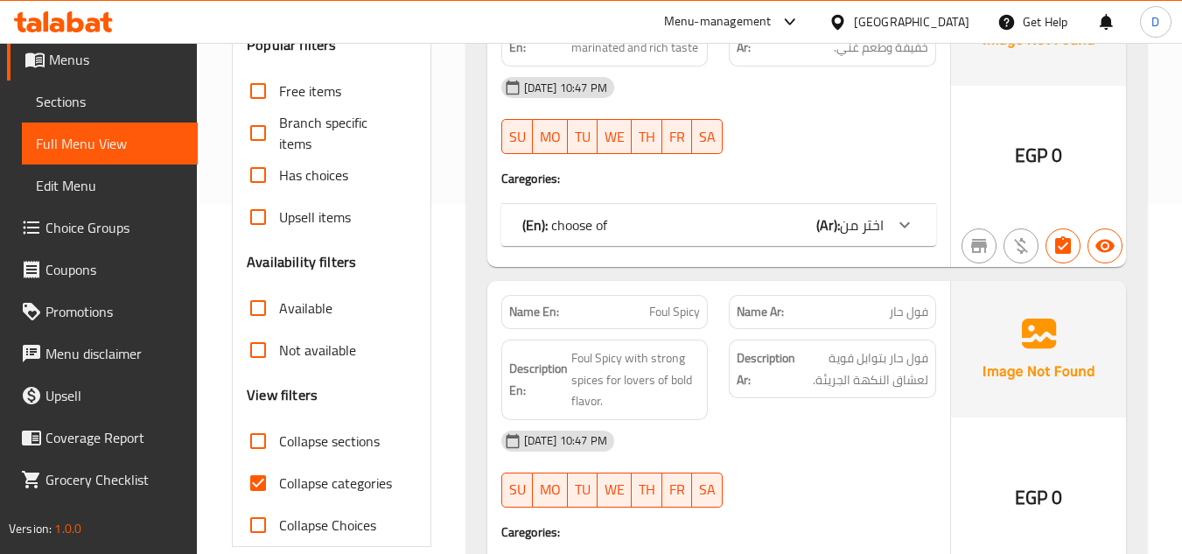
scroll to position [350, 0]
click at [284, 479] on span "Collapse categories" at bounding box center [335, 482] width 113 height 21
click at [279, 479] on input "Collapse categories" at bounding box center [258, 482] width 42 height 42
checkbox input "false"
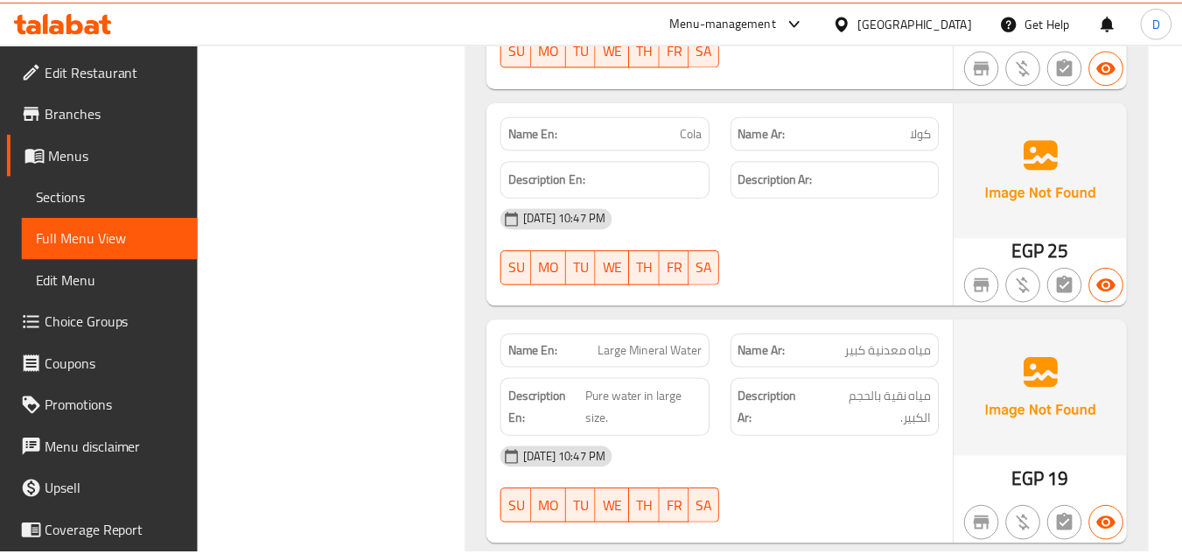
scroll to position [88982, 0]
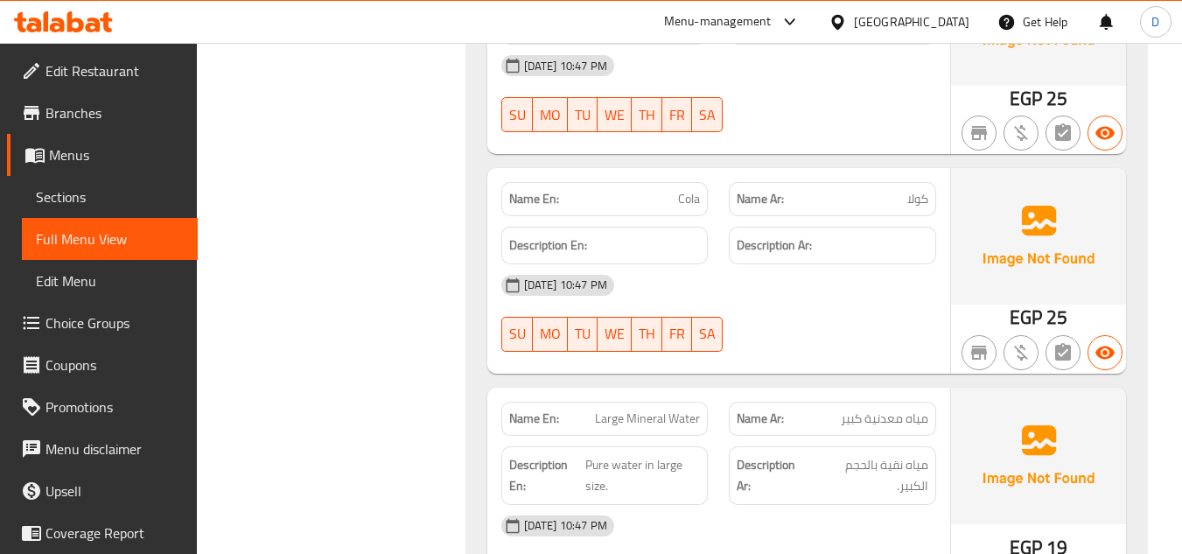
click at [772, 19] on div "Menu-management" at bounding box center [718, 21] width 108 height 21
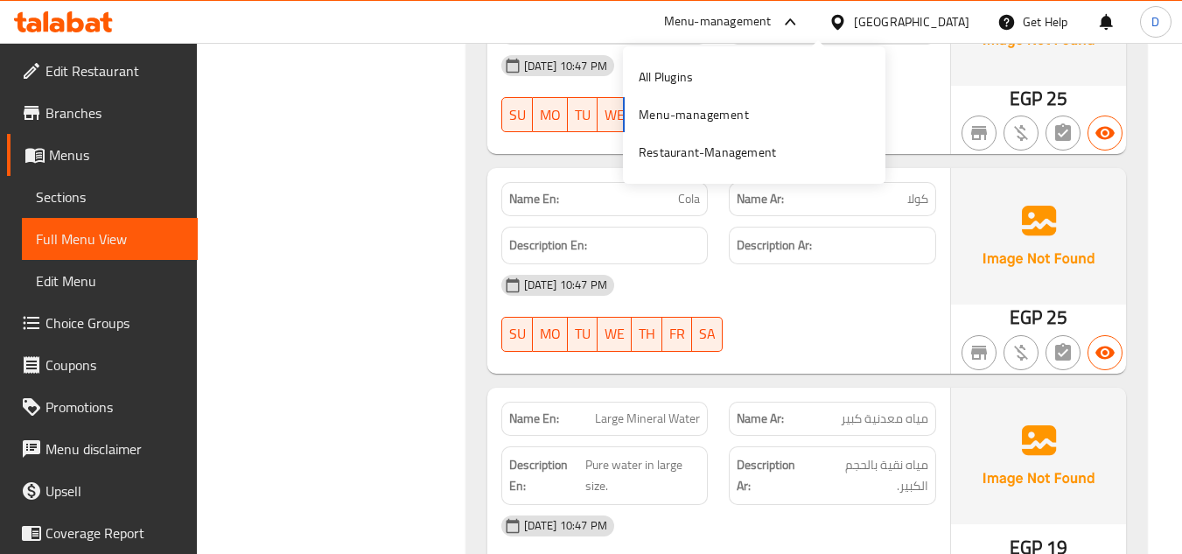
click at [743, 109] on div "All Plugins Menu-management Restaurant-Management" at bounding box center [754, 115] width 263 height 116
click at [689, 81] on div "All Plugins" at bounding box center [666, 76] width 54 height 19
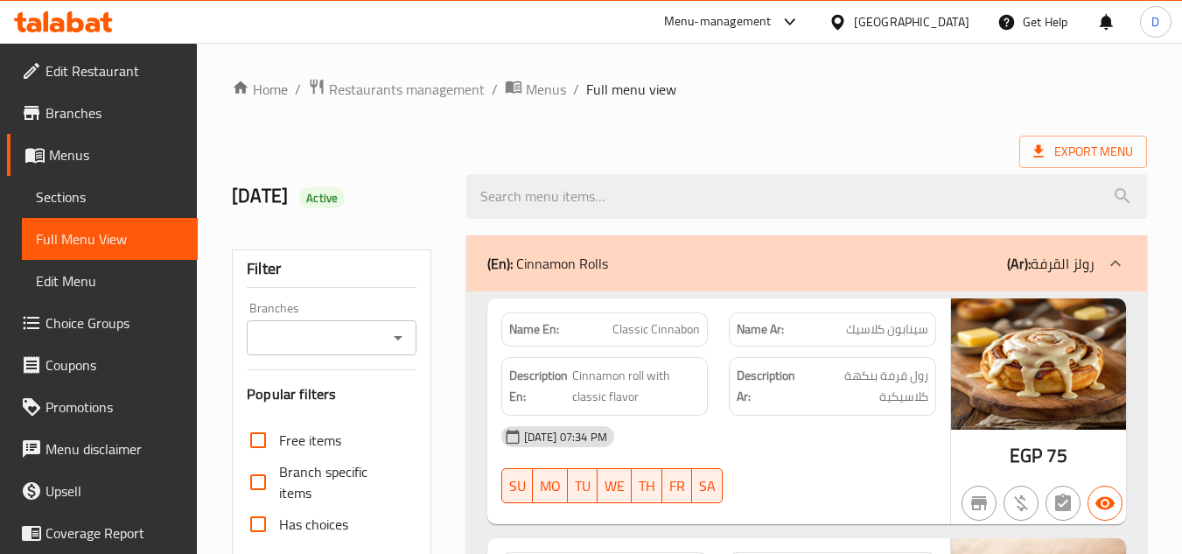
scroll to position [6346, 0]
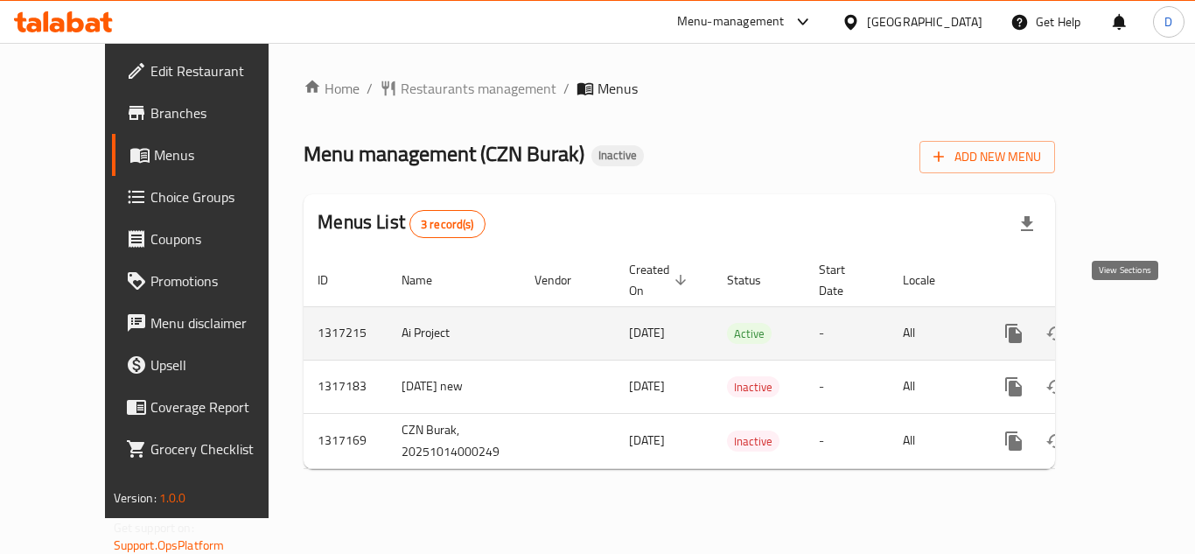
click at [1130, 323] on icon "enhanced table" at bounding box center [1140, 333] width 21 height 21
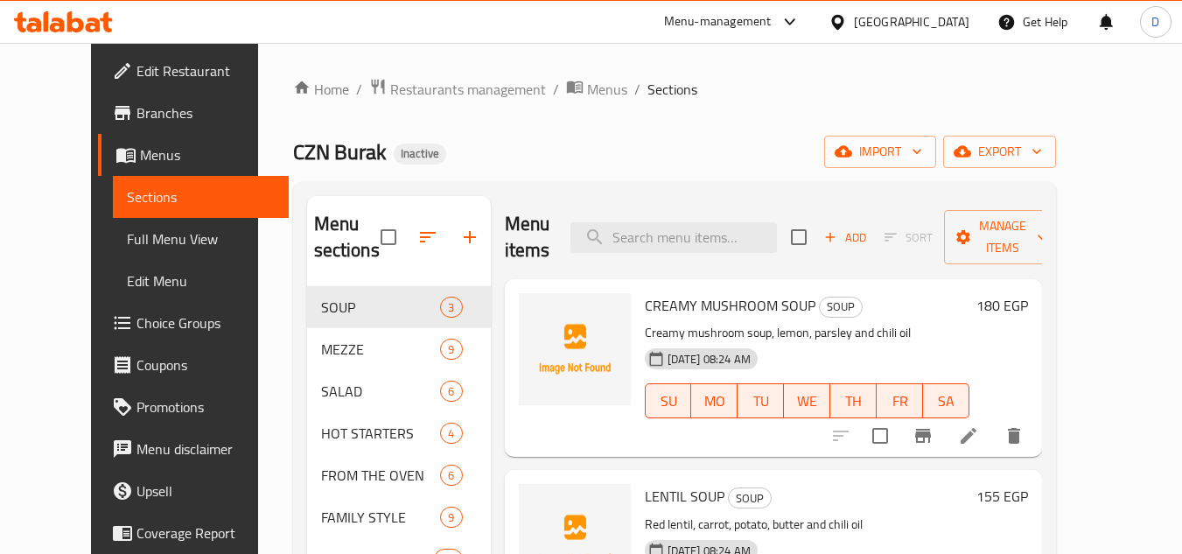
click at [657, 292] on span "CREAMY MUSHROOM SOUP" at bounding box center [730, 305] width 171 height 26
copy h6 "CREAMY MUSHROOM SOUP"
click at [779, 292] on span "CREAMY MUSHROOM SOUP" at bounding box center [730, 305] width 171 height 26
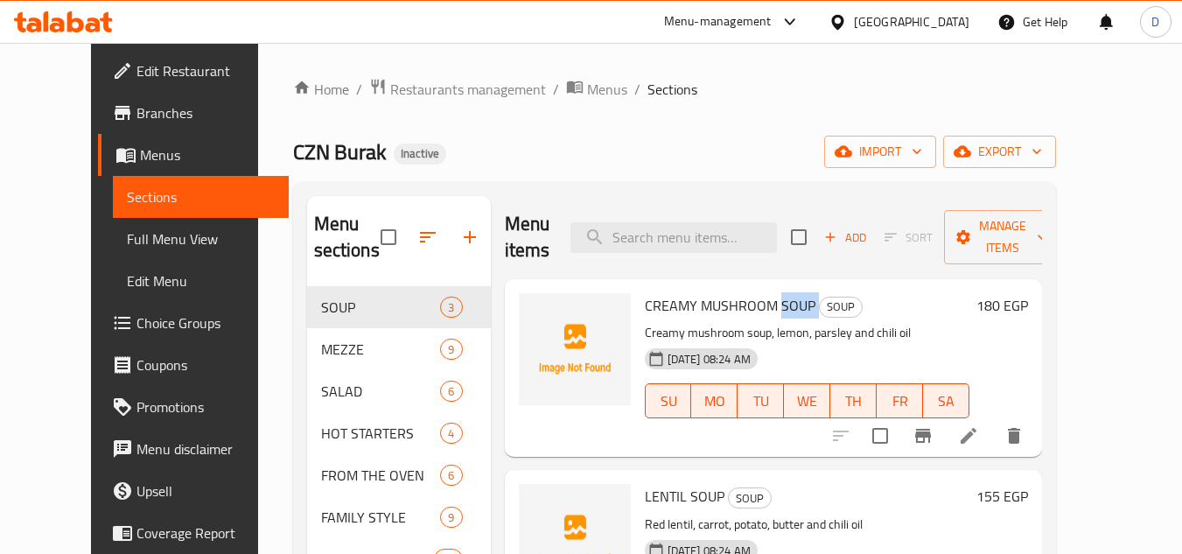
click at [779, 292] on span "CREAMY MUSHROOM SOUP" at bounding box center [730, 305] width 171 height 26
click at [645, 483] on span "LENTIL SOUP" at bounding box center [685, 496] width 80 height 26
copy span "LENTIL"
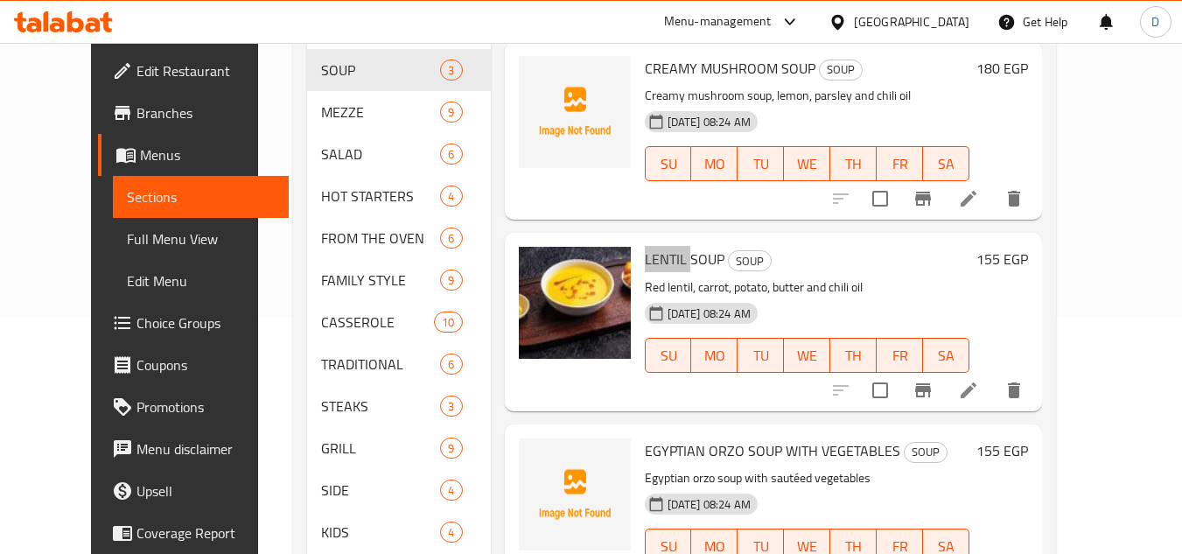
scroll to position [145, 0]
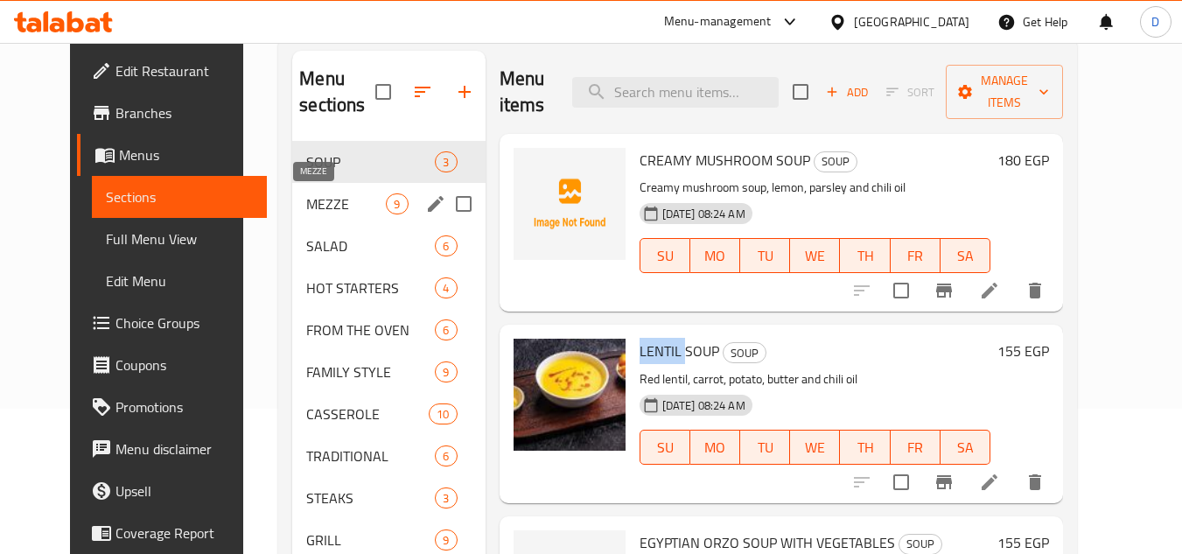
click at [312, 208] on span "MEZZE" at bounding box center [346, 203] width 80 height 21
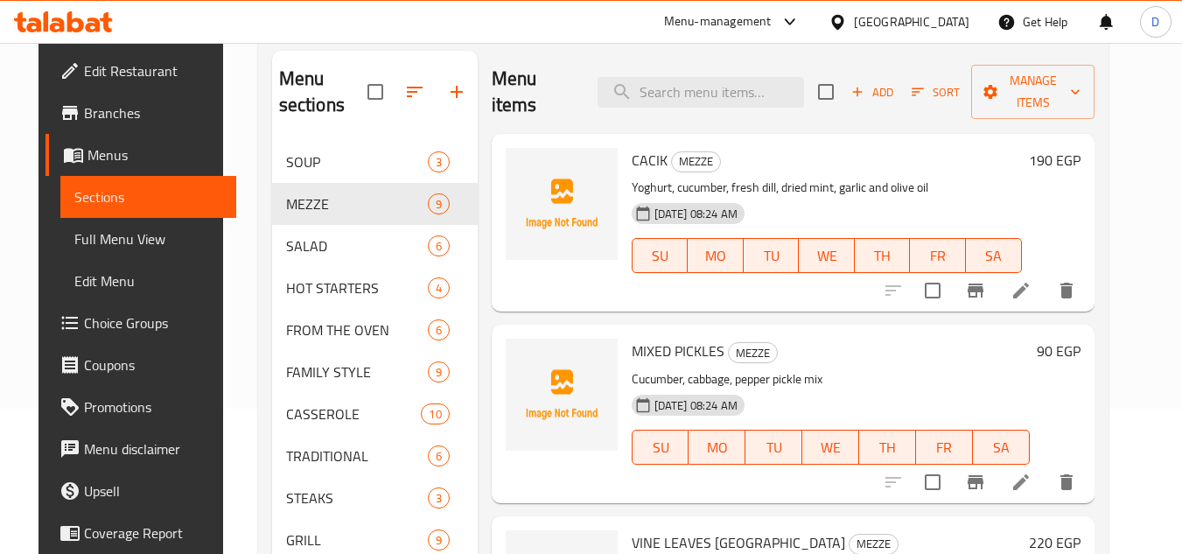
click at [641, 161] on span "CACIK" at bounding box center [650, 160] width 36 height 26
copy h6 "CACIK"
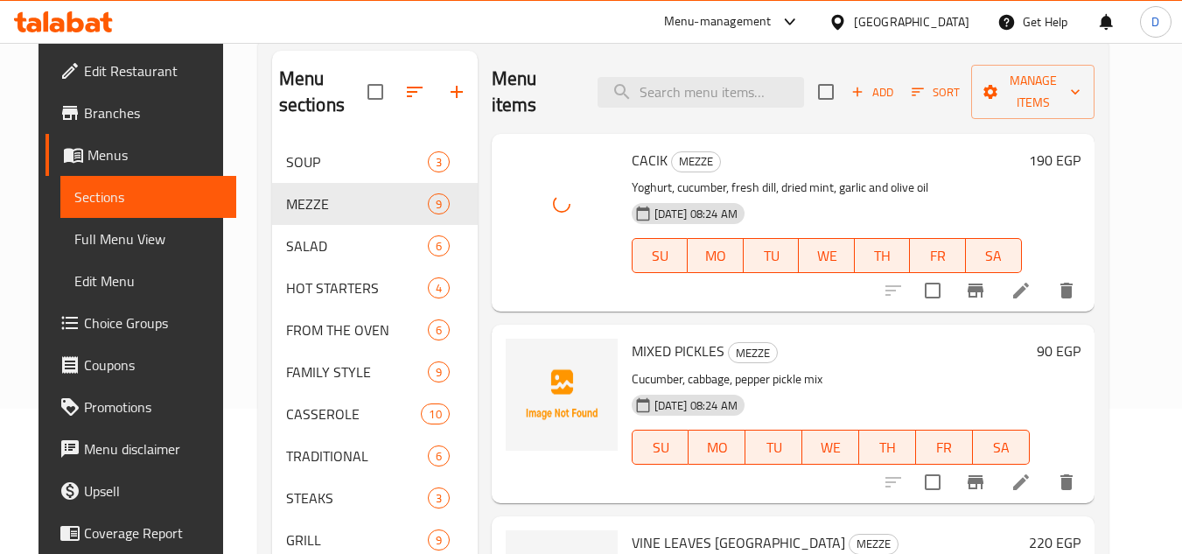
click at [702, 351] on span "MIXED PICKLES" at bounding box center [678, 351] width 93 height 26
copy h6 "PICKLES"
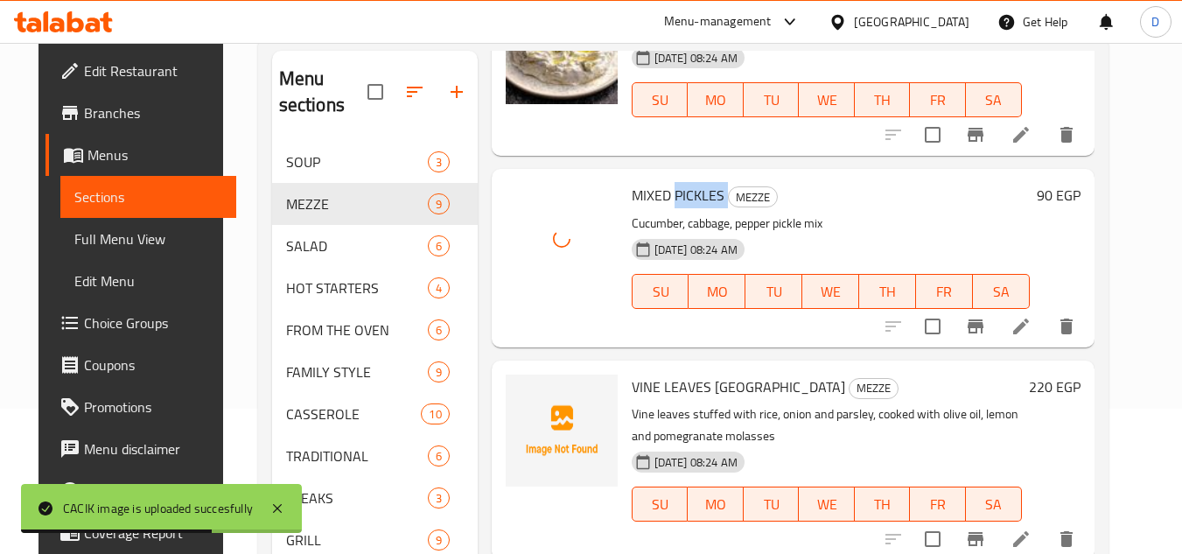
scroll to position [175, 0]
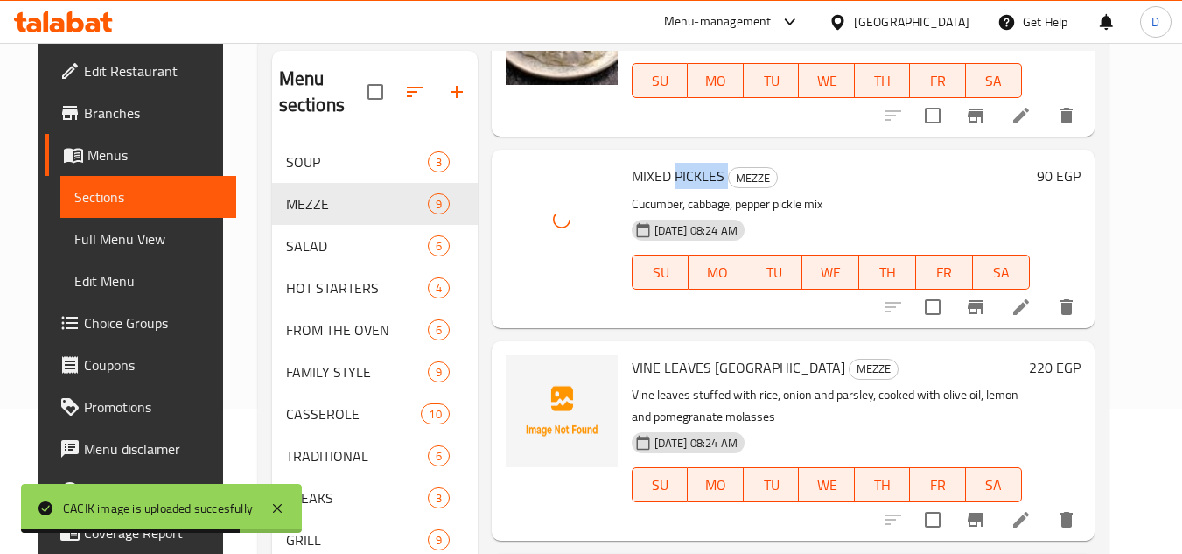
click at [685, 375] on span "VINE LEAVES DOLMA" at bounding box center [739, 367] width 214 height 26
copy span "LEAVES"
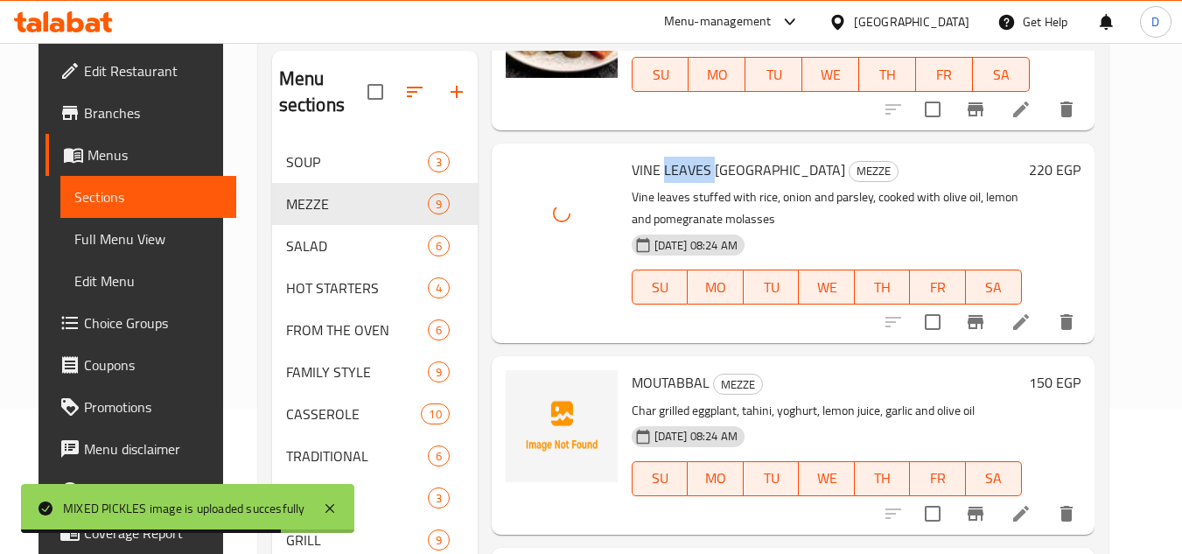
scroll to position [438, 0]
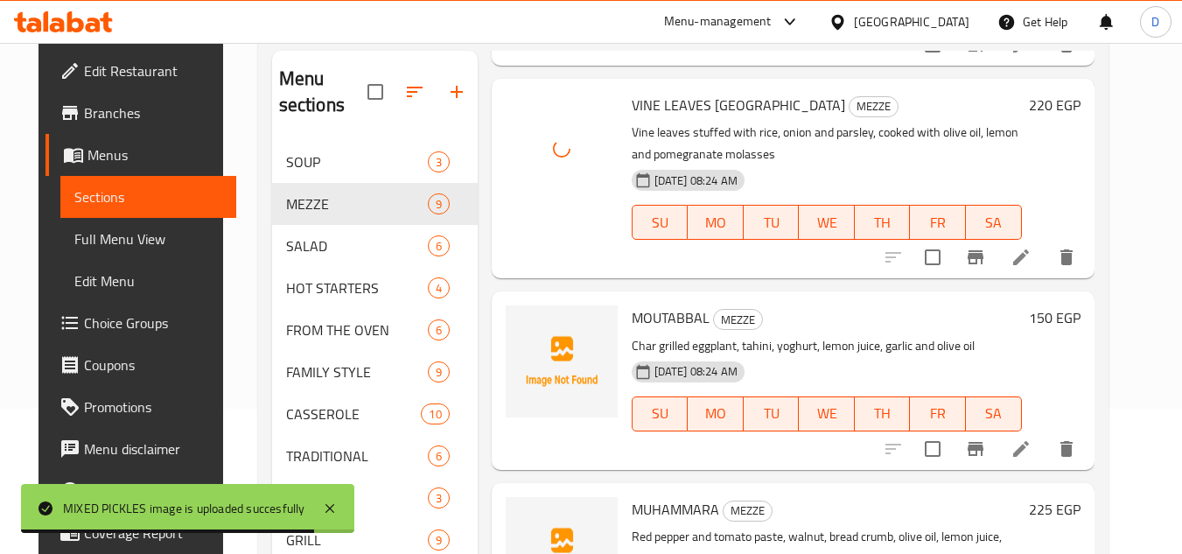
click at [679, 330] on span "MOUTABBAL" at bounding box center [671, 318] width 78 height 26
copy h6 "MOUTABBAL"
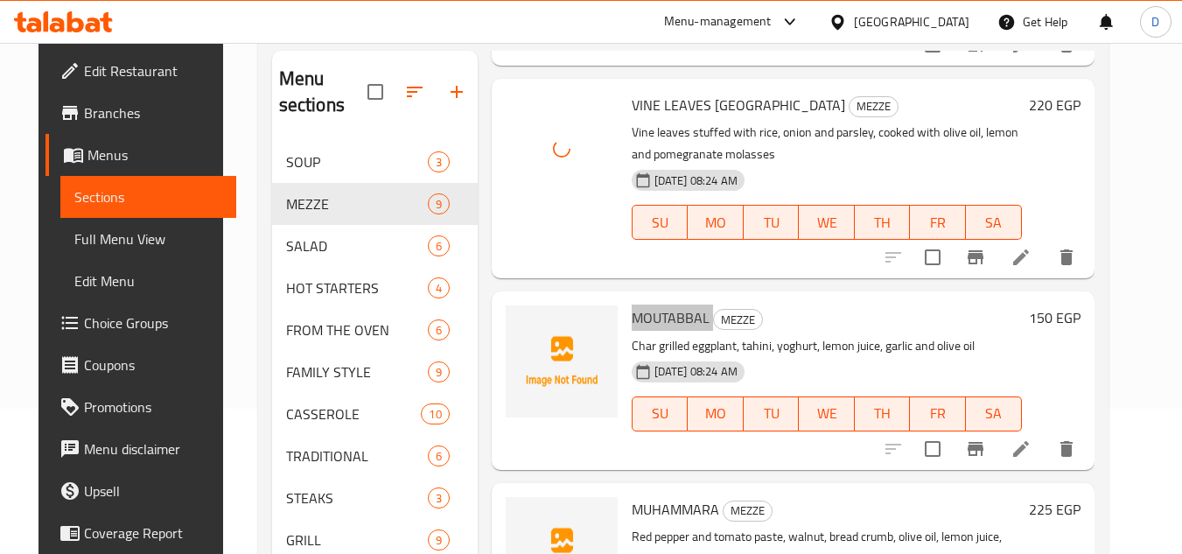
scroll to position [525, 0]
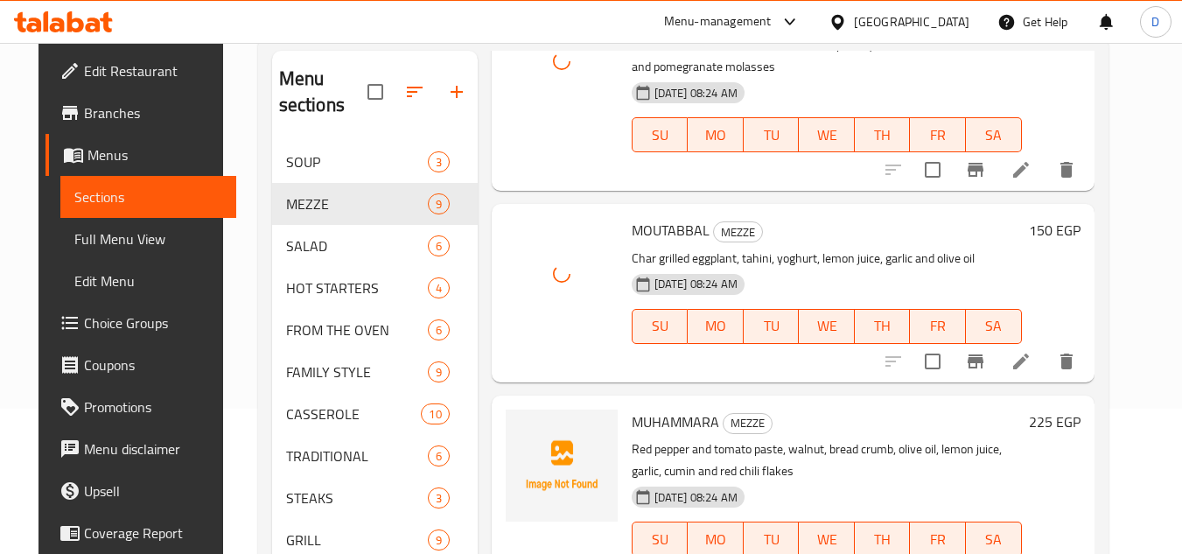
click at [676, 412] on span "MUHAMMARA" at bounding box center [676, 422] width 88 height 26
copy h6 "MUHAMMARA"
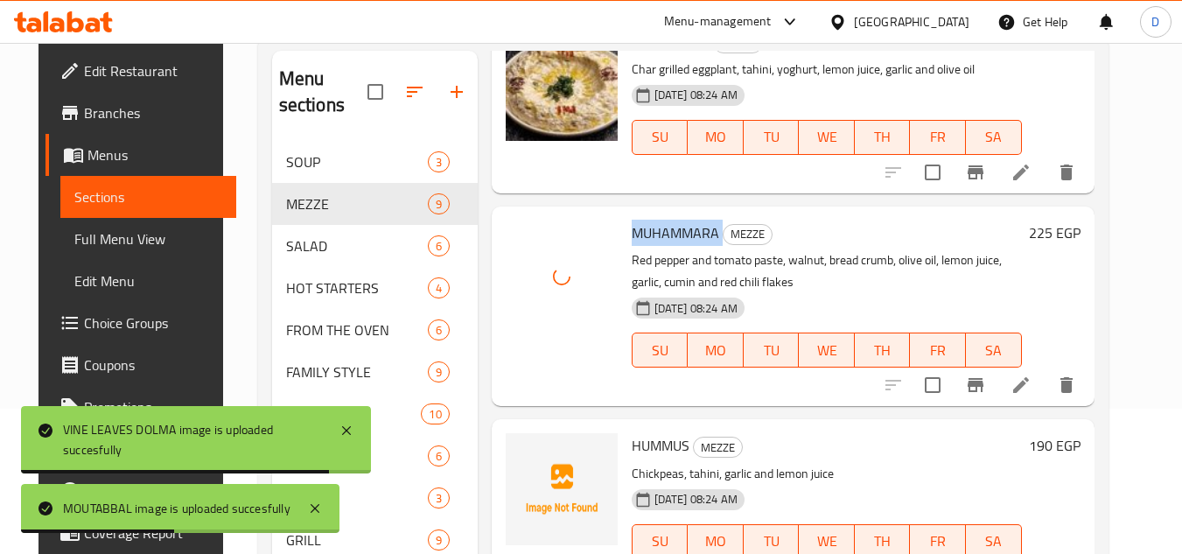
scroll to position [776, 0]
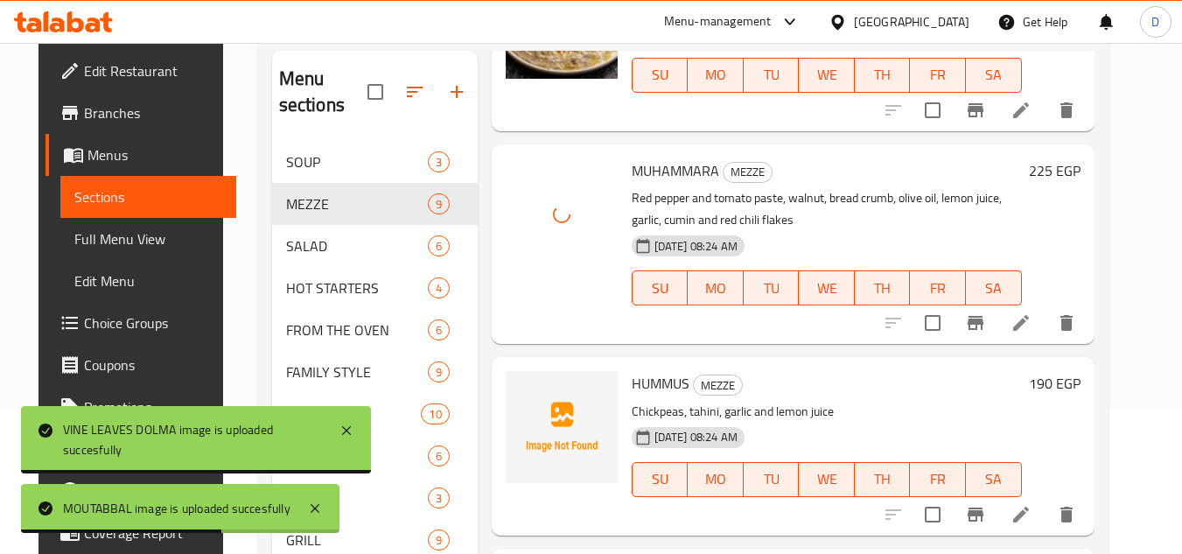
click at [632, 393] on span "HUMMUS" at bounding box center [661, 383] width 58 height 26
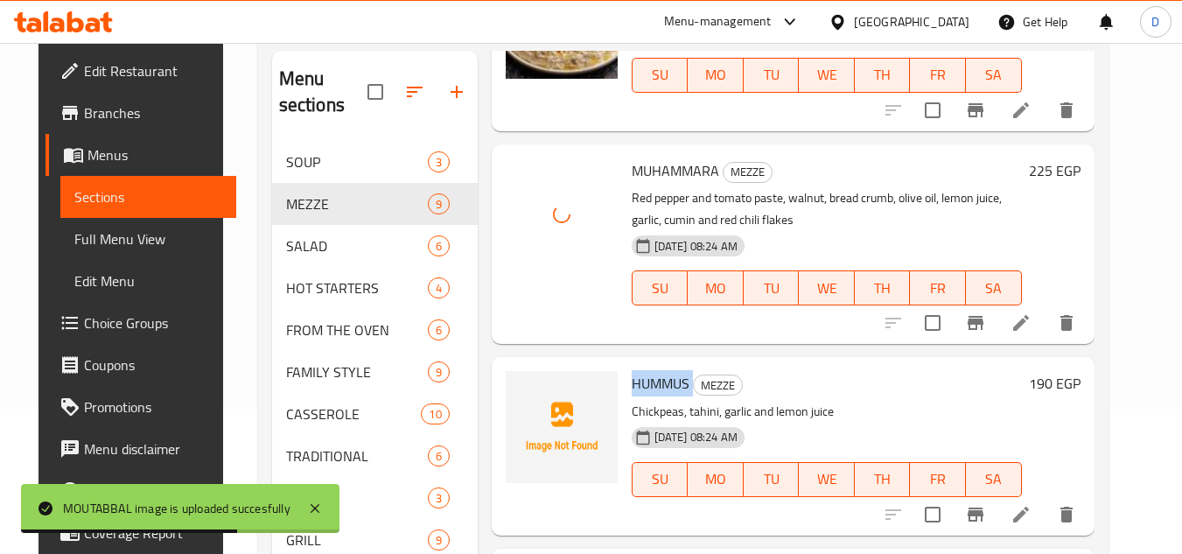
click at [632, 393] on span "HUMMUS" at bounding box center [661, 383] width 58 height 26
copy h6 "HUMMUS"
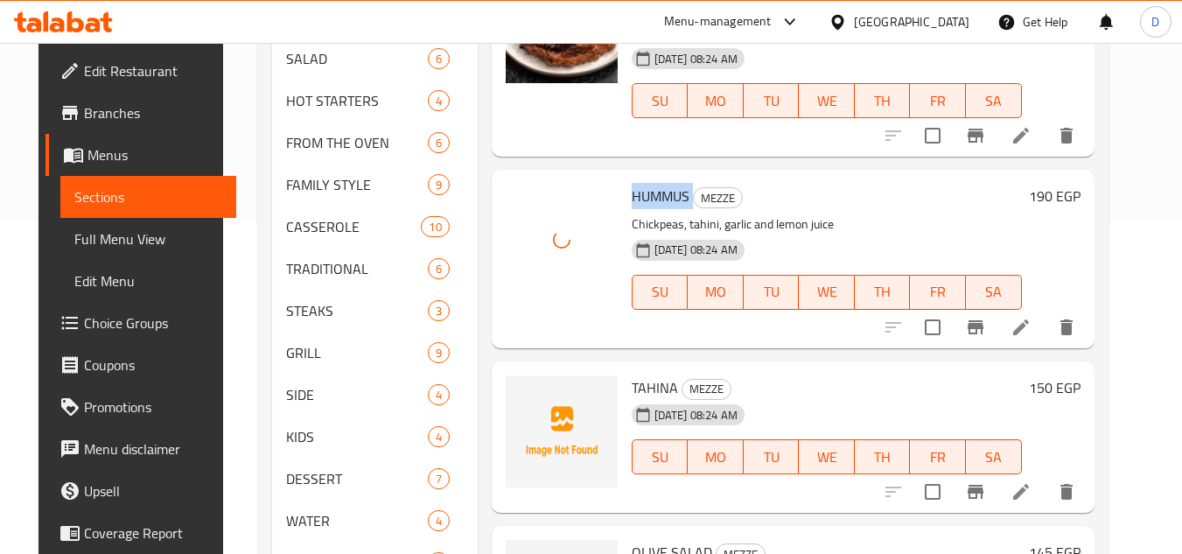
scroll to position [408, 0]
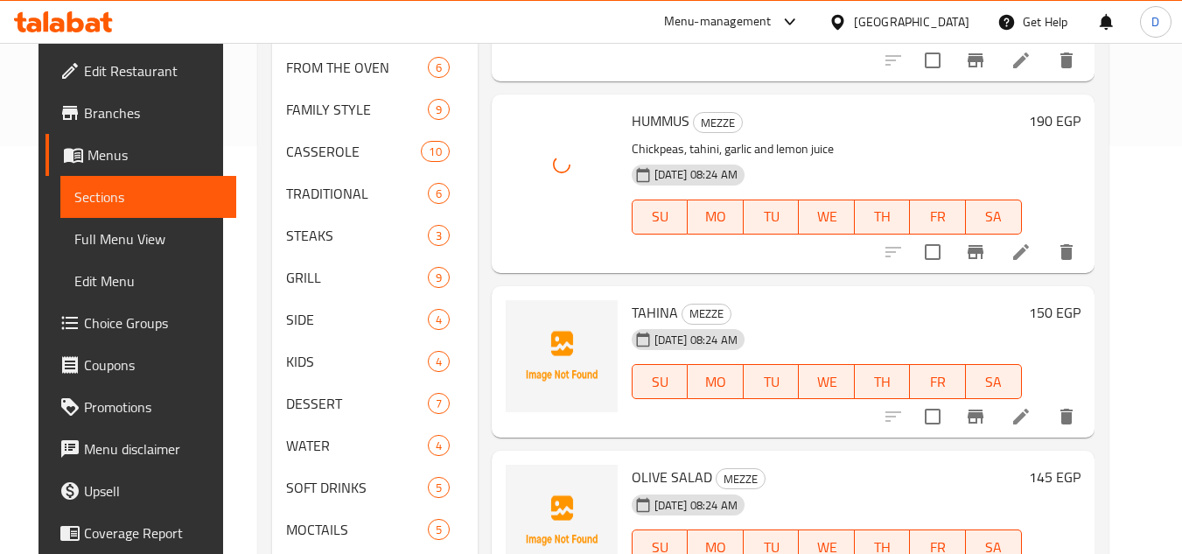
click at [641, 306] on span "TAHINA" at bounding box center [655, 312] width 46 height 26
copy h6 "TAHINA"
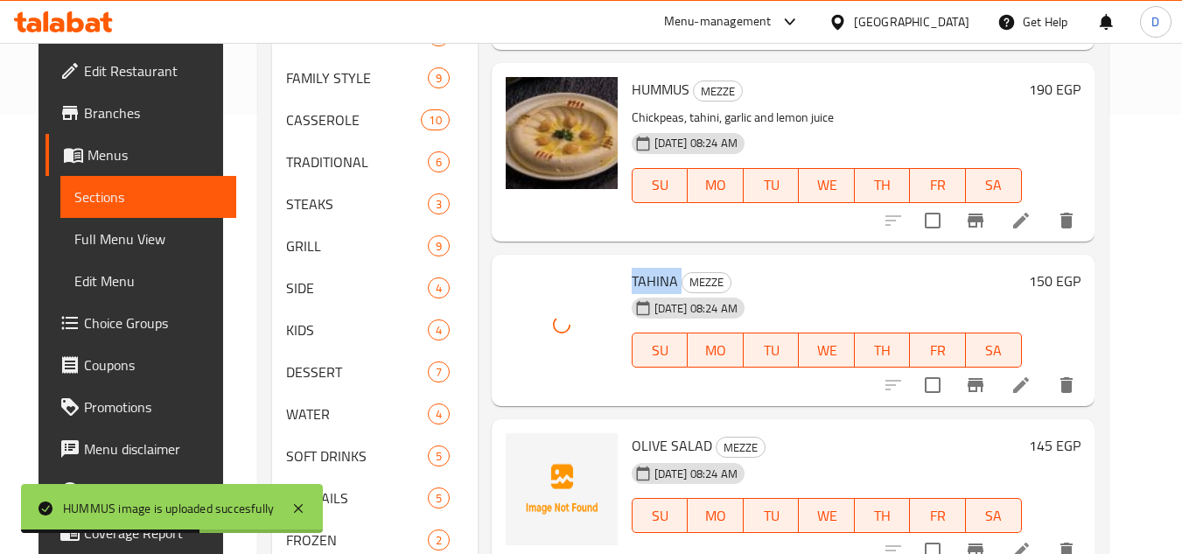
scroll to position [495, 0]
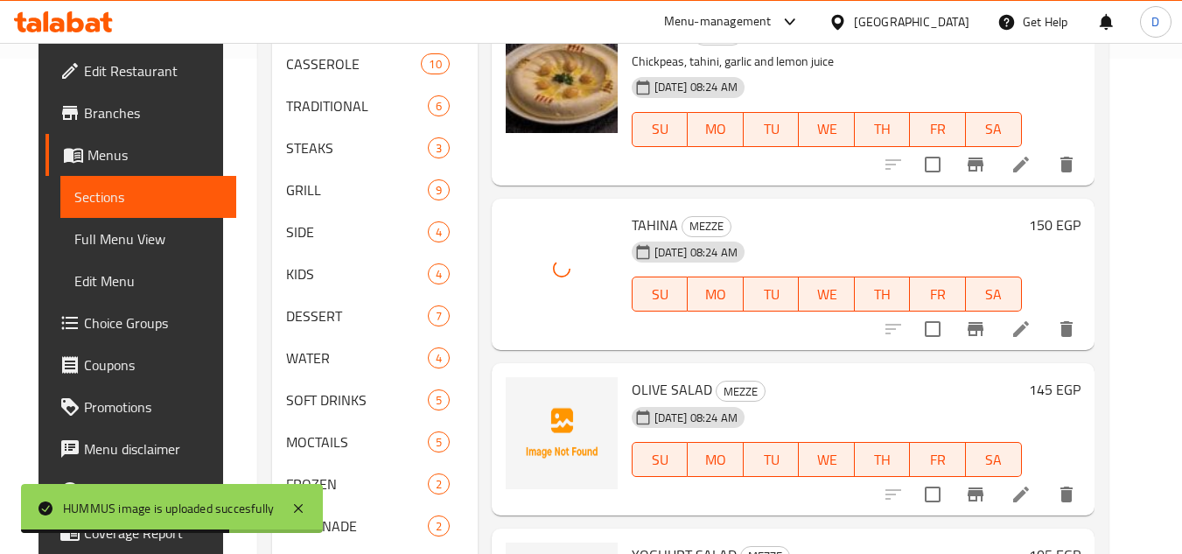
click at [647, 388] on span "OLIVE SALAD" at bounding box center [672, 389] width 81 height 26
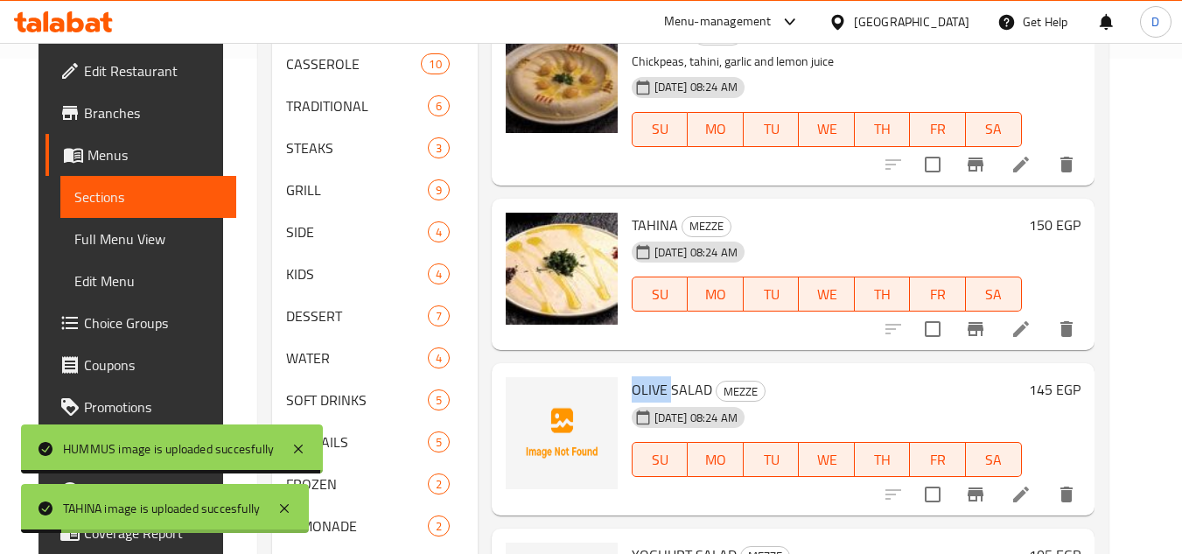
copy span "OLIVE"
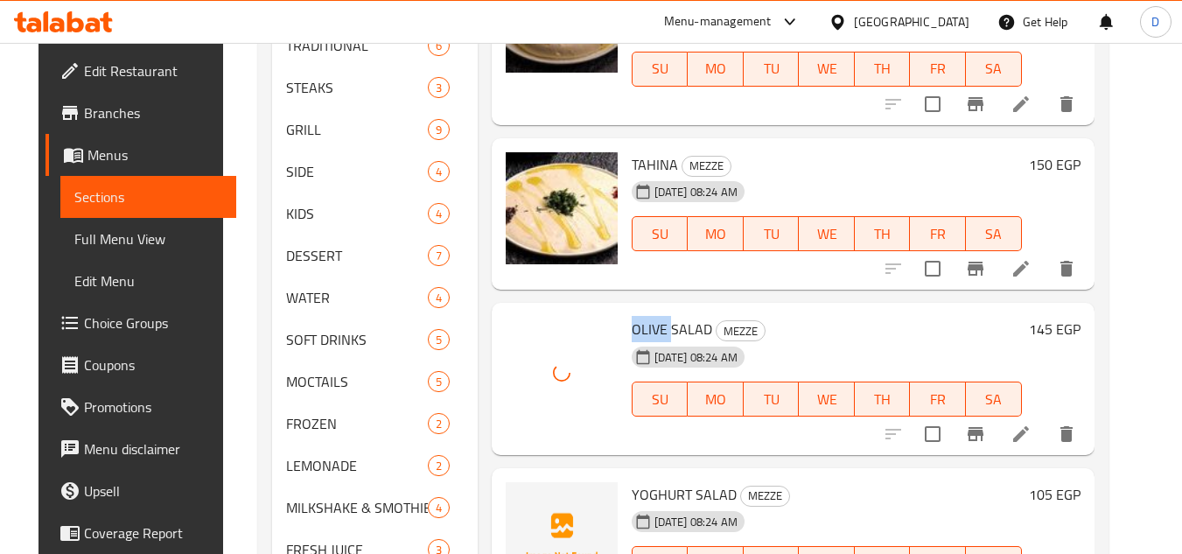
scroll to position [670, 0]
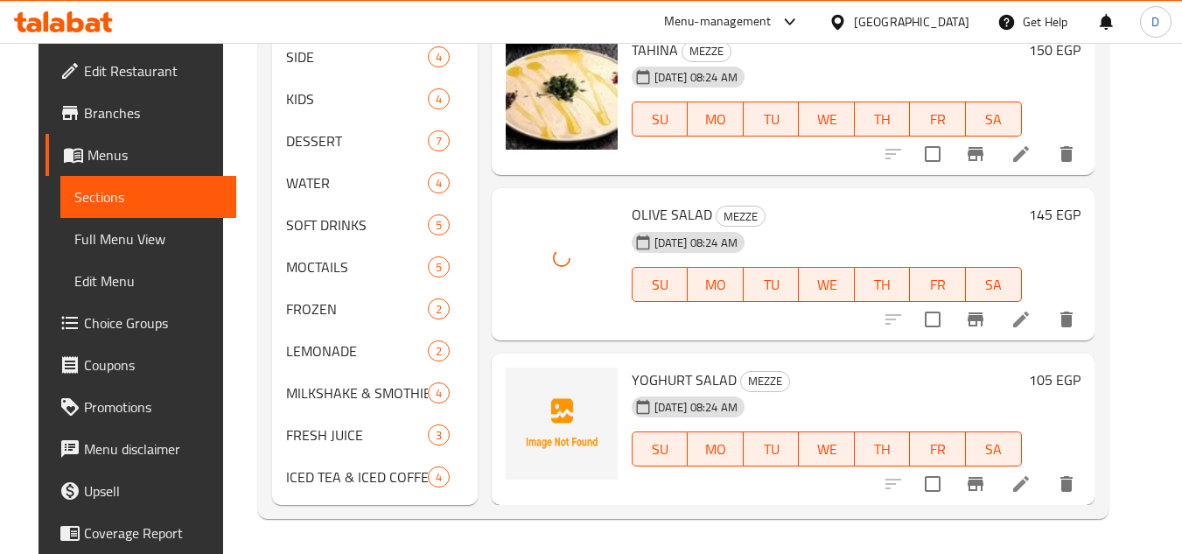
click at [652, 375] on span "YOGHURT SALAD" at bounding box center [684, 380] width 105 height 26
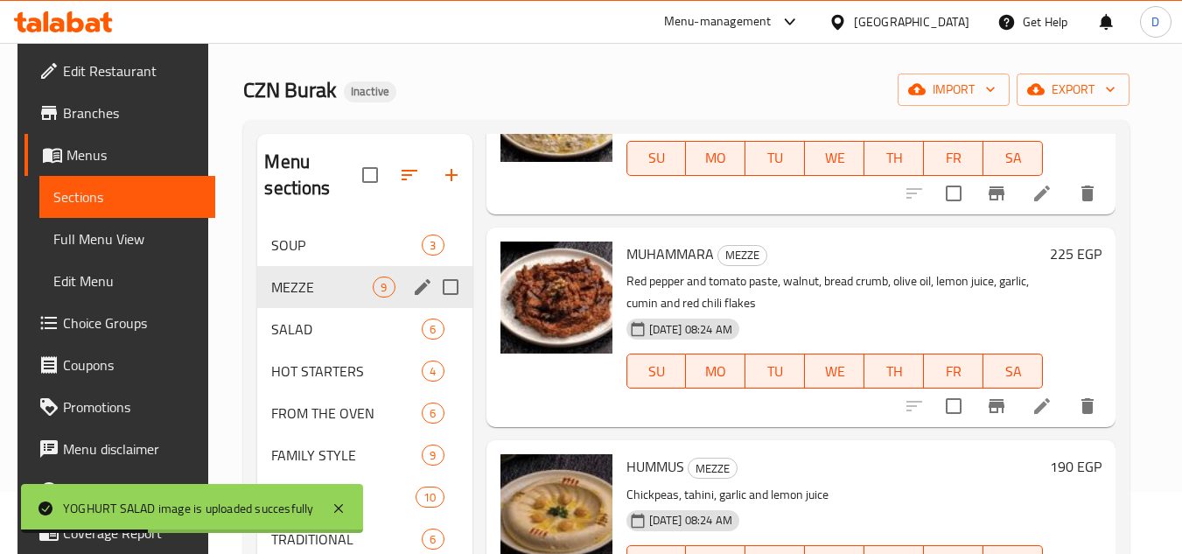
scroll to position [58, 0]
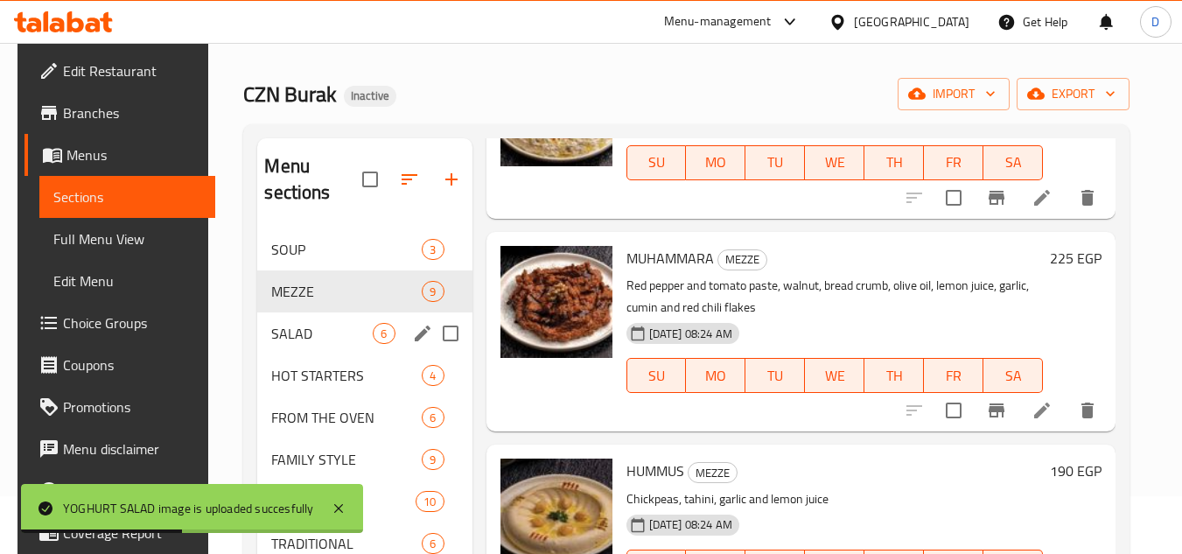
click at [326, 336] on span "SALAD" at bounding box center [322, 333] width 102 height 21
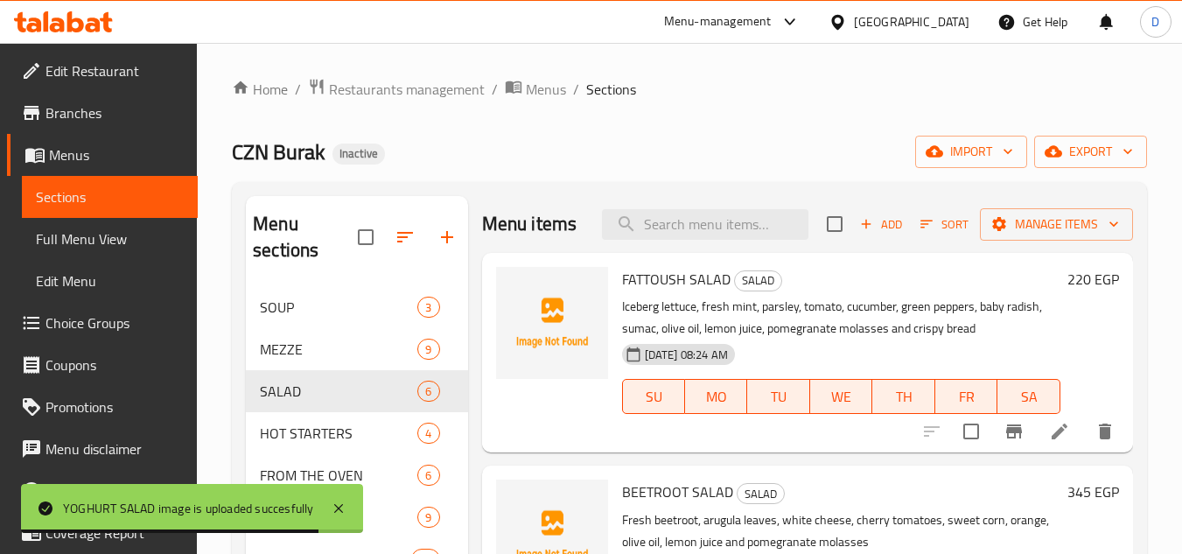
click at [666, 292] on span "FATTOUSH SALAD" at bounding box center [676, 279] width 109 height 26
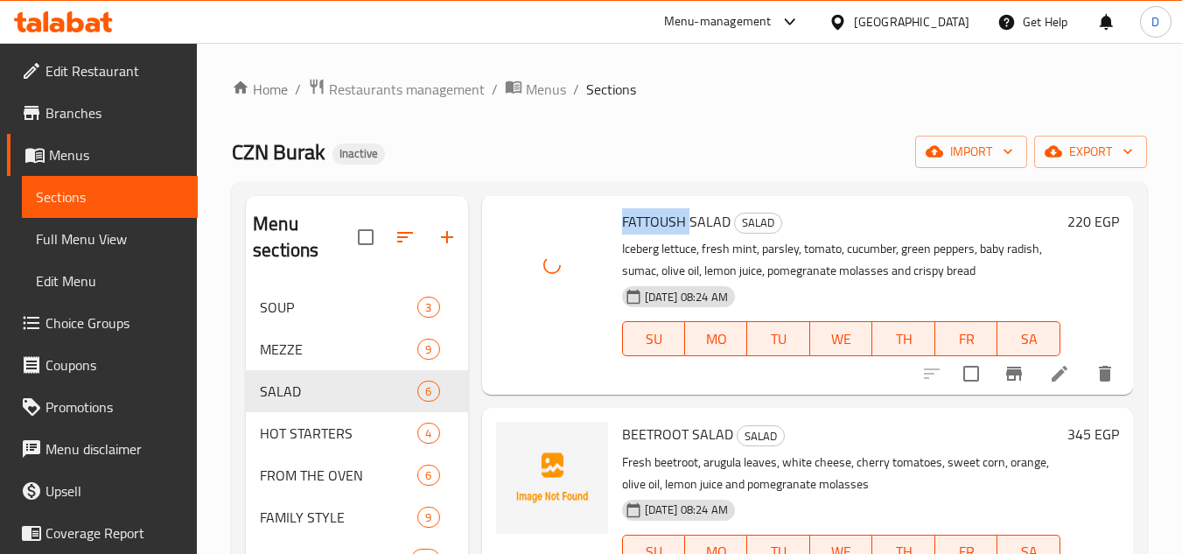
scroll to position [88, 0]
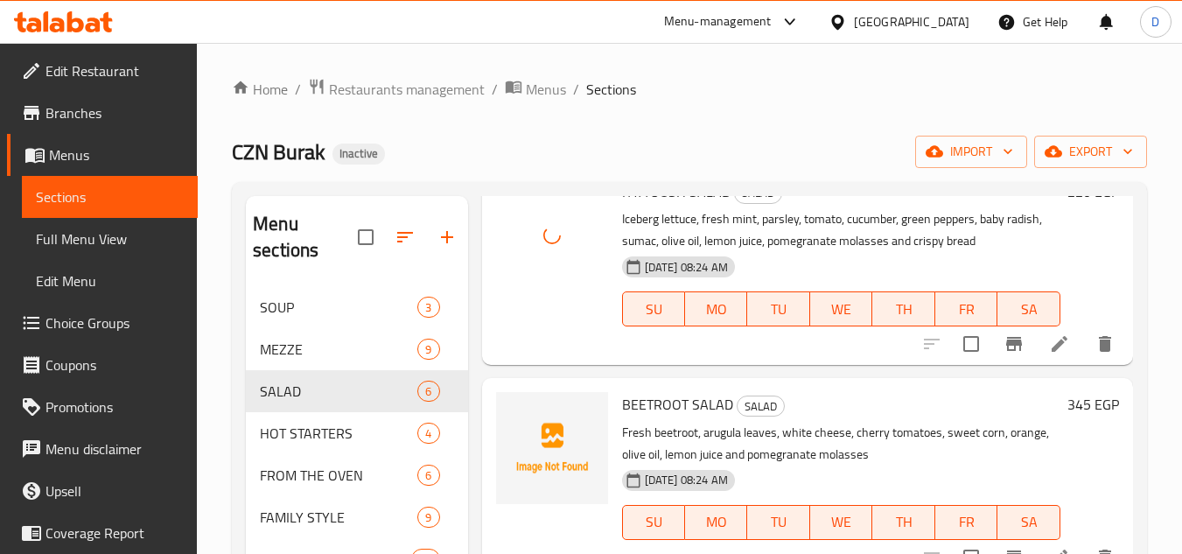
click at [637, 417] on span "BEETROOT SALAD" at bounding box center [677, 404] width 111 height 26
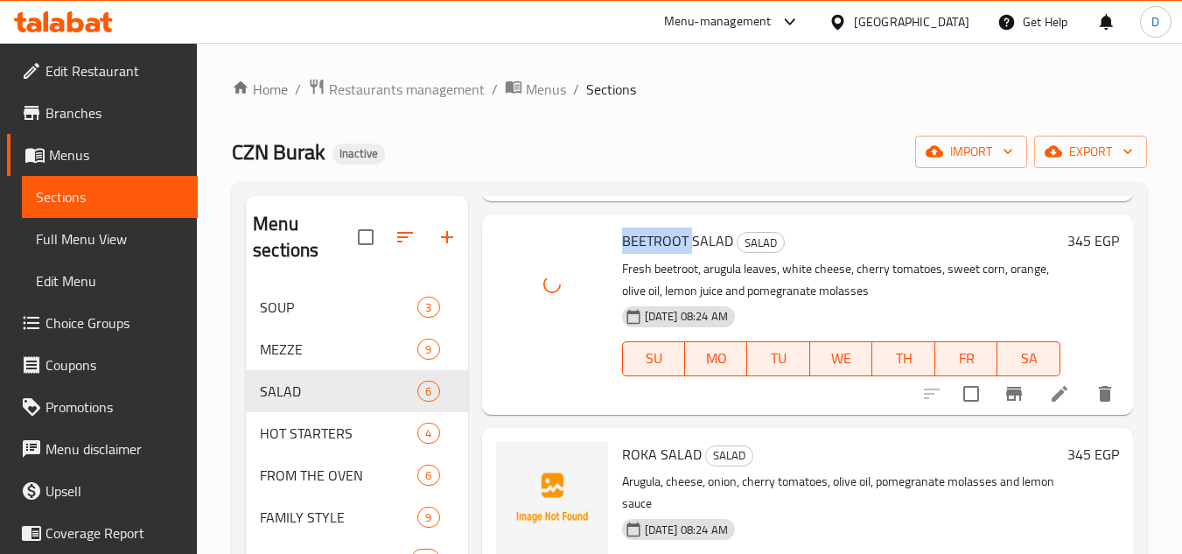
scroll to position [299, 0]
click at [640, 441] on span "ROKA SALAD" at bounding box center [662, 454] width 80 height 26
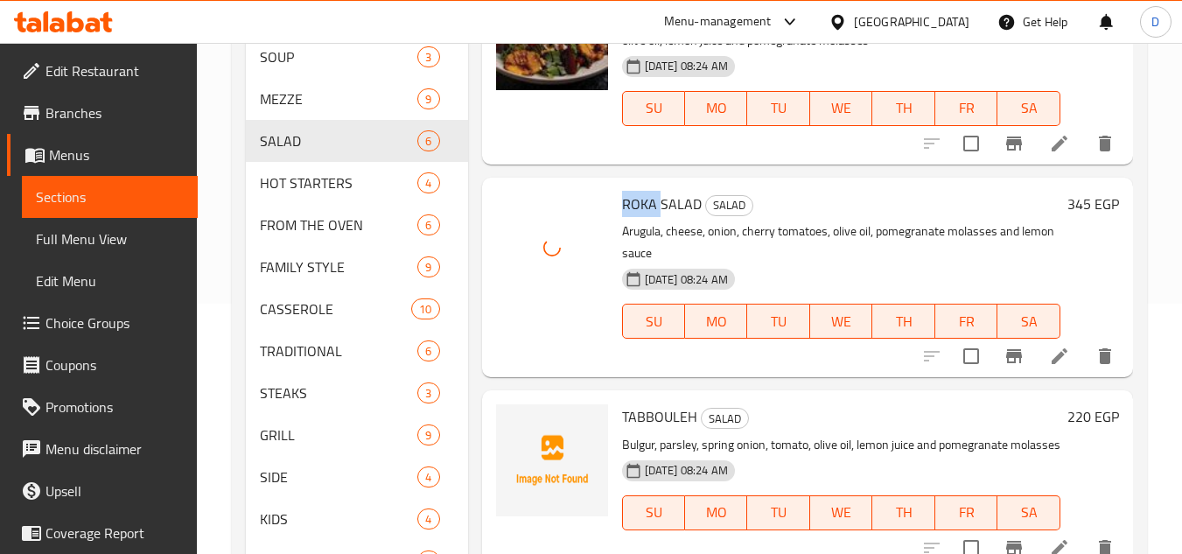
scroll to position [263, 0]
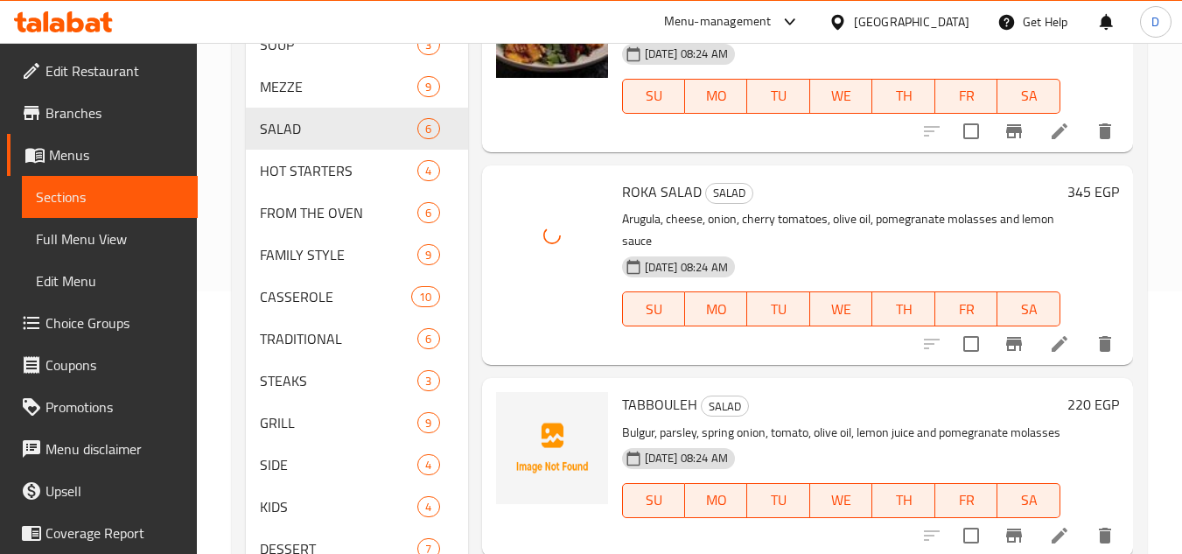
click at [654, 391] on span "TABBOULEH" at bounding box center [659, 404] width 75 height 26
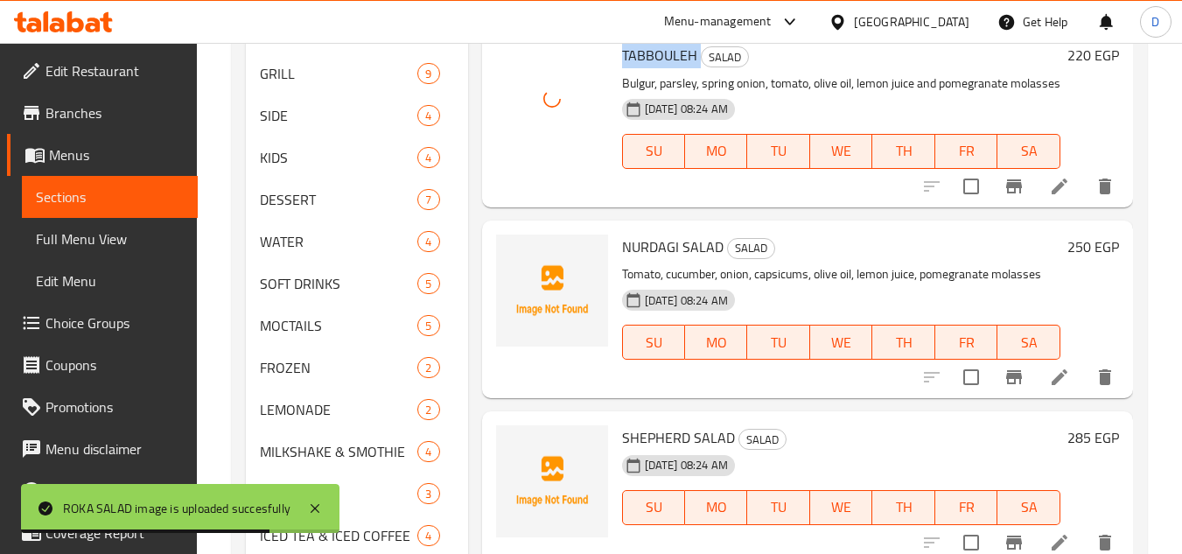
scroll to position [613, 0]
click at [650, 255] on span "NURDAGI SALAD" at bounding box center [673, 246] width 102 height 26
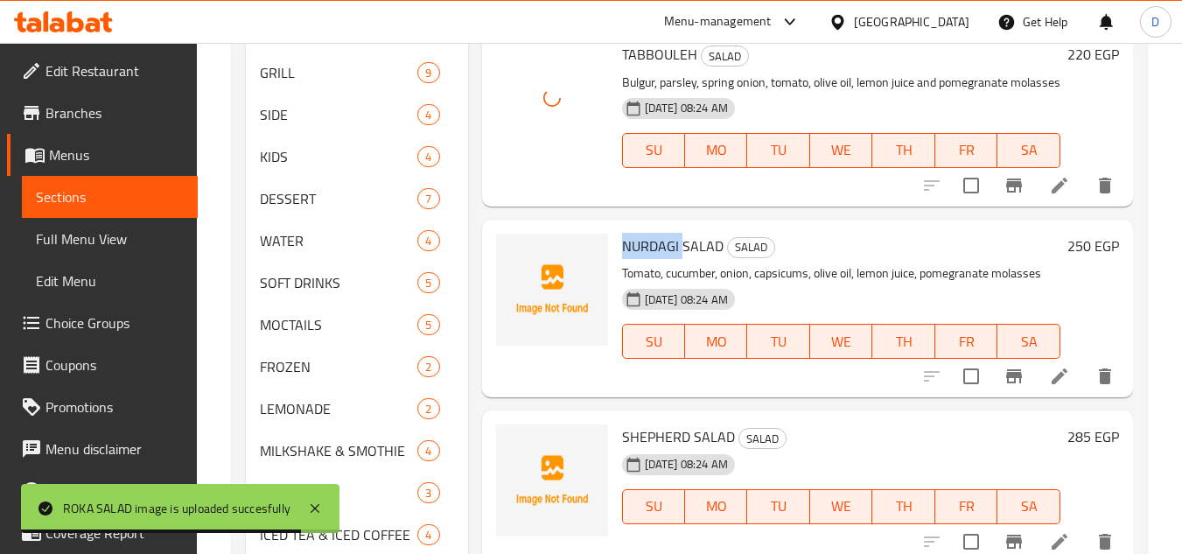
click at [650, 255] on span "NURDAGI SALAD" at bounding box center [673, 246] width 102 height 26
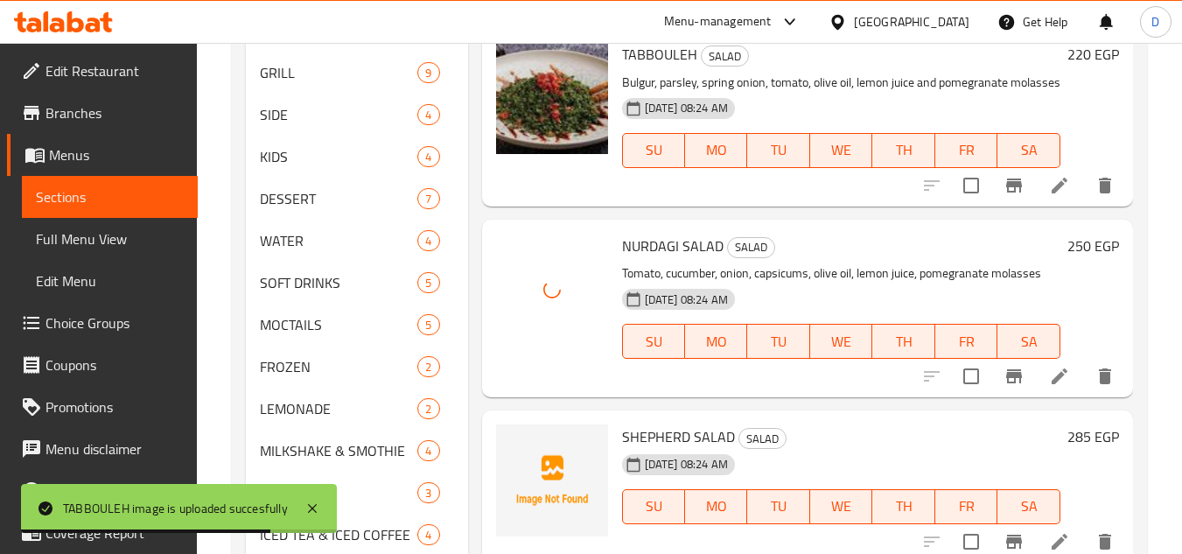
click at [666, 438] on span "SHEPHERD SALAD" at bounding box center [678, 437] width 113 height 26
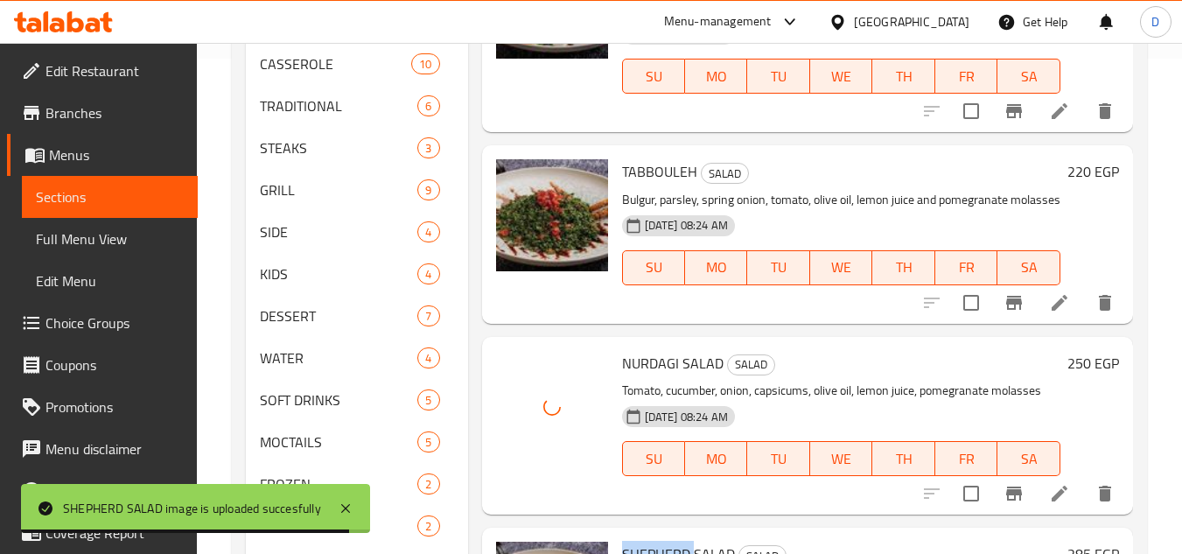
scroll to position [670, 0]
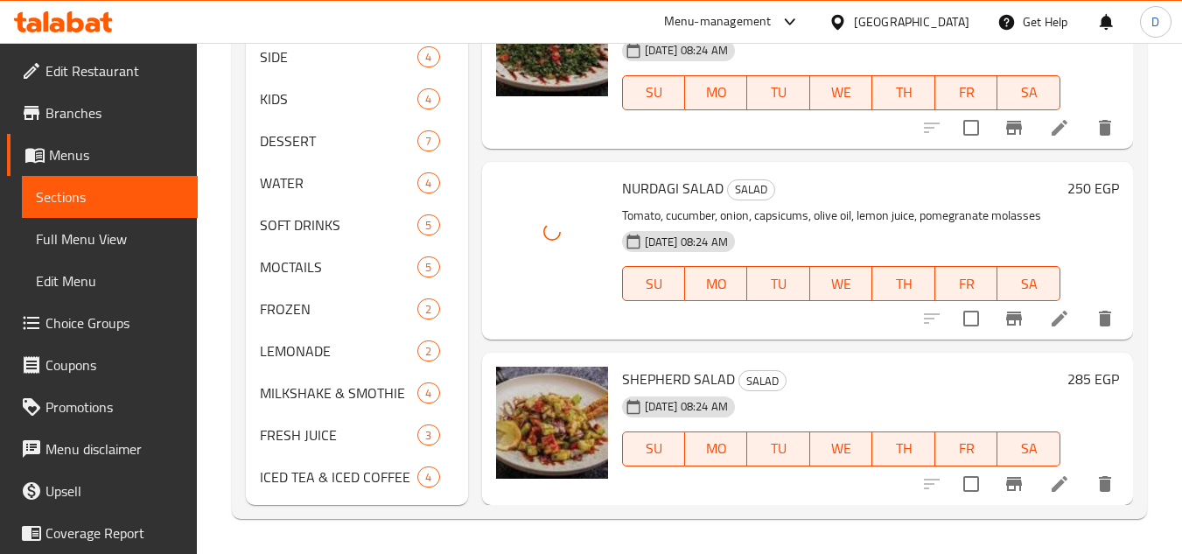
click at [873, 365] on div "SHEPHERD SALAD SALAD 14-10-2025 08:24 AM SU MO TU WE TH FR SA" at bounding box center [841, 429] width 452 height 138
drag, startPoint x: 869, startPoint y: 234, endPoint x: 854, endPoint y: 234, distance: 14.9
click at [854, 234] on div "14-10-2025 08:24 AM SU MO TU WE TH FR SA" at bounding box center [841, 271] width 452 height 95
click at [329, 195] on div "WATER 4" at bounding box center [356, 183] width 221 height 42
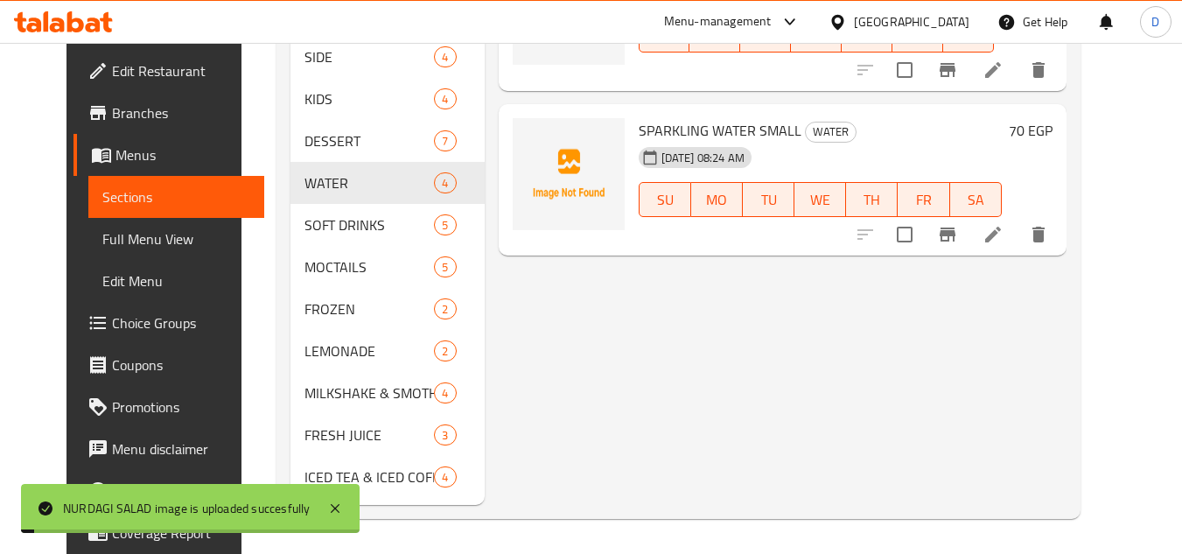
scroll to position [58, 0]
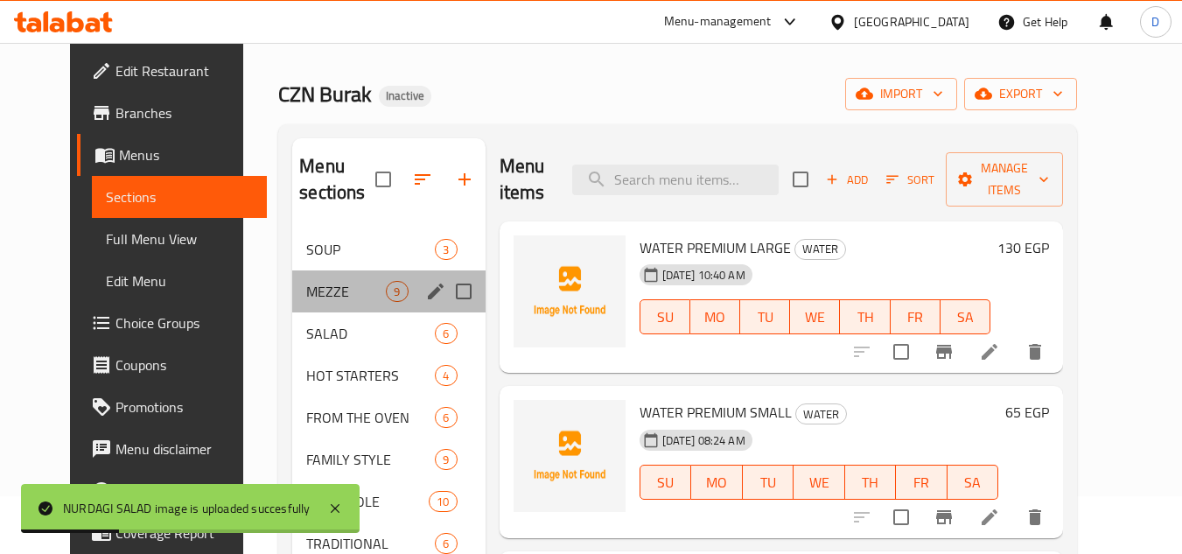
click at [312, 310] on div "MEZZE 9" at bounding box center [388, 291] width 193 height 42
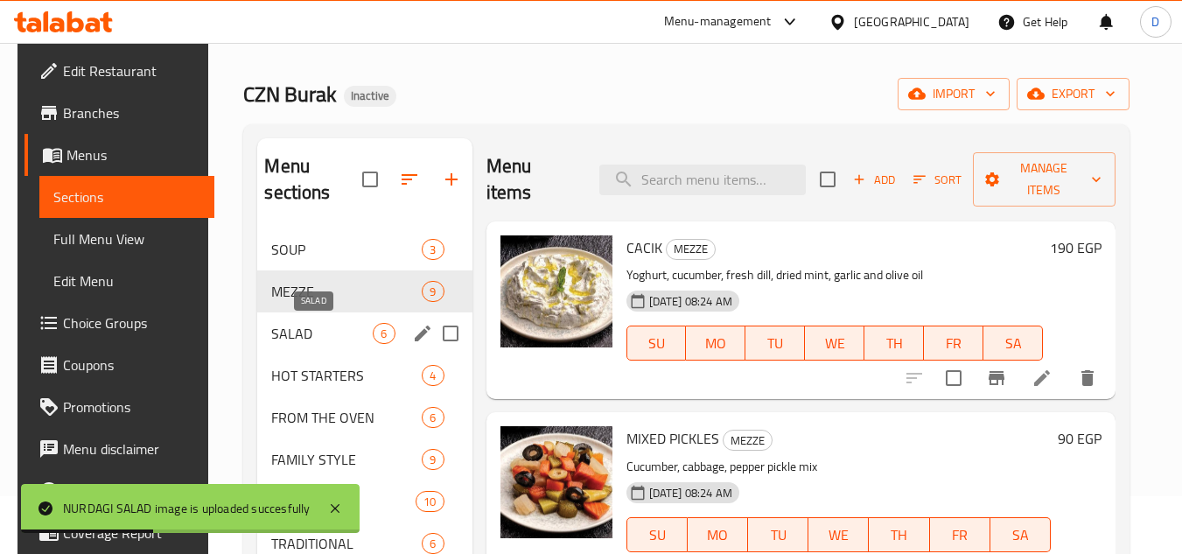
click at [316, 333] on span "SALAD" at bounding box center [322, 333] width 102 height 21
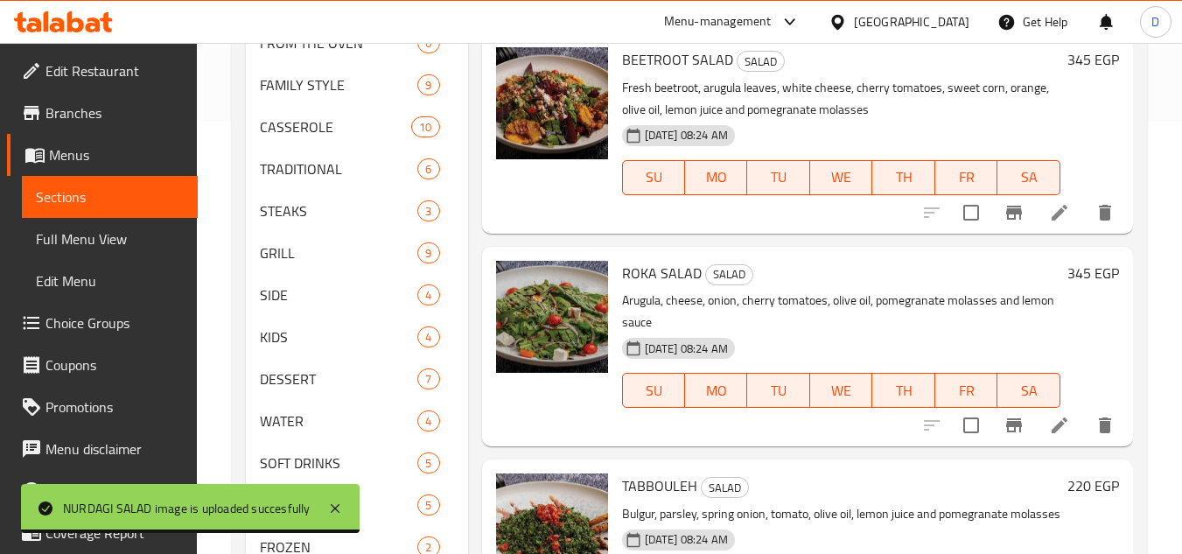
scroll to position [145, 0]
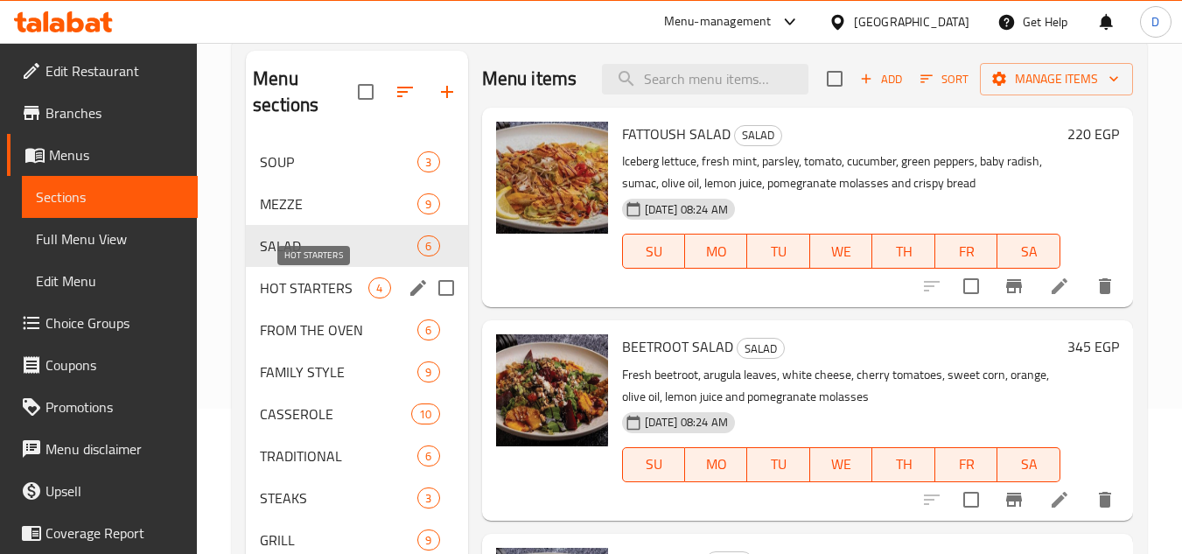
click at [347, 287] on span "HOT STARTERS" at bounding box center [314, 287] width 109 height 21
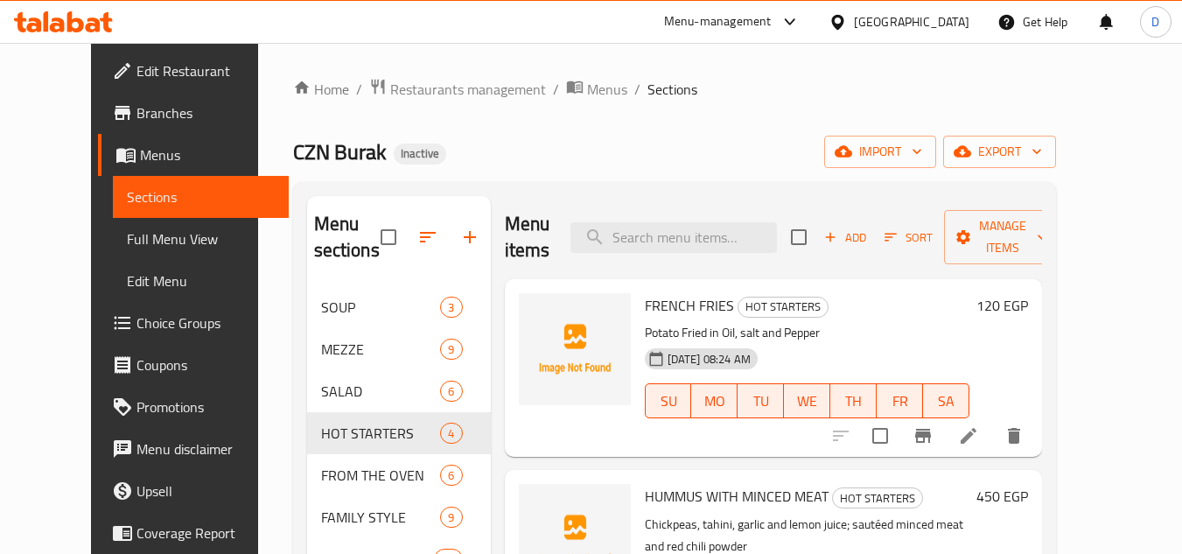
click at [645, 292] on span "FRENCH FRIES" at bounding box center [689, 305] width 89 height 26
click at [655, 483] on span "HUMMUS WITH MINCED MEAT" at bounding box center [737, 496] width 184 height 26
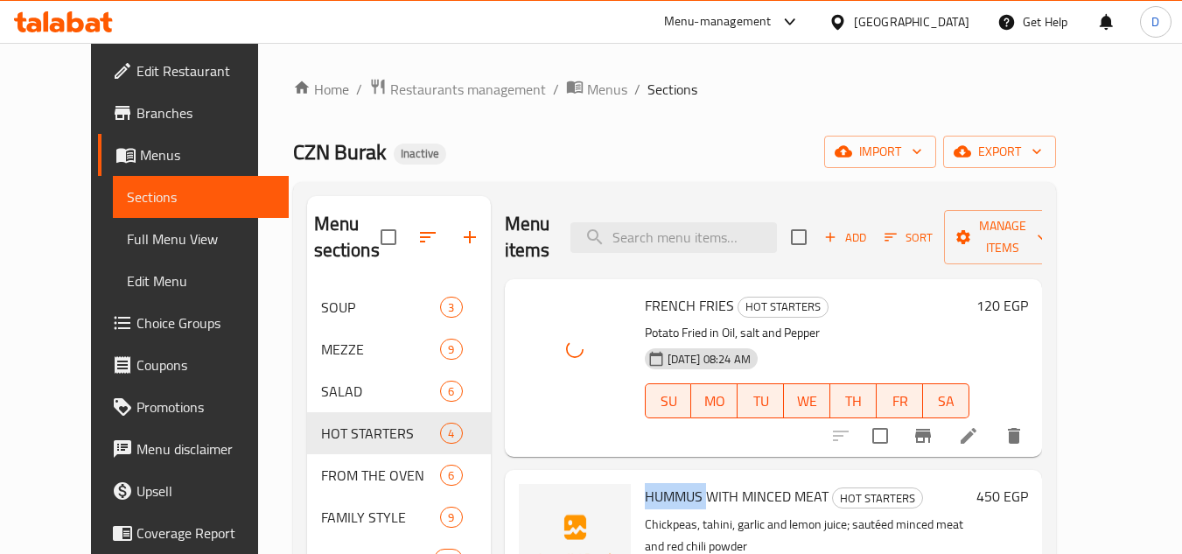
click at [655, 483] on span "HUMMUS WITH MINCED MEAT" at bounding box center [737, 496] width 184 height 26
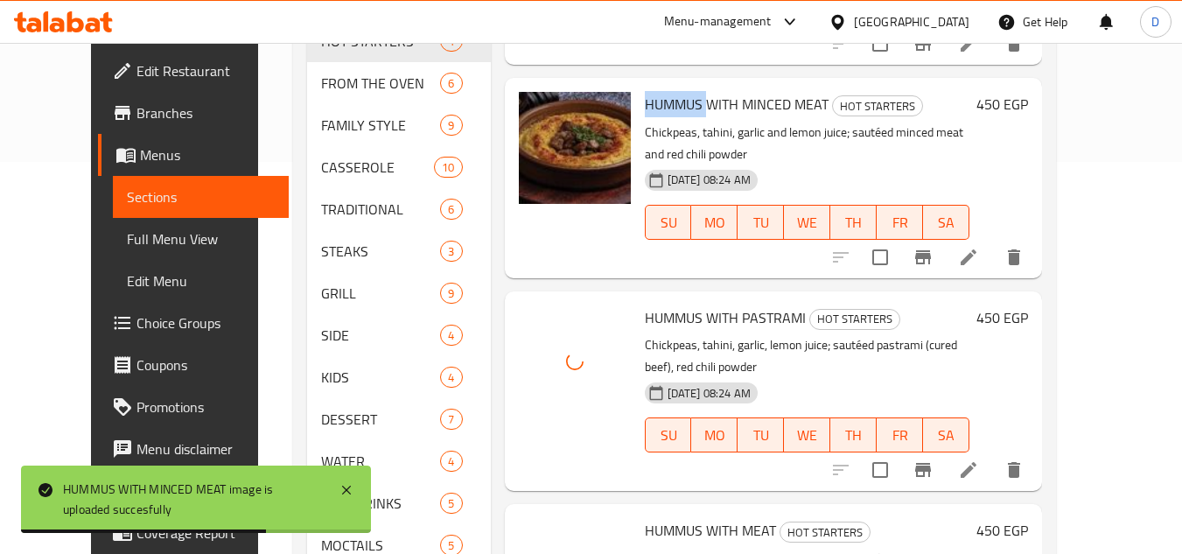
scroll to position [175, 0]
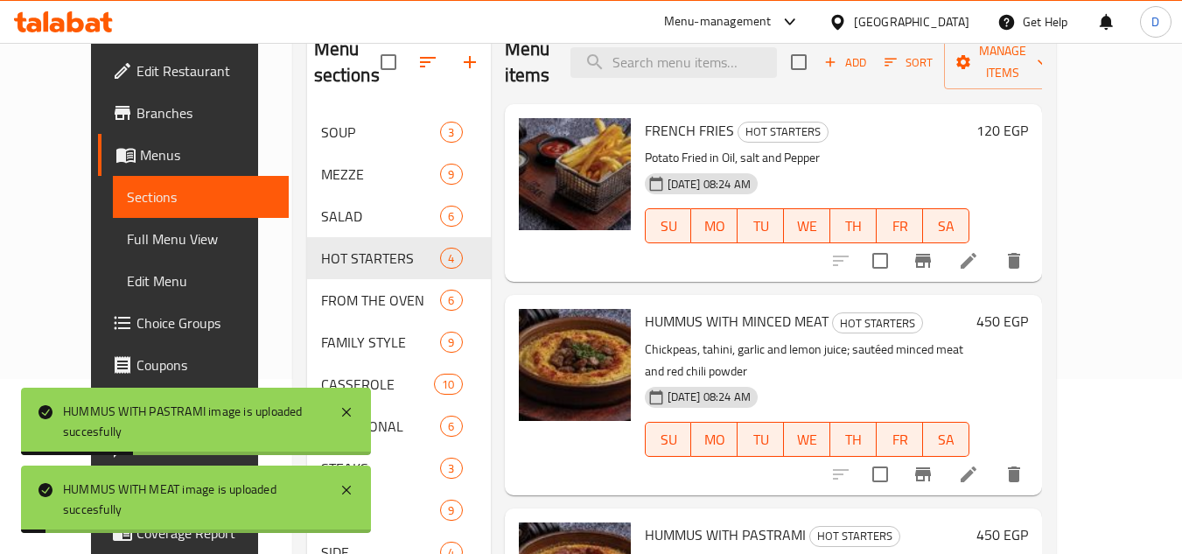
click at [747, 339] on p "Chickpeas, tahini, garlic and lemon juice; sautéed minced meat and red chili po…" at bounding box center [807, 361] width 325 height 44
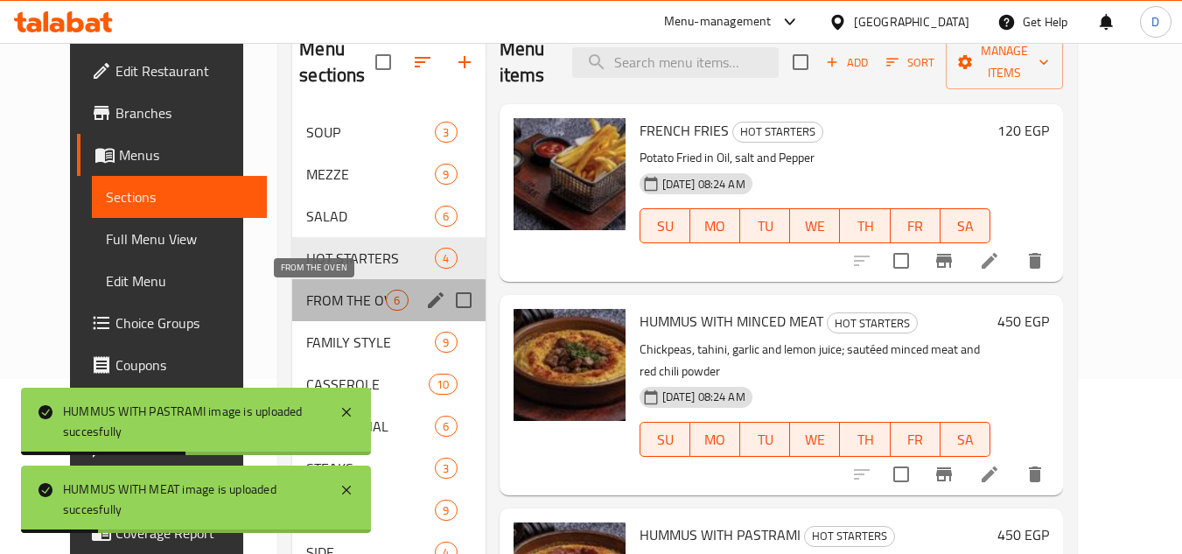
click at [322, 305] on span "FROM THE OVEN" at bounding box center [346, 300] width 80 height 21
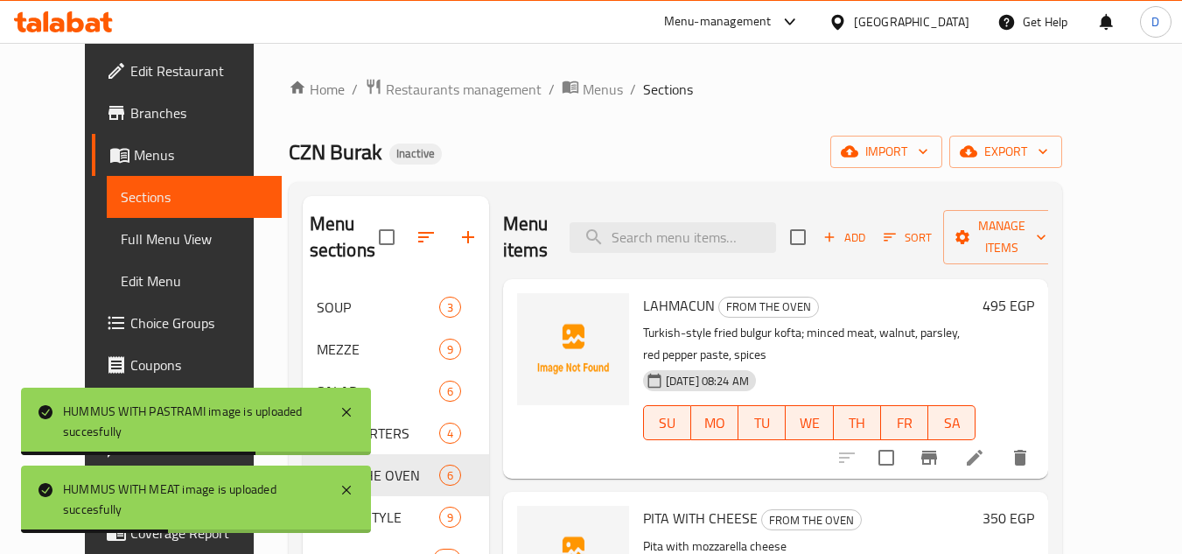
click at [658, 302] on span "LAHMACUN" at bounding box center [679, 305] width 72 height 26
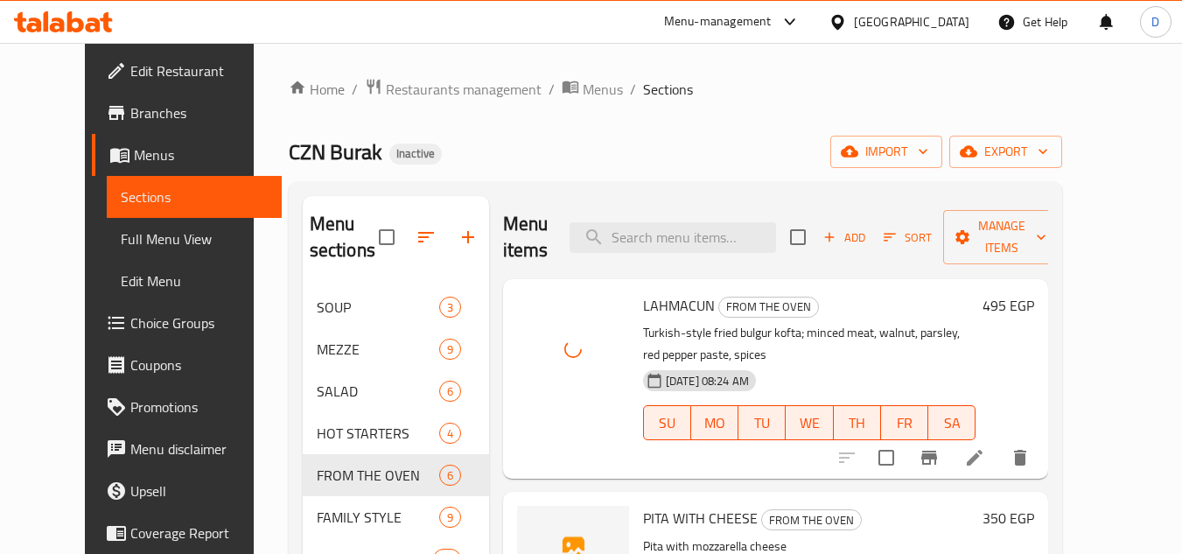
click at [643, 507] on span "PITA WITH CHEESE" at bounding box center [700, 518] width 115 height 26
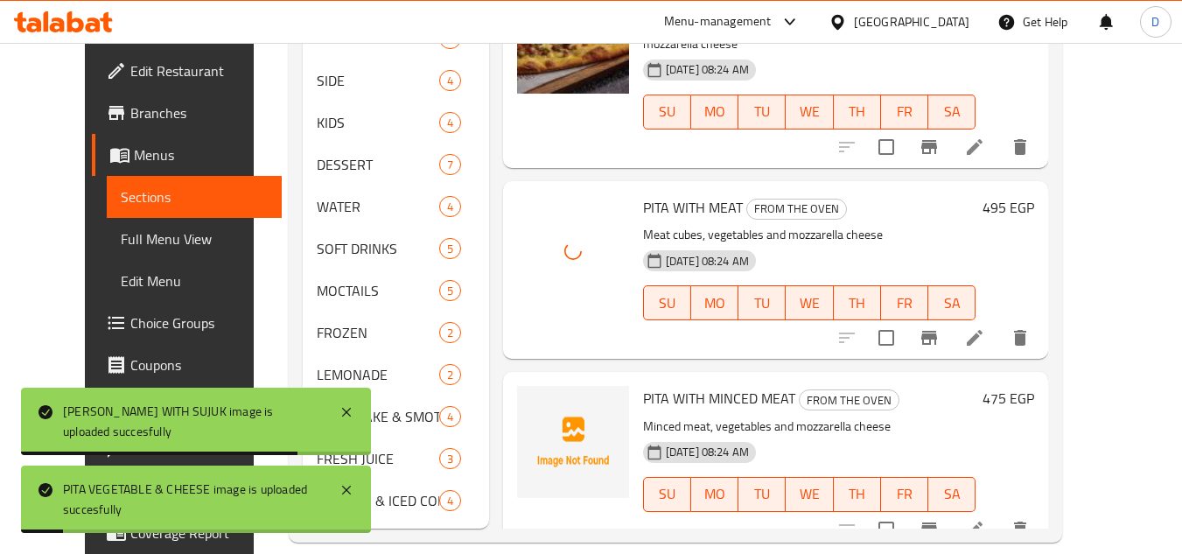
scroll to position [670, 0]
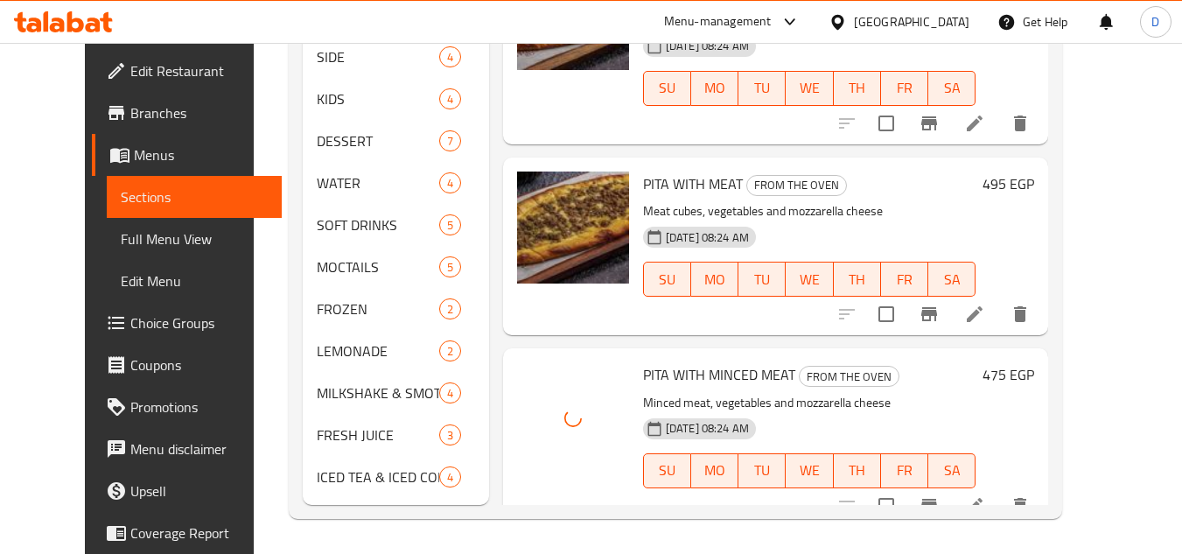
click at [715, 171] on span "PITA WITH MEAT" at bounding box center [693, 184] width 100 height 26
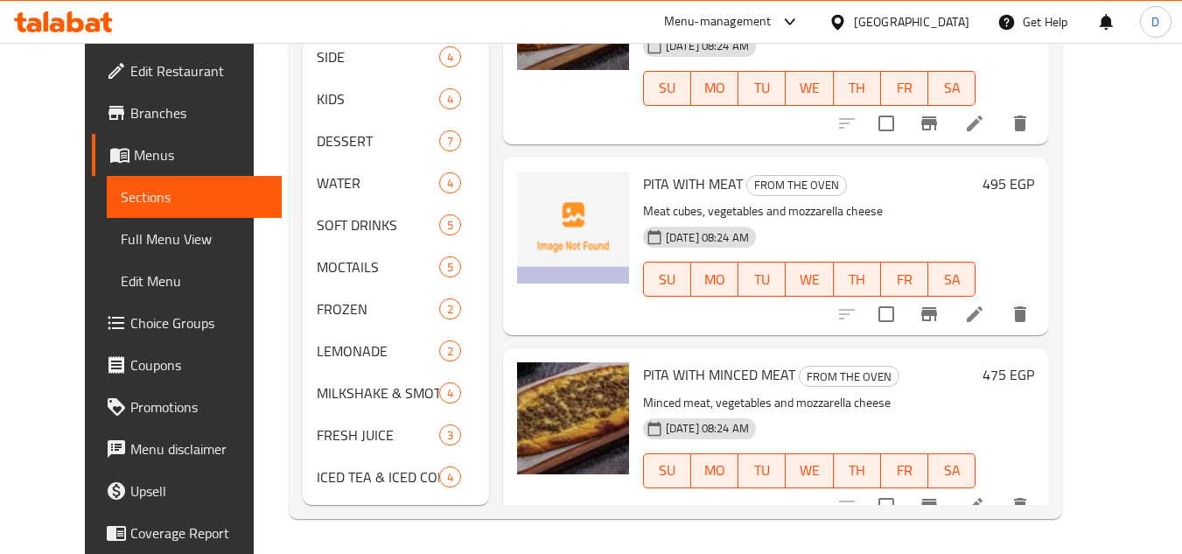
click at [657, 361] on span "PITA WITH MINCED MEAT" at bounding box center [719, 374] width 152 height 26
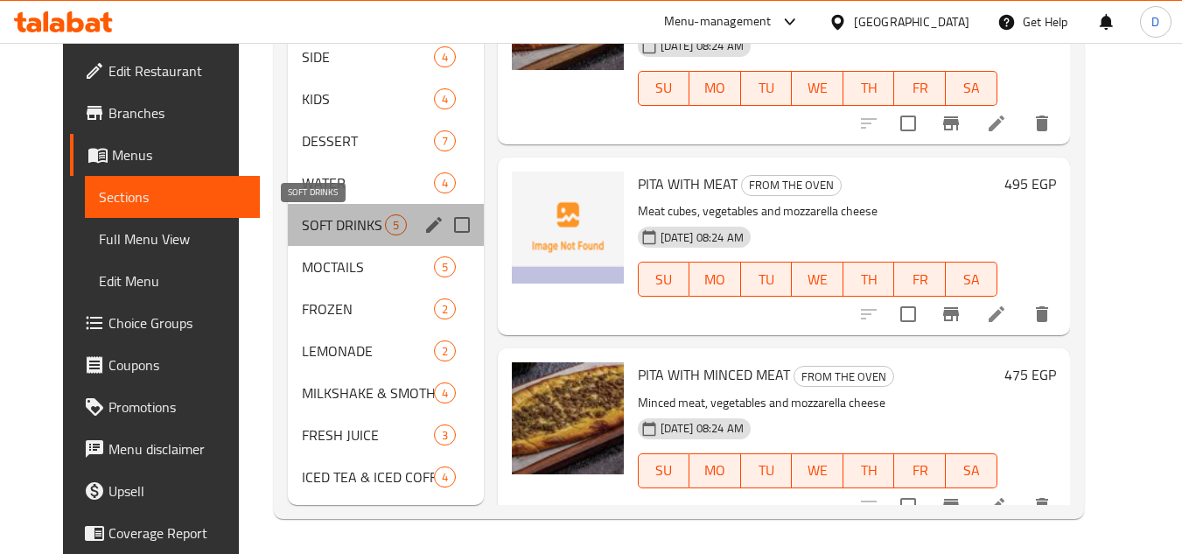
click at [313, 221] on span "SOFT DRINKS" at bounding box center [343, 224] width 82 height 21
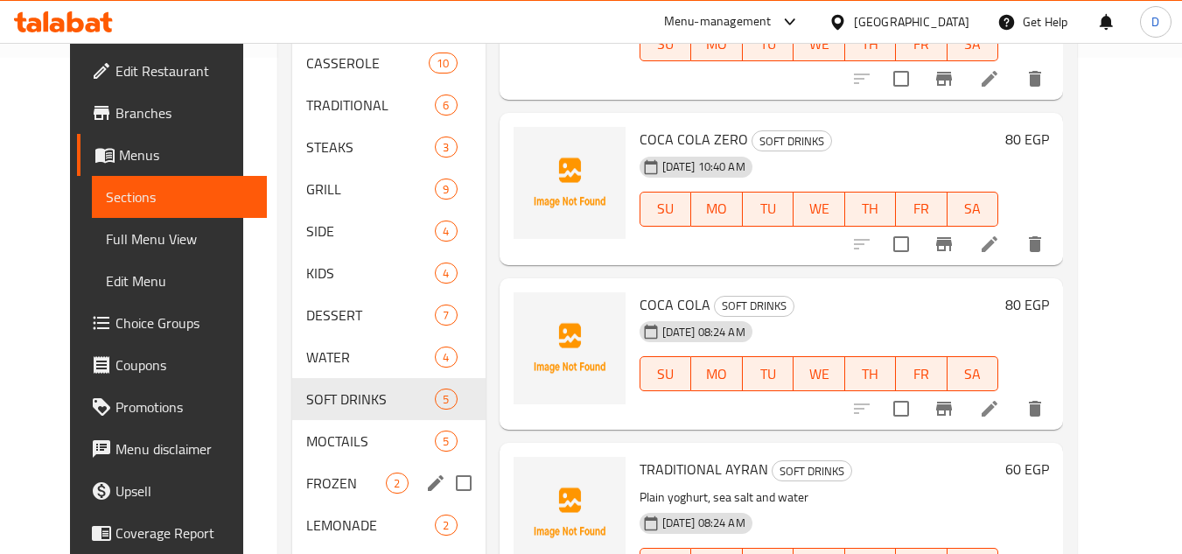
scroll to position [145, 0]
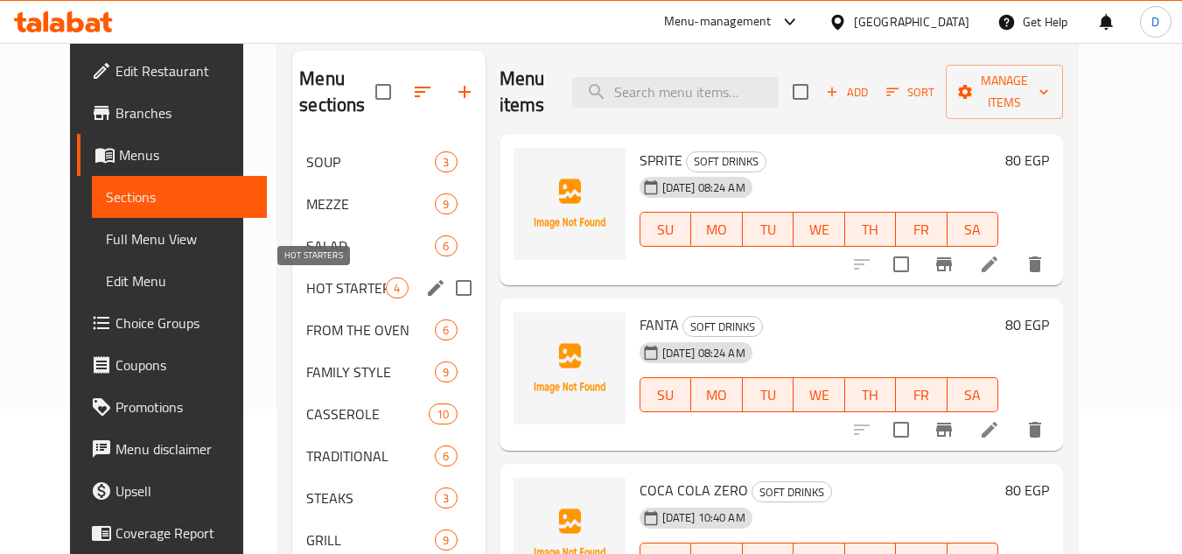
click at [326, 293] on span "HOT STARTERS" at bounding box center [346, 287] width 80 height 21
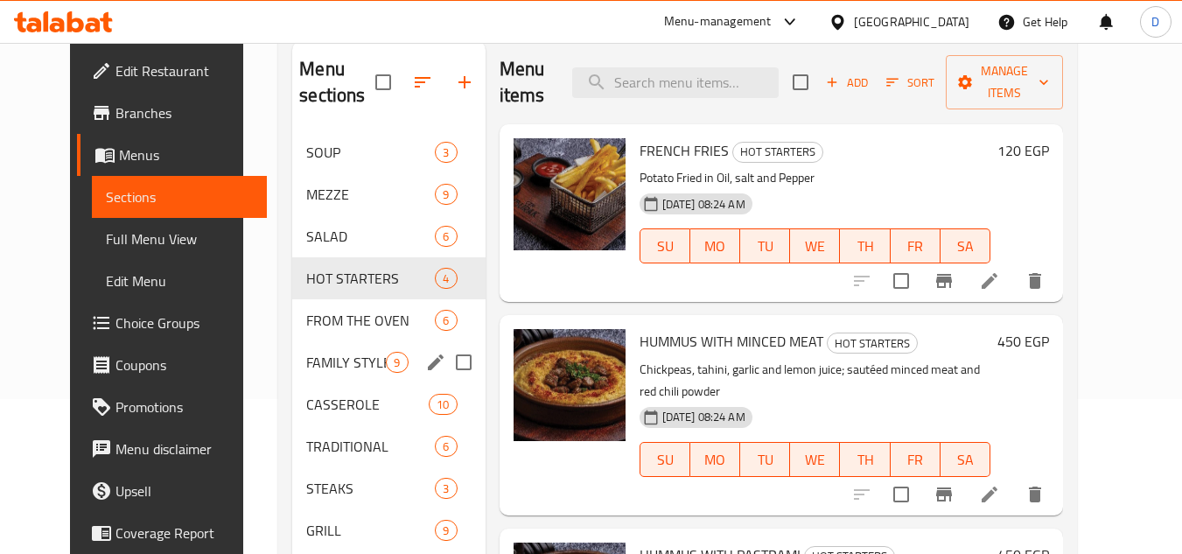
scroll to position [145, 0]
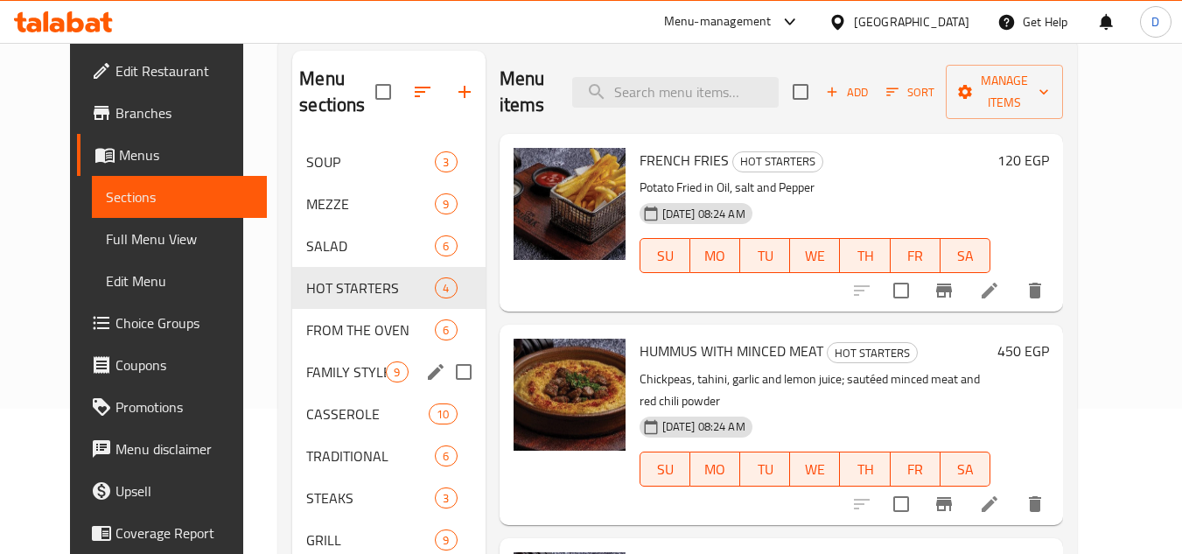
click at [339, 351] on div "FAMILY STYLE 9" at bounding box center [388, 372] width 193 height 42
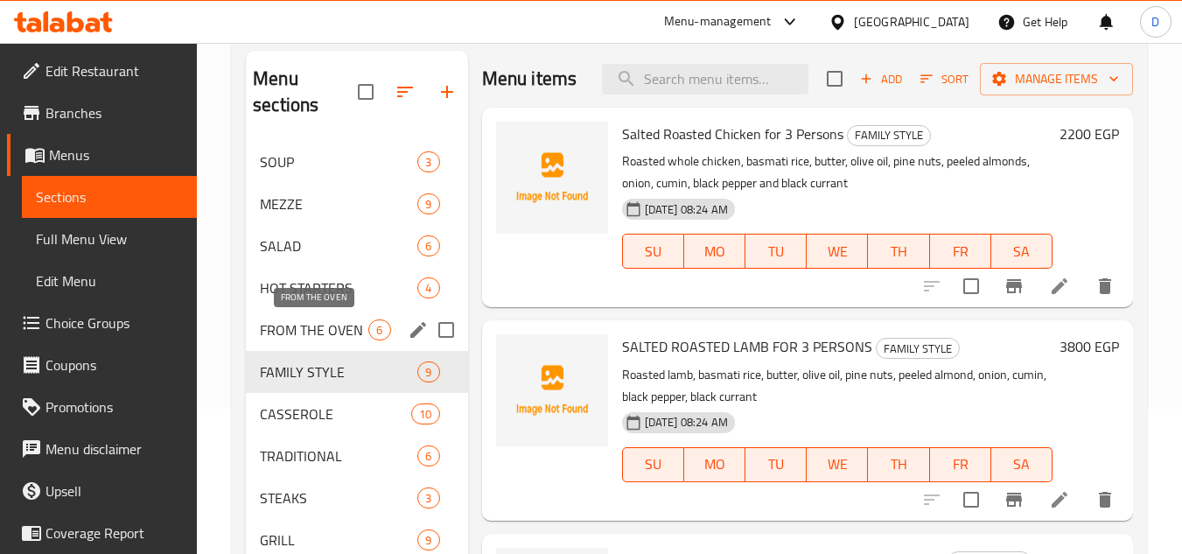
click at [336, 335] on span "FROM THE OVEN" at bounding box center [314, 329] width 109 height 21
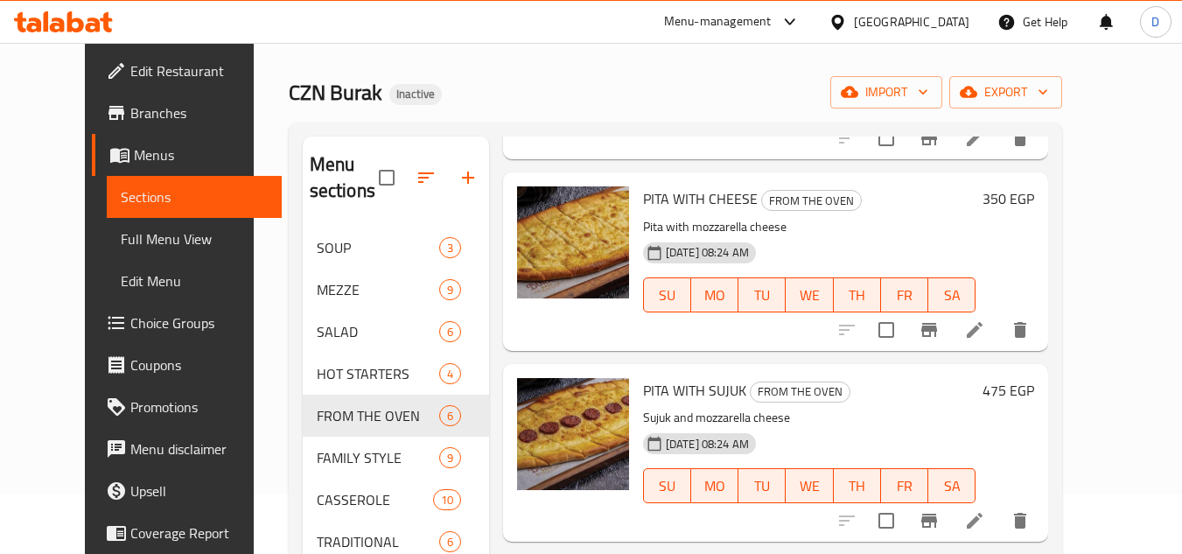
scroll to position [58, 0]
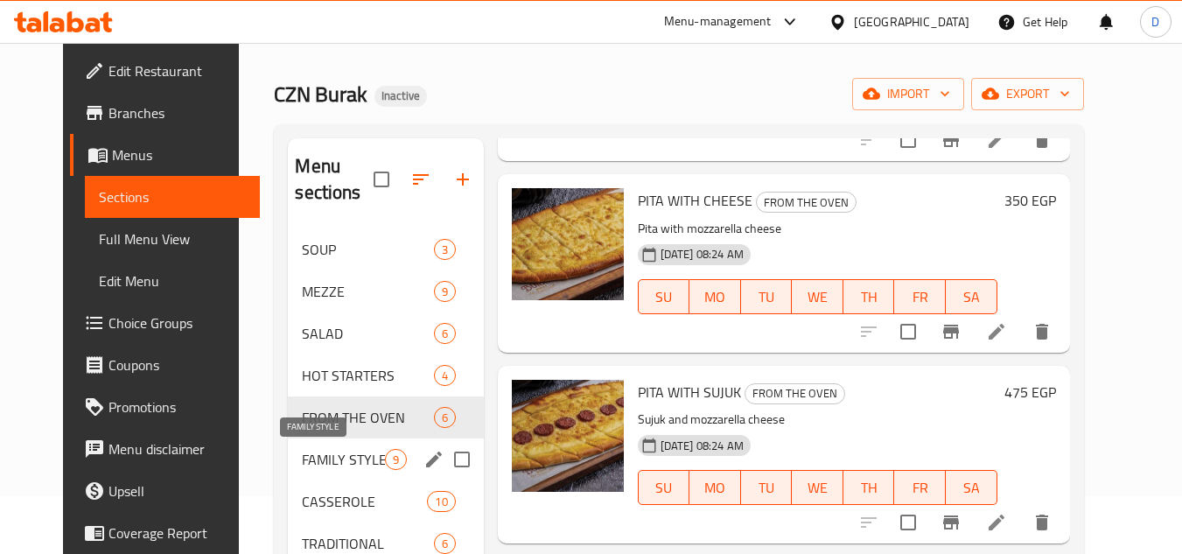
click at [325, 462] on span "FAMILY STYLE" at bounding box center [343, 459] width 82 height 21
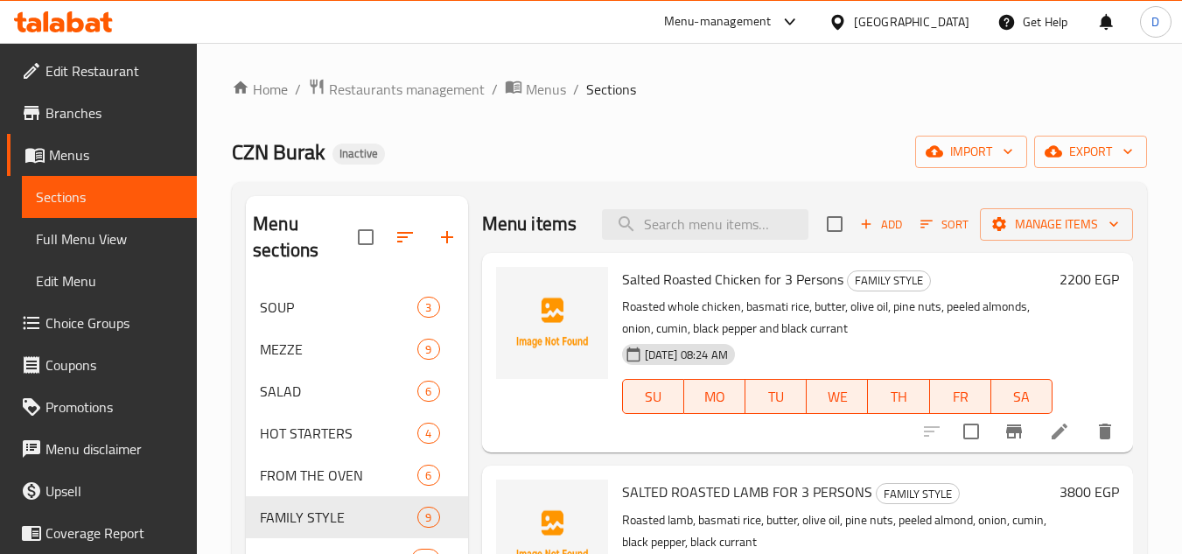
click at [690, 292] on span "Salted Roasted Chicken for 3 Persons" at bounding box center [732, 279] width 221 height 26
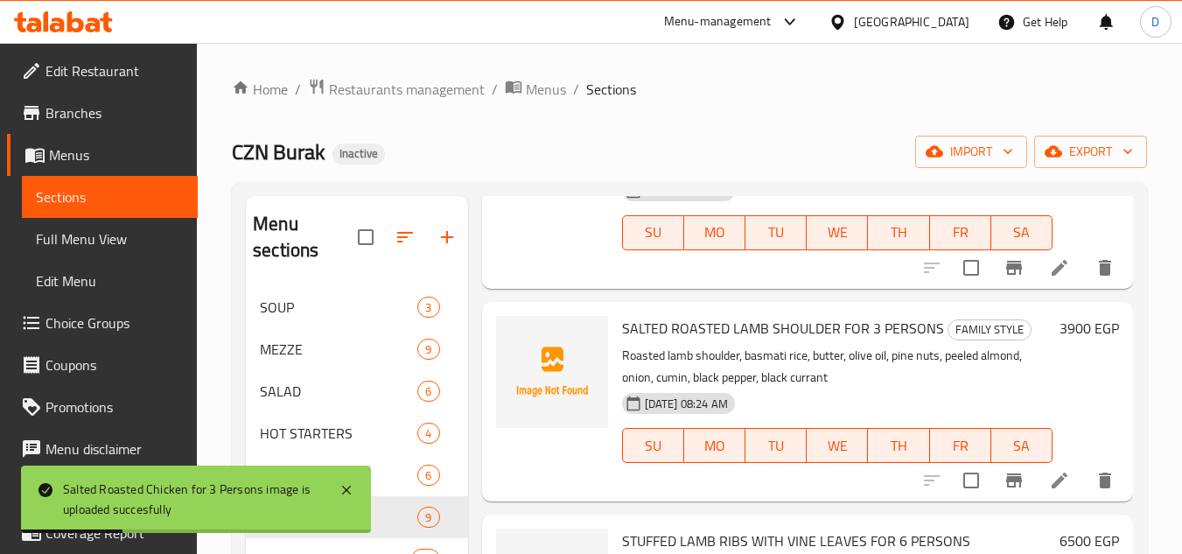
scroll to position [438, 0]
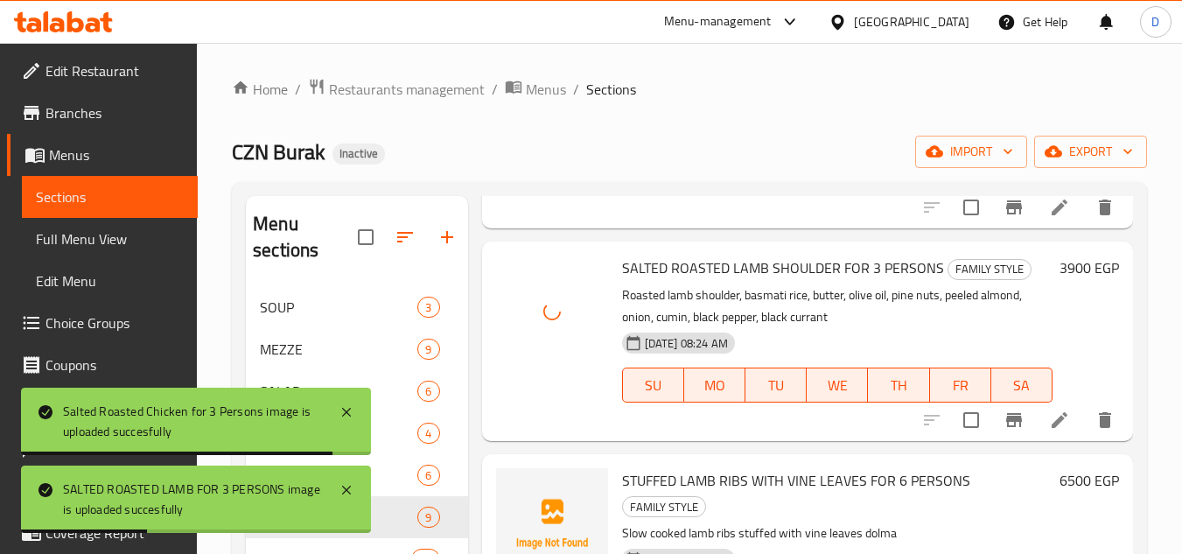
click at [650, 494] on span "STUFFED LAMB RIBS WITH VINE LEAVES FOR 6 PERSONS" at bounding box center [796, 480] width 348 height 26
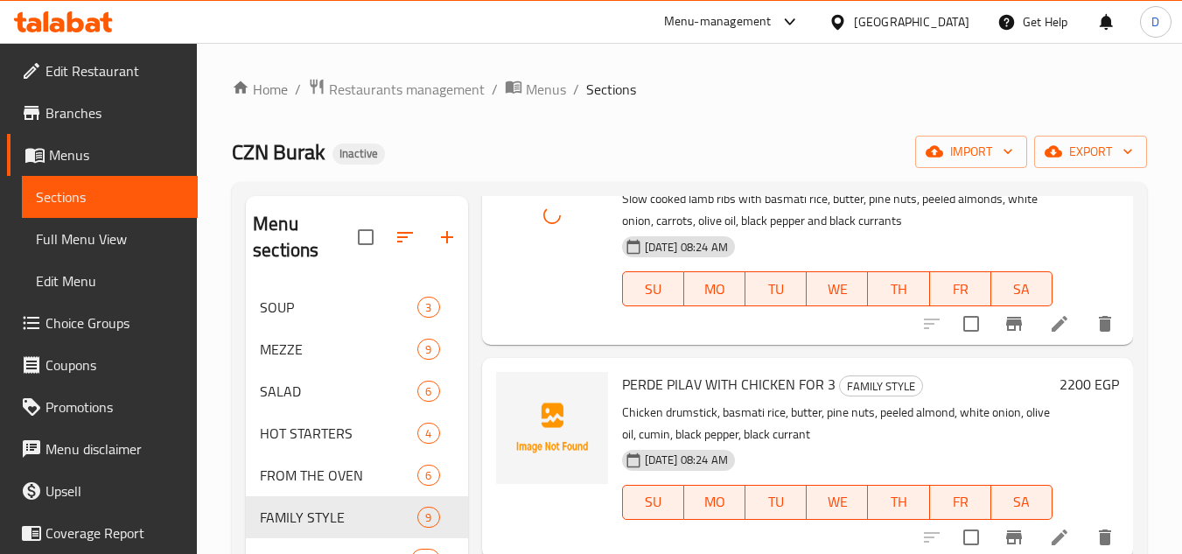
scroll to position [989, 0]
click at [645, 393] on span "PERDE PILAV WITH CHICKEN FOR 3" at bounding box center [729, 384] width 214 height 26
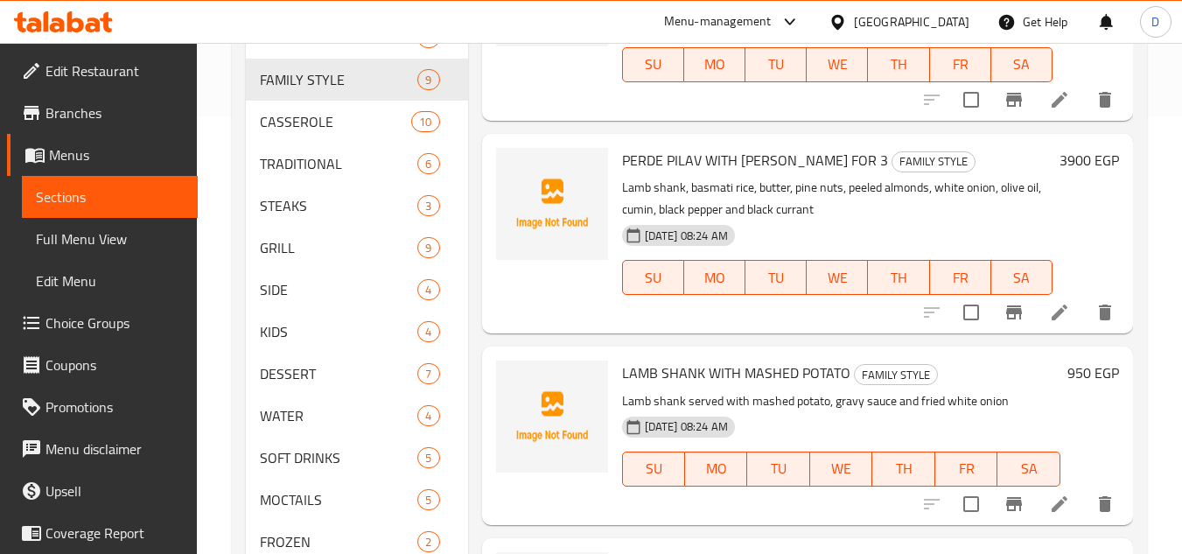
click at [641, 379] on span "LAMB SHANK WITH MASHED POTATO" at bounding box center [736, 373] width 228 height 26
click at [754, 391] on p "Lamb shank served with mashed potato, gravy sauce and fried white onion" at bounding box center [841, 401] width 438 height 22
click at [817, 372] on span "LAMB SHANK WITH MASHED POTATO" at bounding box center [736, 373] width 228 height 26
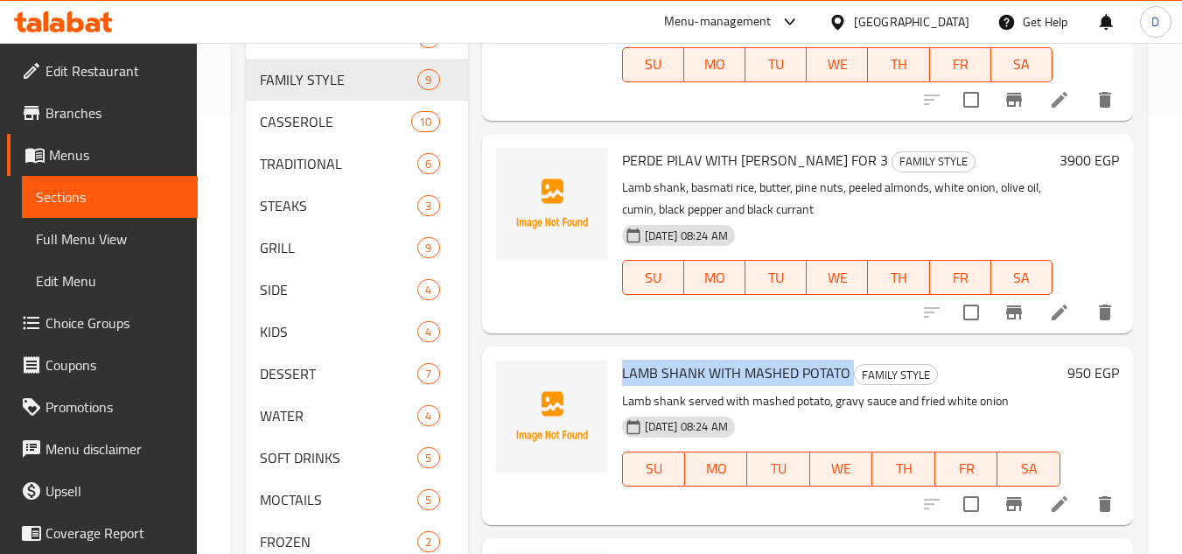
click at [817, 372] on span "LAMB SHANK WITH MASHED POTATO" at bounding box center [736, 373] width 228 height 26
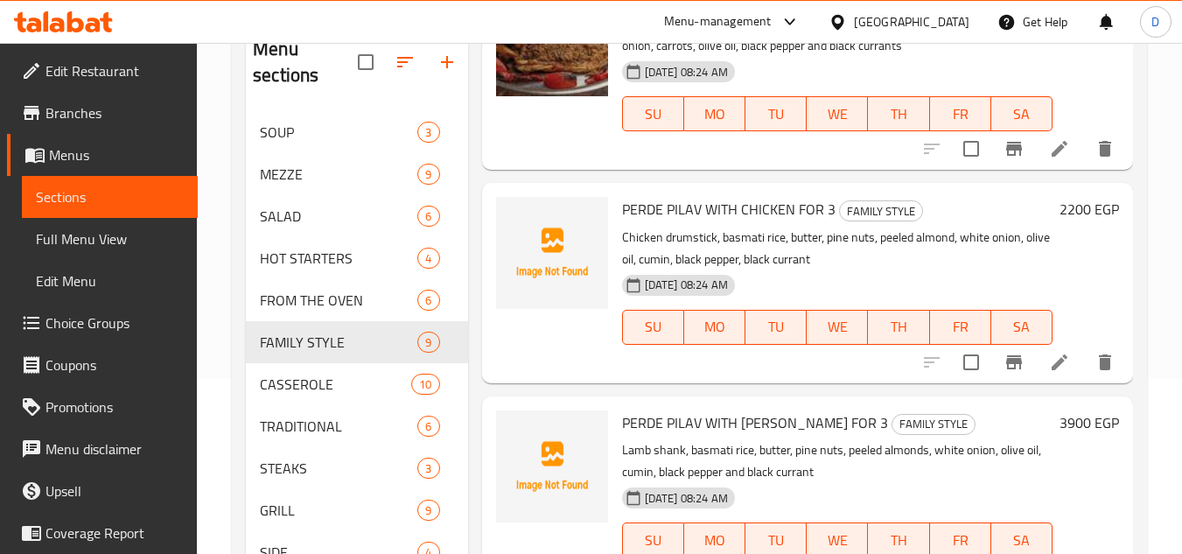
click at [785, 214] on span "PERDE PILAV WITH CHICKEN FOR 3" at bounding box center [729, 209] width 214 height 26
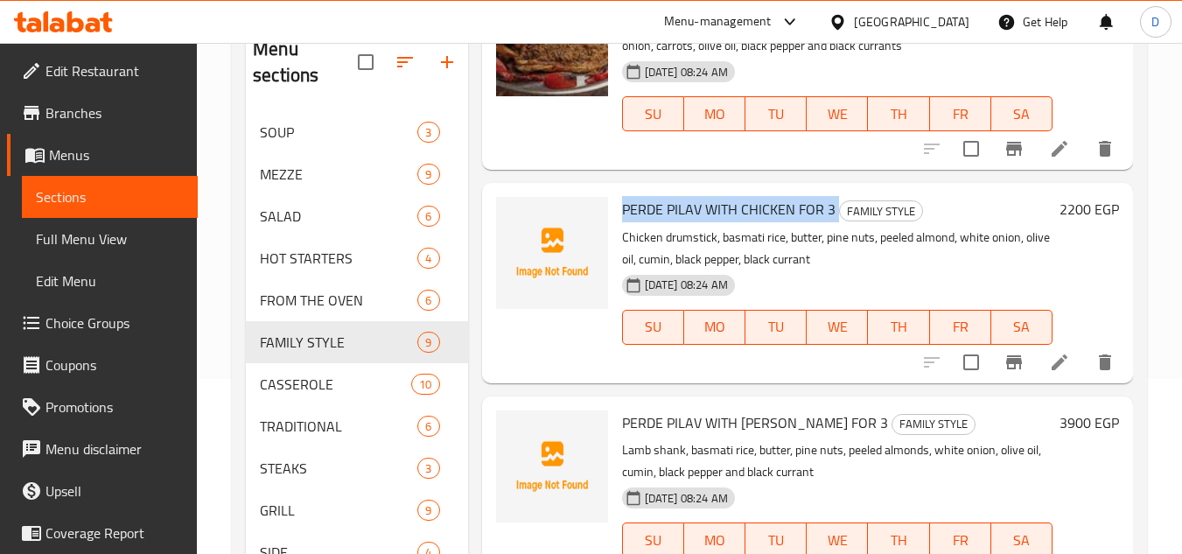
click at [785, 214] on span "PERDE PILAV WITH CHICKEN FOR 3" at bounding box center [729, 209] width 214 height 26
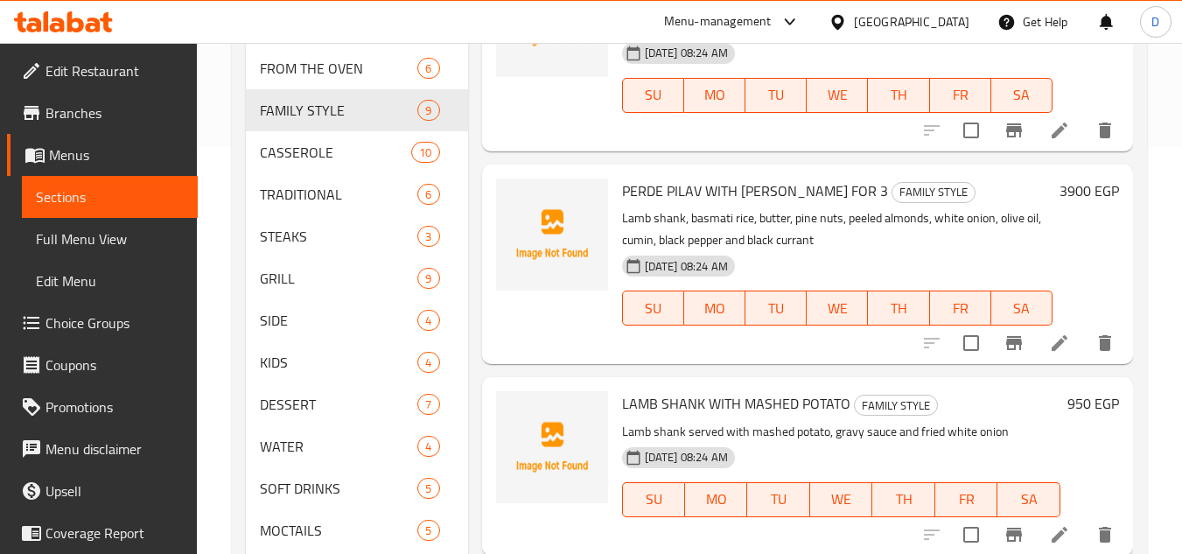
scroll to position [438, 0]
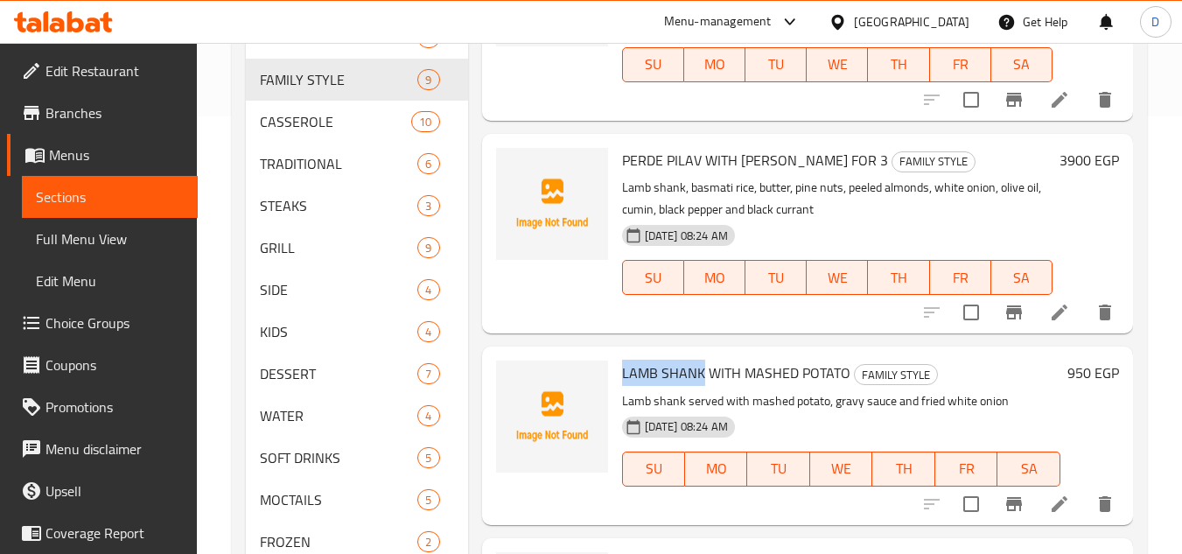
drag, startPoint x: 704, startPoint y: 381, endPoint x: 619, endPoint y: 381, distance: 85.8
click at [619, 381] on div "LAMB SHANK WITH MASHED POTATO FAMILY STYLE Lamb shank served with mashed potato…" at bounding box center [841, 436] width 452 height 164
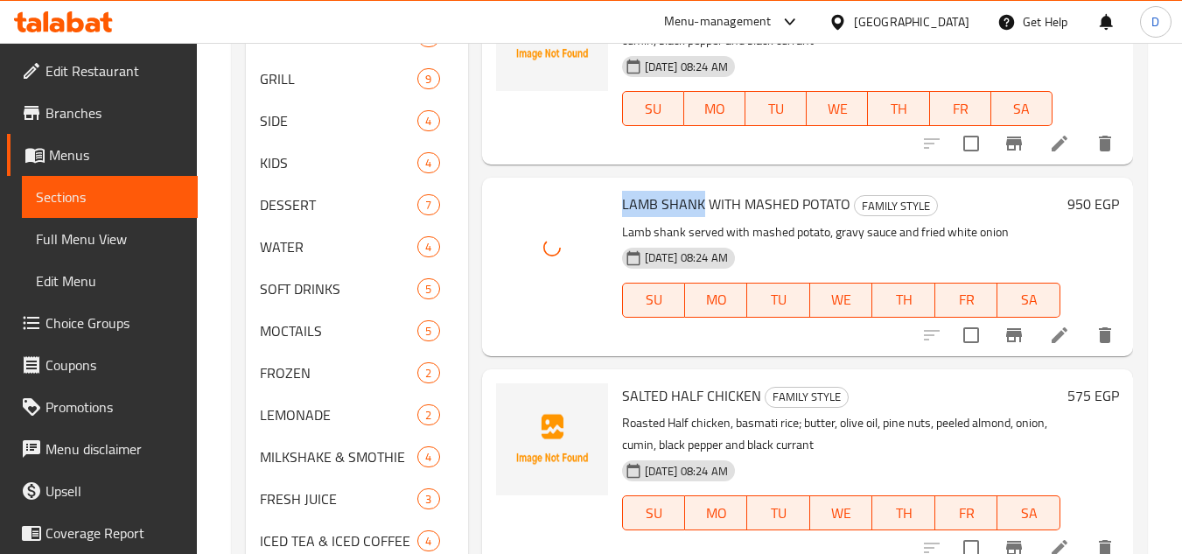
scroll to position [613, 0]
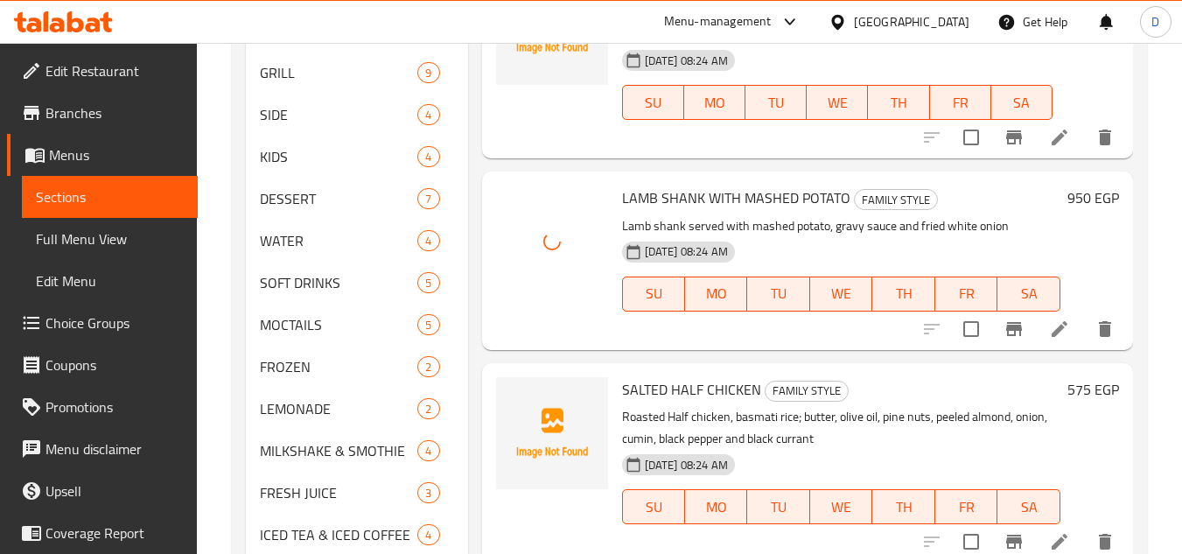
click at [647, 394] on span "SALTED HALF CHICKEN" at bounding box center [691, 389] width 139 height 26
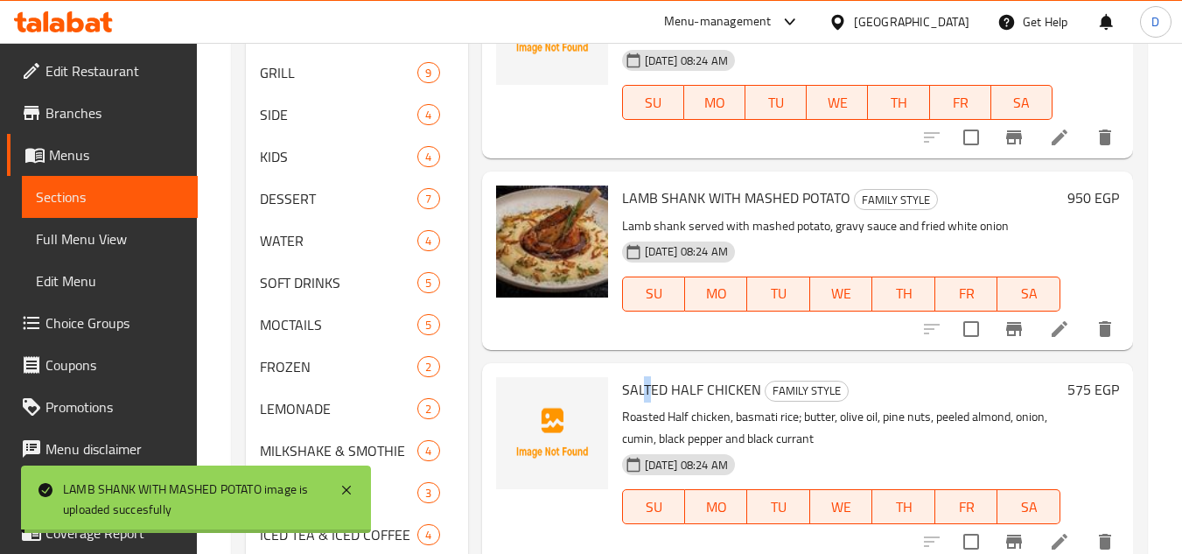
click at [652, 390] on span "SALTED HALF CHICKEN" at bounding box center [691, 389] width 139 height 26
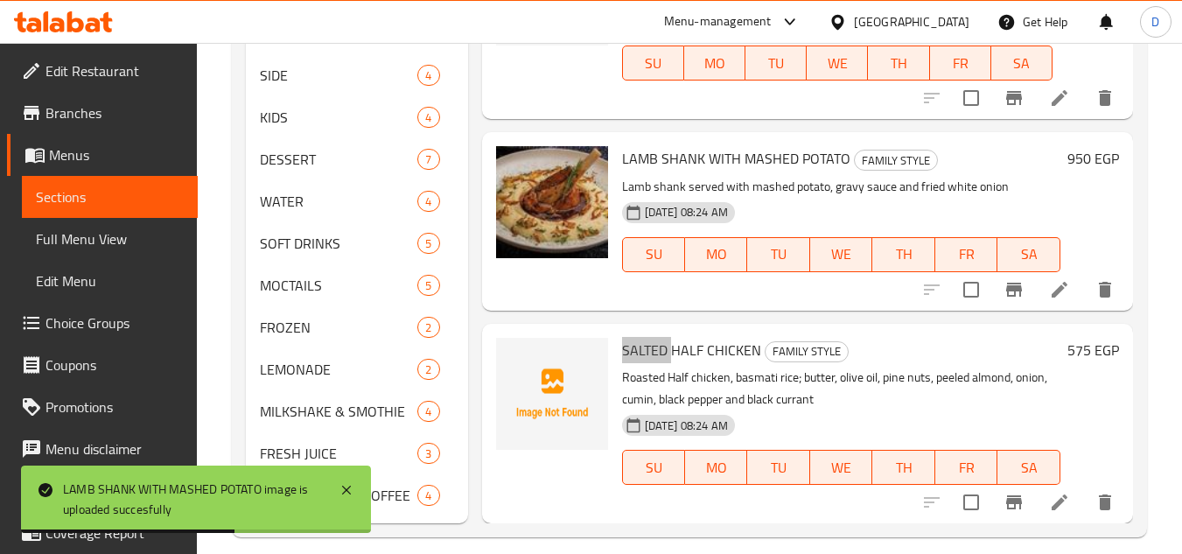
scroll to position [670, 0]
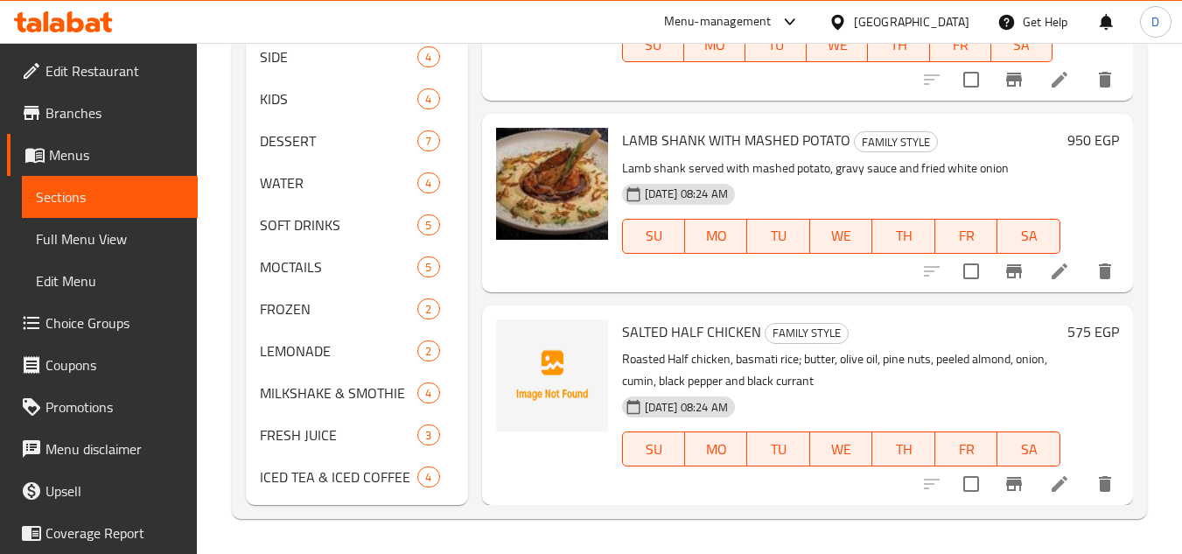
click at [679, 333] on span "SALTED HALF CHICKEN" at bounding box center [691, 332] width 139 height 26
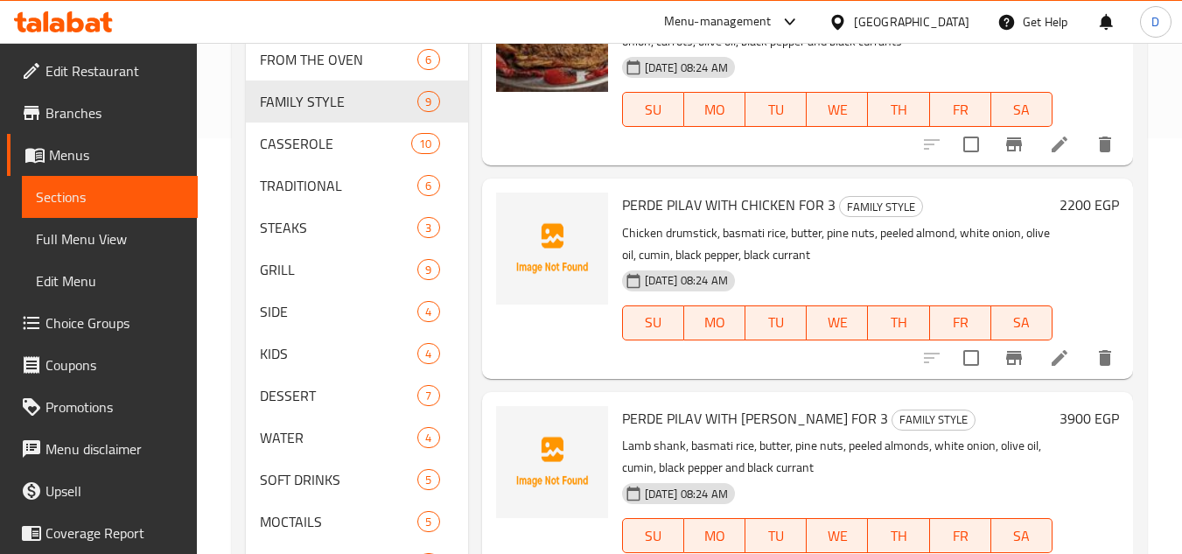
scroll to position [145, 0]
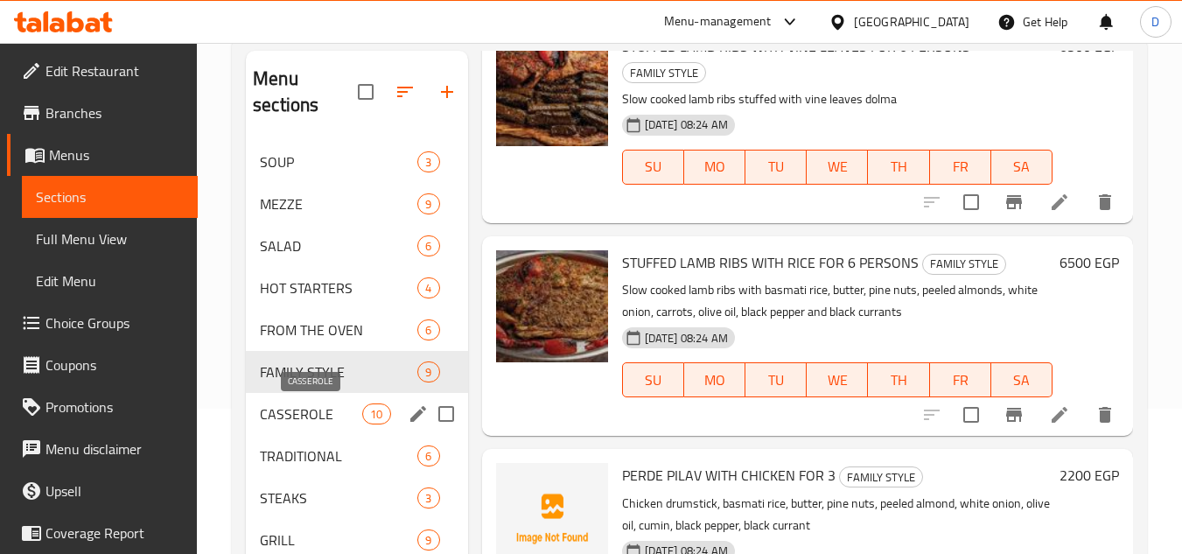
click at [312, 410] on span "CASSEROLE" at bounding box center [311, 413] width 102 height 21
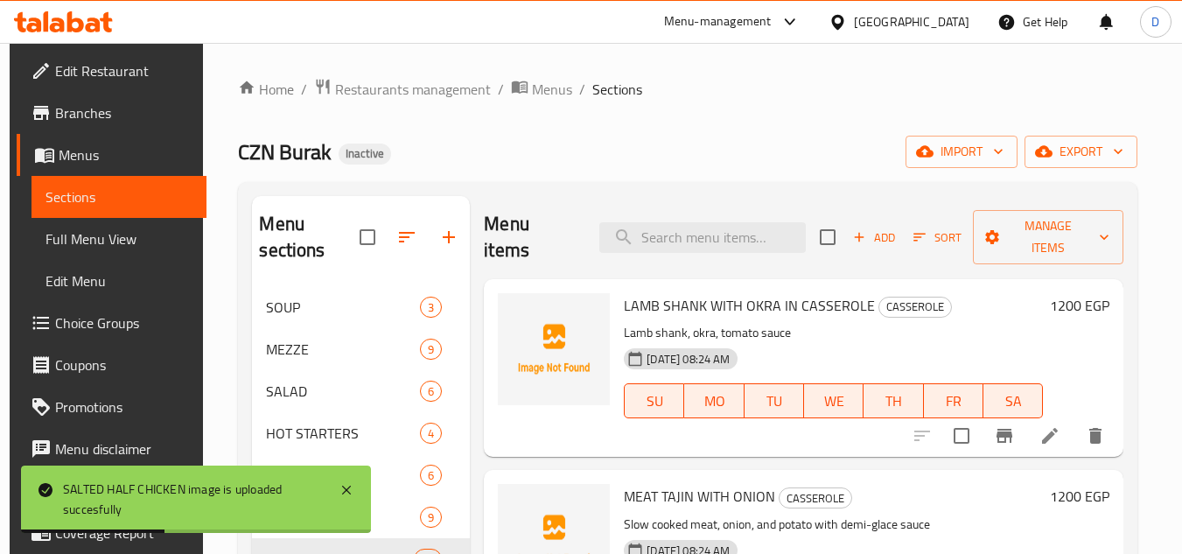
click at [837, 302] on span "LAMB SHANK WITH OKRA IN CASSEROLE" at bounding box center [749, 305] width 251 height 26
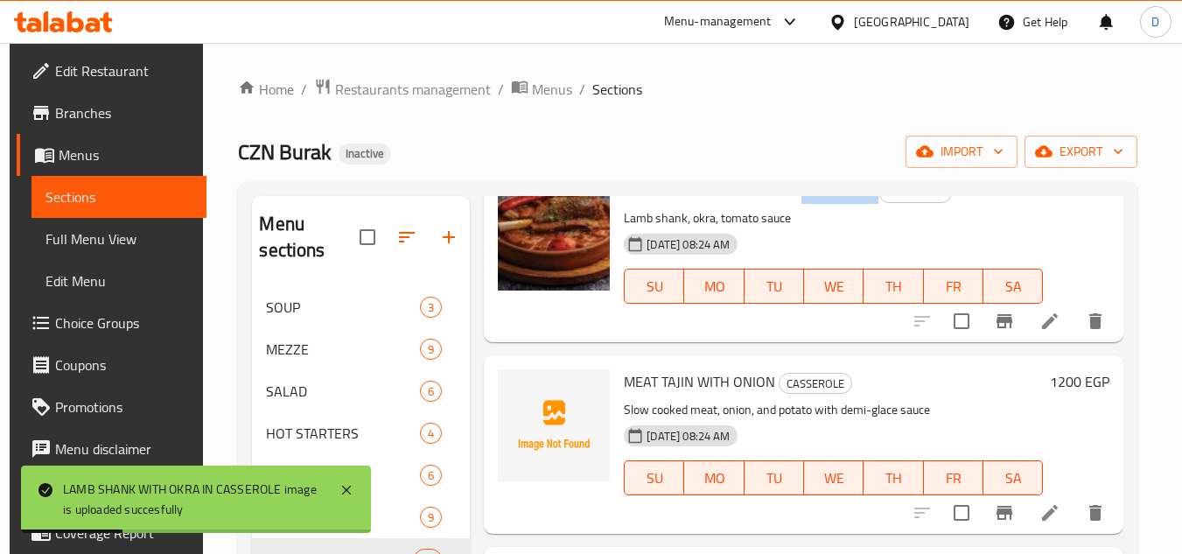
scroll to position [88, 0]
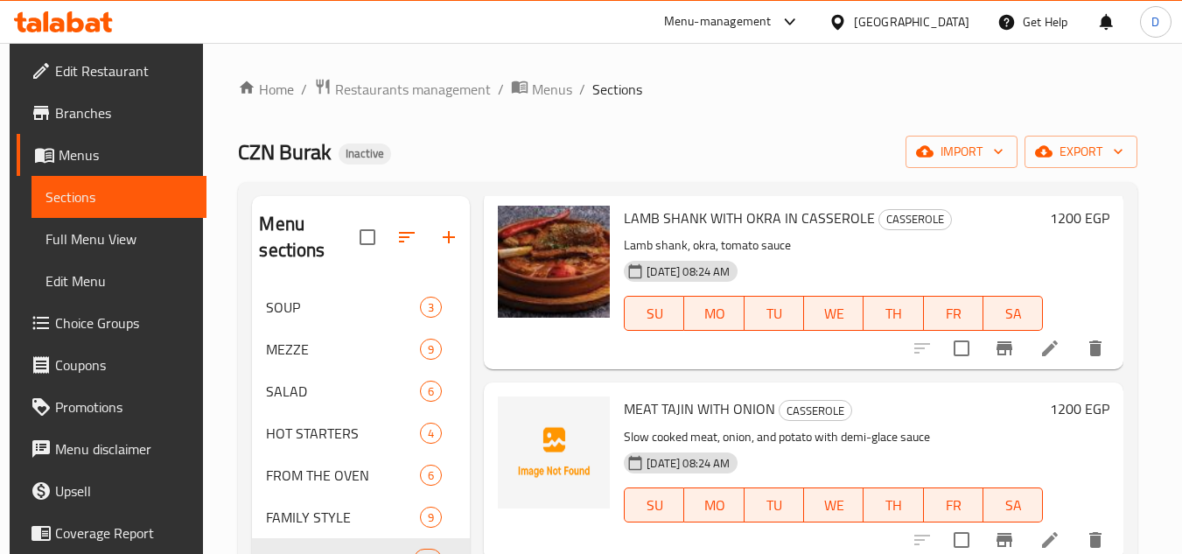
click at [740, 403] on span "MEAT TAJIN WITH ONION" at bounding box center [699, 409] width 151 height 26
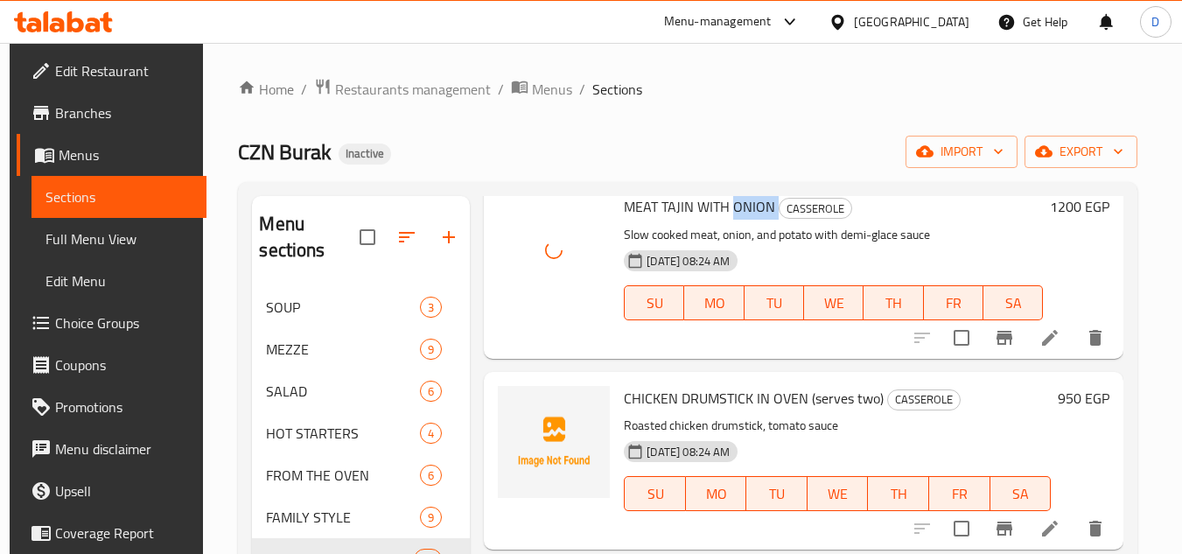
scroll to position [350, 0]
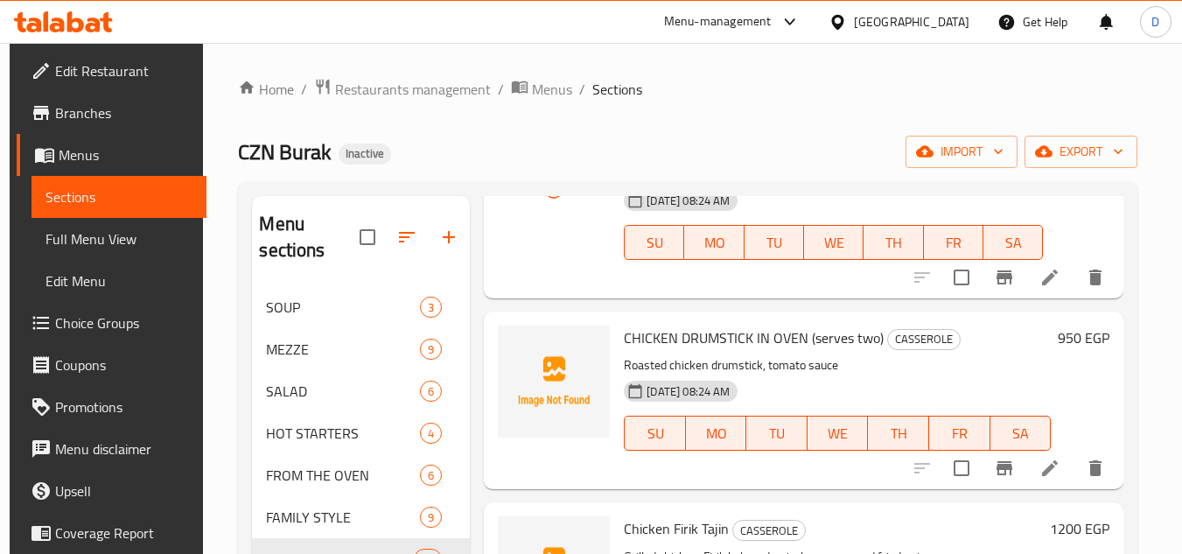
click at [655, 345] on span "CHICKEN DRUMSTICK IN OVEN (serves two)" at bounding box center [754, 338] width 260 height 26
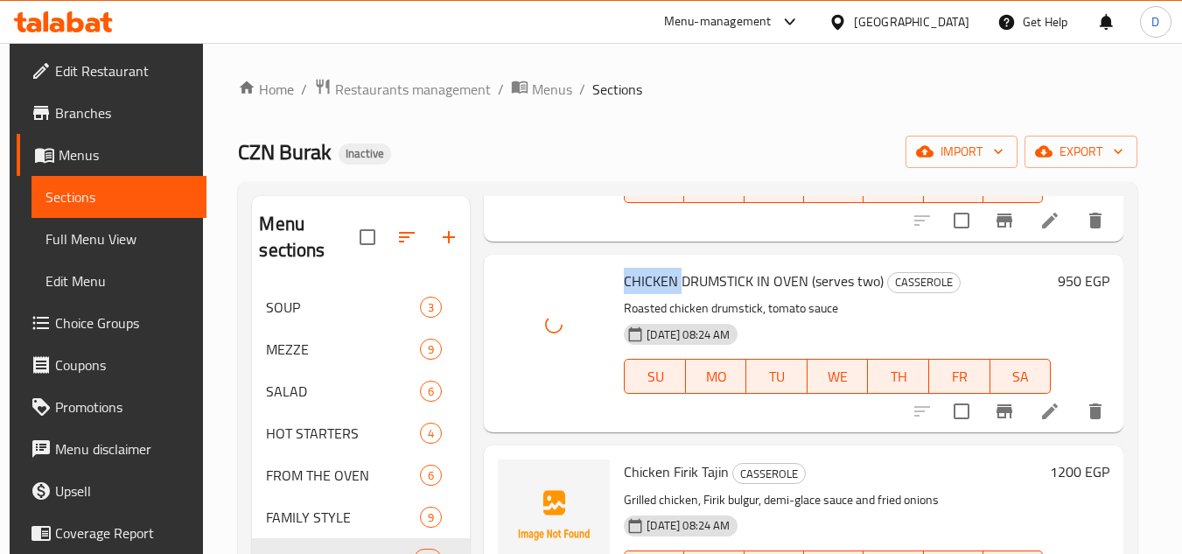
scroll to position [438, 0]
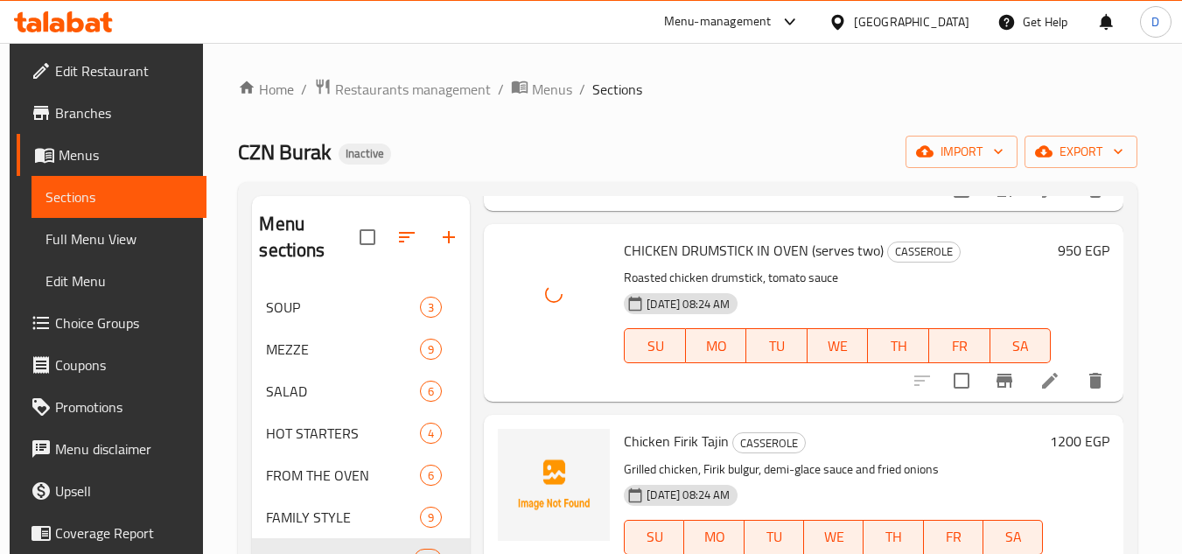
click at [689, 439] on span "Chicken Firik Tajin" at bounding box center [676, 441] width 105 height 26
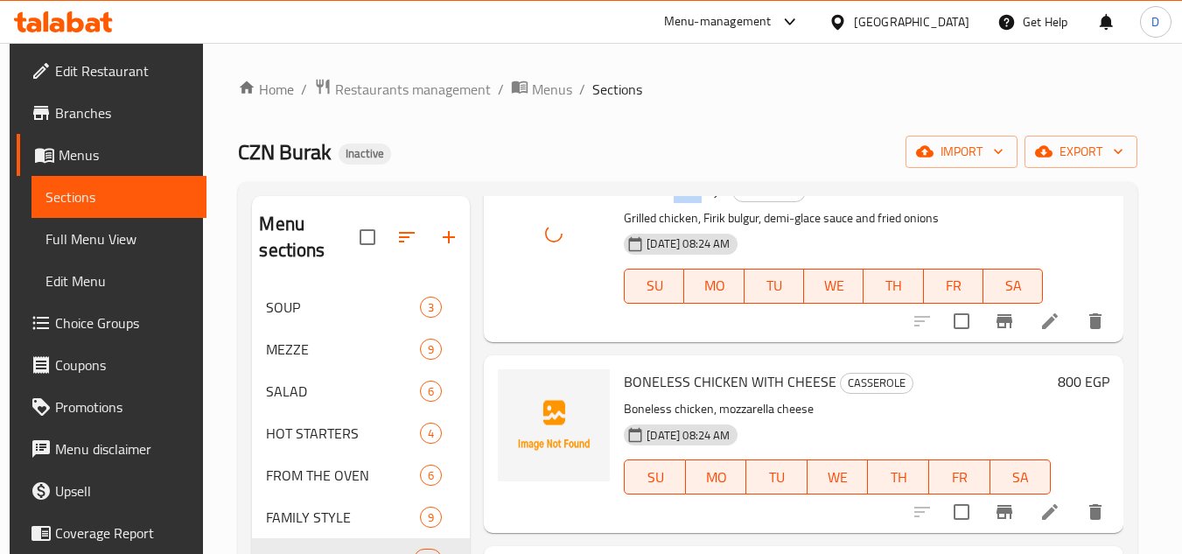
scroll to position [700, 0]
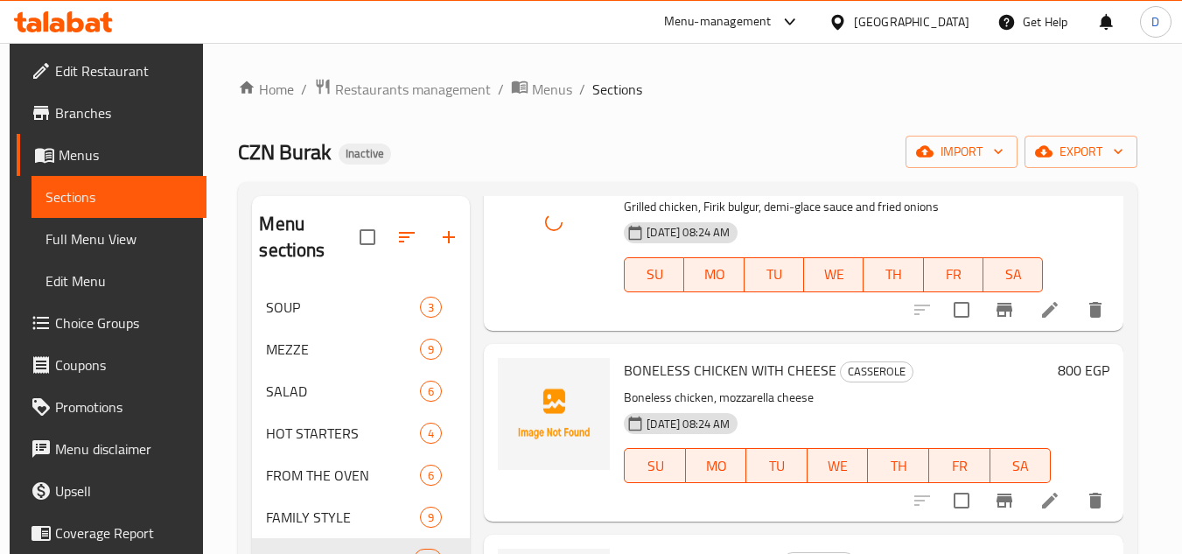
click at [670, 370] on span "BONELESS CHICKEN WITH CHEESE" at bounding box center [730, 370] width 213 height 26
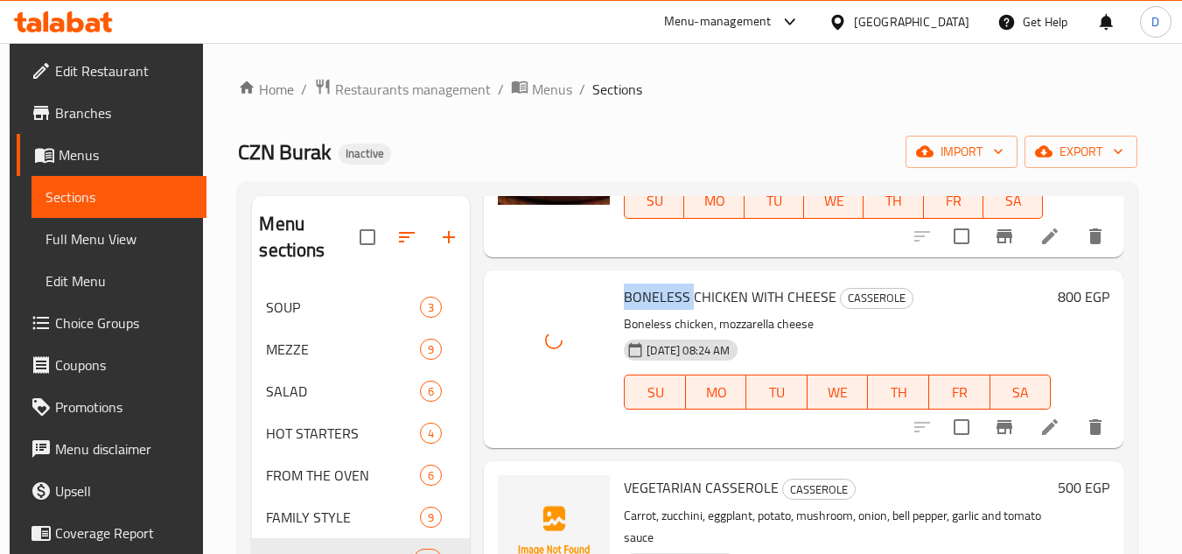
scroll to position [875, 0]
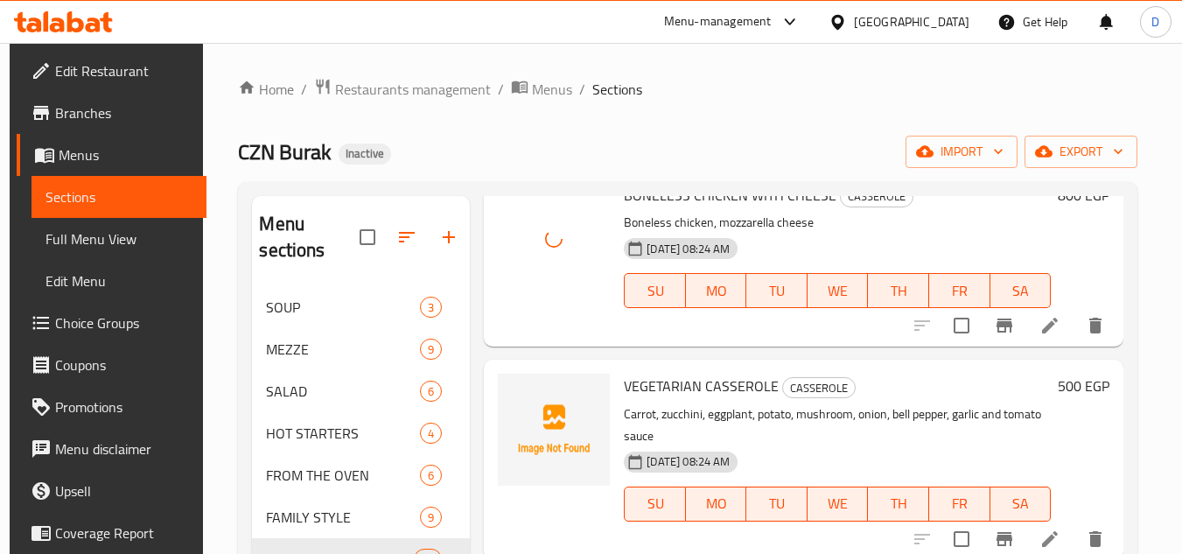
click at [664, 382] on span "VEGETARIAN CASSEROLE" at bounding box center [701, 386] width 155 height 26
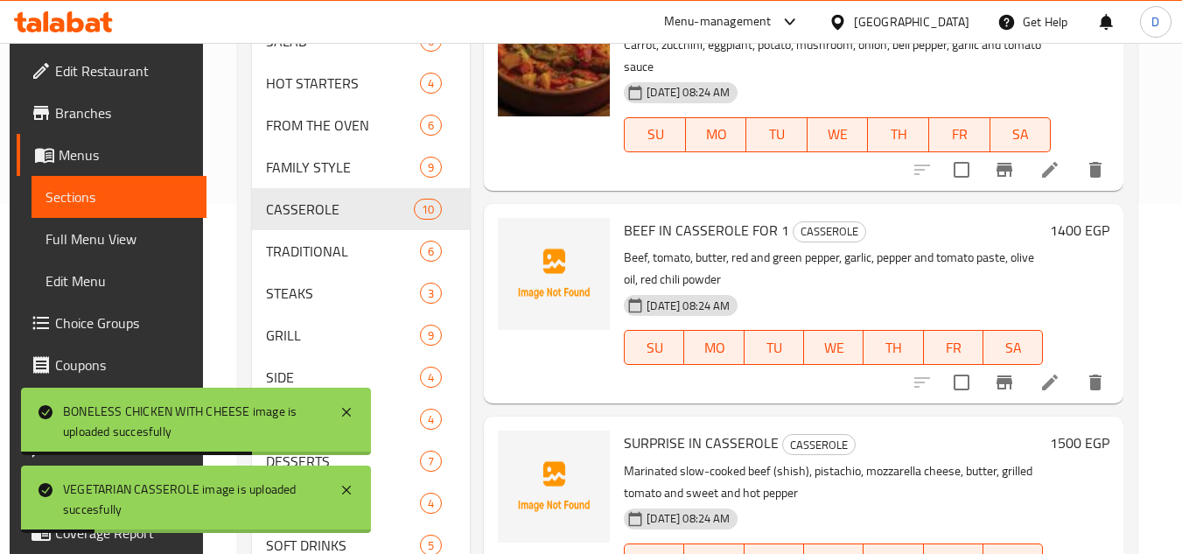
scroll to position [893, 0]
click at [635, 232] on span "BEEF IN CASSEROLE FOR 1" at bounding box center [706, 231] width 165 height 26
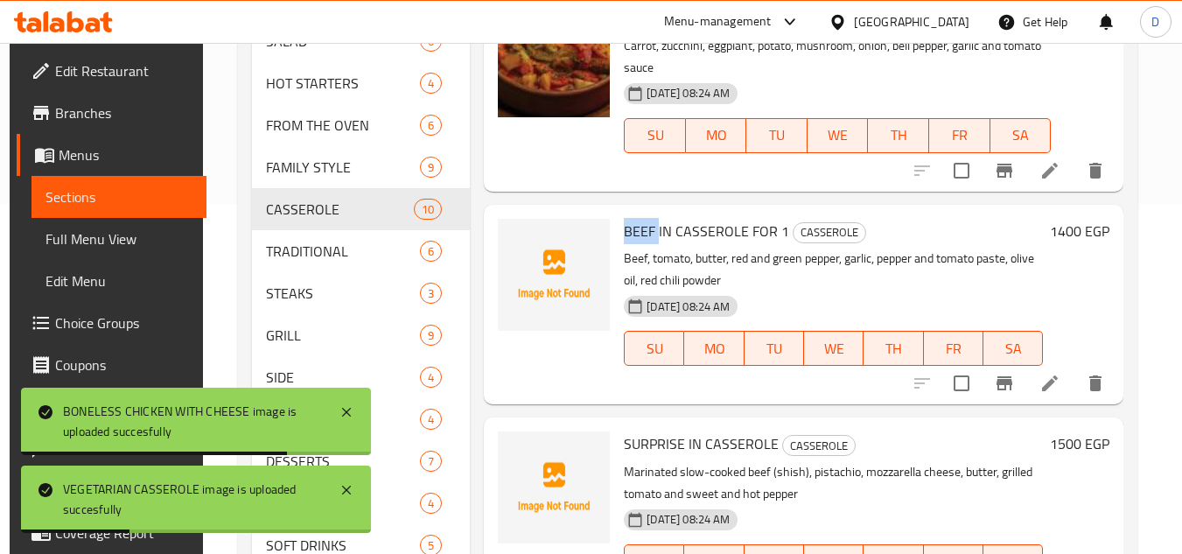
click at [635, 232] on span "BEEF IN CASSEROLE FOR 1" at bounding box center [706, 231] width 165 height 26
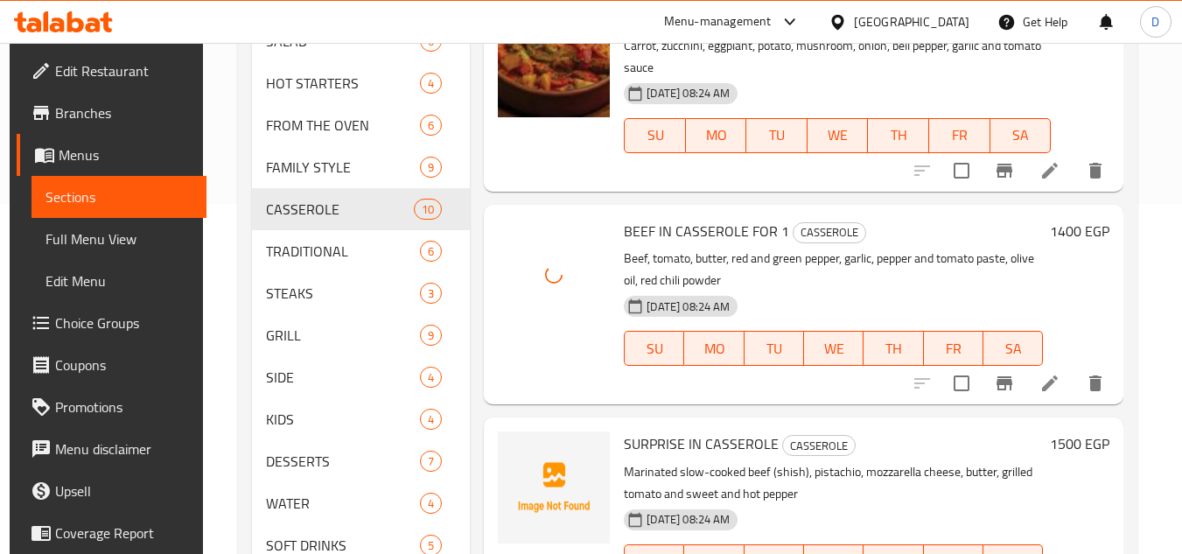
click at [655, 446] on span "SURPRISE IN CASSEROLE" at bounding box center [701, 444] width 155 height 26
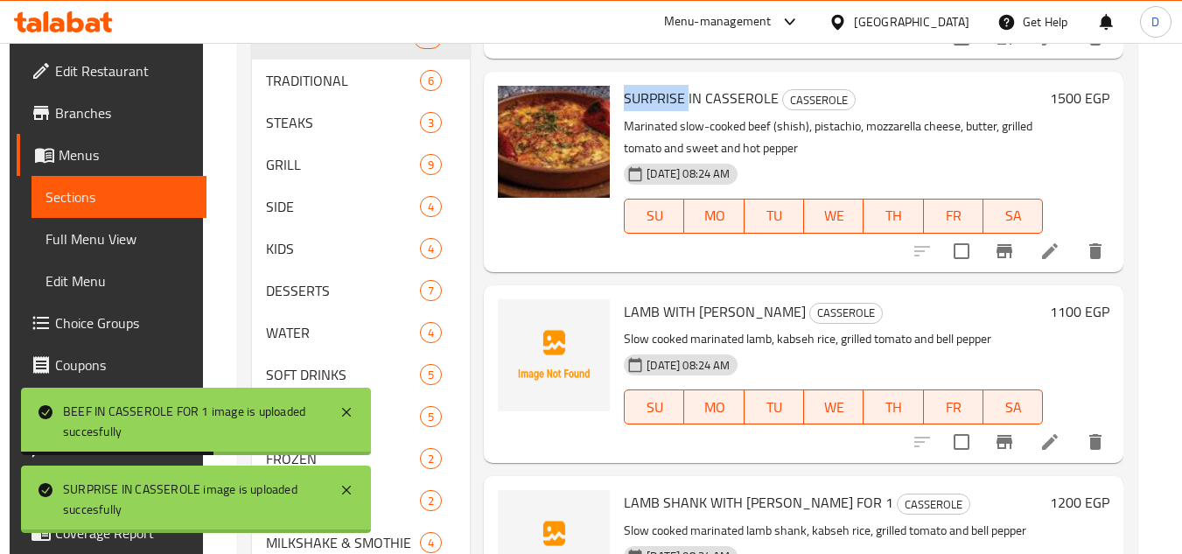
scroll to position [525, 0]
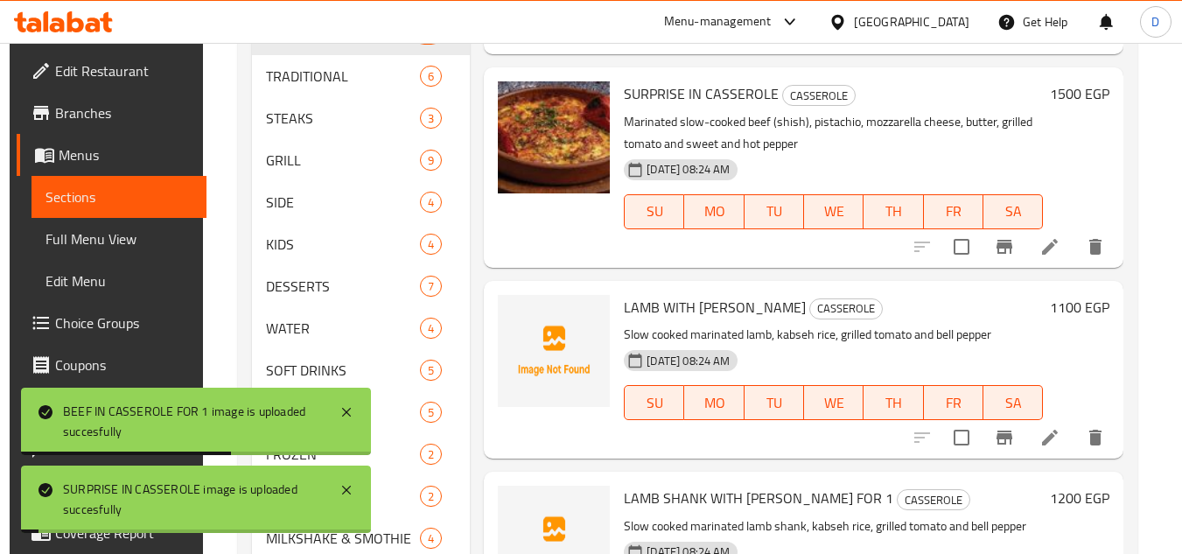
click at [640, 317] on span "LAMB WITH KABSEH TANDOORI" at bounding box center [715, 307] width 182 height 26
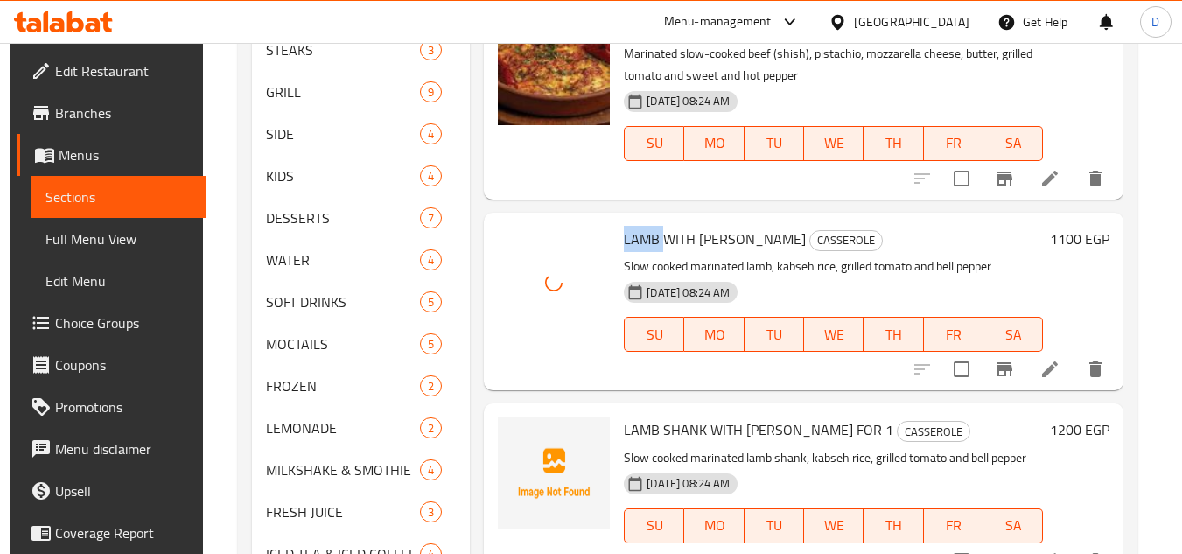
scroll to position [670, 0]
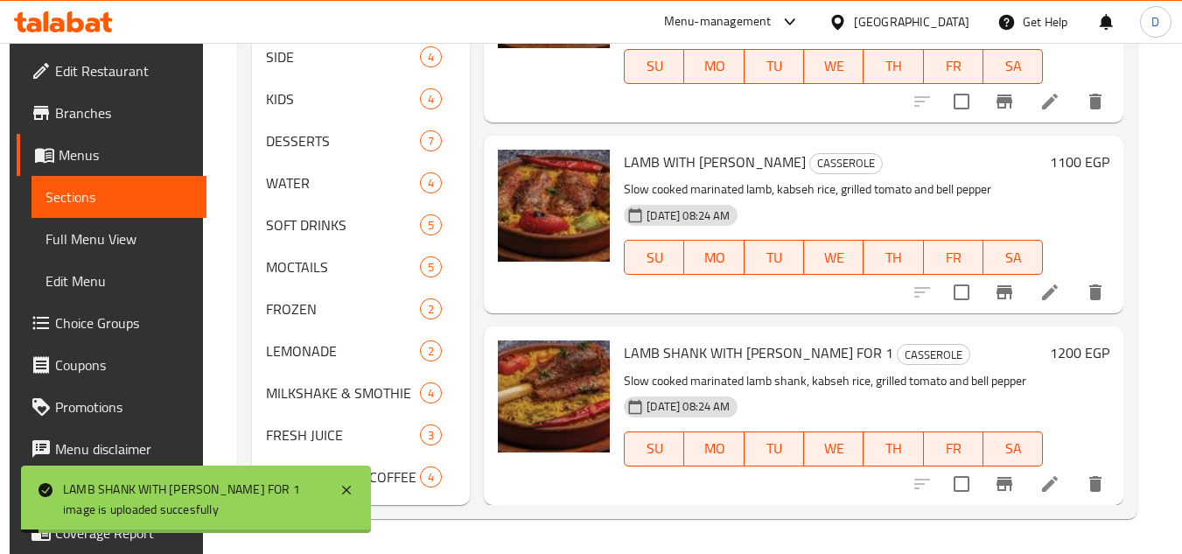
click at [793, 327] on div "LAMB SHANK WITH KABSEH TANDOORI FOR 1 CASSEROLE Slow cooked marinated lamb shan…" at bounding box center [804, 415] width 640 height 178
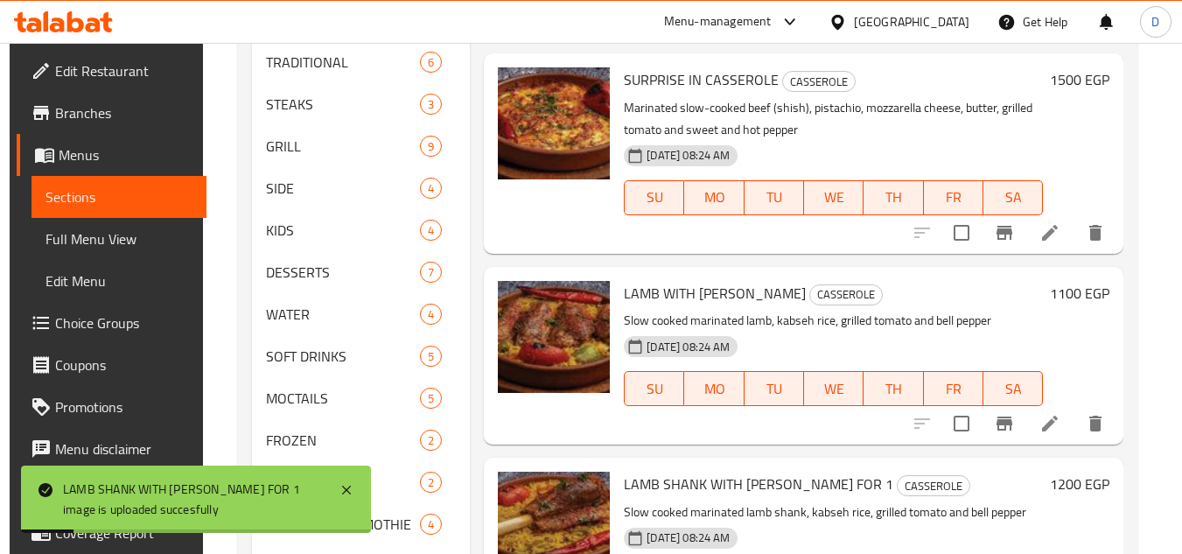
scroll to position [320, 0]
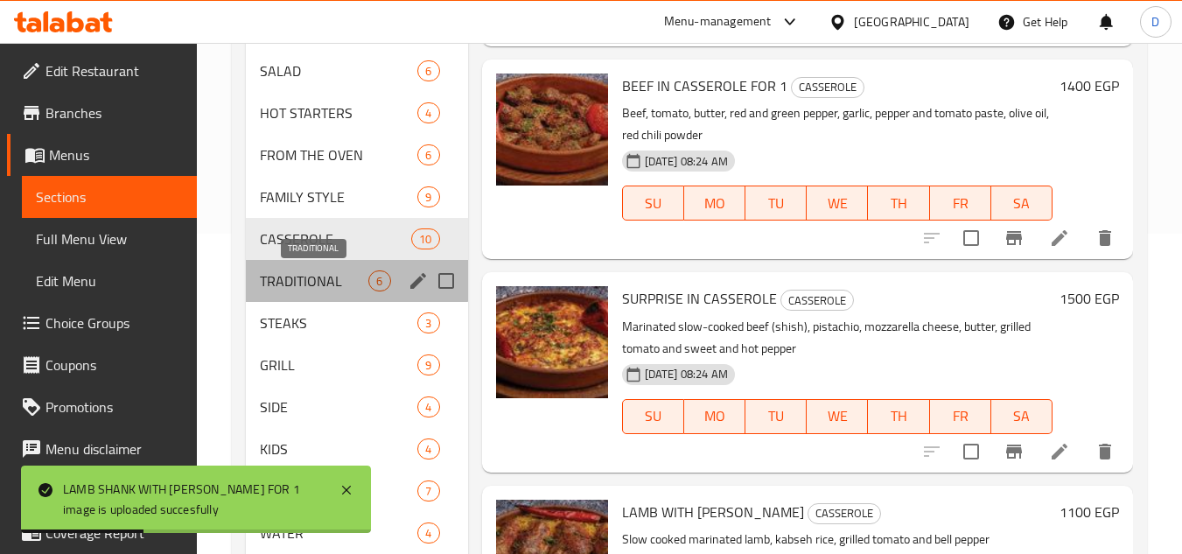
click at [300, 277] on span "TRADITIONAL" at bounding box center [314, 280] width 109 height 21
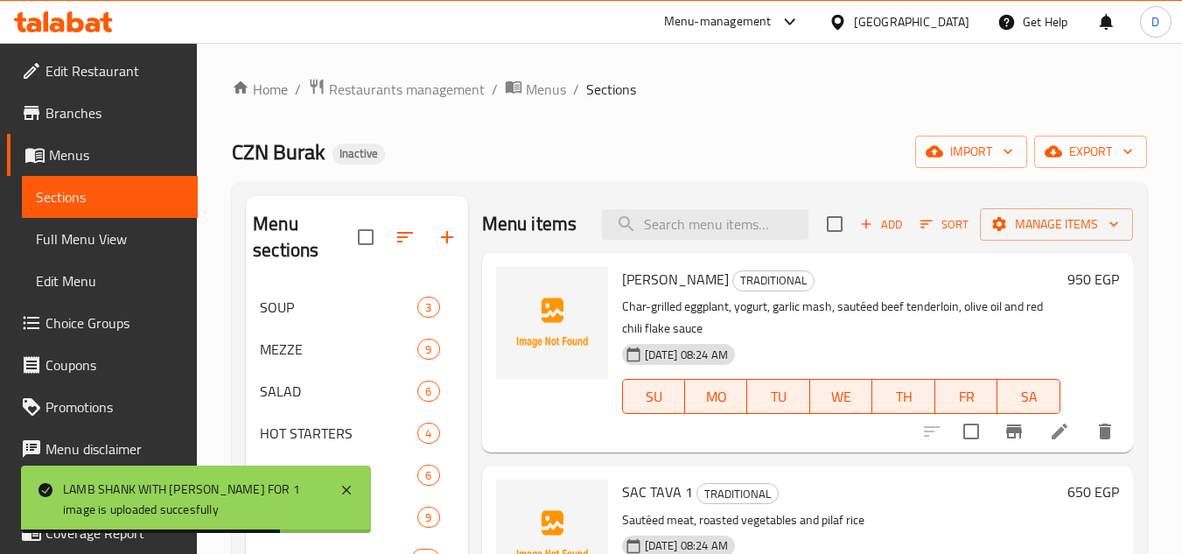
click at [629, 292] on span "[PERSON_NAME]" at bounding box center [675, 279] width 107 height 26
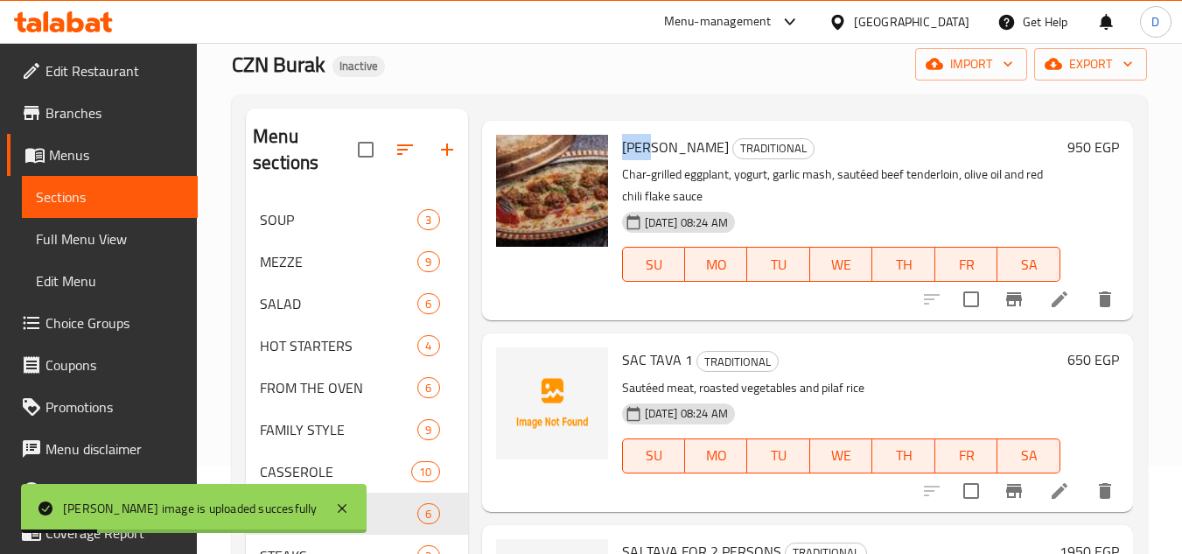
scroll to position [88, 0]
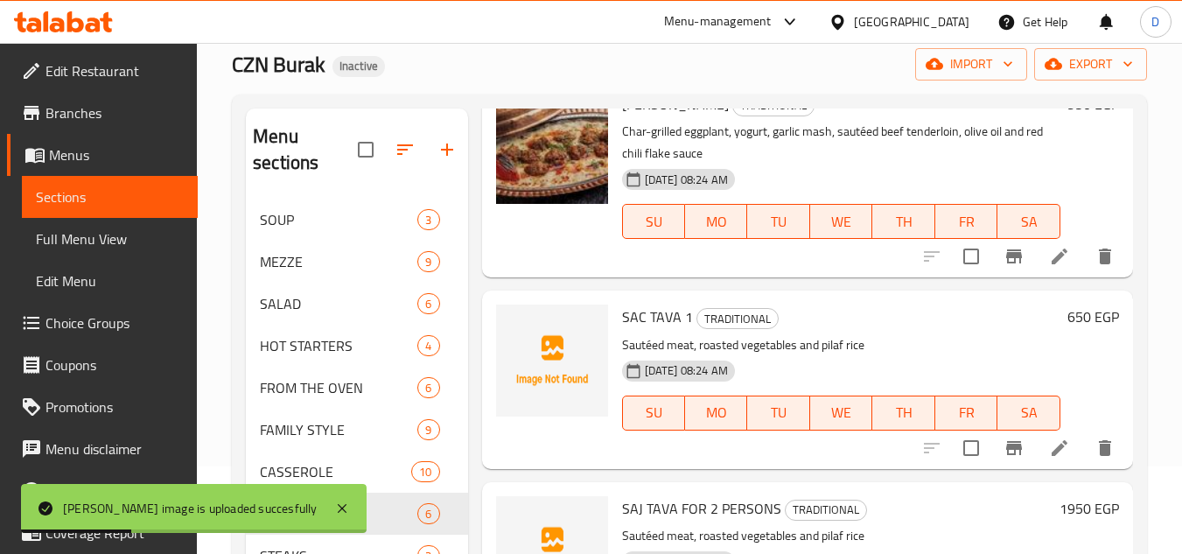
click at [626, 330] on span "SAC TAVA 1" at bounding box center [657, 317] width 71 height 26
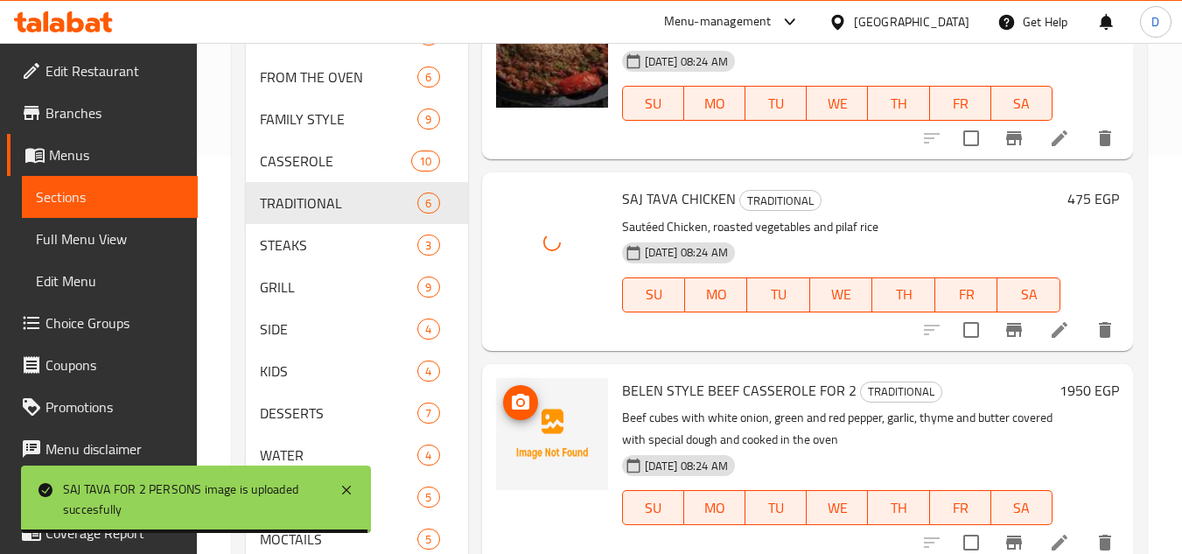
scroll to position [438, 0]
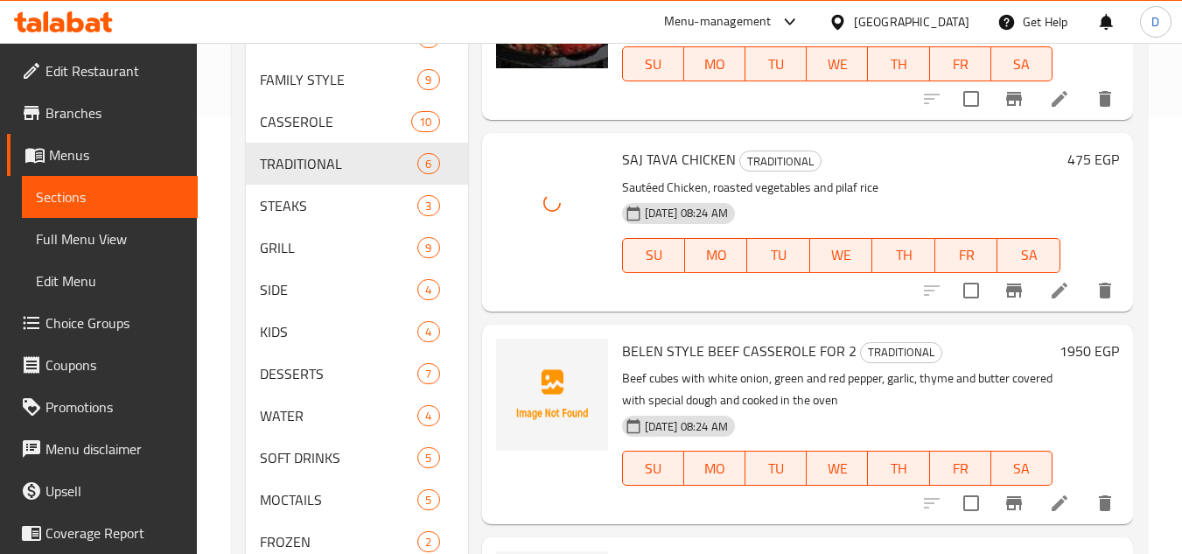
click at [723, 350] on span "BELEN STYLE BEEF CASSEROLE FOR 2" at bounding box center [739, 351] width 235 height 26
click at [648, 354] on span "BELEN STYLE BEEF CASSEROLE FOR 2" at bounding box center [739, 351] width 235 height 26
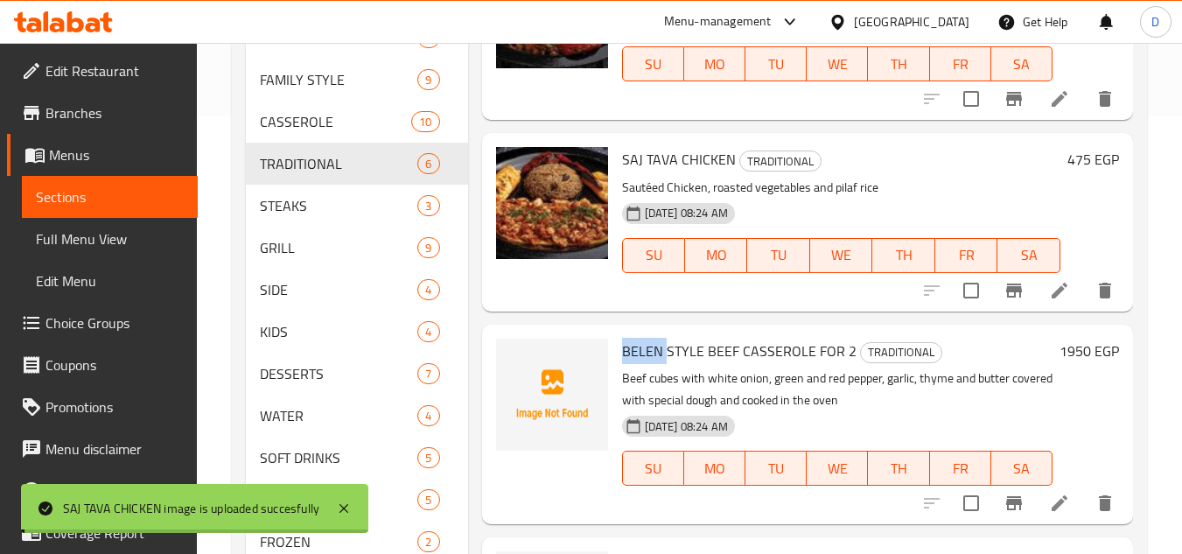
click at [648, 354] on span "BELEN STYLE BEEF CASSEROLE FOR 2" at bounding box center [739, 351] width 235 height 26
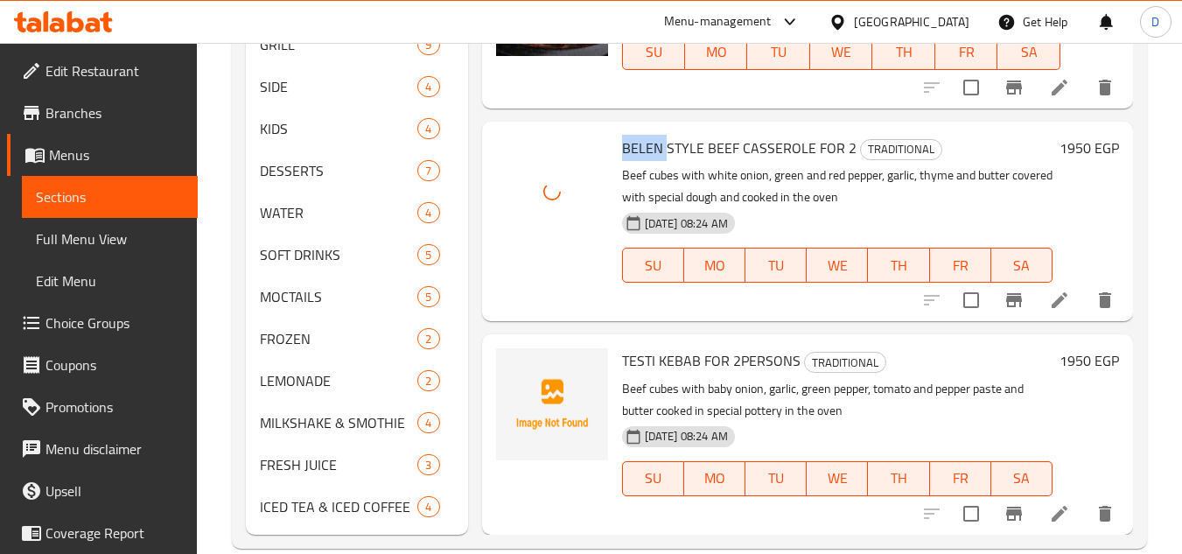
scroll to position [670, 0]
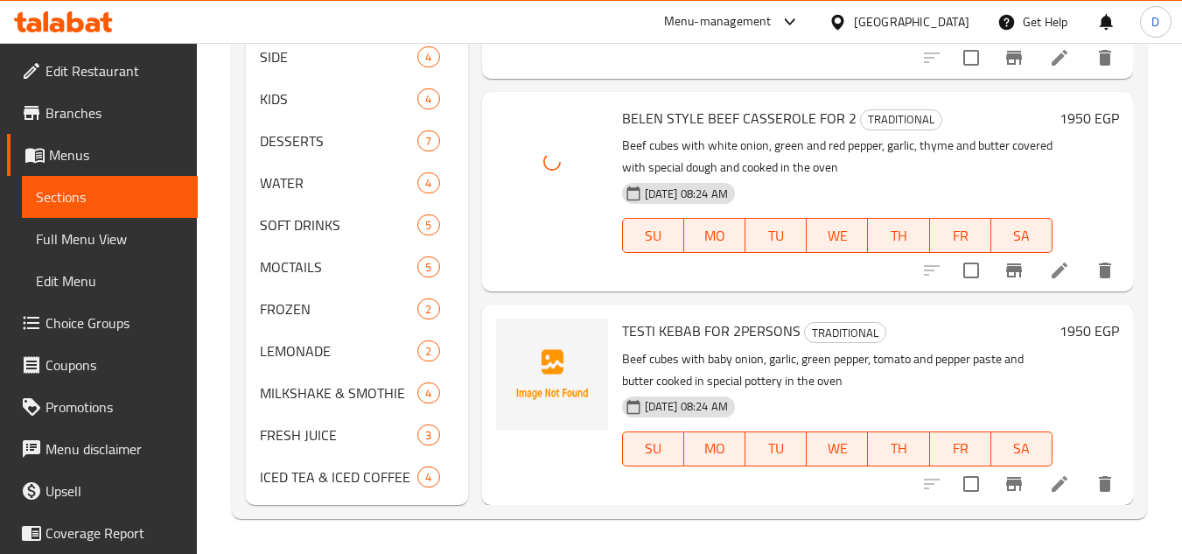
click at [648, 330] on span "TESTI KEBAB FOR 2PERSONS" at bounding box center [711, 331] width 179 height 26
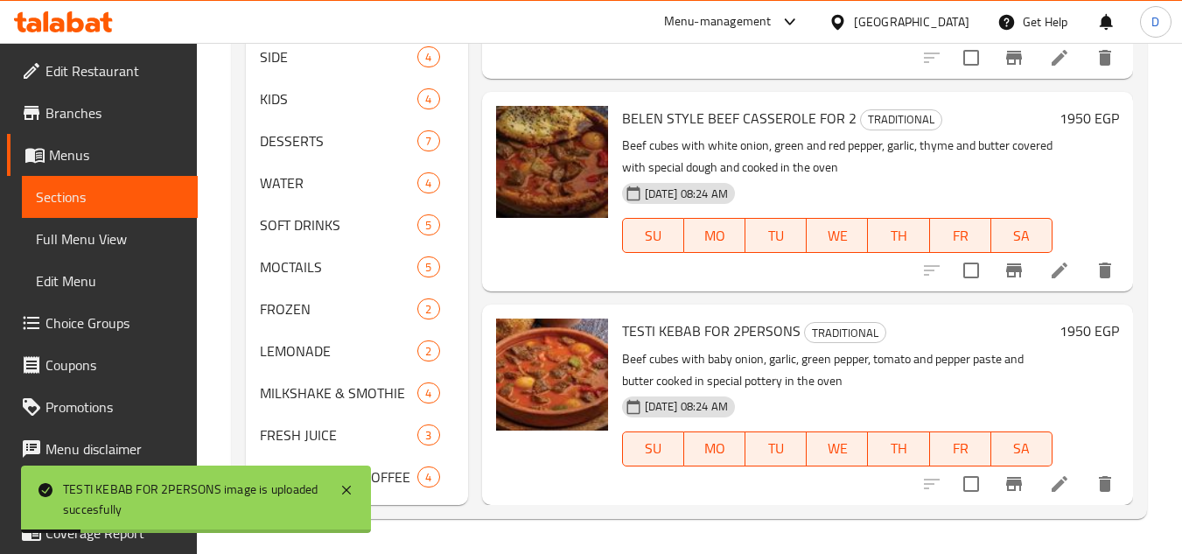
click at [825, 368] on p "Beef cubes with baby onion, garlic, green pepper, tomato and pepper paste and b…" at bounding box center [837, 370] width 431 height 44
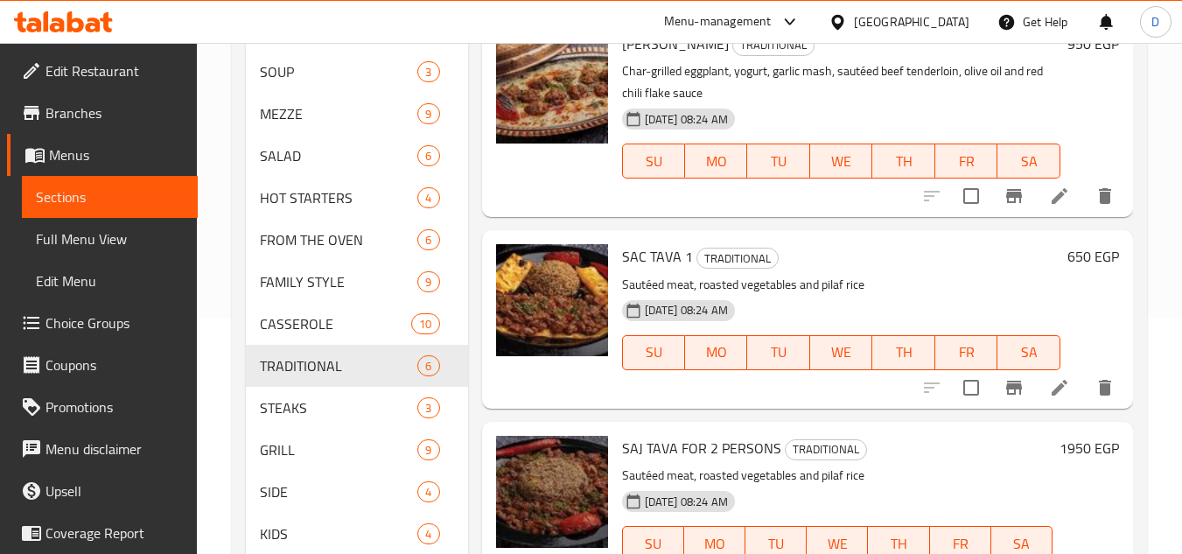
scroll to position [233, 0]
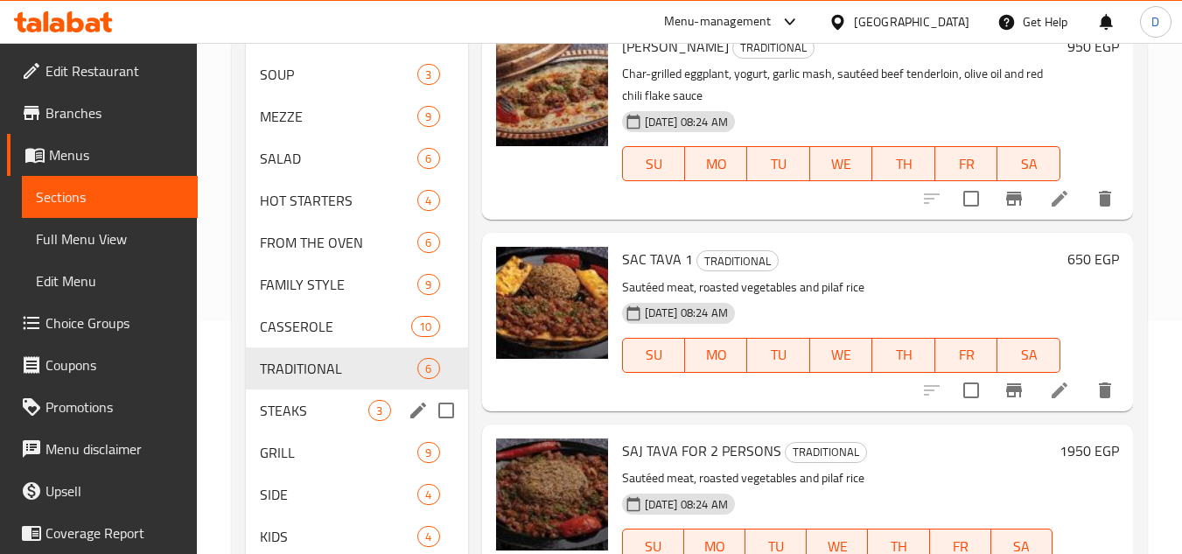
click at [329, 414] on span "STEAKS" at bounding box center [314, 410] width 109 height 21
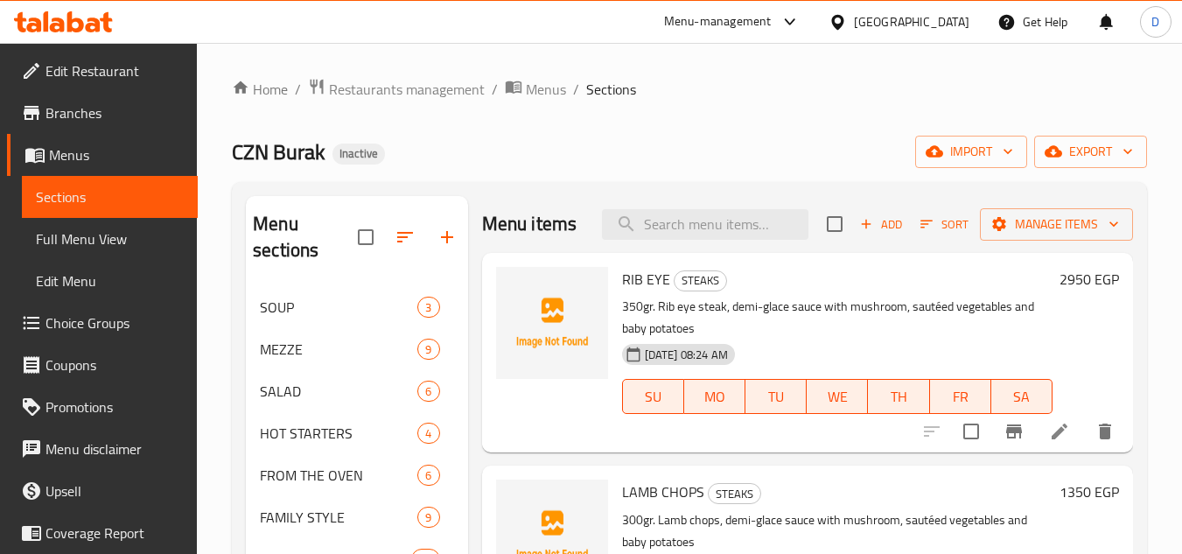
click at [630, 280] on span "RIB EYE" at bounding box center [646, 279] width 48 height 26
click at [636, 502] on span "LAMB CHOPS" at bounding box center [663, 492] width 82 height 26
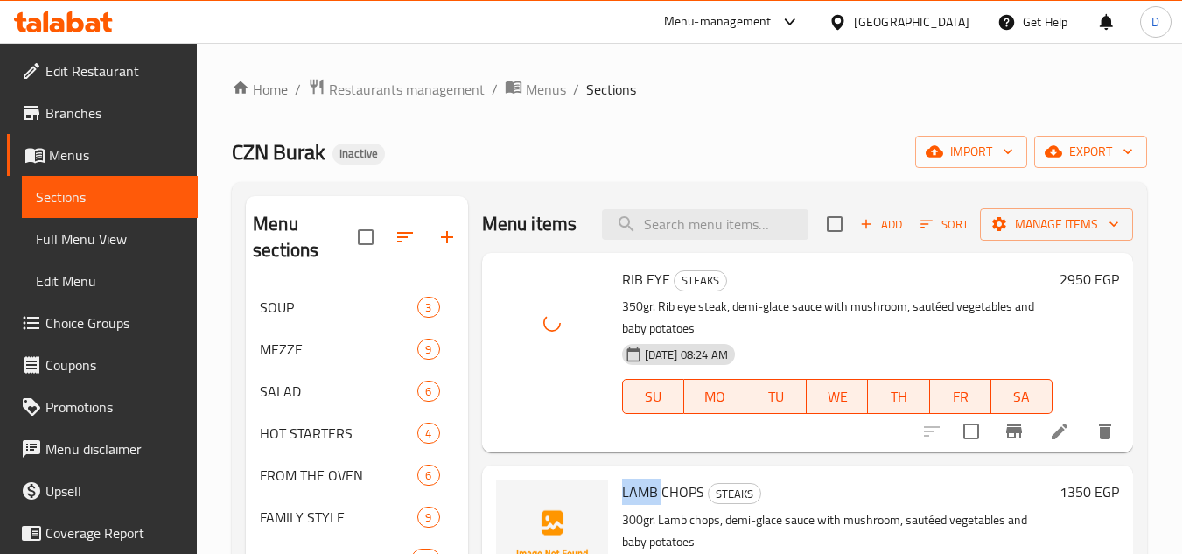
click at [636, 502] on span "LAMB CHOPS" at bounding box center [663, 492] width 82 height 26
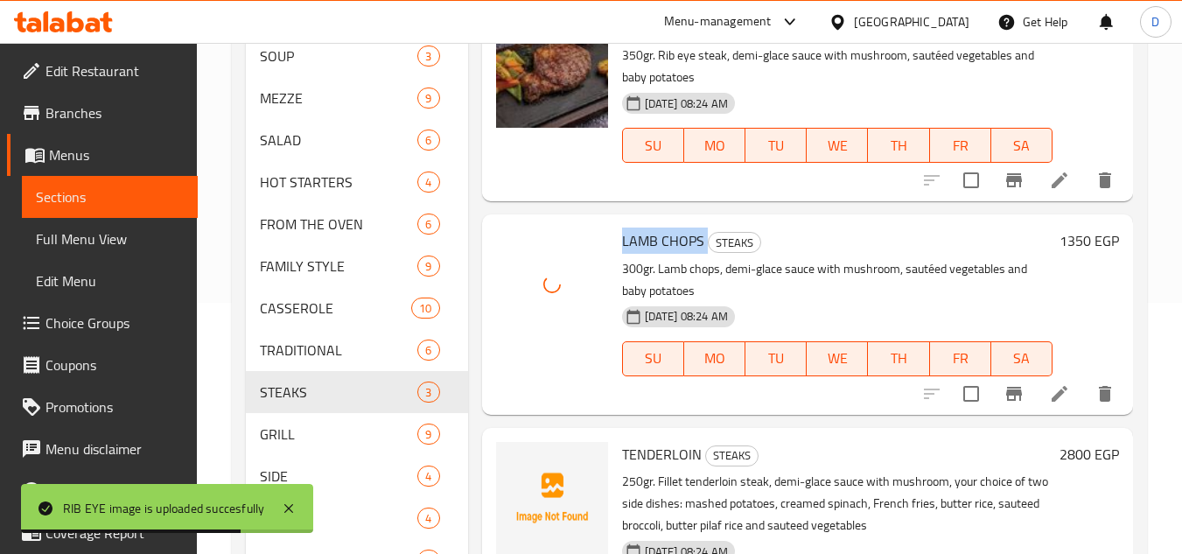
scroll to position [263, 0]
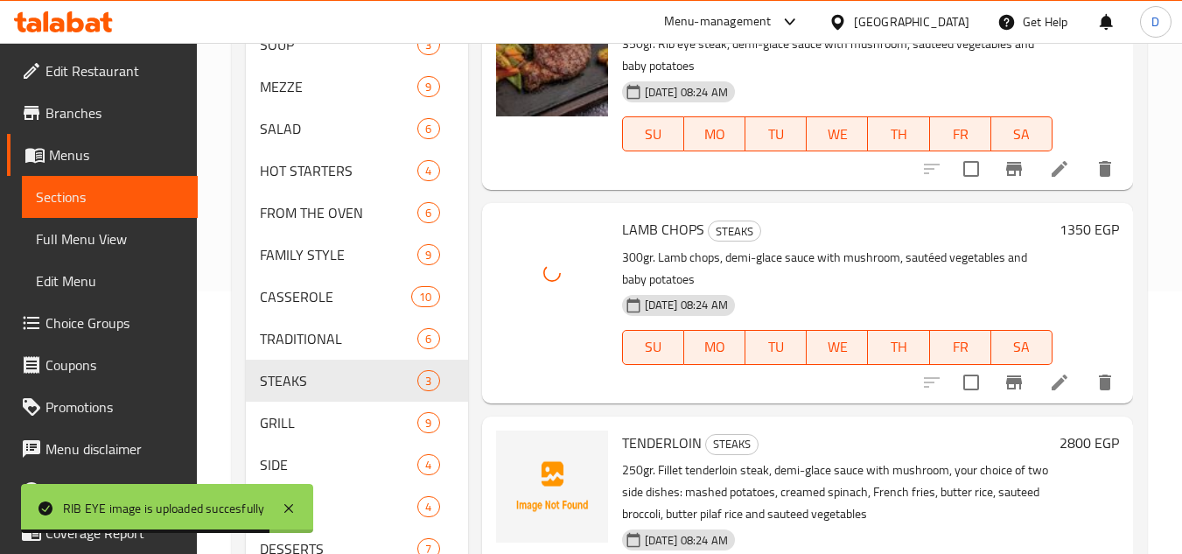
click at [635, 443] on span "TENDERLOIN" at bounding box center [662, 443] width 80 height 26
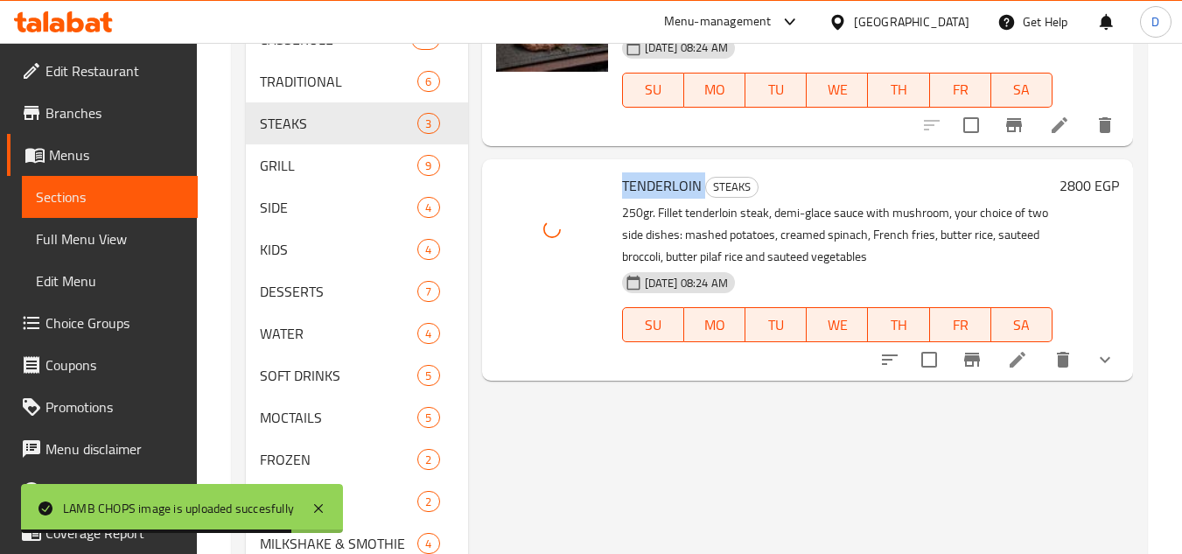
scroll to position [525, 0]
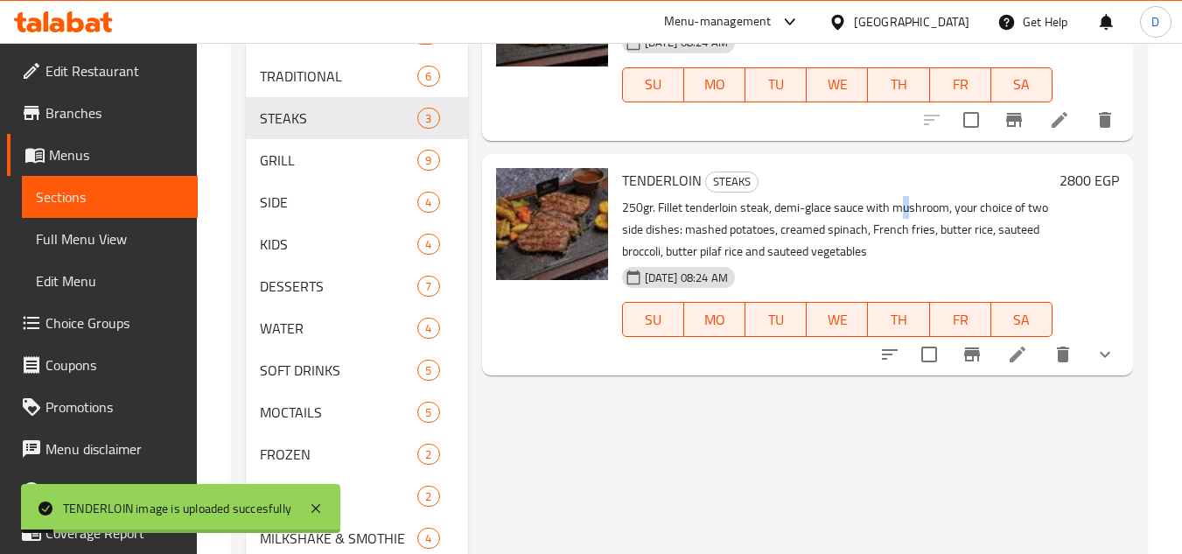
drag, startPoint x: 907, startPoint y: 200, endPoint x: 317, endPoint y: 147, distance: 592.2
click at [893, 200] on p "250gr. Fillet tenderloin steak, demi-glace sauce with mushroom, your choice of …" at bounding box center [837, 230] width 431 height 66
drag, startPoint x: 255, startPoint y: 161, endPoint x: 278, endPoint y: 158, distance: 23.9
click at [256, 160] on div "GRILL 9" at bounding box center [356, 160] width 221 height 42
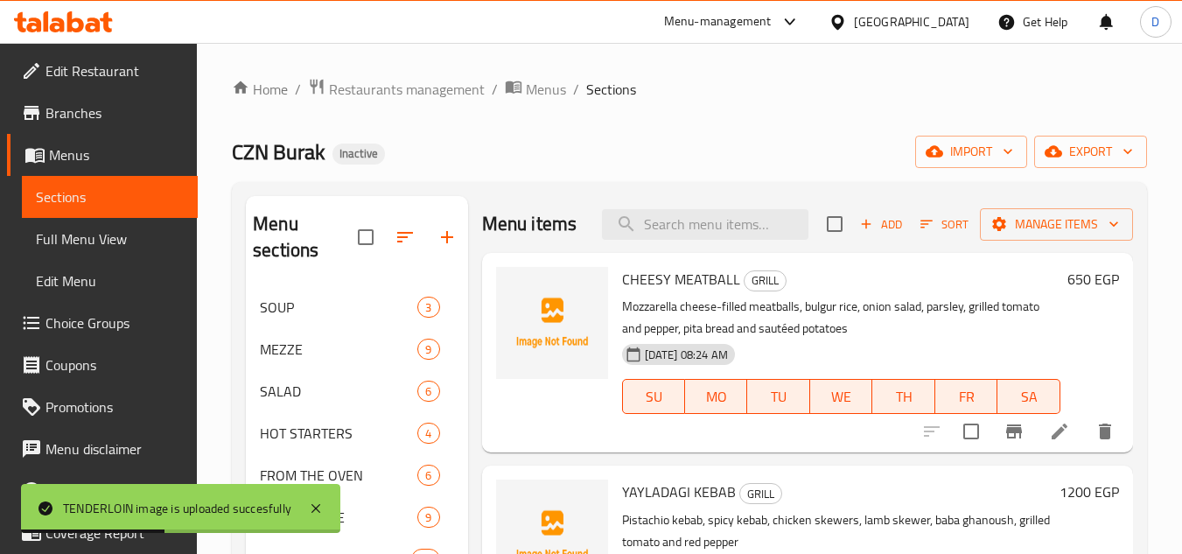
click at [671, 292] on span "CHEESY MEATBALL" at bounding box center [681, 279] width 118 height 26
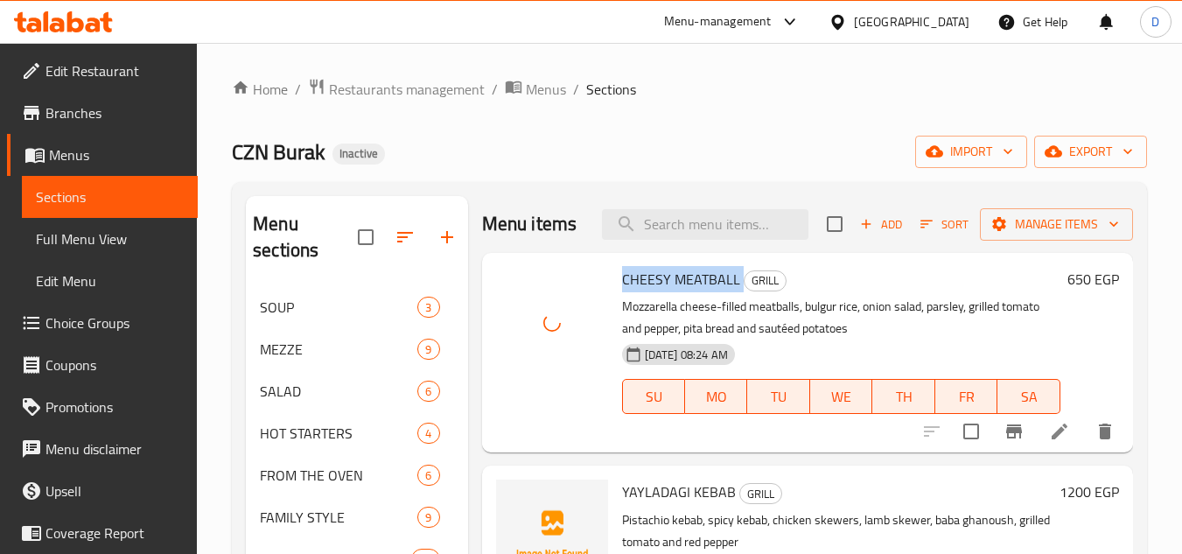
scroll to position [88, 0]
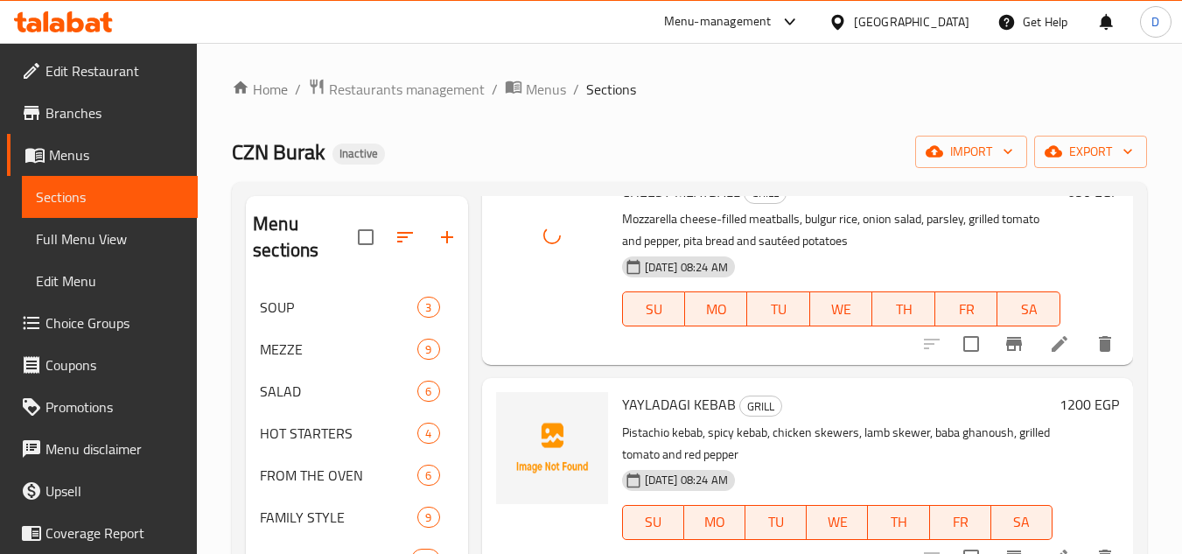
click at [643, 417] on span "YAYLADAGI KEBAB" at bounding box center [679, 404] width 114 height 26
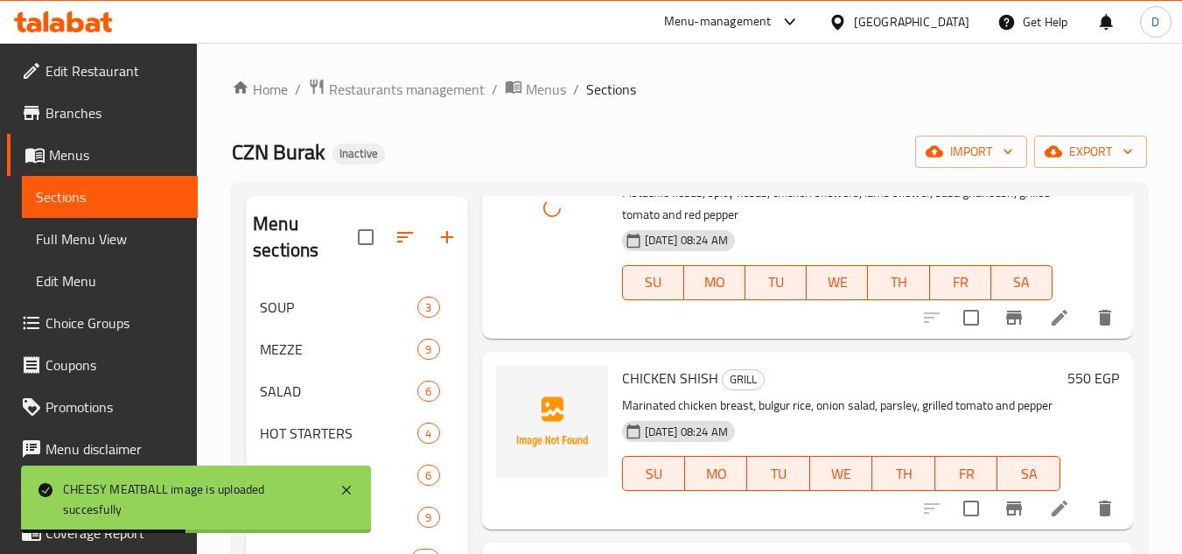
scroll to position [350, 0]
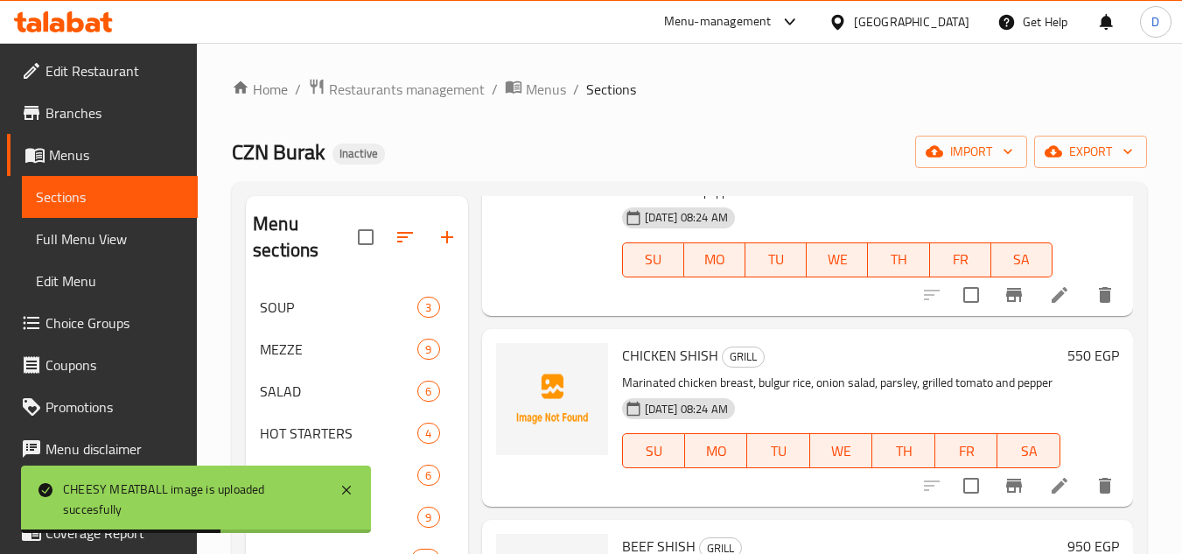
click at [682, 368] on span "CHICKEN SHISH" at bounding box center [670, 355] width 96 height 26
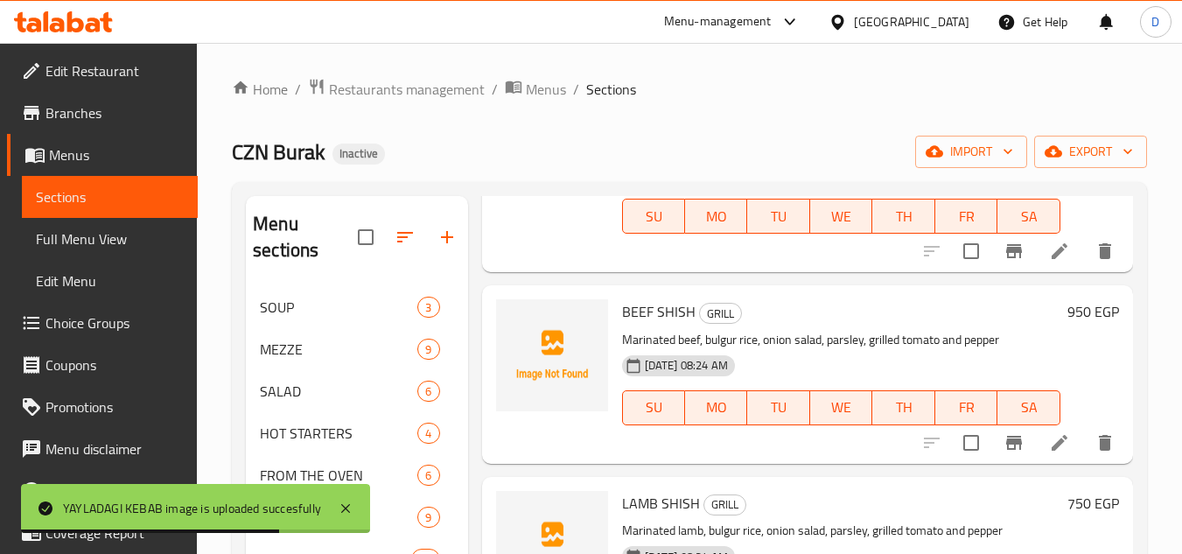
scroll to position [613, 0]
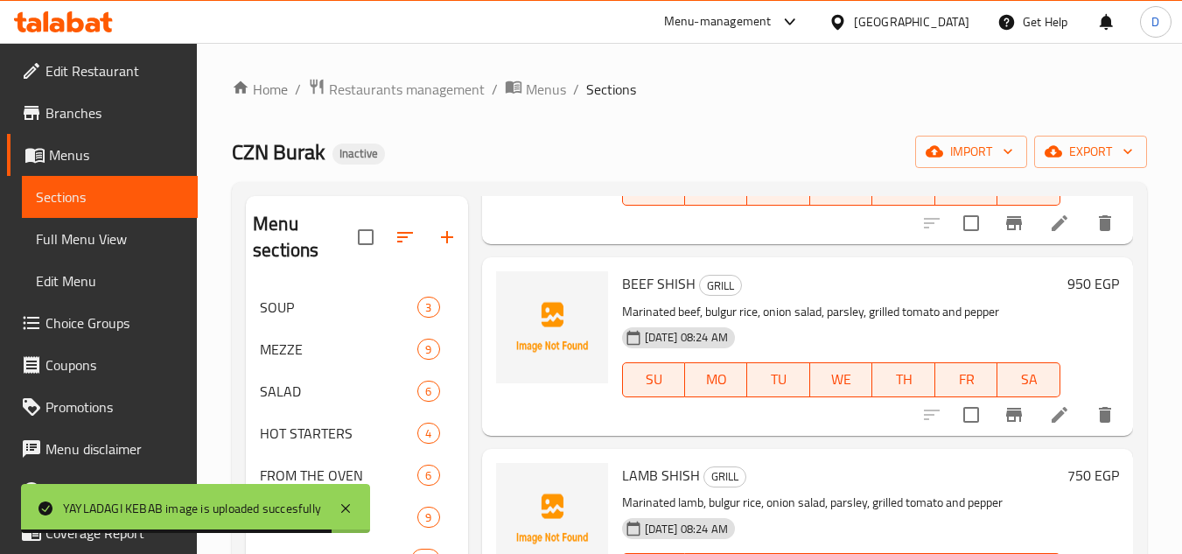
click at [664, 297] on span "BEEF SHISH" at bounding box center [659, 283] width 74 height 26
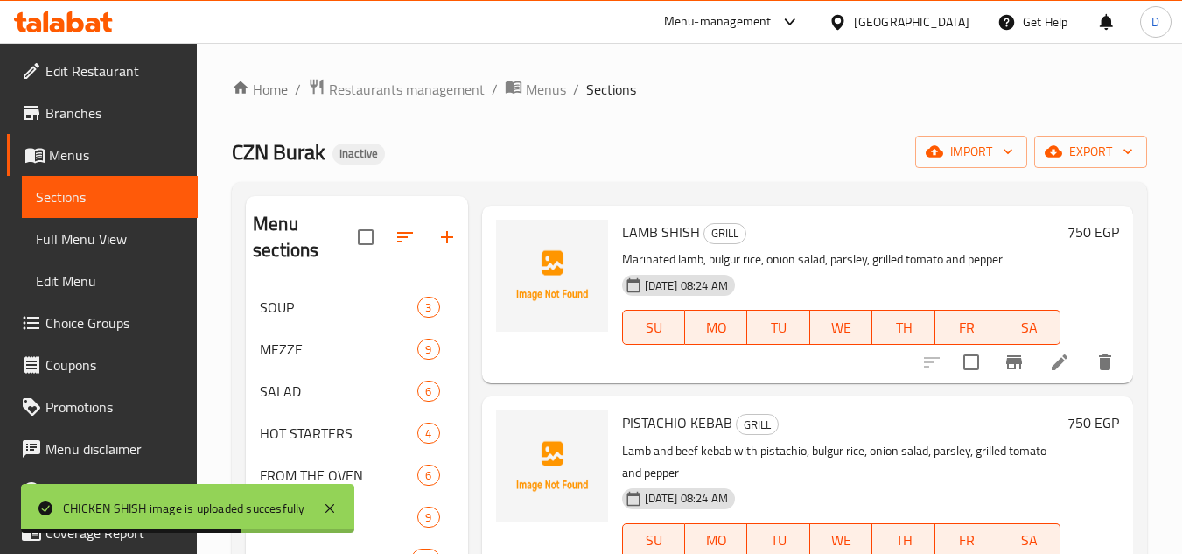
scroll to position [875, 0]
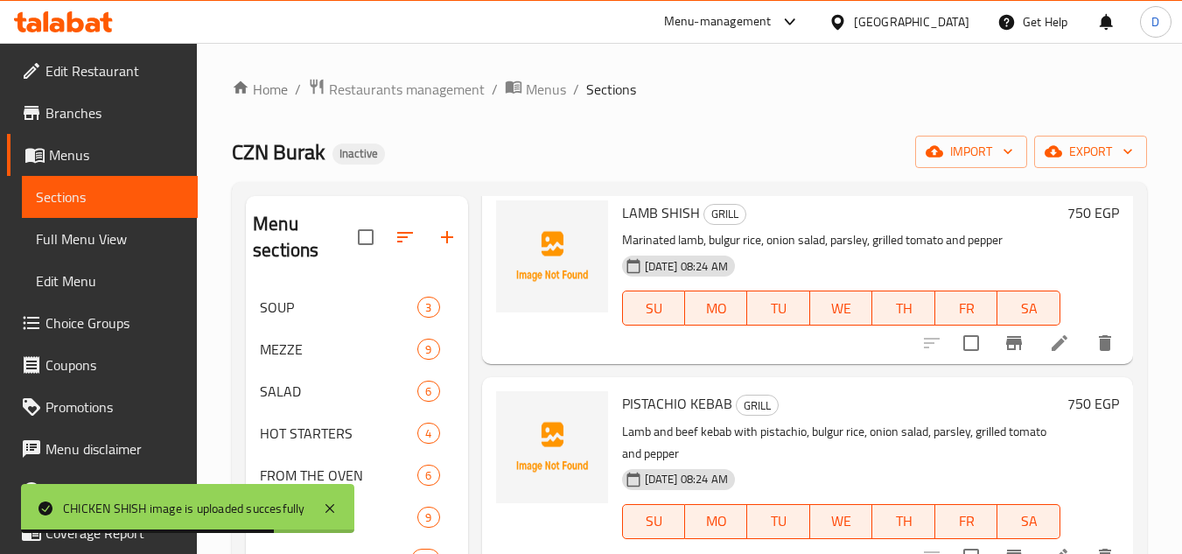
click at [647, 226] on span "LAMB SHISH" at bounding box center [661, 213] width 78 height 26
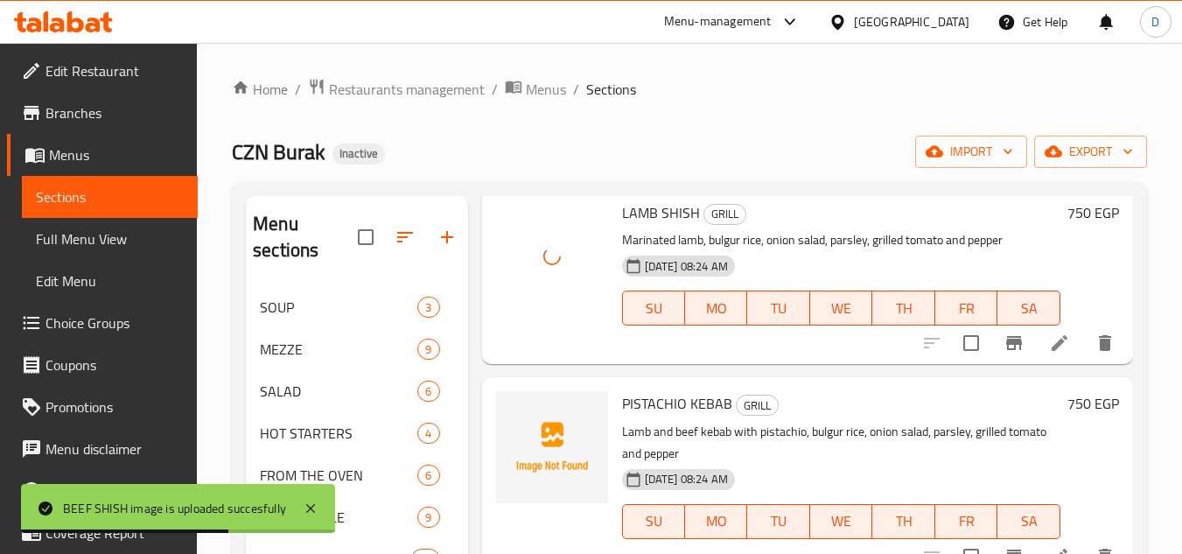
click at [649, 417] on span "PISTACHIO KEBAB" at bounding box center [677, 403] width 110 height 26
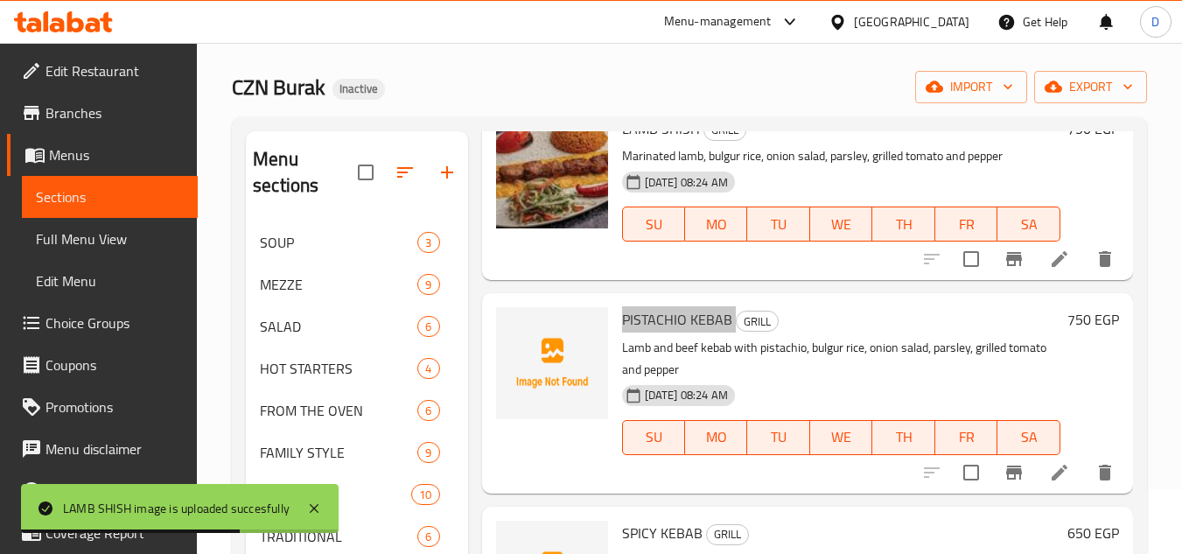
scroll to position [175, 0]
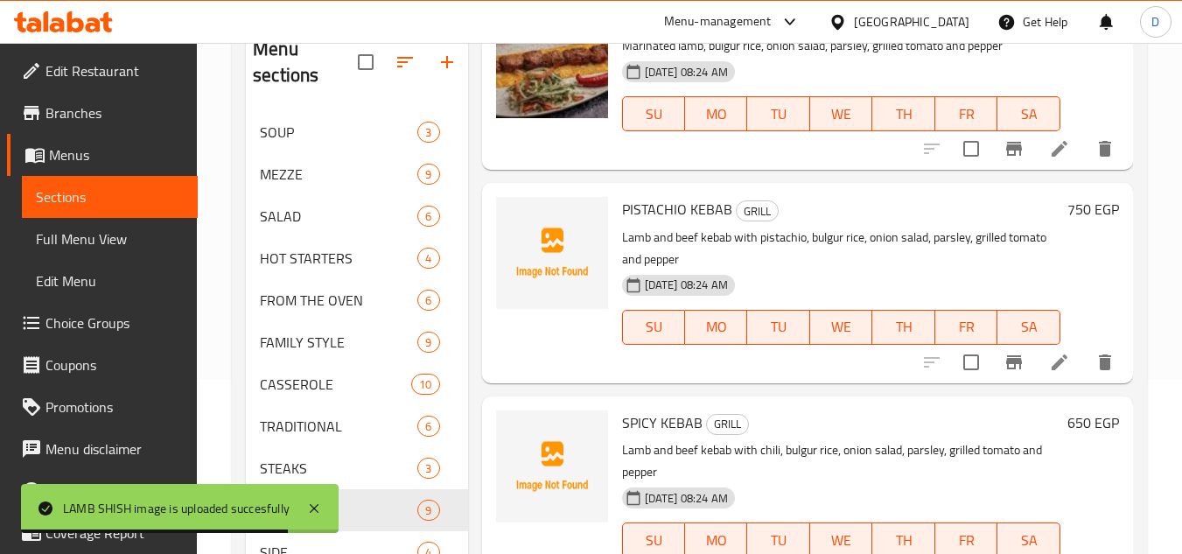
click at [640, 416] on span "SPICY KEBAB" at bounding box center [662, 423] width 81 height 26
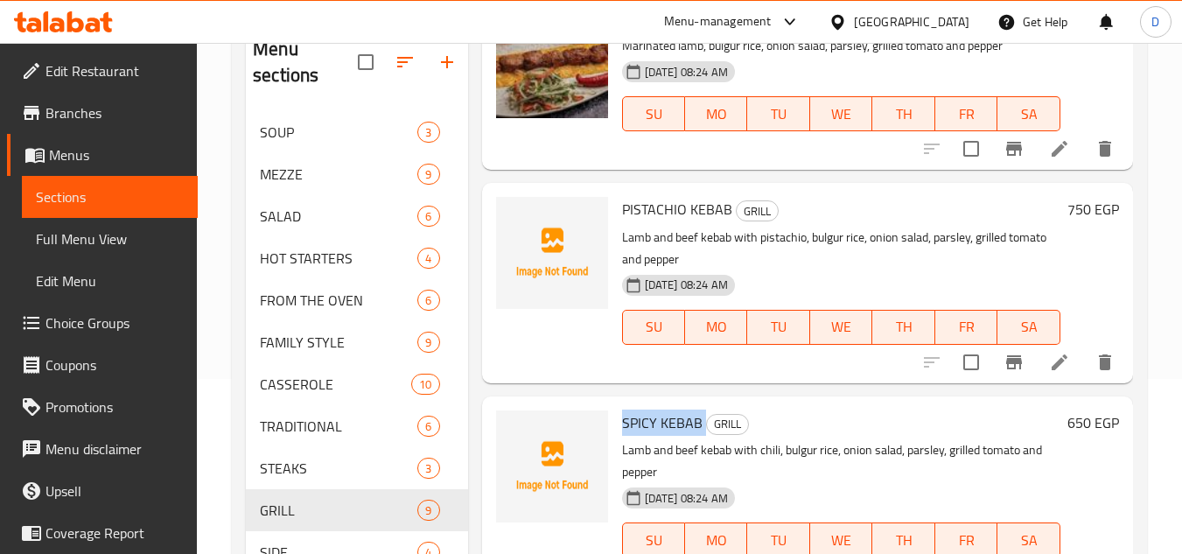
click at [645, 428] on span "SPICY KEBAB" at bounding box center [662, 423] width 81 height 26
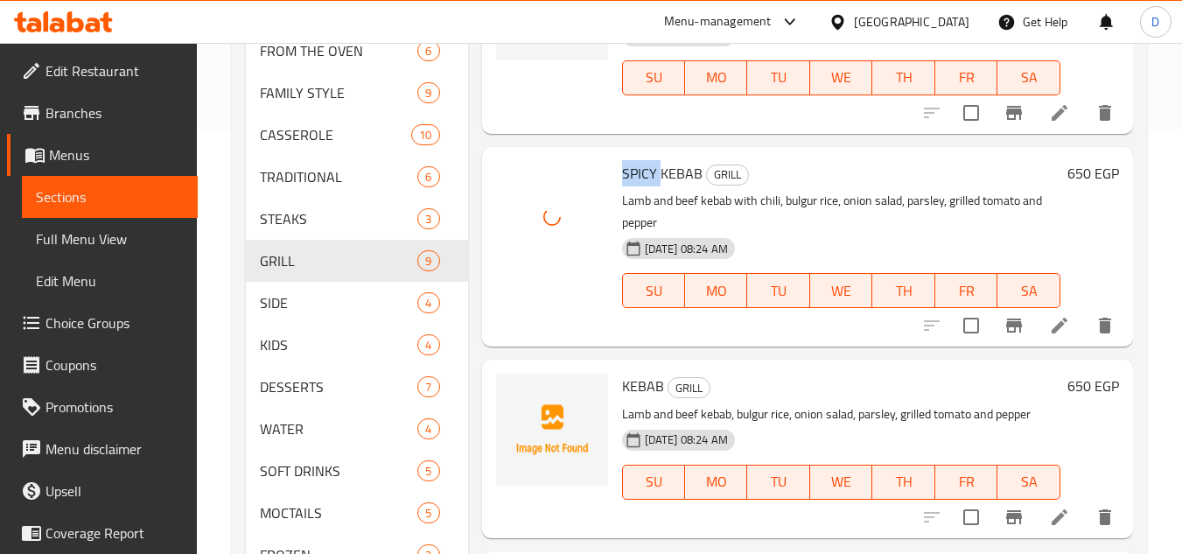
scroll to position [525, 0]
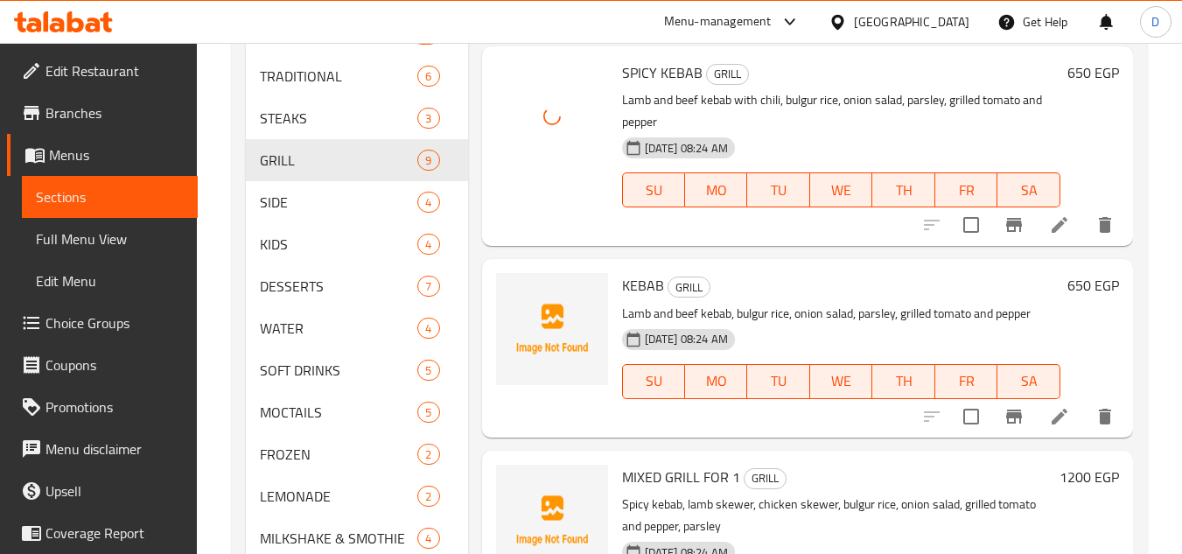
click at [641, 278] on span "KEBAB" at bounding box center [643, 285] width 42 height 26
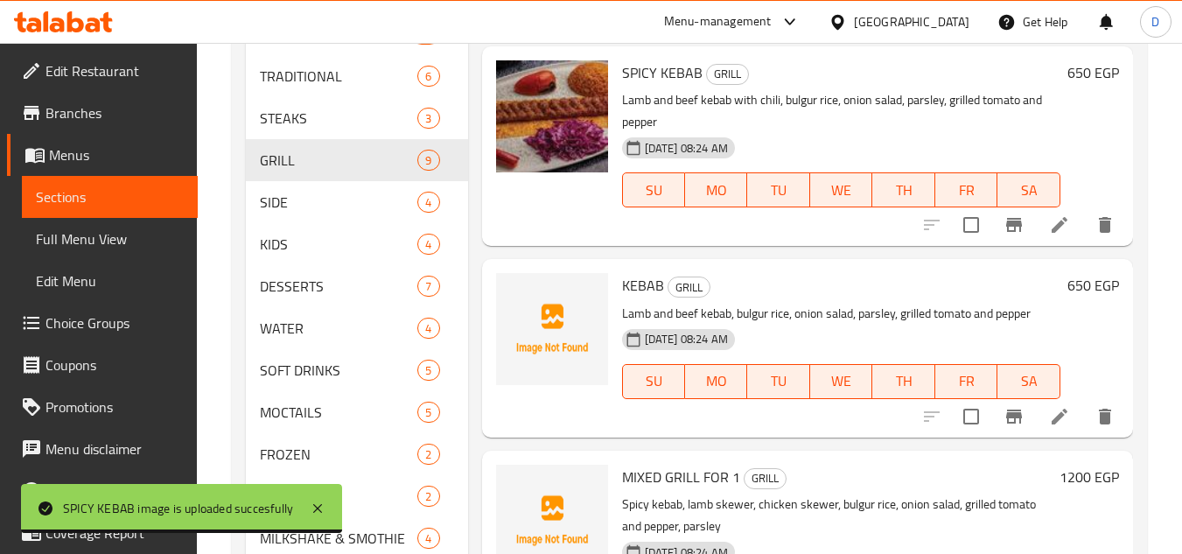
click at [642, 478] on span "MIXED GRILL FOR 1" at bounding box center [681, 477] width 118 height 26
click at [643, 478] on span "MIXED GRILL FOR 1" at bounding box center [681, 477] width 118 height 26
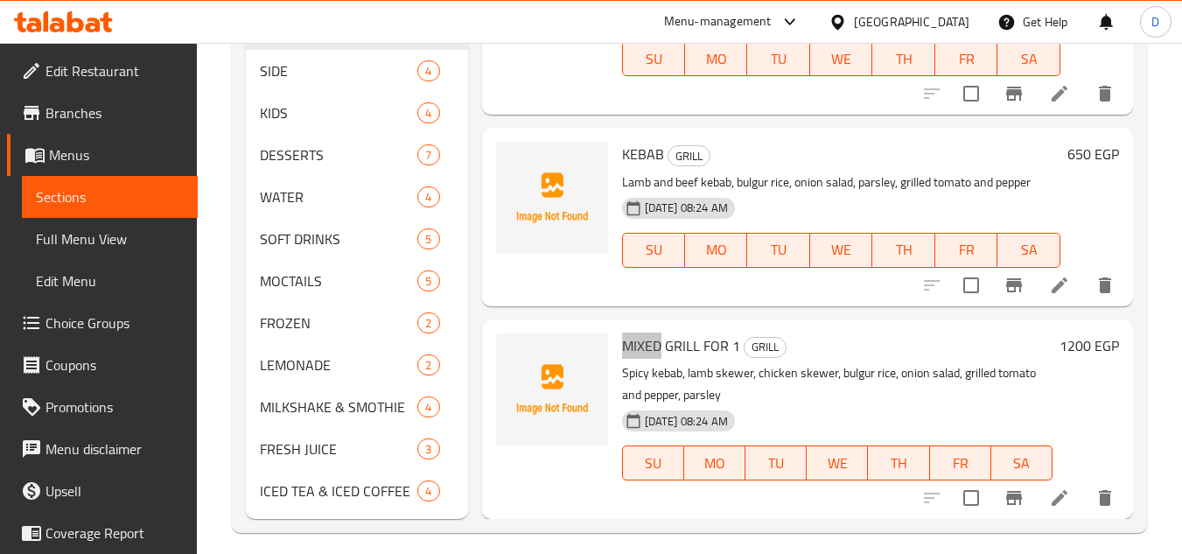
scroll to position [670, 0]
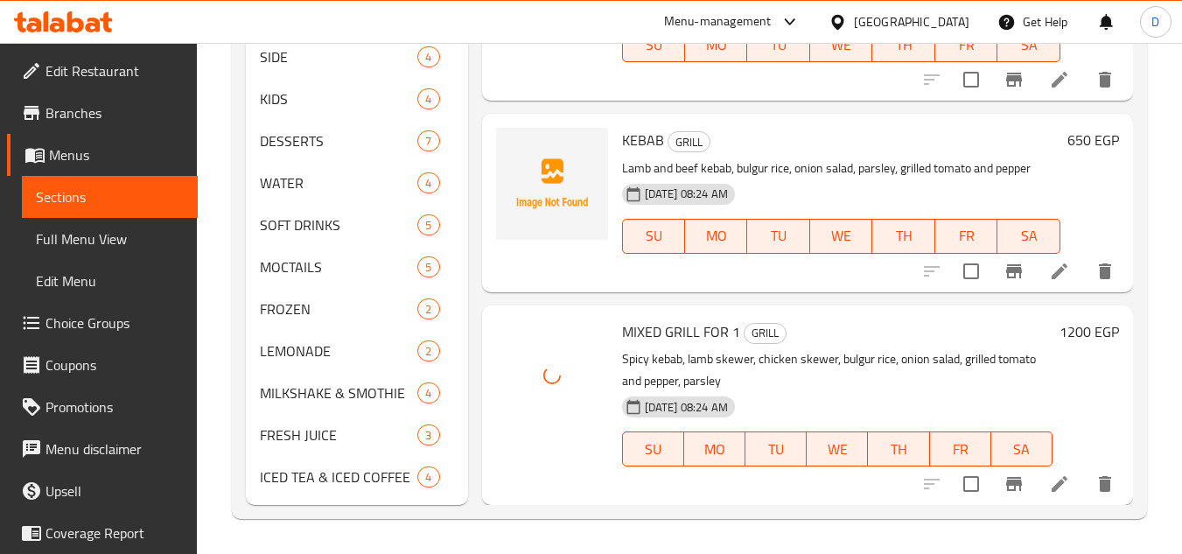
click at [657, 143] on span "KEBAB" at bounding box center [643, 140] width 42 height 26
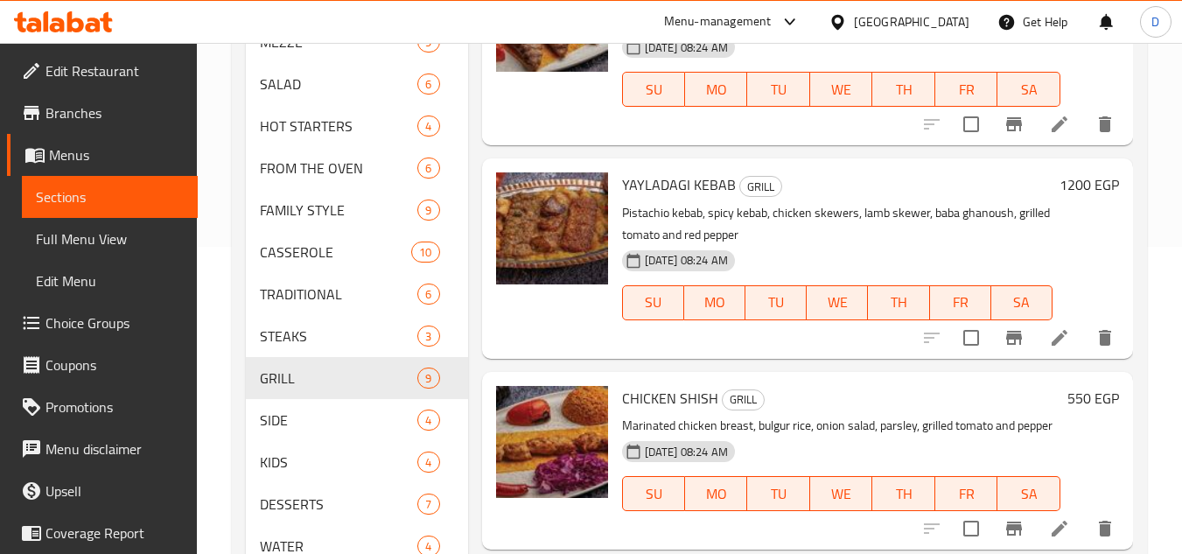
scroll to position [0, 0]
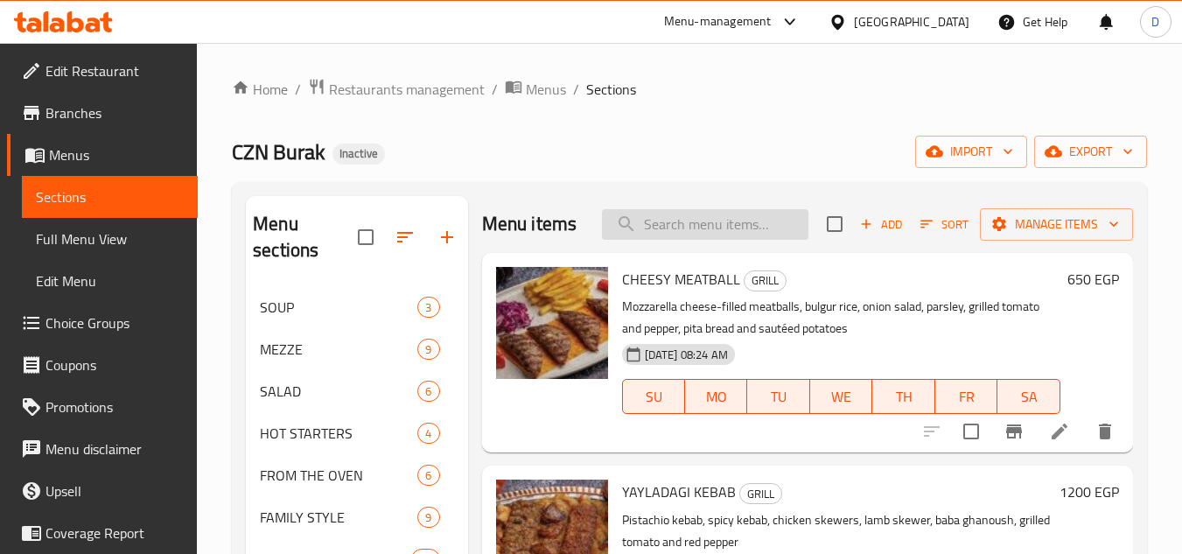
click at [707, 234] on input "search" at bounding box center [705, 224] width 207 height 31
paste input "Spicy Kabab"
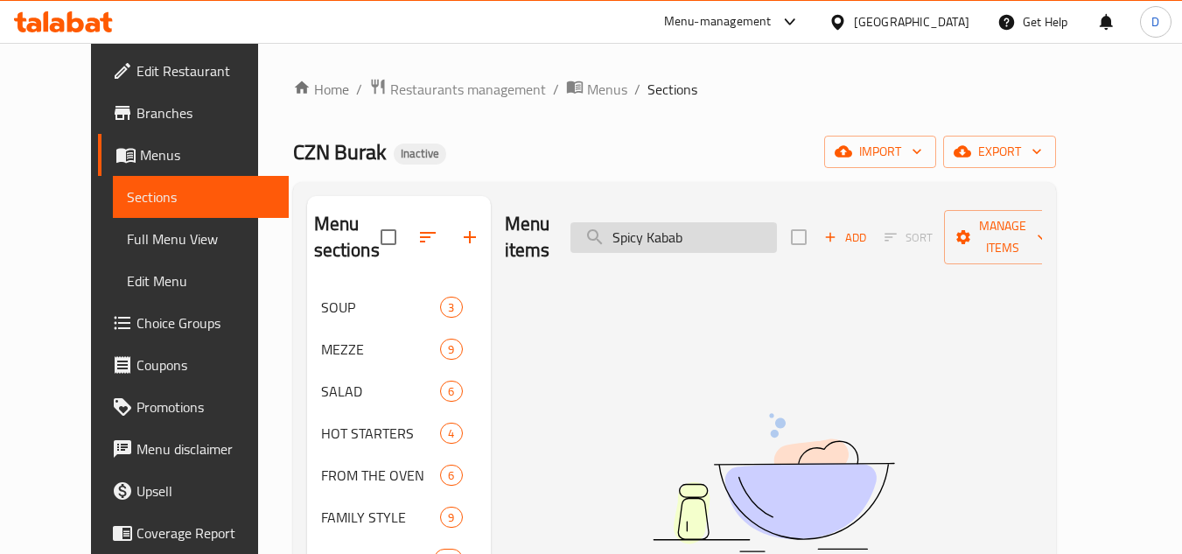
click at [701, 223] on input "Spicy Kabab" at bounding box center [674, 237] width 207 height 31
type input "Spicy"
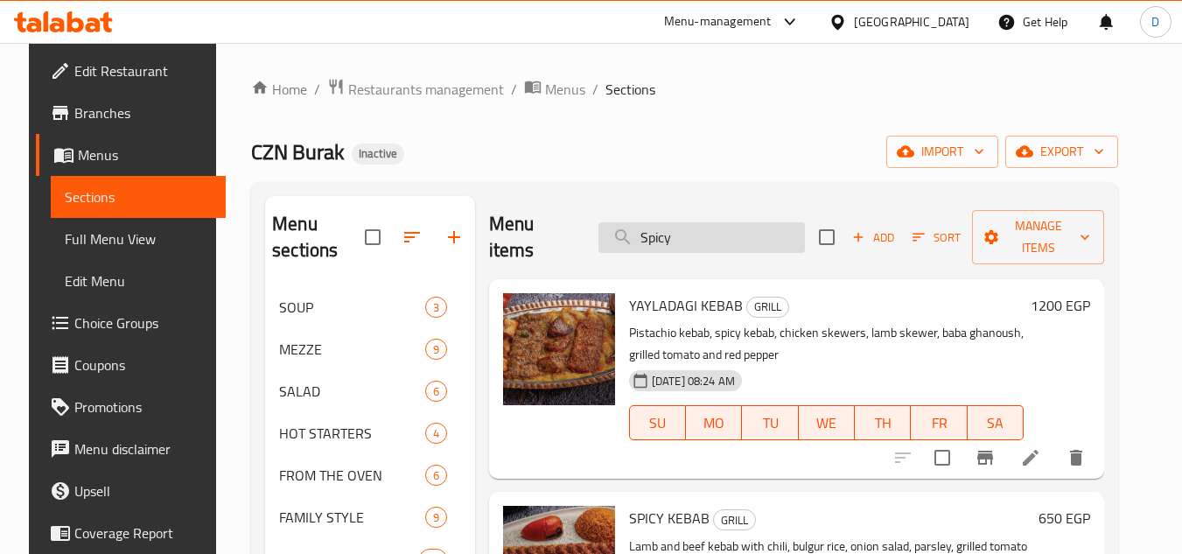
click at [662, 231] on input "Spicy" at bounding box center [702, 237] width 207 height 31
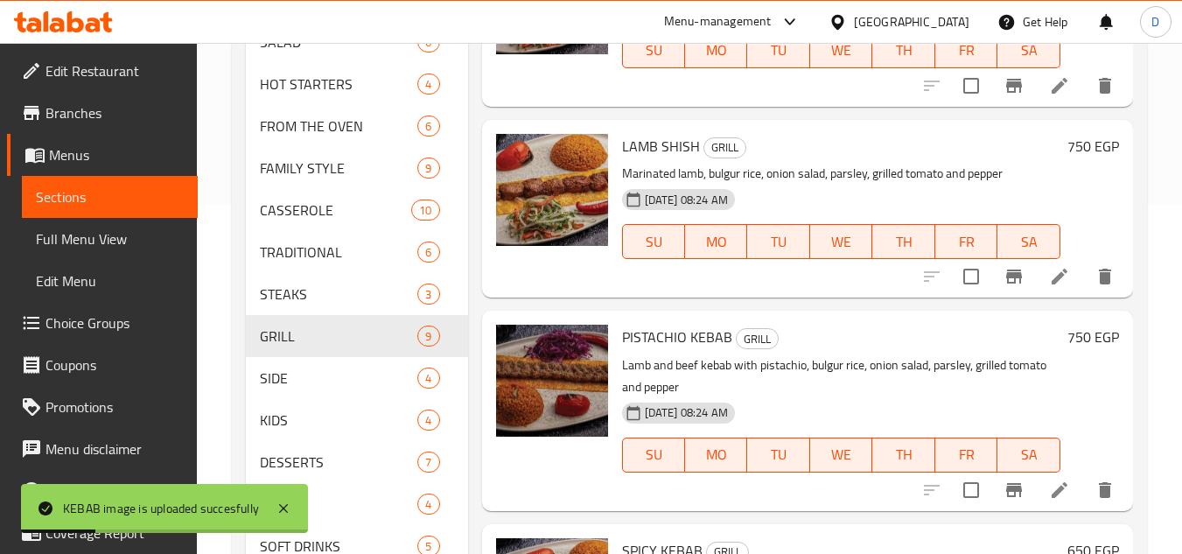
scroll to position [320, 0]
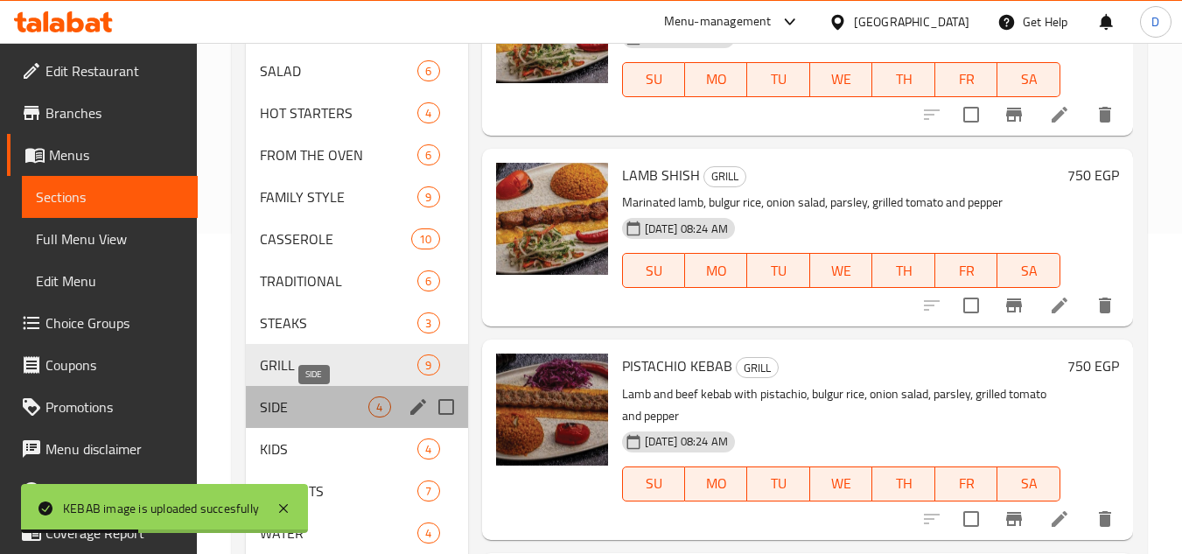
drag, startPoint x: 312, startPoint y: 401, endPoint x: 439, endPoint y: 399, distance: 126.9
click at [313, 401] on span "SIDE" at bounding box center [314, 406] width 109 height 21
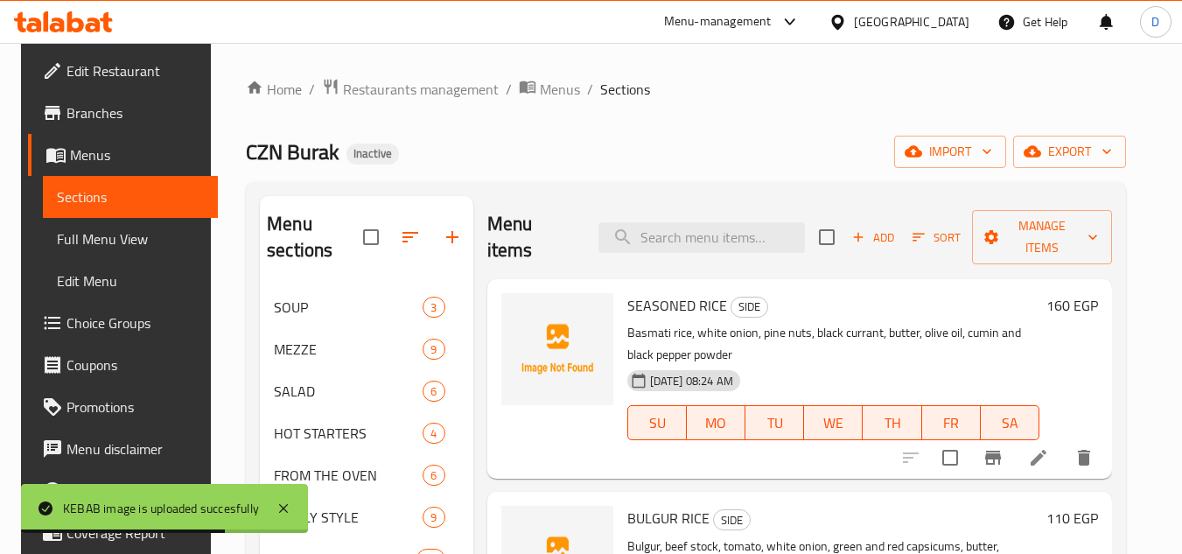
click at [641, 292] on span "SEASONED RICE" at bounding box center [677, 305] width 100 height 26
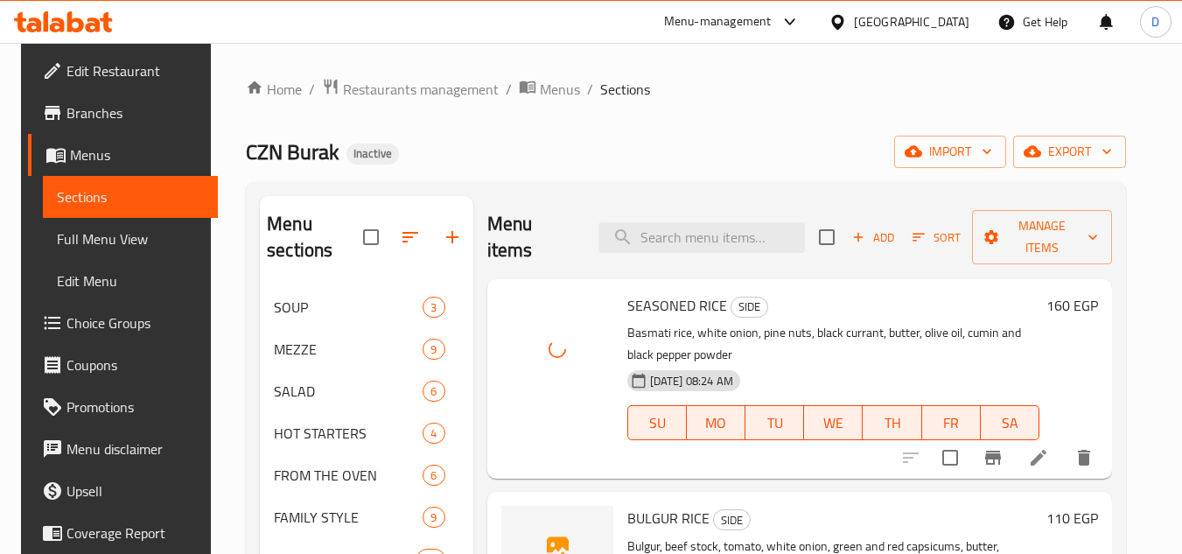
click at [650, 505] on span "BULGUR RICE" at bounding box center [668, 518] width 82 height 26
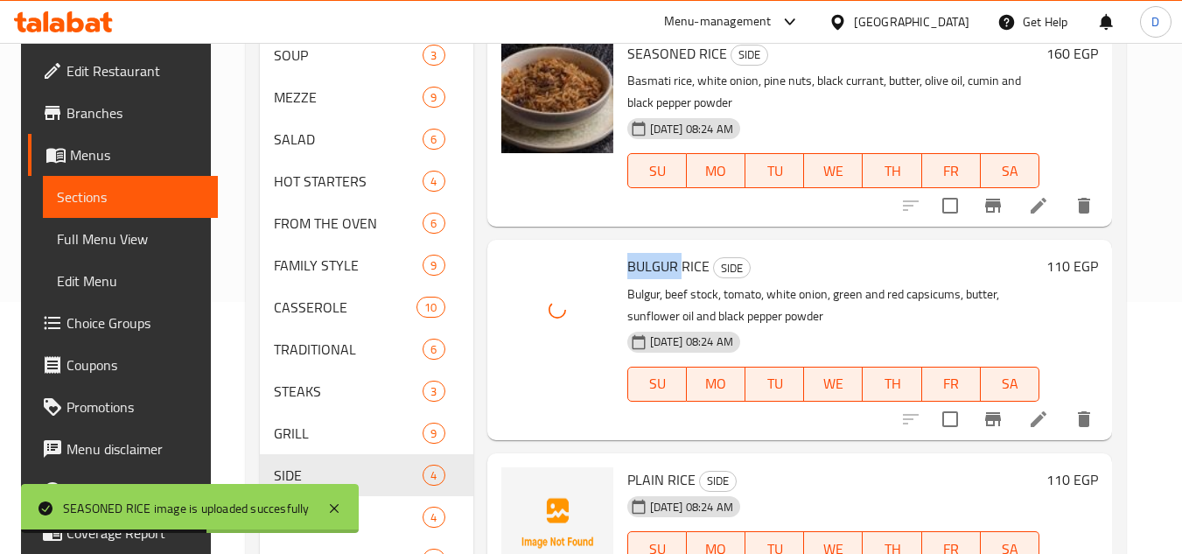
scroll to position [263, 0]
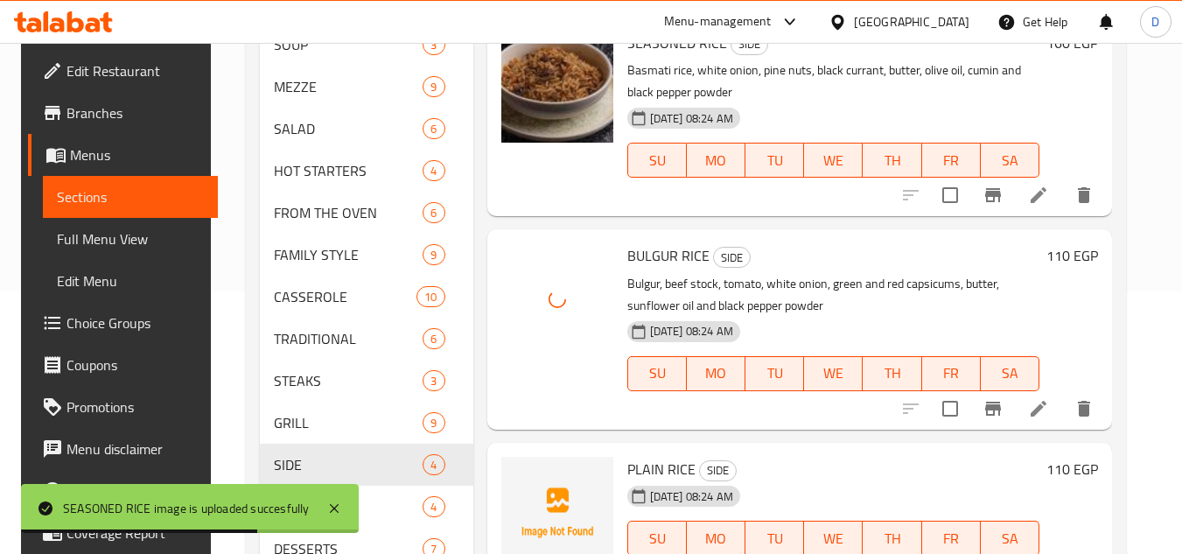
click at [639, 456] on span "PLAIN RICE" at bounding box center [661, 469] width 68 height 26
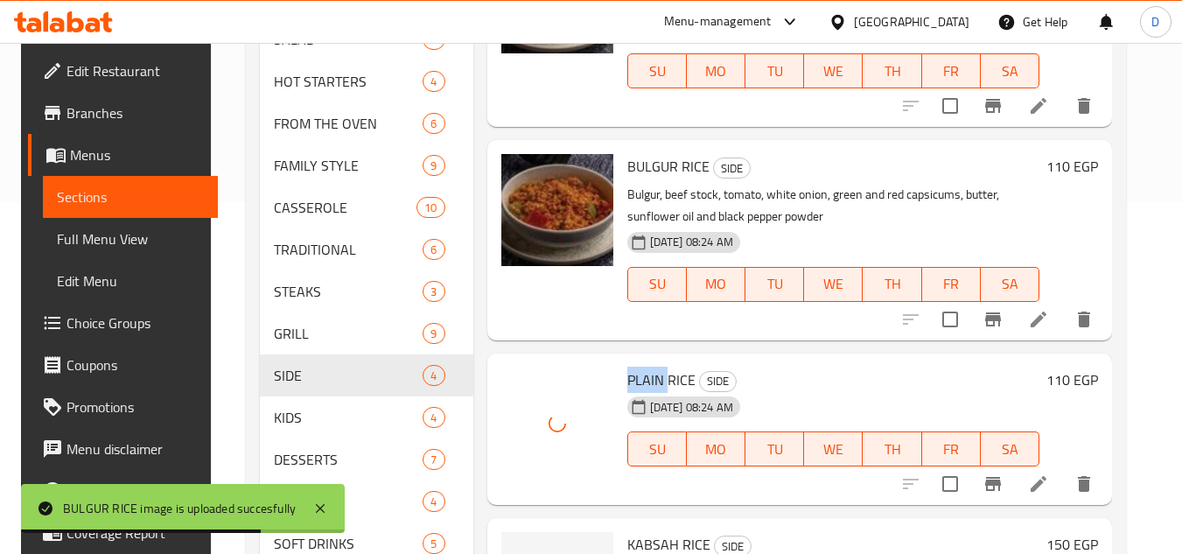
scroll to position [613, 0]
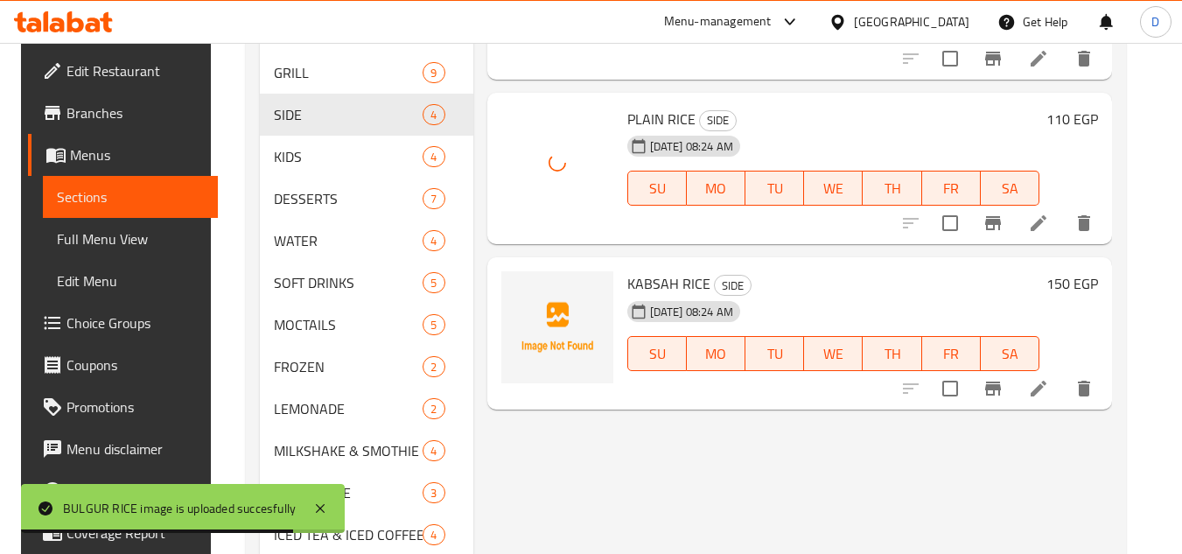
click at [657, 270] on span "KABSAH RICE" at bounding box center [668, 283] width 83 height 26
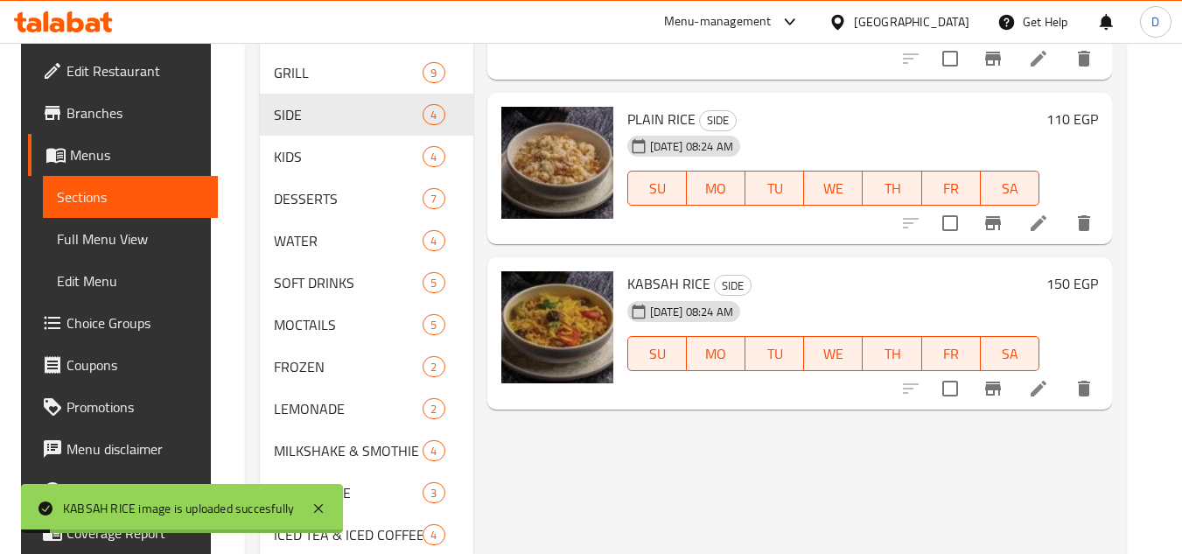
click at [810, 271] on h6 "KABSAH RICE SIDE" at bounding box center [833, 283] width 413 height 25
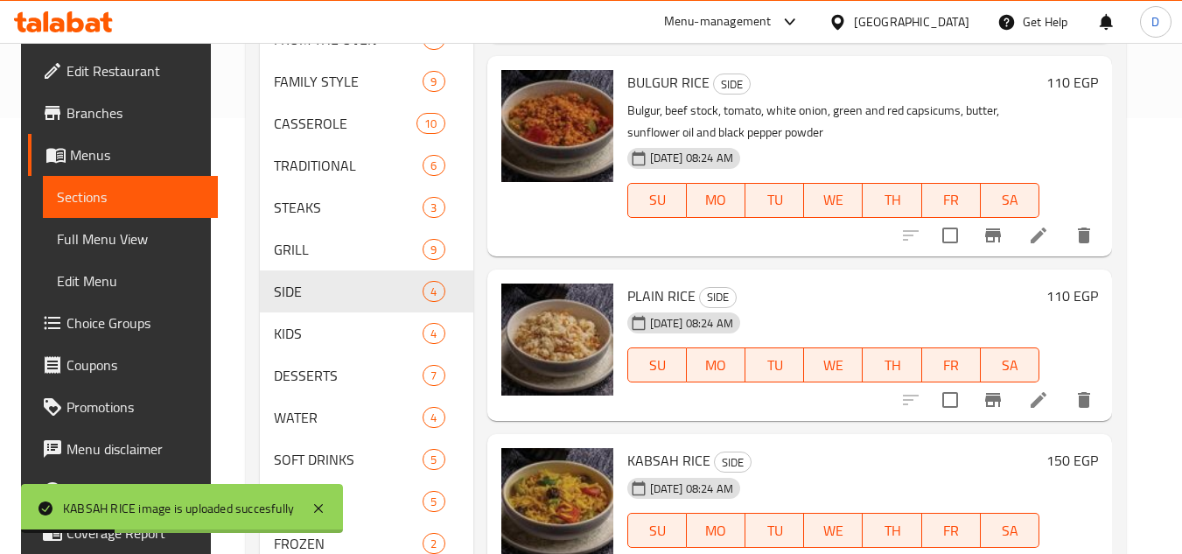
scroll to position [438, 0]
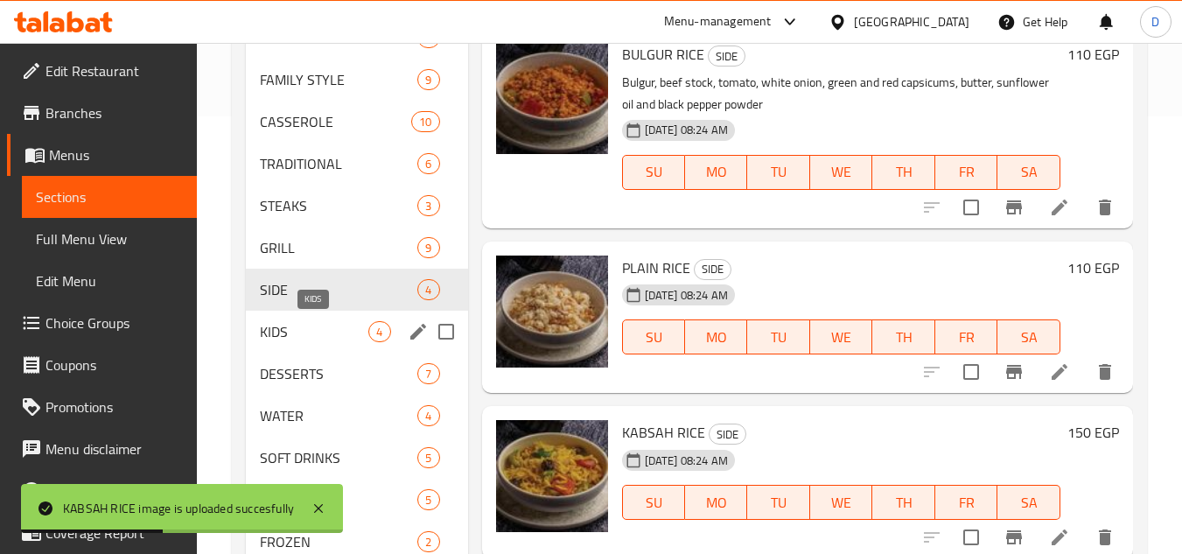
click at [336, 326] on span "KIDS" at bounding box center [314, 331] width 109 height 21
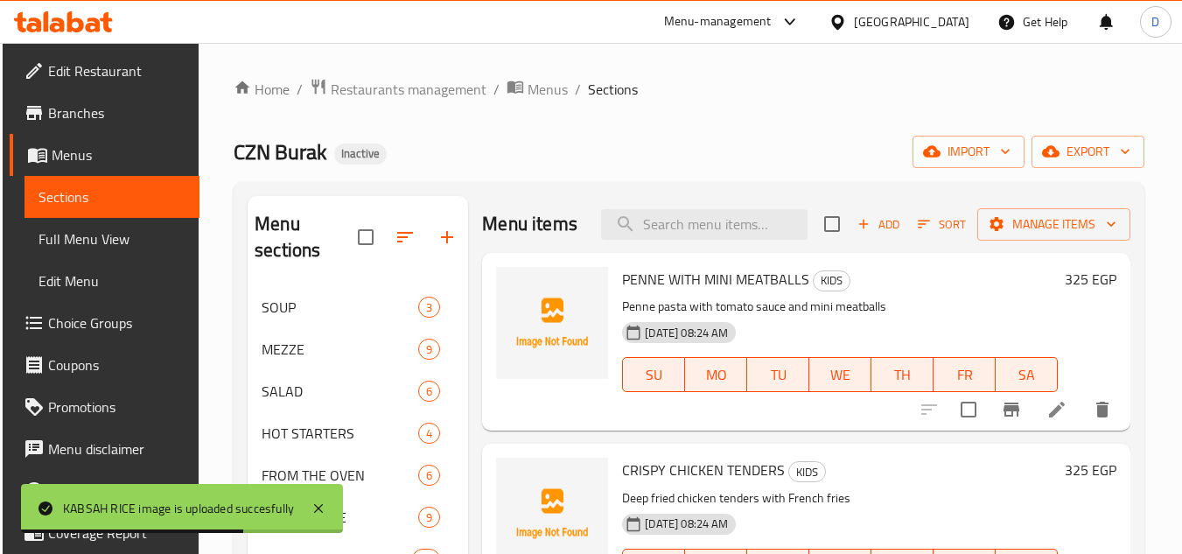
click at [641, 279] on span "PENNE WITH MINI MEATBALLS" at bounding box center [715, 279] width 187 height 26
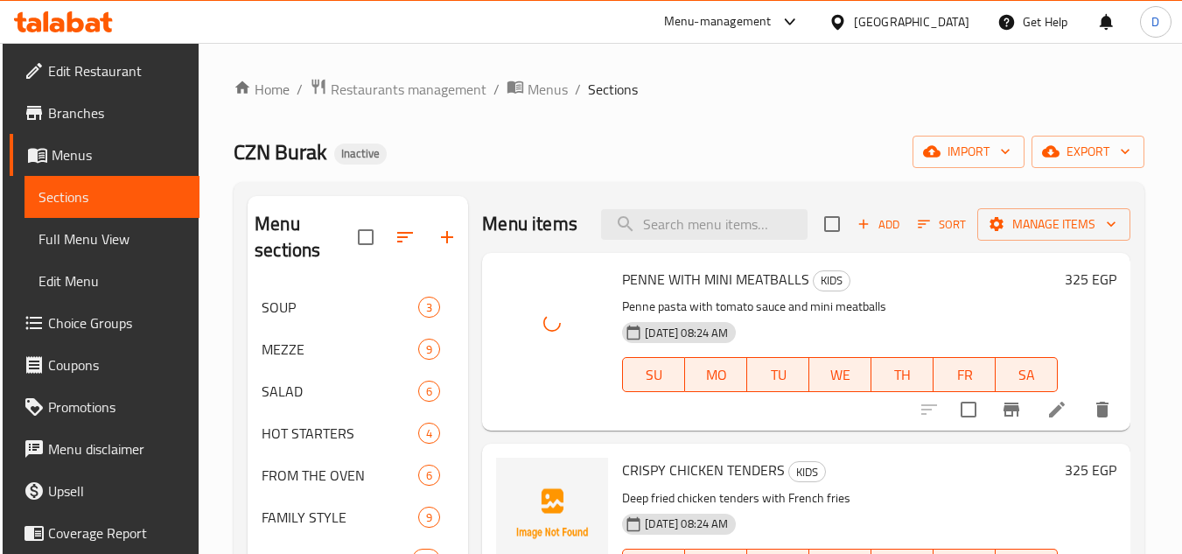
click at [649, 473] on span "CRISPY CHICKEN TENDERS" at bounding box center [703, 470] width 163 height 26
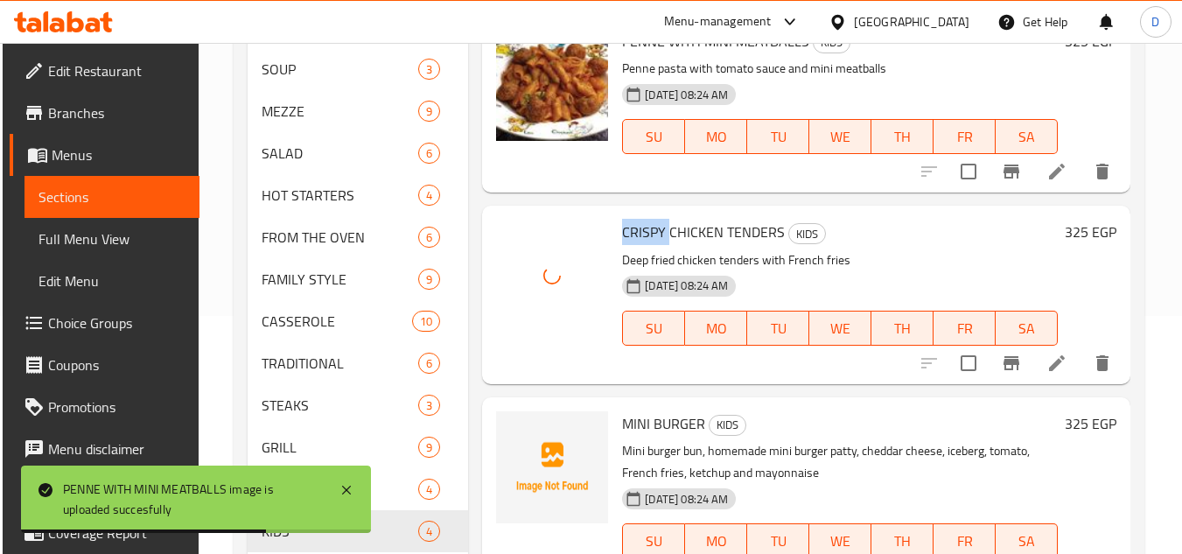
scroll to position [263, 0]
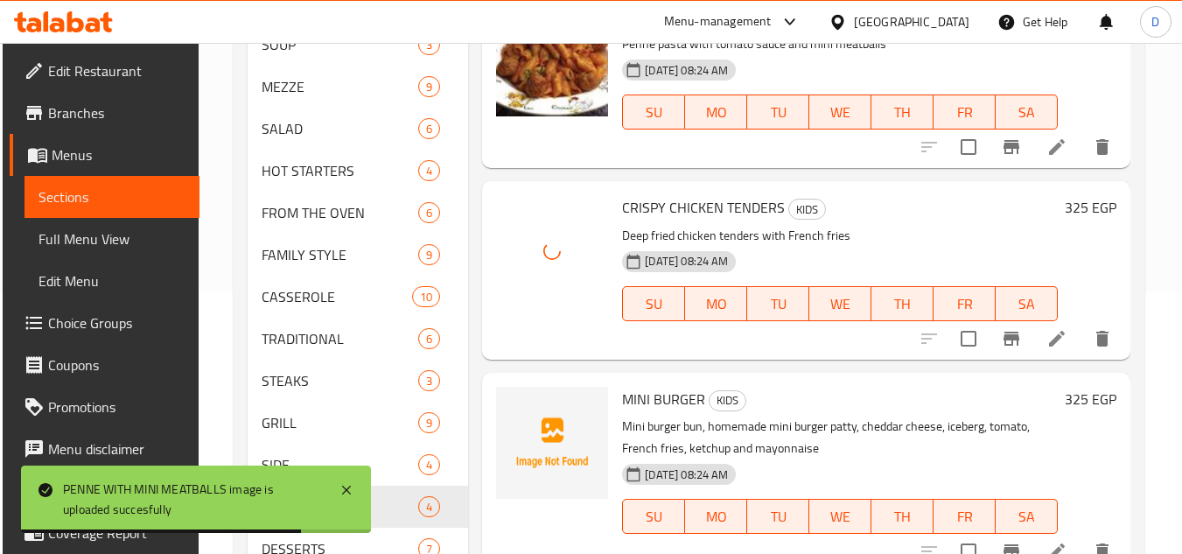
click at [638, 396] on span "MINI BURGER" at bounding box center [663, 399] width 83 height 26
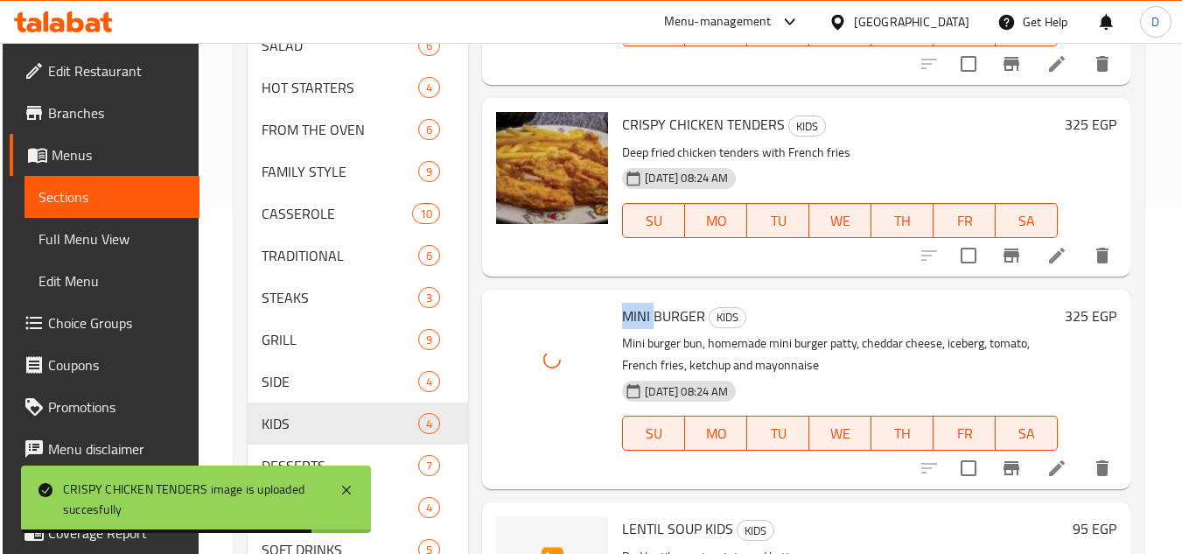
scroll to position [525, 0]
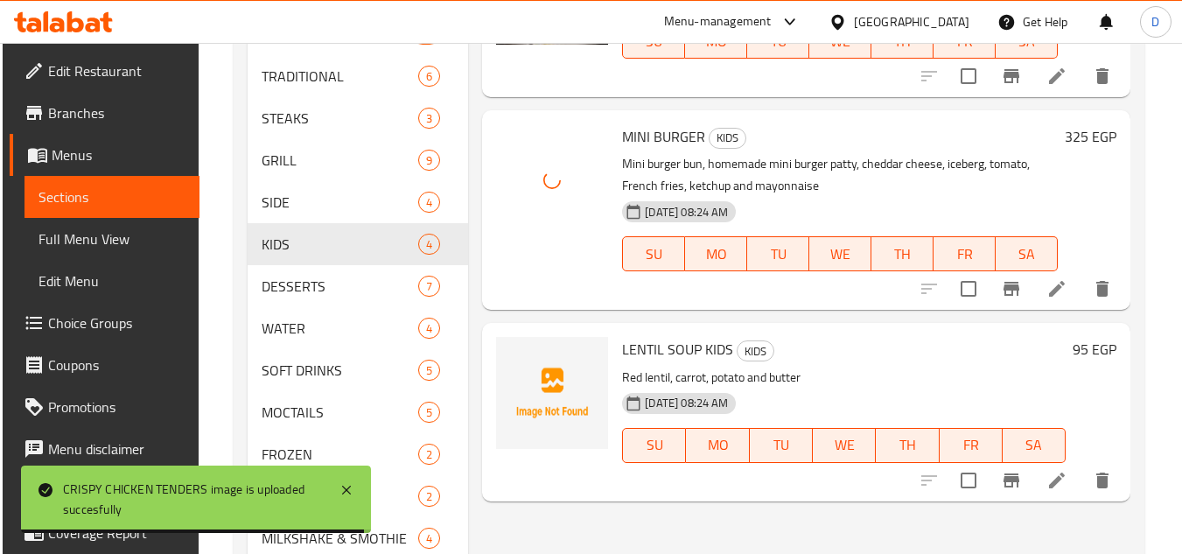
click at [641, 347] on span "LENTIL SOUP KIDS" at bounding box center [677, 349] width 111 height 26
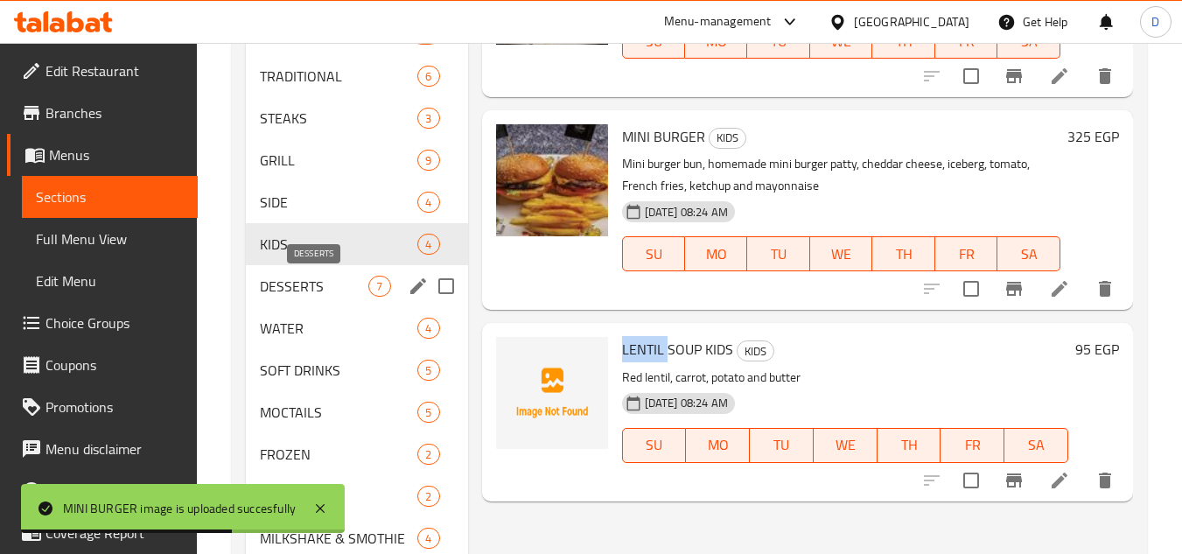
click at [337, 289] on span "DESSERTS" at bounding box center [314, 286] width 109 height 21
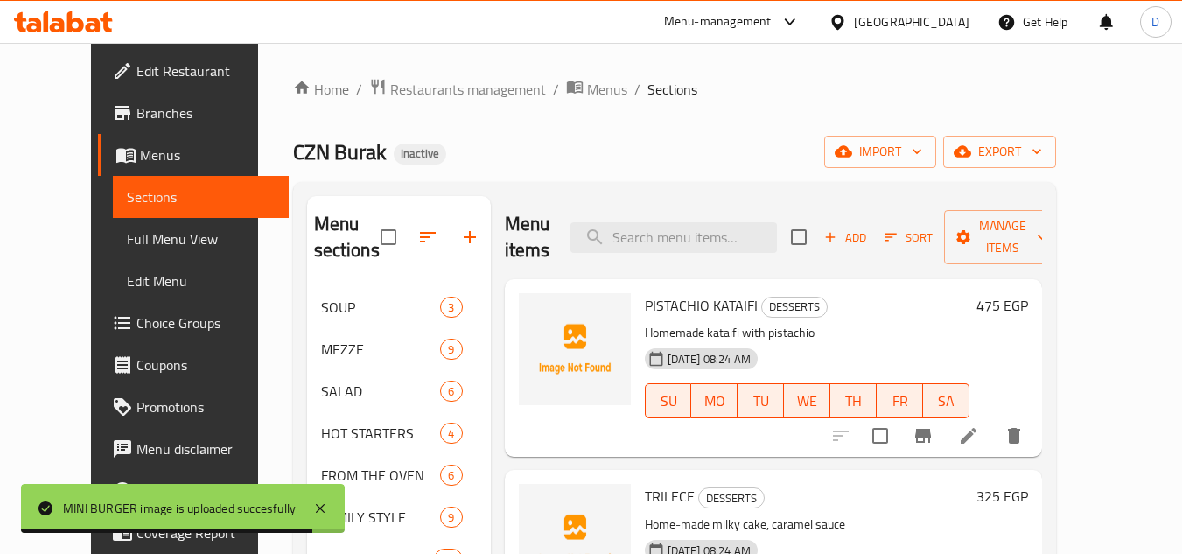
click at [677, 297] on span "PISTACHIO KATAIFI" at bounding box center [701, 305] width 113 height 26
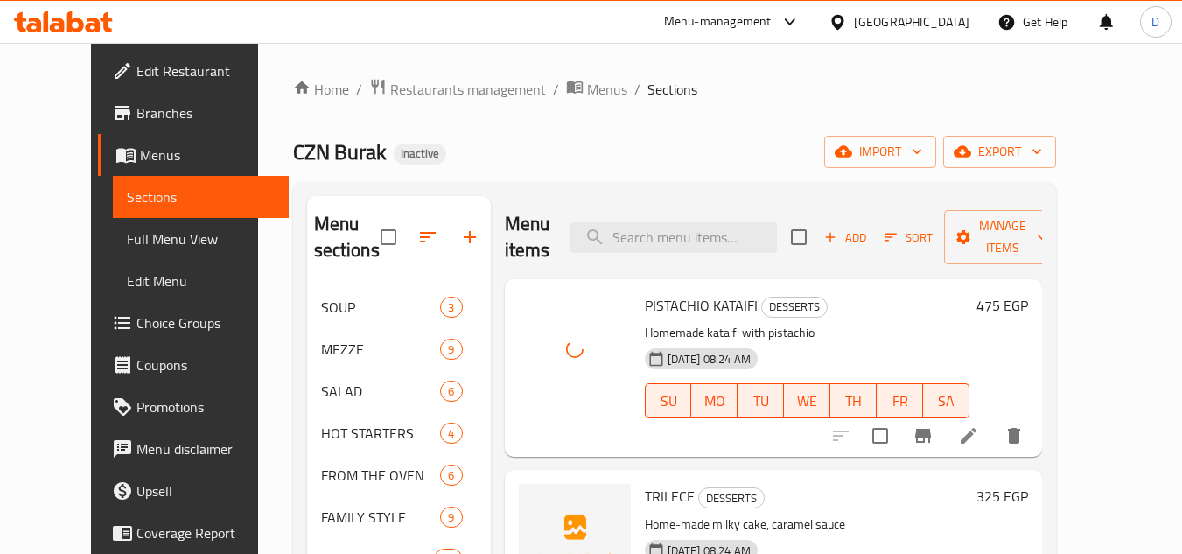
click at [657, 495] on span "TRILECE" at bounding box center [670, 496] width 50 height 26
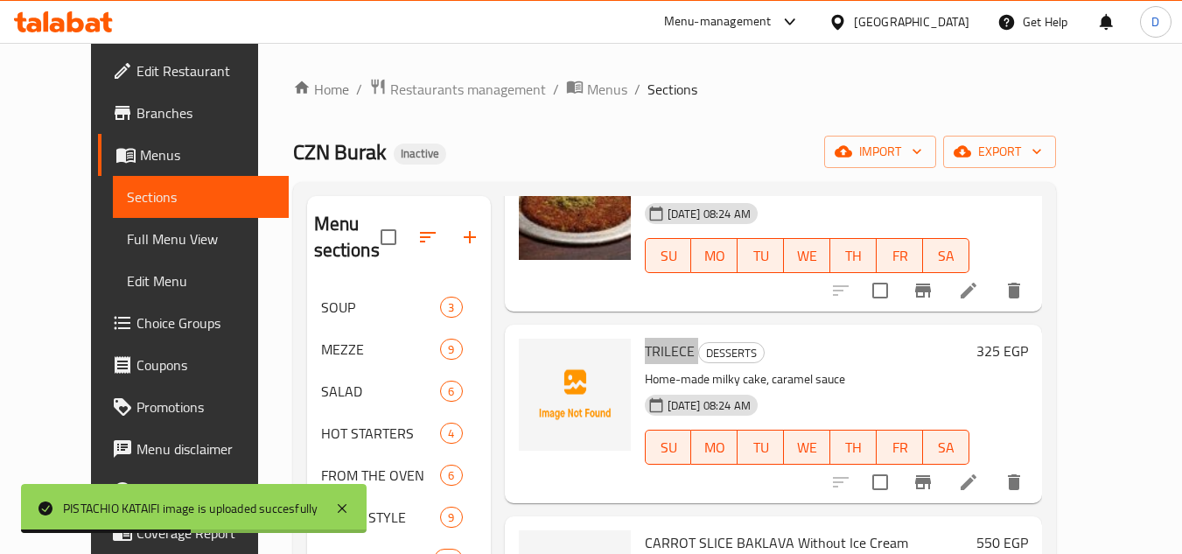
scroll to position [175, 0]
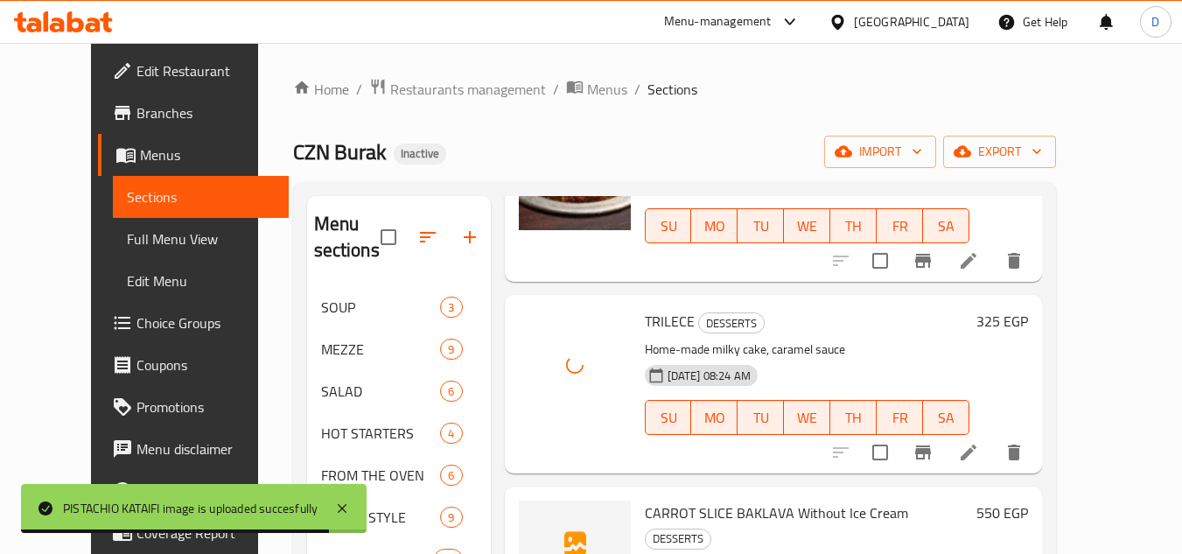
click at [645, 508] on span "CARROT SLICE BAKLAVA Without Ice Cream" at bounding box center [776, 513] width 263 height 26
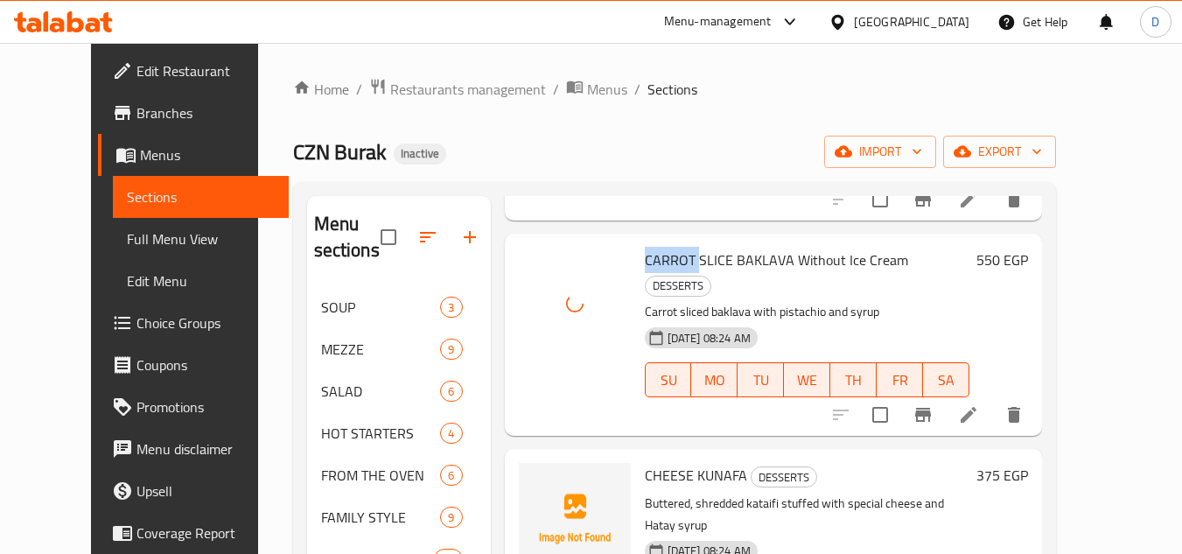
scroll to position [429, 0]
click at [648, 461] on span "CHEESE KUNAFA" at bounding box center [696, 474] width 102 height 26
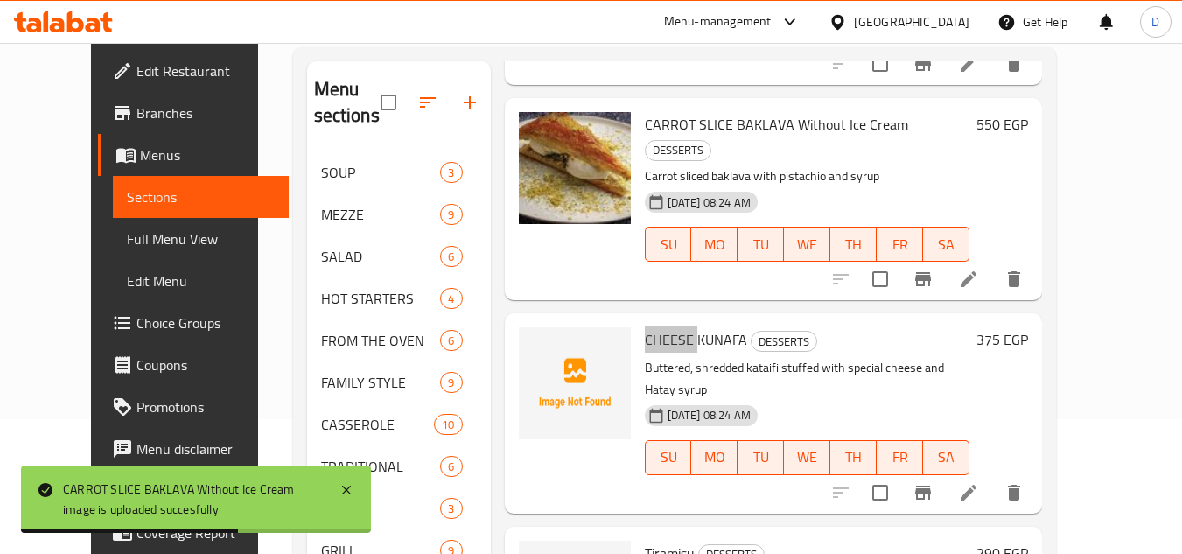
scroll to position [175, 0]
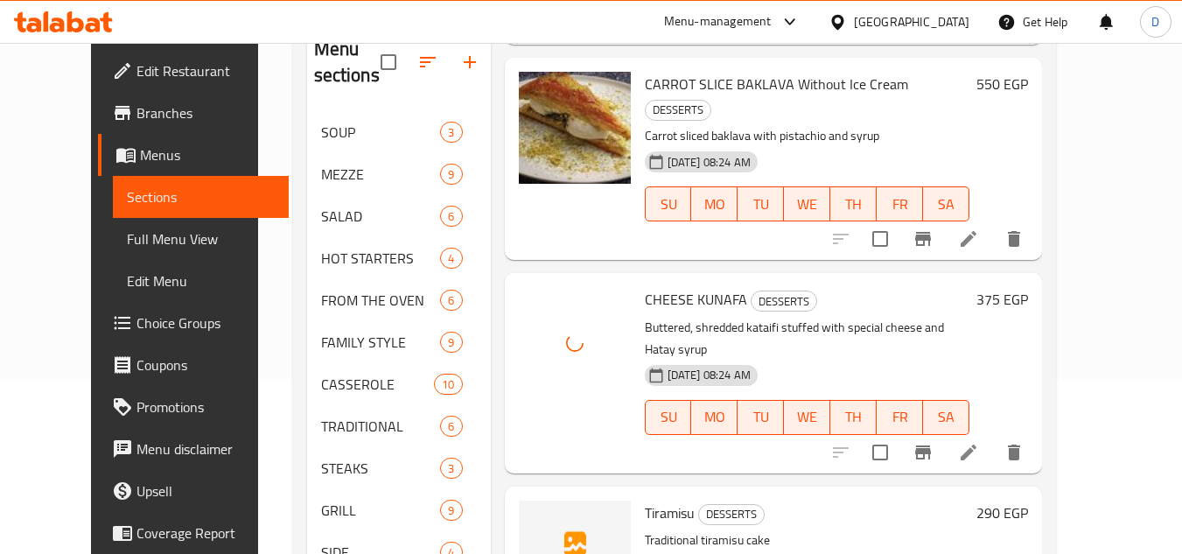
click at [662, 500] on span "Tiramisu" at bounding box center [670, 513] width 50 height 26
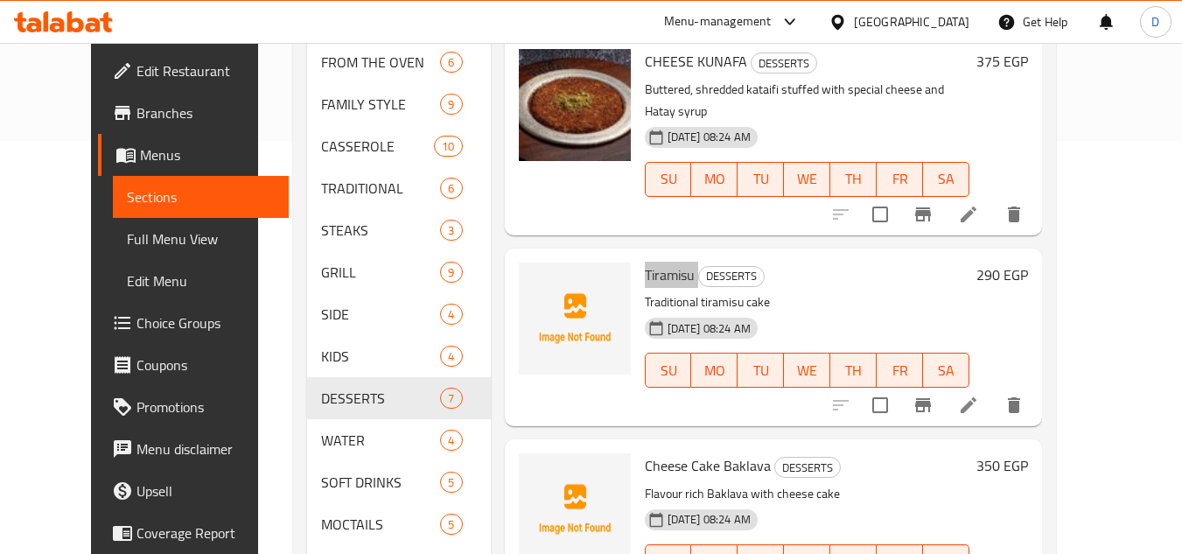
scroll to position [438, 0]
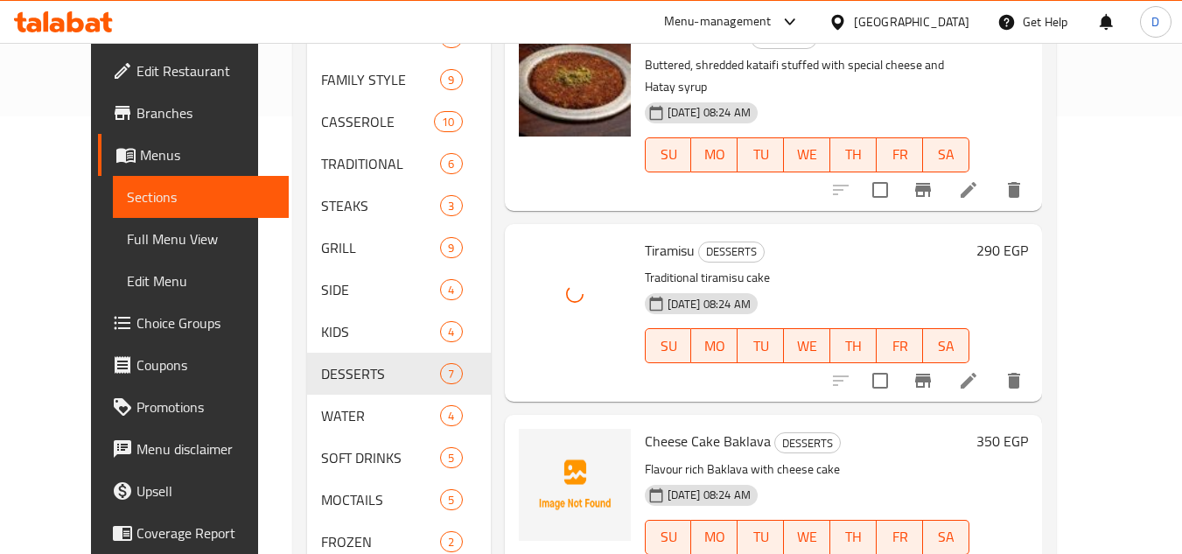
click at [645, 428] on span "Cheese Cake Baklava" at bounding box center [708, 441] width 126 height 26
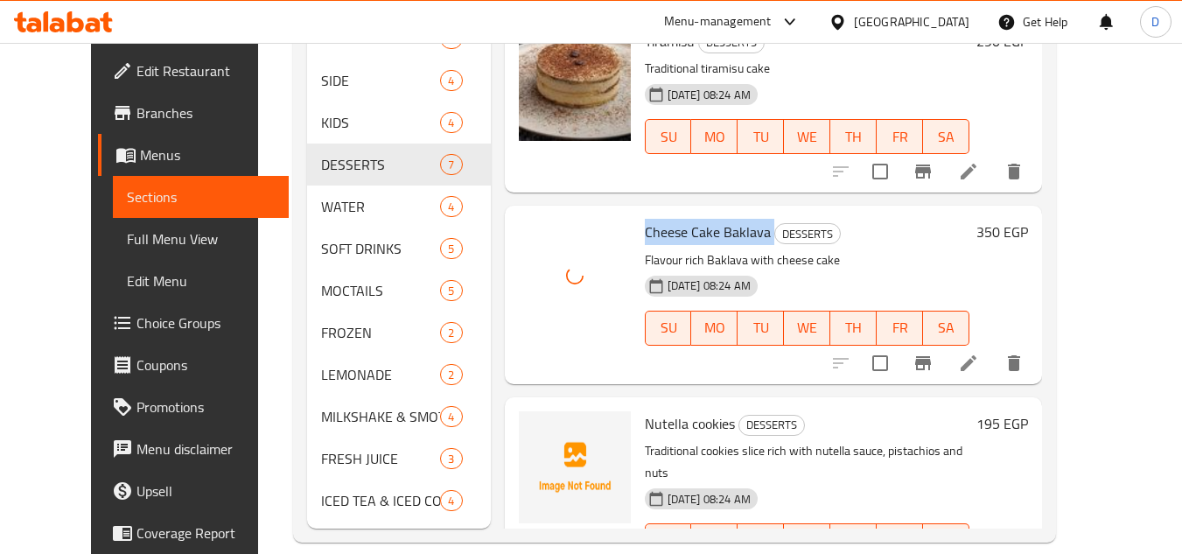
scroll to position [670, 0]
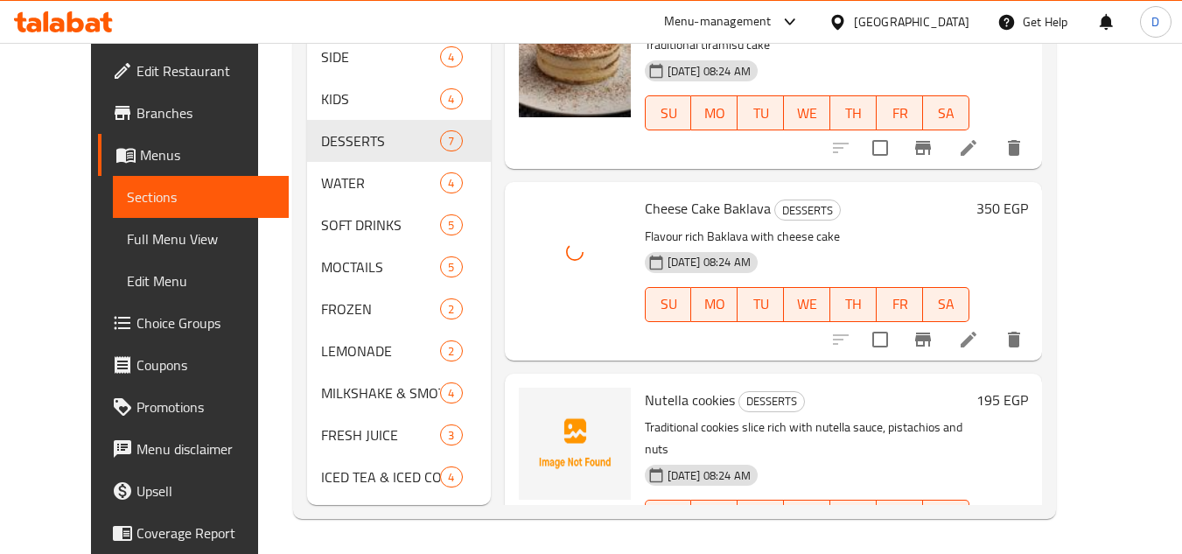
click at [645, 387] on span "Nutella cookies" at bounding box center [690, 400] width 90 height 26
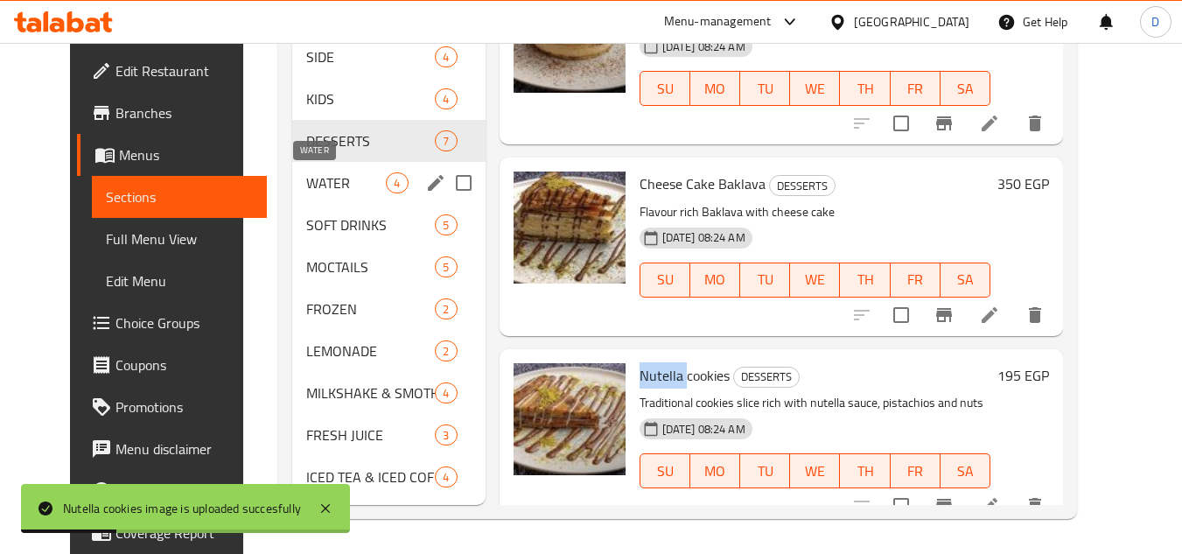
click at [315, 172] on span "WATER" at bounding box center [346, 182] width 80 height 21
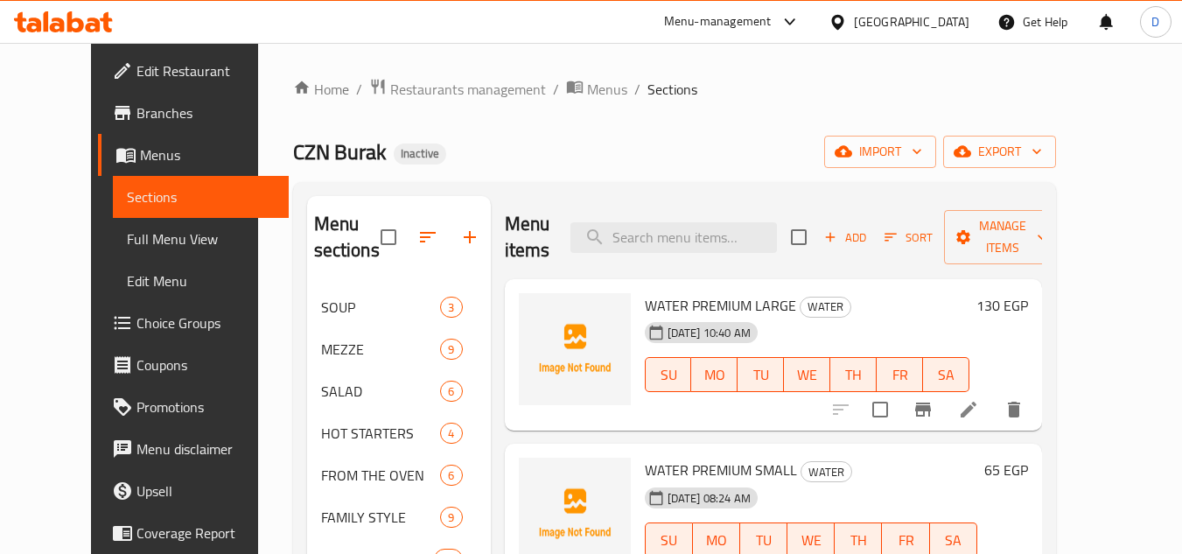
click at [645, 292] on span "WATER PREMIUM LARGE" at bounding box center [720, 305] width 151 height 26
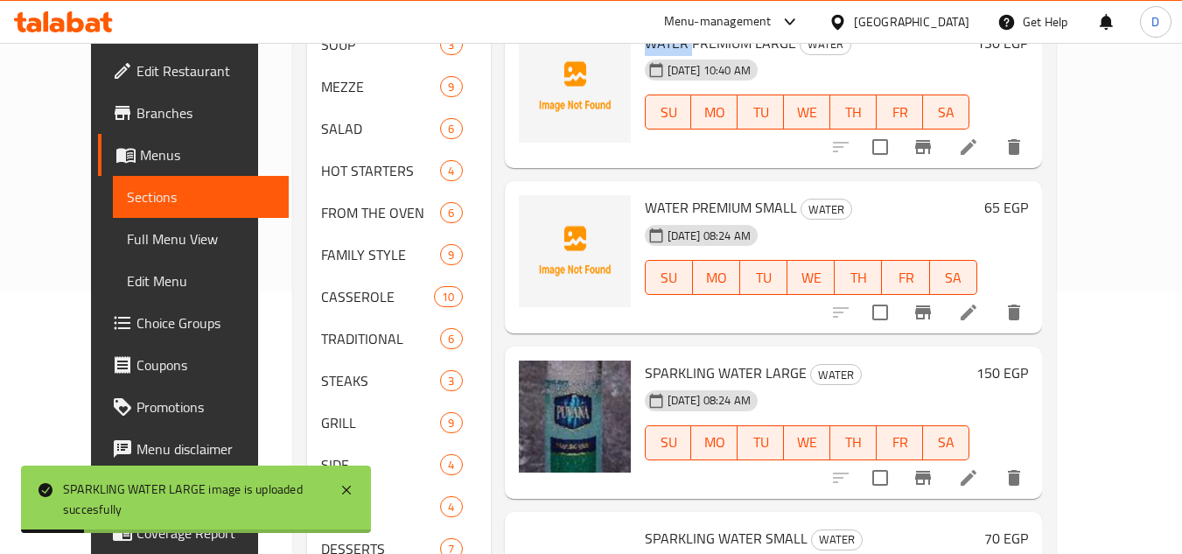
scroll to position [175, 0]
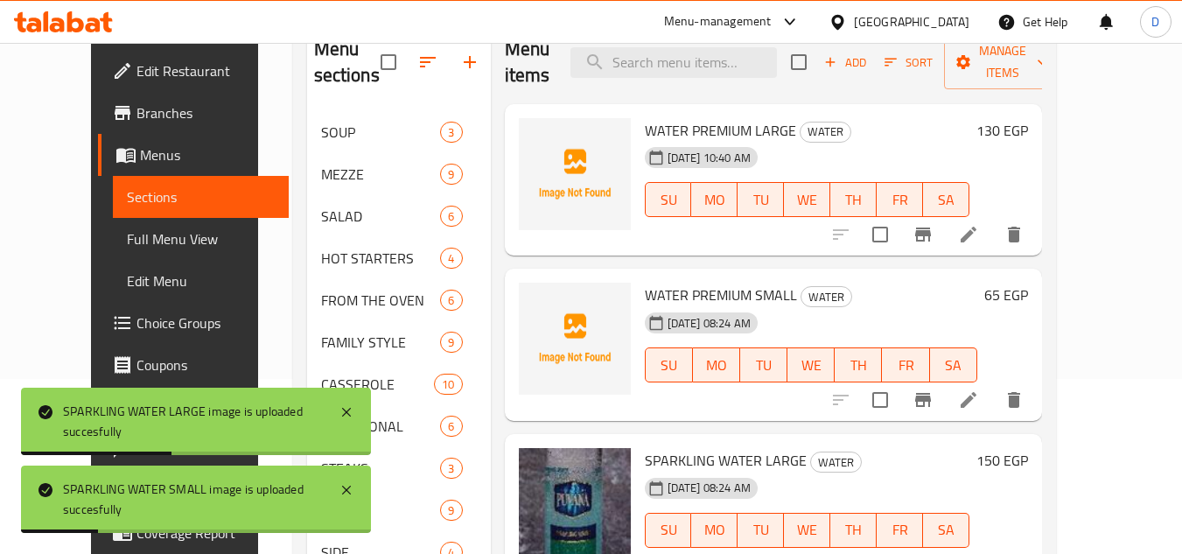
click at [697, 282] on span "WATER PREMIUM SMALL" at bounding box center [721, 295] width 152 height 26
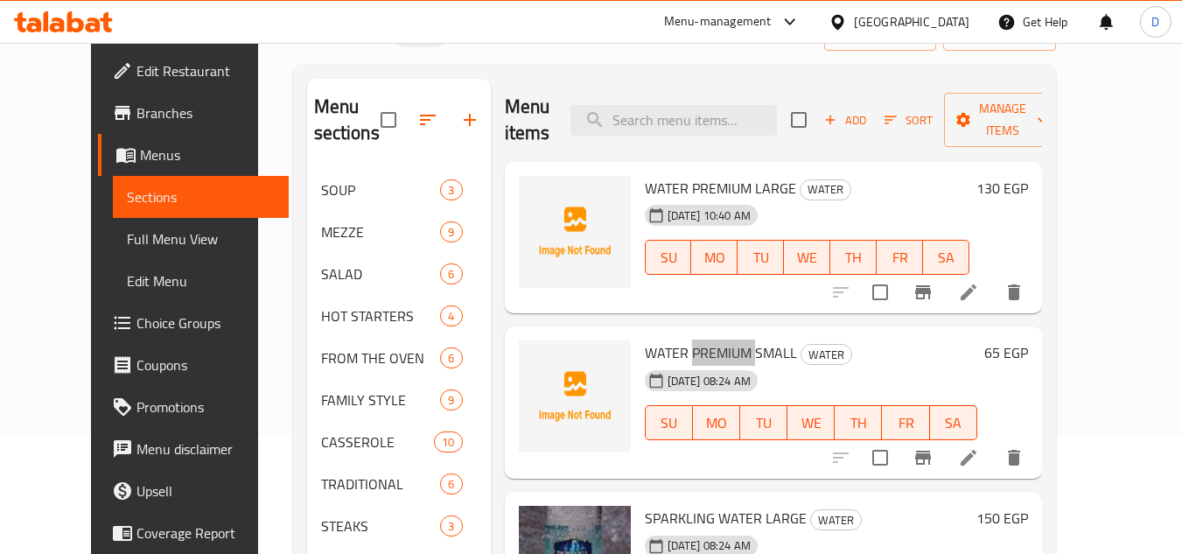
scroll to position [88, 0]
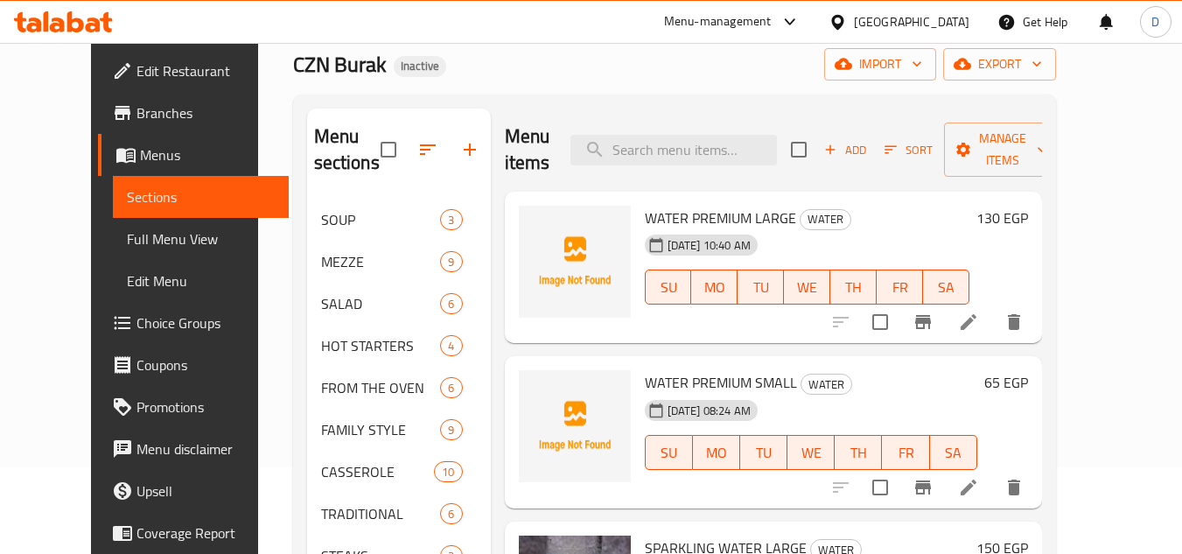
click at [771, 205] on span "WATER PREMIUM LARGE" at bounding box center [720, 218] width 151 height 26
click at [767, 205] on span "WATER PREMIUM LARGE" at bounding box center [720, 218] width 151 height 26
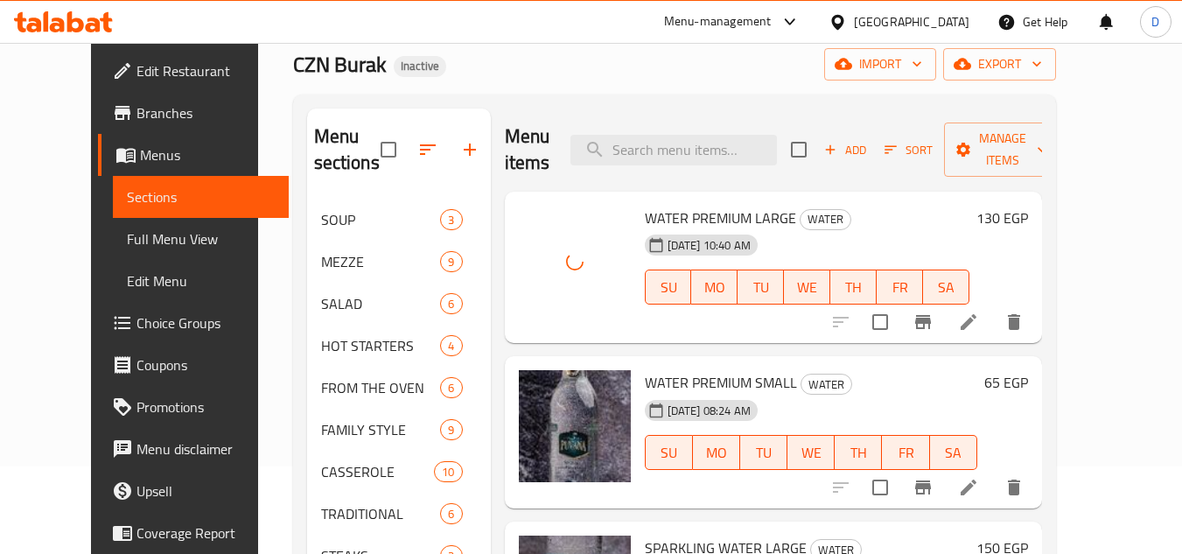
click at [746, 369] on span "WATER PREMIUM SMALL" at bounding box center [721, 382] width 152 height 26
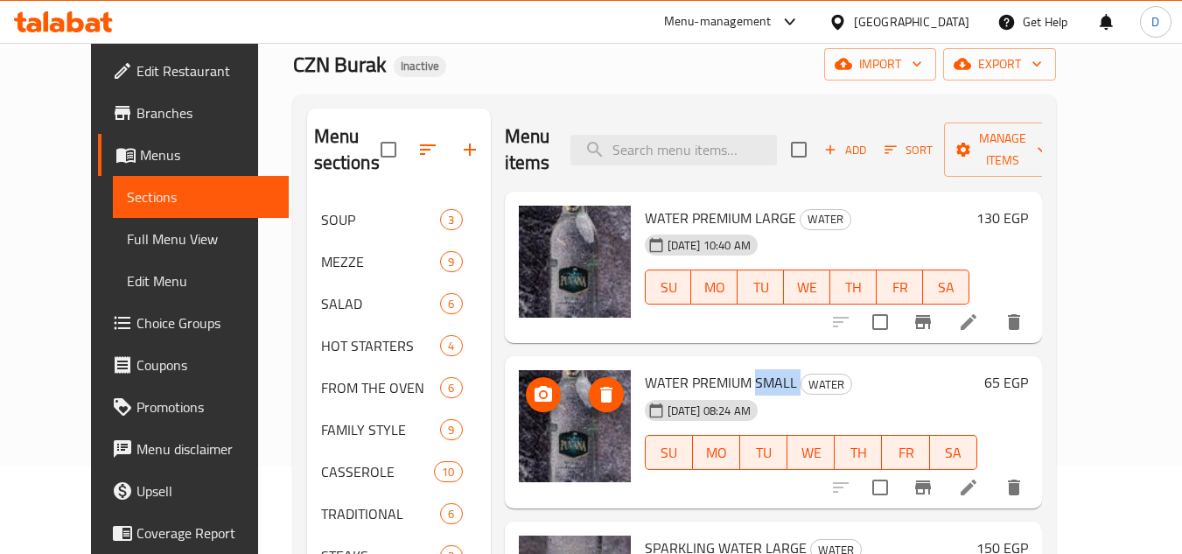
click at [596, 384] on icon "delete image" at bounding box center [606, 394] width 21 height 21
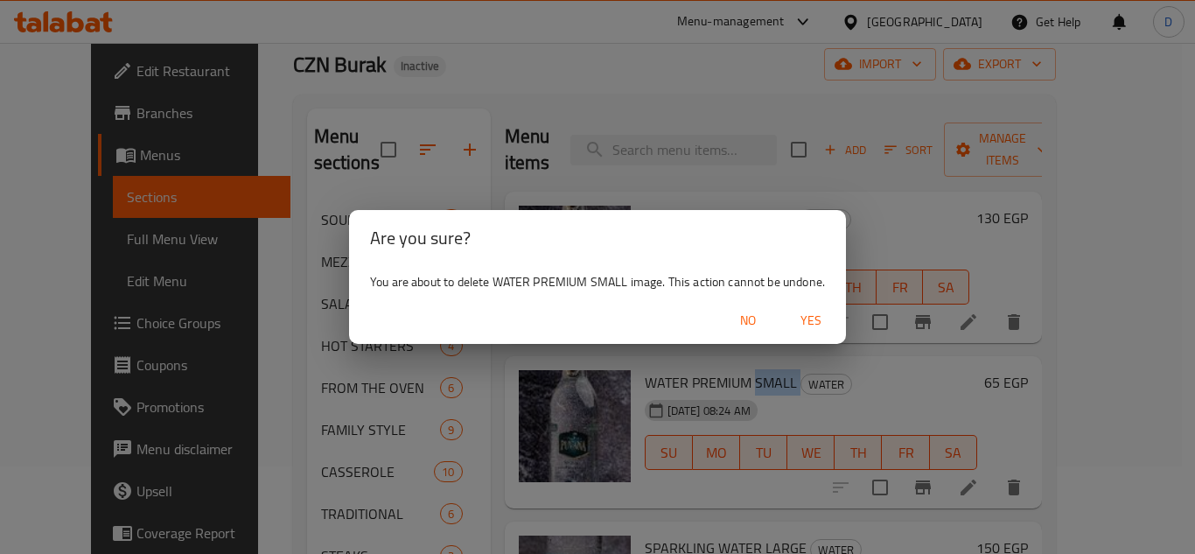
click at [809, 319] on span "Yes" at bounding box center [811, 321] width 42 height 22
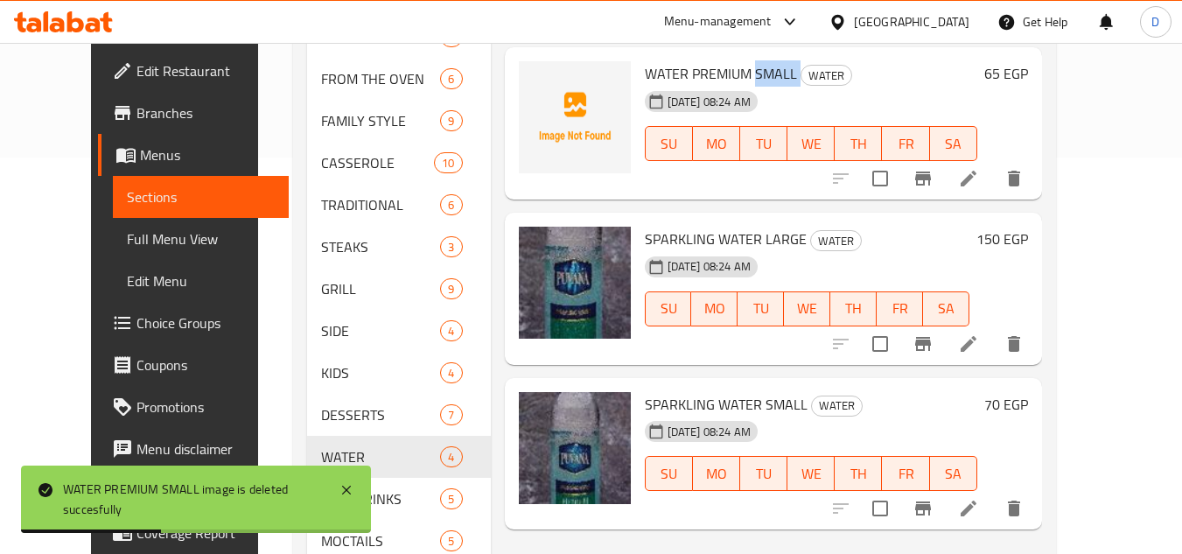
scroll to position [613, 0]
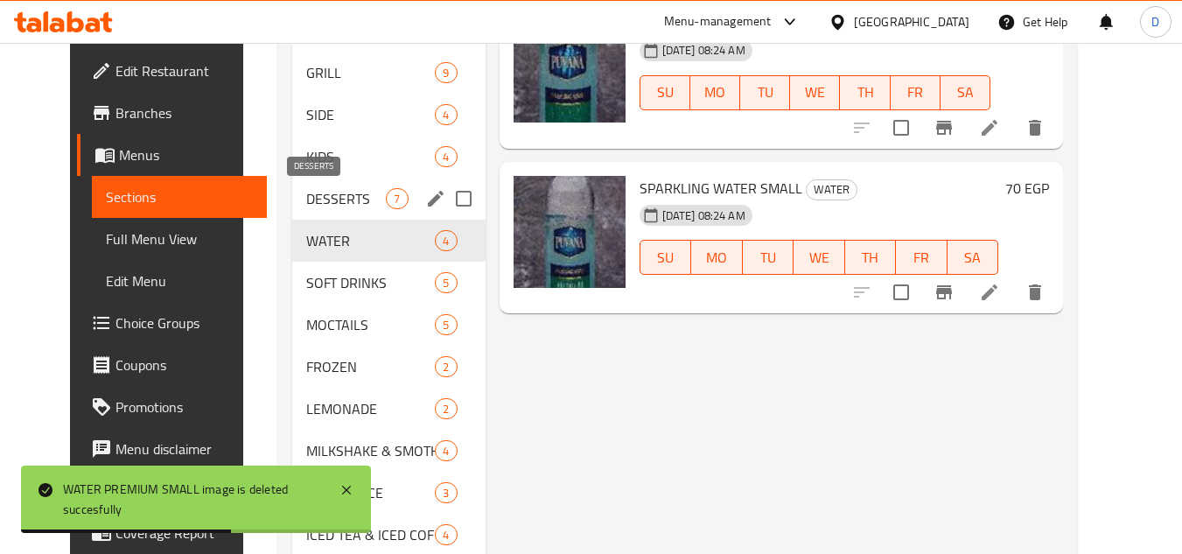
click at [309, 205] on span "DESSERTS" at bounding box center [346, 198] width 80 height 21
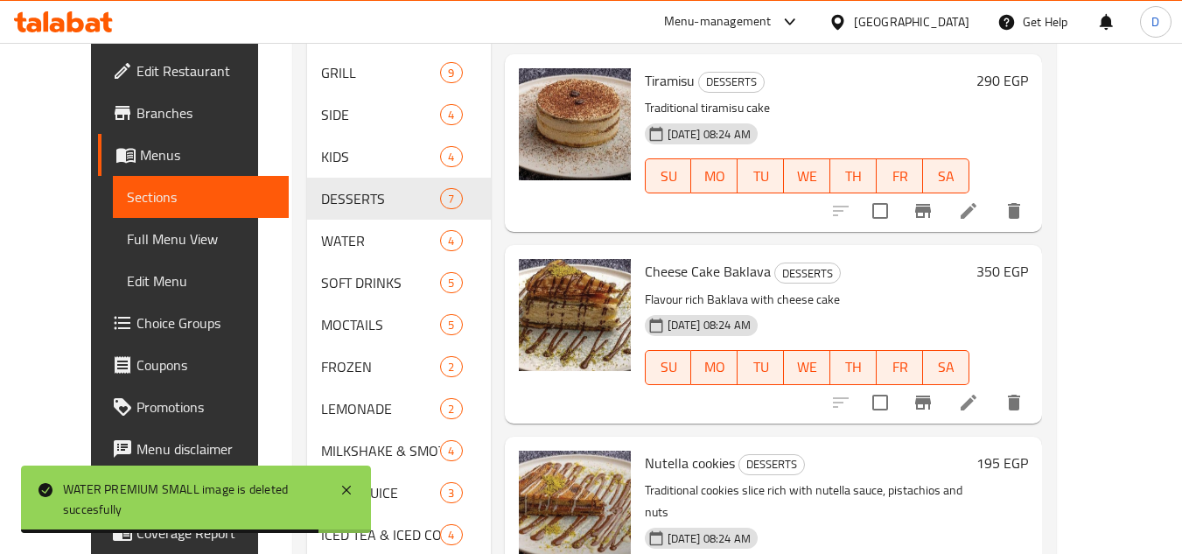
scroll to position [429, 0]
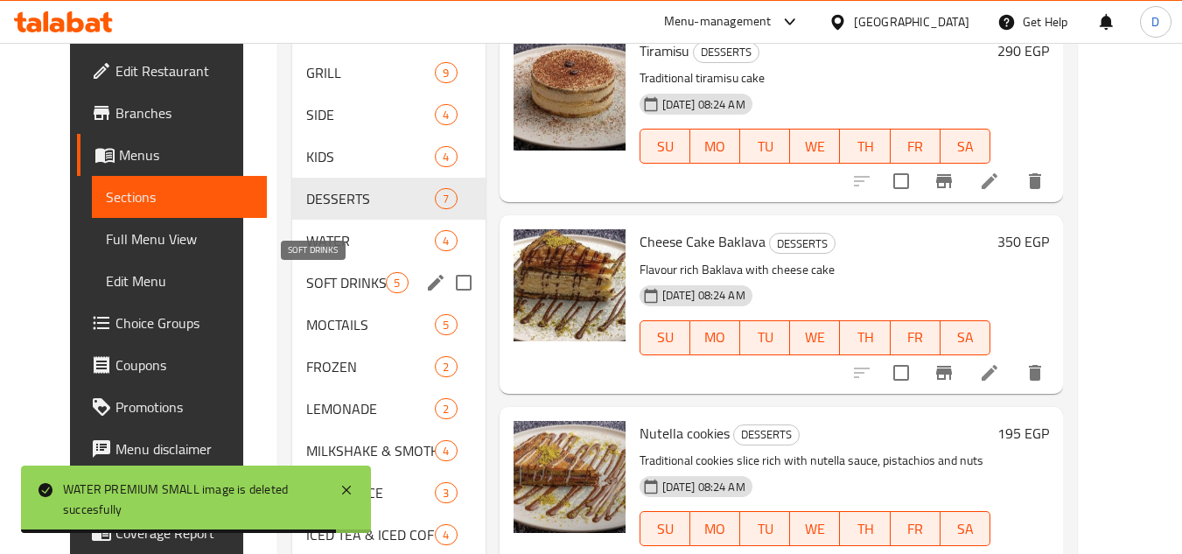
click at [306, 280] on span "SOFT DRINKS" at bounding box center [346, 282] width 80 height 21
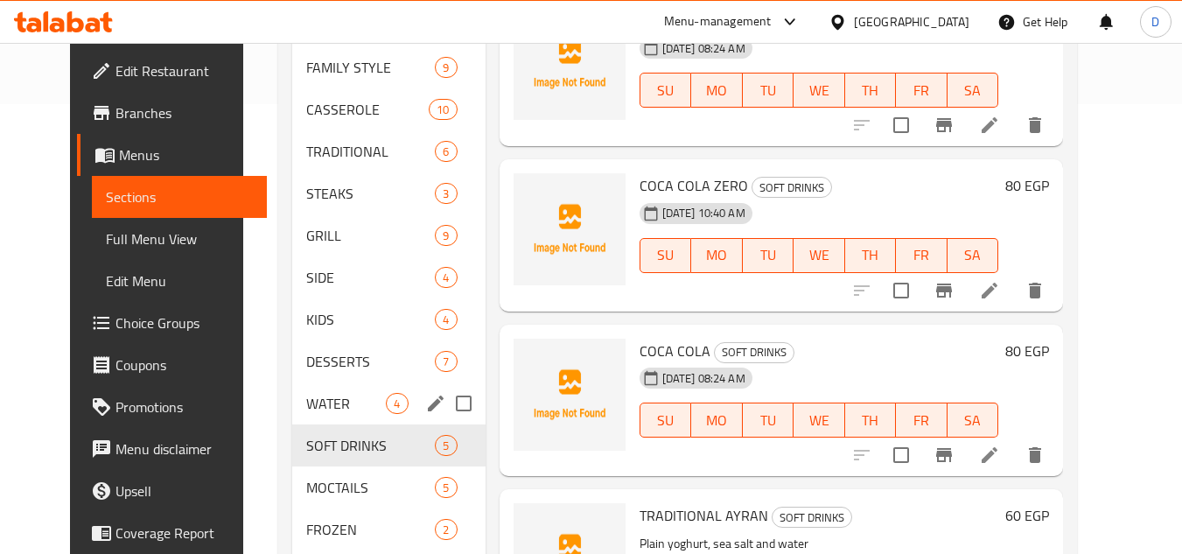
scroll to position [613, 0]
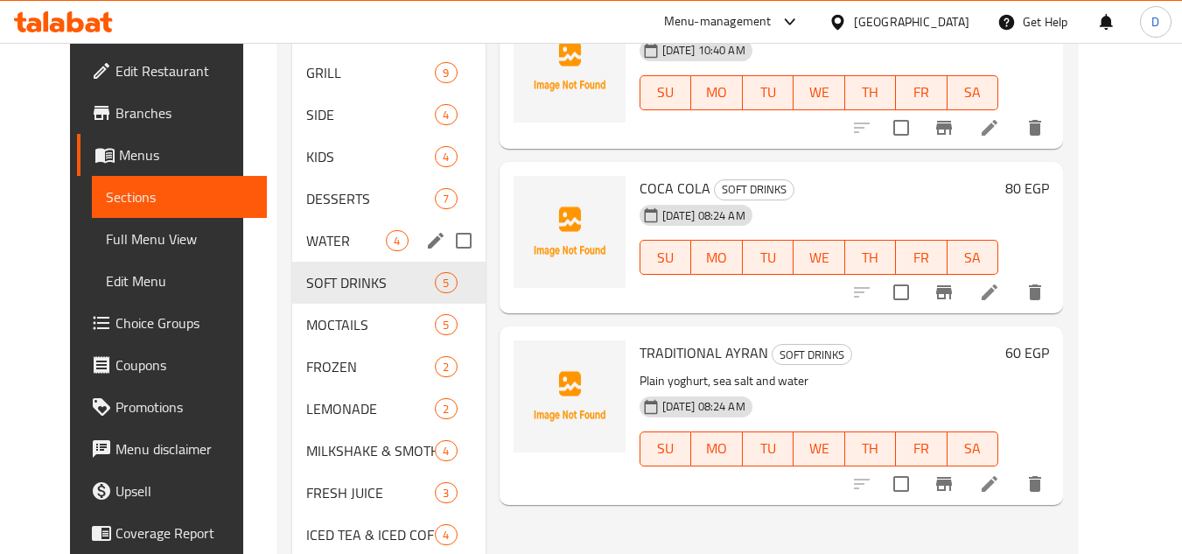
click at [333, 232] on span "WATER" at bounding box center [346, 240] width 80 height 21
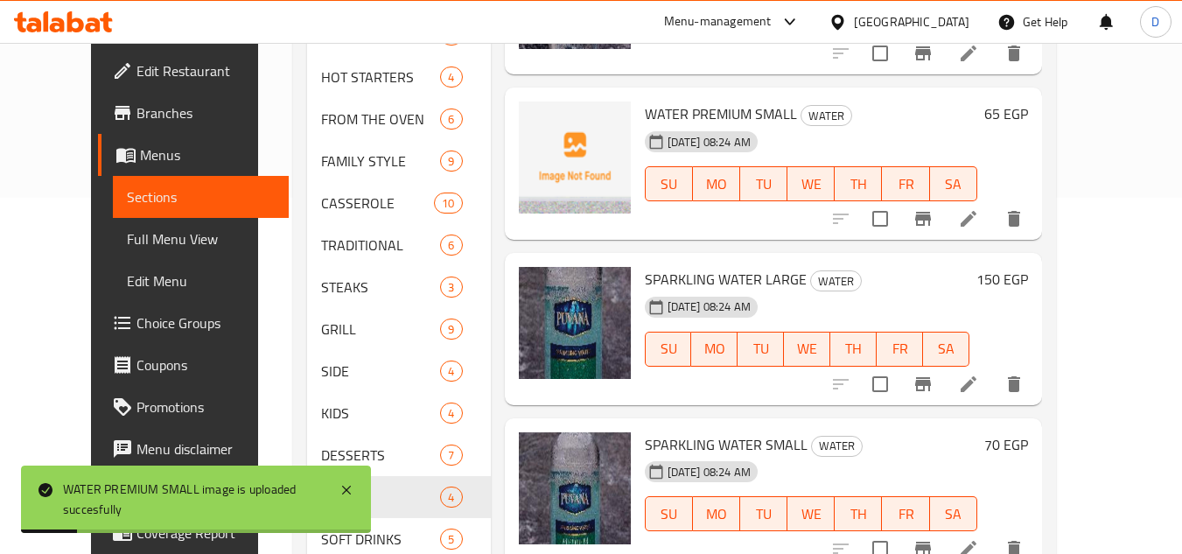
scroll to position [525, 0]
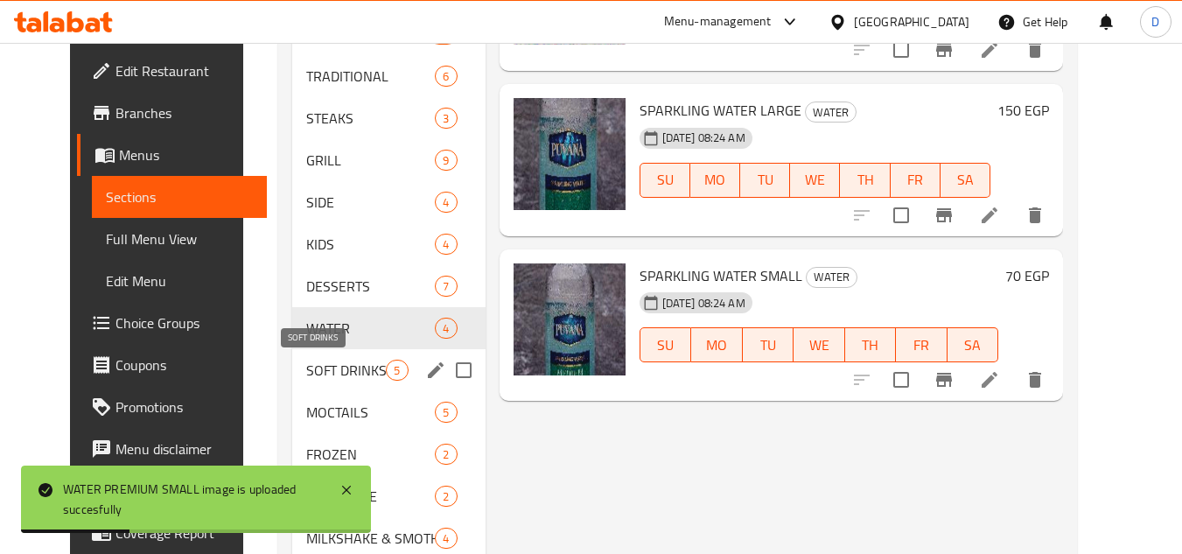
click at [335, 364] on span "SOFT DRINKS" at bounding box center [346, 370] width 80 height 21
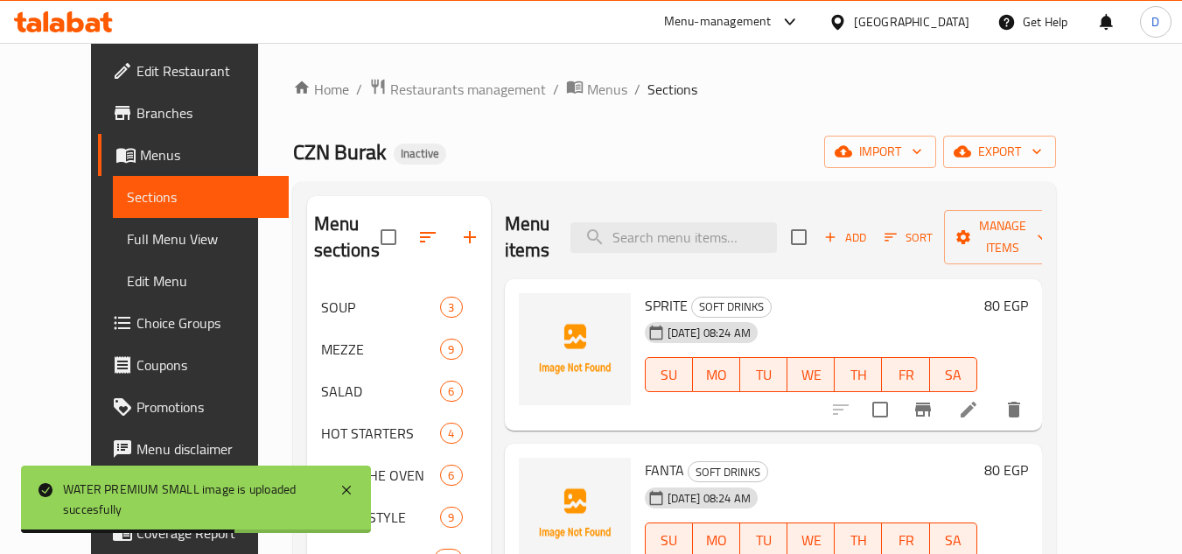
click at [645, 292] on span "SPRITE" at bounding box center [666, 305] width 43 height 26
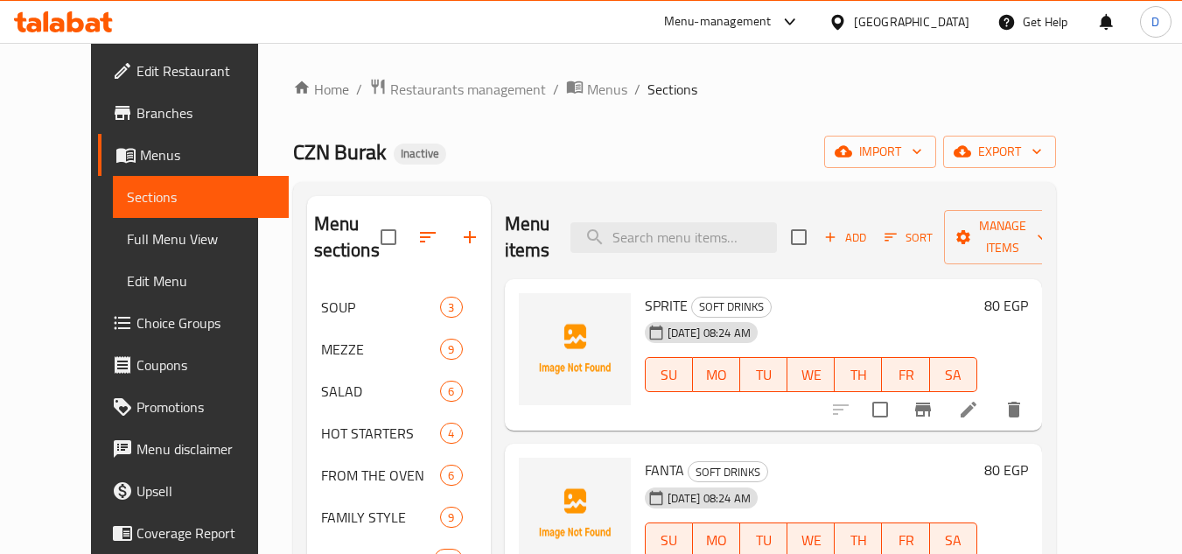
click at [649, 457] on span "FANTA" at bounding box center [664, 470] width 39 height 26
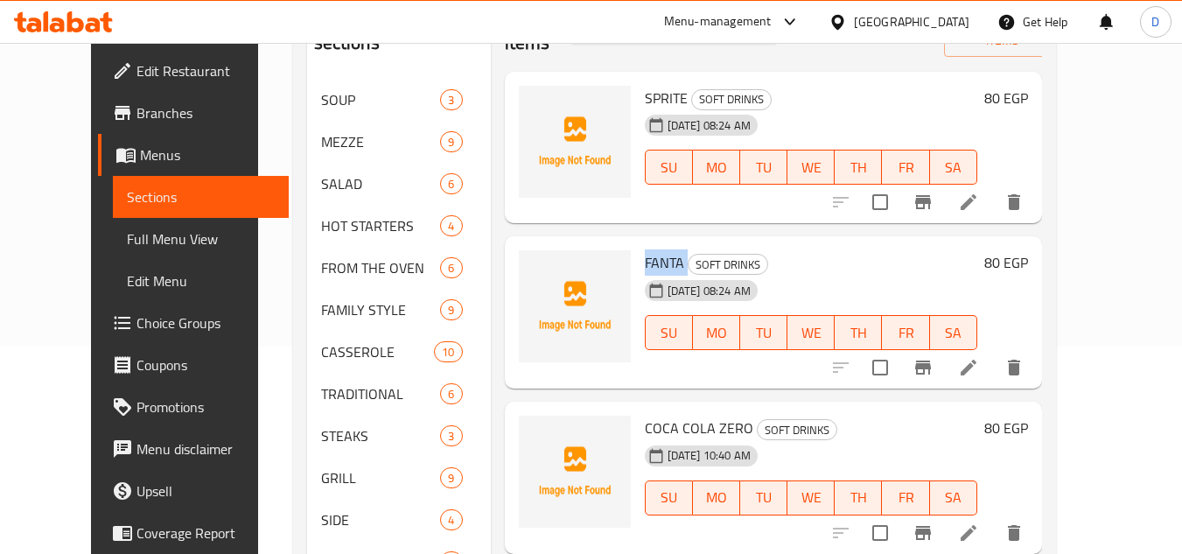
scroll to position [263, 0]
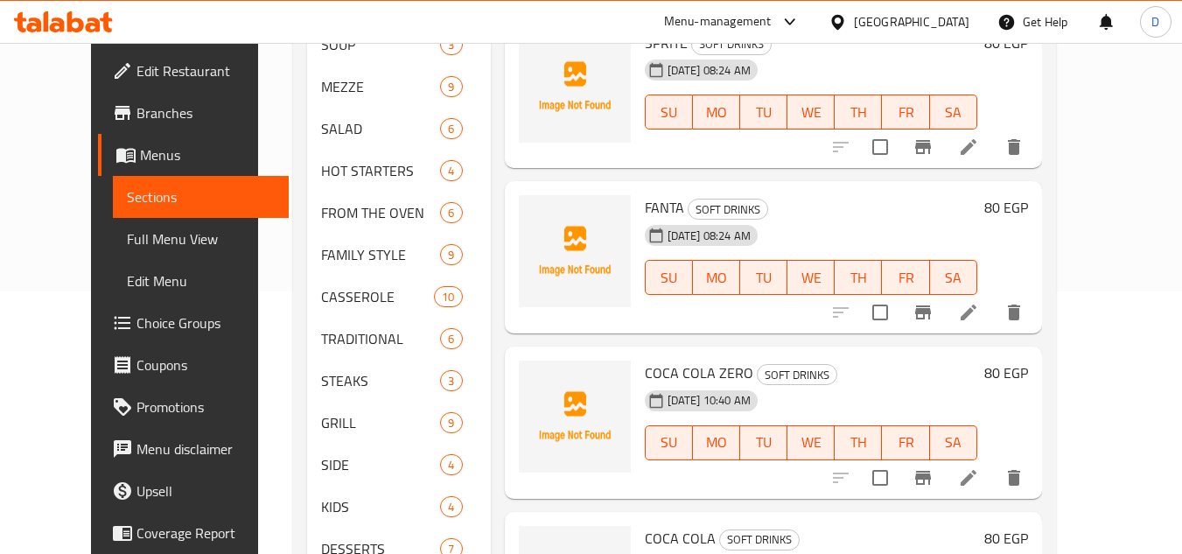
click at [645, 360] on span "COCA COLA ZERO" at bounding box center [699, 373] width 109 height 26
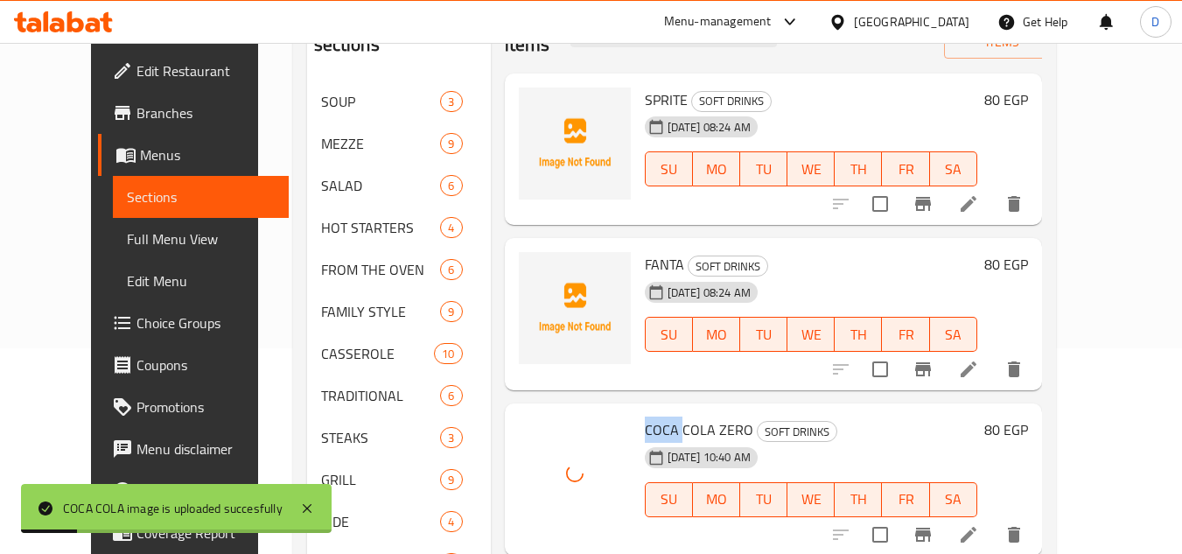
scroll to position [175, 0]
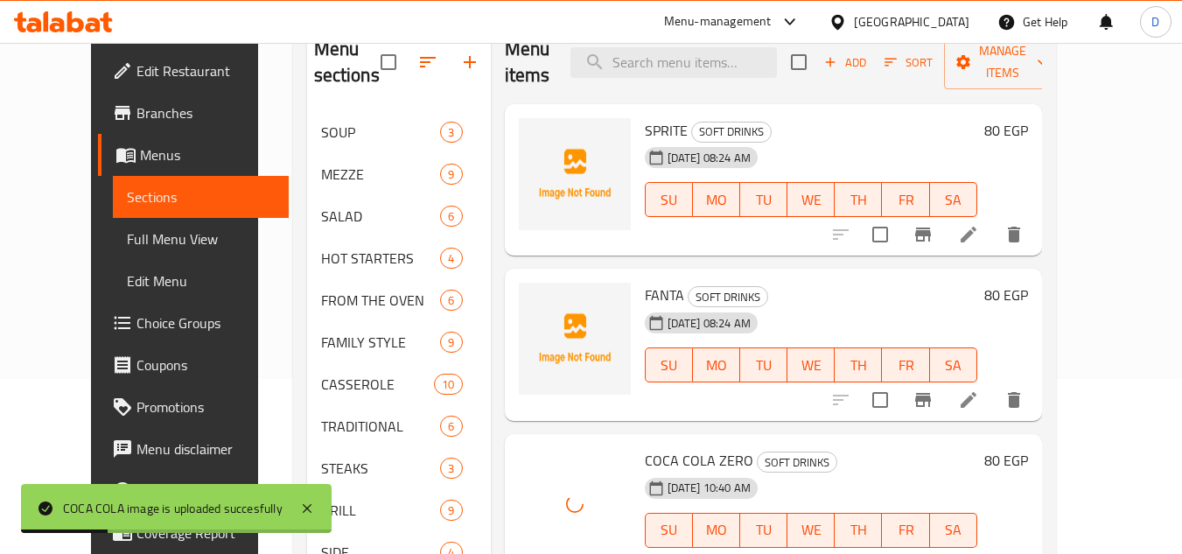
click at [645, 282] on span "FANTA" at bounding box center [664, 295] width 39 height 26
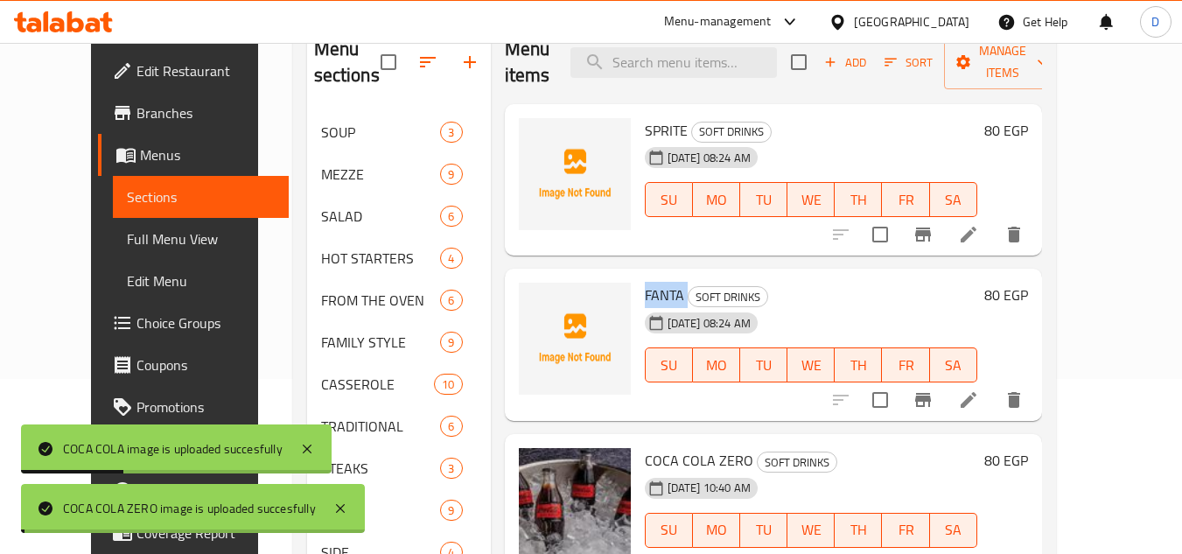
click at [645, 282] on span "FANTA" at bounding box center [664, 295] width 39 height 26
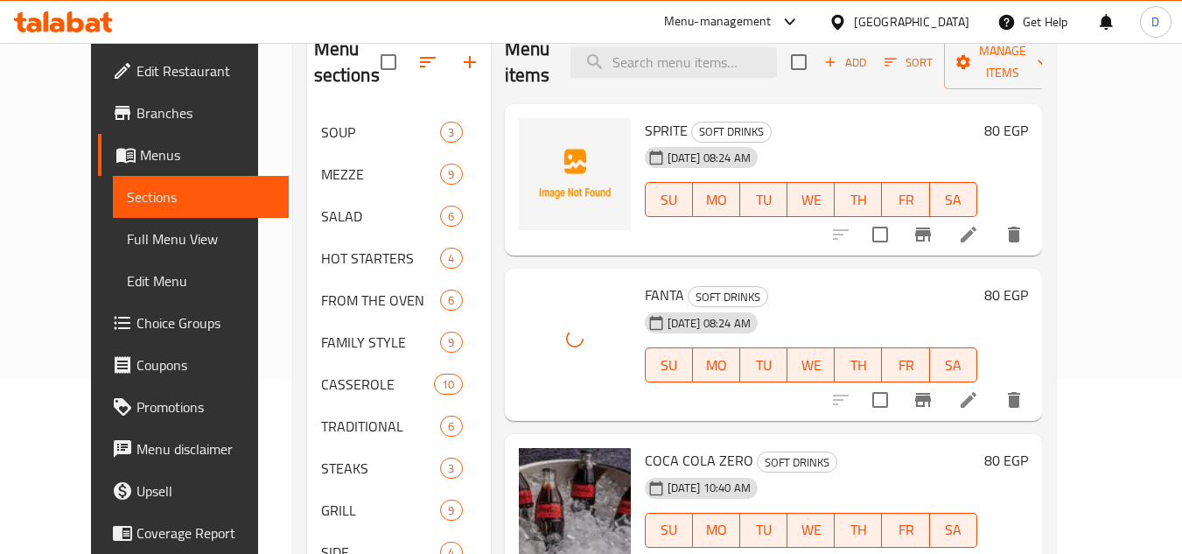
click at [649, 117] on span "SPRITE" at bounding box center [666, 130] width 43 height 26
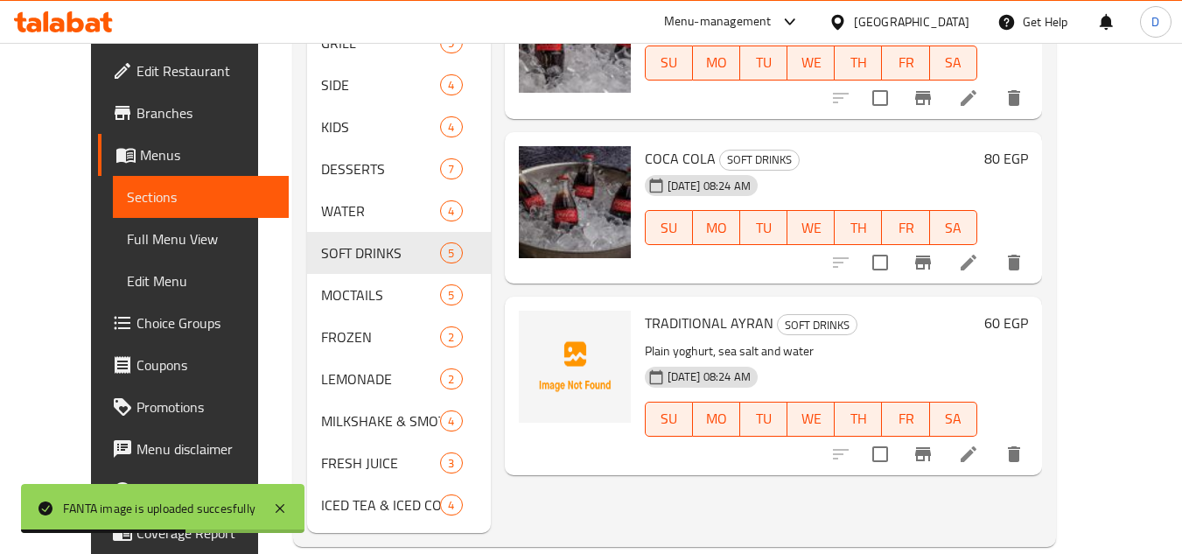
scroll to position [670, 0]
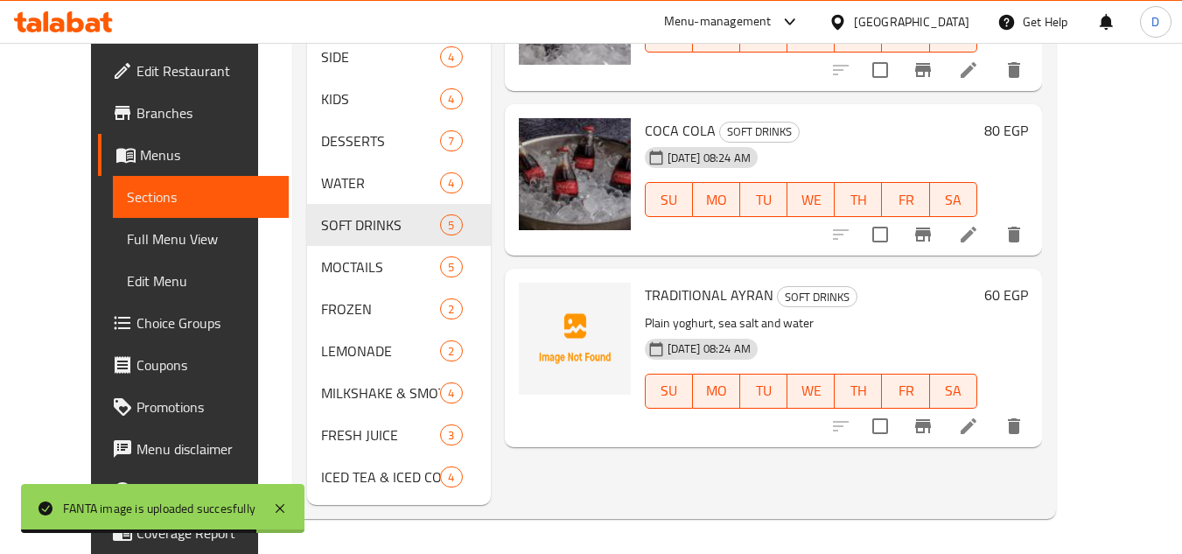
click at [723, 282] on span "TRADITIONAL AYRAN" at bounding box center [709, 295] width 129 height 26
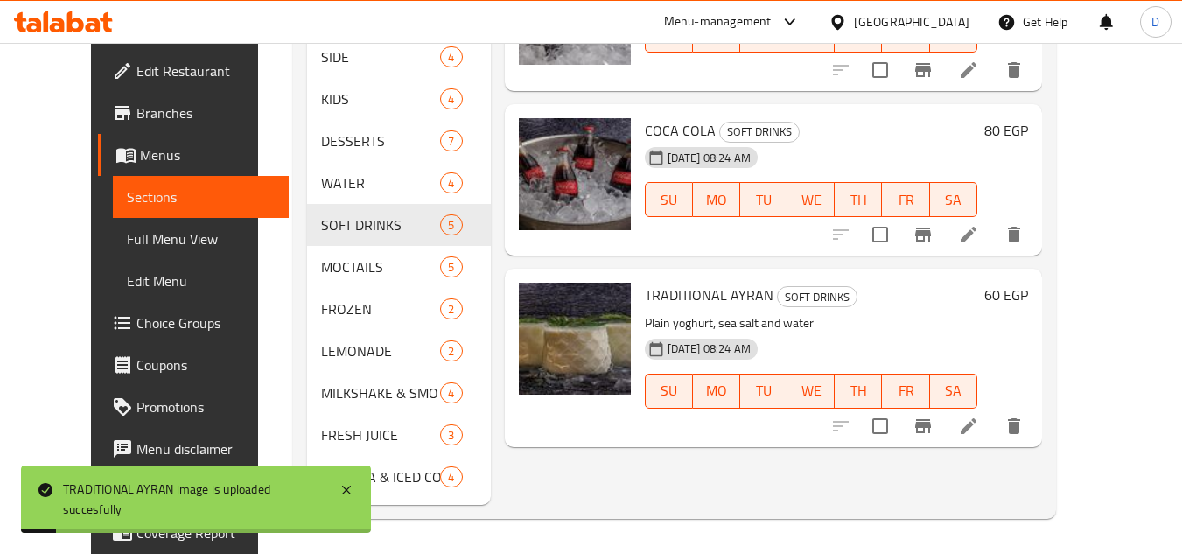
click at [732, 218] on div "COCA COLA SOFT DRINKS 14-10-2025 08:24 AM SU MO TU WE TH FR SA" at bounding box center [811, 180] width 347 height 138
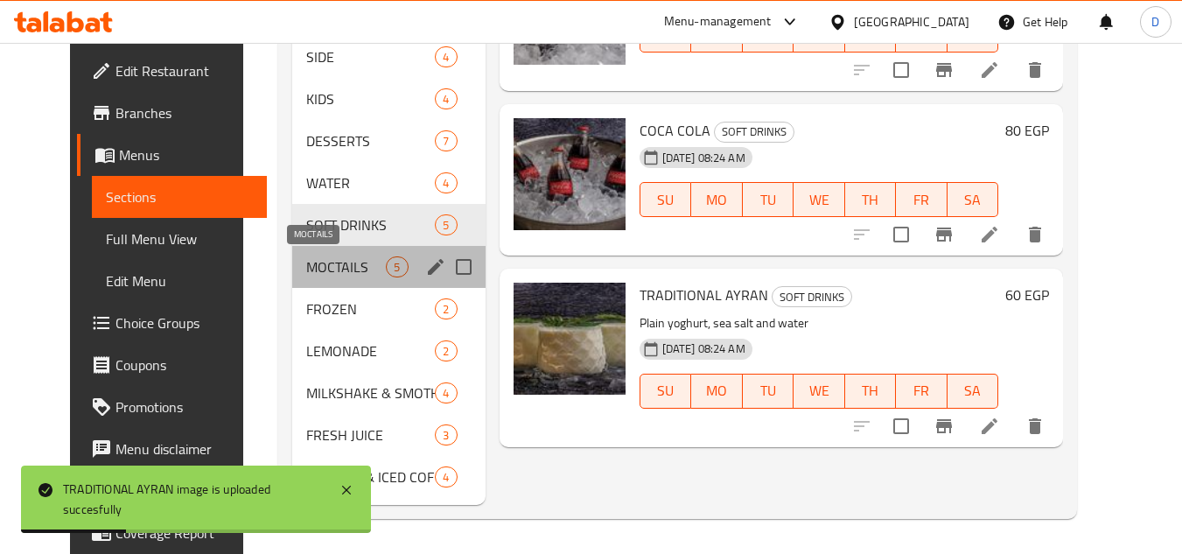
click at [306, 263] on span "MOCTAILS" at bounding box center [346, 266] width 80 height 21
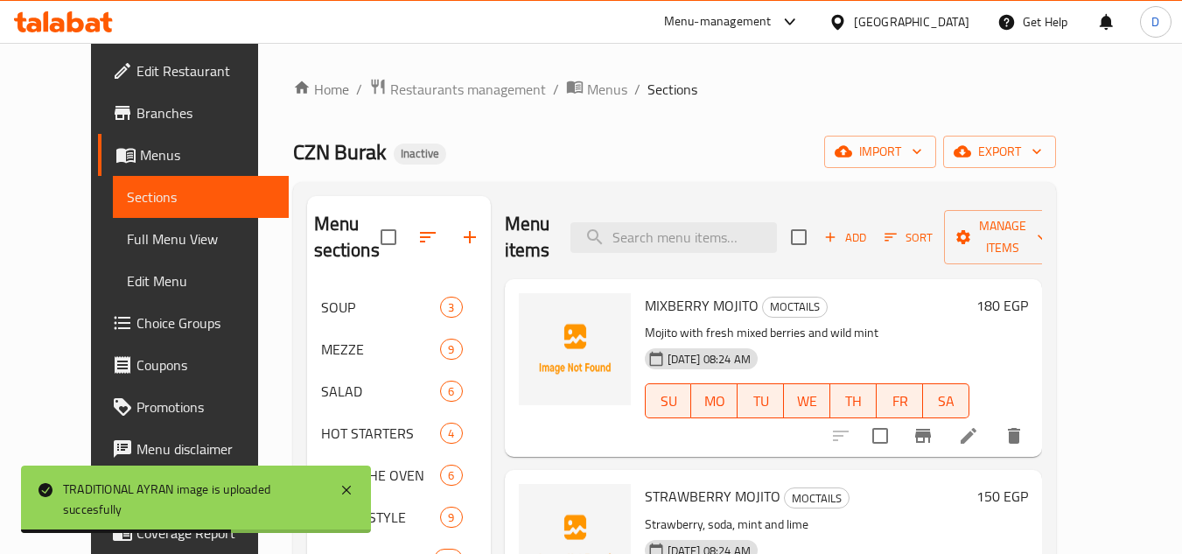
click at [712, 309] on span "MIXBERRY MOJITO" at bounding box center [702, 305] width 114 height 26
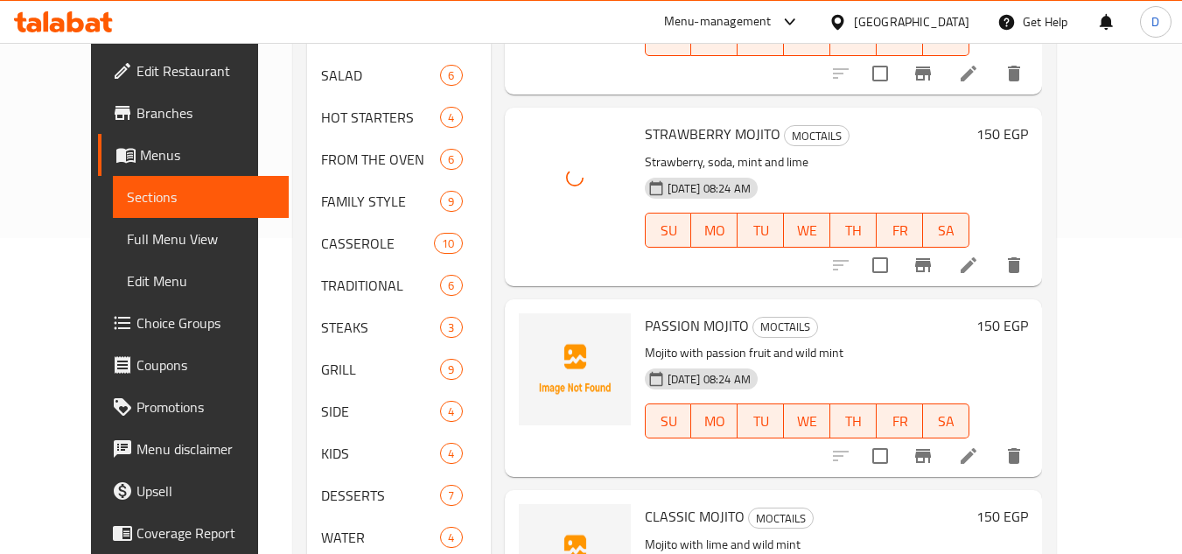
scroll to position [350, 0]
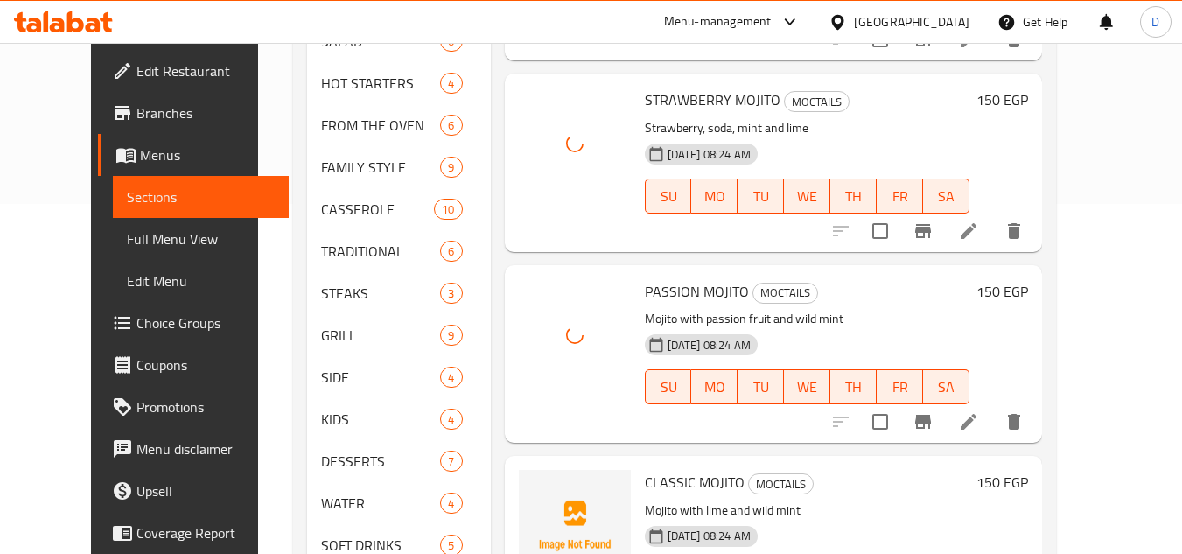
click at [645, 481] on span "CLASSIC MOJITO" at bounding box center [695, 482] width 100 height 26
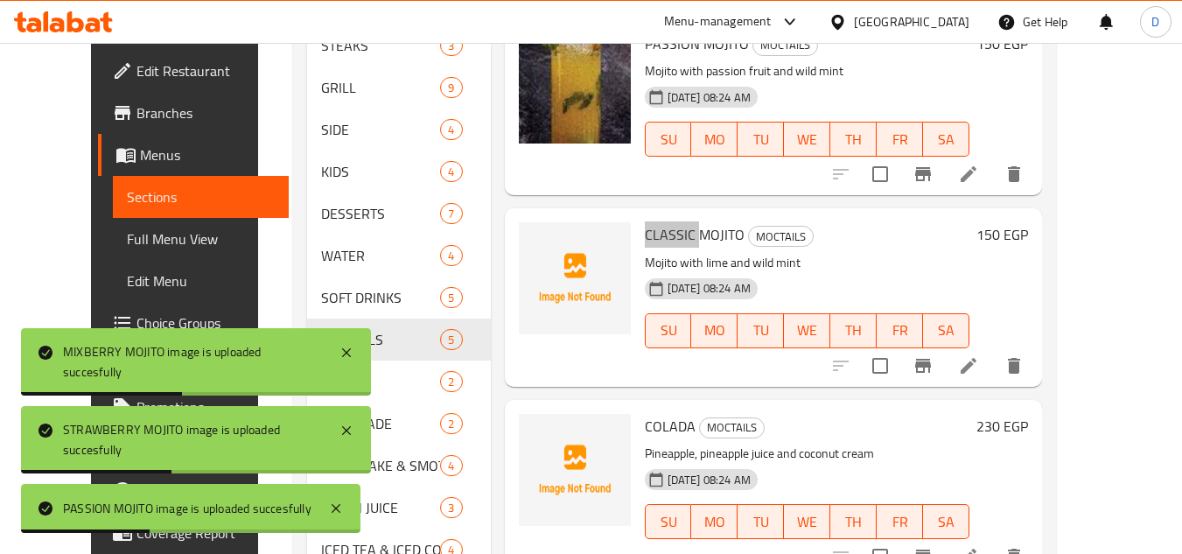
scroll to position [670, 0]
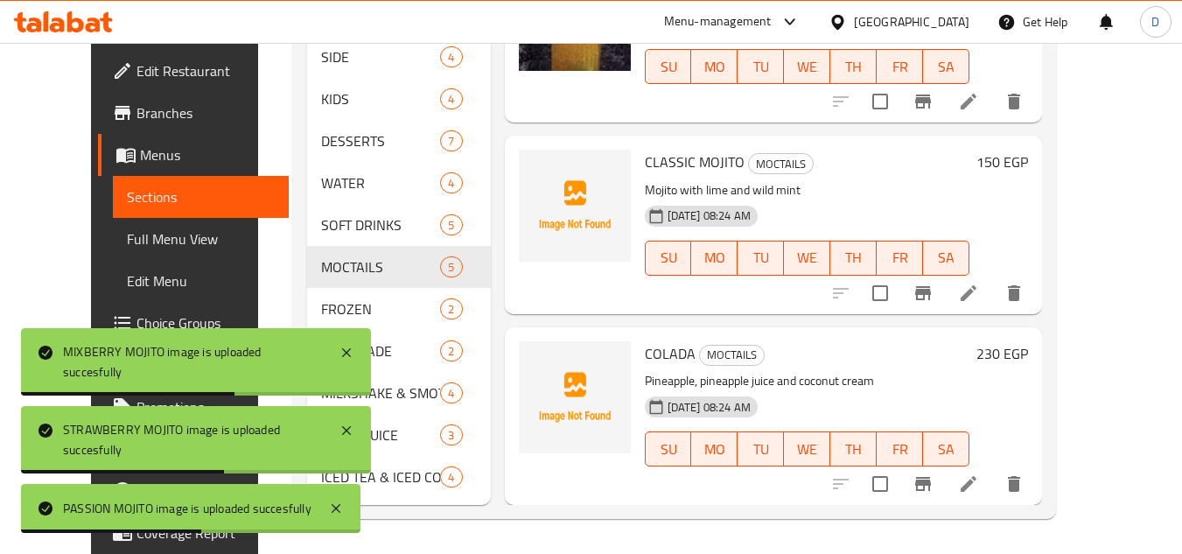
click at [645, 360] on span "COLADA" at bounding box center [670, 353] width 51 height 26
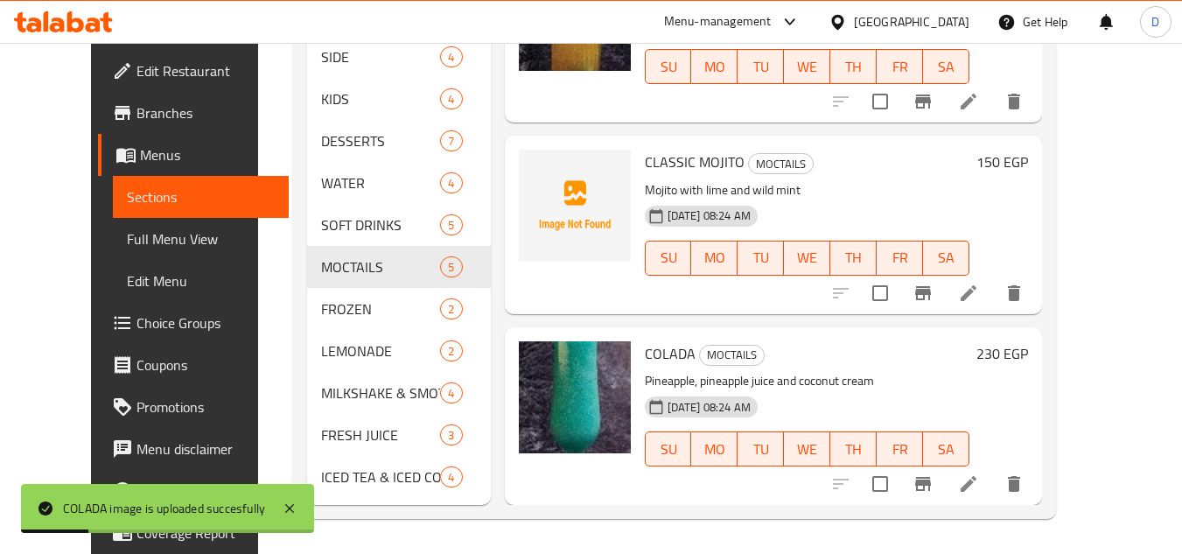
click at [698, 168] on span "CLASSIC MOJITO" at bounding box center [695, 162] width 100 height 26
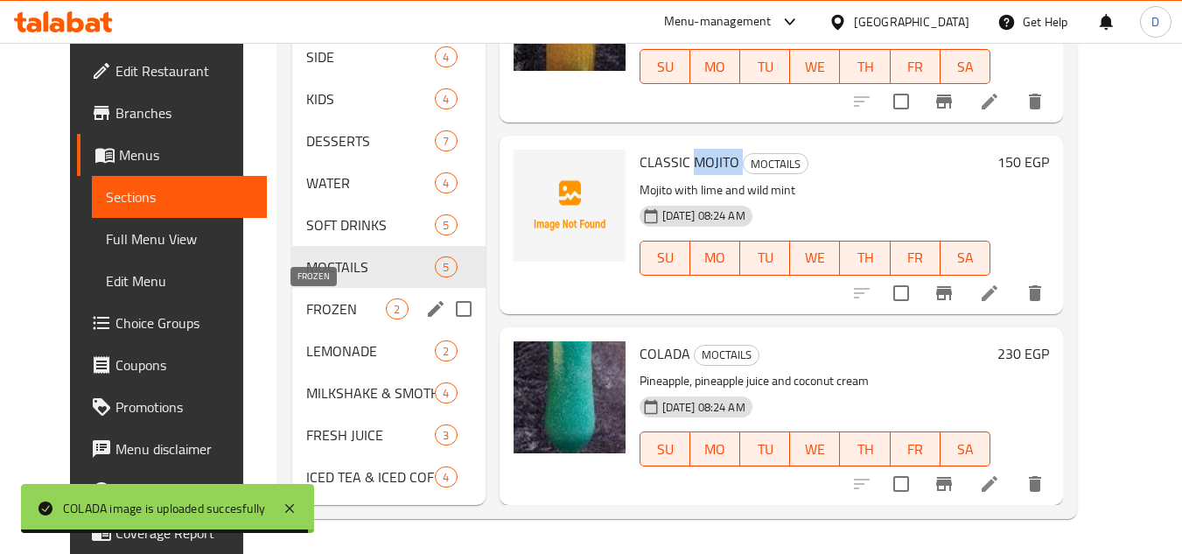
click at [340, 314] on span "FROZEN" at bounding box center [346, 308] width 80 height 21
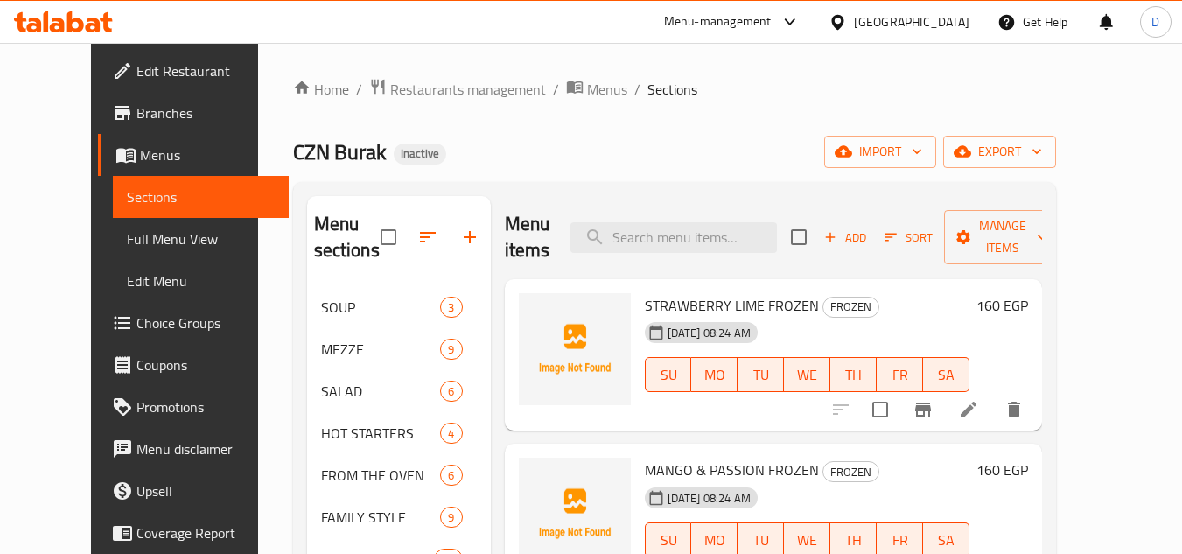
click at [662, 292] on span "STRAWBERRY LIME FROZEN" at bounding box center [732, 305] width 174 height 26
click at [774, 292] on span "STRAWBERRY LIME FROZEN" at bounding box center [732, 305] width 174 height 26
click at [665, 292] on span "STRAWBERRY LIME FROZEN" at bounding box center [732, 305] width 174 height 26
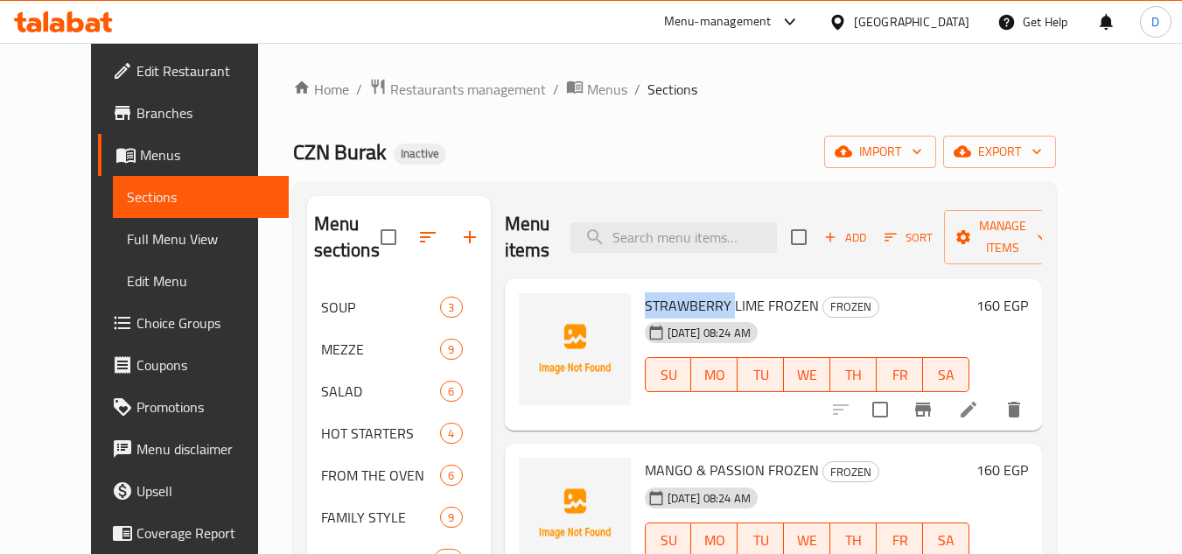
click at [665, 292] on span "STRAWBERRY LIME FROZEN" at bounding box center [732, 305] width 174 height 26
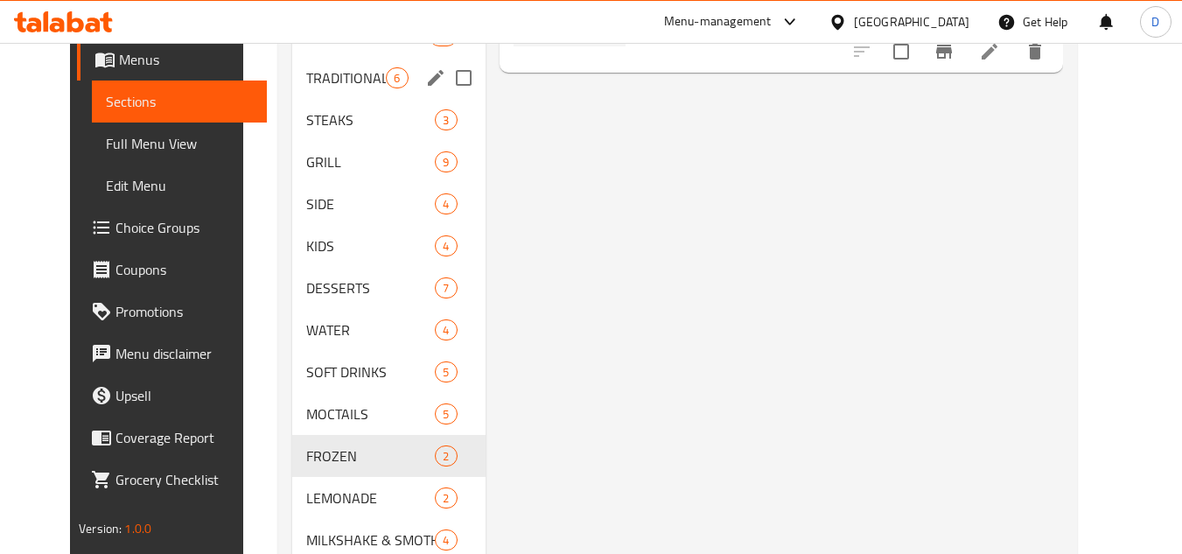
scroll to position [525, 0]
drag, startPoint x: 351, startPoint y: 508, endPoint x: 447, endPoint y: 498, distance: 96.7
click at [351, 508] on div "LEMONADE 2" at bounding box center [388, 496] width 193 height 42
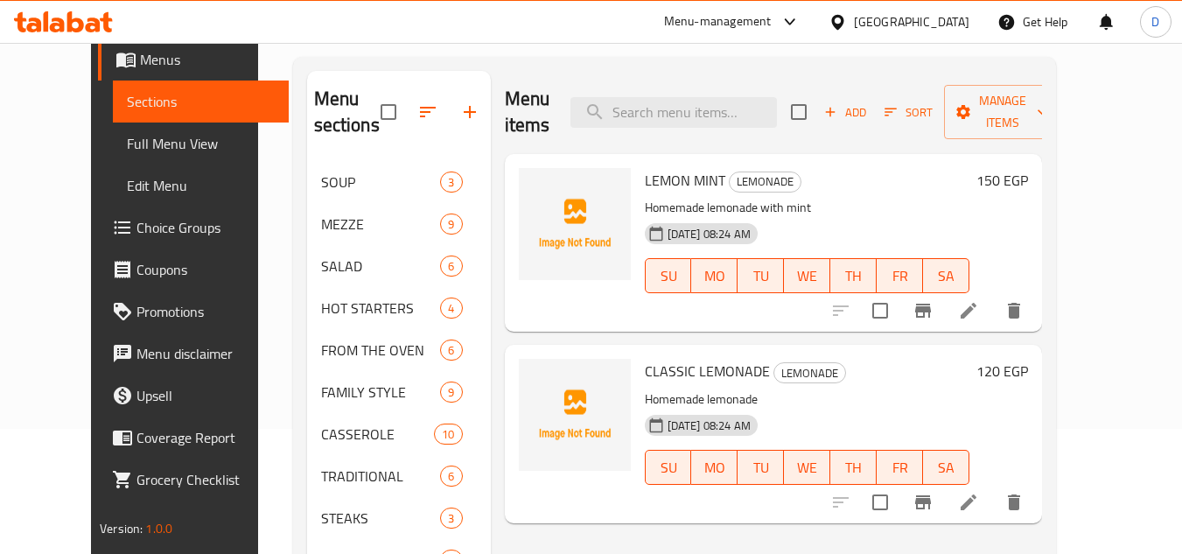
scroll to position [88, 0]
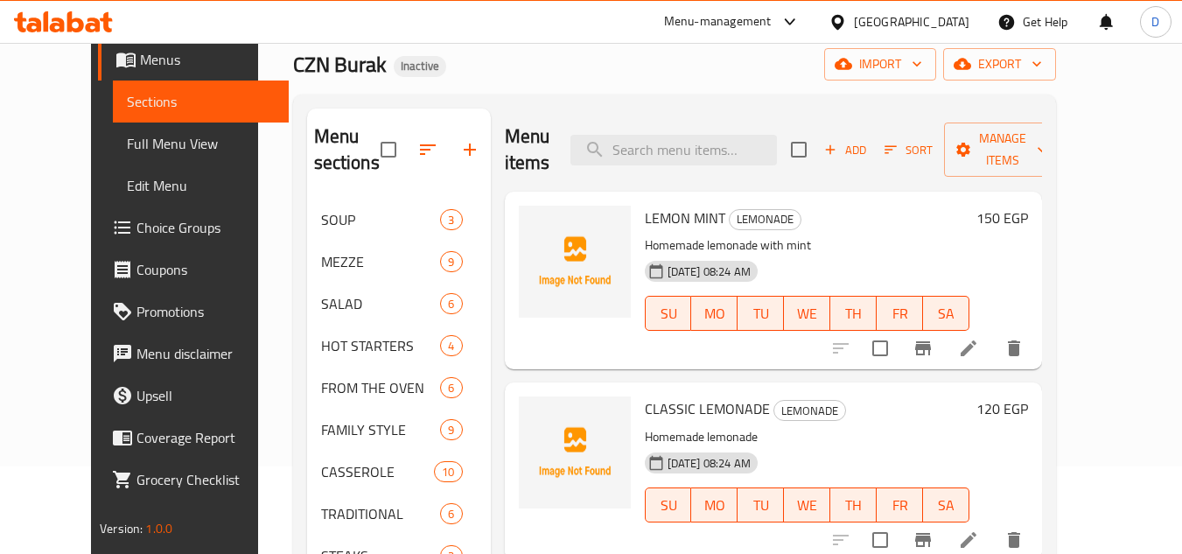
click at [651, 205] on span "LEMON MINT" at bounding box center [685, 218] width 81 height 26
click at [664, 396] on span "CLASSIC LEMONADE" at bounding box center [707, 409] width 125 height 26
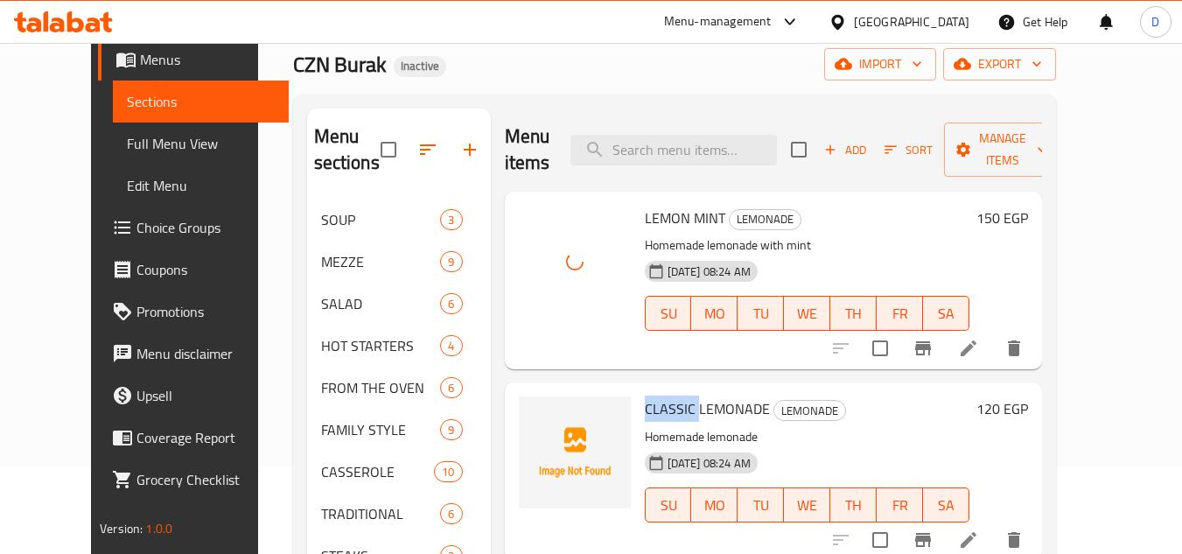
click at [664, 396] on span "CLASSIC LEMONADE" at bounding box center [707, 409] width 125 height 26
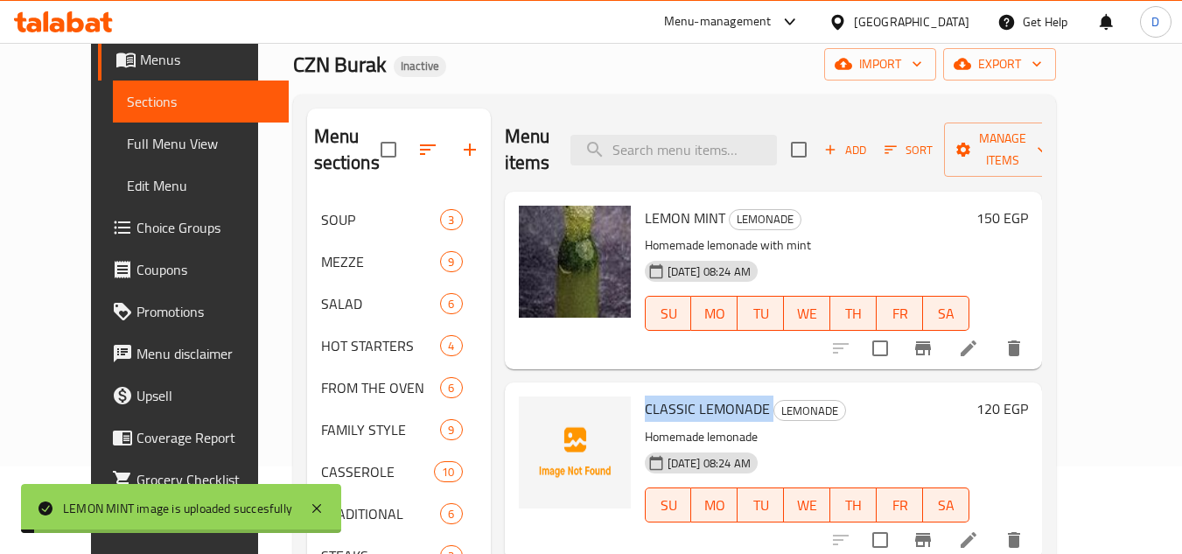
click at [664, 396] on span "CLASSIC LEMONADE" at bounding box center [707, 409] width 125 height 26
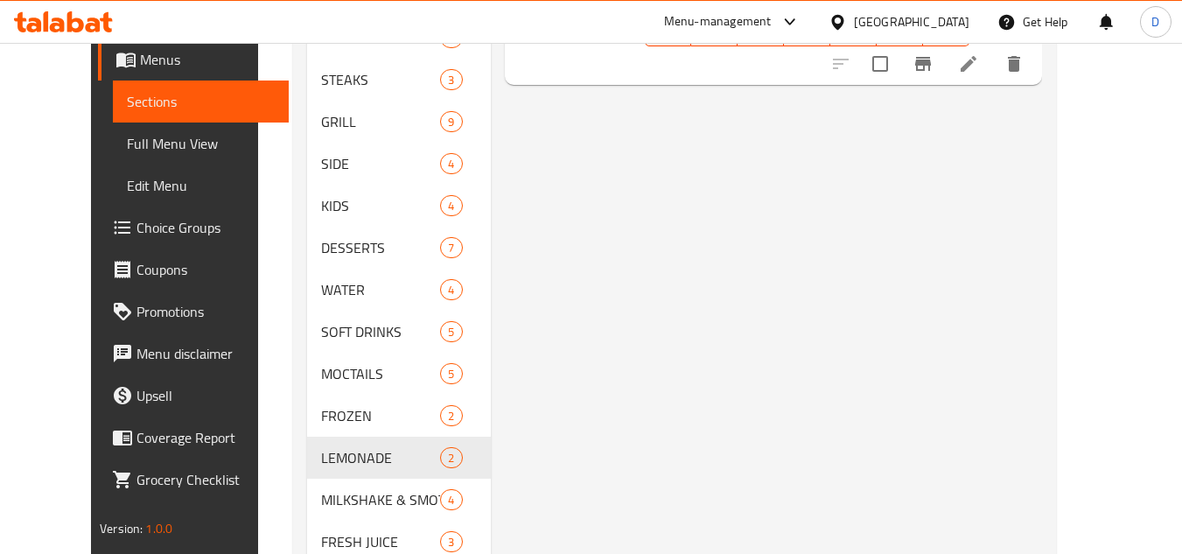
scroll to position [670, 0]
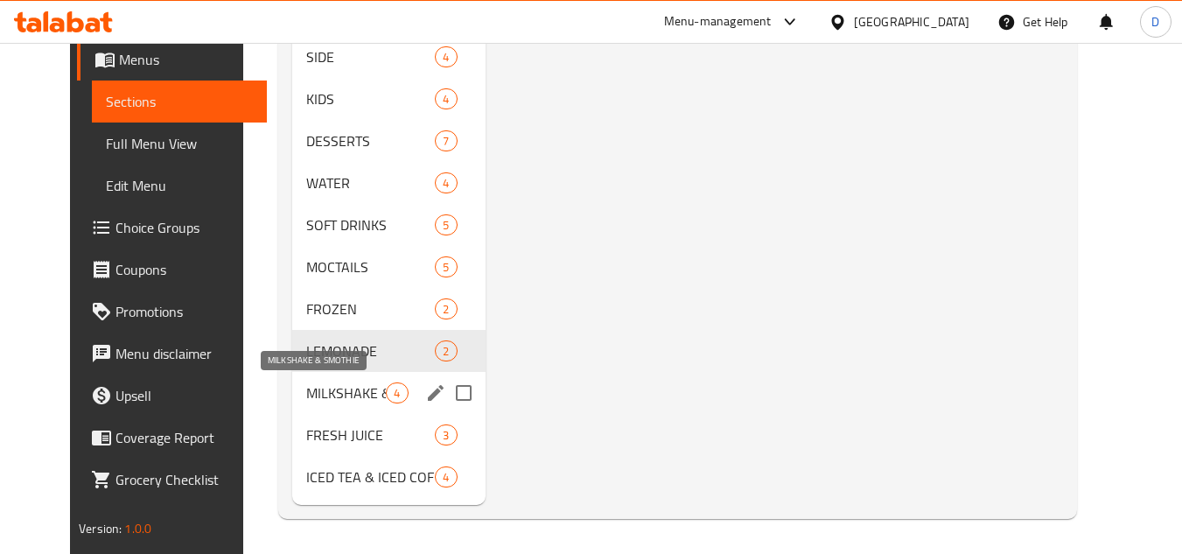
click at [341, 397] on span "MILKSHAKE & SMOTHIE" at bounding box center [346, 392] width 80 height 21
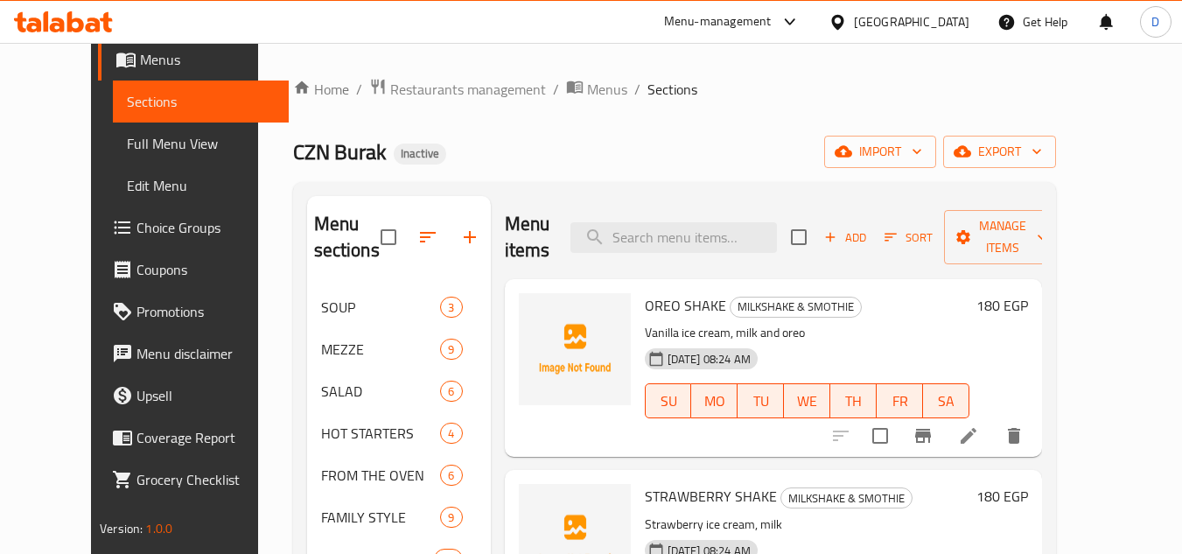
click at [669, 292] on span "OREO SHAKE" at bounding box center [685, 305] width 81 height 26
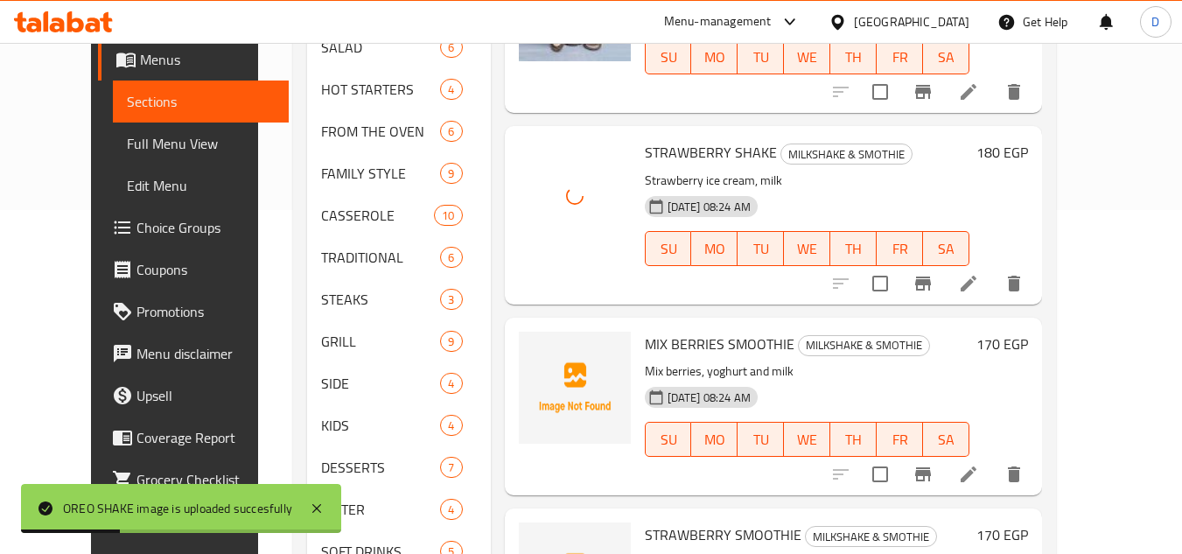
scroll to position [350, 0]
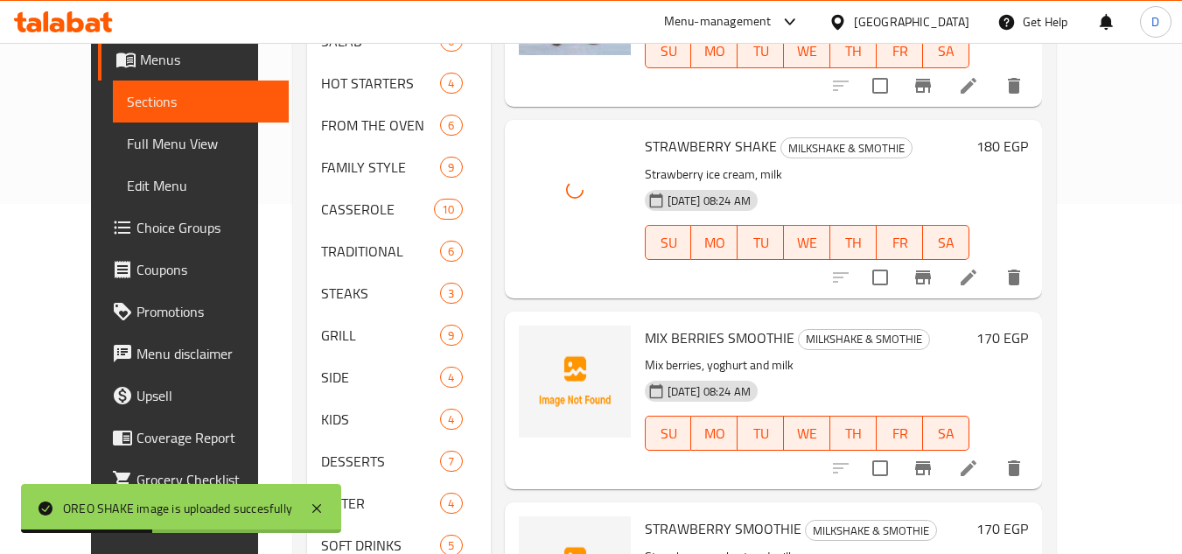
click at [738, 325] on span "MIX BERRIES SMOOTHIE" at bounding box center [720, 338] width 150 height 26
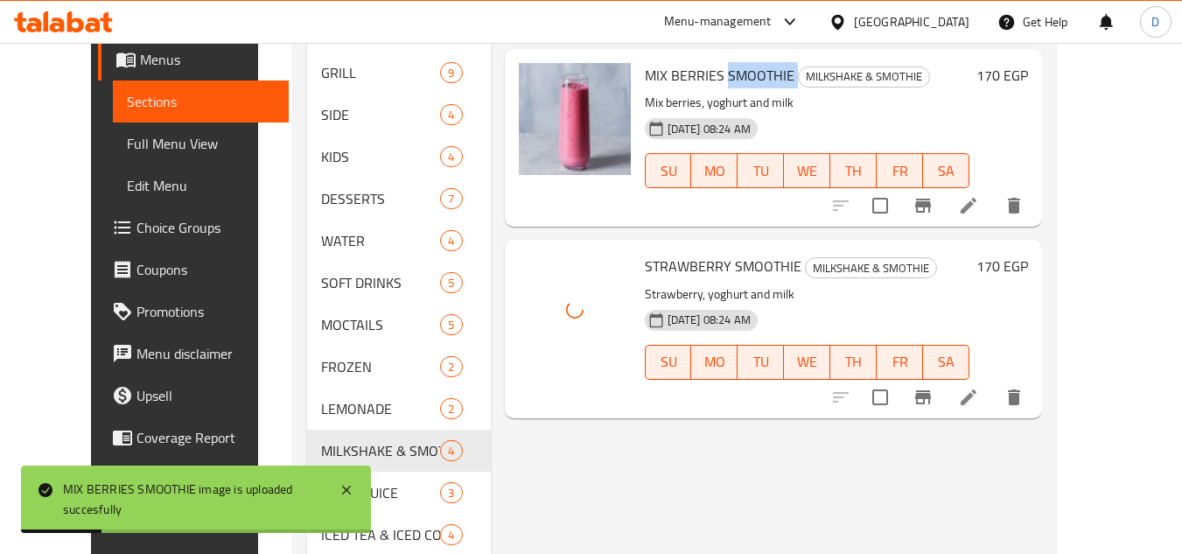
scroll to position [670, 0]
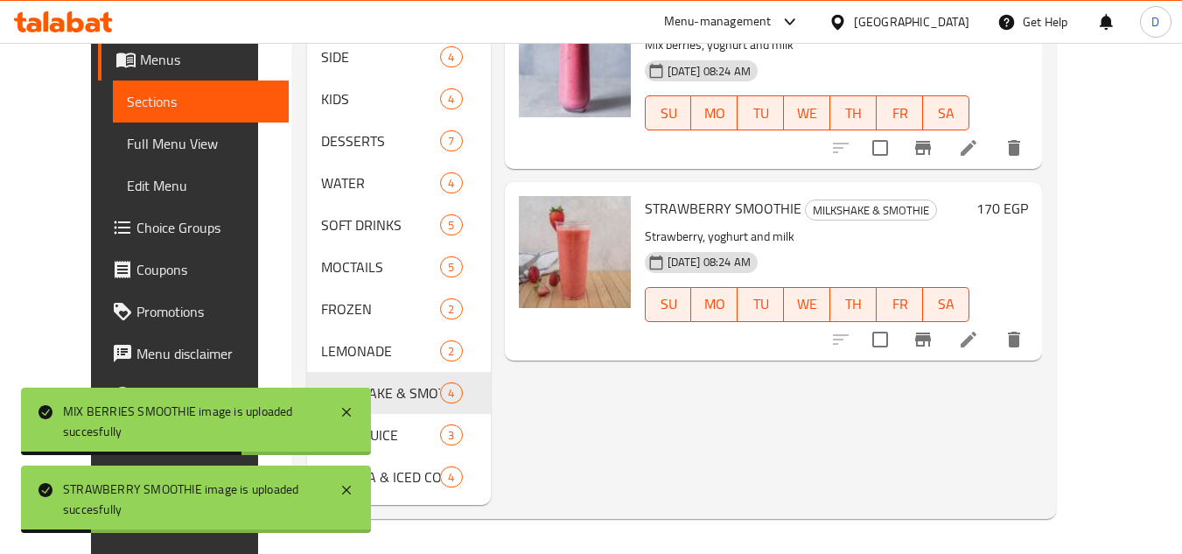
drag, startPoint x: 675, startPoint y: 404, endPoint x: 629, endPoint y: 410, distance: 45.8
click at [675, 404] on div "Menu items Add Sort Manage items OREO SHAKE MILKSHAKE & SMOTHIE Vanilla ice cre…" at bounding box center [766, 15] width 551 height 979
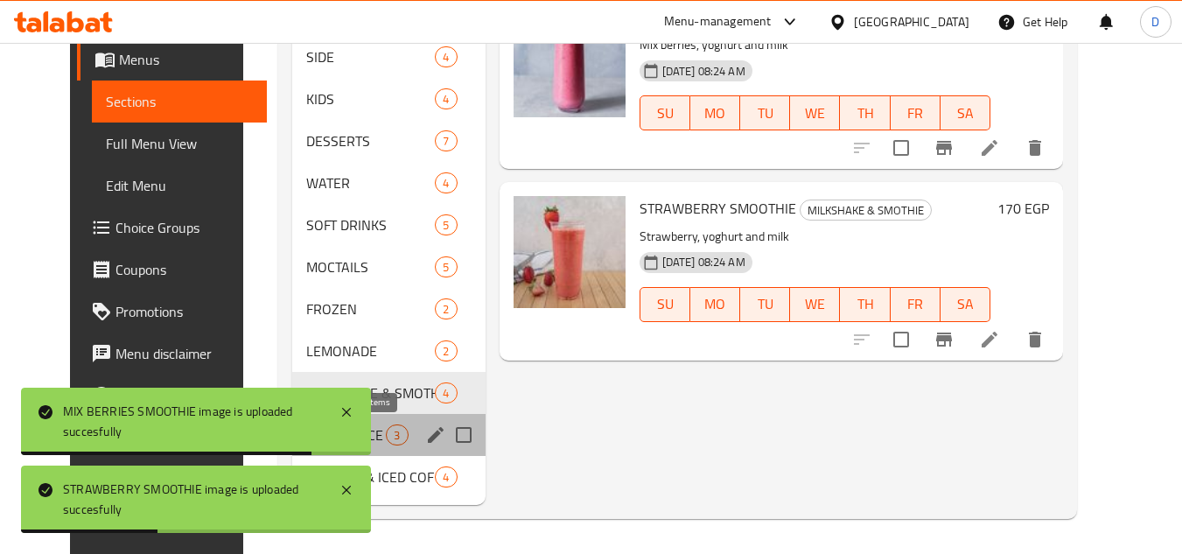
click at [389, 432] on span "3" at bounding box center [397, 435] width 20 height 17
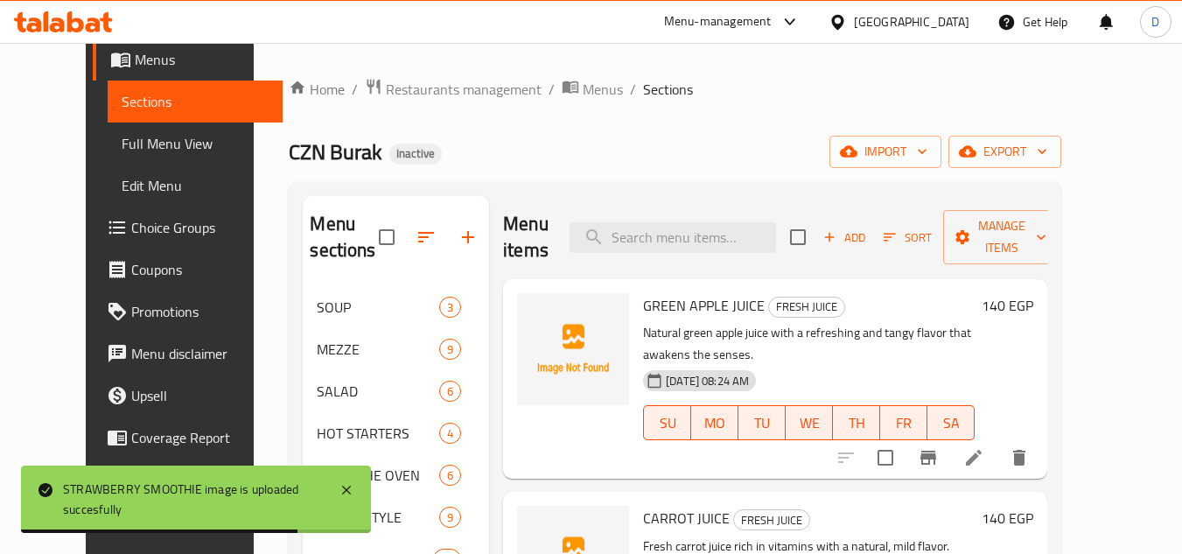
click at [727, 292] on span "GREEN APPLE JUICE" at bounding box center [704, 305] width 122 height 26
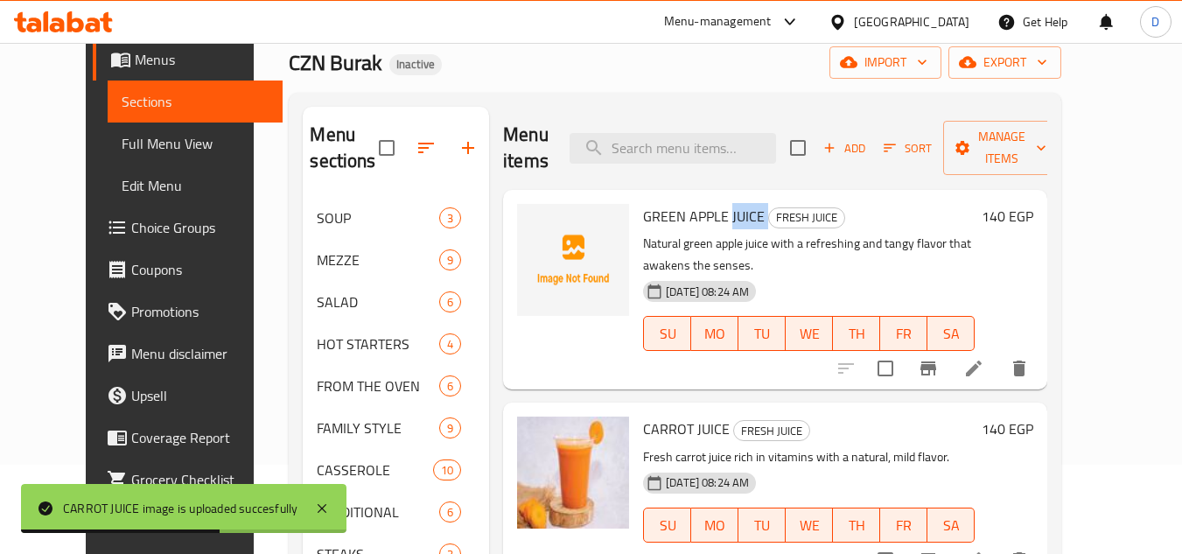
scroll to position [88, 0]
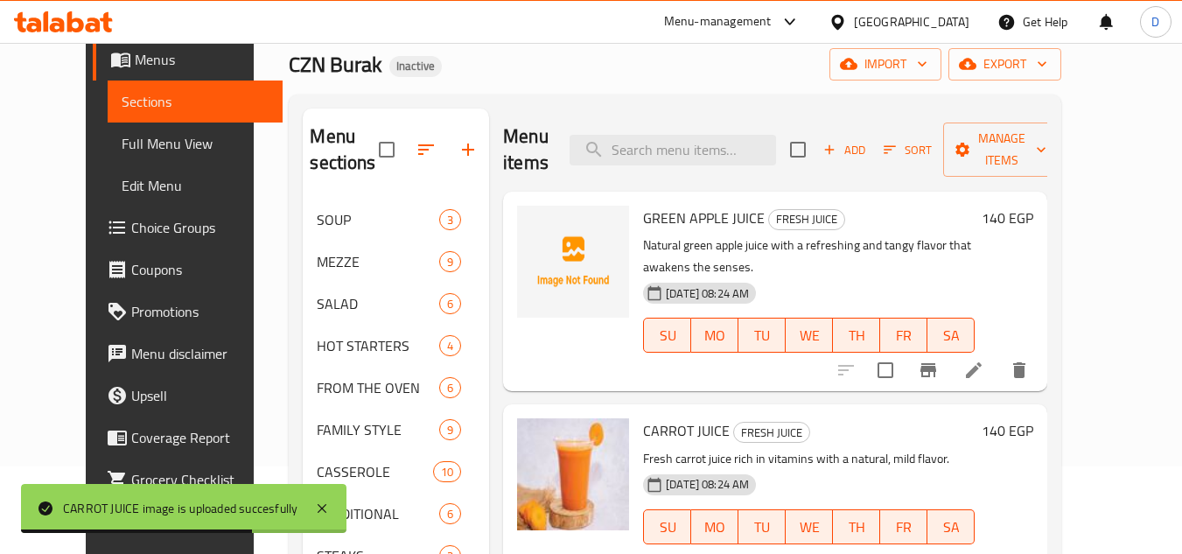
click at [643, 205] on span "GREEN APPLE JUICE" at bounding box center [704, 218] width 122 height 26
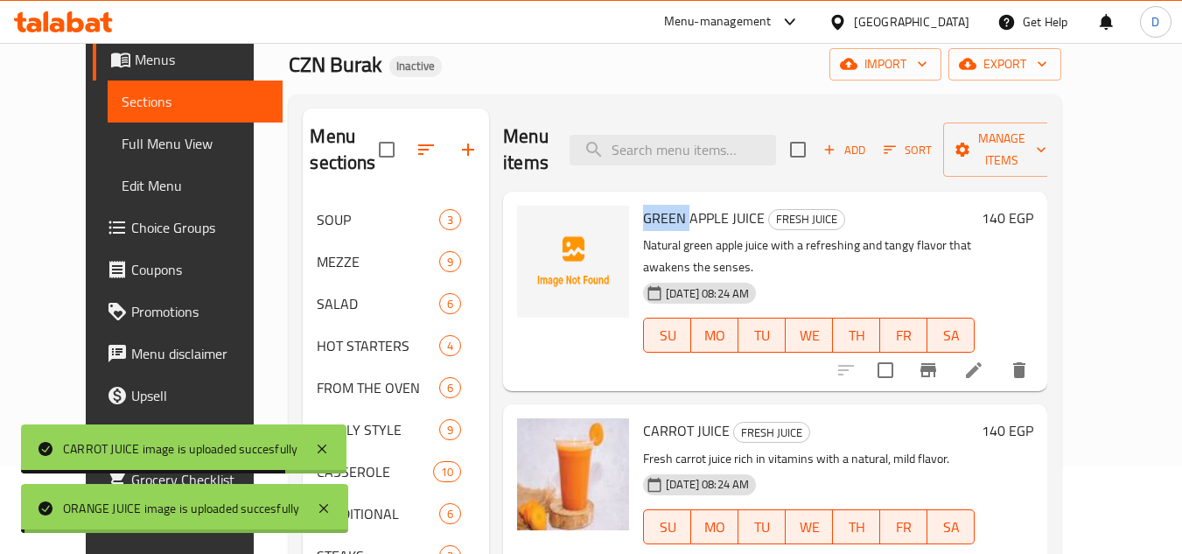
click at [643, 205] on span "GREEN APPLE JUICE" at bounding box center [704, 218] width 122 height 26
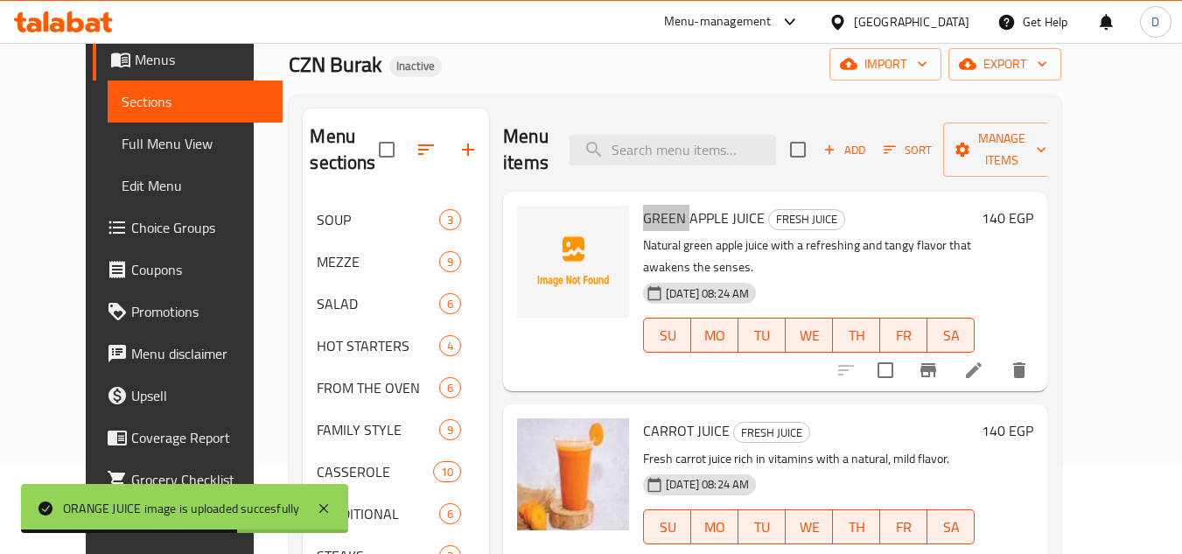
scroll to position [175, 0]
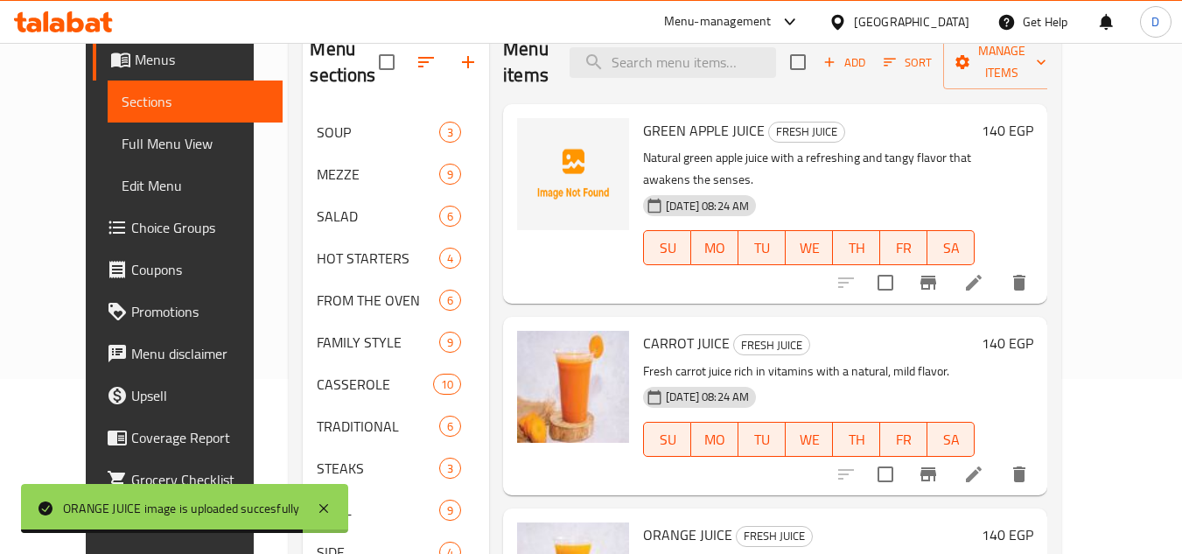
click at [687, 117] on span "GREEN APPLE JUICE" at bounding box center [704, 130] width 122 height 26
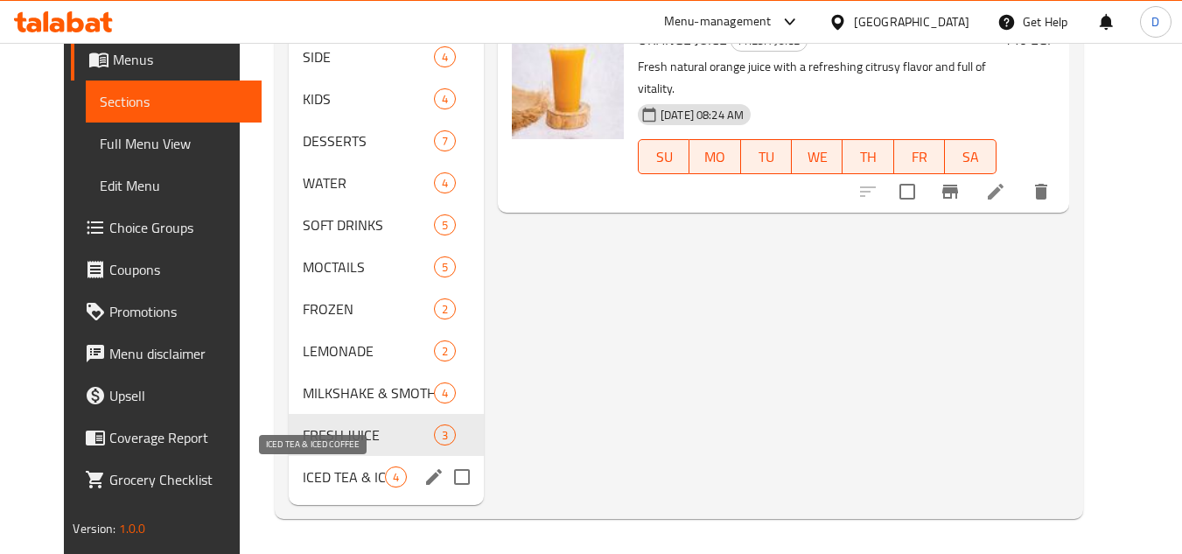
click at [319, 476] on span "ICED TEA & ICED COFFEE" at bounding box center [344, 476] width 82 height 21
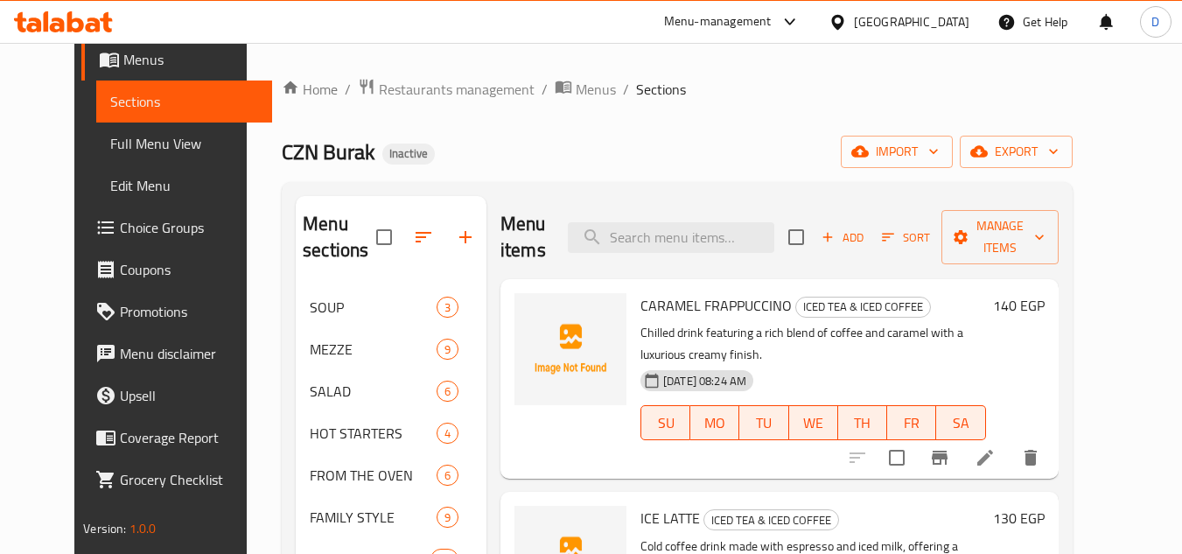
click at [651, 292] on span "CARAMEL FRAPPUCCINO" at bounding box center [716, 305] width 151 height 26
click at [662, 505] on span "ICE LATTE" at bounding box center [671, 518] width 60 height 26
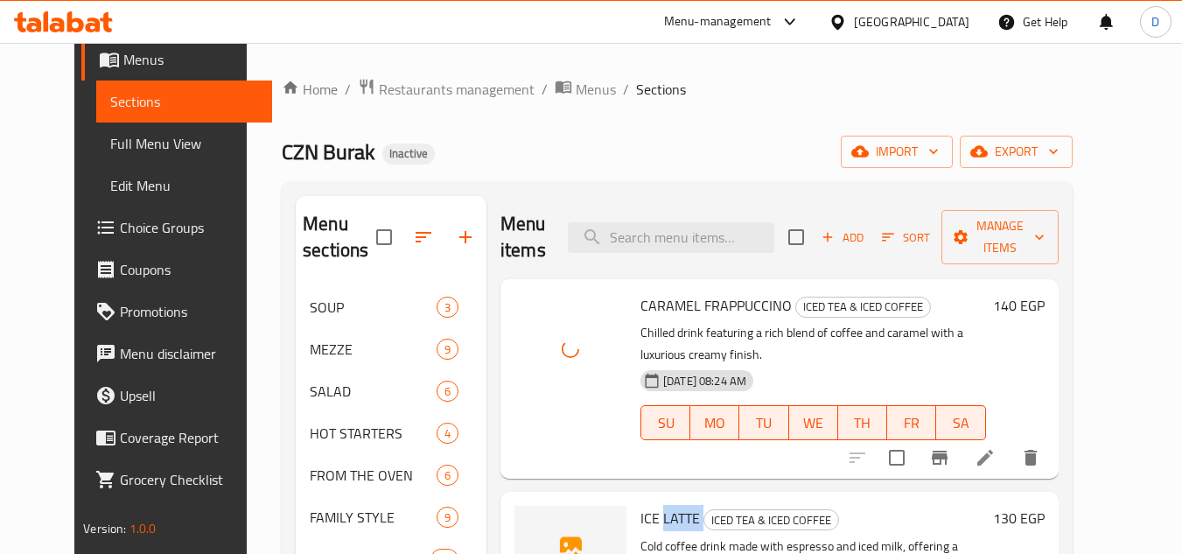
click at [662, 505] on span "ICE LATTE" at bounding box center [671, 518] width 60 height 26
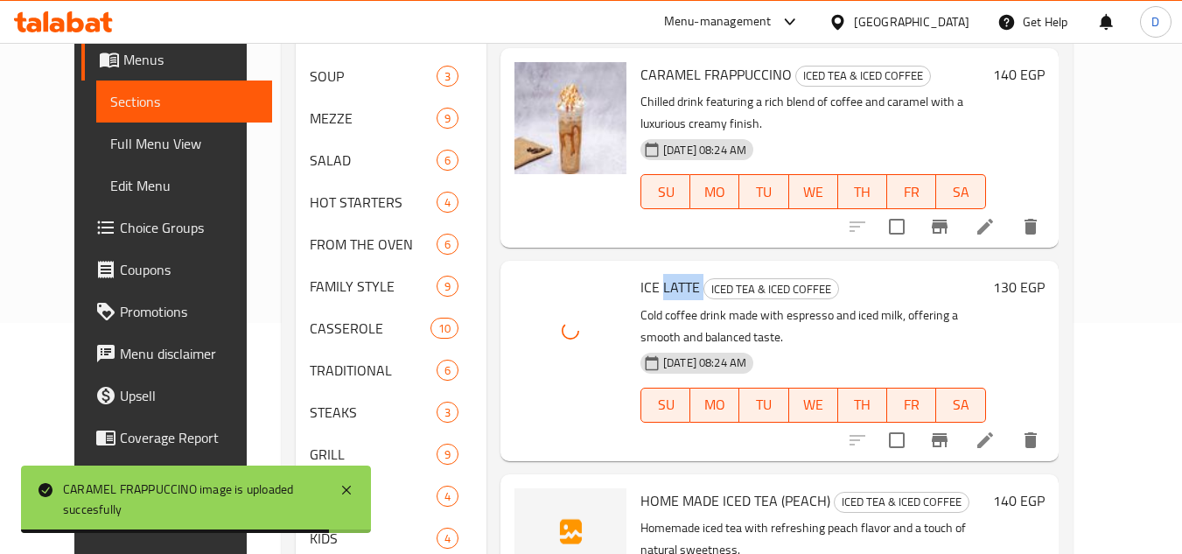
scroll to position [263, 0]
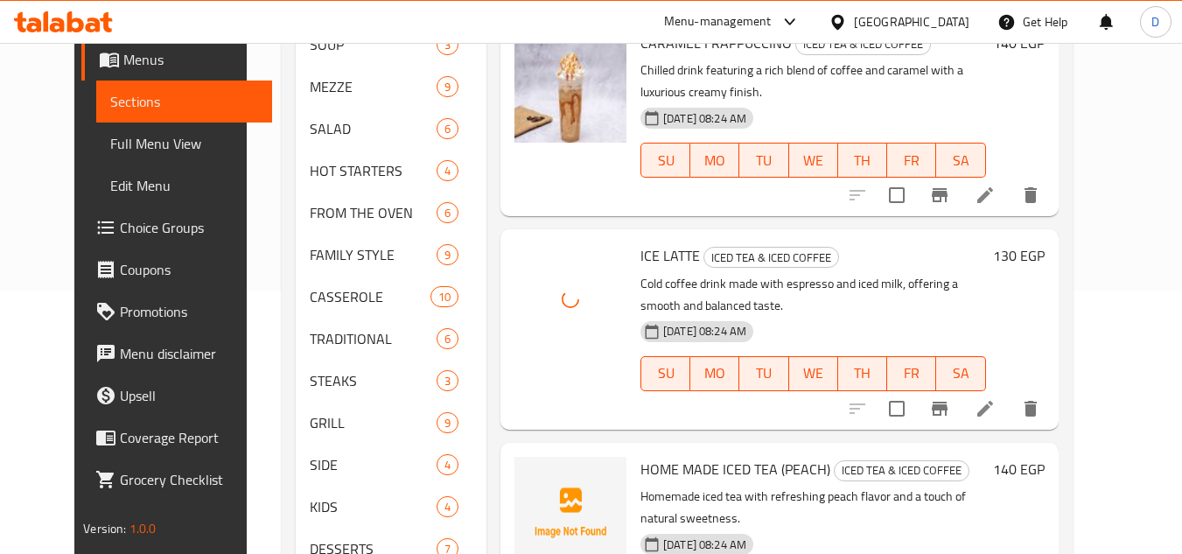
click at [744, 456] on span "HOME MADE ICED TEA (PEACH)" at bounding box center [736, 469] width 190 height 26
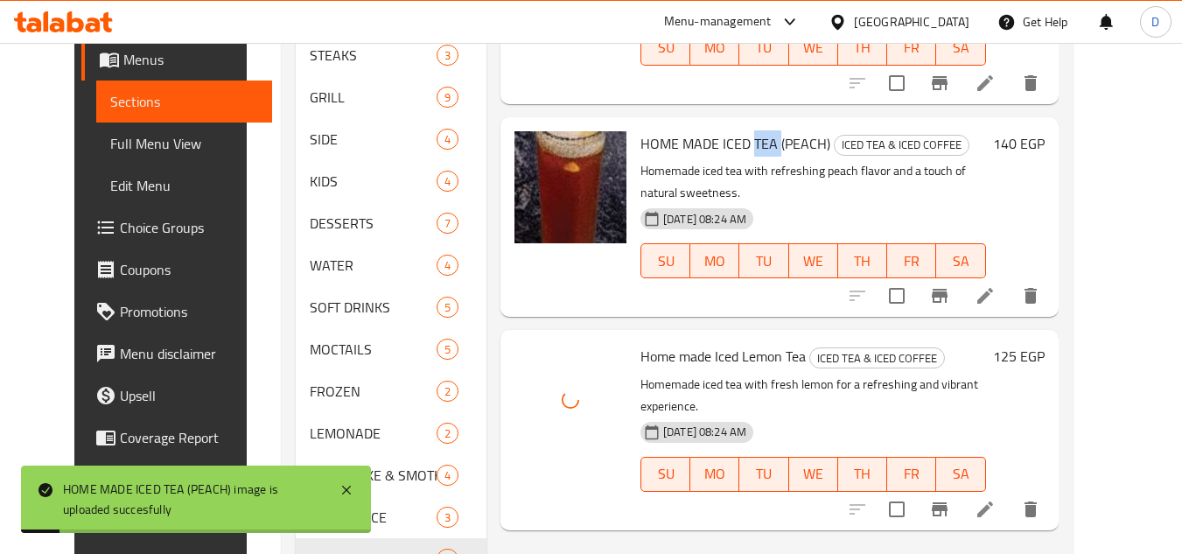
scroll to position [670, 0]
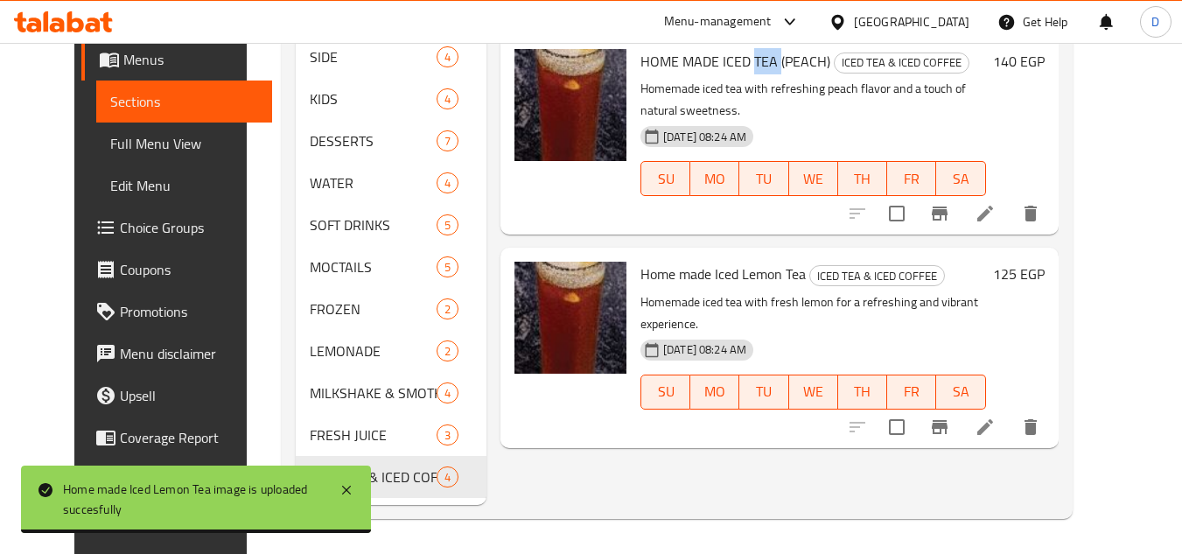
click at [110, 150] on span "Full Menu View" at bounding box center [184, 143] width 148 height 21
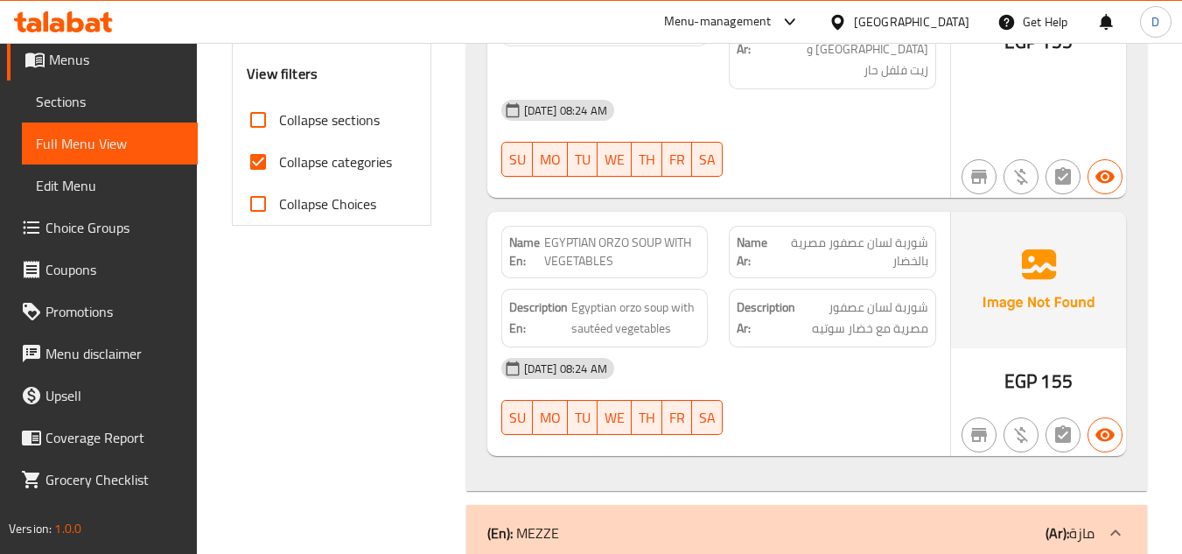
click at [321, 160] on span "Collapse categories" at bounding box center [335, 161] width 113 height 21
click at [279, 160] on input "Collapse categories" at bounding box center [258, 162] width 42 height 42
checkbox input "false"
click at [316, 118] on span "Collapse sections" at bounding box center [329, 119] width 101 height 21
click at [279, 118] on input "Collapse sections" at bounding box center [258, 120] width 42 height 42
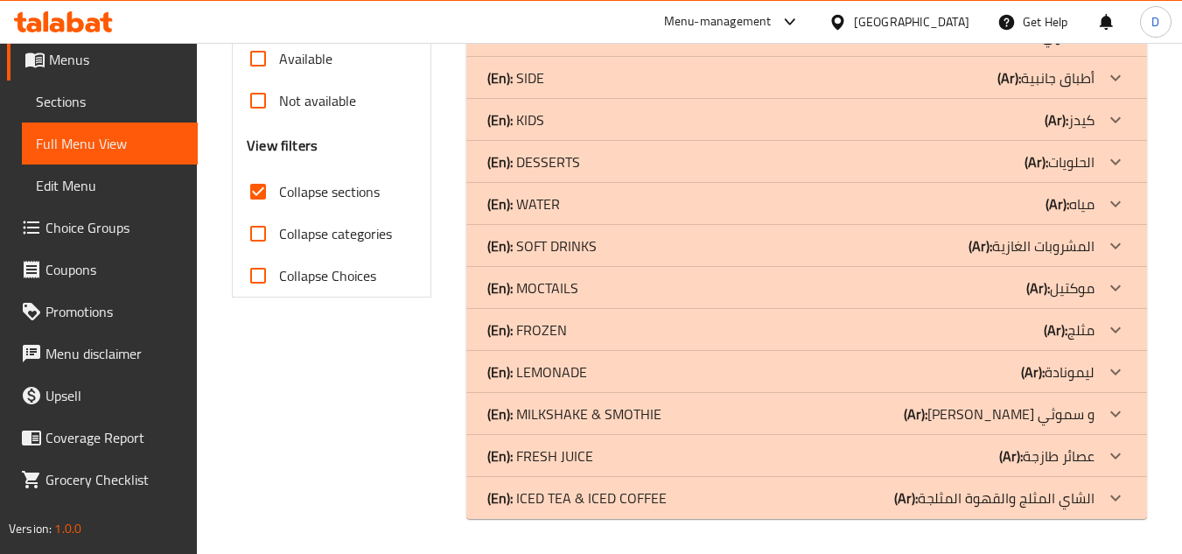
scroll to position [599, 0]
click at [347, 199] on span "Collapse sections" at bounding box center [329, 191] width 101 height 21
click at [279, 199] on input "Collapse sections" at bounding box center [258, 192] width 42 height 42
checkbox input "false"
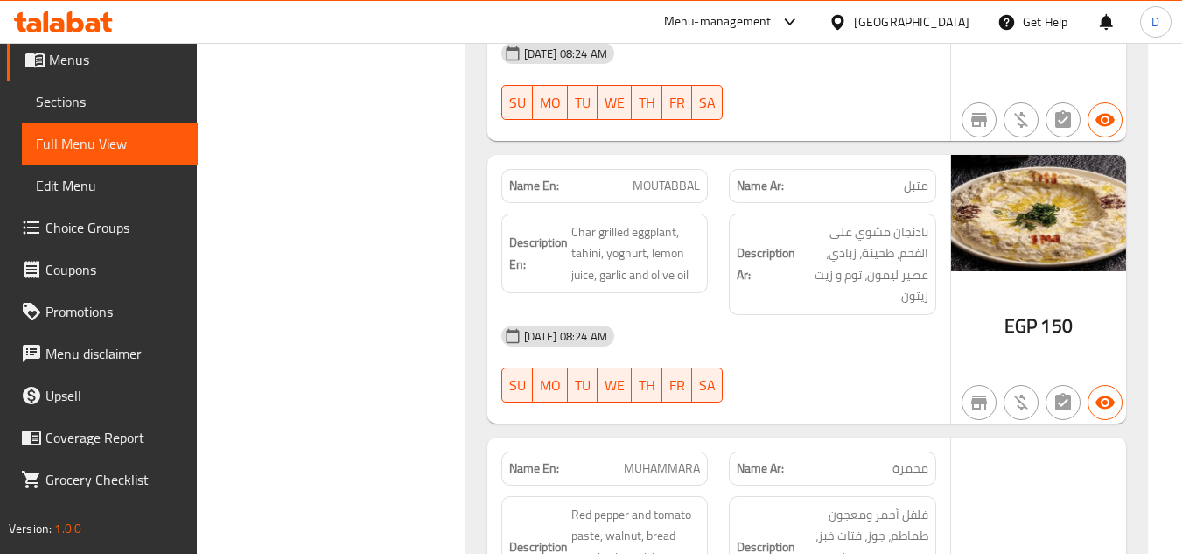
scroll to position [2013, 0]
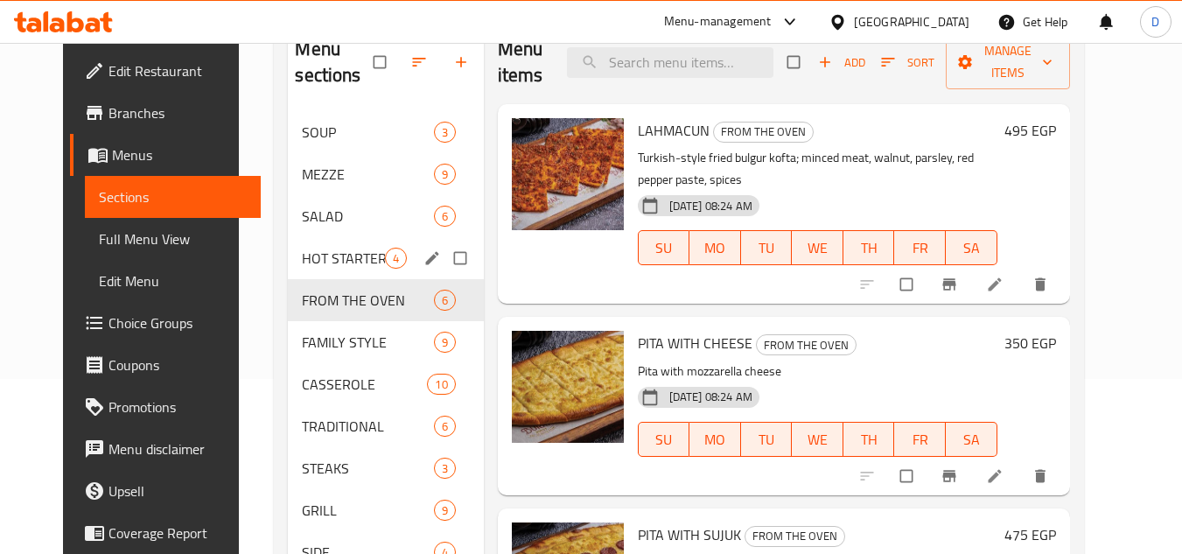
click at [341, 242] on div "HOT STARTERS 4" at bounding box center [385, 258] width 195 height 42
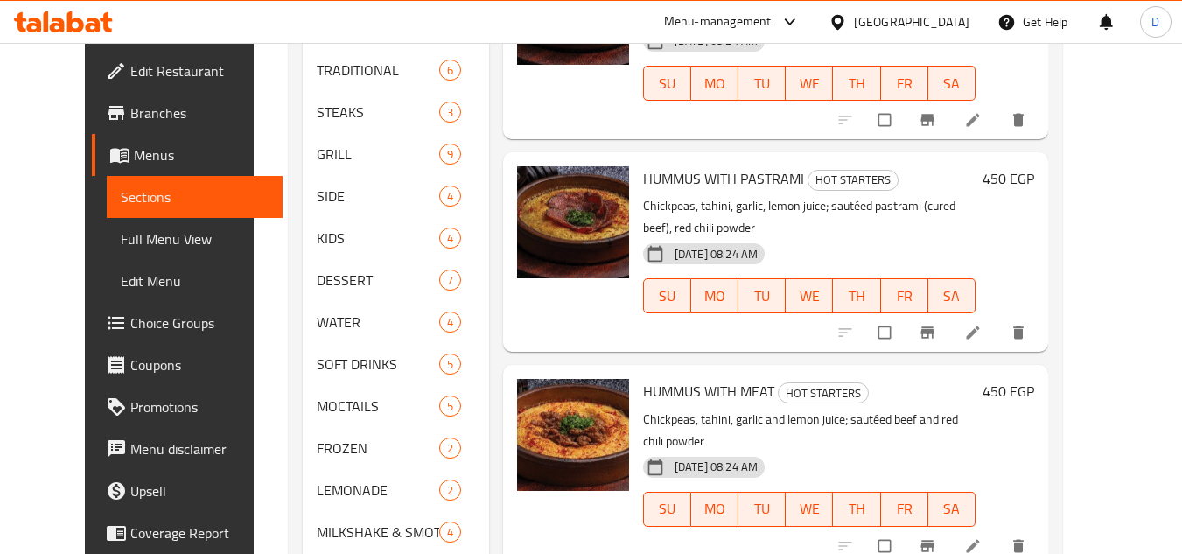
scroll to position [233, 0]
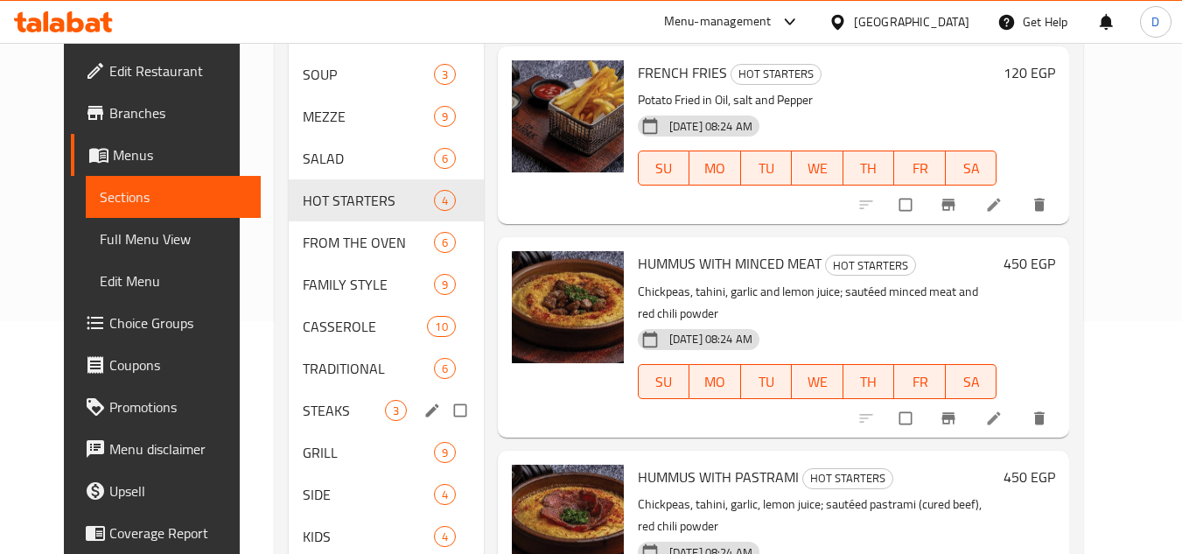
click at [303, 445] on span "GRILL" at bounding box center [368, 452] width 131 height 21
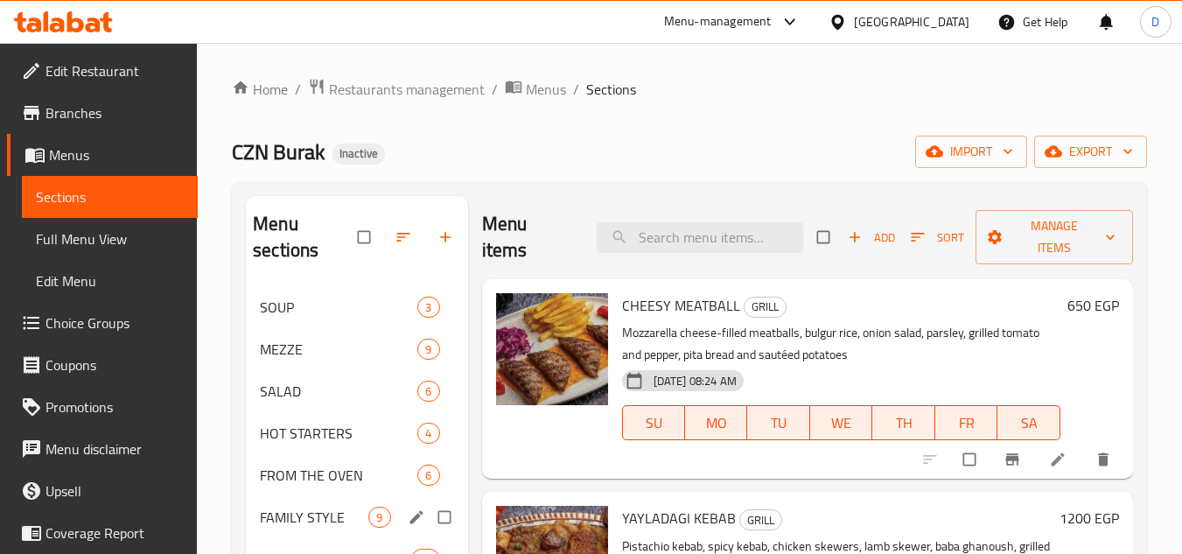
click at [276, 536] on div "FAMILY STYLE 9" at bounding box center [356, 517] width 221 height 42
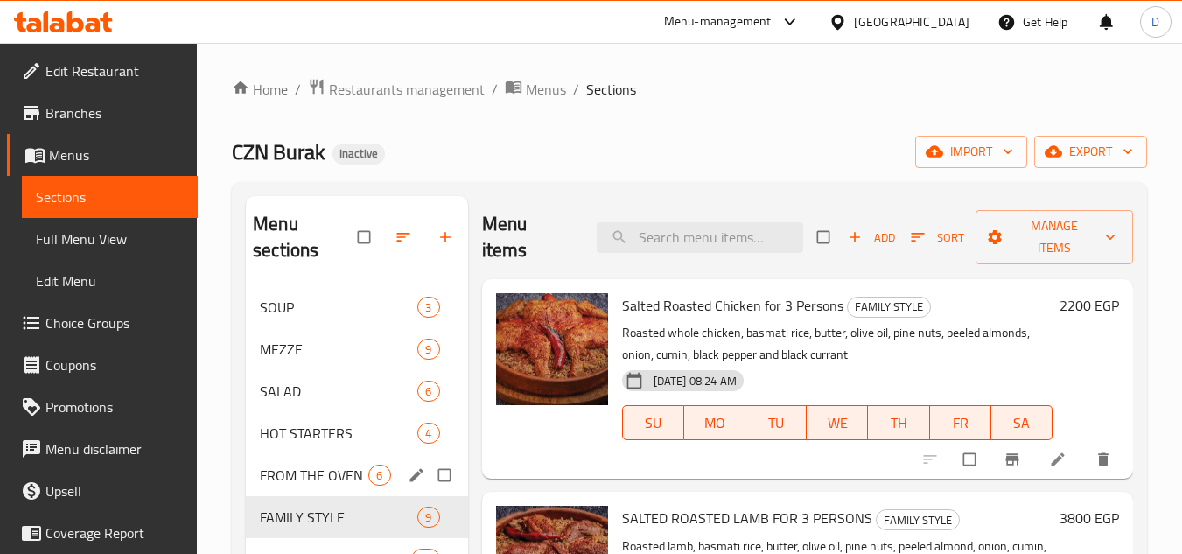
scroll to position [525, 0]
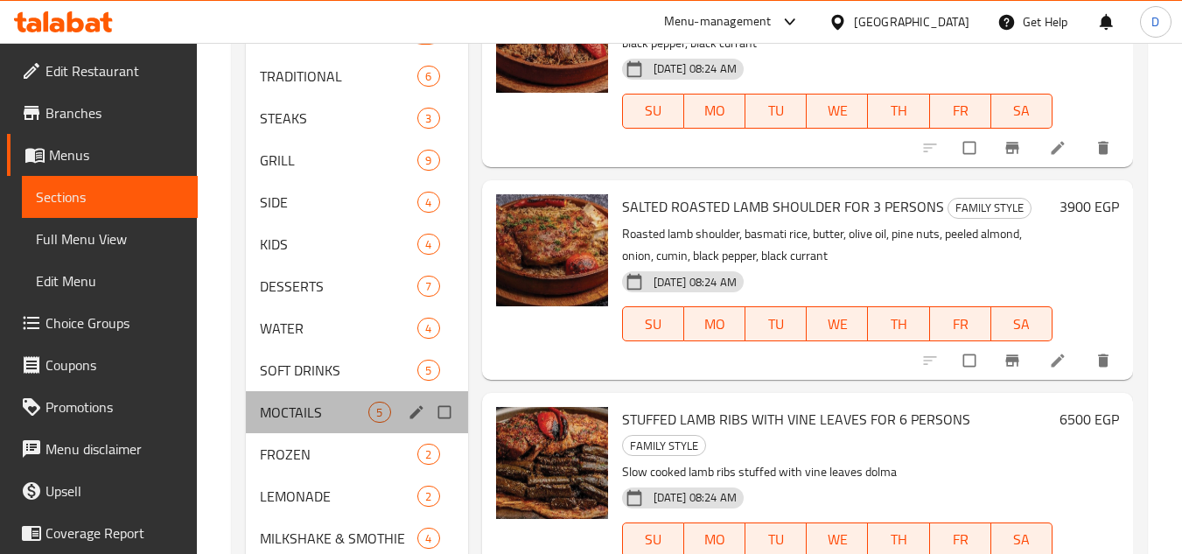
click at [295, 427] on div "MOCTAILS 5" at bounding box center [356, 412] width 221 height 42
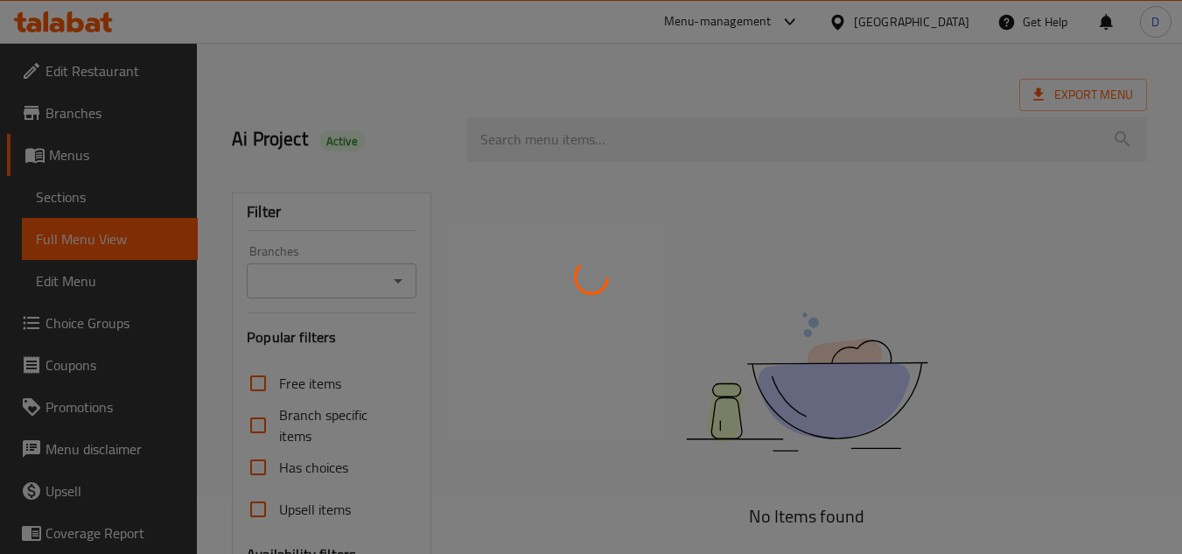
scroll to position [175, 0]
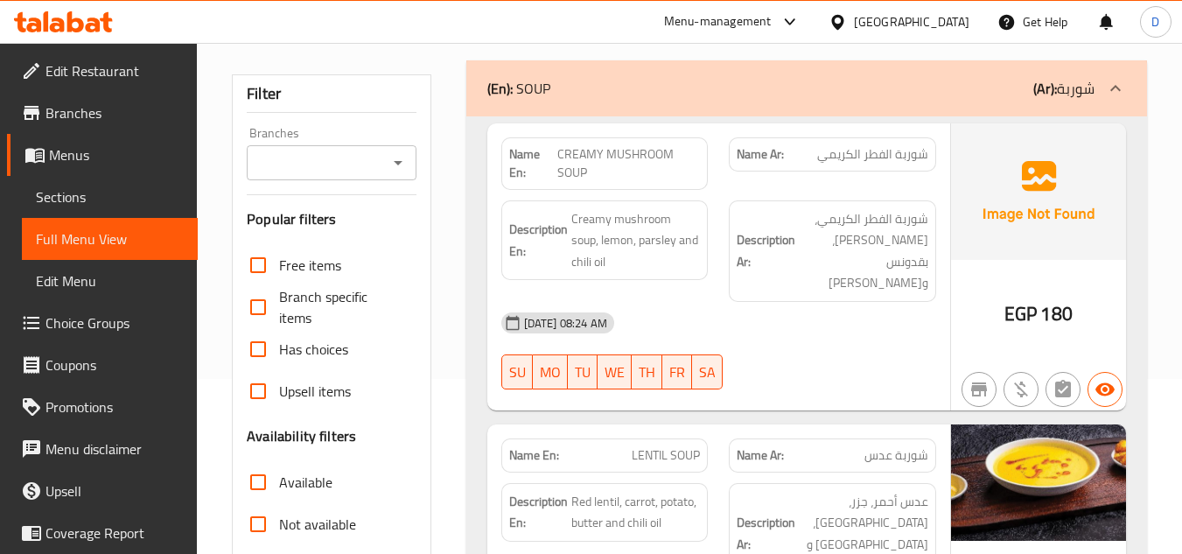
click at [919, 302] on div "[DATE] 08:24 AM" at bounding box center [719, 323] width 456 height 42
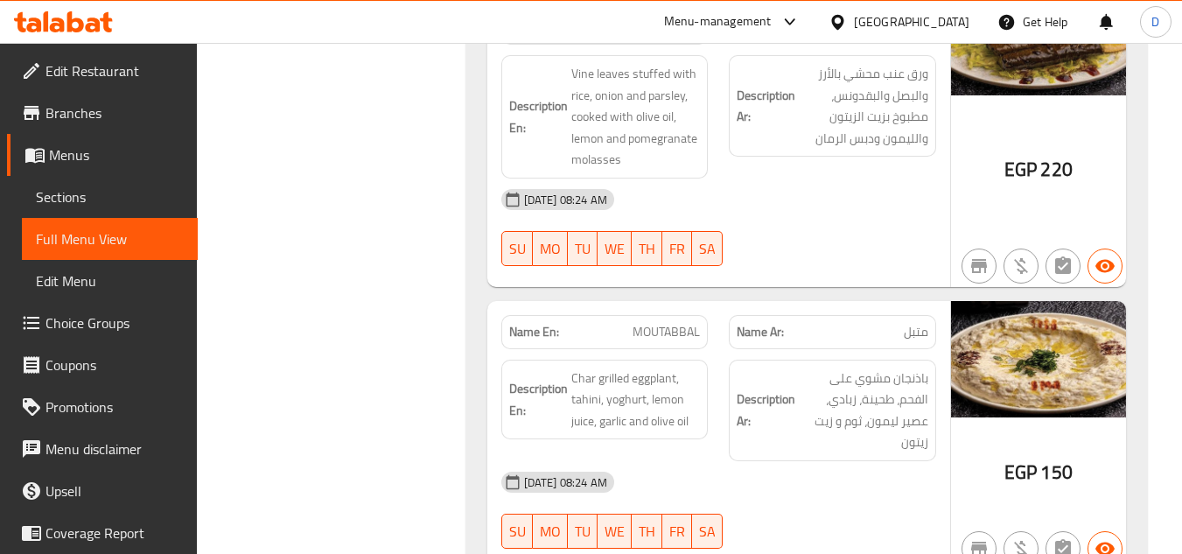
scroll to position [0, 0]
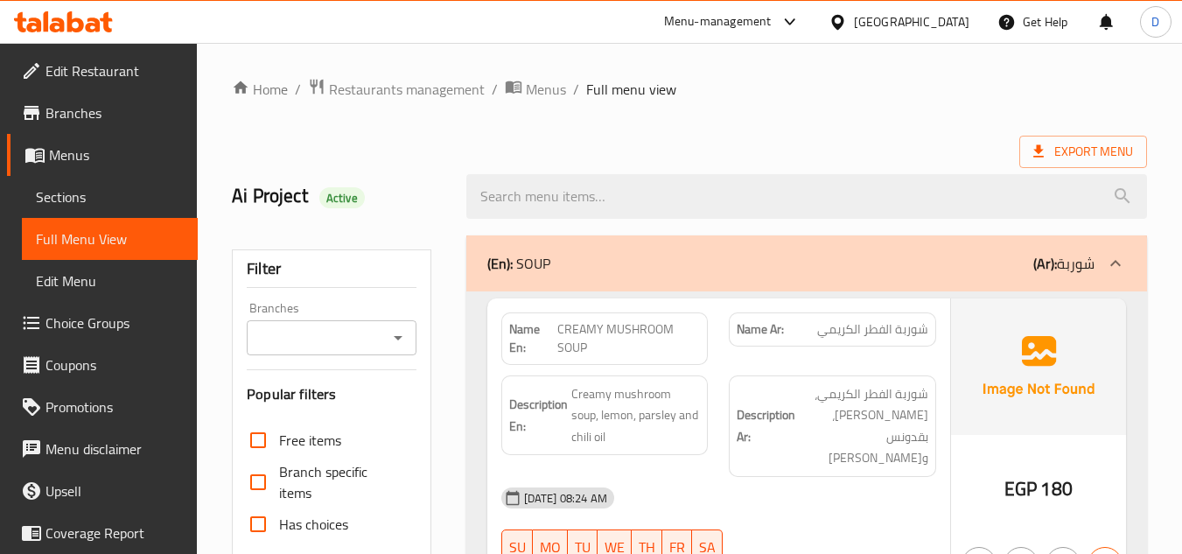
drag, startPoint x: 1032, startPoint y: 420, endPoint x: 874, endPoint y: -76, distance: 520.6
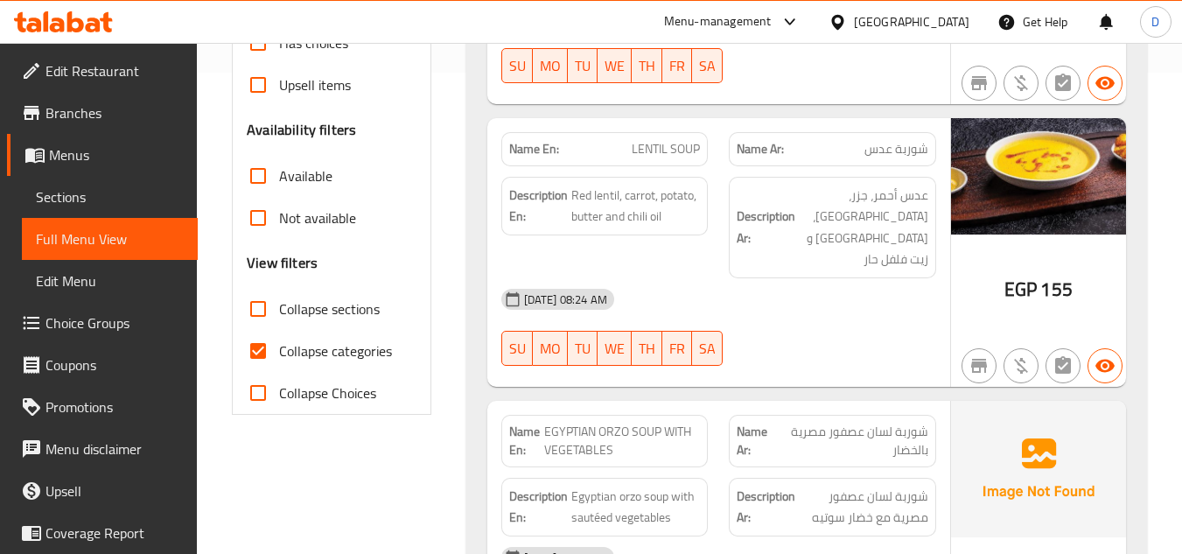
scroll to position [525, 0]
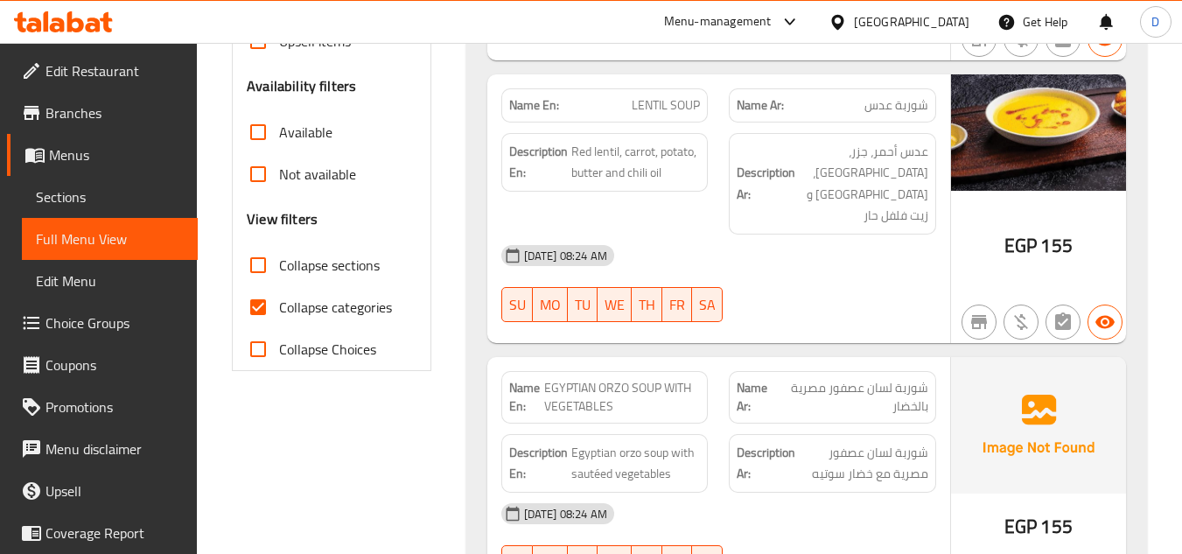
click at [319, 299] on span "Collapse categories" at bounding box center [335, 307] width 113 height 21
click at [279, 299] on input "Collapse categories" at bounding box center [258, 307] width 42 height 42
checkbox input "false"
click at [332, 268] on span "Collapse sections" at bounding box center [329, 265] width 101 height 21
click at [279, 268] on input "Collapse sections" at bounding box center [258, 265] width 42 height 42
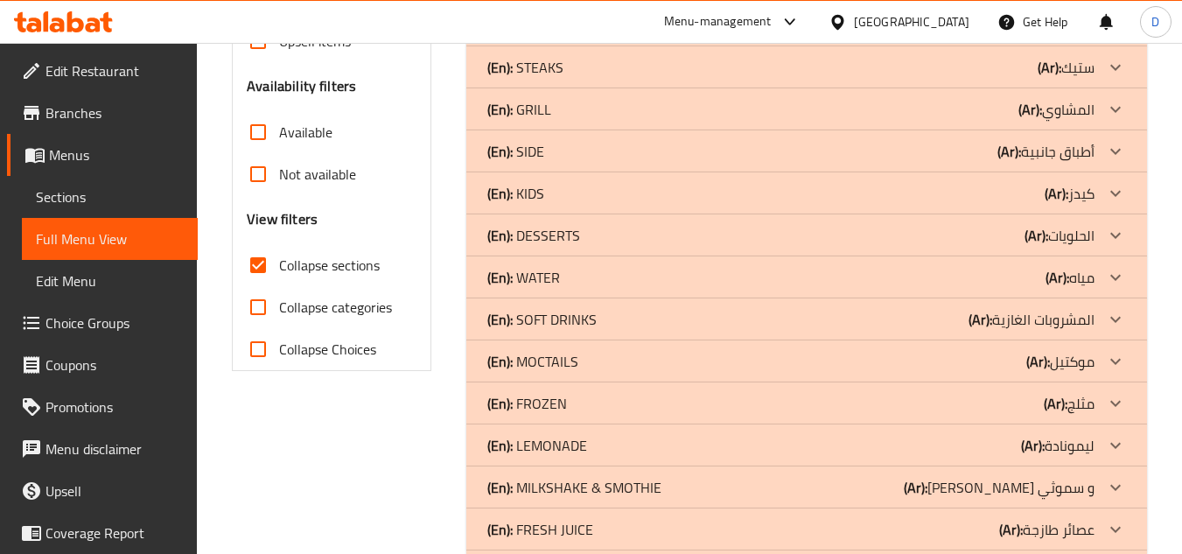
click at [332, 268] on span "Collapse sections" at bounding box center [329, 265] width 101 height 21
click at [279, 268] on input "Collapse sections" at bounding box center [258, 265] width 42 height 42
checkbox input "false"
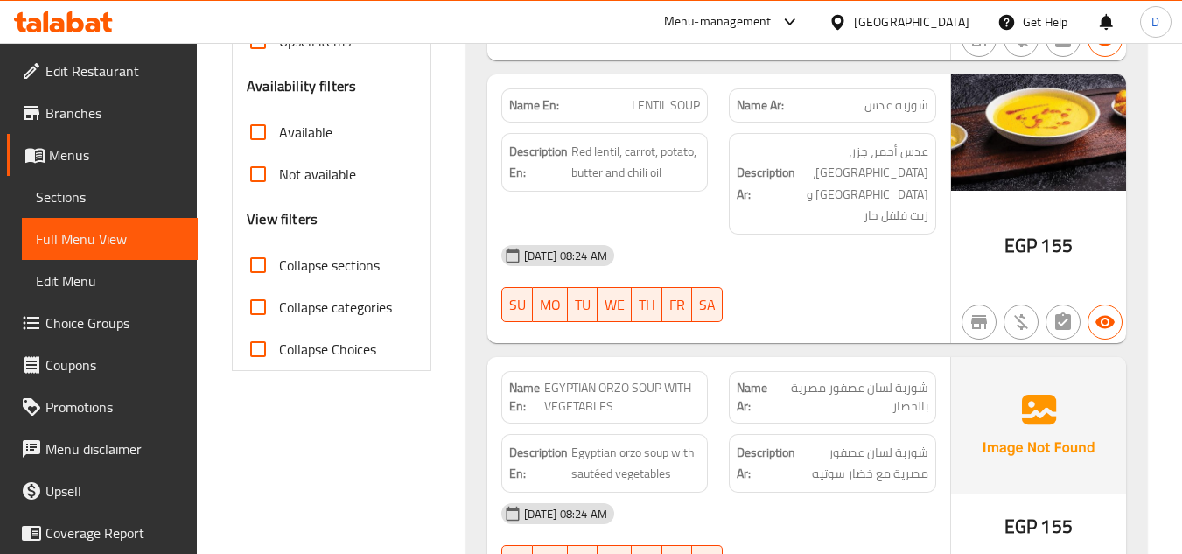
click at [382, 237] on div "Free items Branch specific items Has choices Upsell items Availability filters …" at bounding box center [331, 132] width 169 height 476
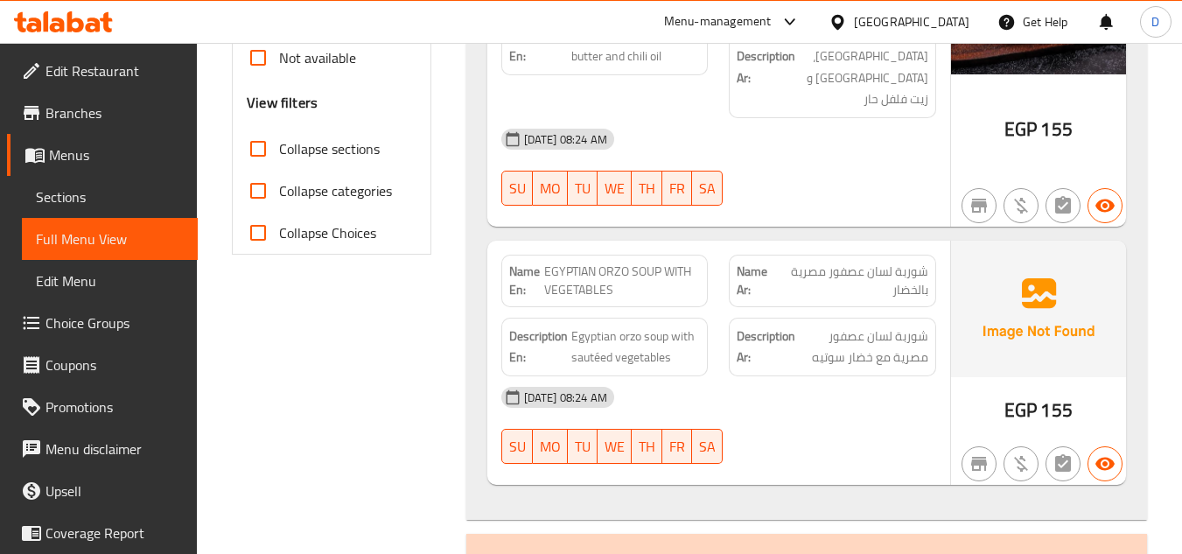
scroll to position [613, 0]
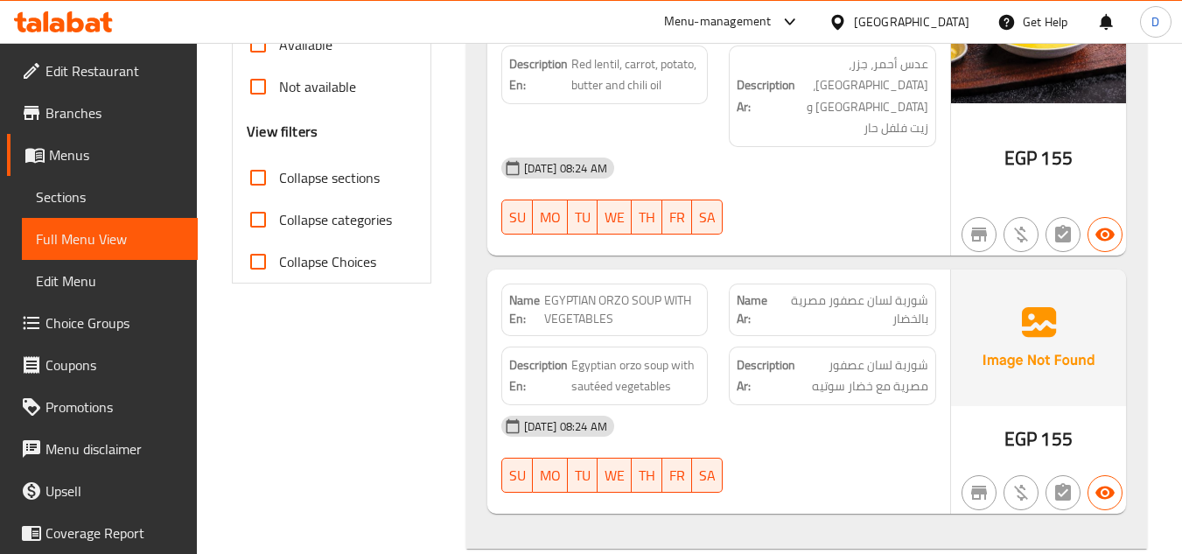
click at [569, 291] on span "EGYPTIAN ORZO SOUP WITH VEGETABLES" at bounding box center [622, 309] width 156 height 37
copy span "EGYPTIAN"
click at [623, 291] on span "EGYPTIAN ORZO SOUP WITH VEGETABLES" at bounding box center [622, 309] width 156 height 37
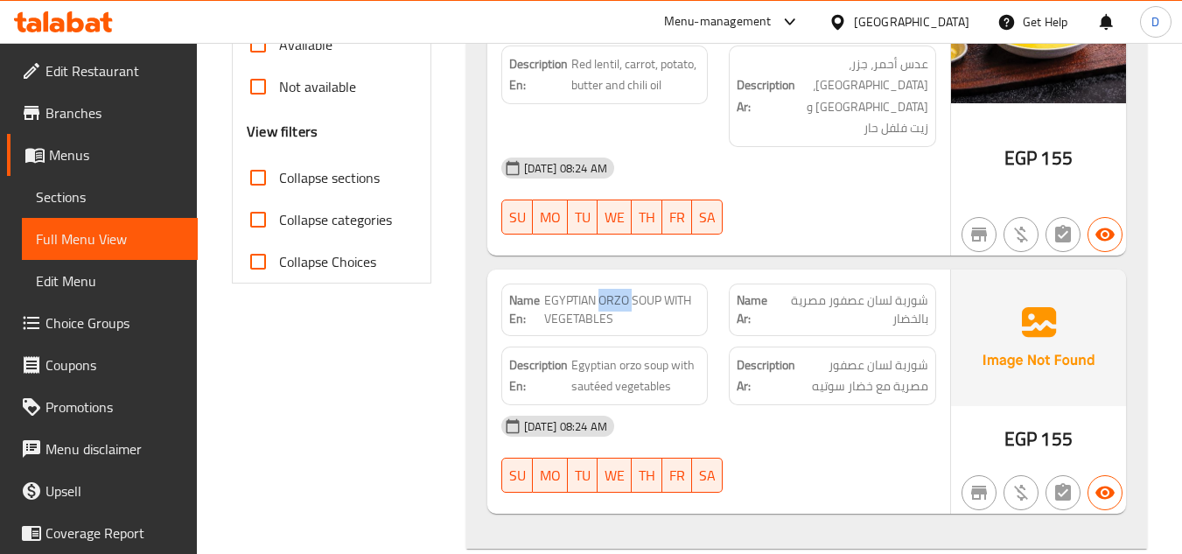
copy span "ORZO"
click at [564, 291] on span "EGYPTIAN ORZO SOUP WITH VEGETABLES" at bounding box center [622, 309] width 156 height 37
copy span "EGYPTIAN ORZO SOUP WITH VEGETABLES"
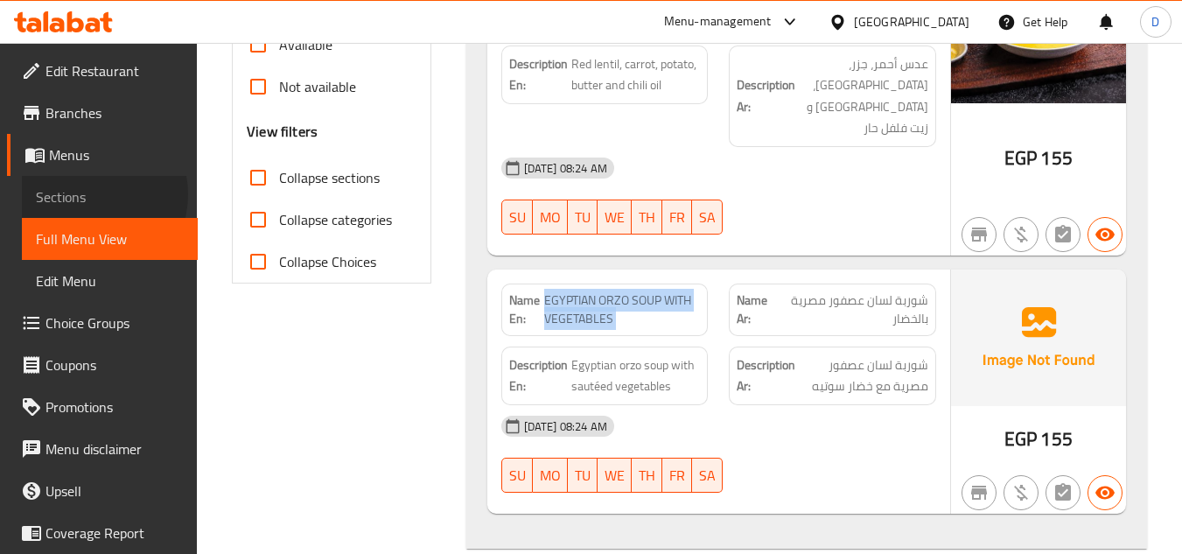
click at [88, 194] on span "Sections" at bounding box center [110, 196] width 148 height 21
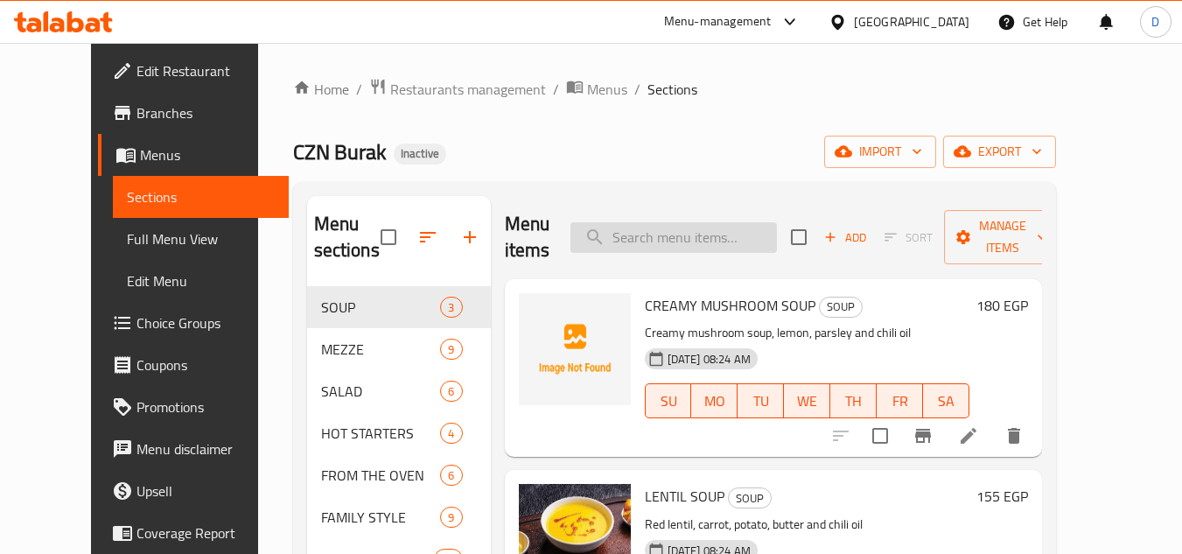
click at [713, 234] on input "search" at bounding box center [674, 237] width 207 height 31
paste input "EGYPTIAN ORZO SOUP WITH VEGETABLES"
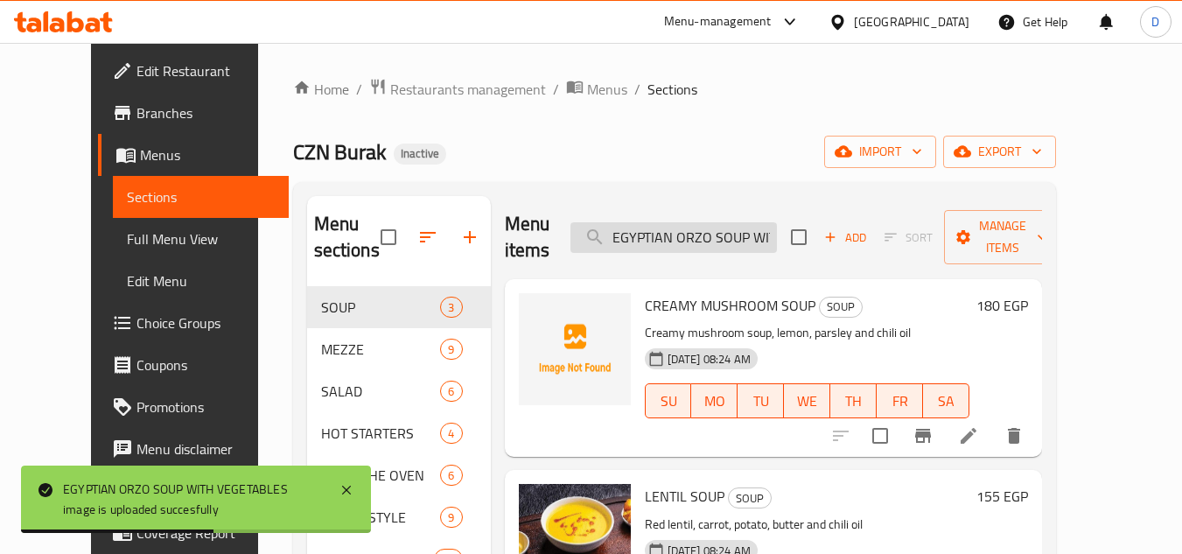
click at [777, 226] on input "EGYPTIAN ORZO SOUP WITH VEGETABLES" at bounding box center [674, 237] width 207 height 31
drag, startPoint x: 781, startPoint y: 226, endPoint x: 814, endPoint y: 224, distance: 32.4
click at [814, 224] on div "Menu items EGYPTIAN ORZO SOUP WITH VEGETABLES Add Sort Manage items" at bounding box center [773, 237] width 537 height 83
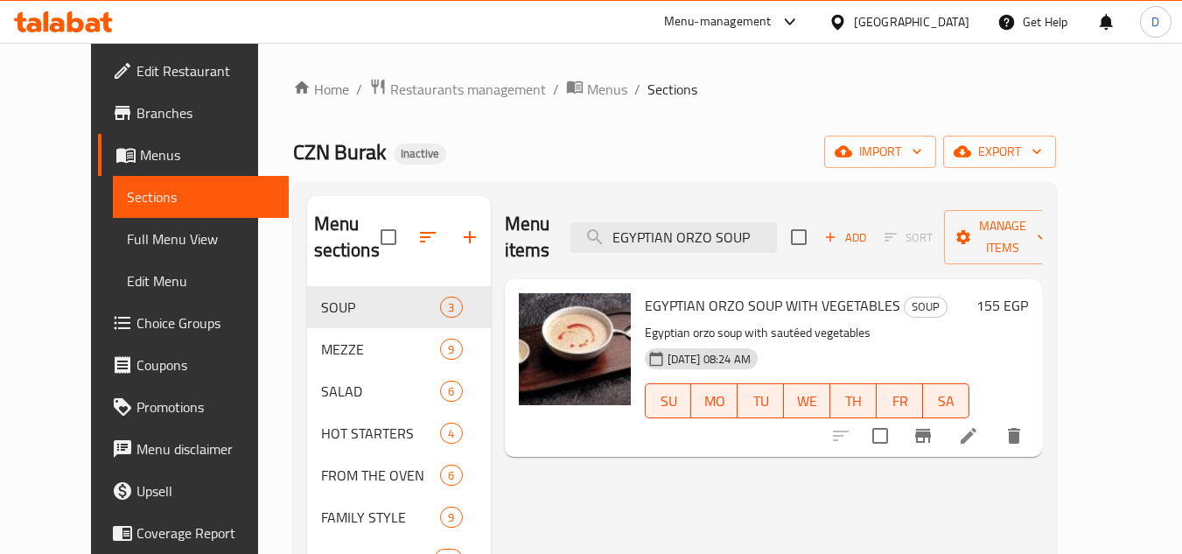
type input "EGYPTIAN ORZO SOUP"
click at [127, 249] on span "Full Menu View" at bounding box center [201, 238] width 148 height 21
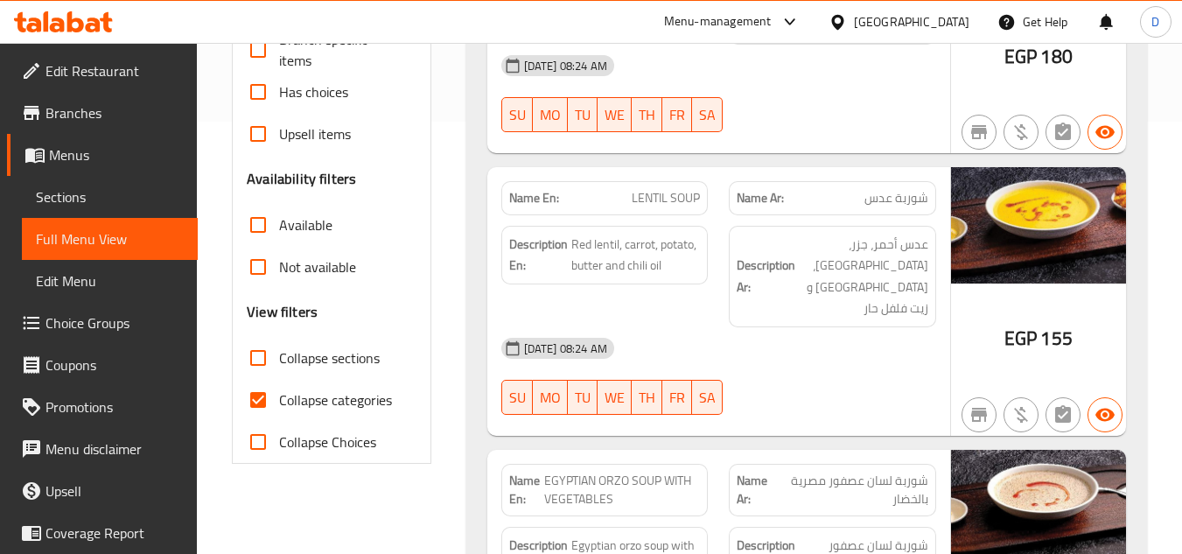
scroll to position [438, 0]
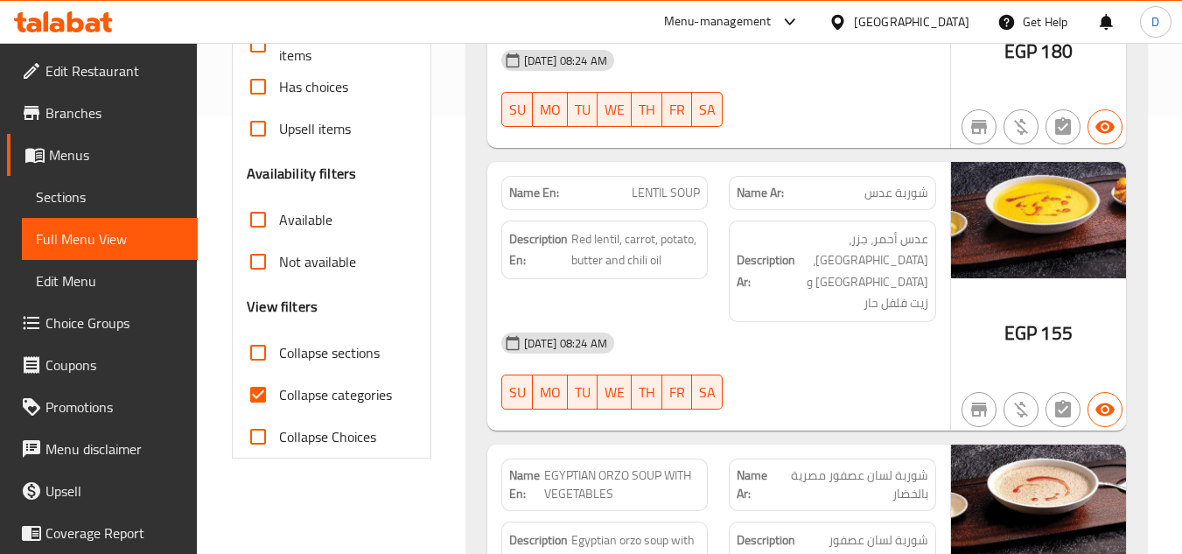
click at [302, 394] on span "Collapse categories" at bounding box center [335, 394] width 113 height 21
click at [279, 394] on input "Collapse categories" at bounding box center [258, 395] width 42 height 42
checkbox input "false"
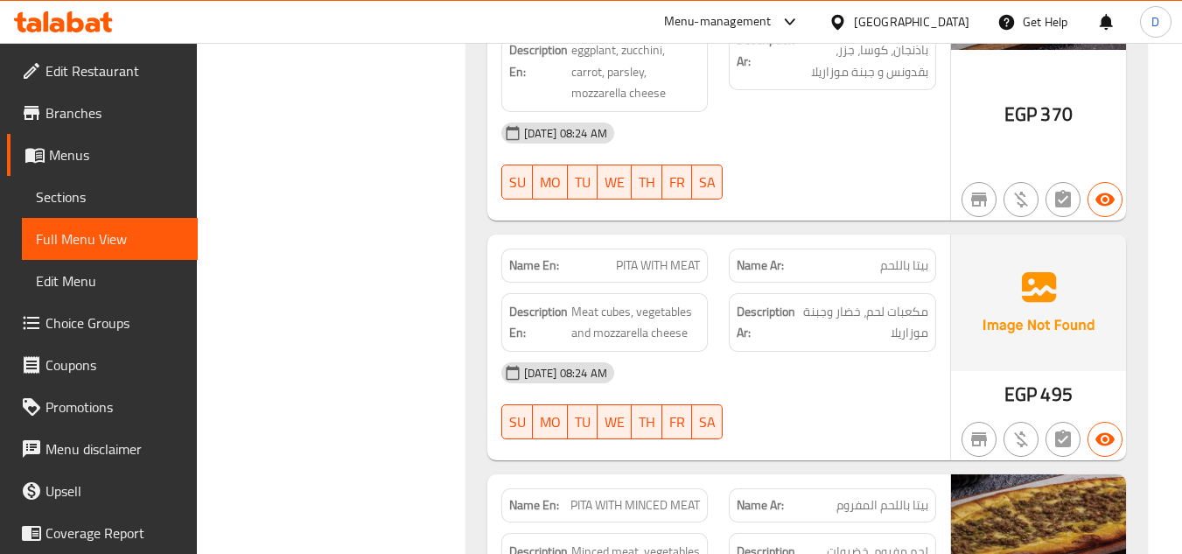
scroll to position [7613, 0]
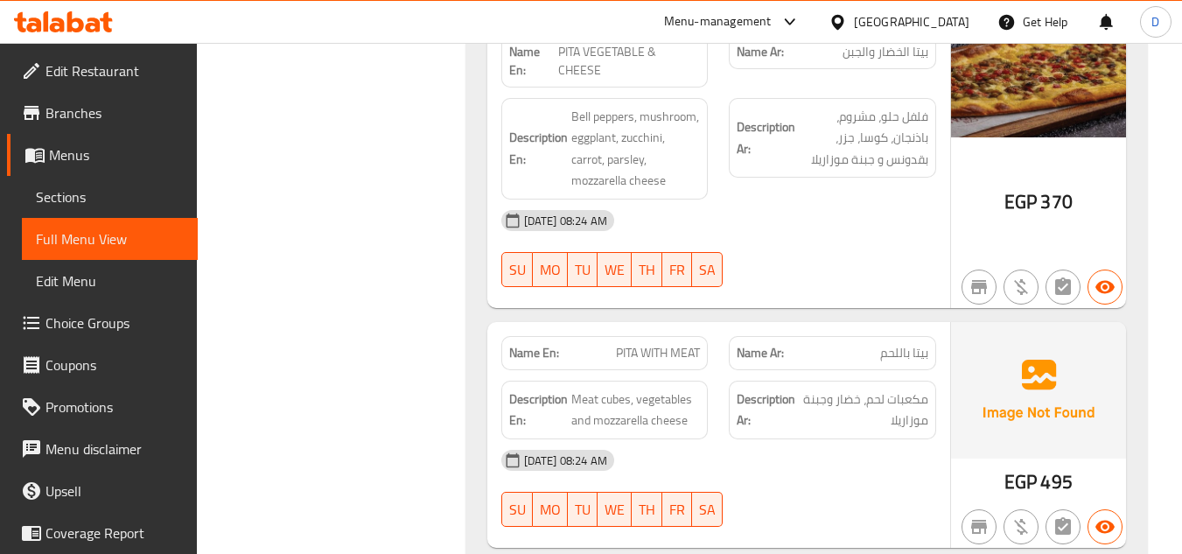
click at [625, 344] on span "PITA WITH MEAT" at bounding box center [658, 353] width 84 height 18
copy span "PITA"
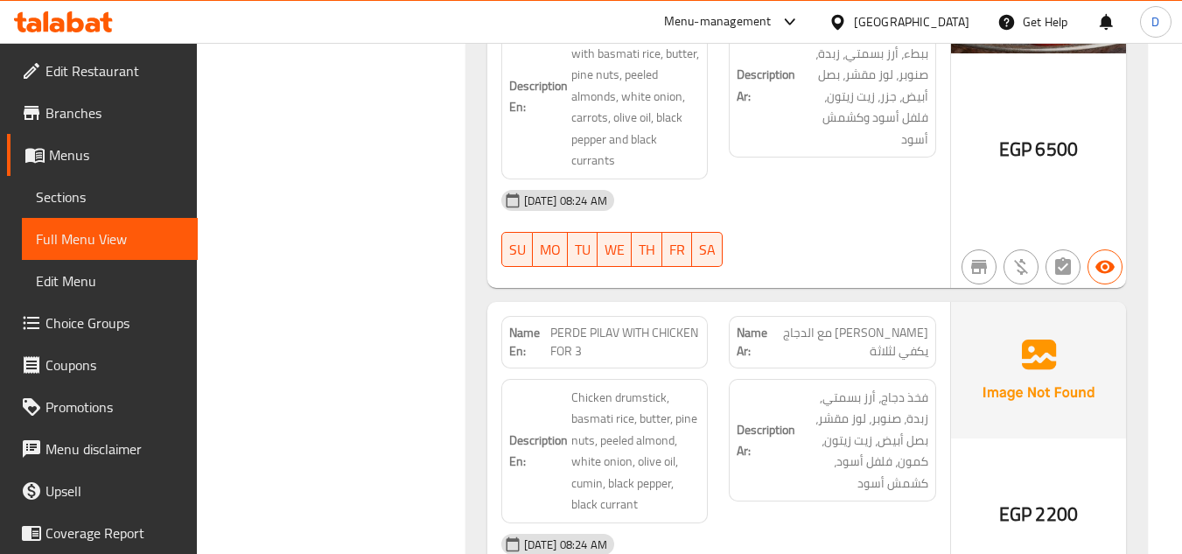
scroll to position [9889, 0]
click at [684, 323] on span "PERDE PILAV WITH CHICKEN FOR 3" at bounding box center [625, 341] width 151 height 37
click at [705, 522] on div "[DATE] 08:24 AM" at bounding box center [719, 543] width 456 height 42
click at [619, 323] on span "PERDE PILAV WITH CHICKEN FOR 3" at bounding box center [625, 341] width 151 height 37
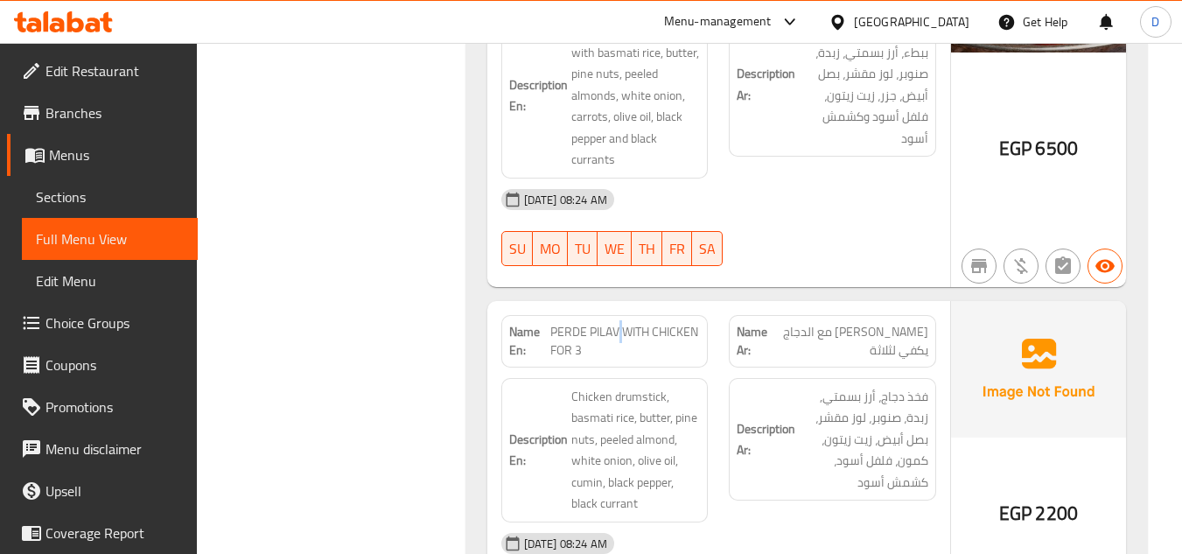
click at [619, 323] on span "PERDE PILAV WITH CHICKEN FOR 3" at bounding box center [625, 341] width 151 height 37
click at [612, 323] on span "PERDE PILAV WITH CHICKEN FOR 3" at bounding box center [625, 341] width 151 height 37
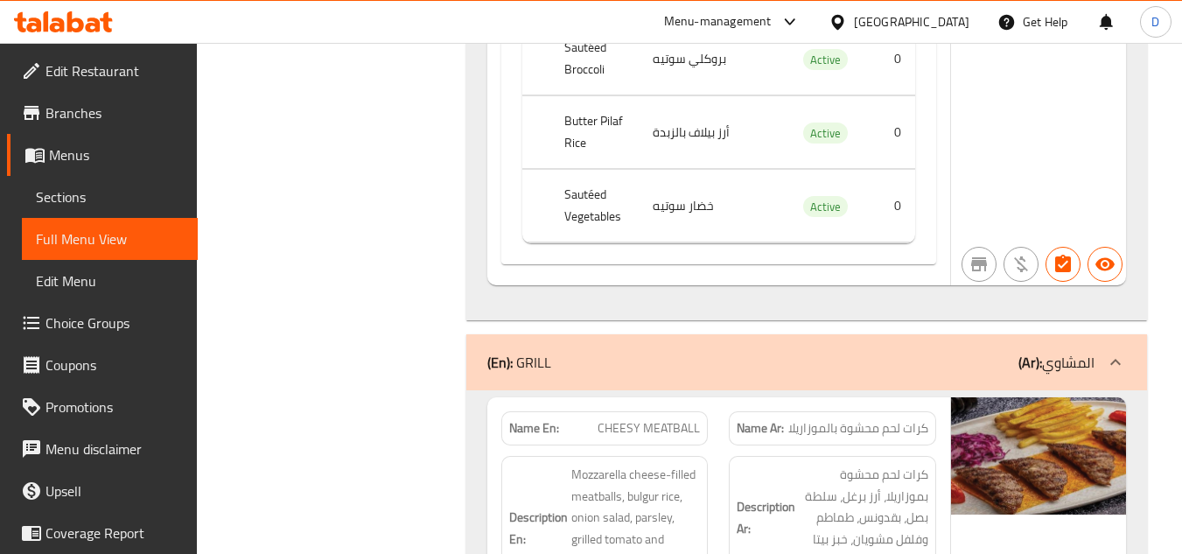
scroll to position [17765, 0]
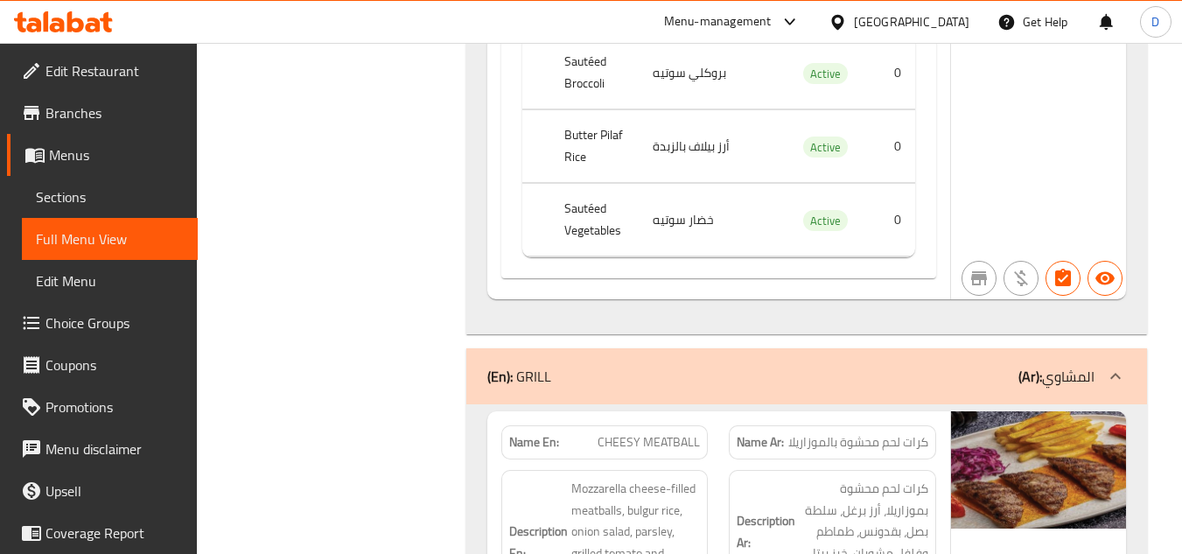
click at [909, 366] on div "(En): GRILL (Ar): المشاوي" at bounding box center [790, 376] width 607 height 21
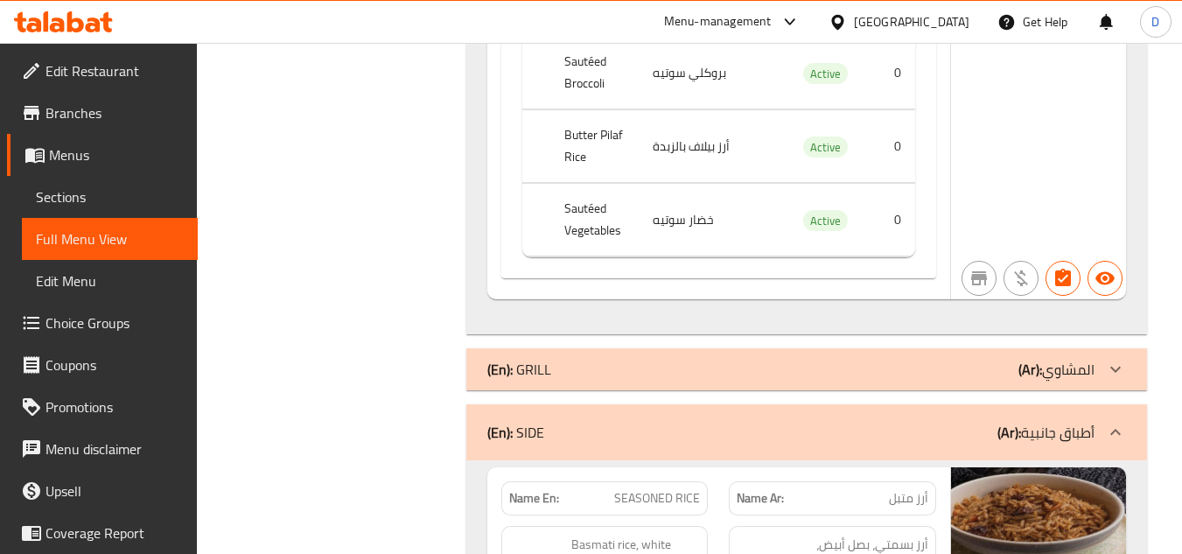
scroll to position [17590, 0]
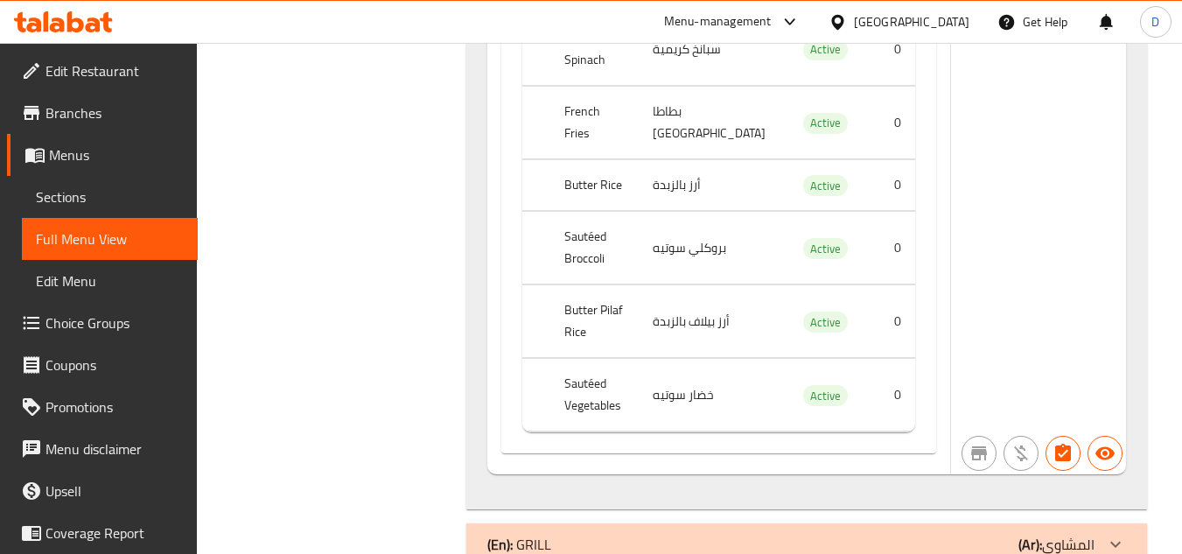
click at [914, 534] on div "(En): GRILL (Ar): المشاوي" at bounding box center [790, 544] width 607 height 21
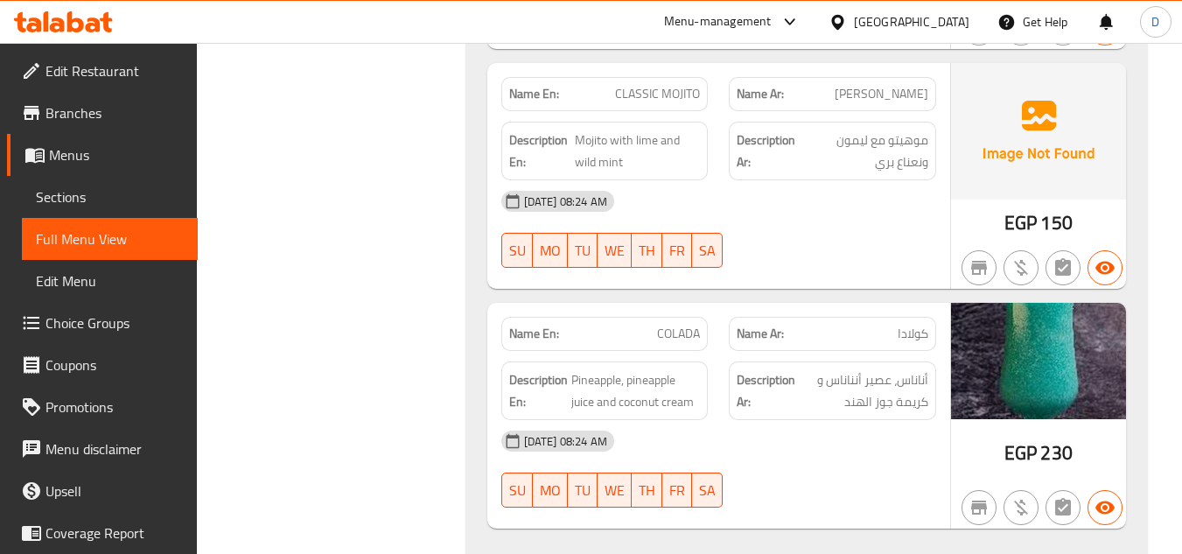
scroll to position [28178, 0]
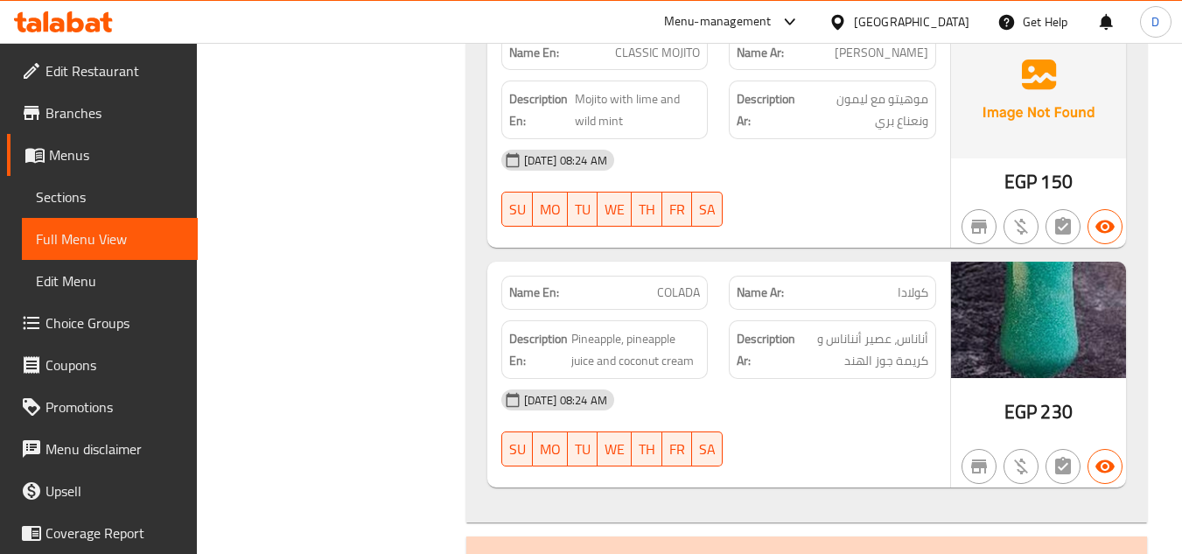
copy span "STRAWBERRY"
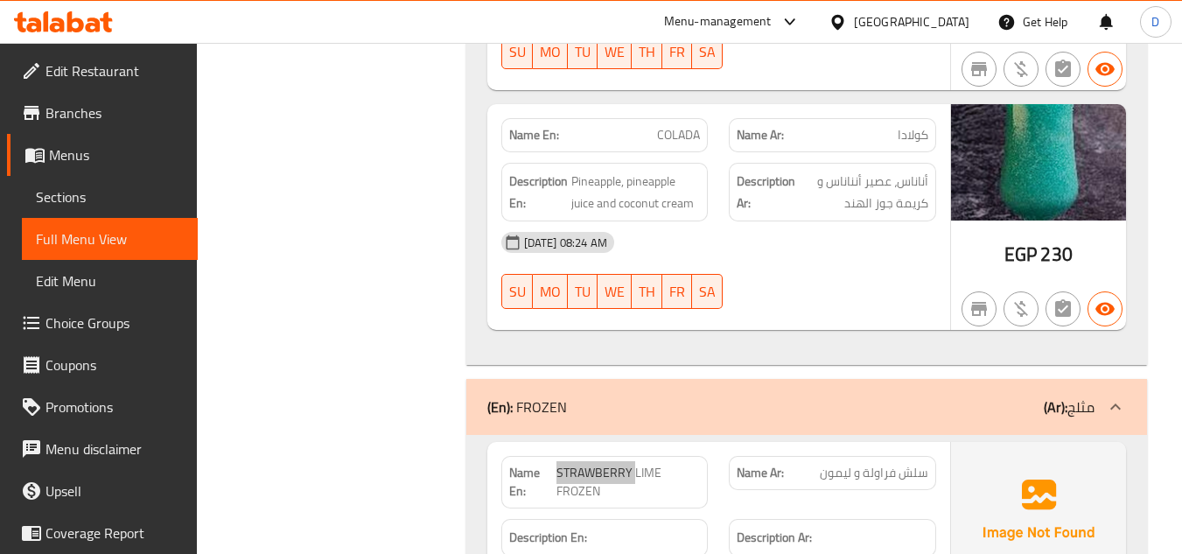
scroll to position [28353, 0]
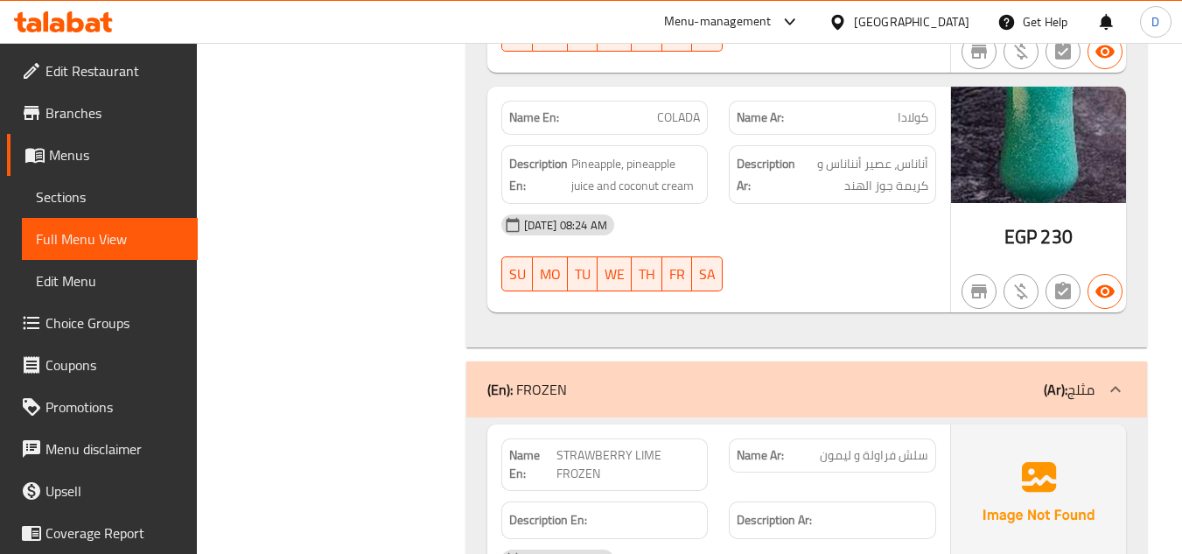
copy span "MANGO"
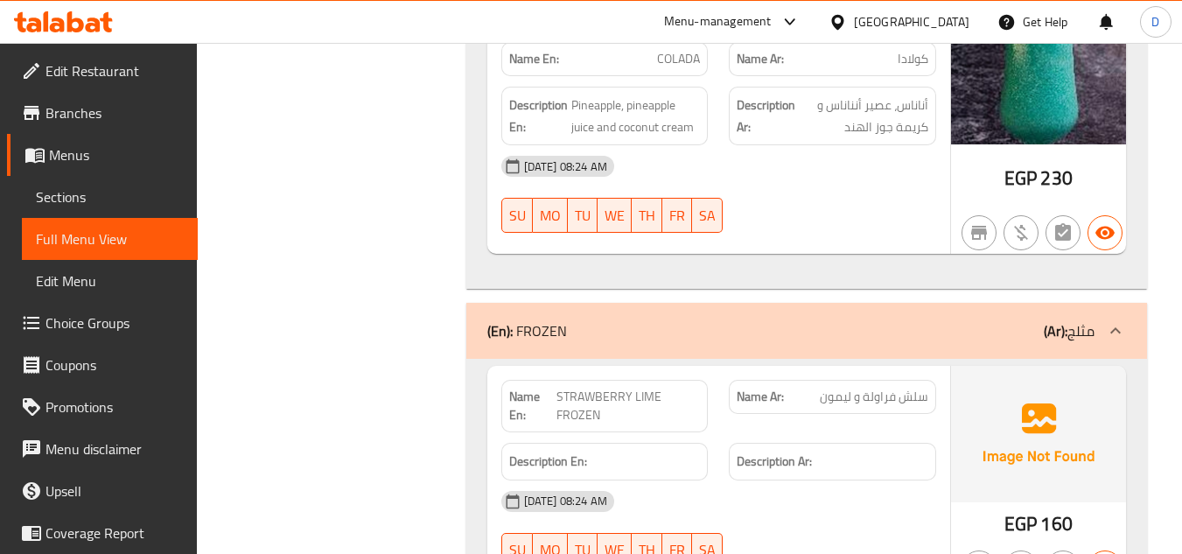
scroll to position [28441, 0]
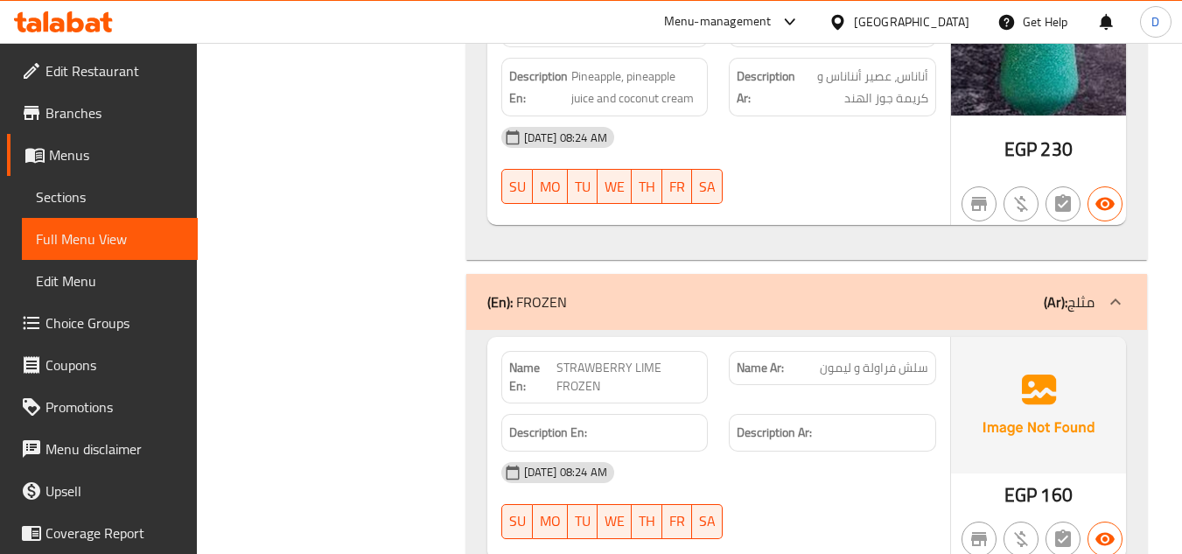
copy span "FROZEN"
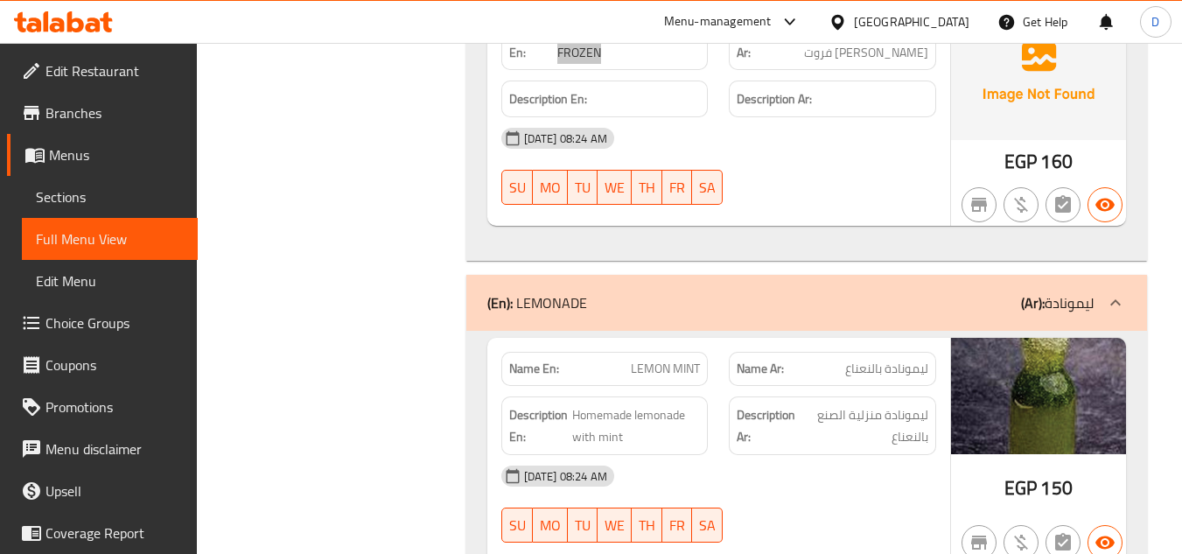
scroll to position [29054, 0]
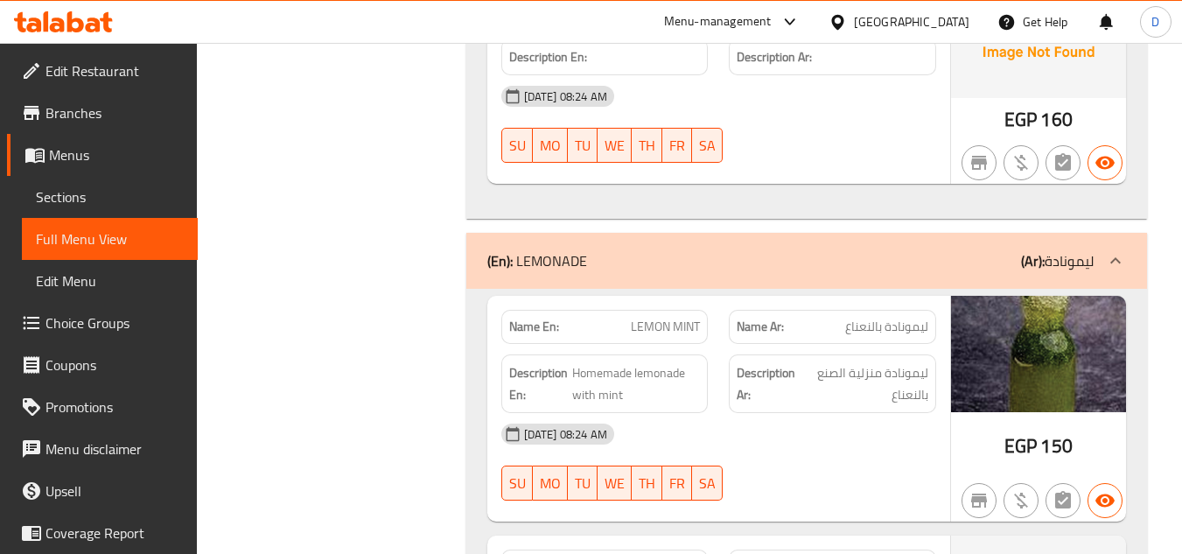
copy span "LEMONADE"
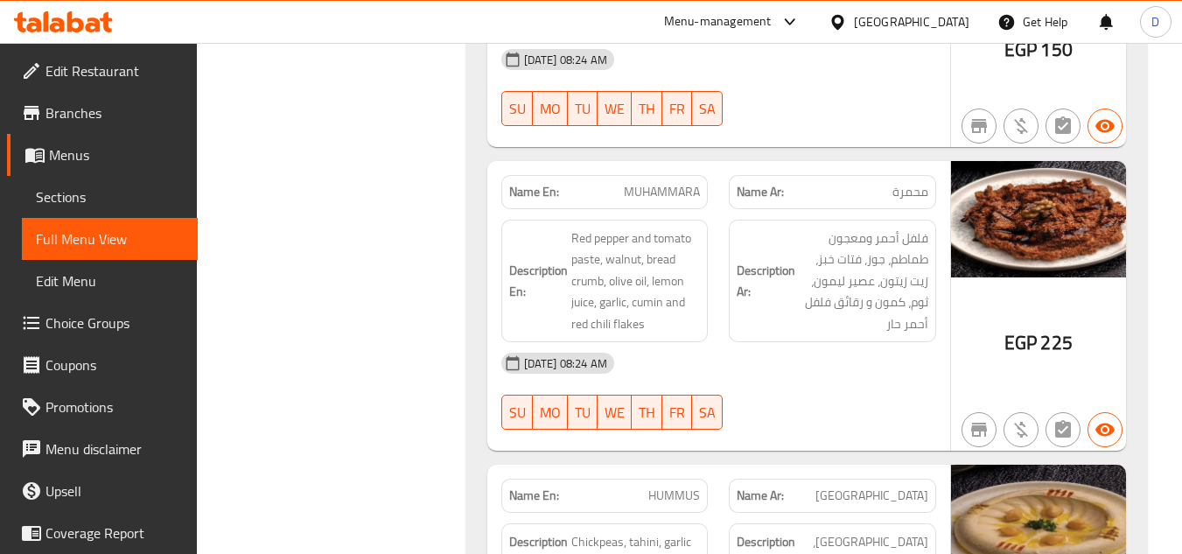
scroll to position [0, 0]
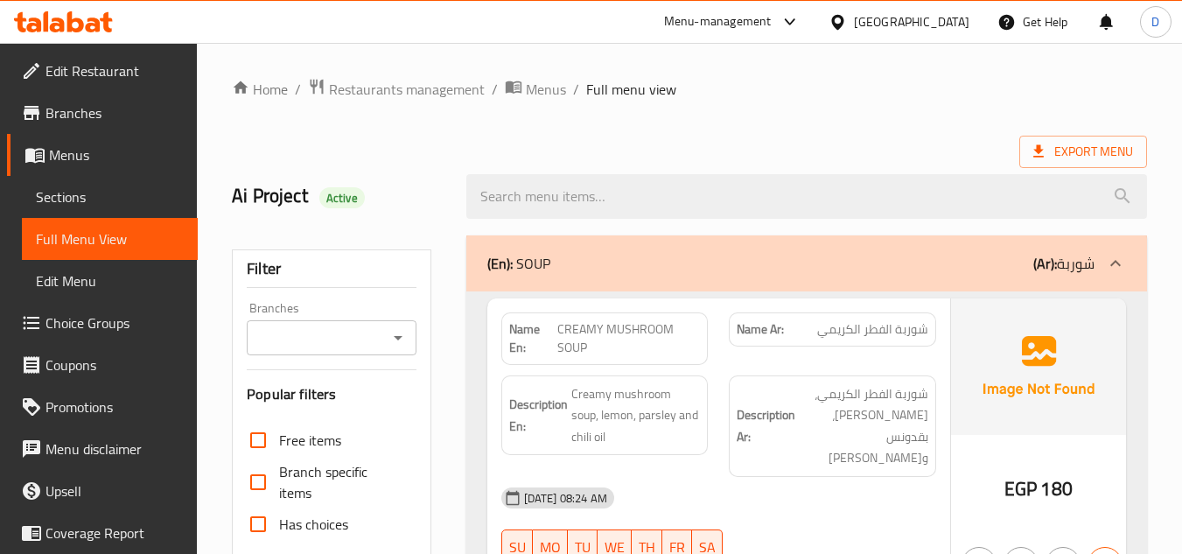
drag, startPoint x: 857, startPoint y: 296, endPoint x: 914, endPoint y: 66, distance: 237.3
click at [818, 158] on div "Ai Project Active" at bounding box center [689, 197] width 936 height 78
